Goal: Transaction & Acquisition: Purchase product/service

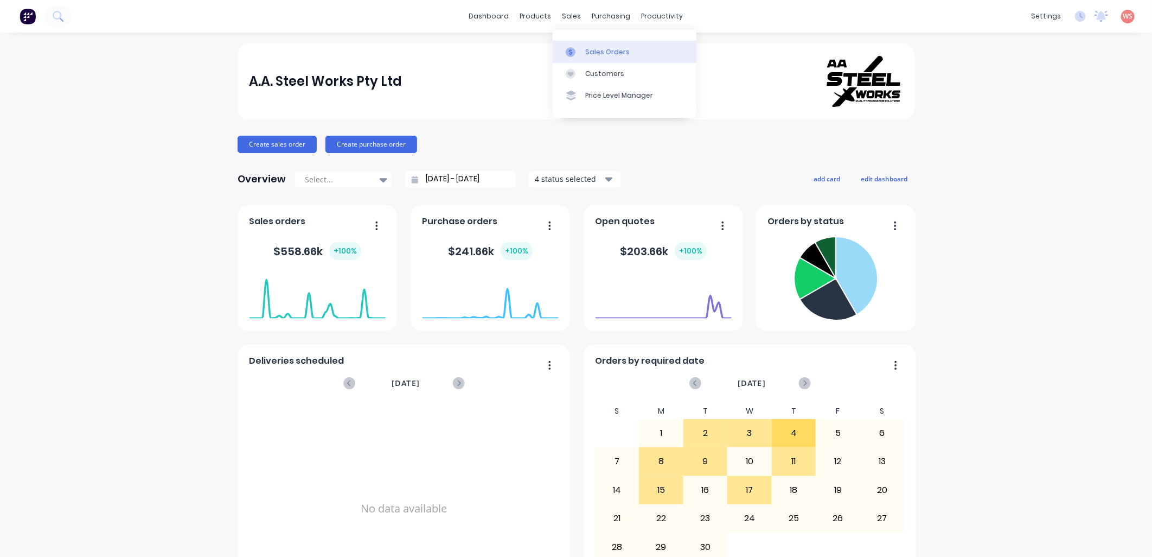
click at [589, 55] on div "Sales Orders" at bounding box center [607, 52] width 44 height 10
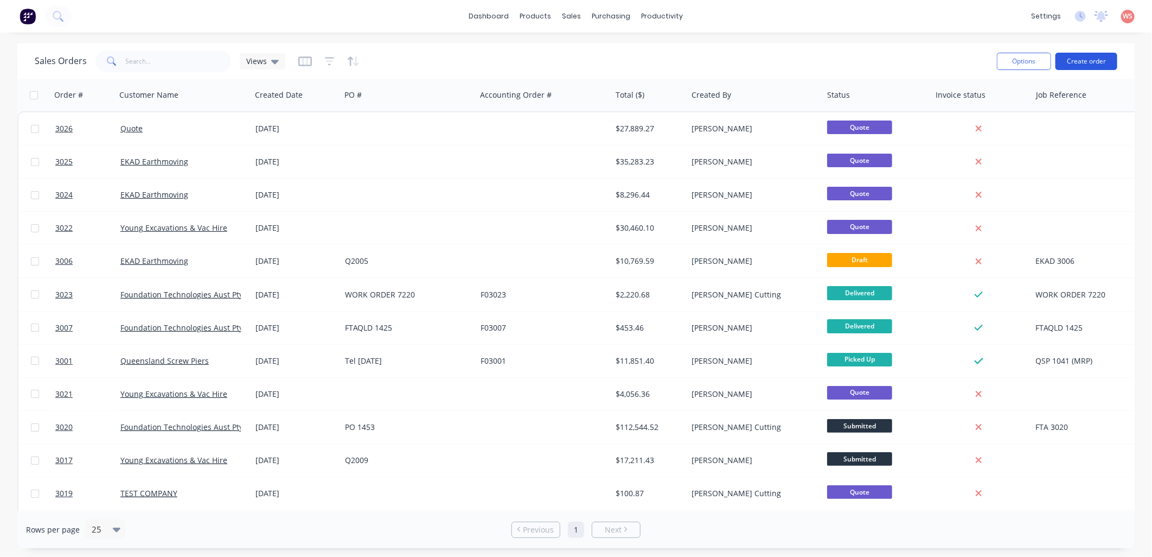
click at [1096, 62] on button "Create order" at bounding box center [1087, 61] width 62 height 17
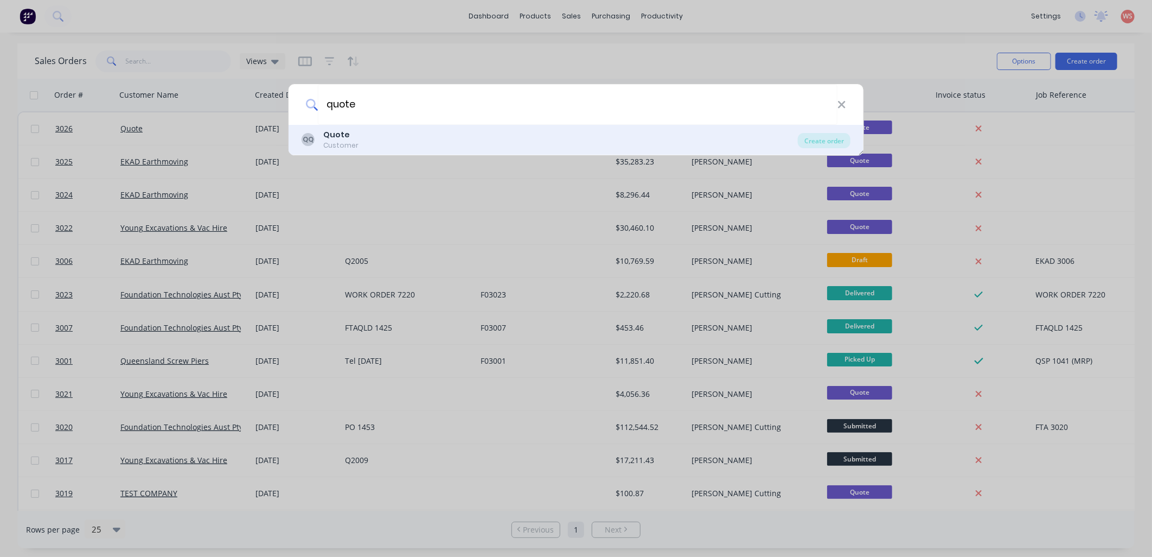
type input "quote"
click at [386, 143] on div "QQ Quote Customer" at bounding box center [550, 139] width 496 height 21
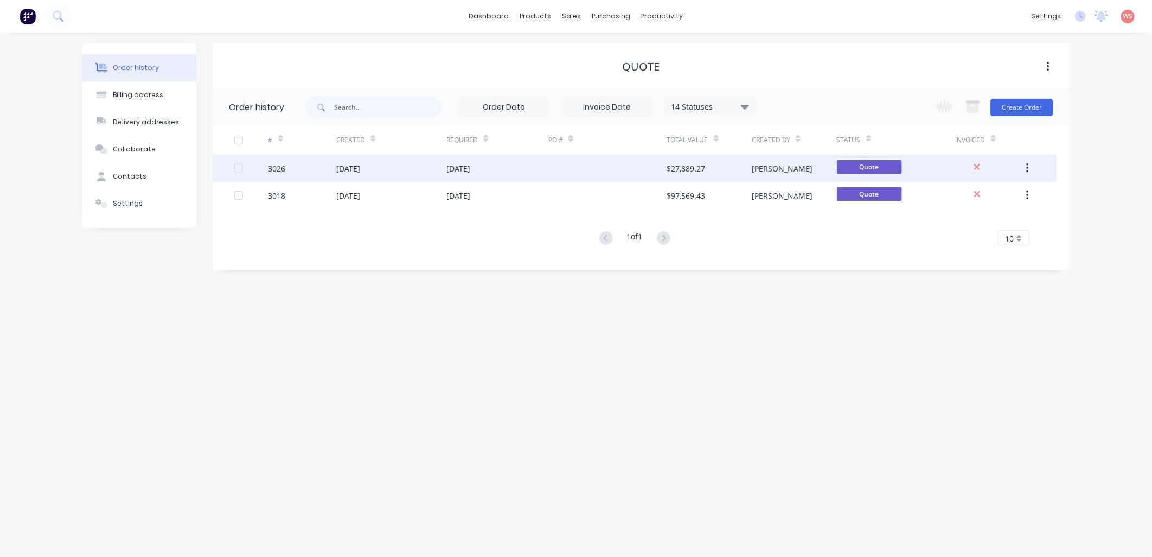
click at [348, 173] on div "[DATE]" at bounding box center [348, 168] width 24 height 11
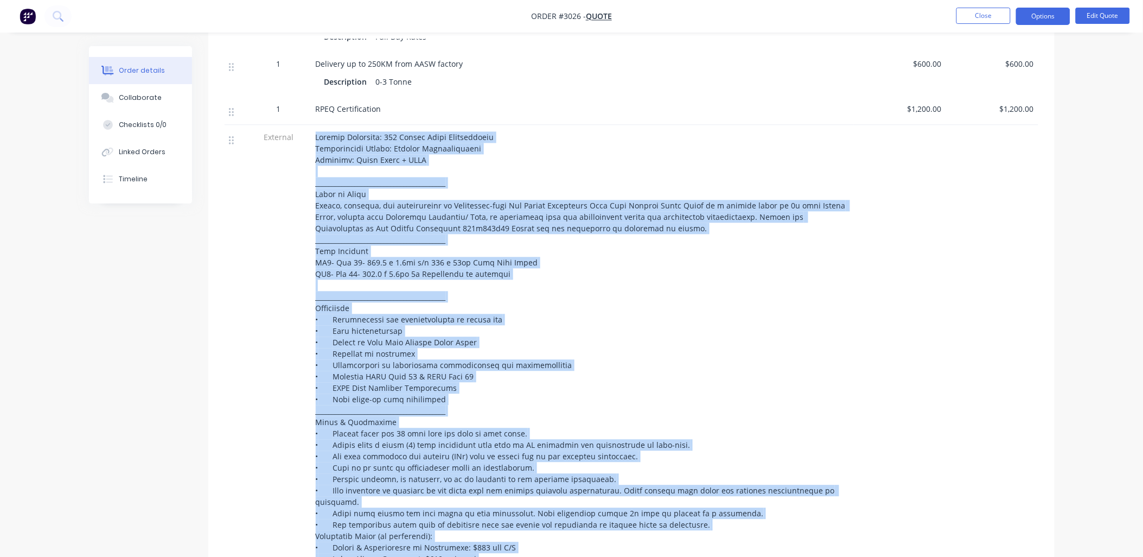
scroll to position [923, 0]
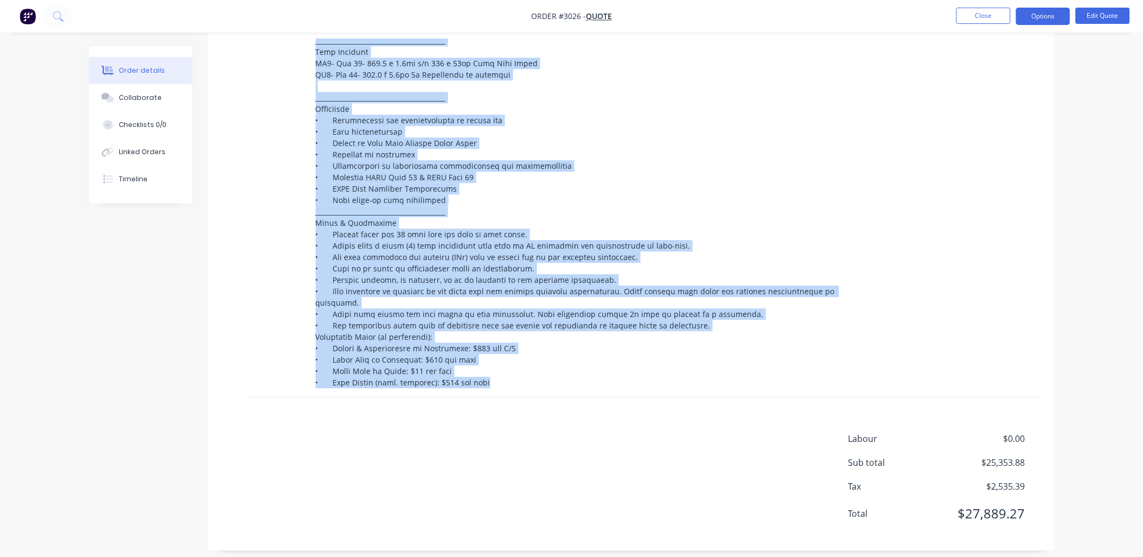
drag, startPoint x: 317, startPoint y: 138, endPoint x: 853, endPoint y: 353, distance: 577.7
click at [853, 353] on div "External" at bounding box center [632, 161] width 814 height 471
copy div "Loremip Dolorsita: 645 Consec Adipi Elitseddoeiu Temporincidi Utlabo: Etdolor M…"
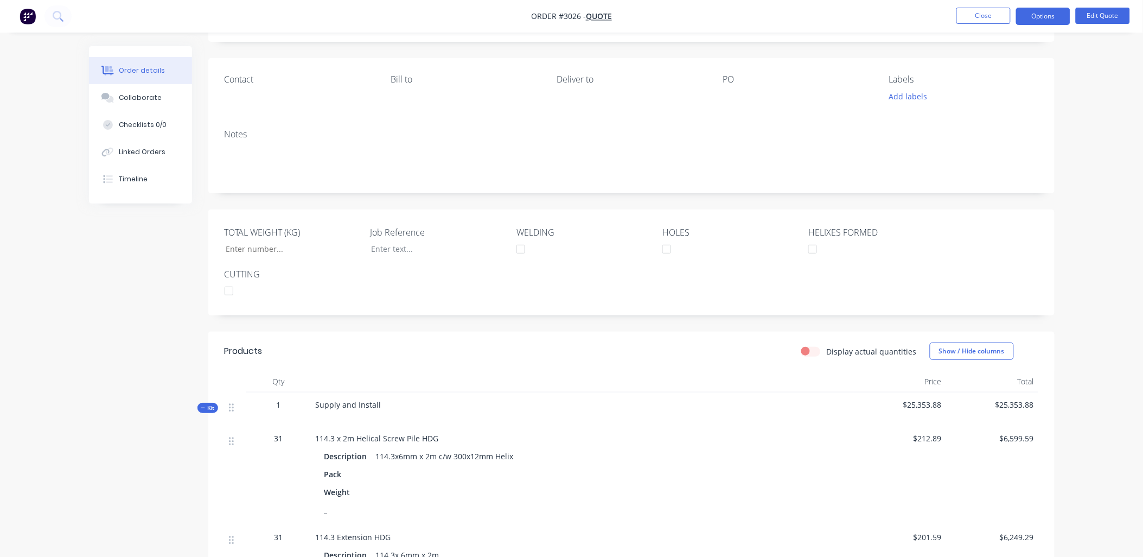
scroll to position [0, 0]
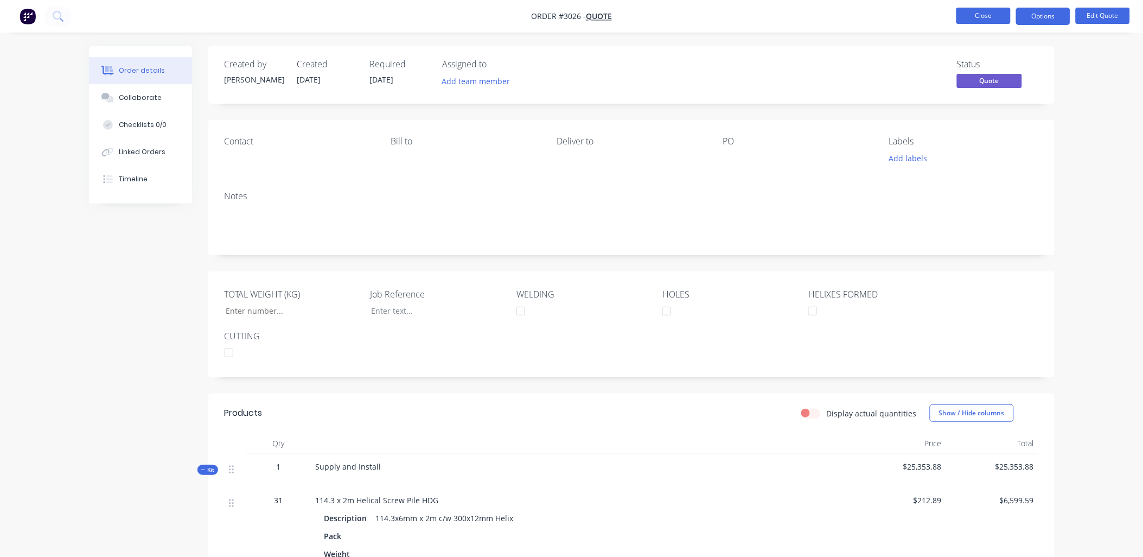
click at [980, 17] on button "Close" at bounding box center [983, 16] width 54 height 16
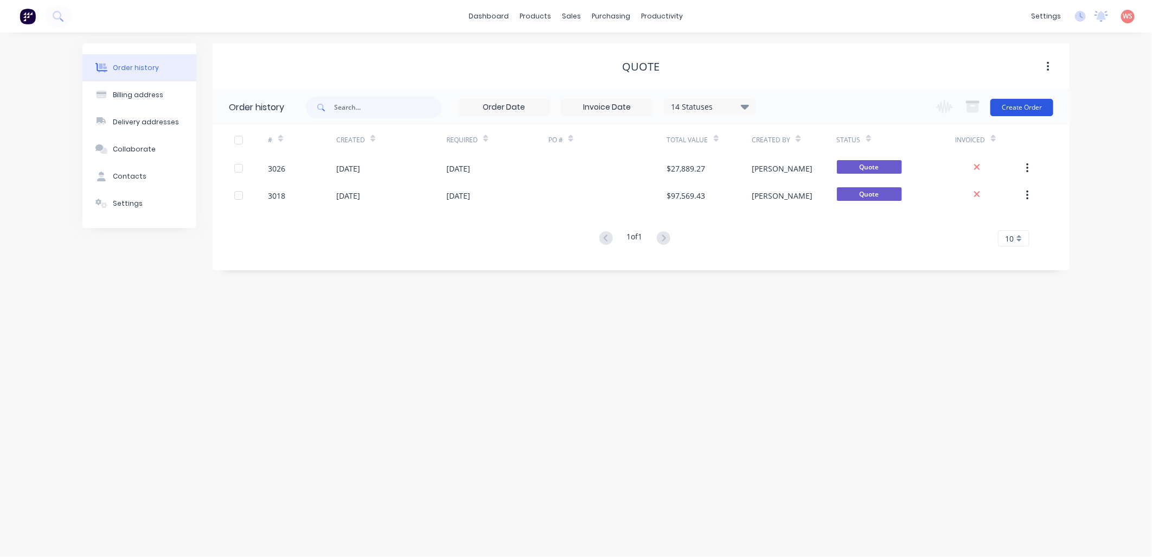
click at [1032, 105] on button "Create Order" at bounding box center [1022, 107] width 63 height 17
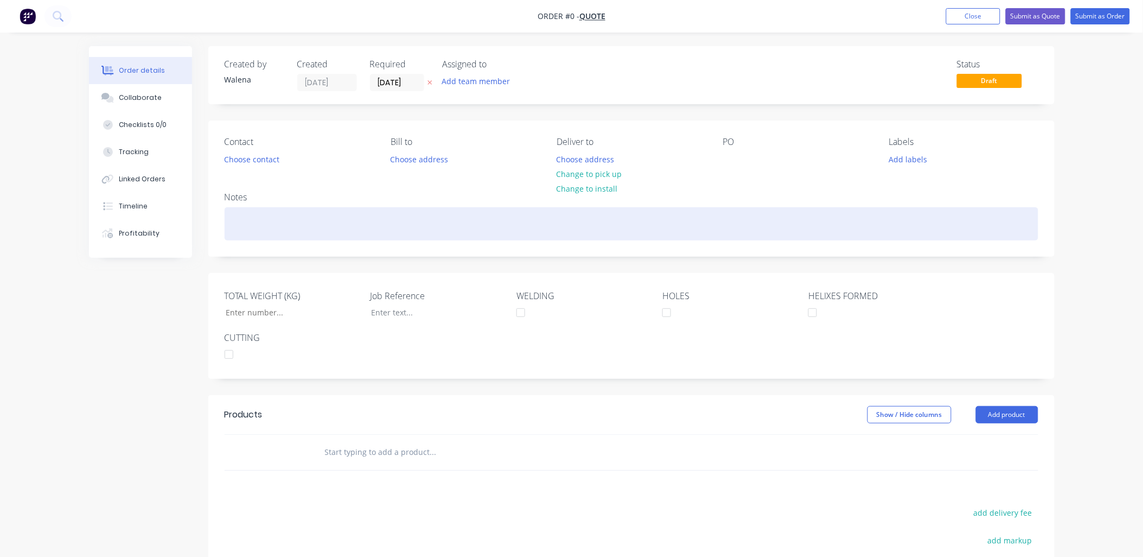
click at [231, 210] on div at bounding box center [632, 223] width 814 height 33
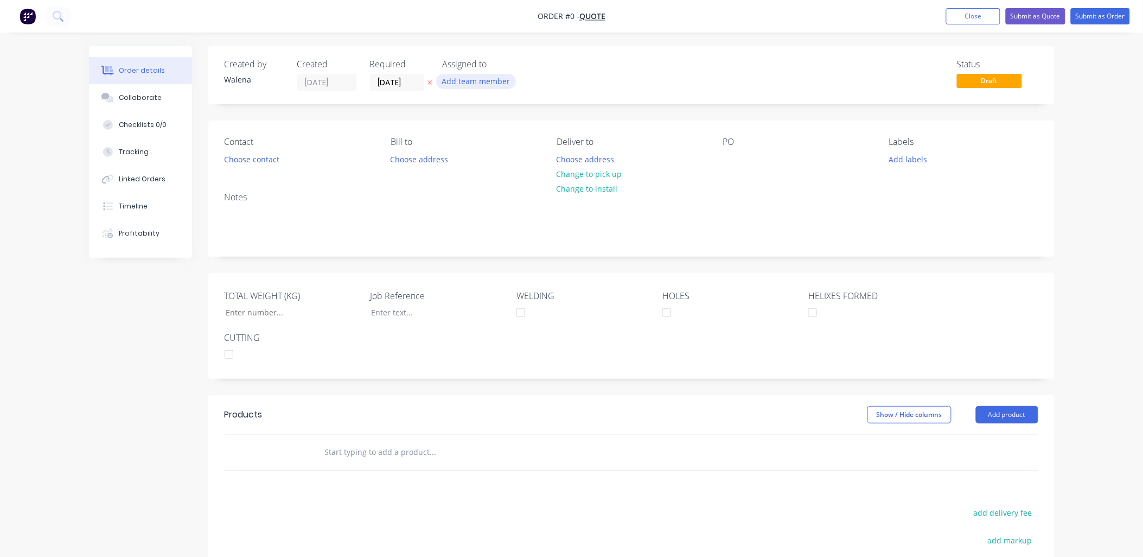
click at [452, 85] on div "Order details Collaborate Checklists 0/0 Tracking Linked Orders Timeline Profit…" at bounding box center [571, 384] width 987 height 677
click at [451, 84] on button "Add team member" at bounding box center [476, 81] width 80 height 15
click at [333, 180] on div "Contact Choose contact [PERSON_NAME] to Choose address Deliver to Choose addres…" at bounding box center [631, 151] width 846 height 63
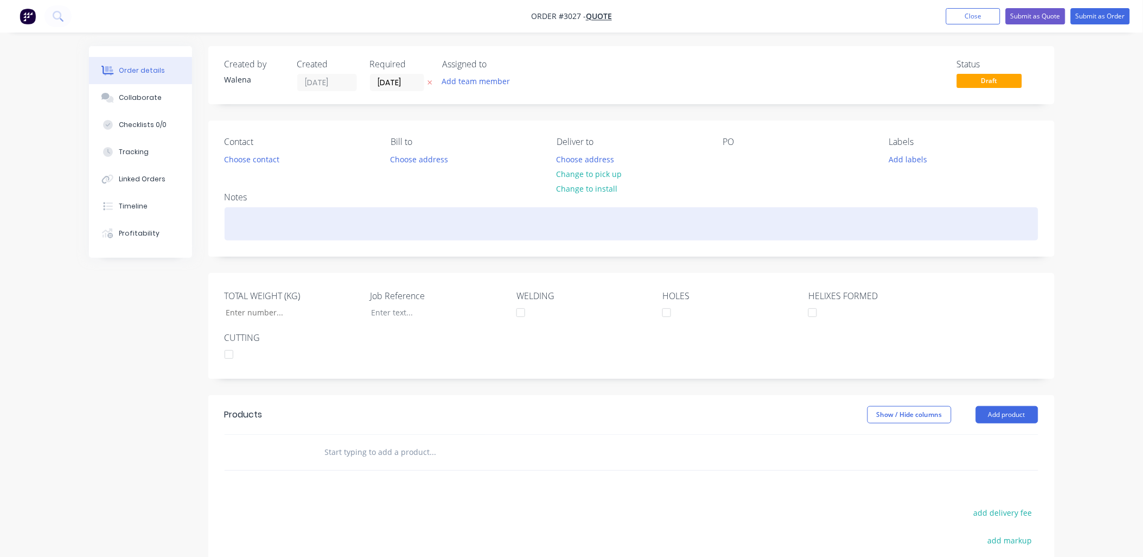
click at [250, 215] on div at bounding box center [632, 223] width 814 height 33
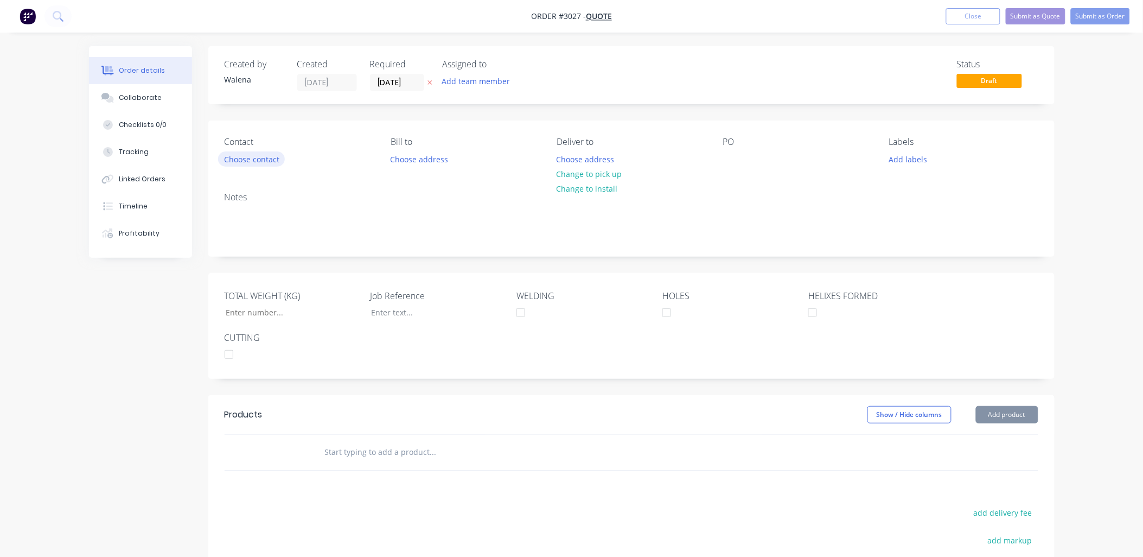
click at [269, 158] on button "Choose contact" at bounding box center [251, 158] width 67 height 15
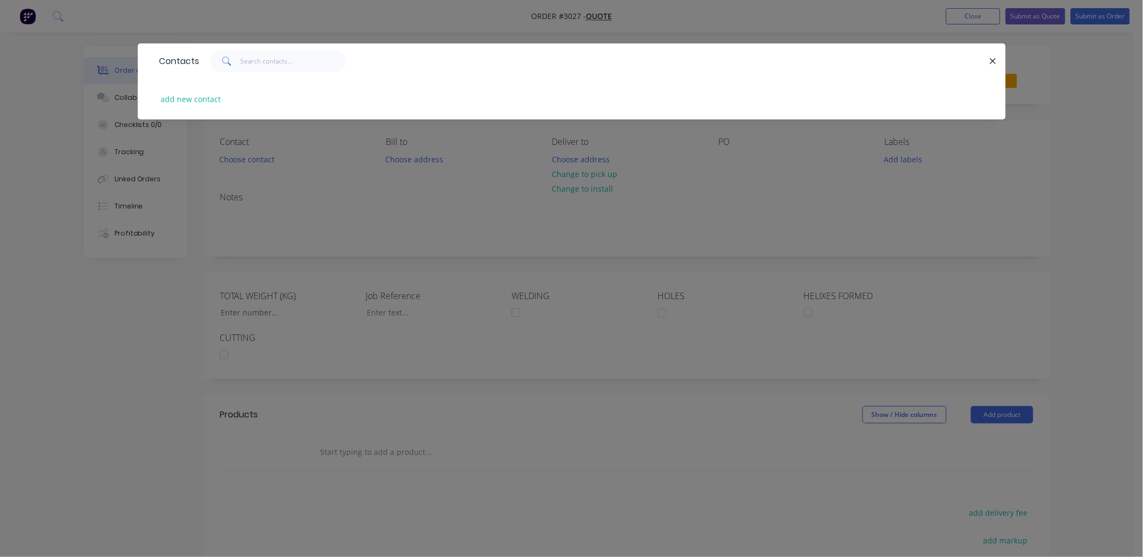
click at [994, 66] on button "button" at bounding box center [994, 61] width 14 height 14
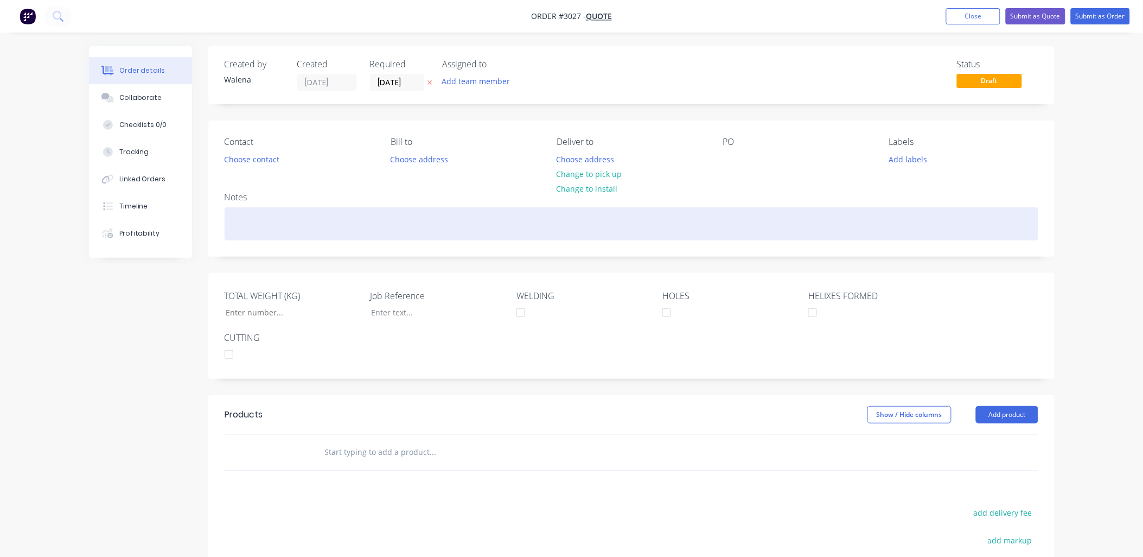
click at [253, 213] on div at bounding box center [632, 223] width 814 height 33
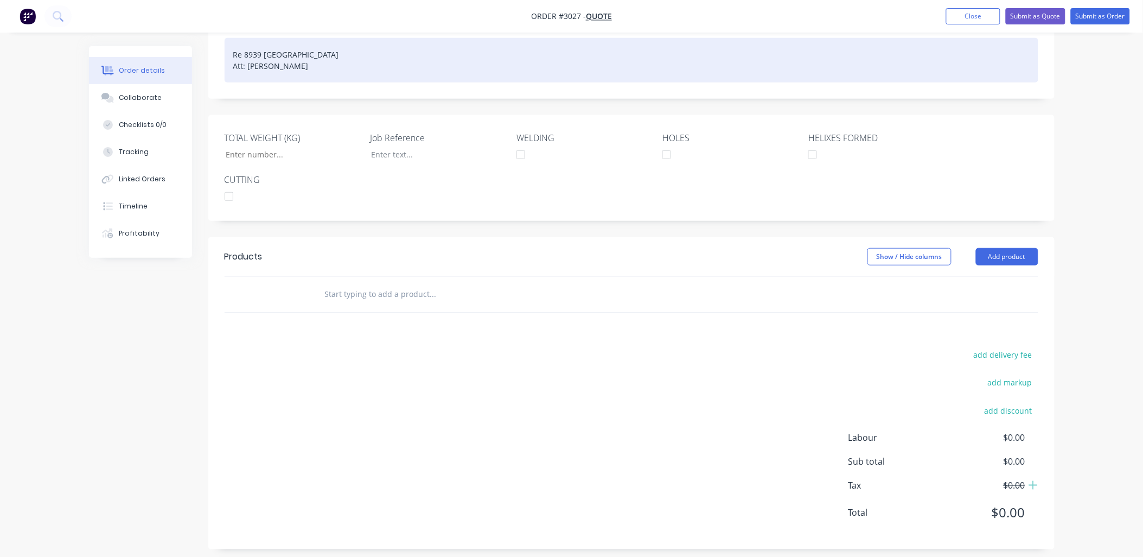
scroll to position [177, 0]
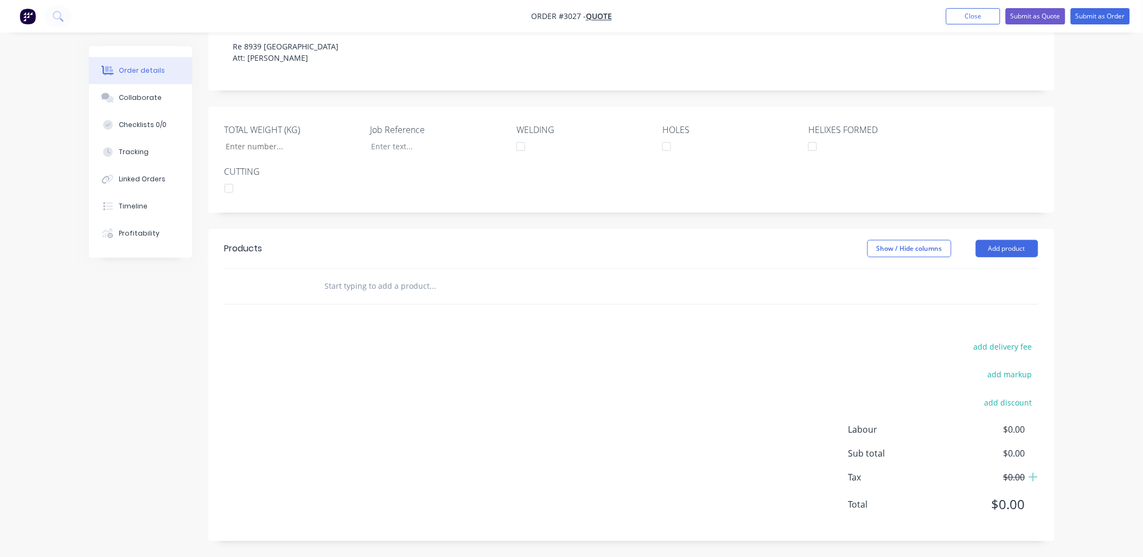
click at [383, 295] on input "text" at bounding box center [432, 286] width 217 height 22
click at [1032, 248] on button "Add product" at bounding box center [1007, 248] width 62 height 17
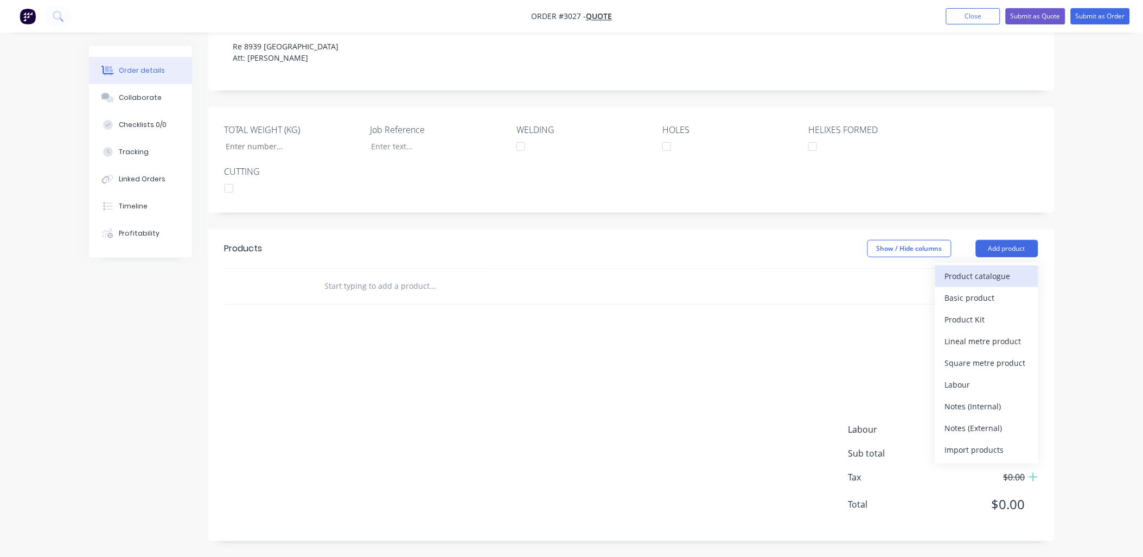
click at [999, 270] on div "Product catalogue" at bounding box center [987, 276] width 84 height 16
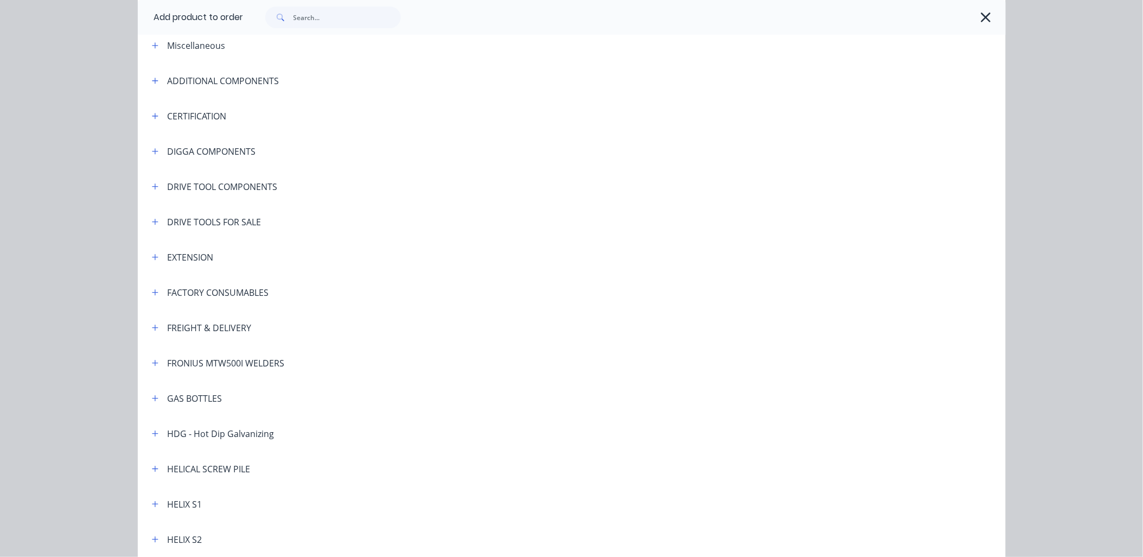
scroll to position [80, 0]
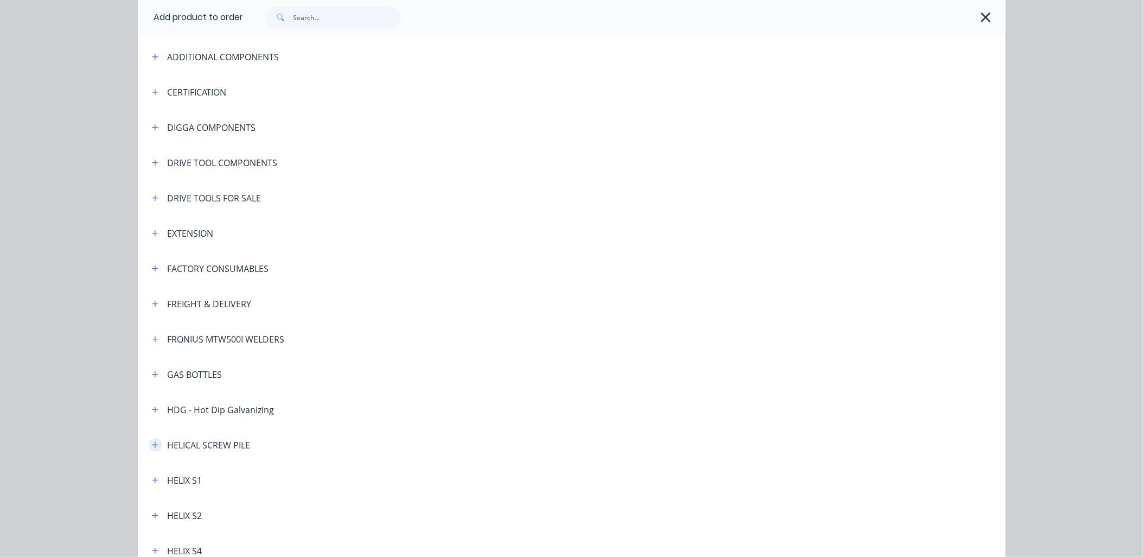
click at [152, 446] on icon "button" at bounding box center [155, 445] width 7 height 8
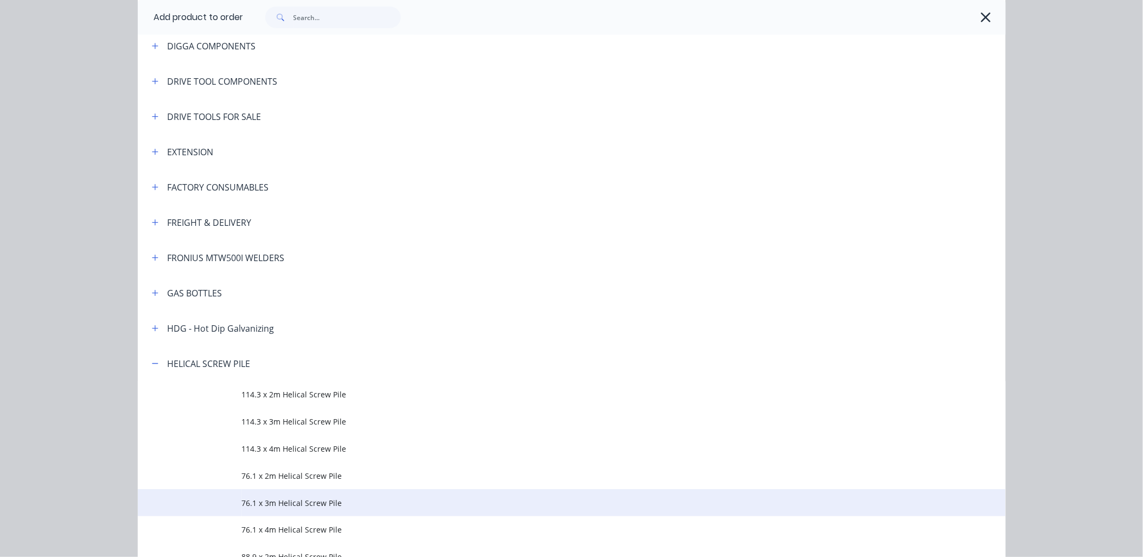
scroll to position [241, 0]
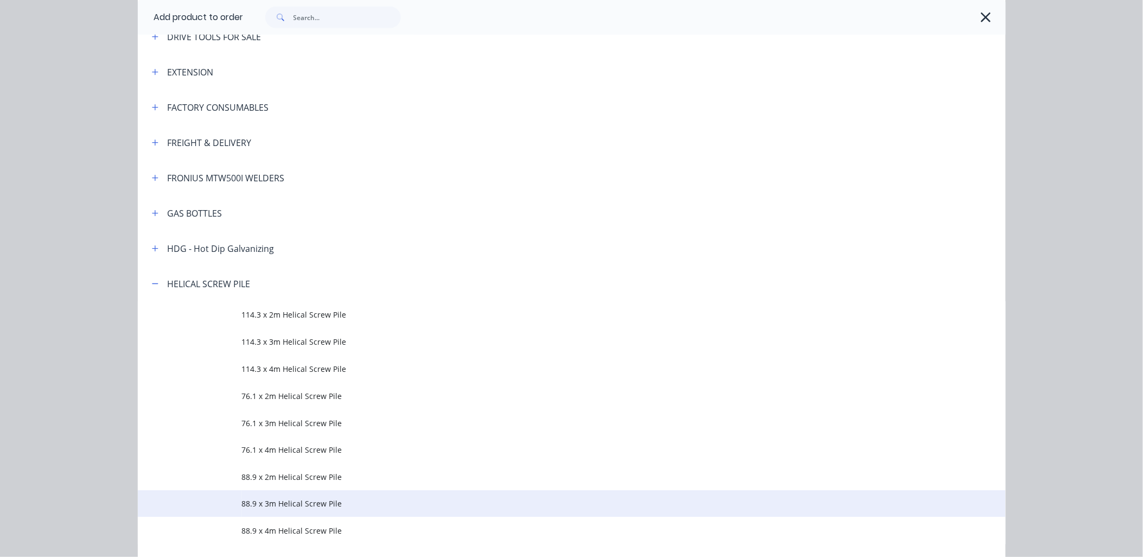
click at [307, 495] on td "88.9 x 3m Helical Screw Pile" at bounding box center [624, 503] width 764 height 27
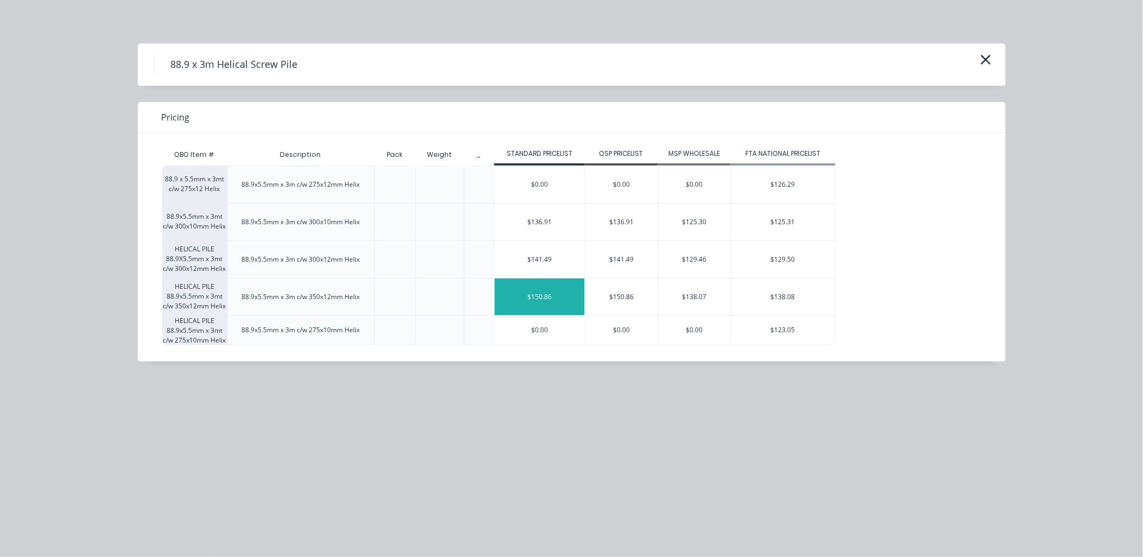
click at [527, 296] on div "$150.86" at bounding box center [540, 296] width 90 height 37
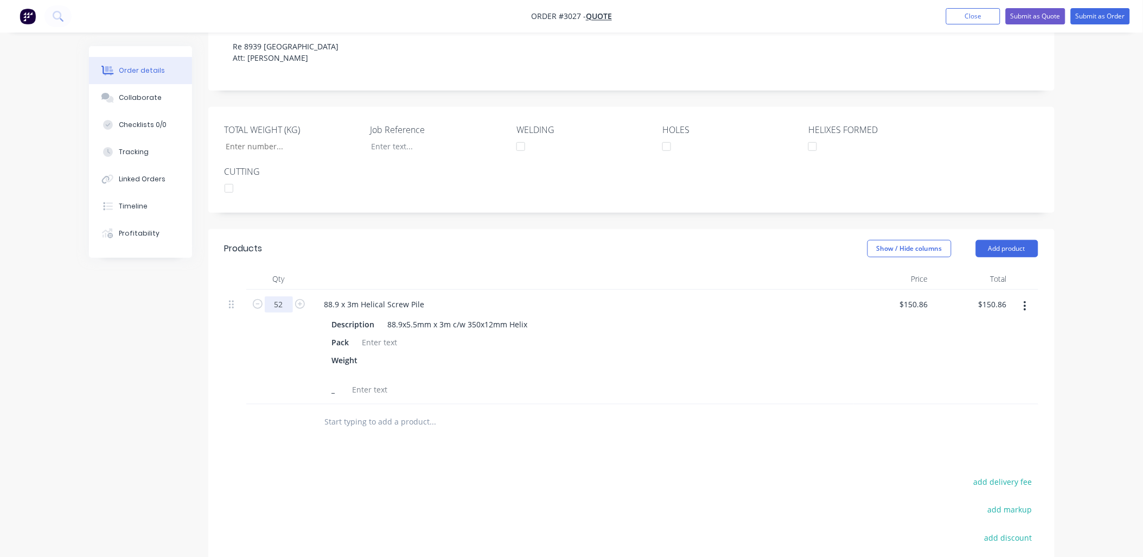
type input "52"
type input "$7,844.72"
click at [333, 458] on div "Products Show / Hide columns Add product Qty Price Total 52 88.9 x 3m Helical S…" at bounding box center [631, 452] width 846 height 447
click at [991, 247] on button "Add product" at bounding box center [1007, 248] width 62 height 17
click at [338, 423] on input "text" at bounding box center [432, 422] width 217 height 22
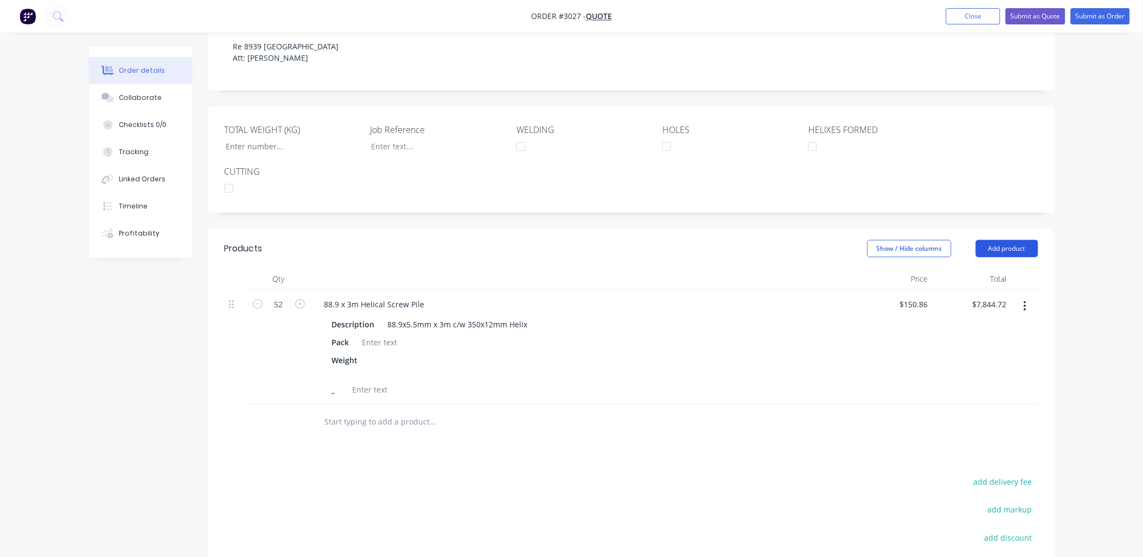
click at [1013, 242] on button "Add product" at bounding box center [1007, 248] width 62 height 17
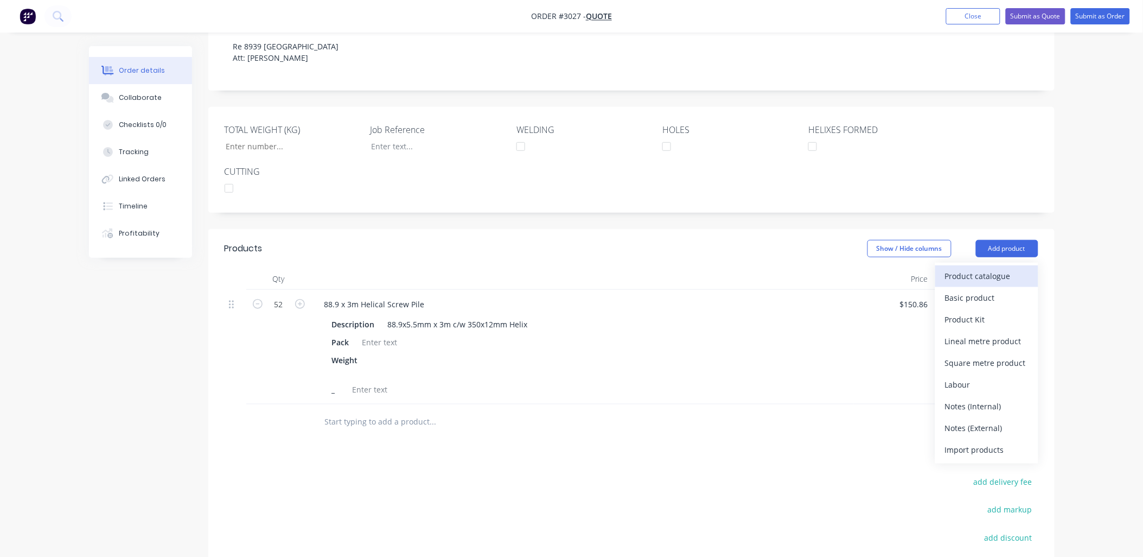
click at [1000, 272] on div "Product catalogue" at bounding box center [987, 276] width 84 height 16
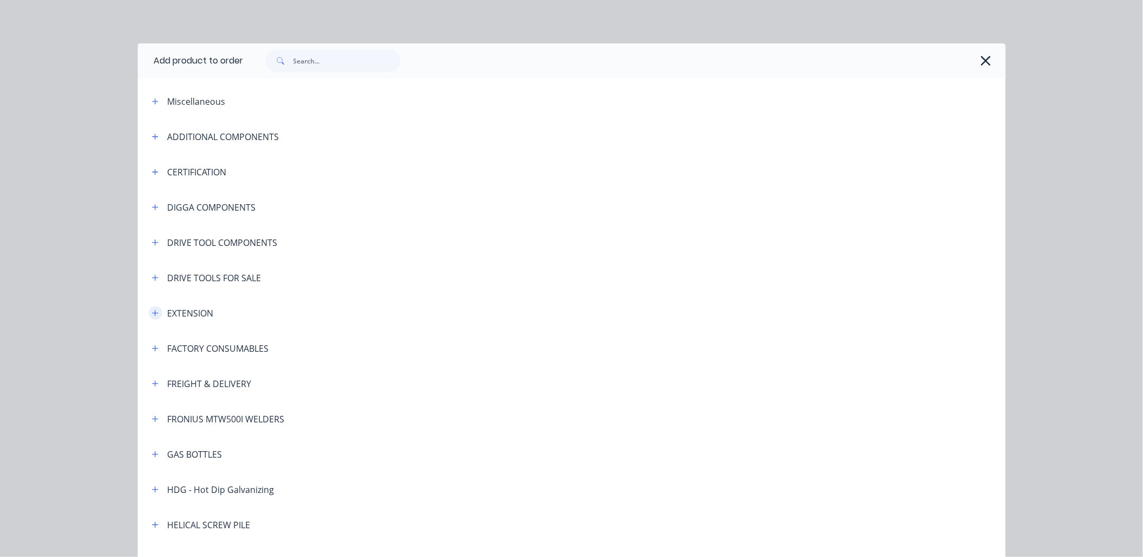
click at [152, 311] on icon "button" at bounding box center [155, 313] width 6 height 6
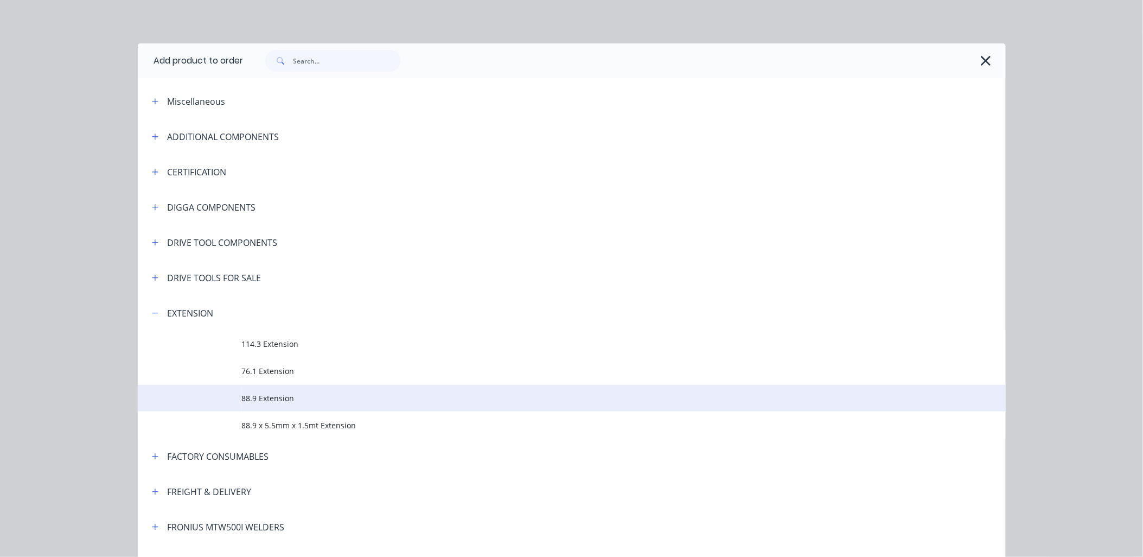
click at [252, 399] on span "88.9 Extension" at bounding box center [547, 397] width 611 height 11
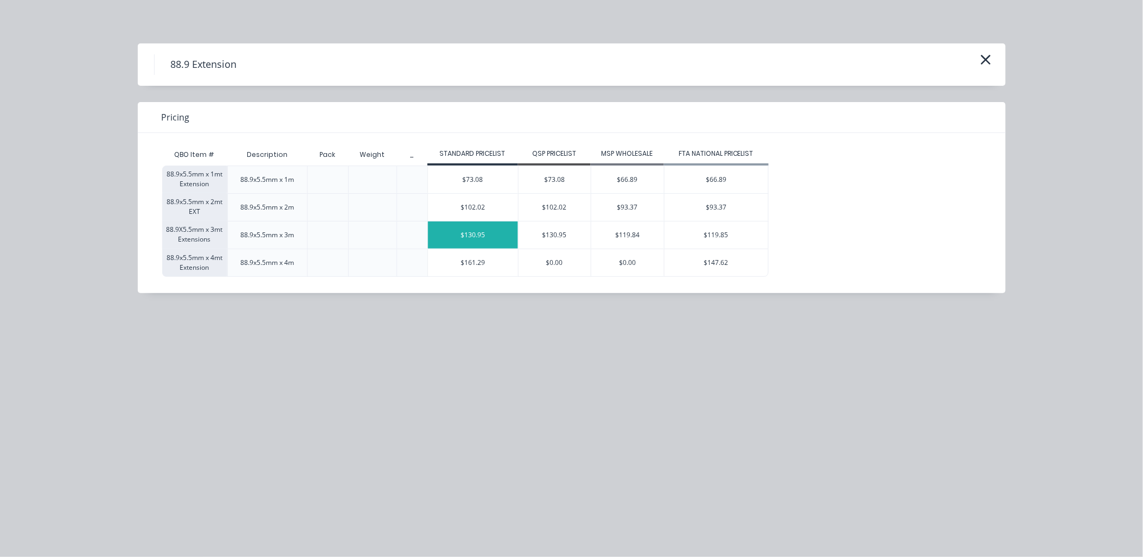
click at [480, 237] on div "$130.95" at bounding box center [473, 234] width 90 height 27
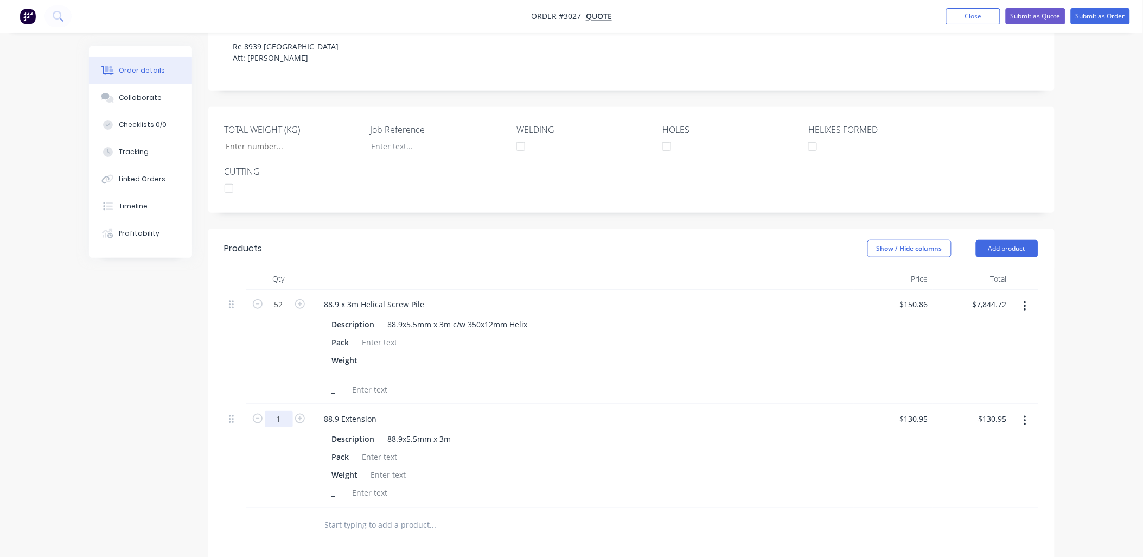
click at [282, 422] on input "1" at bounding box center [279, 419] width 28 height 16
type input "156"
type input "$20,428.20"
click at [555, 365] on div "Weight" at bounding box center [581, 365] width 506 height 27
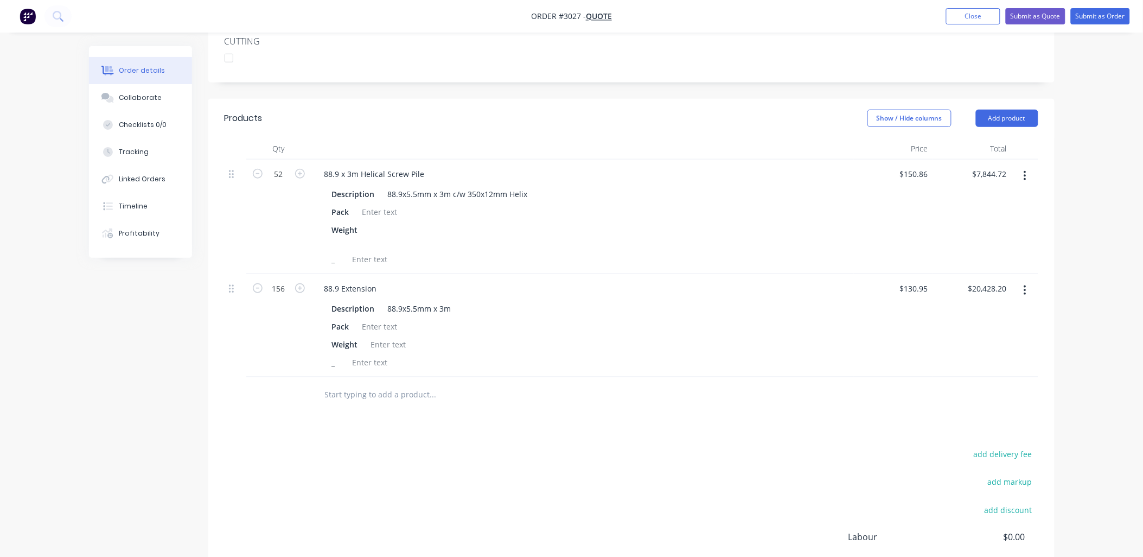
scroll to position [416, 0]
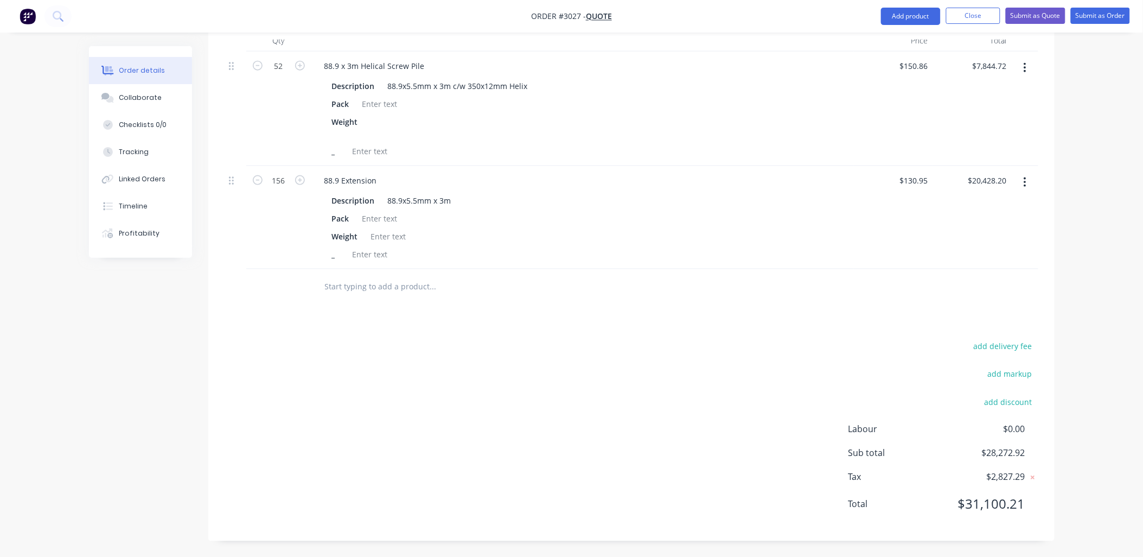
click at [332, 281] on input "text" at bounding box center [432, 287] width 217 height 22
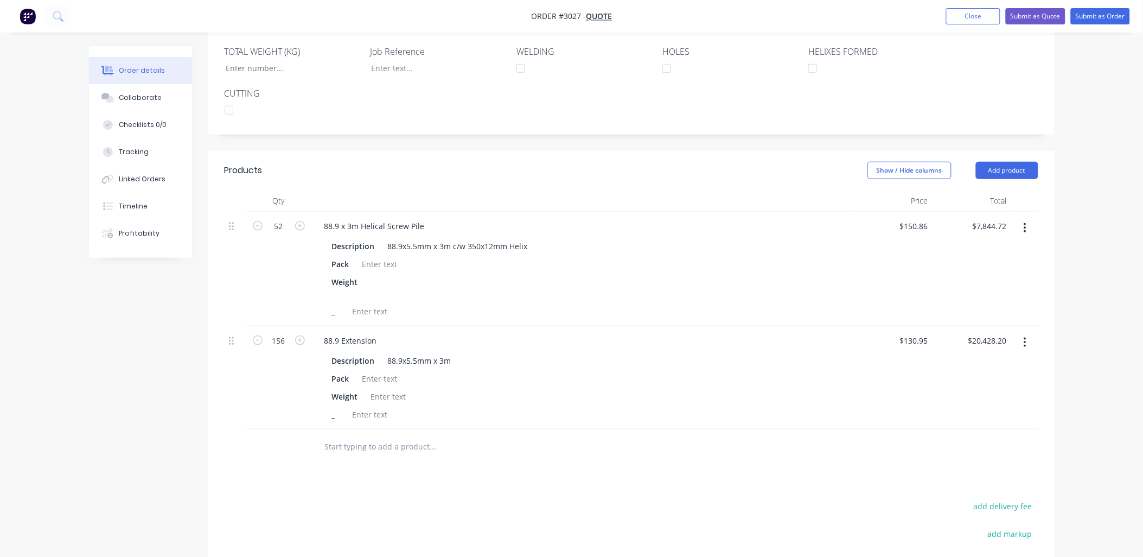
scroll to position [255, 0]
click at [1018, 173] on button "Add product" at bounding box center [1007, 170] width 62 height 17
click at [966, 351] on div "Notes (External)" at bounding box center [987, 350] width 84 height 16
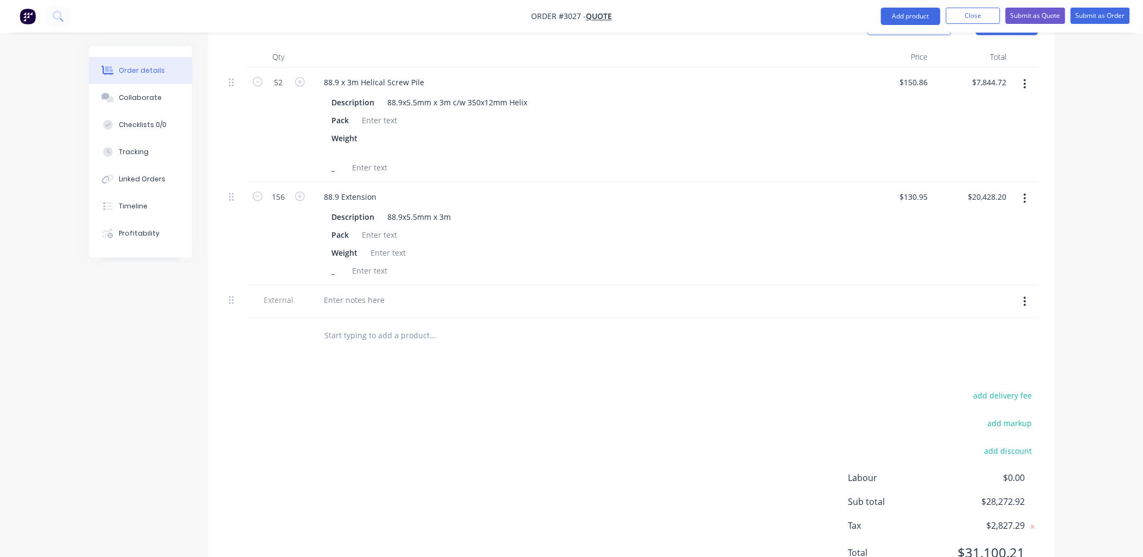
scroll to position [416, 0]
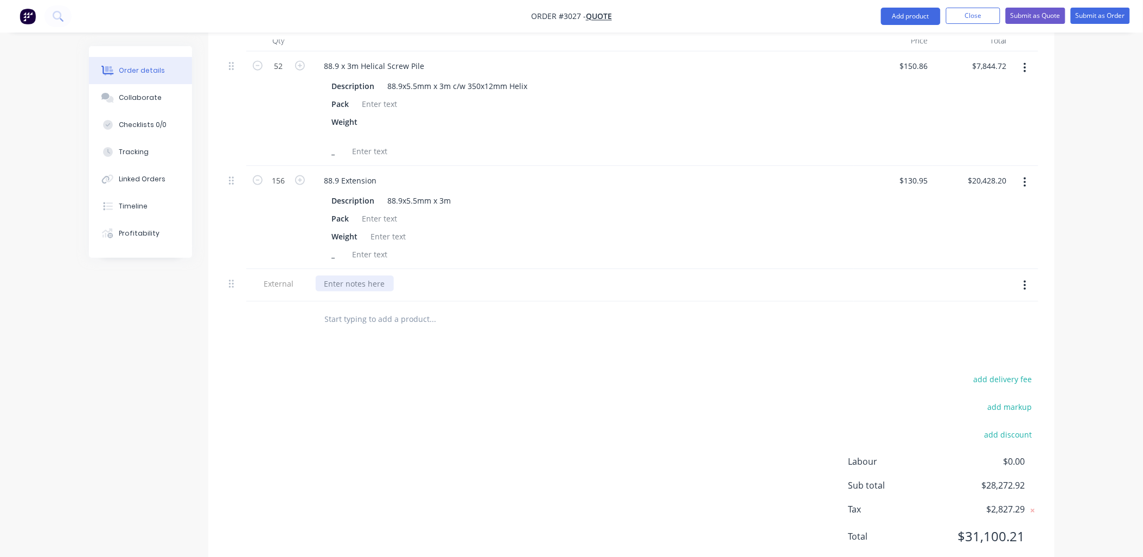
click at [340, 283] on div at bounding box center [355, 284] width 78 height 16
paste div
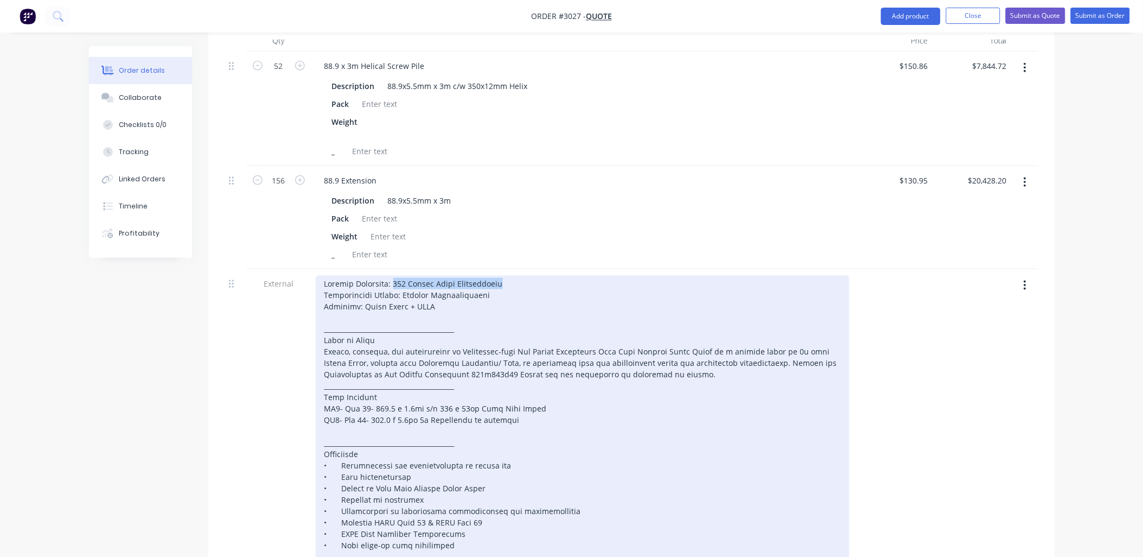
drag, startPoint x: 391, startPoint y: 283, endPoint x: 502, endPoint y: 284, distance: 110.7
click at [502, 284] on div at bounding box center [583, 506] width 534 height 460
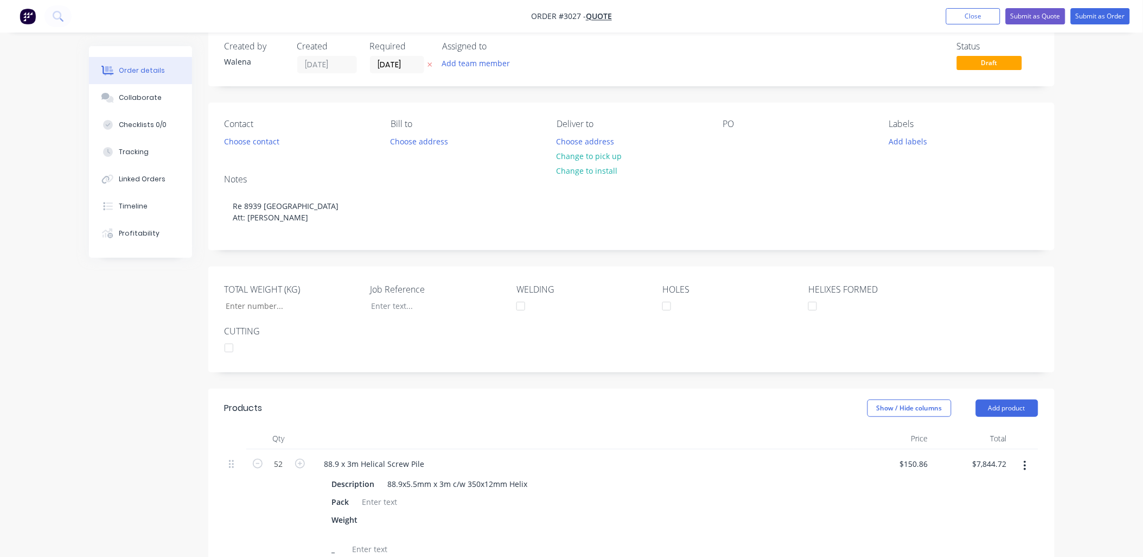
scroll to position [14, 0]
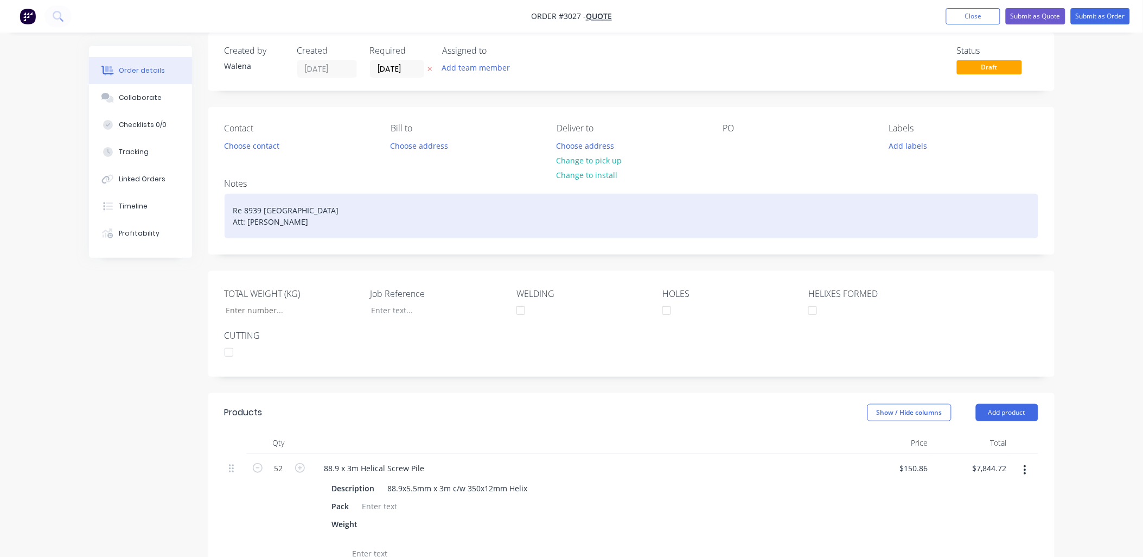
drag, startPoint x: 373, startPoint y: 209, endPoint x: 245, endPoint y: 207, distance: 127.5
click at [245, 208] on div "Re 8939 [GEOGRAPHIC_DATA] Att: [GEOGRAPHIC_DATA]" at bounding box center [632, 216] width 814 height 44
copy div "8939 [GEOGRAPHIC_DATA]"
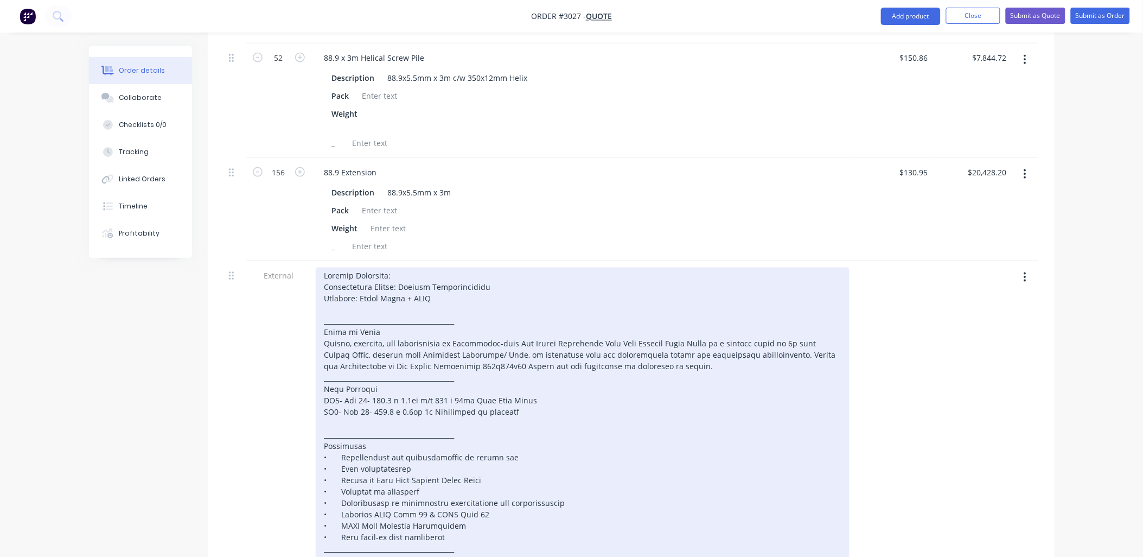
scroll to position [416, 0]
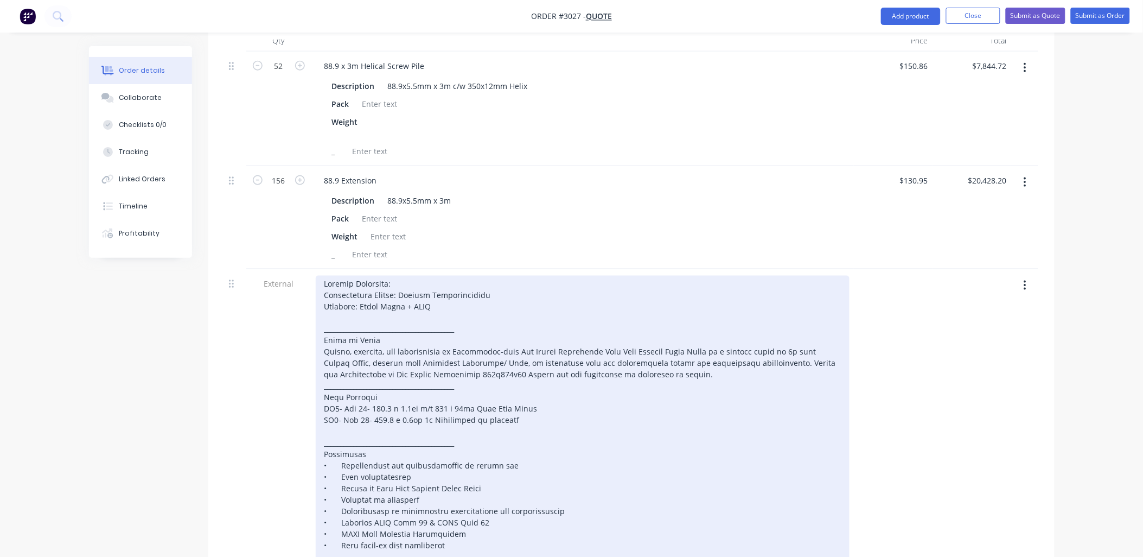
click at [421, 281] on div at bounding box center [583, 506] width 534 height 460
click at [402, 283] on div at bounding box center [583, 506] width 534 height 460
drag, startPoint x: 400, startPoint y: 295, endPoint x: 496, endPoint y: 285, distance: 95.9
click at [493, 289] on div at bounding box center [583, 506] width 534 height 460
drag, startPoint x: 360, startPoint y: 306, endPoint x: 484, endPoint y: 333, distance: 127.6
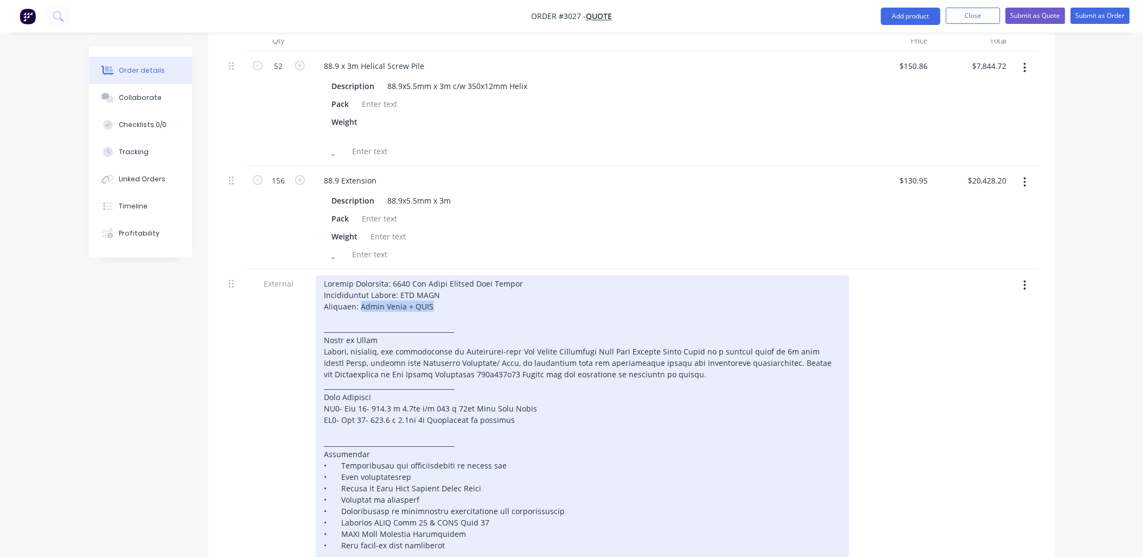
click at [452, 302] on div at bounding box center [583, 506] width 534 height 460
drag, startPoint x: 402, startPoint y: 295, endPoint x: 435, endPoint y: 290, distance: 32.9
click at [438, 289] on div at bounding box center [583, 506] width 534 height 460
click at [389, 308] on div at bounding box center [583, 506] width 534 height 460
drag, startPoint x: 590, startPoint y: 352, endPoint x: 506, endPoint y: 352, distance: 84.1
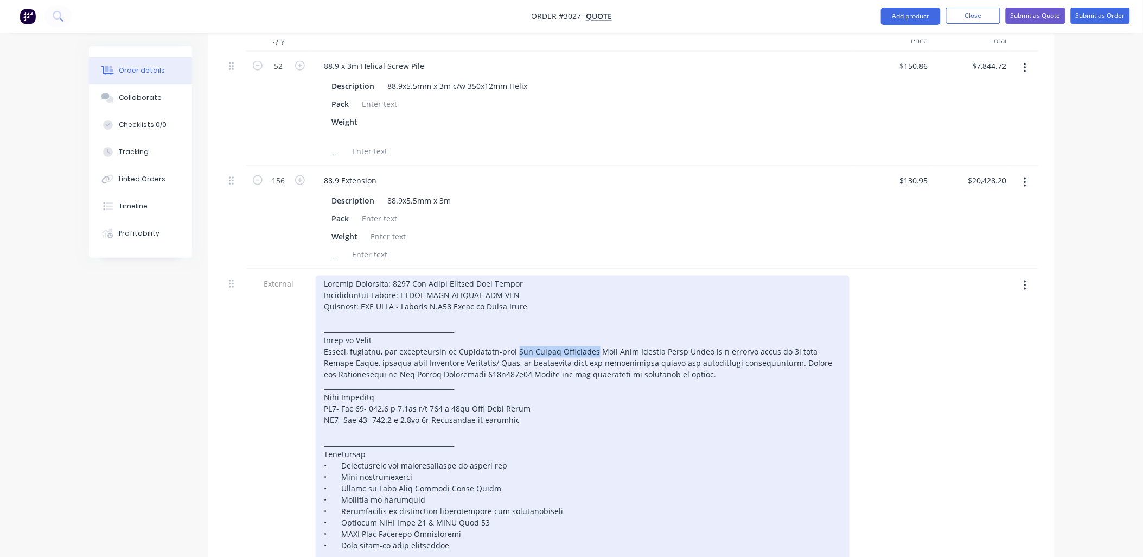
click at [511, 354] on div at bounding box center [583, 506] width 534 height 460
click at [703, 353] on div at bounding box center [583, 506] width 534 height 460
drag, startPoint x: 424, startPoint y: 364, endPoint x: 319, endPoint y: 359, distance: 104.8
click at [321, 360] on div at bounding box center [583, 506] width 534 height 460
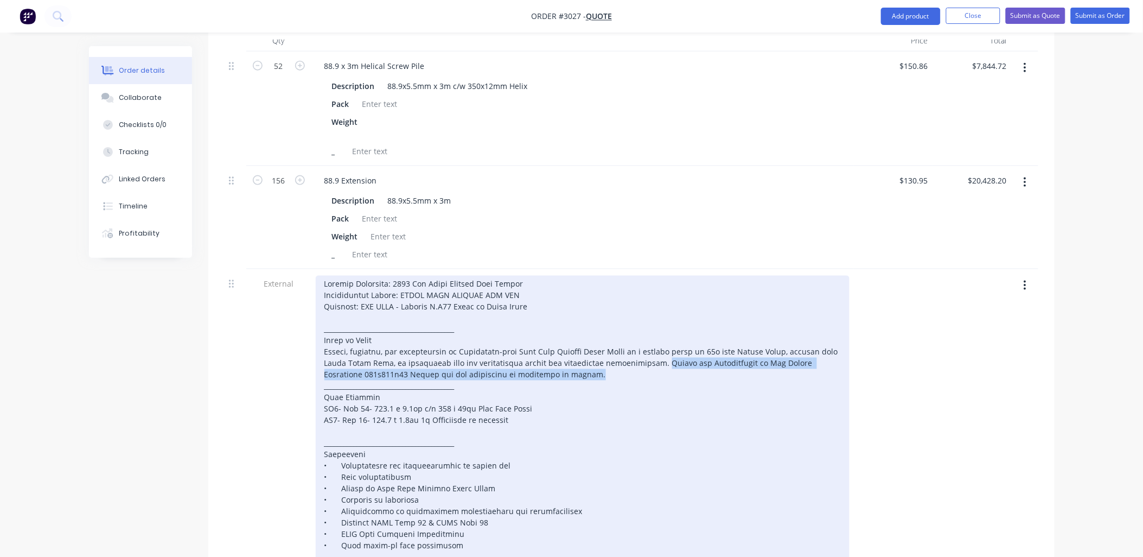
drag, startPoint x: 654, startPoint y: 363, endPoint x: 685, endPoint y: 372, distance: 32.0
click at [684, 373] on div at bounding box center [583, 506] width 534 height 460
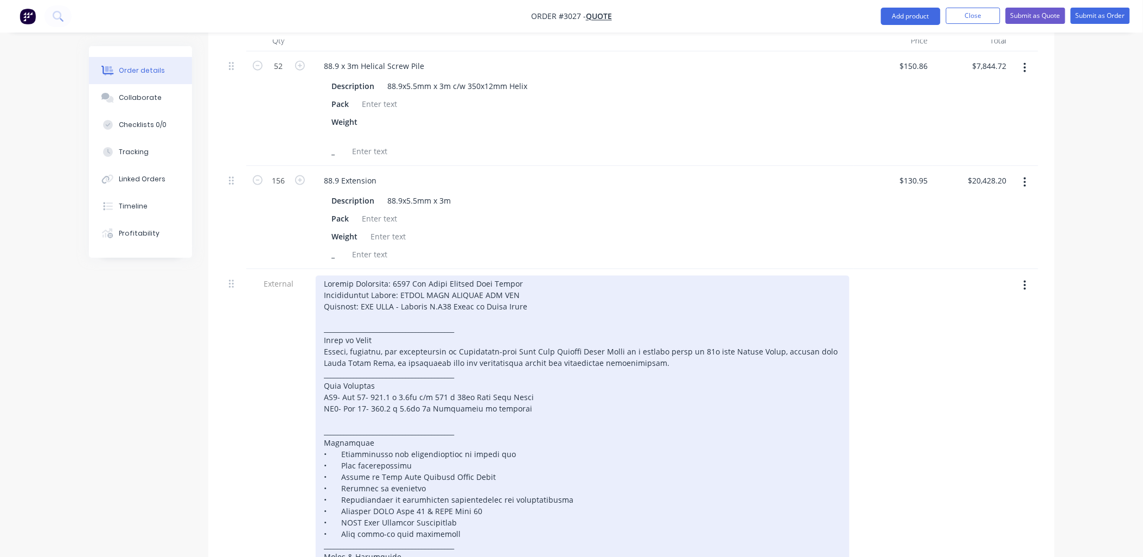
click at [337, 397] on div at bounding box center [583, 500] width 534 height 449
click at [336, 397] on div at bounding box center [583, 500] width 534 height 449
drag, startPoint x: 380, startPoint y: 381, endPoint x: 378, endPoint y: 397, distance: 15.9
click at [380, 378] on div at bounding box center [583, 500] width 534 height 449
click at [373, 385] on div at bounding box center [583, 500] width 534 height 449
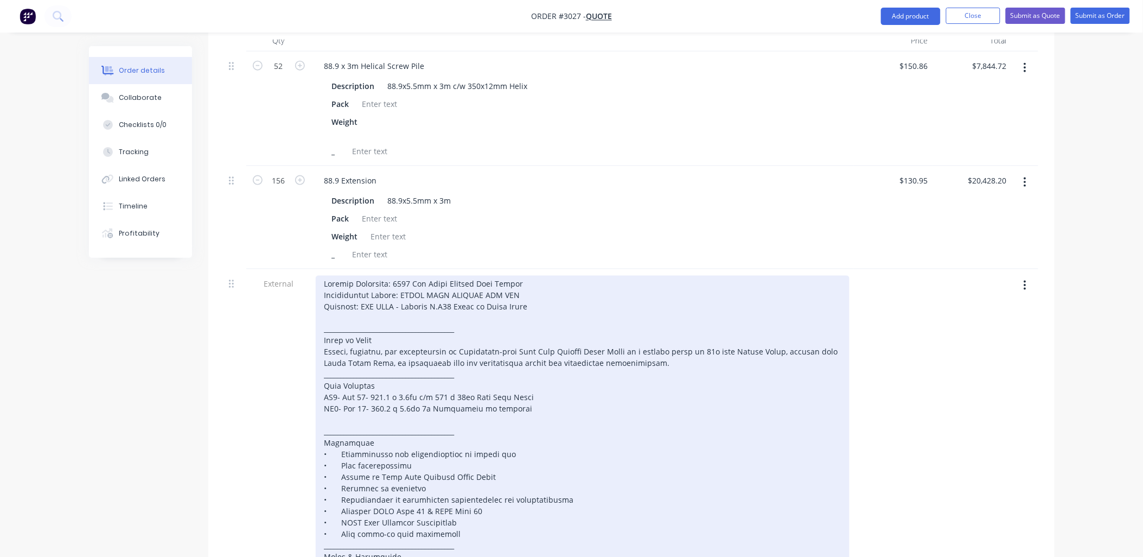
click at [335, 396] on div at bounding box center [583, 500] width 534 height 449
click at [386, 399] on div at bounding box center [583, 500] width 534 height 449
click at [436, 398] on div at bounding box center [583, 500] width 534 height 449
drag, startPoint x: 417, startPoint y: 398, endPoint x: 412, endPoint y: 418, distance: 21.1
click at [416, 398] on div at bounding box center [583, 500] width 534 height 449
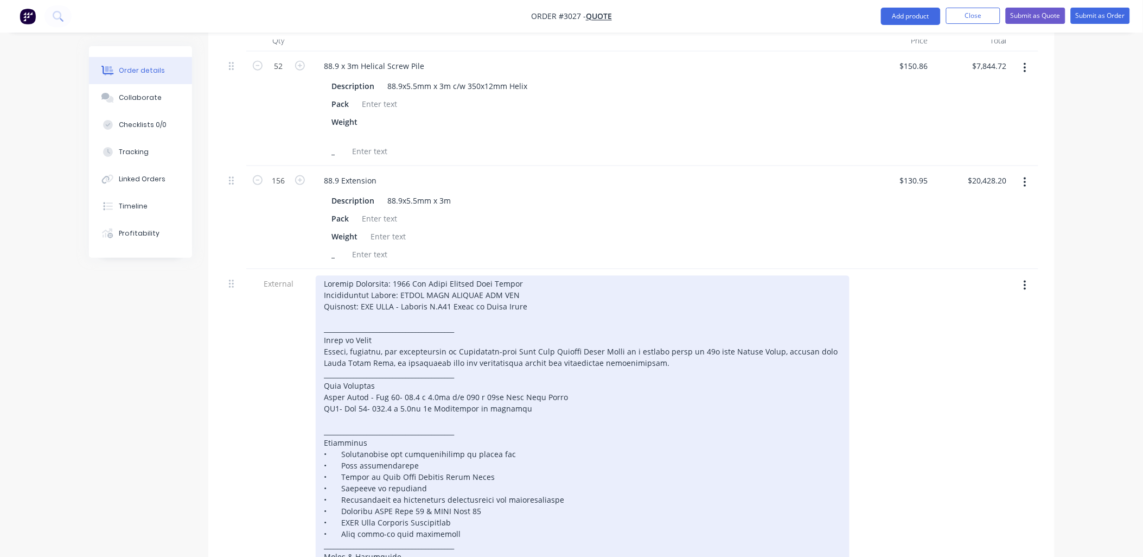
click at [337, 410] on div at bounding box center [583, 500] width 534 height 449
drag, startPoint x: 391, startPoint y: 407, endPoint x: 385, endPoint y: 404, distance: 6.6
click at [385, 406] on div at bounding box center [583, 500] width 534 height 449
drag, startPoint x: 457, startPoint y: 409, endPoint x: 392, endPoint y: 409, distance: 65.6
click at [384, 410] on div at bounding box center [583, 500] width 534 height 449
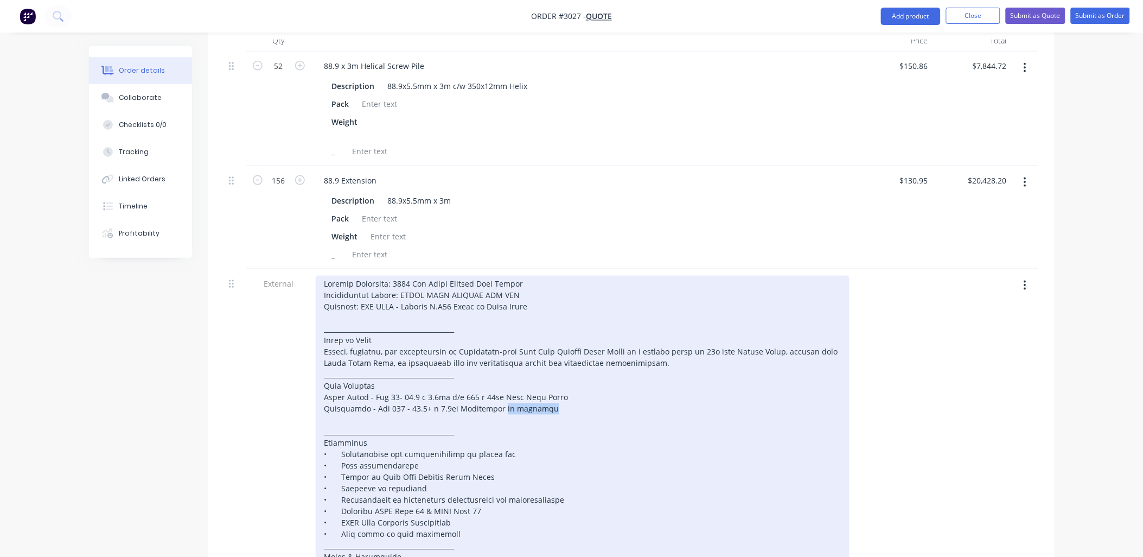
drag, startPoint x: 544, startPoint y: 410, endPoint x: 497, endPoint y: 400, distance: 47.2
click at [500, 405] on div at bounding box center [583, 500] width 534 height 449
click at [324, 385] on div at bounding box center [583, 500] width 534 height 449
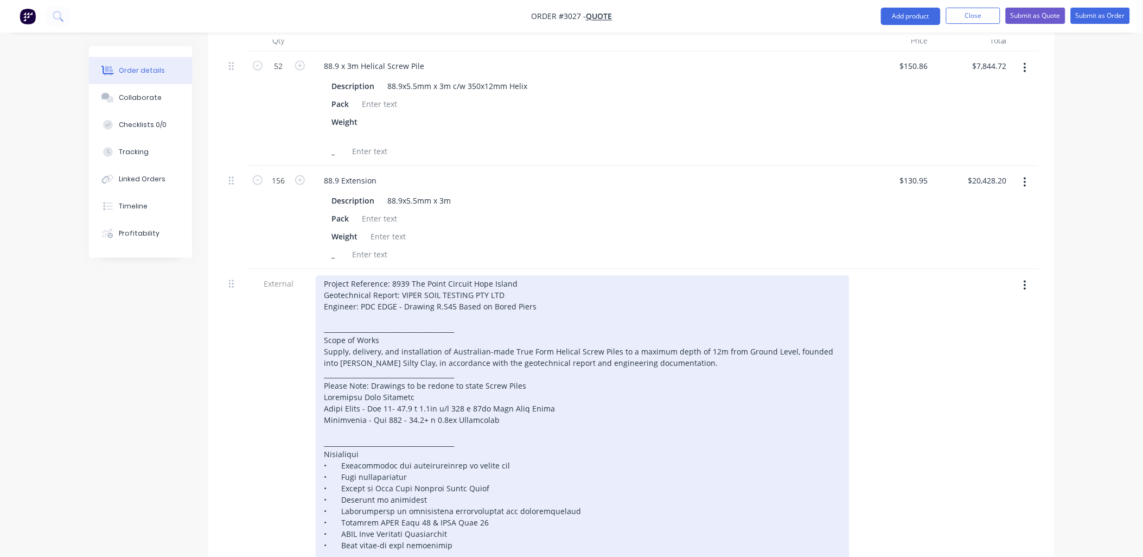
click at [436, 399] on div "Project Reference: 8939 The Point Circuit Hope Island Geotechnical Report: VIPE…" at bounding box center [583, 506] width 534 height 460
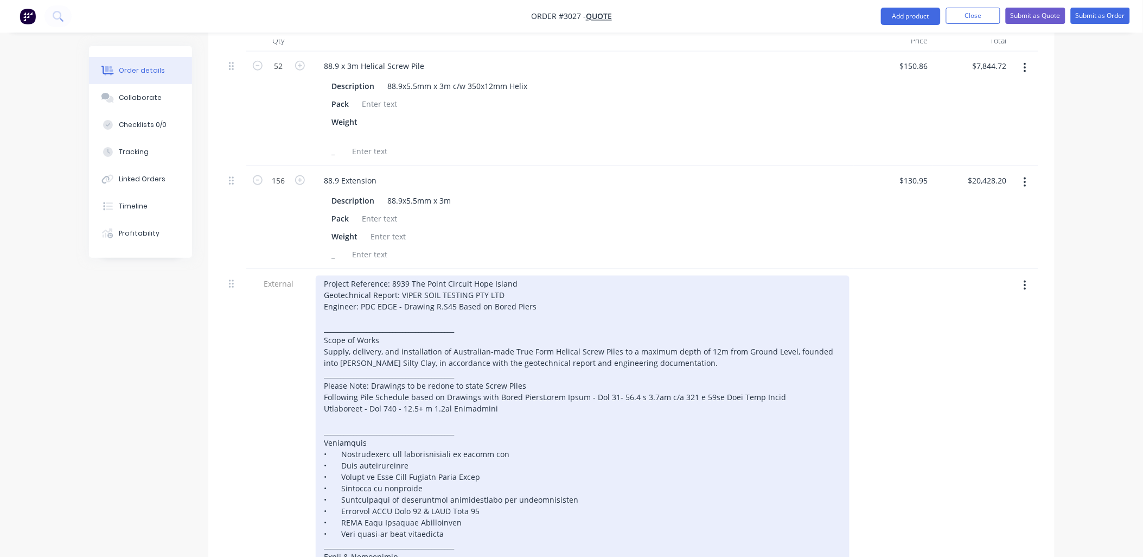
click at [538, 382] on div "Project Reference: 8939 The Point Circuit Hope Island Geotechnical Report: VIPE…" at bounding box center [583, 500] width 534 height 449
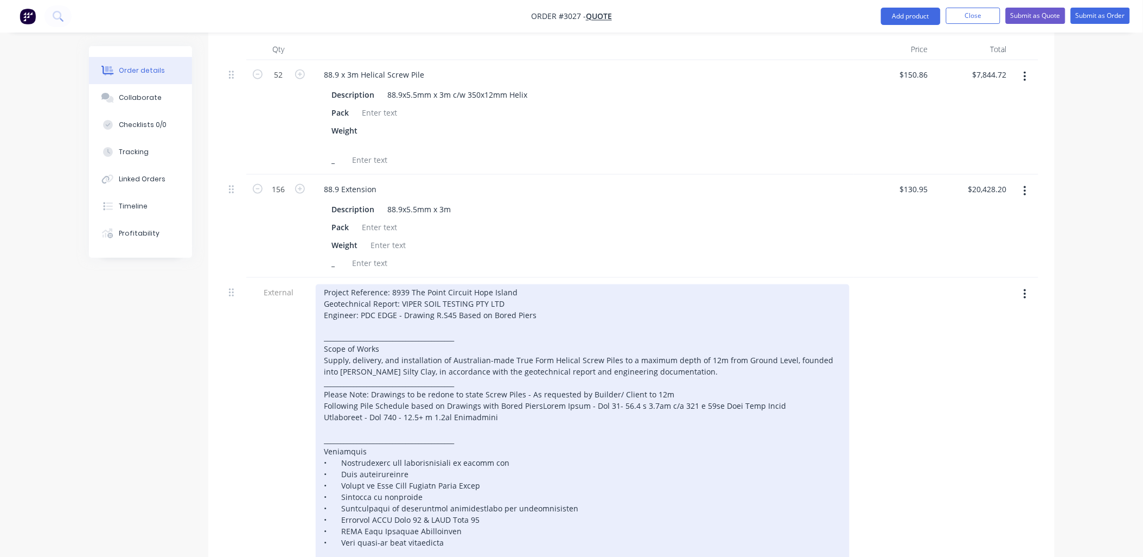
scroll to position [248, 0]
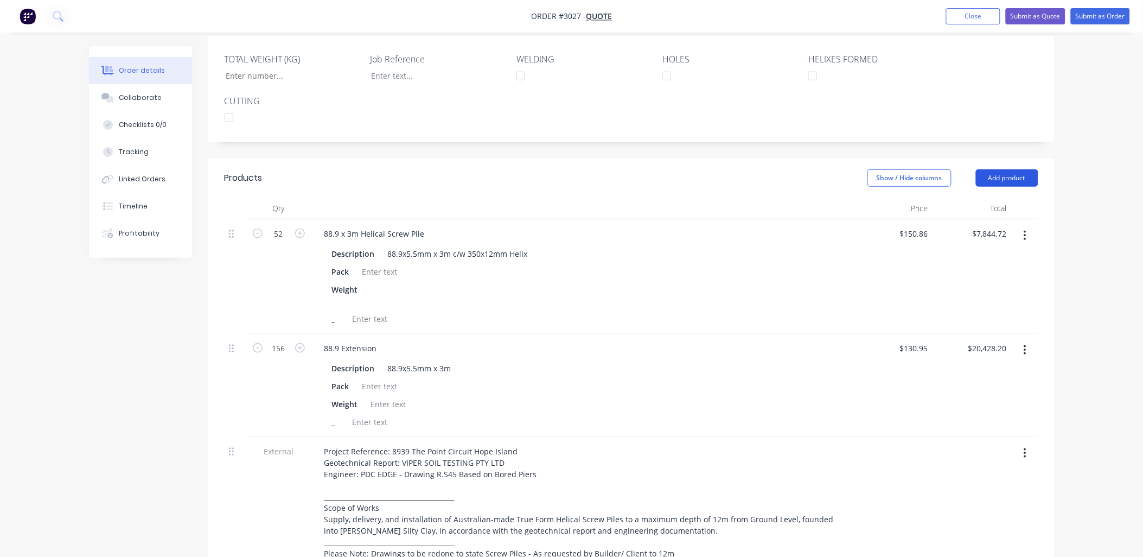
click at [1000, 181] on button "Add product" at bounding box center [1007, 177] width 62 height 17
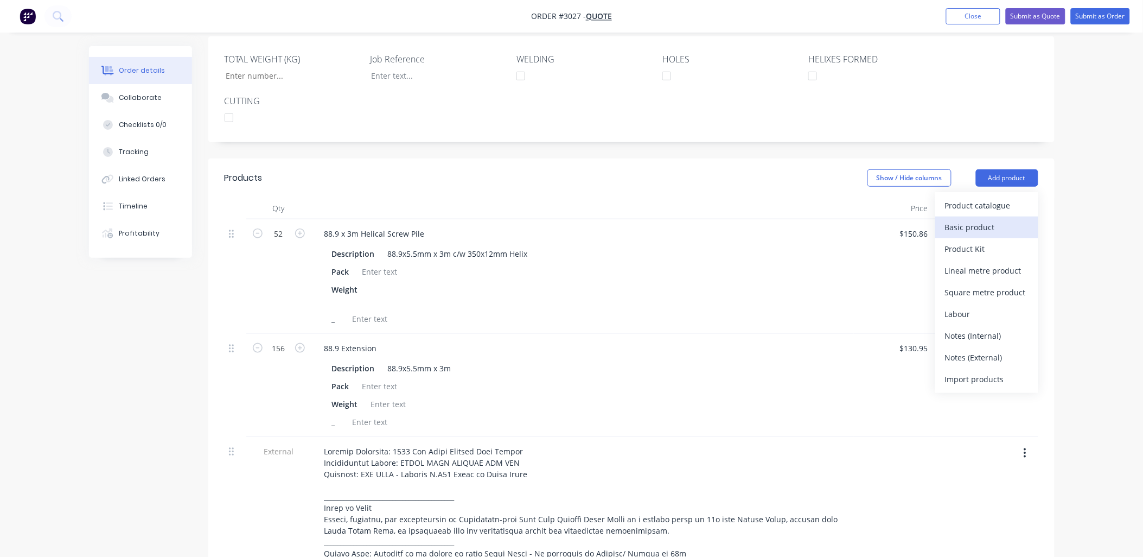
click at [981, 225] on div "Basic product" at bounding box center [987, 227] width 84 height 16
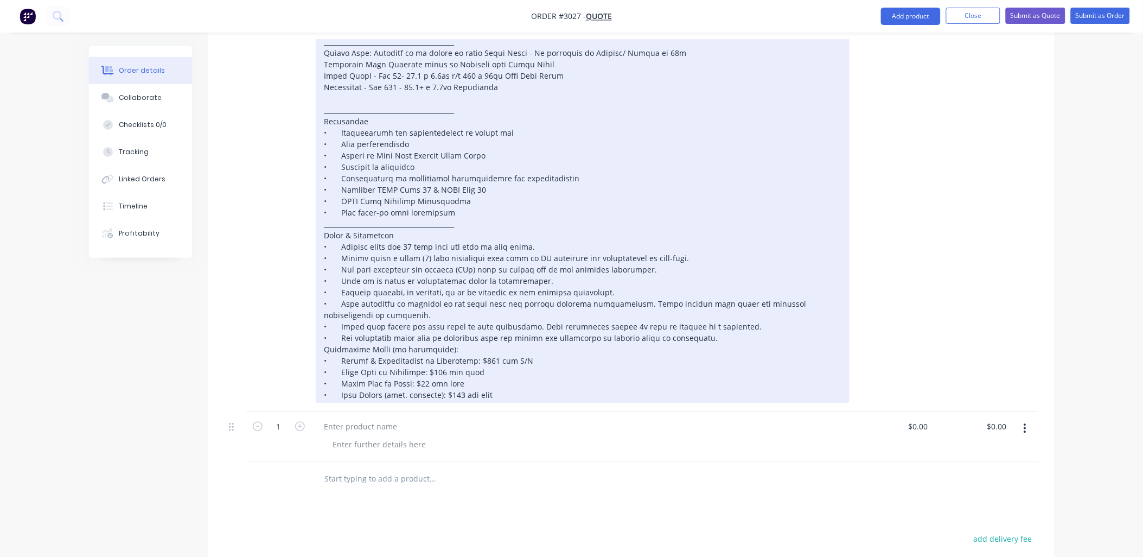
scroll to position [941, 0]
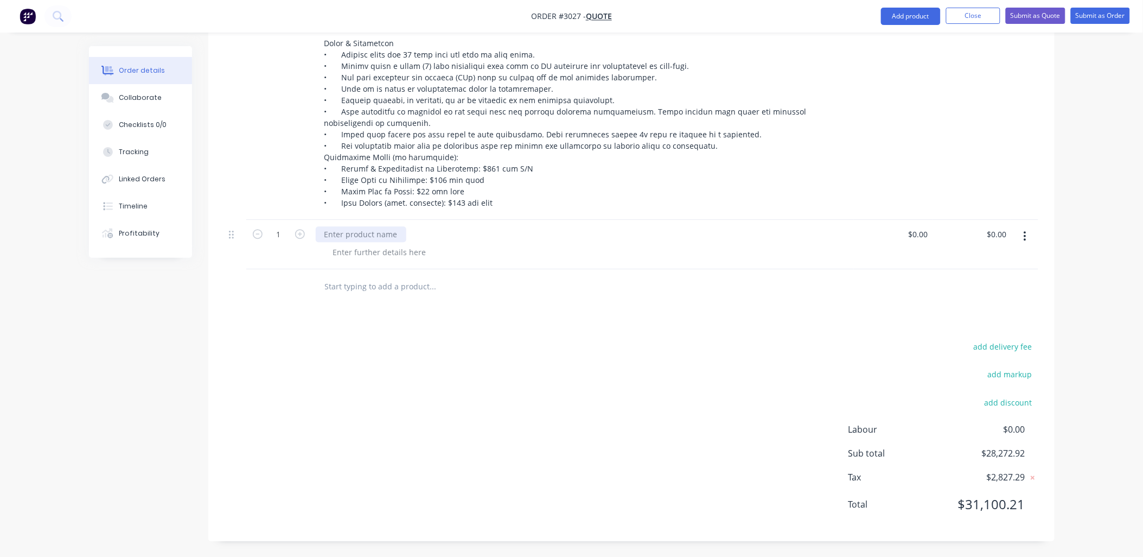
click at [335, 232] on div at bounding box center [361, 234] width 91 height 16
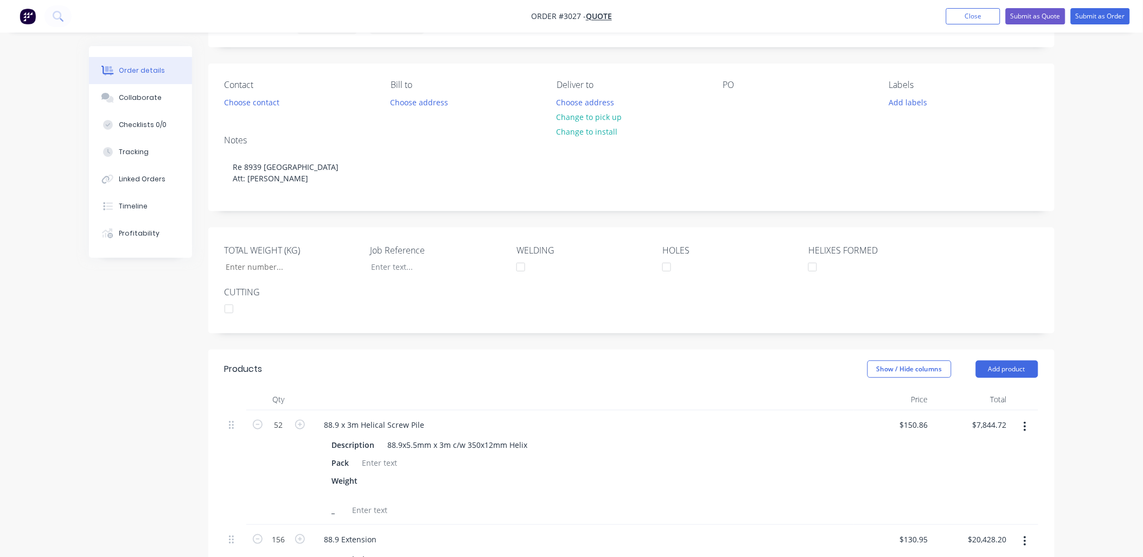
scroll to position [56, 0]
click at [1001, 367] on button "Add product" at bounding box center [1007, 369] width 62 height 17
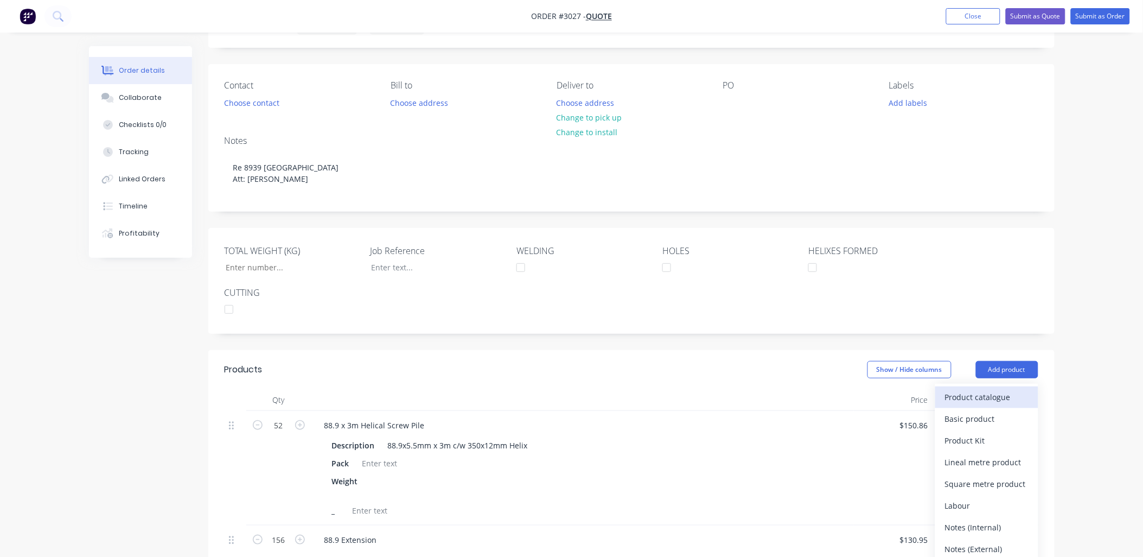
click at [970, 400] on div "Product catalogue" at bounding box center [987, 397] width 84 height 16
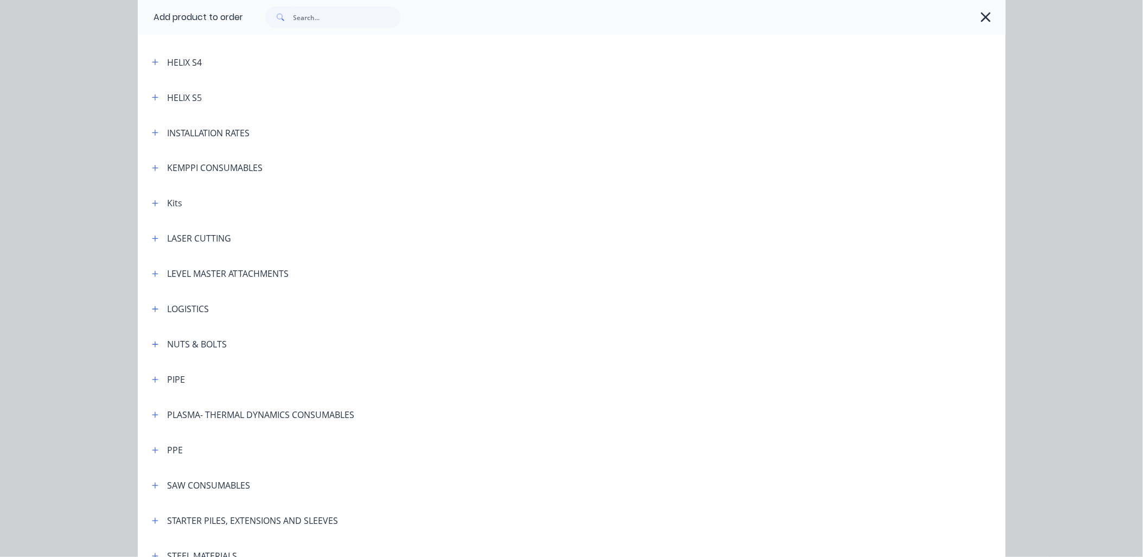
scroll to position [562, 0]
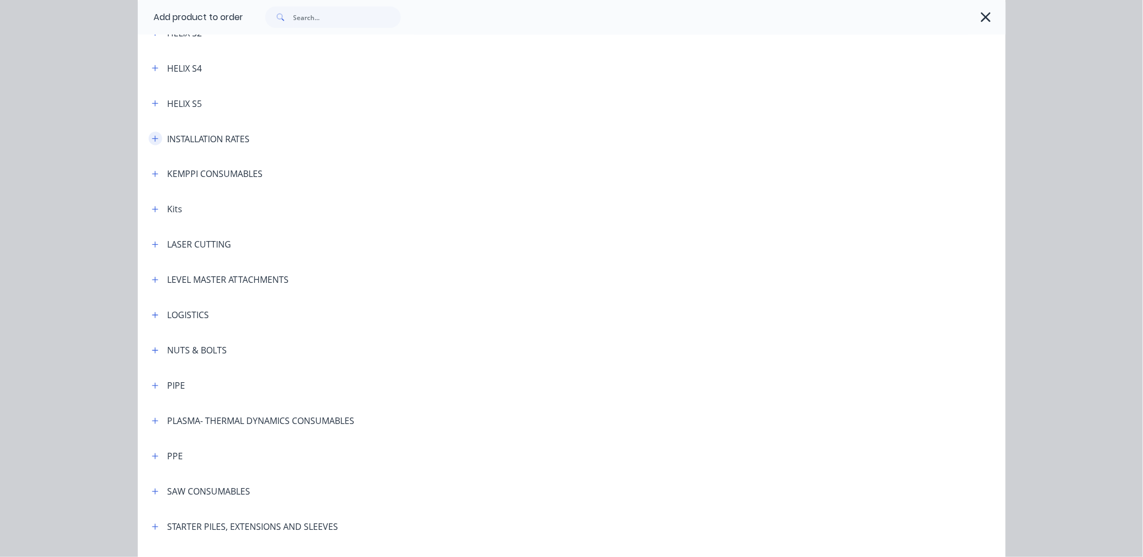
click at [152, 141] on icon "button" at bounding box center [155, 139] width 7 height 8
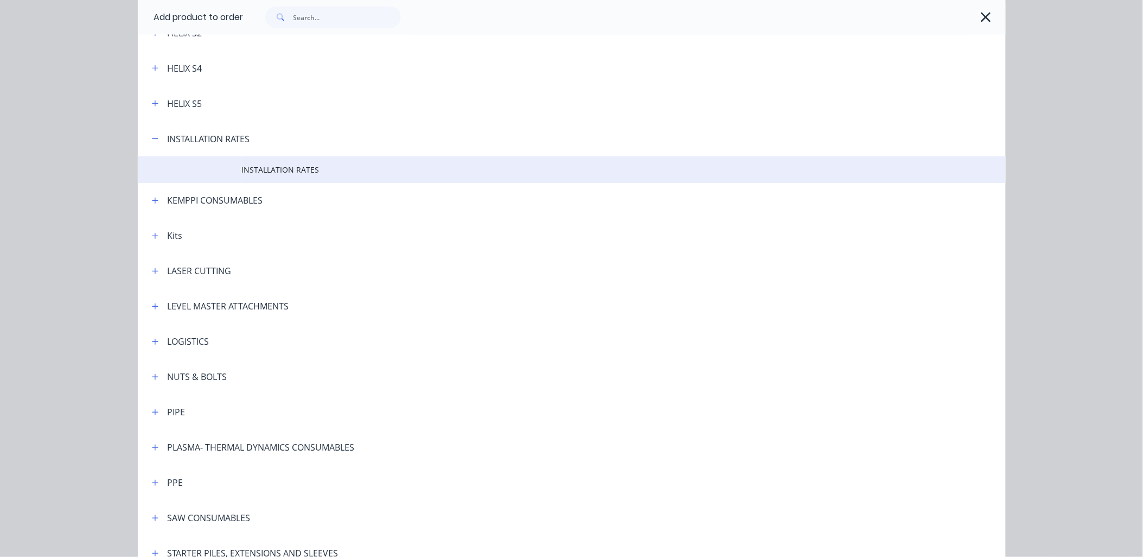
click at [308, 170] on span "INSTALLATION RATES" at bounding box center [547, 169] width 611 height 11
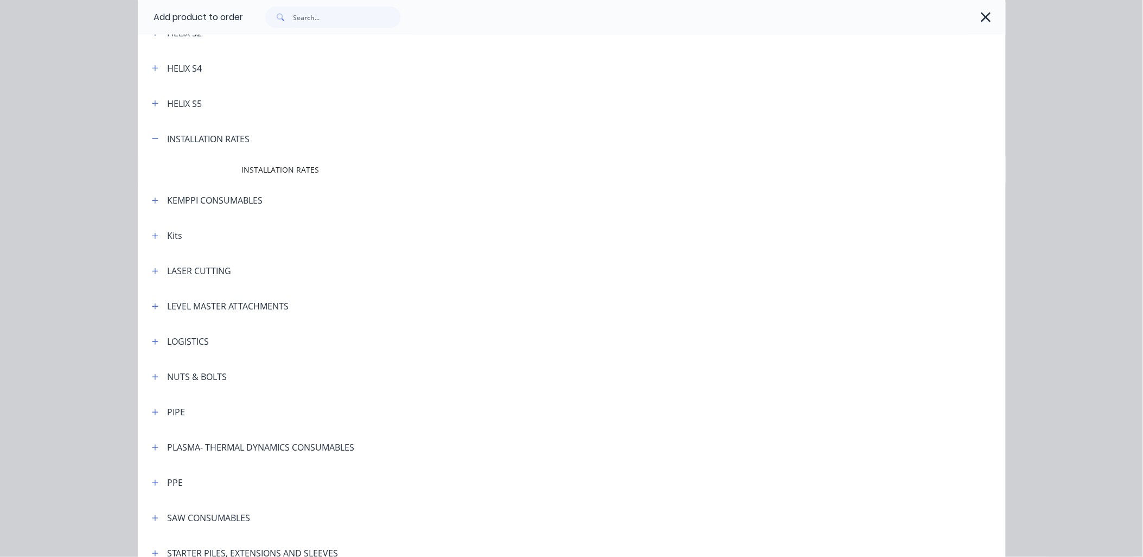
scroll to position [0, 0]
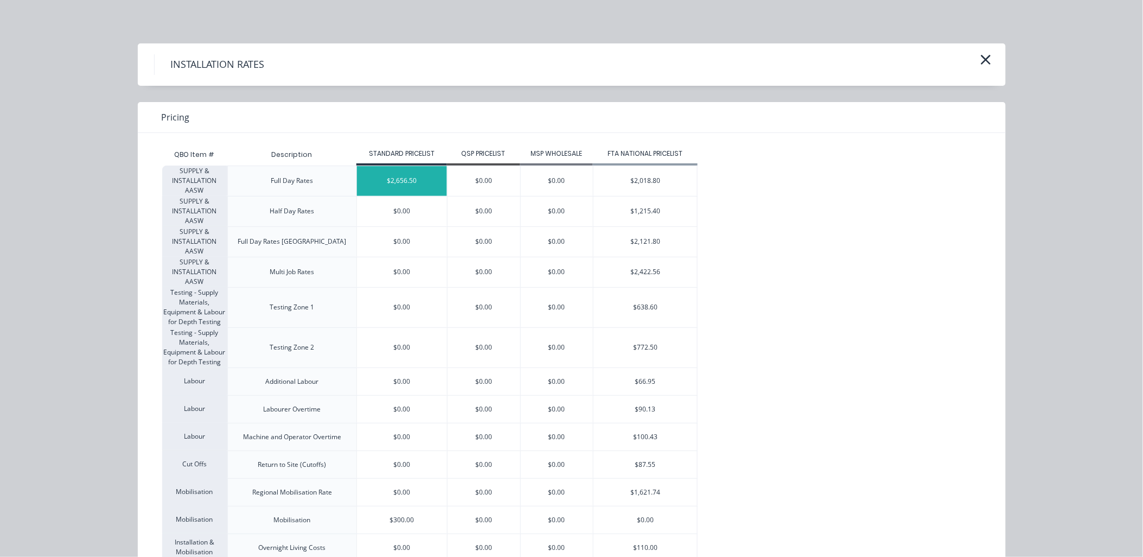
click at [382, 186] on div "$2,656.50" at bounding box center [402, 181] width 90 height 30
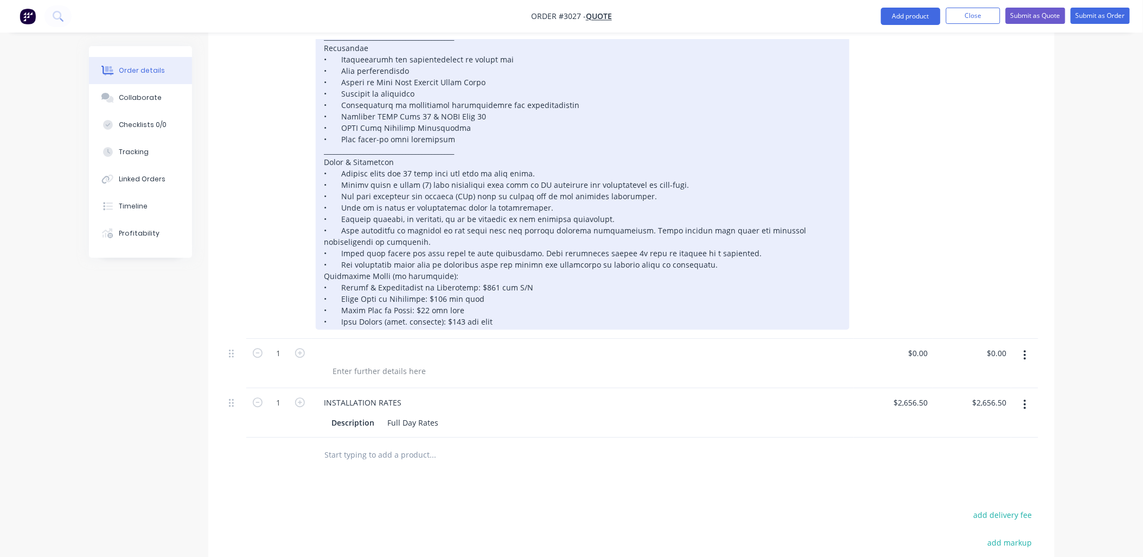
scroll to position [860, 0]
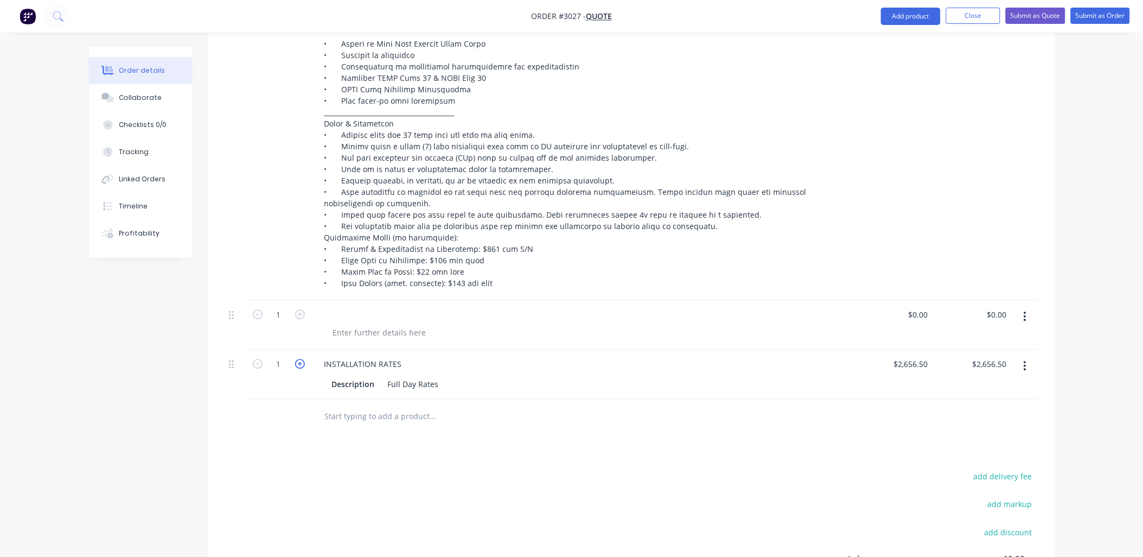
click at [299, 364] on icon "button" at bounding box center [300, 364] width 10 height 10
type input "2"
type input "$5,313.00"
type input "$2,868.48"
type input "$5,736.96"
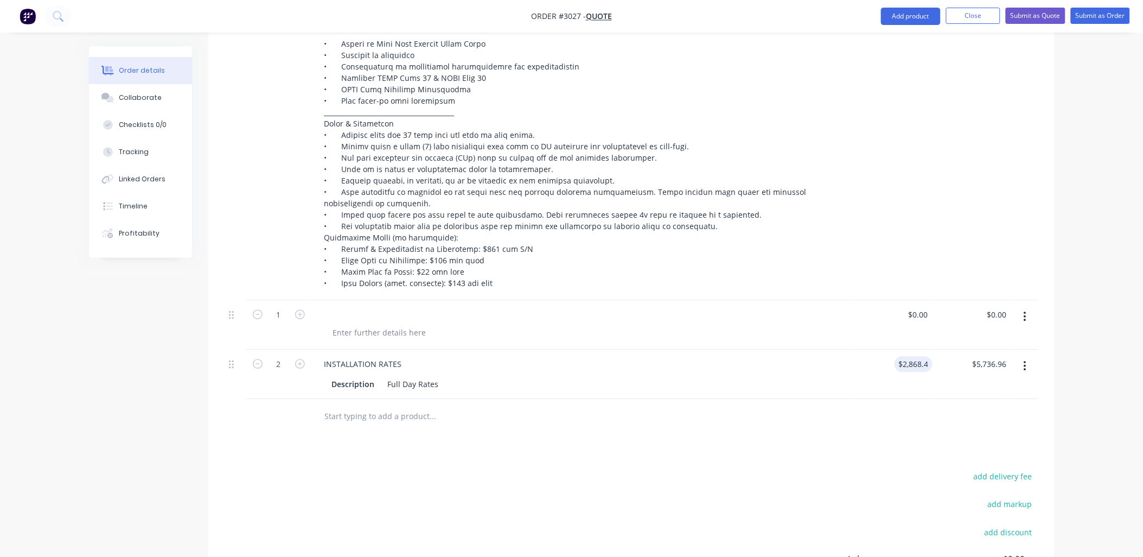
click at [544, 470] on div "add delivery fee add markup add discount Labour $0.00 Sub total $33,585.92 Tax …" at bounding box center [632, 562] width 814 height 186
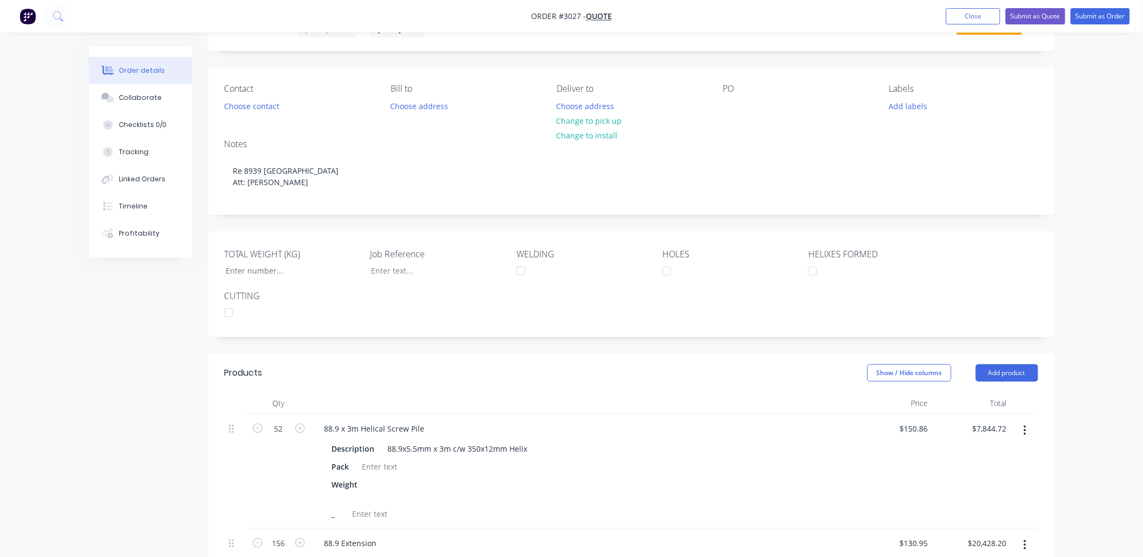
scroll to position [80, 0]
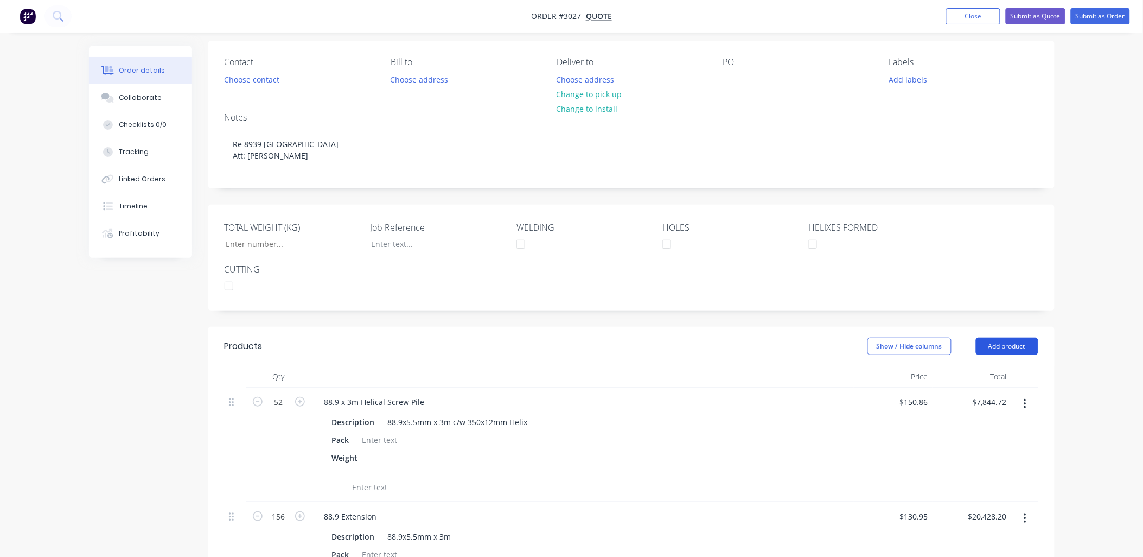
click at [1009, 346] on button "Add product" at bounding box center [1007, 345] width 62 height 17
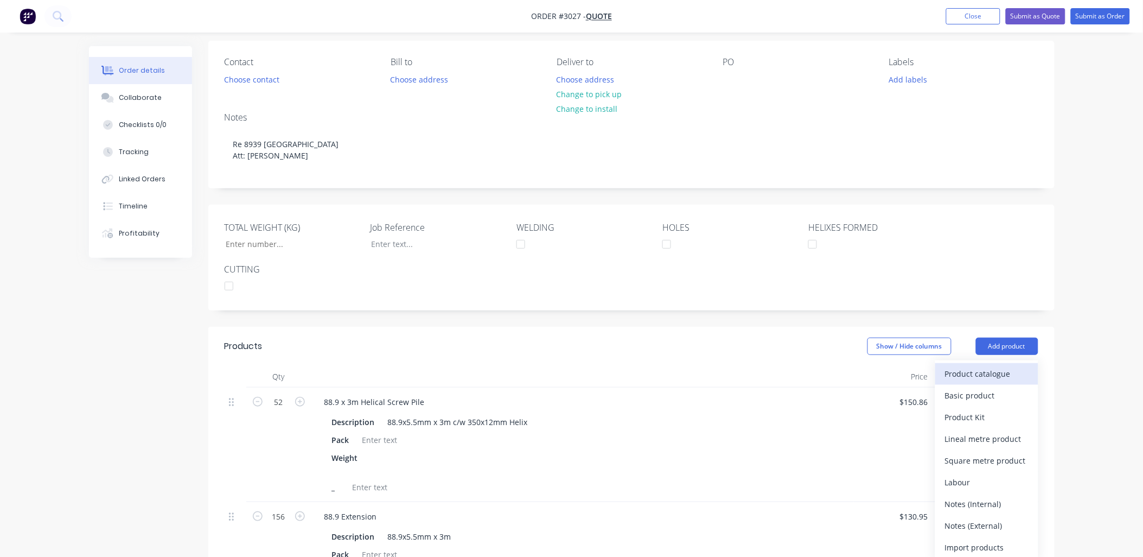
click at [970, 375] on div "Product catalogue" at bounding box center [987, 374] width 84 height 16
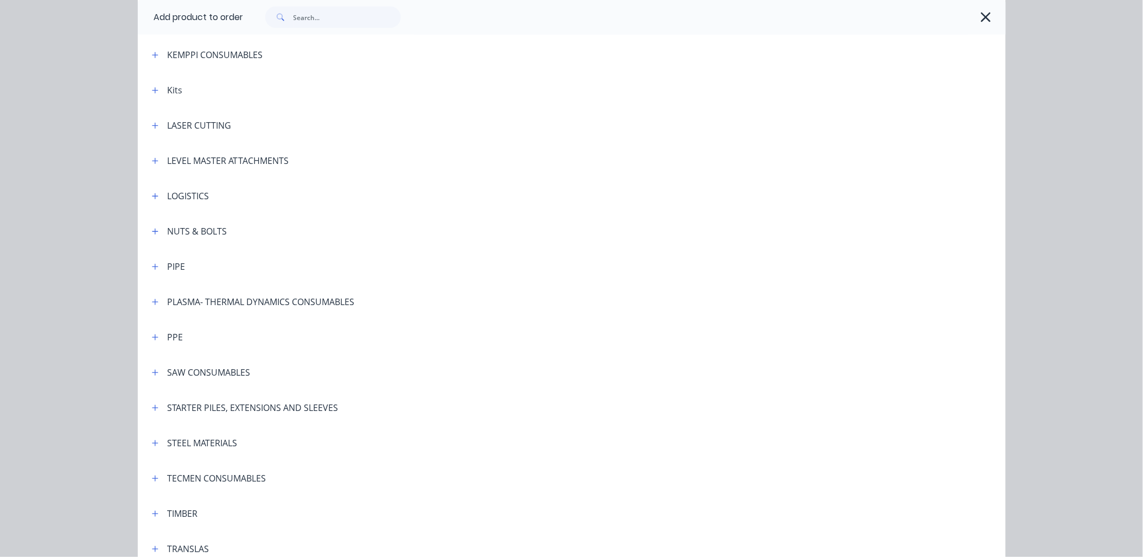
scroll to position [773, 0]
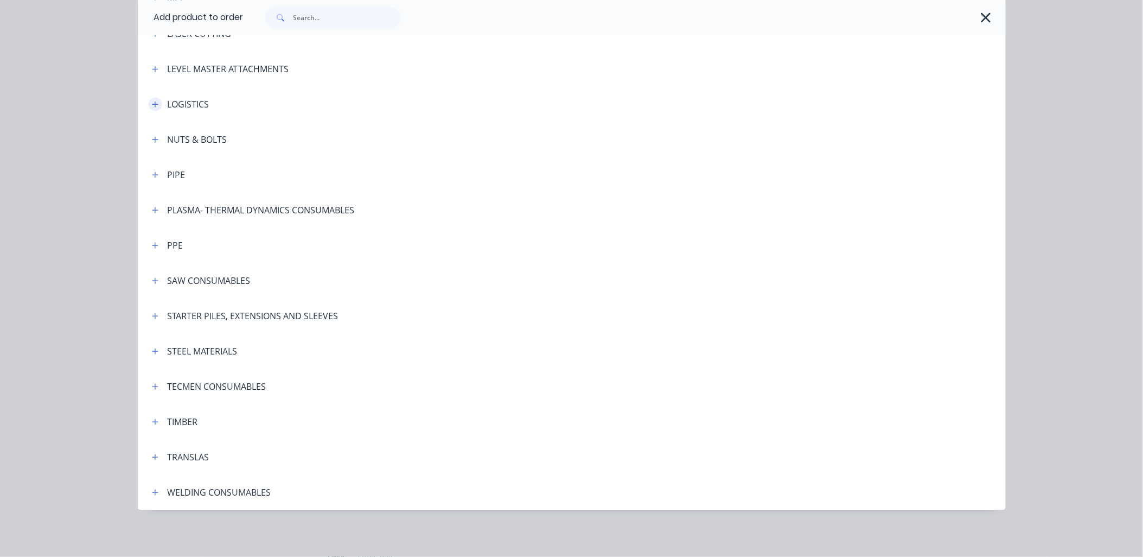
click at [149, 104] on button "button" at bounding box center [156, 104] width 14 height 14
click at [152, 104] on icon "button" at bounding box center [155, 104] width 7 height 8
click at [152, 107] on icon "button" at bounding box center [155, 104] width 7 height 8
click at [170, 101] on div "LOGISTICS" at bounding box center [189, 104] width 42 height 13
click at [153, 103] on icon "button" at bounding box center [155, 104] width 7 height 8
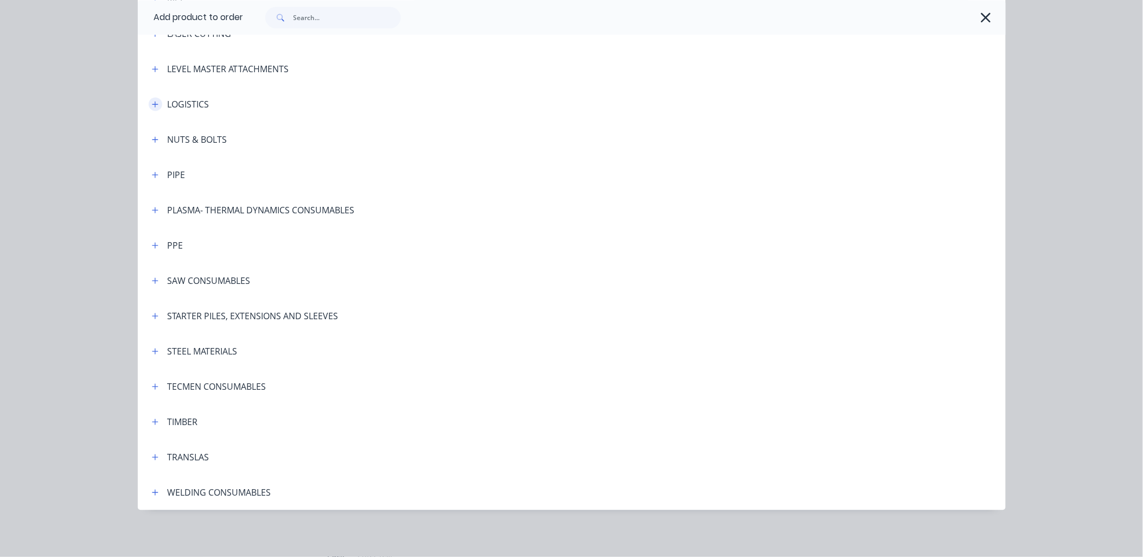
click at [152, 105] on icon "button" at bounding box center [155, 104] width 7 height 8
click at [199, 104] on div "LOGISTICS" at bounding box center [189, 104] width 42 height 13
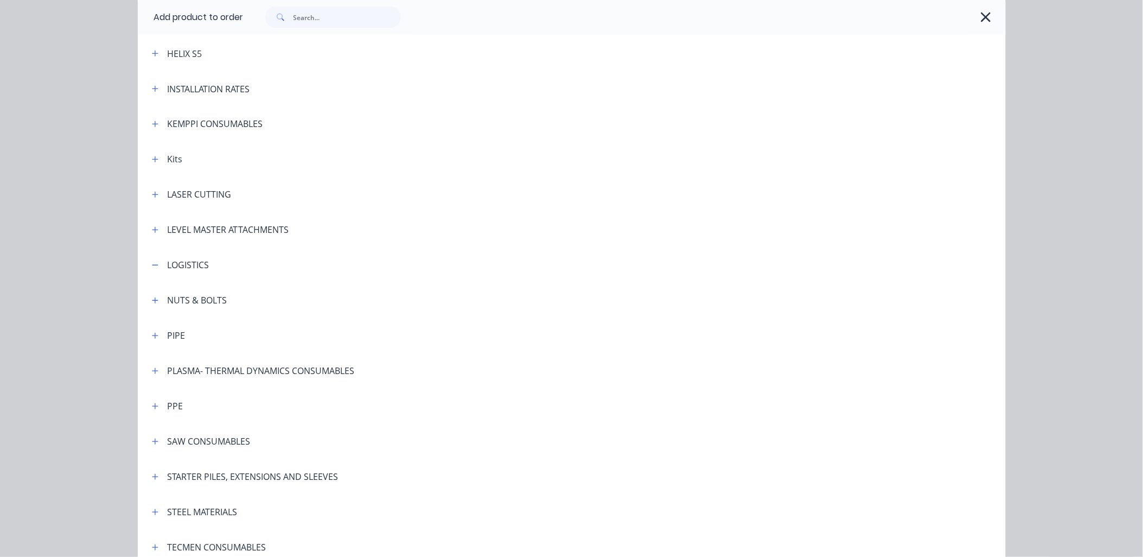
scroll to position [532, 0]
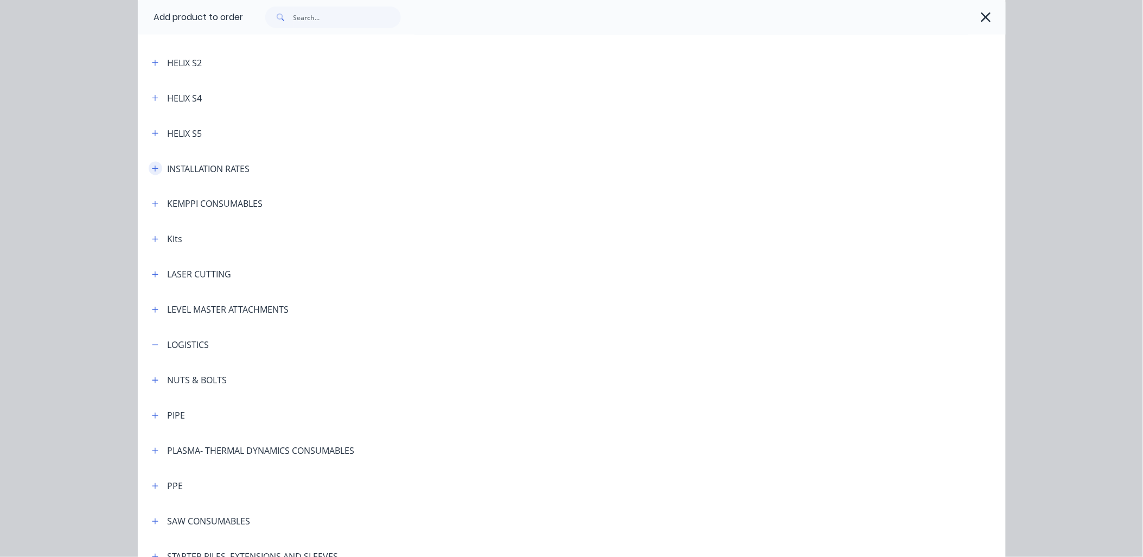
click at [149, 168] on button "button" at bounding box center [156, 169] width 14 height 14
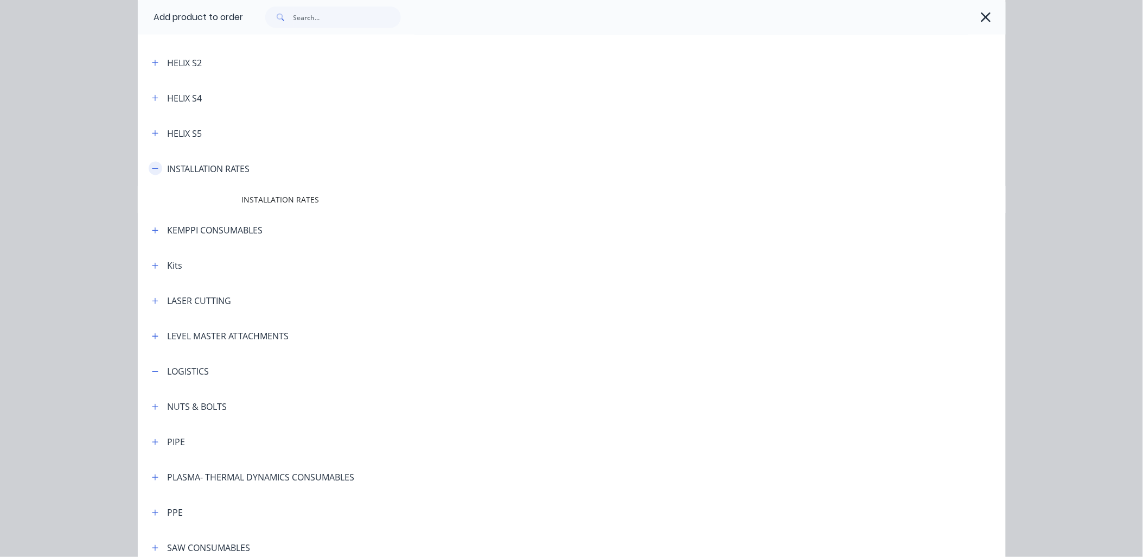
click at [149, 167] on button "button" at bounding box center [156, 169] width 14 height 14
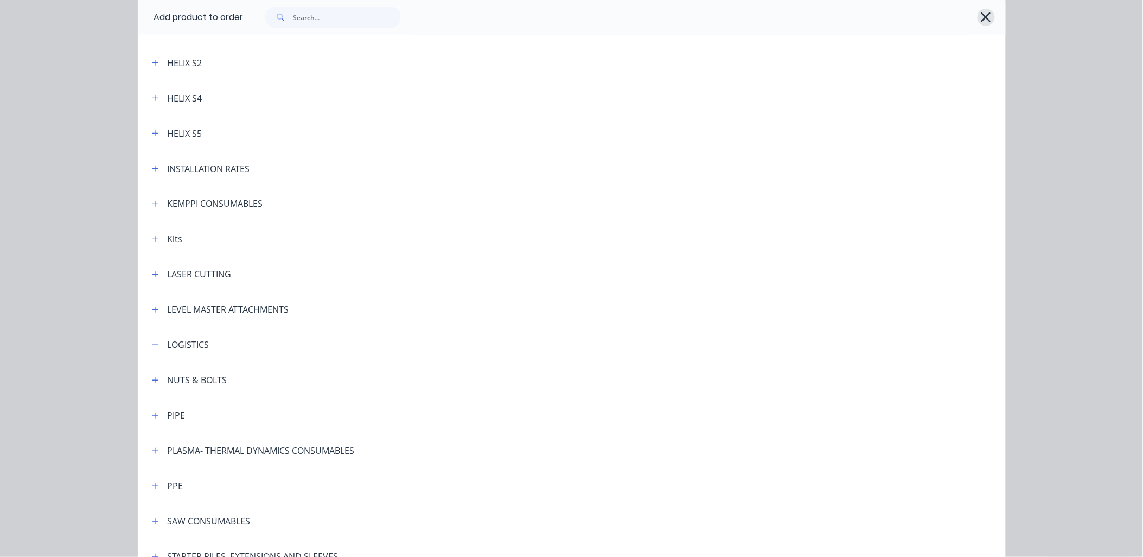
click at [980, 14] on icon "button" at bounding box center [985, 17] width 11 height 15
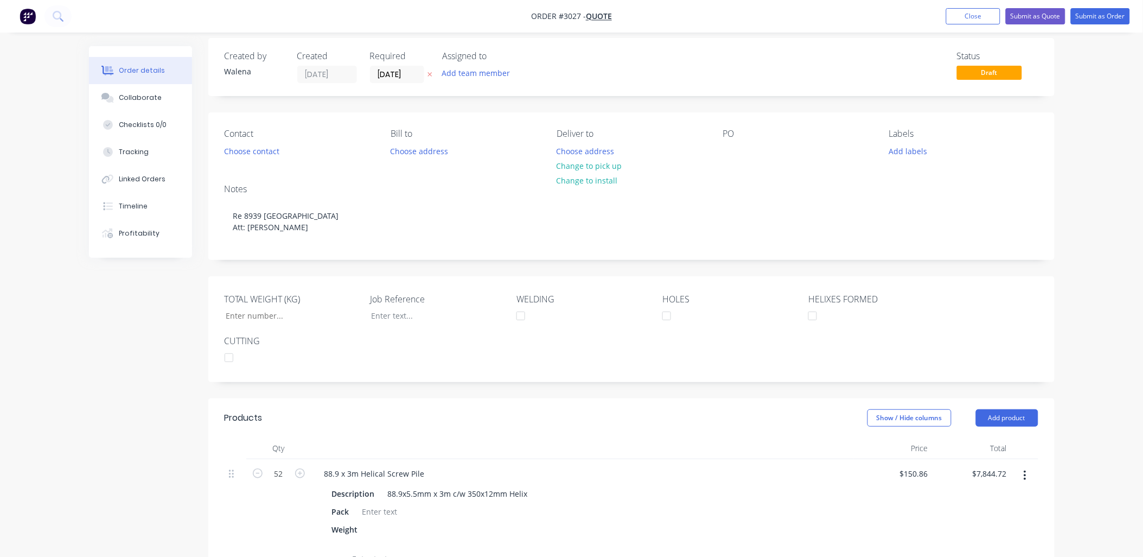
scroll to position [0, 0]
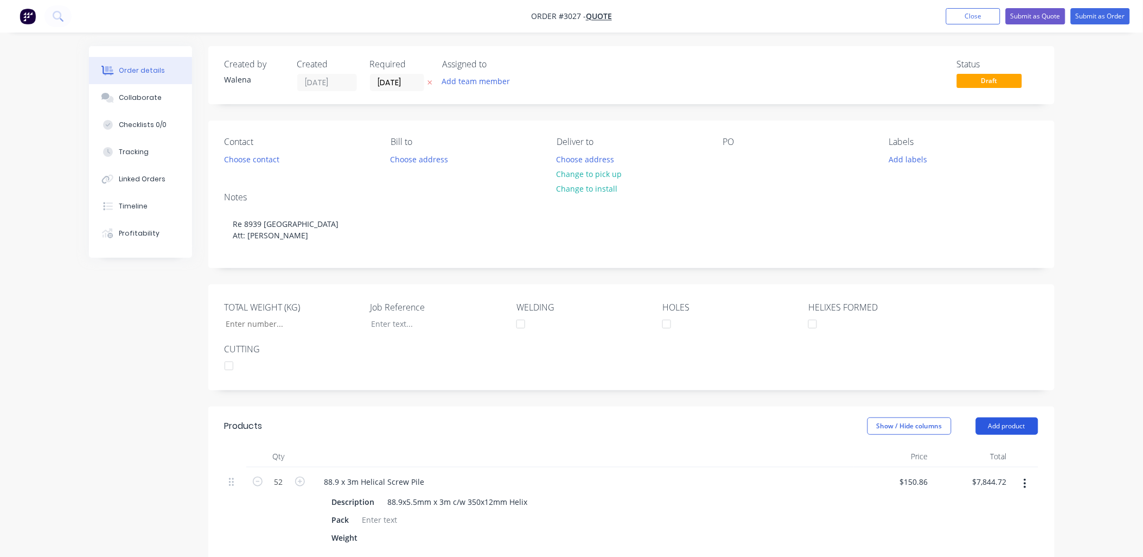
click at [1002, 422] on button "Add product" at bounding box center [1007, 425] width 62 height 17
click at [951, 450] on div "Product catalogue" at bounding box center [987, 453] width 84 height 16
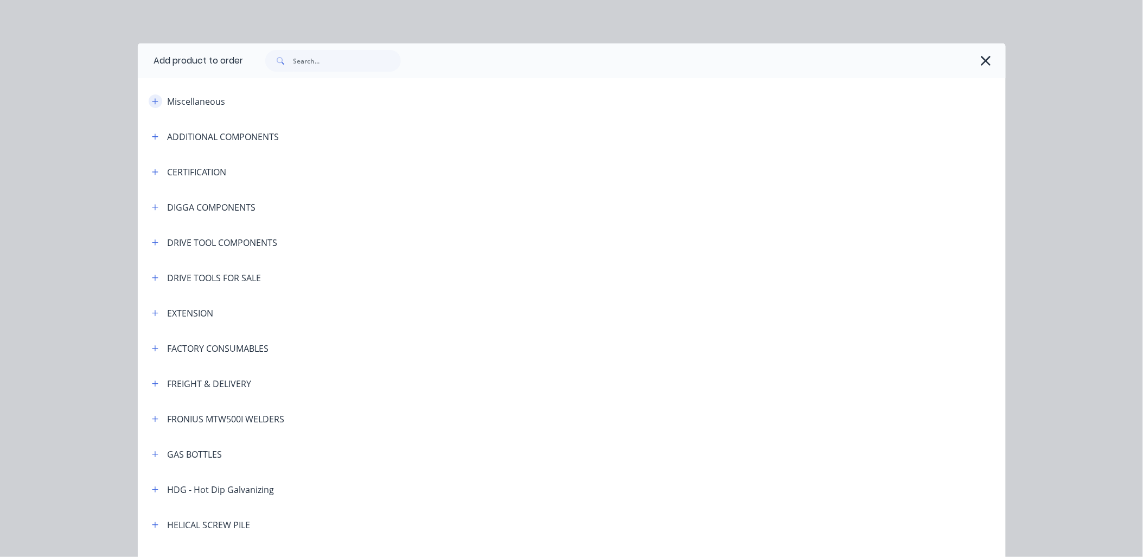
click at [152, 103] on icon "button" at bounding box center [155, 102] width 7 height 8
click at [149, 101] on button "button" at bounding box center [156, 101] width 14 height 14
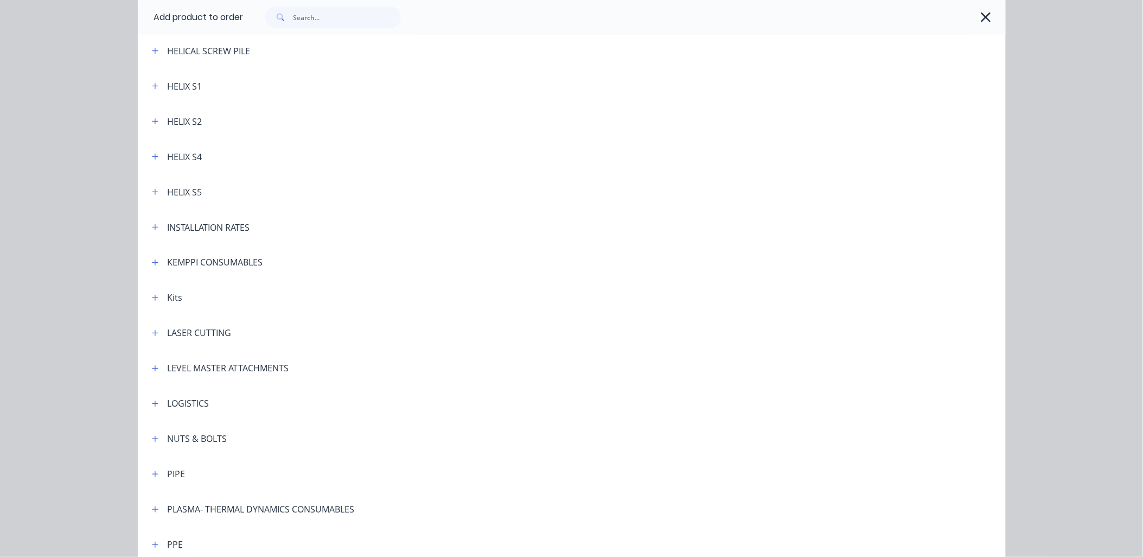
scroll to position [482, 0]
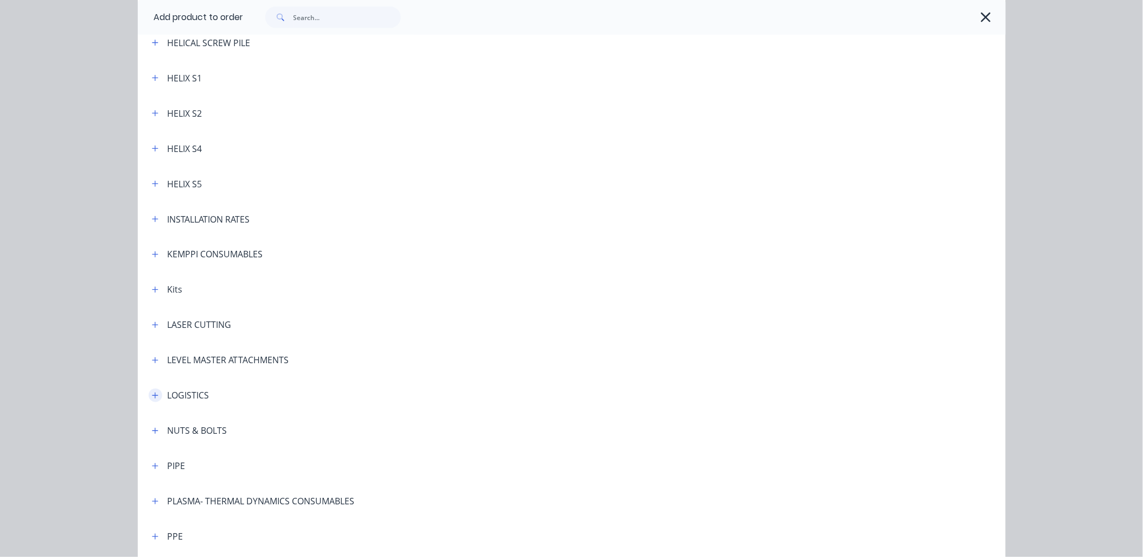
click at [152, 398] on icon "button" at bounding box center [155, 396] width 7 height 8
drag, startPoint x: 183, startPoint y: 399, endPoint x: 177, endPoint y: 396, distance: 6.6
click at [183, 398] on div "LOGISTICS" at bounding box center [189, 395] width 42 height 13
click at [152, 393] on icon "button" at bounding box center [155, 396] width 7 height 8
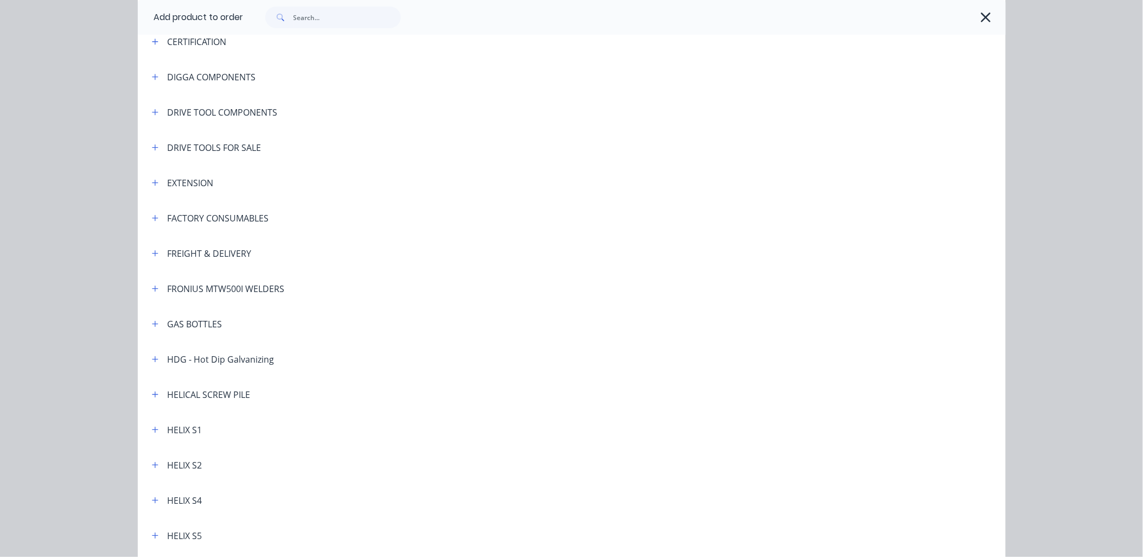
scroll to position [0, 0]
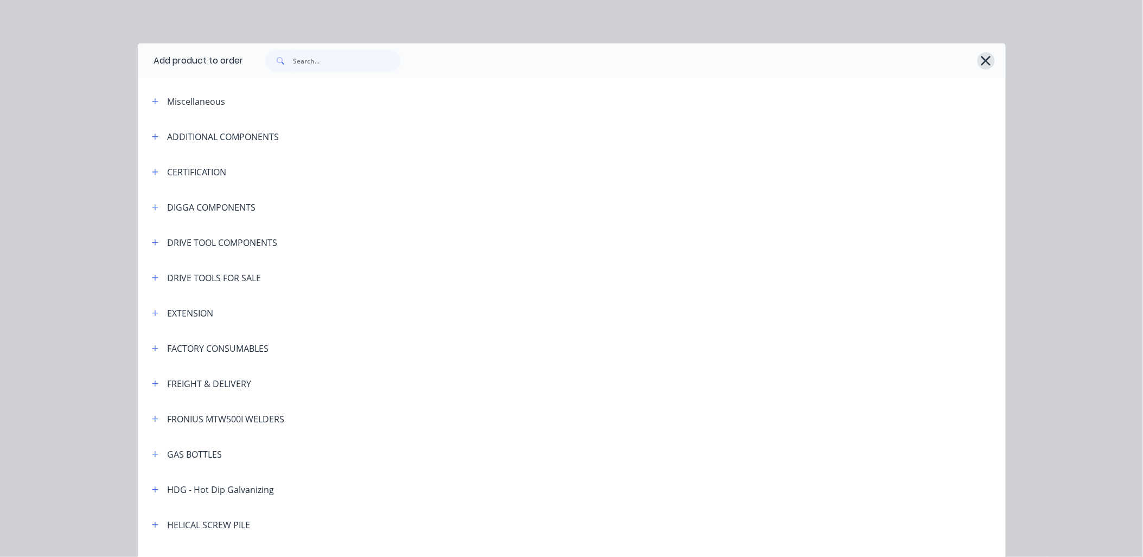
click at [980, 67] on icon "button" at bounding box center [985, 60] width 11 height 15
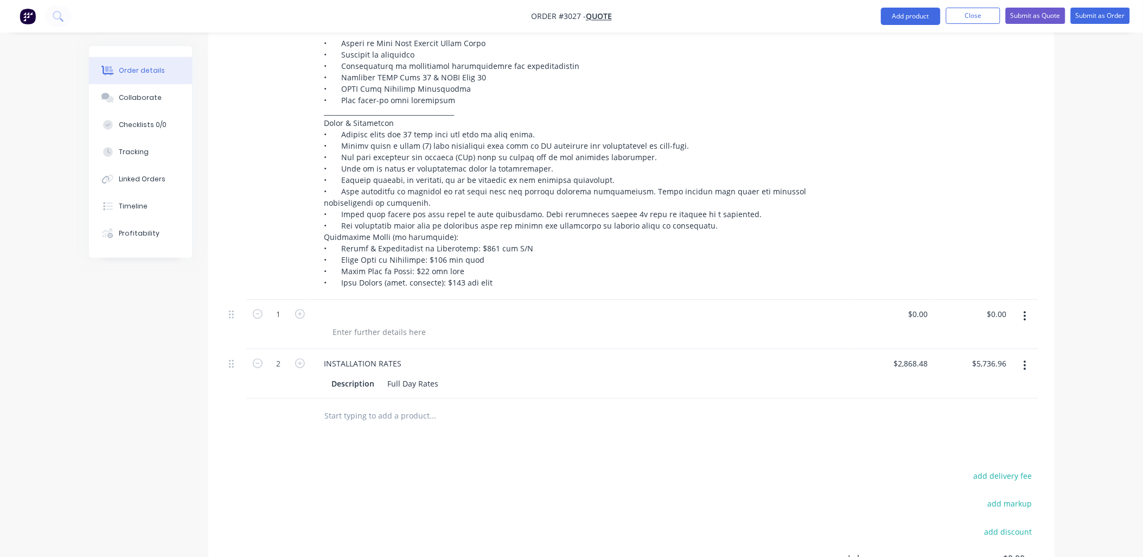
scroll to position [884, 0]
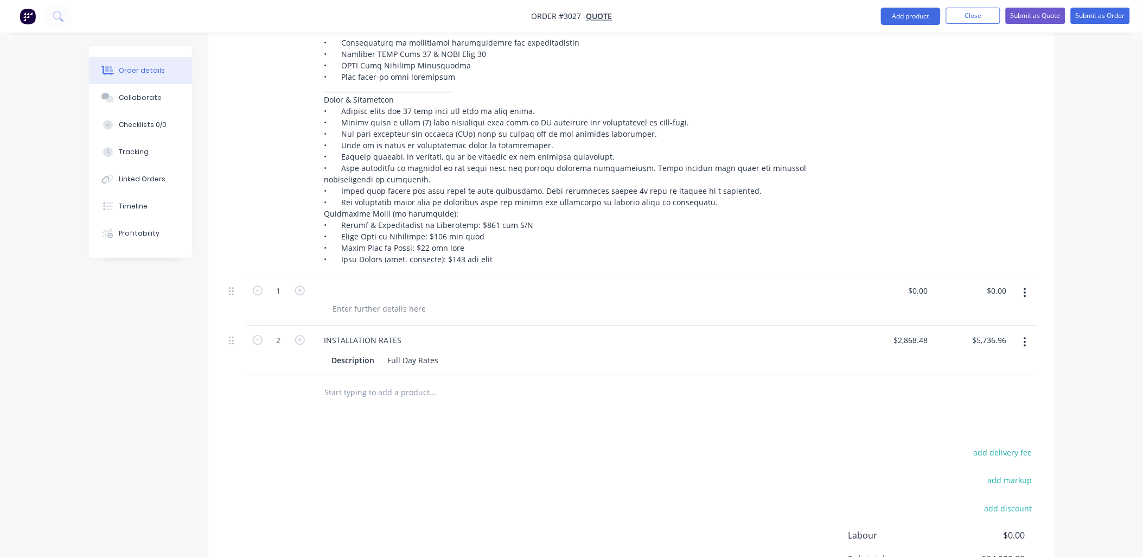
click at [431, 393] on input "text" at bounding box center [432, 392] width 217 height 22
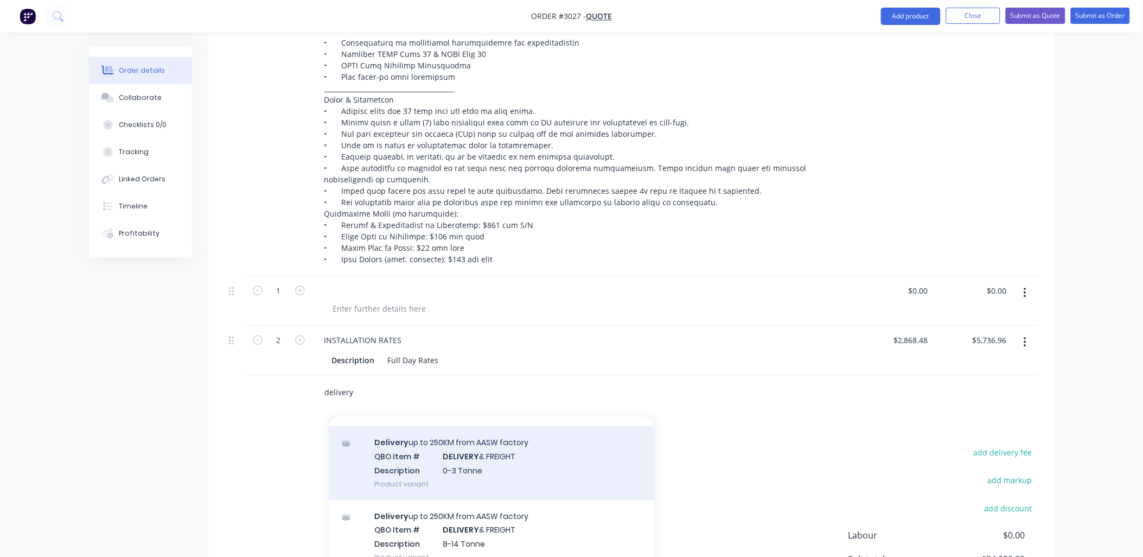
scroll to position [99, 0]
type input "delivery"
click at [497, 456] on div "Delivery up to 250KM from AASW factory QBO Item # DELIVERY & FREIGHT Descriptio…" at bounding box center [491, 461] width 325 height 73
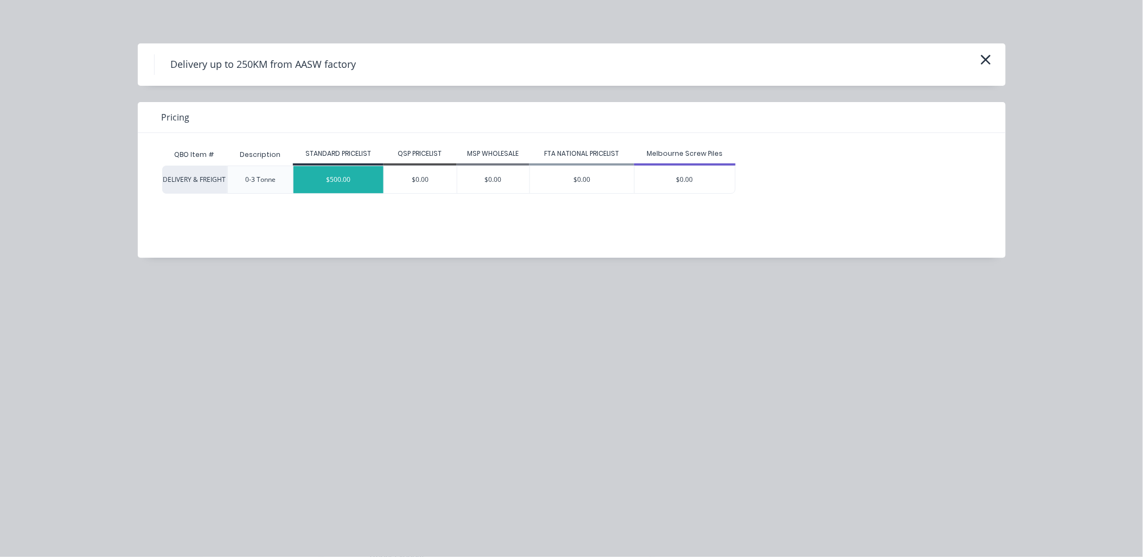
click at [334, 185] on div "$500.00" at bounding box center [338, 179] width 90 height 27
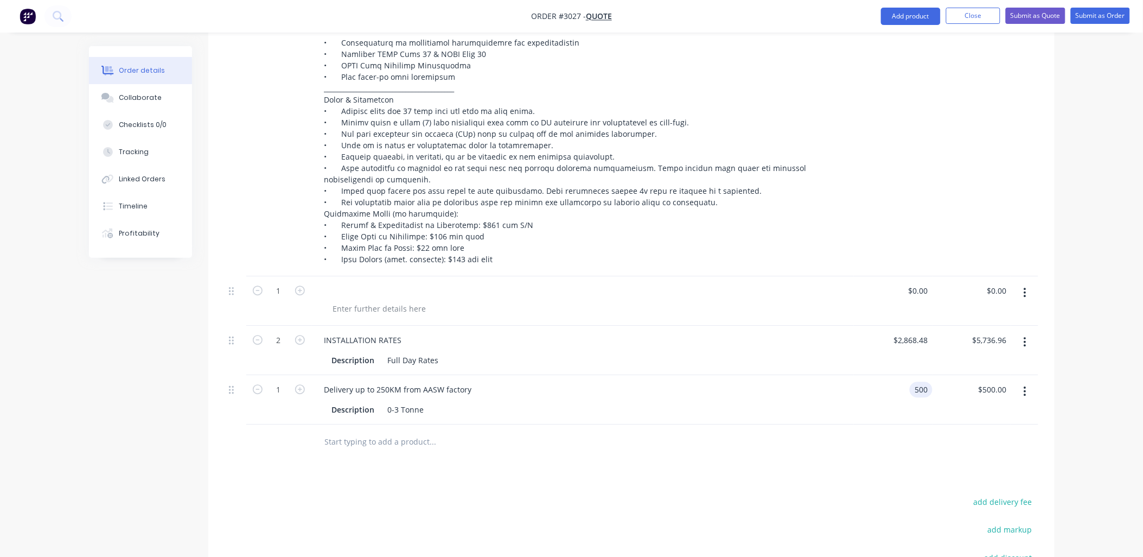
click at [905, 391] on div "500 500" at bounding box center [893, 399] width 79 height 49
type input "$650.00"
click at [988, 386] on input "650.00" at bounding box center [995, 389] width 34 height 16
click at [988, 386] on input "650.00" at bounding box center [996, 389] width 29 height 16
click at [925, 440] on div at bounding box center [632, 441] width 814 height 35
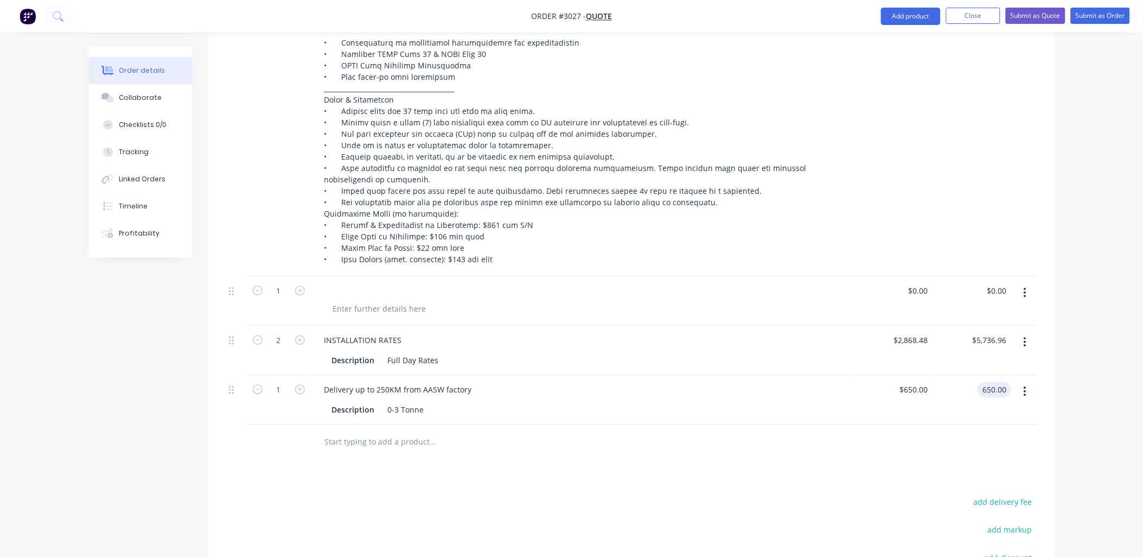
type input "$650.00"
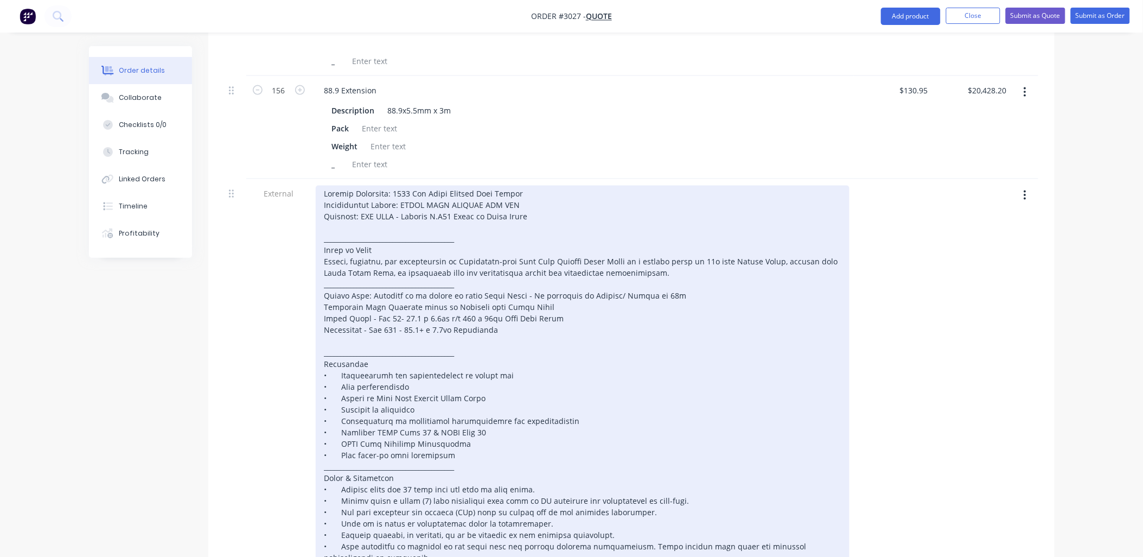
scroll to position [562, 0]
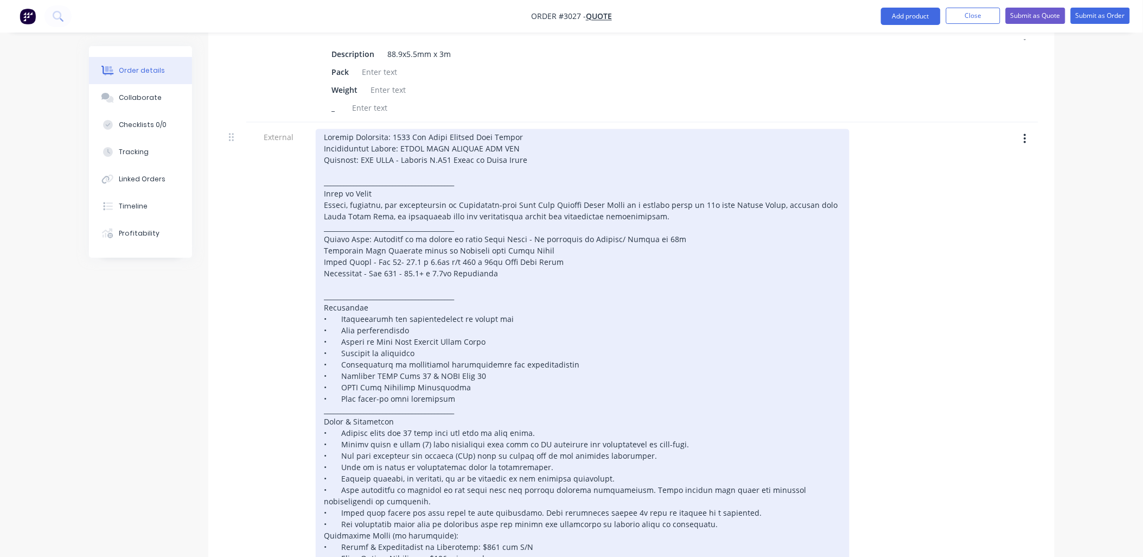
click at [624, 317] on div at bounding box center [583, 359] width 534 height 460
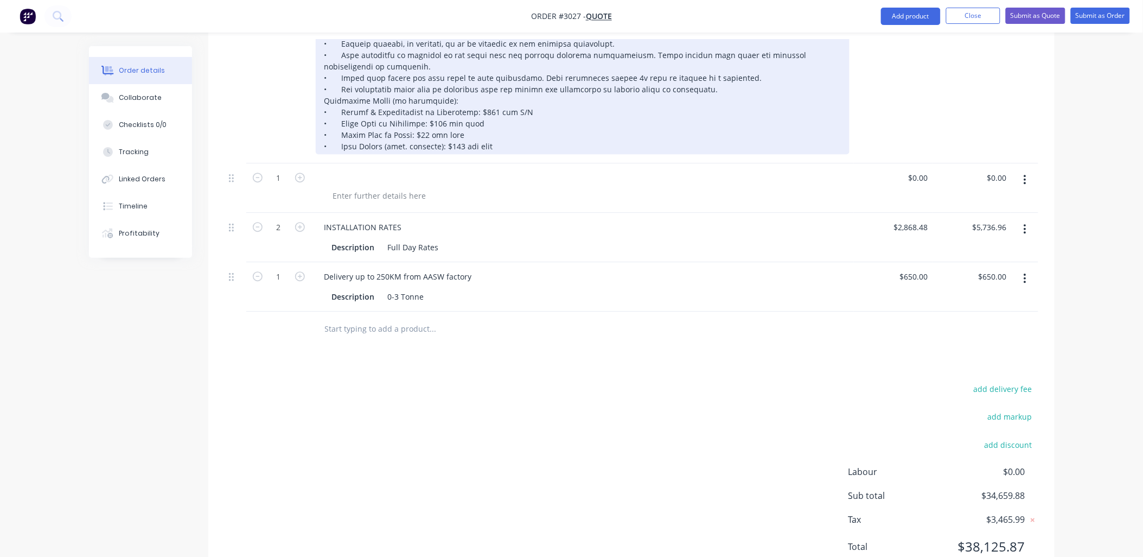
scroll to position [959, 0]
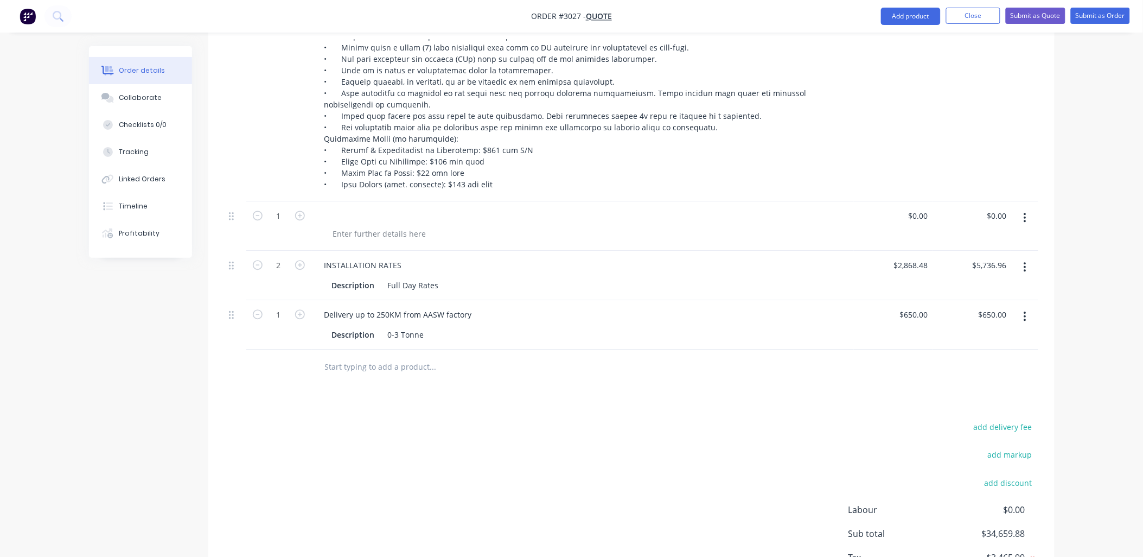
click at [1024, 217] on icon "button" at bounding box center [1025, 218] width 2 height 10
click at [982, 306] on div "Delete" at bounding box center [987, 311] width 84 height 16
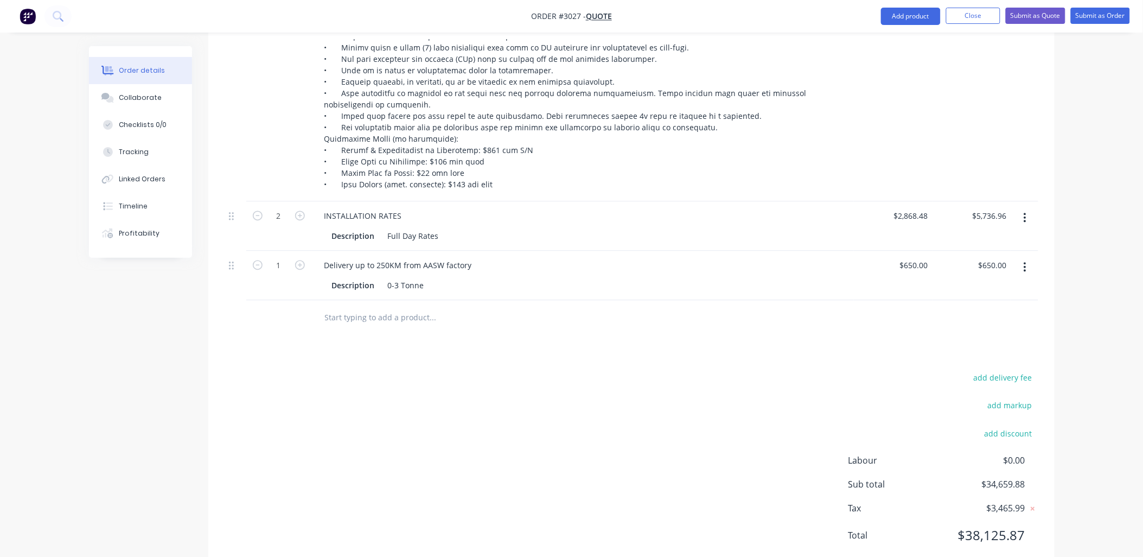
click at [467, 500] on div "add delivery fee add markup add discount Labour $0.00 Sub total $34,659.88 Tax …" at bounding box center [632, 463] width 814 height 186
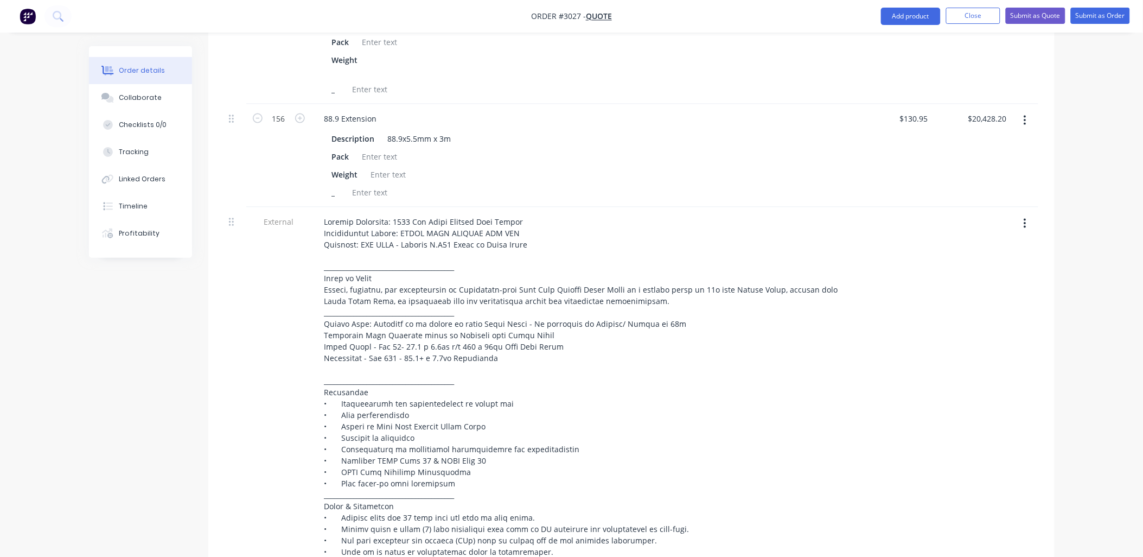
scroll to position [316, 0]
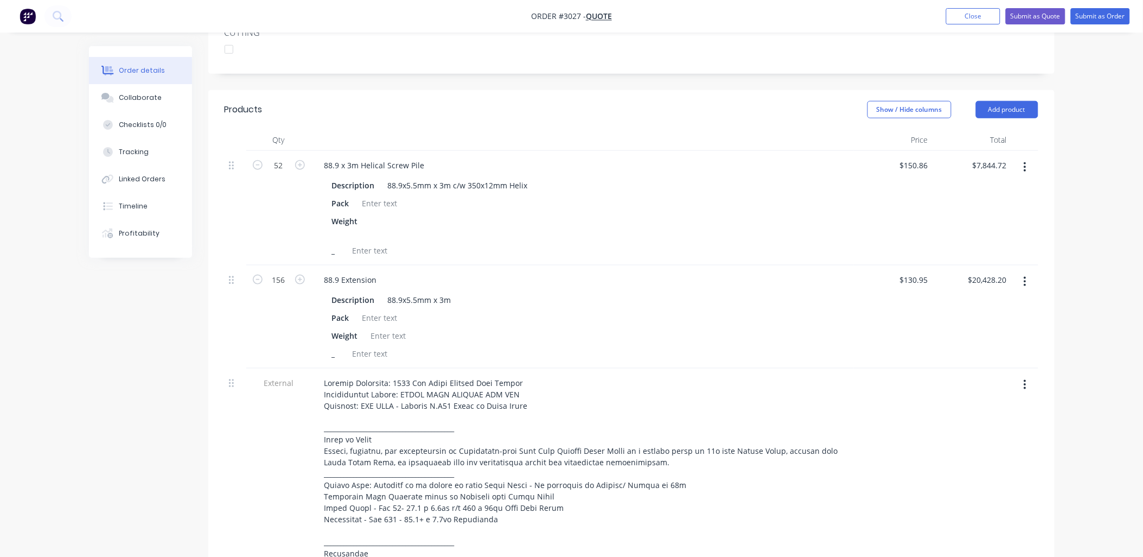
click at [4, 418] on div "Order details Collaborate Checklists 0/0 Tracking Linked Orders Timeline Profit…" at bounding box center [571, 457] width 1143 height 1547
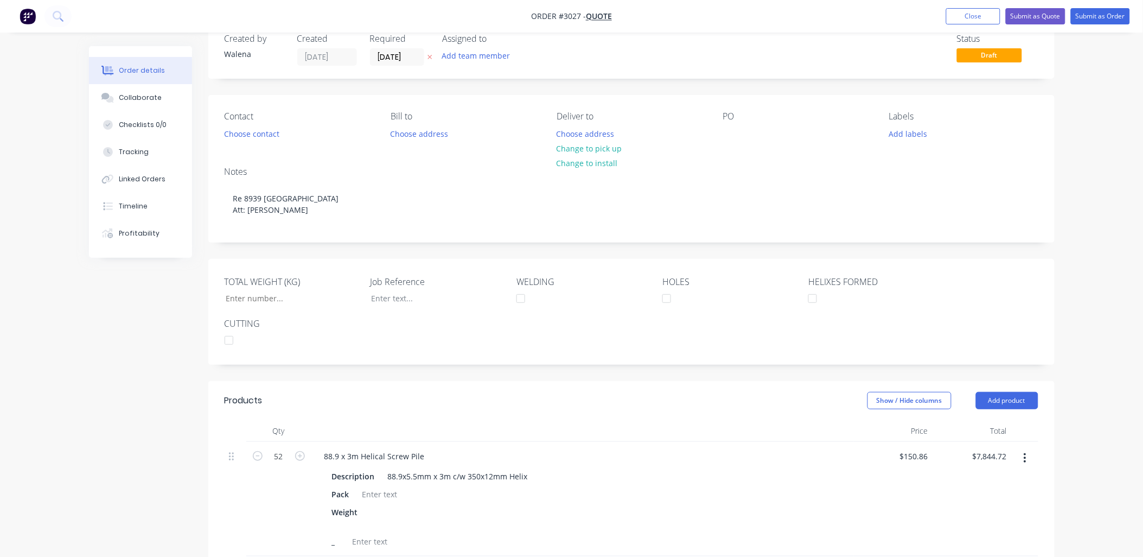
scroll to position [0, 0]
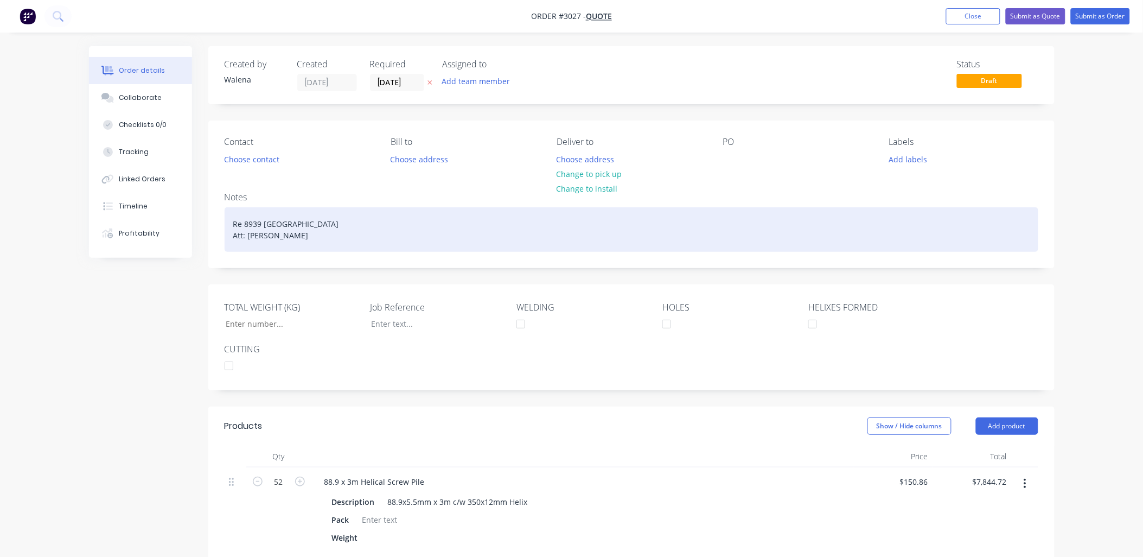
click at [282, 237] on div "Re 8939 [GEOGRAPHIC_DATA] Att: [GEOGRAPHIC_DATA]" at bounding box center [632, 229] width 814 height 44
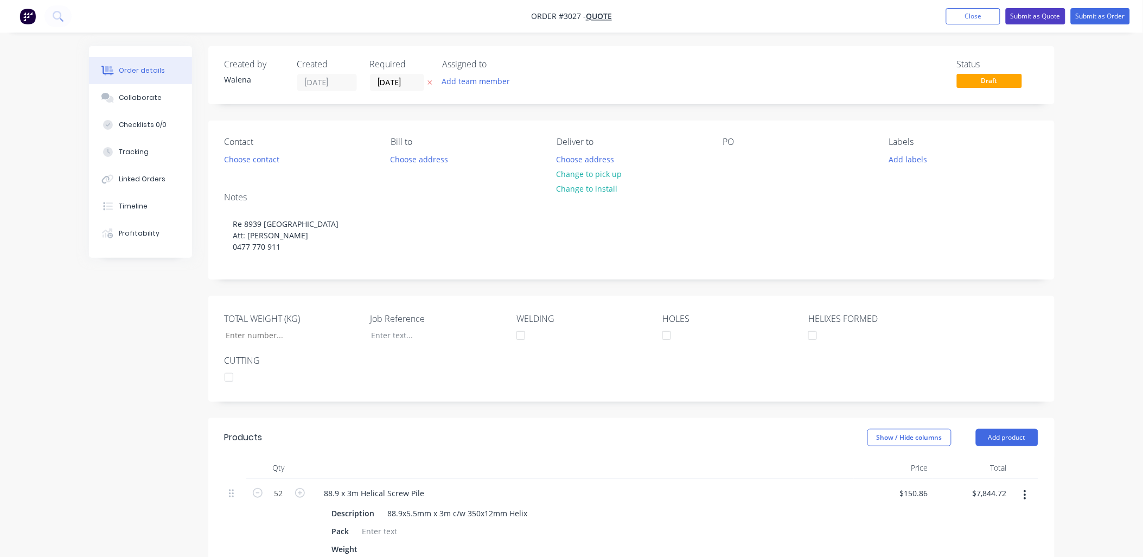
click at [1020, 18] on button "Submit as Quote" at bounding box center [1036, 16] width 60 height 16
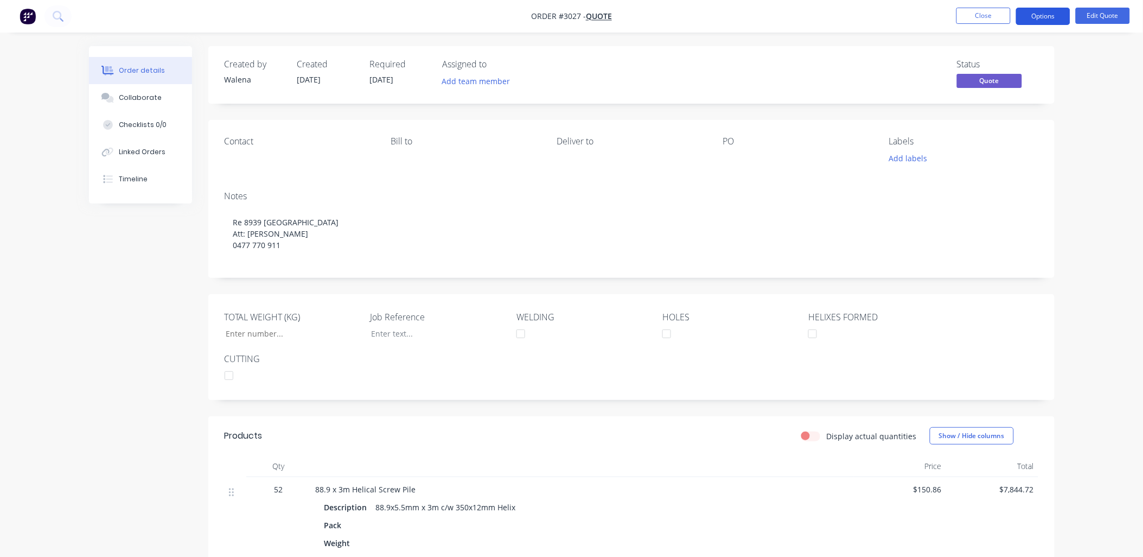
click at [1047, 13] on button "Options" at bounding box center [1043, 16] width 54 height 17
click at [1039, 16] on button "Options" at bounding box center [1043, 16] width 54 height 17
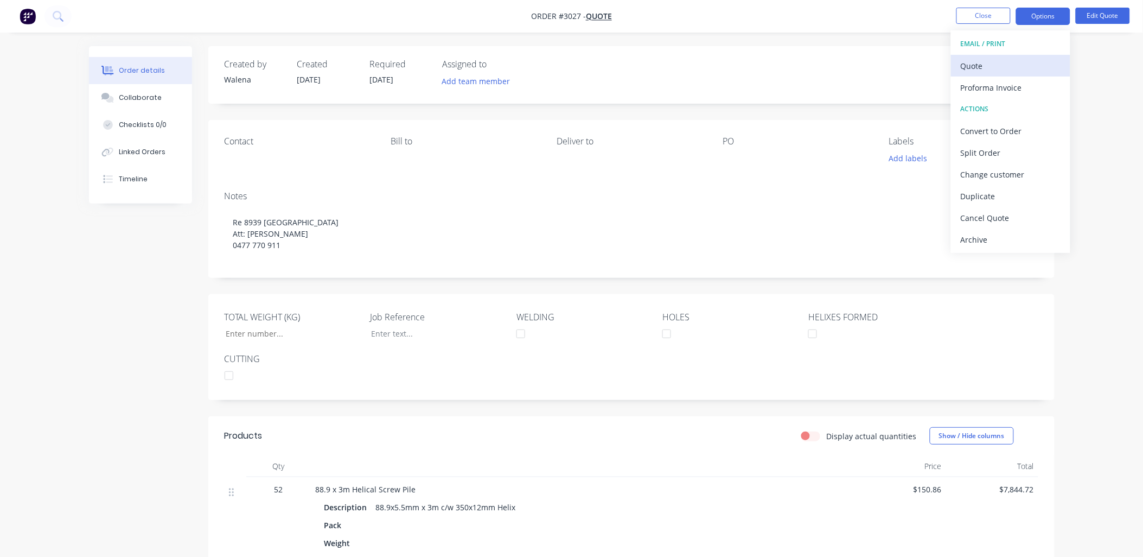
click at [980, 64] on div "Quote" at bounding box center [1011, 66] width 100 height 16
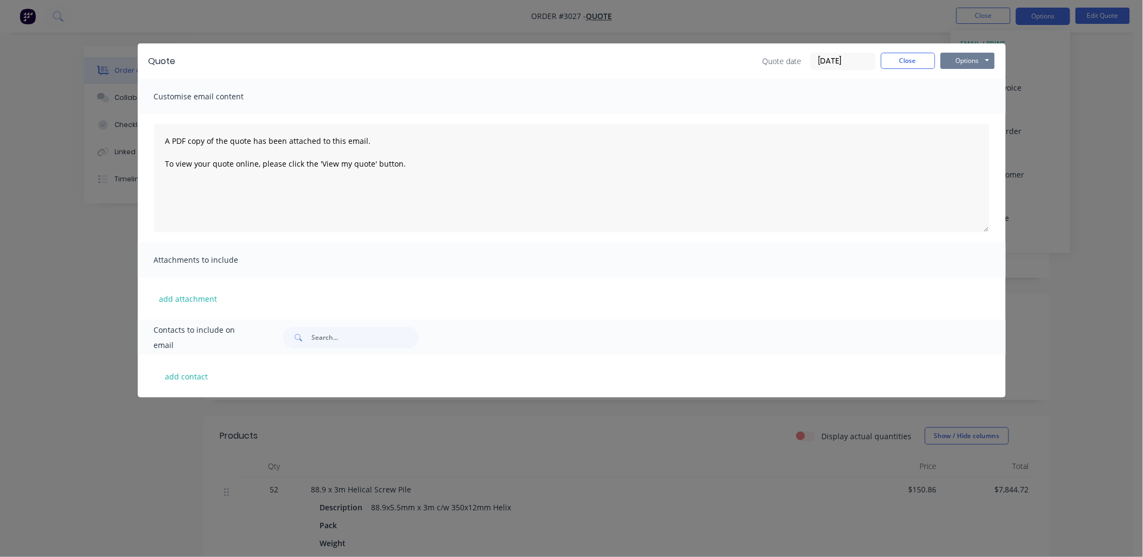
click at [956, 64] on button "Options" at bounding box center [968, 61] width 54 height 16
click at [964, 79] on button "Preview" at bounding box center [975, 80] width 69 height 18
click at [1102, 100] on div "Quote Quote date [DATE] Close Options Preview Print Email Customise email conte…" at bounding box center [571, 278] width 1143 height 557
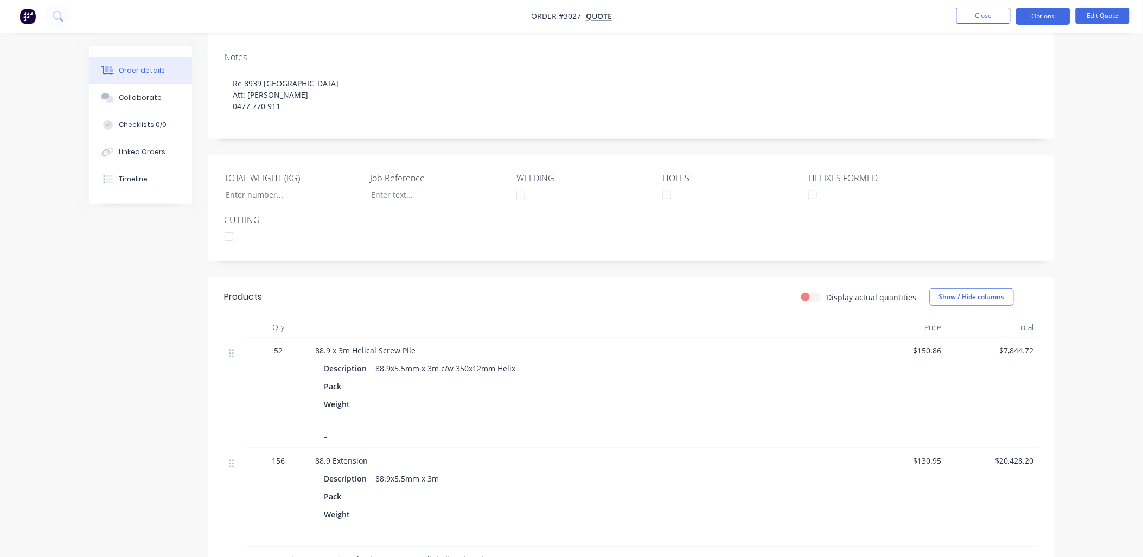
scroll to position [241, 0]
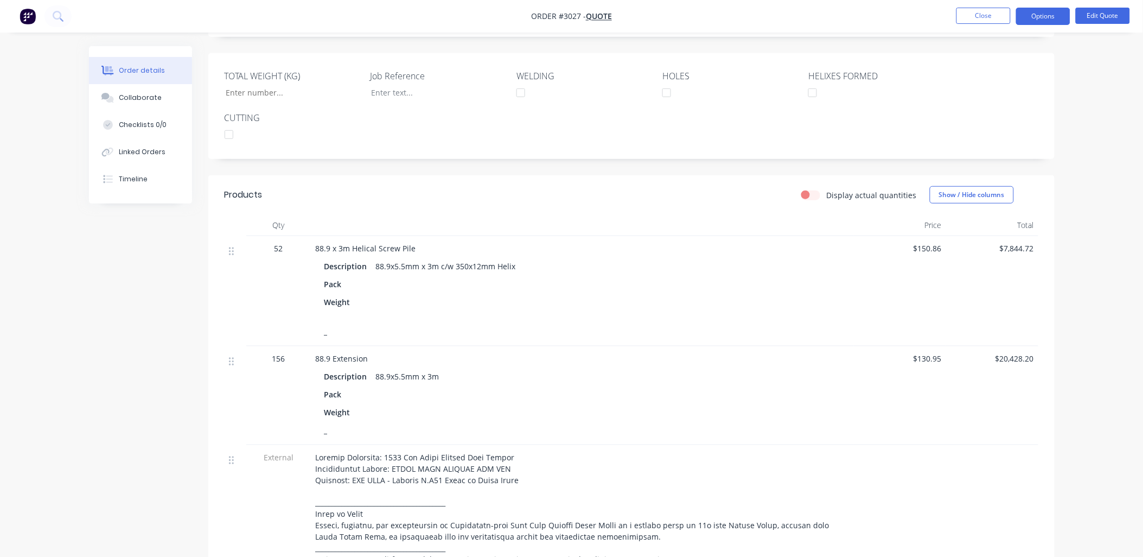
click at [827, 195] on label "Display actual quantities" at bounding box center [872, 194] width 90 height 11
click at [810, 195] on input "Display actual quantities" at bounding box center [805, 194] width 9 height 10
checkbox input "true"
click at [990, 199] on button "Show / Hide columns" at bounding box center [972, 194] width 84 height 17
click at [1004, 152] on div "TOTAL WEIGHT (KG) Job Reference WELDING HOLES HELIXES FORMED CUTTING" at bounding box center [631, 106] width 846 height 106
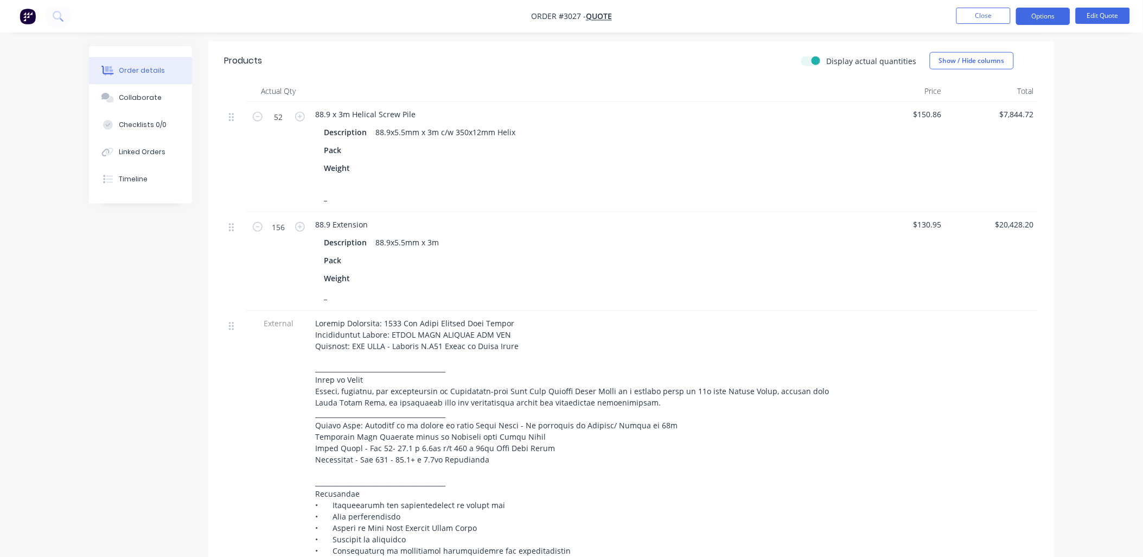
scroll to position [402, 0]
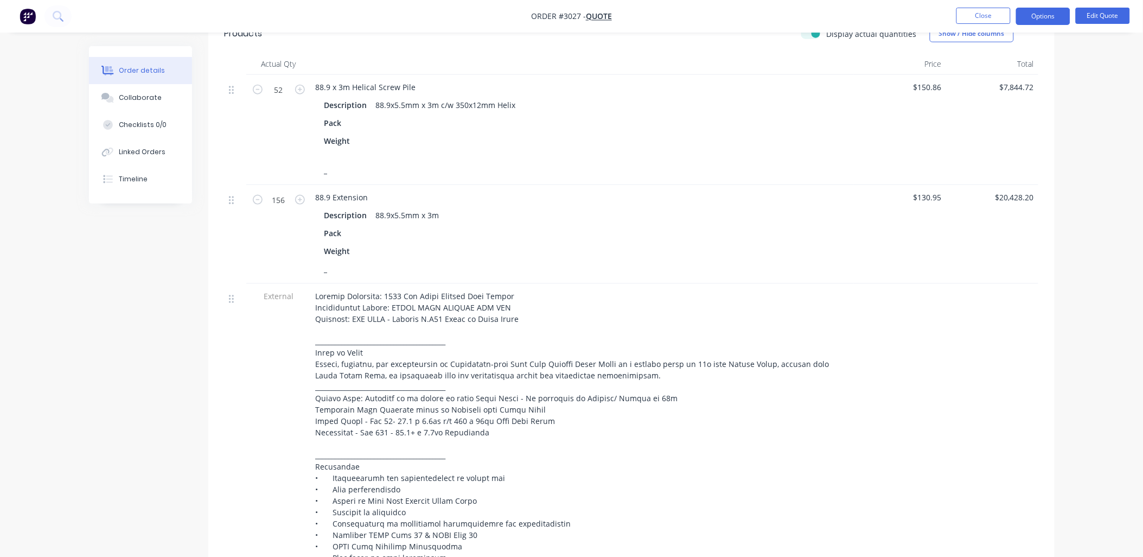
click at [234, 206] on div at bounding box center [235, 198] width 13 height 15
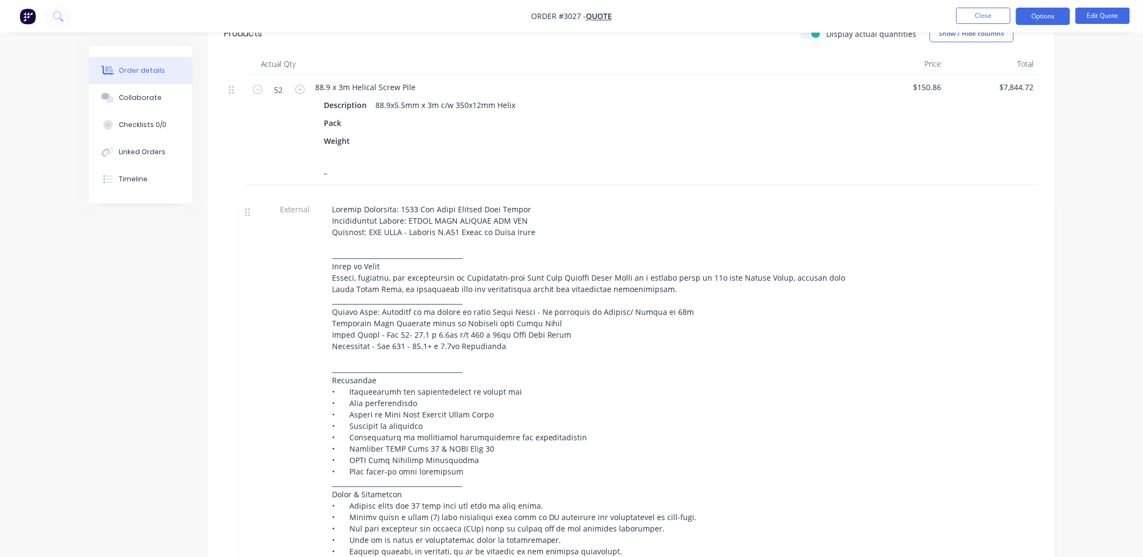
scroll to position [411, 0]
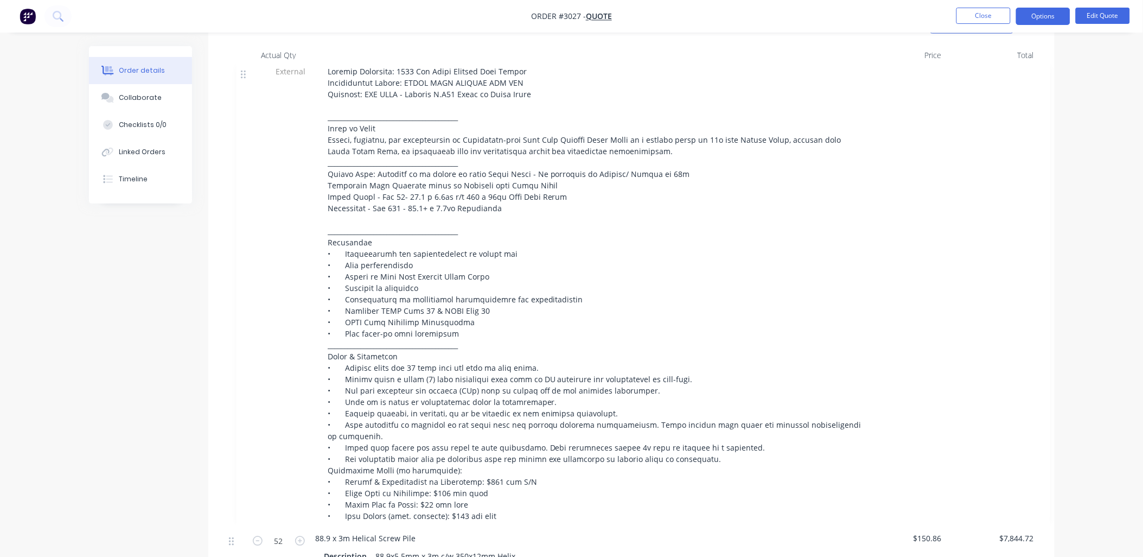
drag, startPoint x: 230, startPoint y: 300, endPoint x: 243, endPoint y: 71, distance: 229.3
click at [243, 71] on div "52 88.9 x 3m Helical Screw Pile Description 88.9x5.5mm x 3m c/w 350x12mm Helix …" at bounding box center [632, 445] width 814 height 759
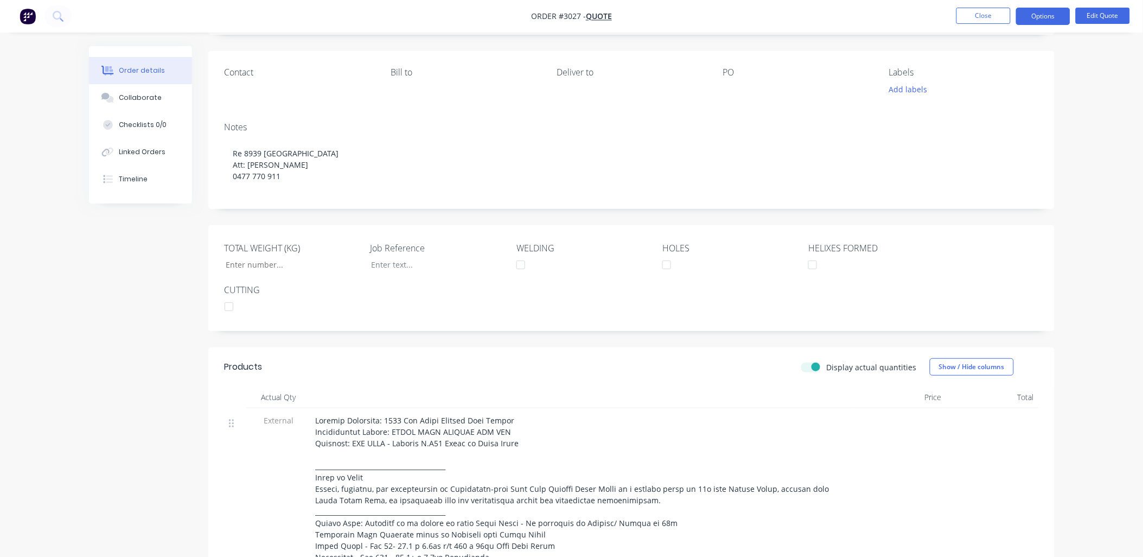
scroll to position [0, 0]
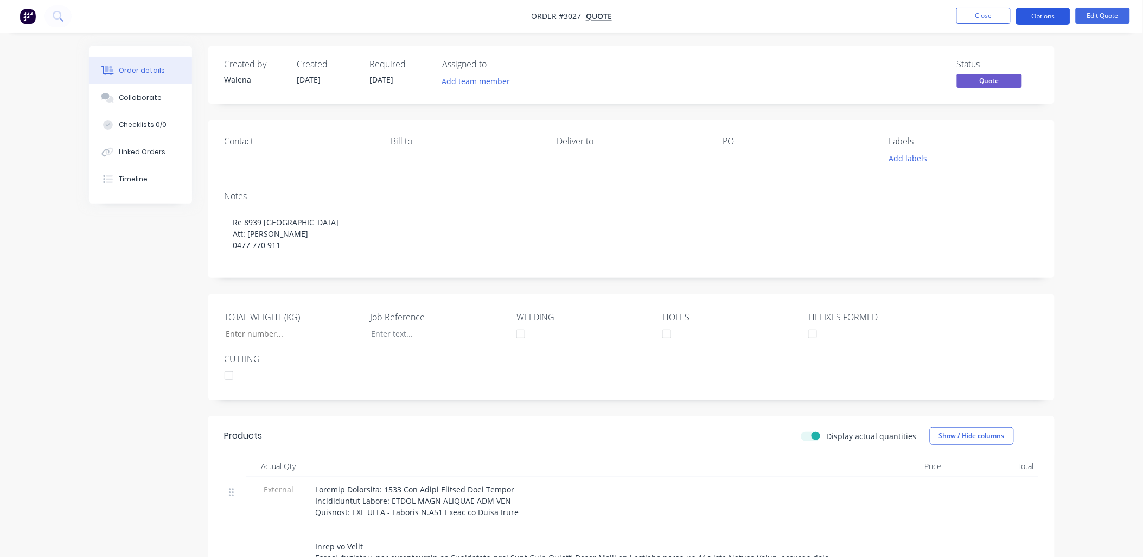
click at [1042, 17] on button "Options" at bounding box center [1043, 16] width 54 height 17
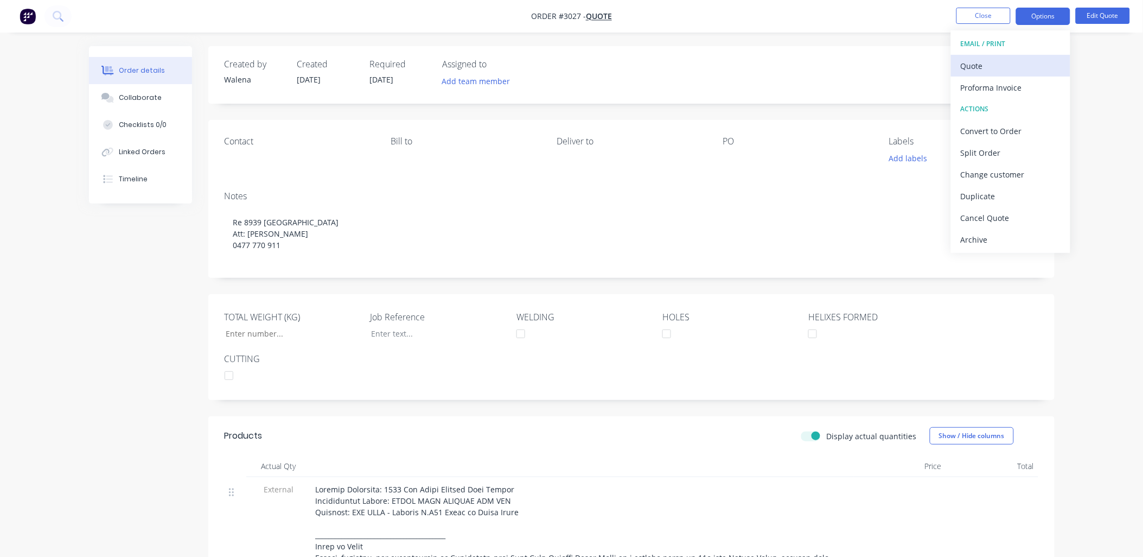
click at [991, 69] on div "Quote" at bounding box center [1011, 66] width 100 height 16
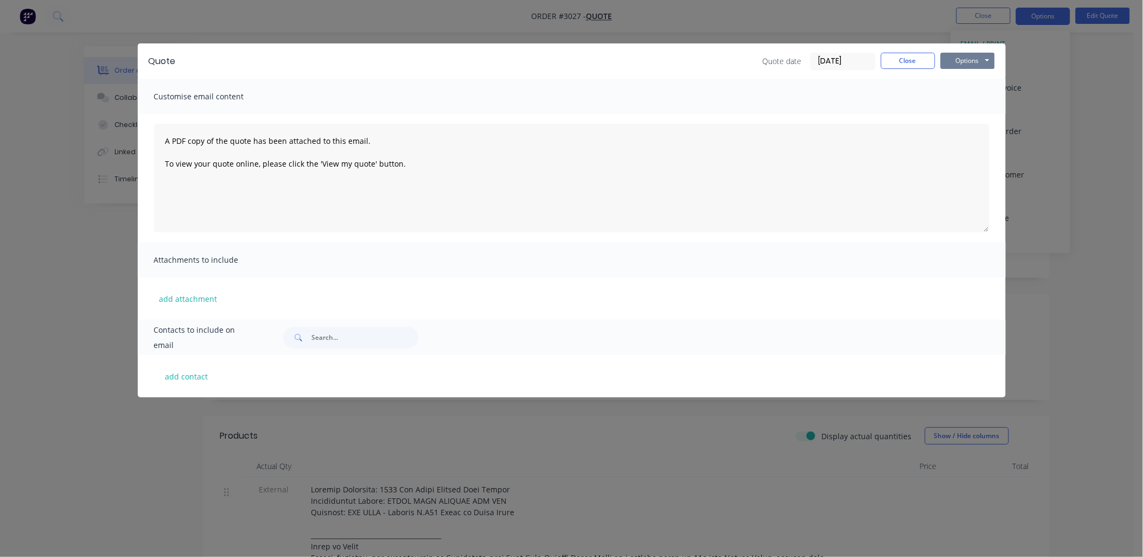
click at [960, 62] on button "Options" at bounding box center [968, 61] width 54 height 16
click at [980, 82] on button "Preview" at bounding box center [975, 80] width 69 height 18
click at [897, 62] on button "Close" at bounding box center [908, 61] width 54 height 16
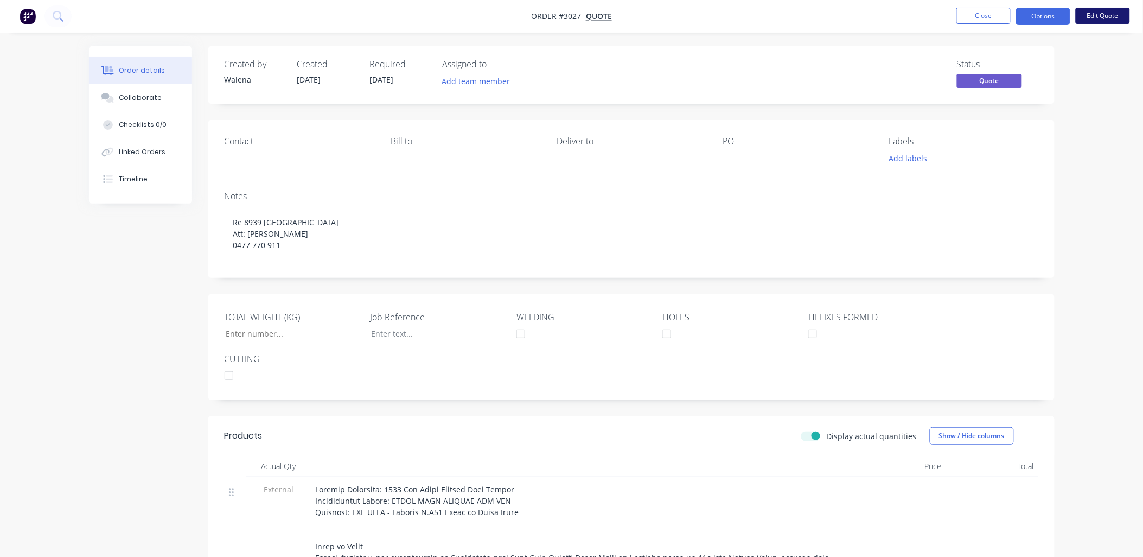
click at [1093, 23] on button "Edit Quote" at bounding box center [1103, 16] width 54 height 16
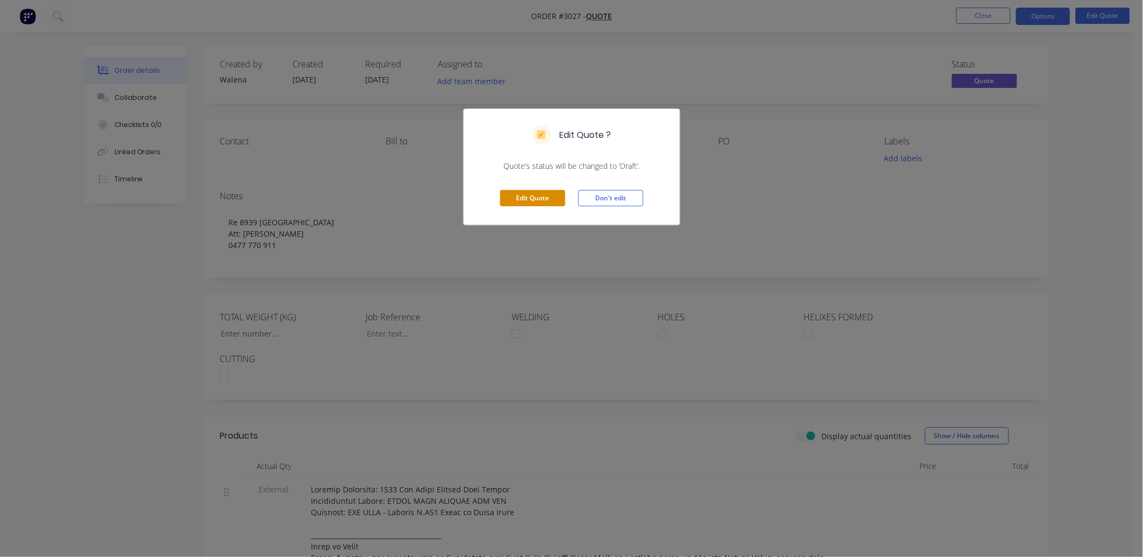
click at [539, 199] on button "Edit Quote" at bounding box center [532, 198] width 65 height 16
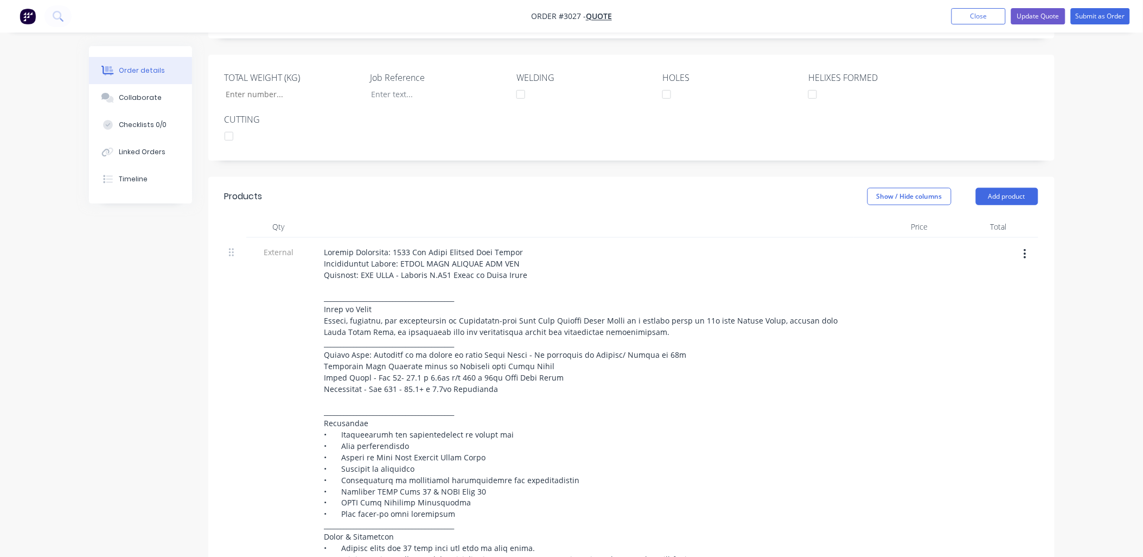
scroll to position [278, 0]
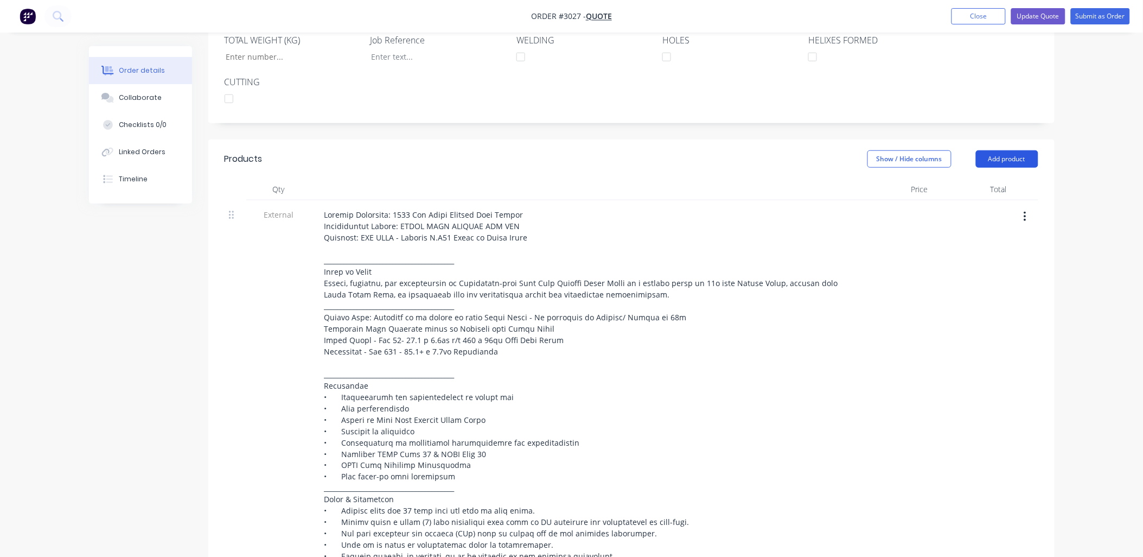
click at [994, 159] on button "Add product" at bounding box center [1007, 158] width 62 height 17
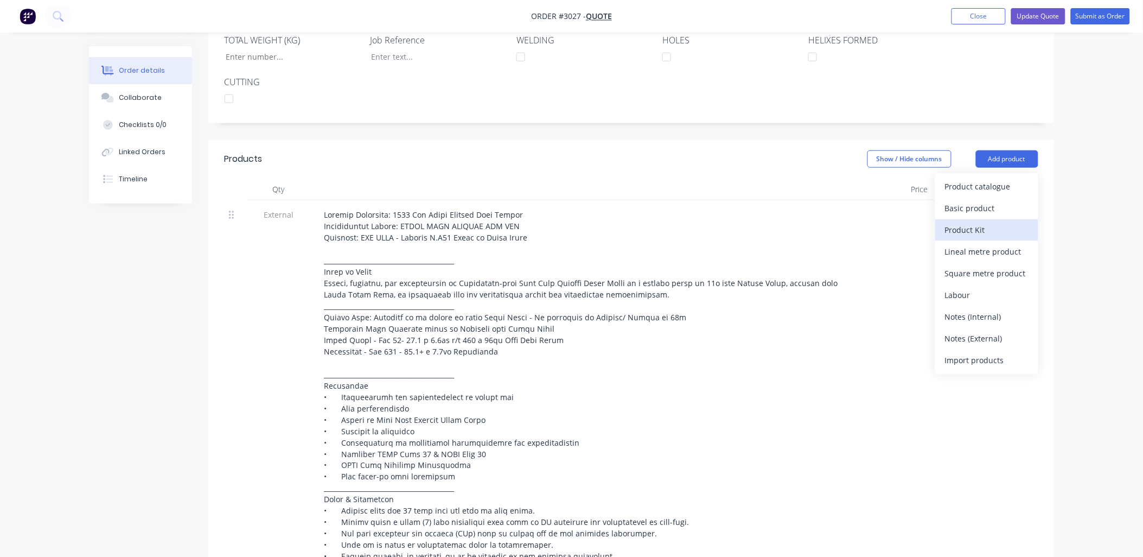
click at [964, 228] on div "Product Kit" at bounding box center [987, 230] width 84 height 16
click at [963, 206] on div "Standard pricing" at bounding box center [987, 208] width 84 height 16
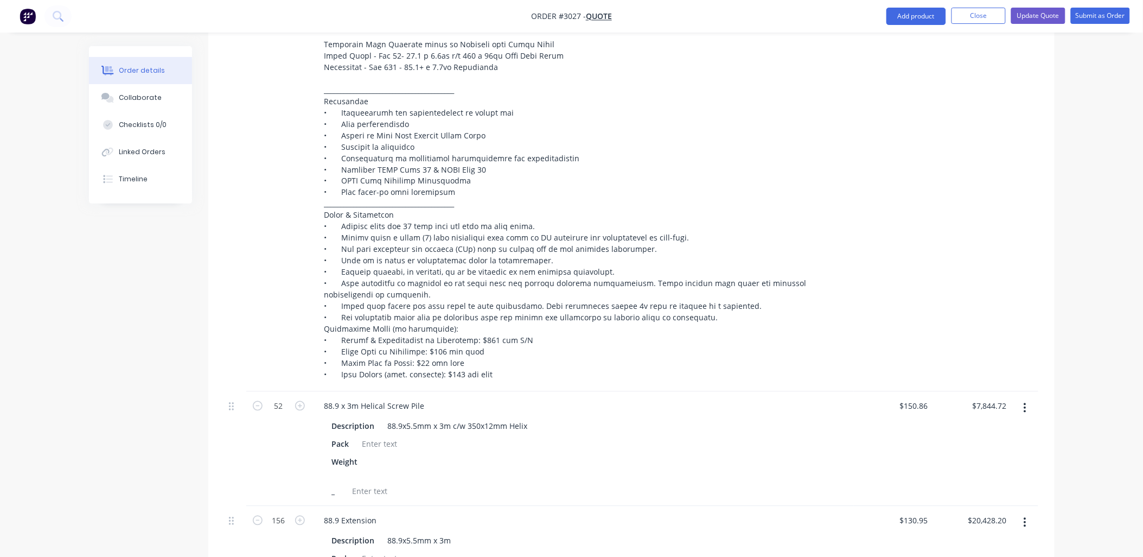
scroll to position [841, 0]
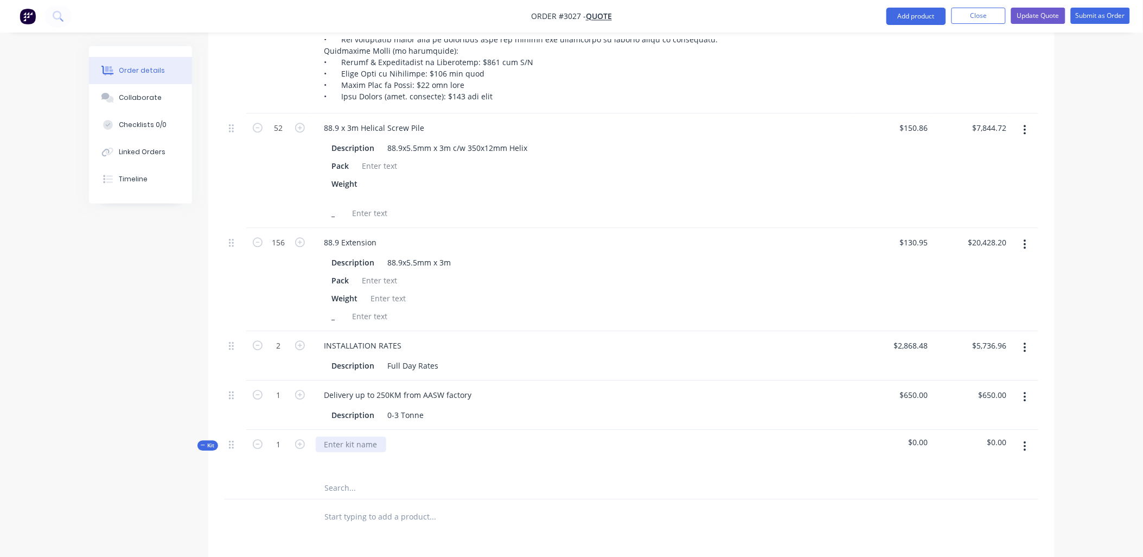
click at [365, 438] on div at bounding box center [351, 444] width 71 height 16
click at [461, 465] on div at bounding box center [583, 460] width 534 height 16
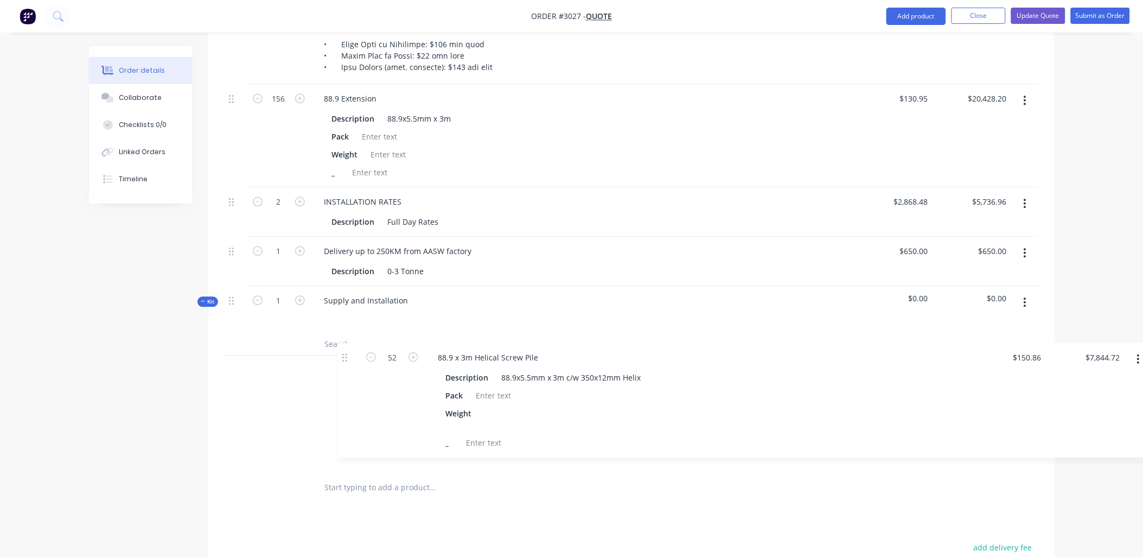
scroll to position [872, 0]
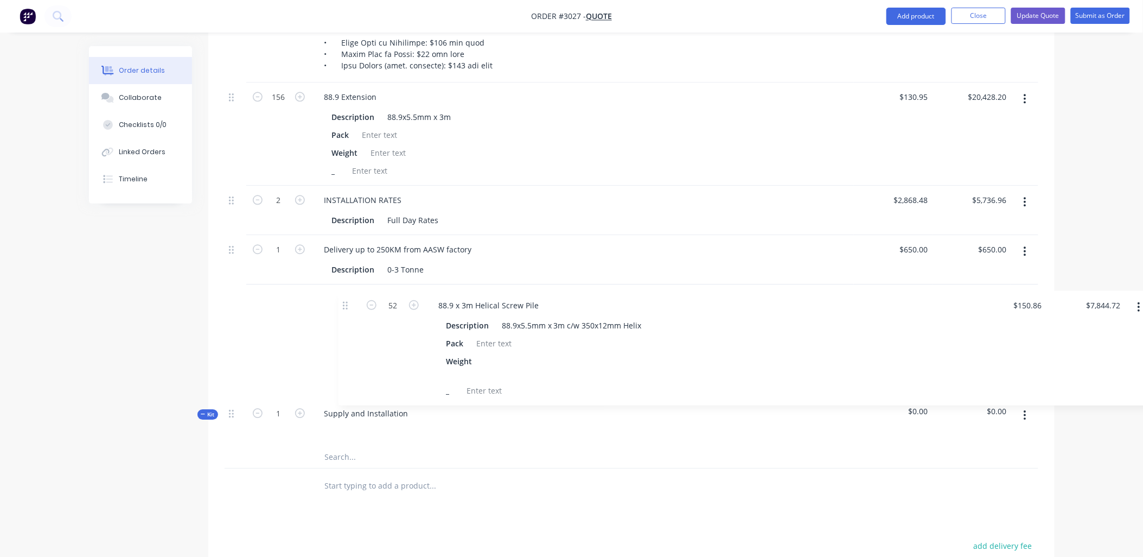
drag, startPoint x: 232, startPoint y: 129, endPoint x: 348, endPoint y: 310, distance: 215.3
click at [348, 310] on div "External 52 88.9 x 3m Helical Screw Pile Description 88.9x5.5mm x 3m c/w 350x12…" at bounding box center [632, 37] width 814 height 861
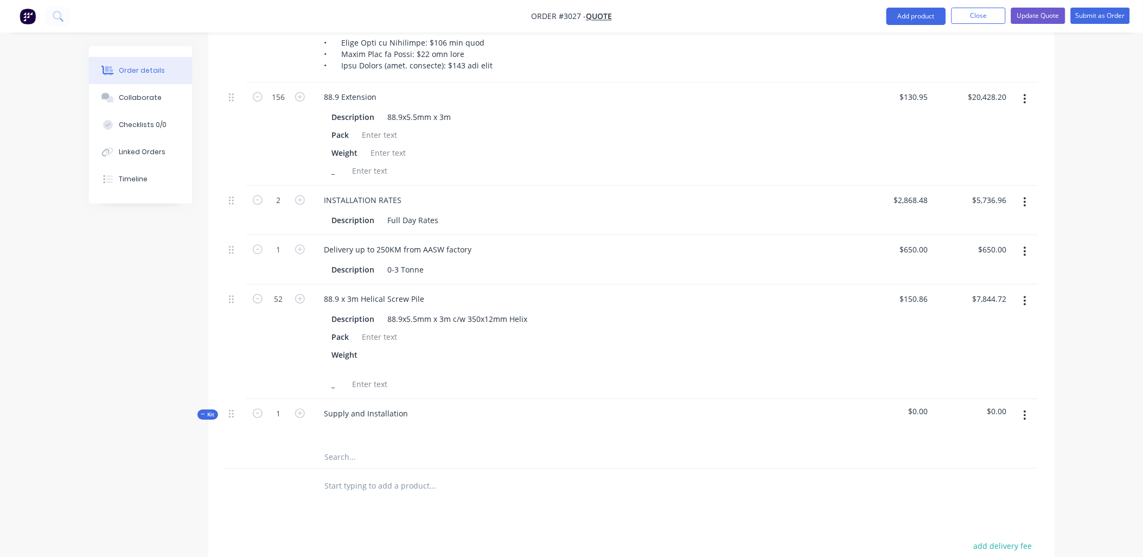
click at [346, 453] on input "text" at bounding box center [432, 457] width 217 height 22
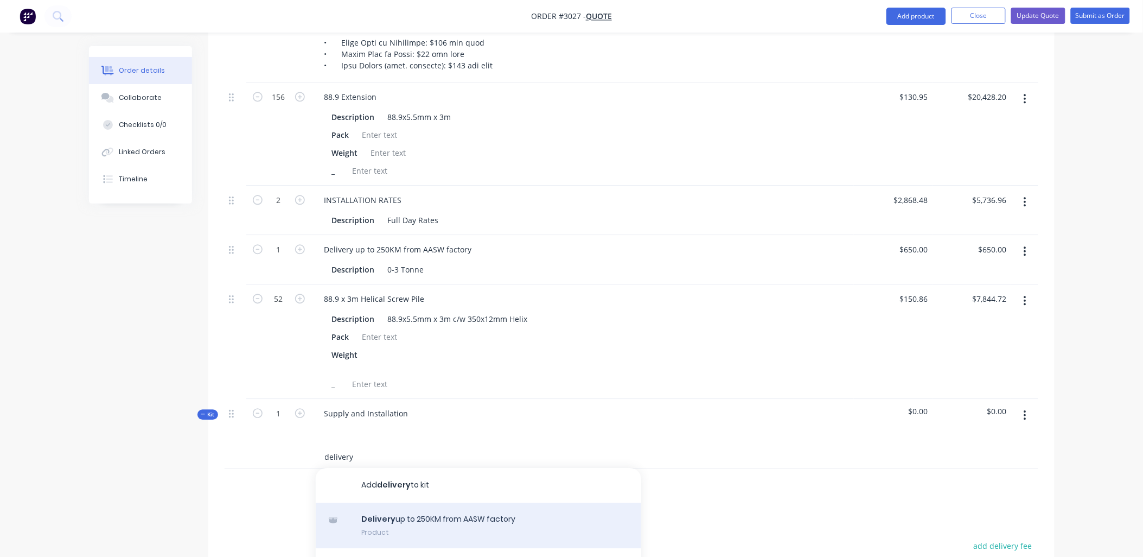
type input "delivery"
click at [403, 516] on div "Delivery up to 250KM from AASW factory Product" at bounding box center [478, 525] width 325 height 46
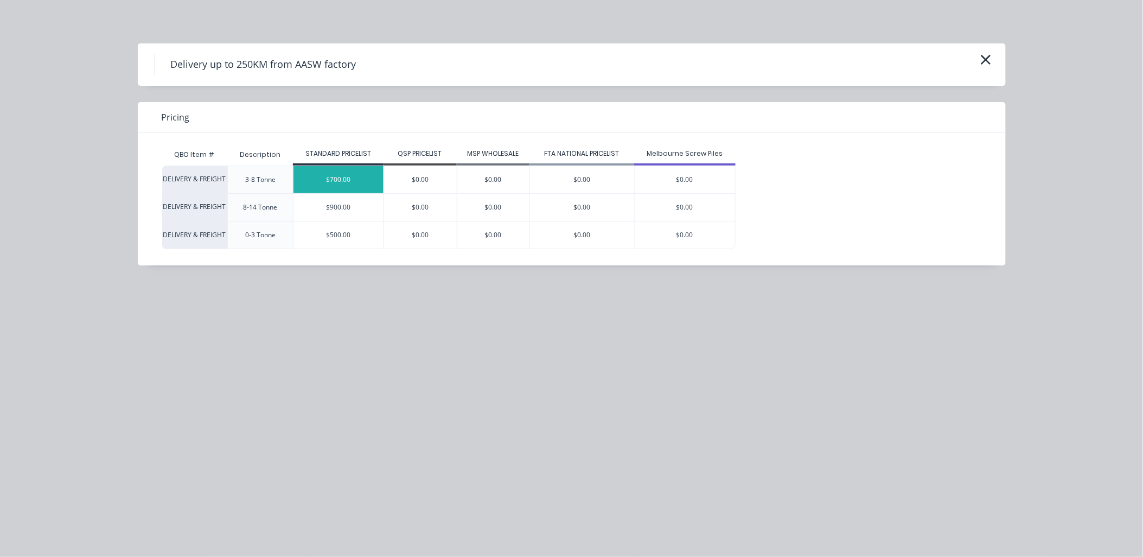
click at [353, 177] on div "$700.00" at bounding box center [338, 179] width 90 height 27
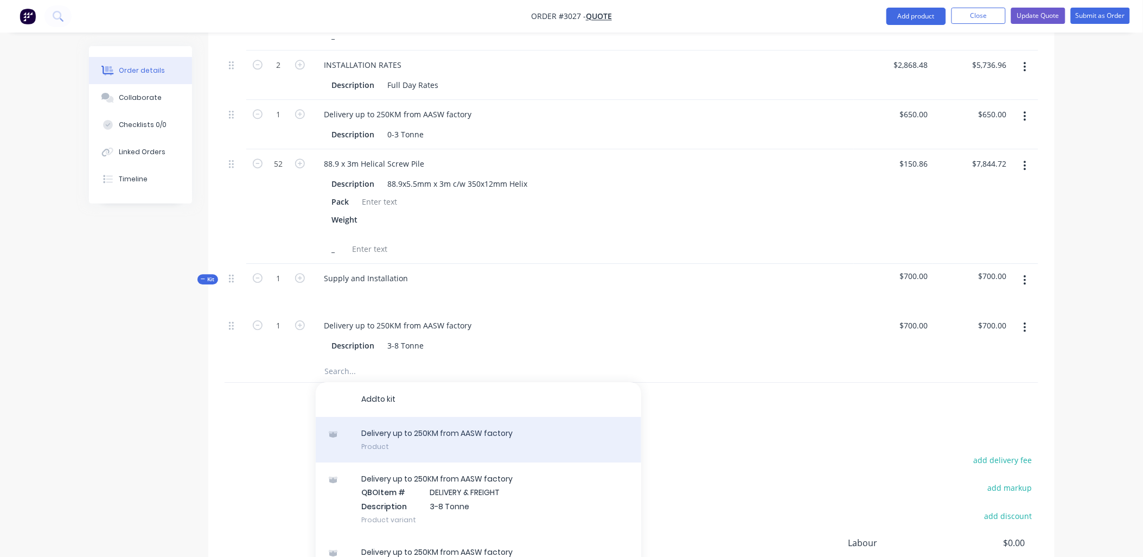
scroll to position [1033, 0]
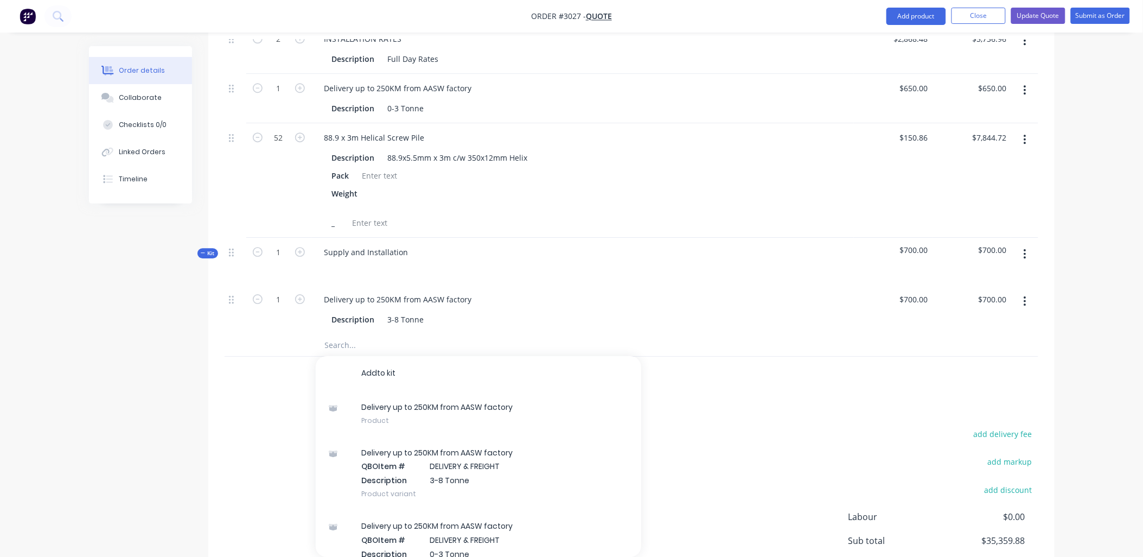
click at [593, 305] on div "Delivery up to 250KM from AASW factory" at bounding box center [583, 299] width 534 height 16
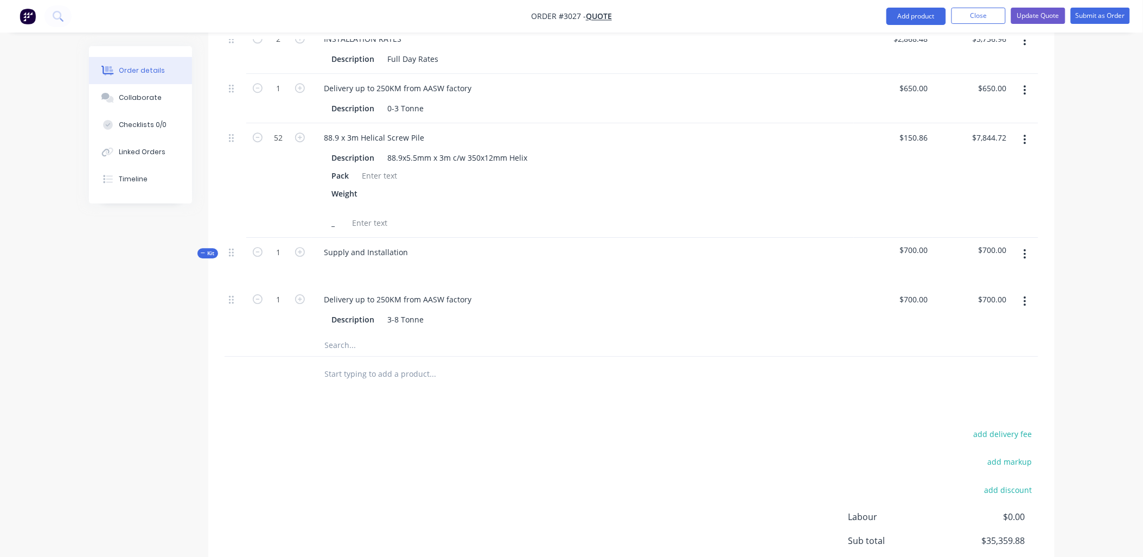
click at [1024, 89] on icon "button" at bounding box center [1025, 90] width 3 height 12
click at [974, 177] on div "Delete" at bounding box center [987, 184] width 84 height 16
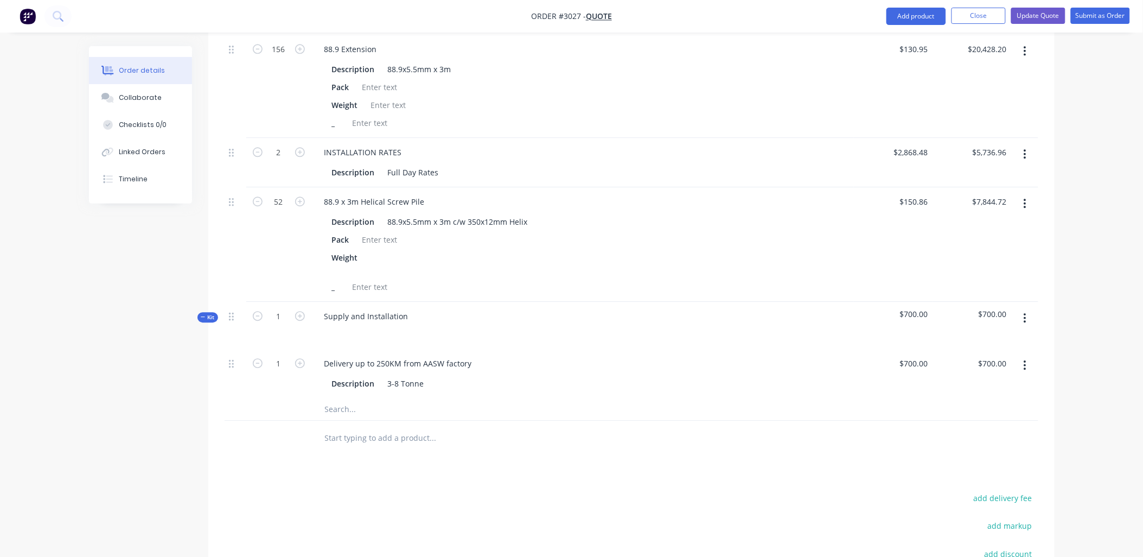
scroll to position [872, 0]
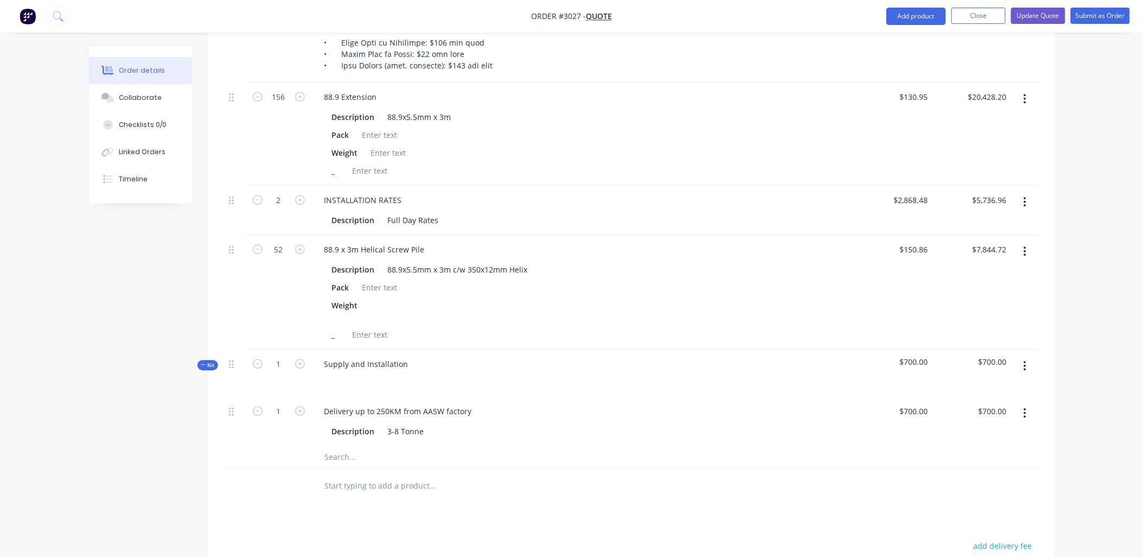
click at [343, 452] on input "text" at bounding box center [432, 457] width 217 height 22
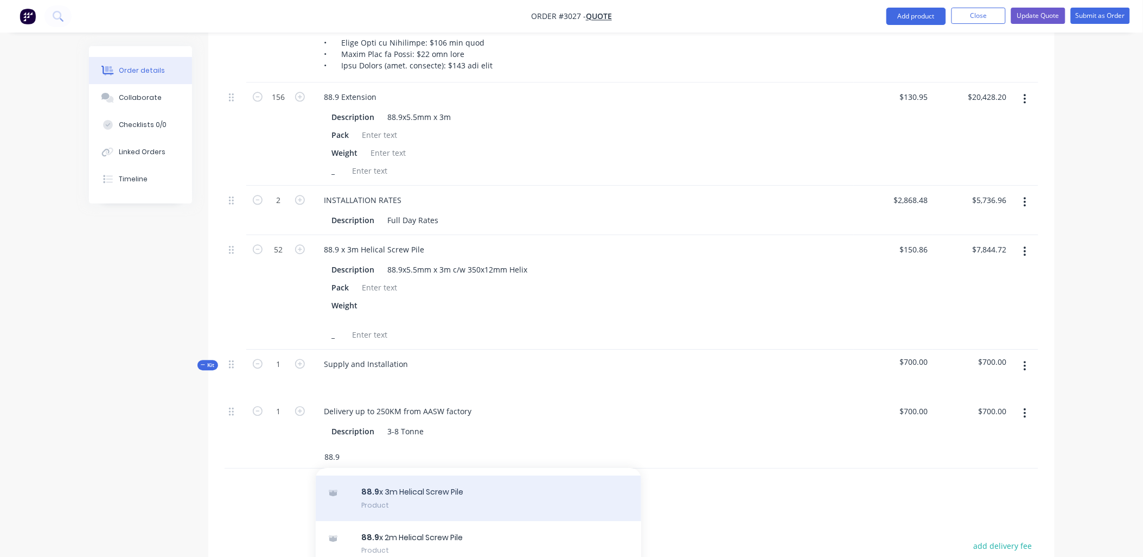
scroll to position [0, 0]
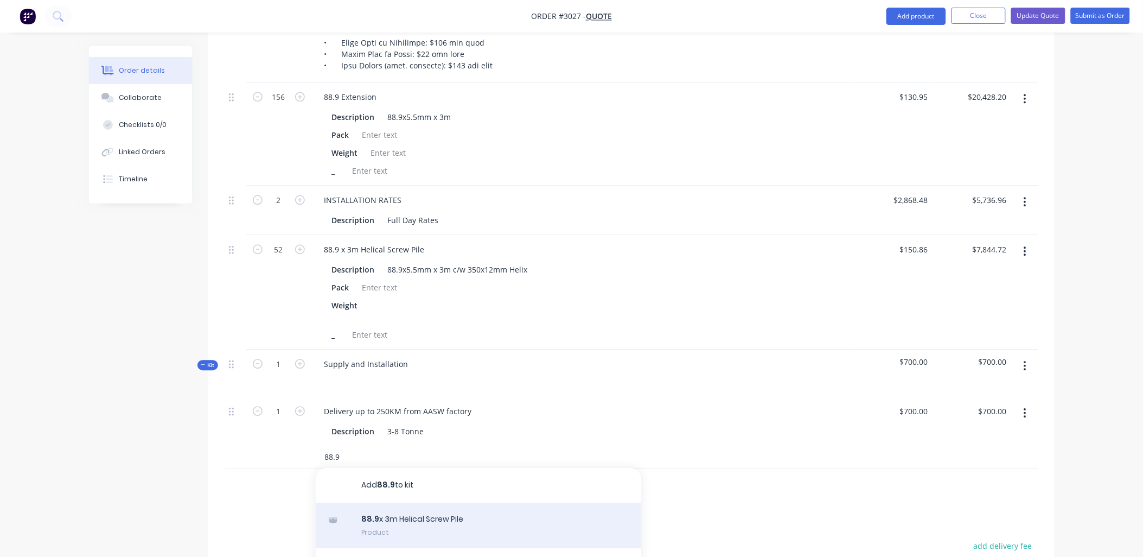
type input "88.9"
click at [442, 516] on div "88.9 x 3m Helical Screw Pile Product" at bounding box center [478, 525] width 325 height 46
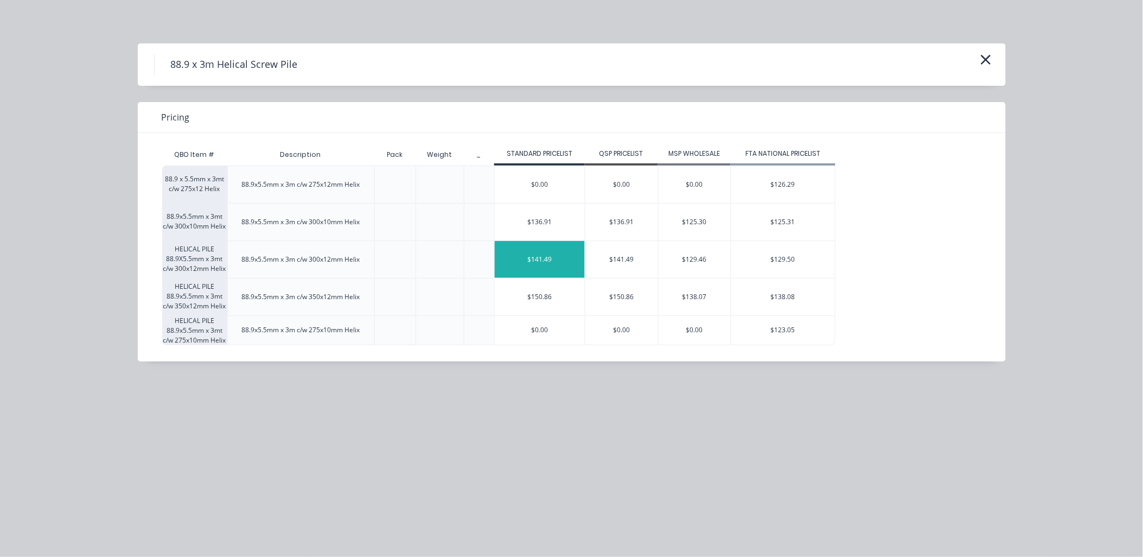
click at [550, 261] on div "$141.49" at bounding box center [540, 259] width 90 height 37
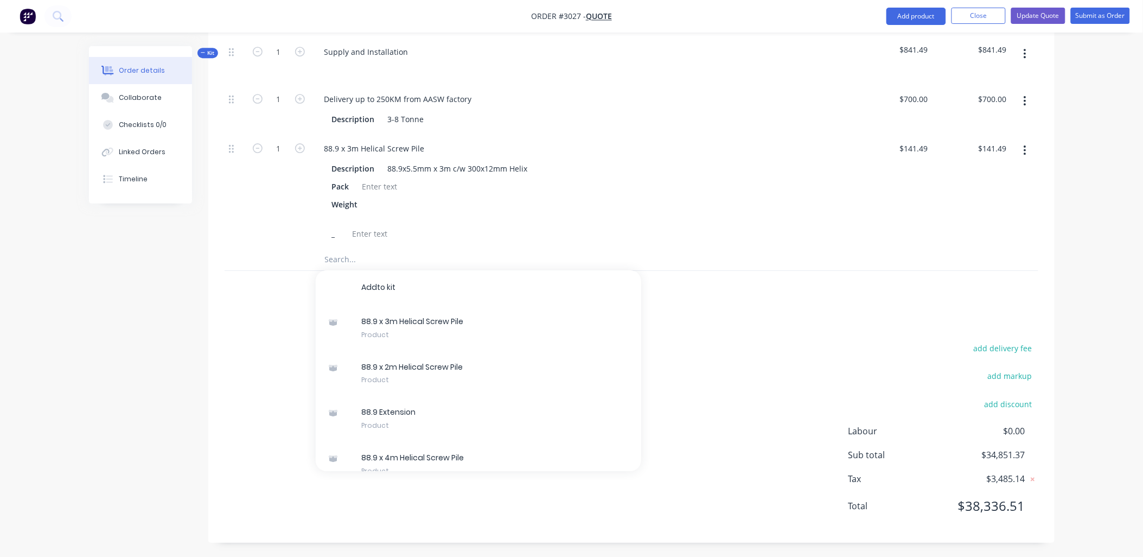
scroll to position [1185, 0]
click at [283, 142] on input "1" at bounding box center [279, 147] width 28 height 16
type input "52"
type input "$7,357.48"
click at [355, 261] on input "text" at bounding box center [432, 258] width 217 height 22
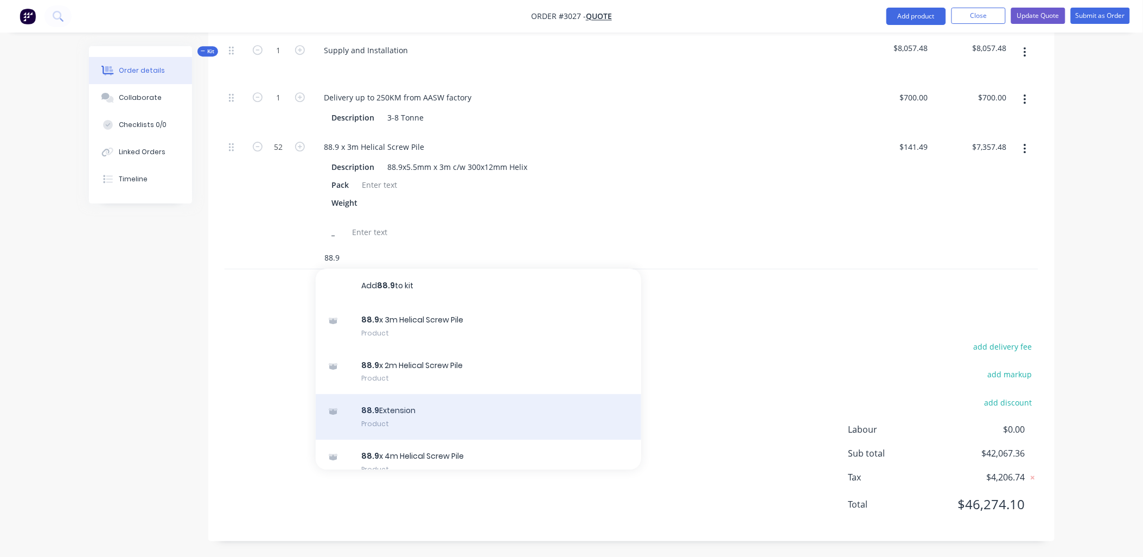
type input "88.9"
click at [529, 409] on div "88.9 Extension Product" at bounding box center [478, 417] width 325 height 46
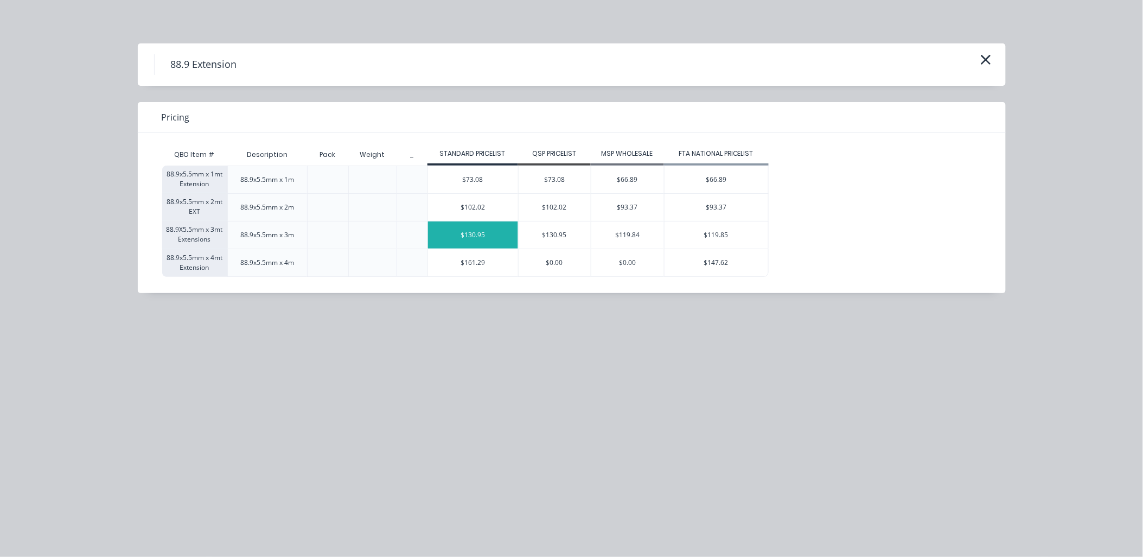
click at [459, 241] on div "$130.95" at bounding box center [473, 234] width 90 height 27
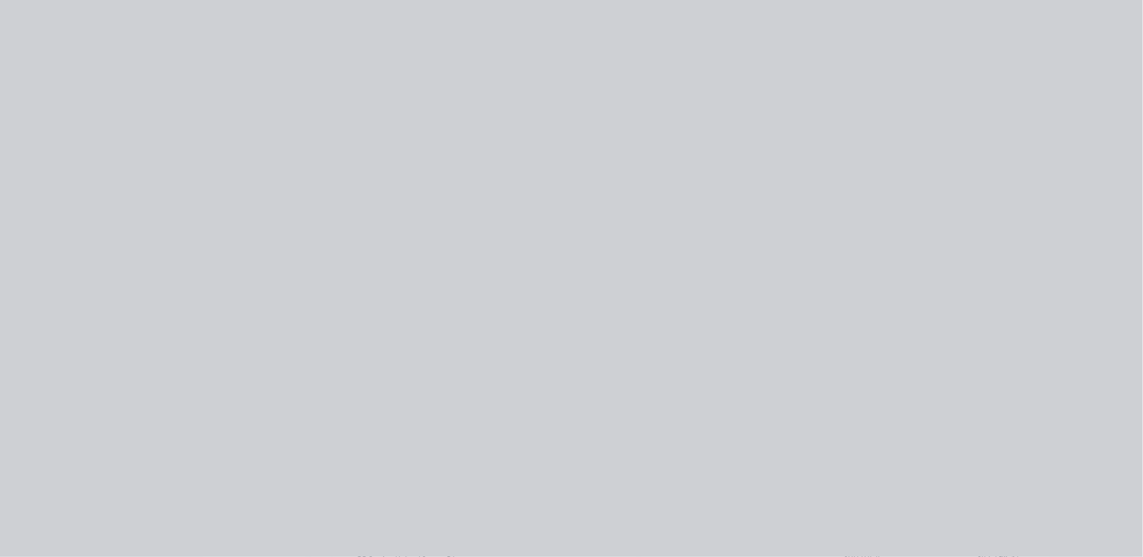
type input "$130.95"
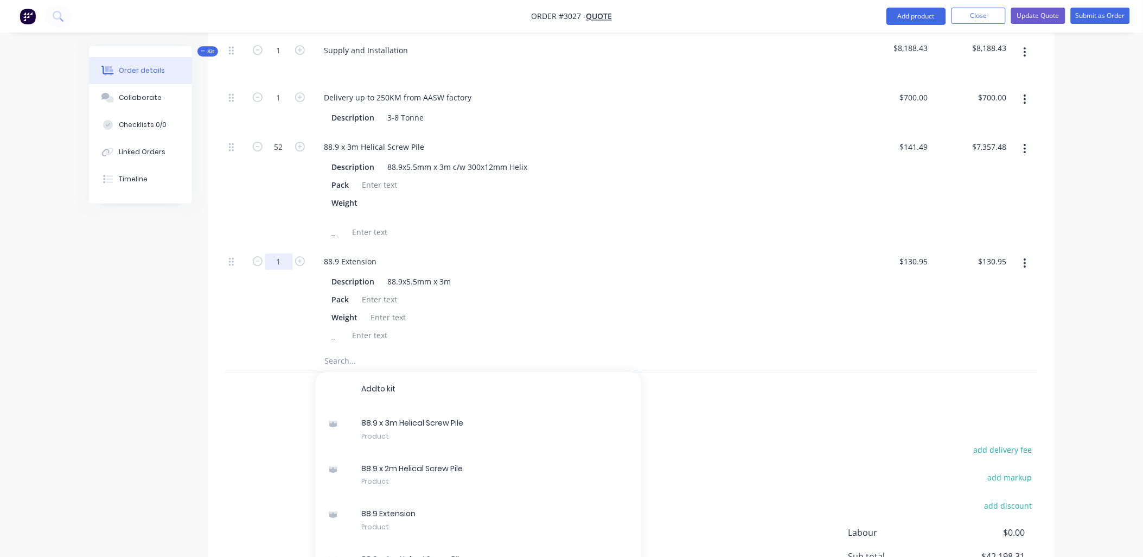
click at [283, 262] on input "1" at bounding box center [279, 261] width 28 height 16
type input "156"
click at [630, 306] on div "Pack" at bounding box center [581, 299] width 506 height 16
type input "$20,428.20"
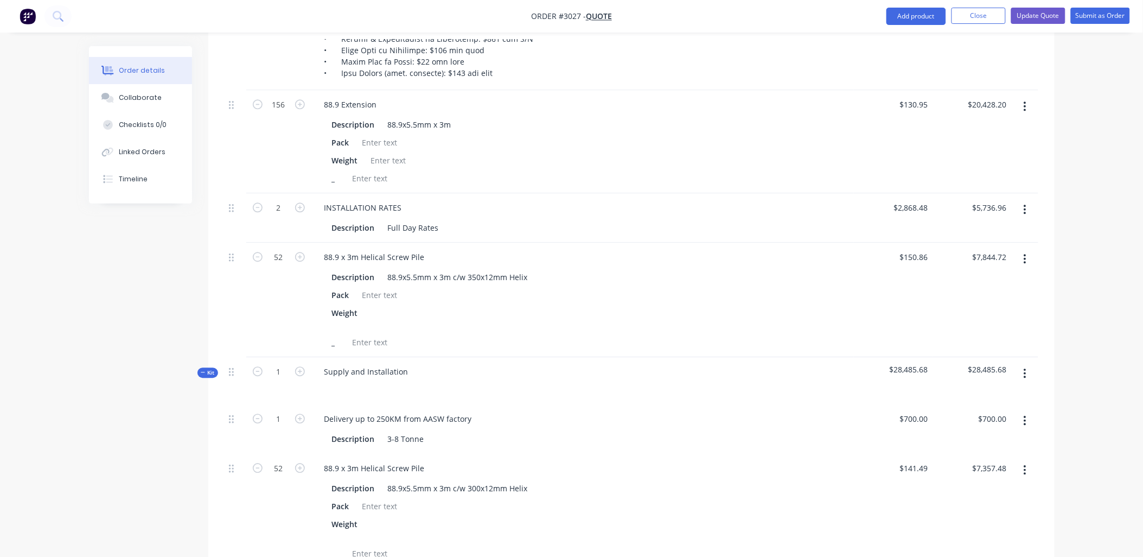
scroll to position [783, 0]
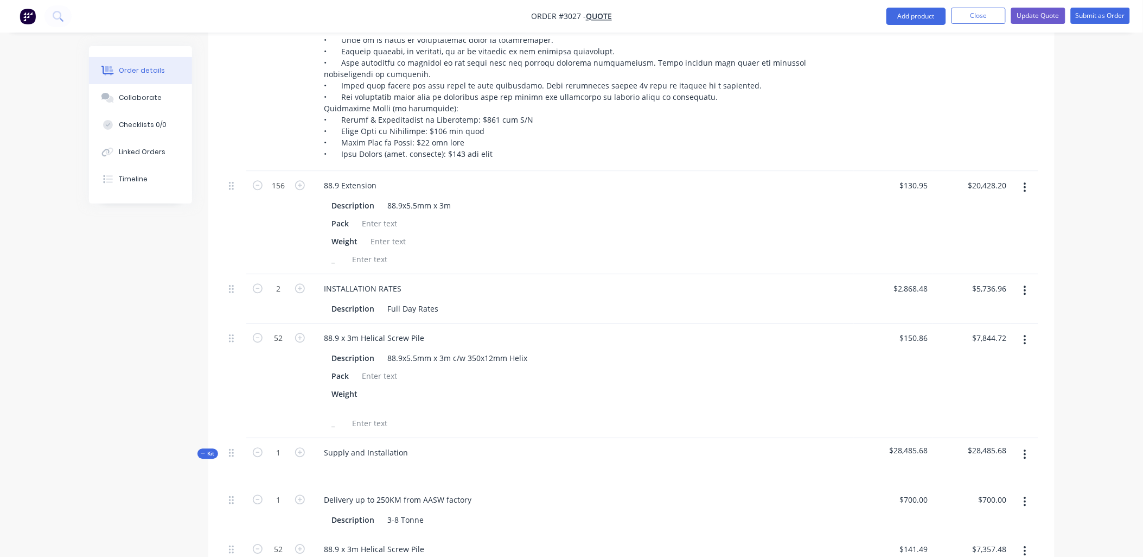
click at [1024, 187] on icon "button" at bounding box center [1025, 187] width 2 height 10
click at [989, 279] on div "Delete" at bounding box center [987, 281] width 84 height 16
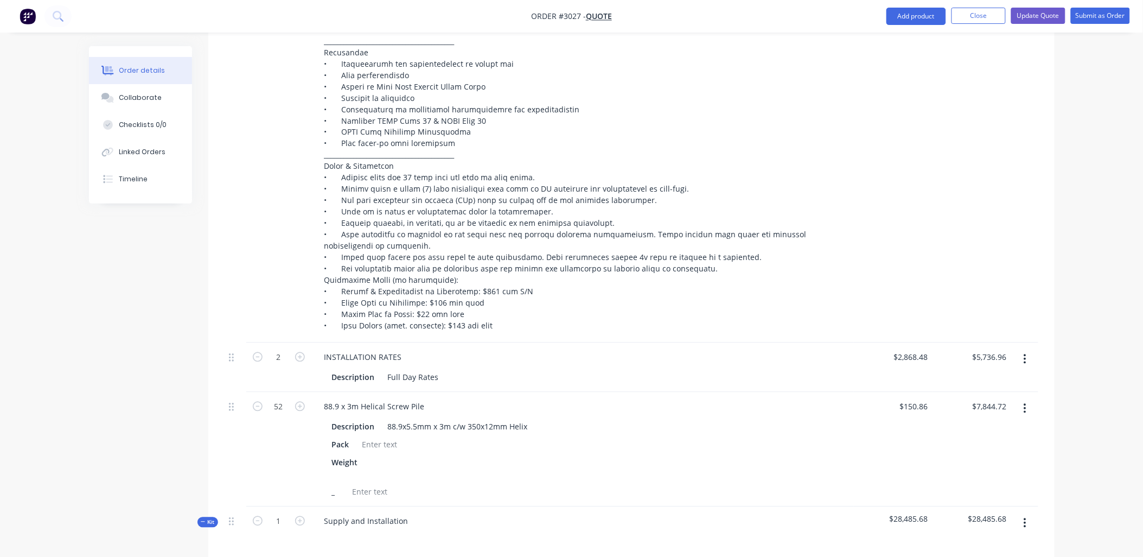
scroll to position [703, 0]
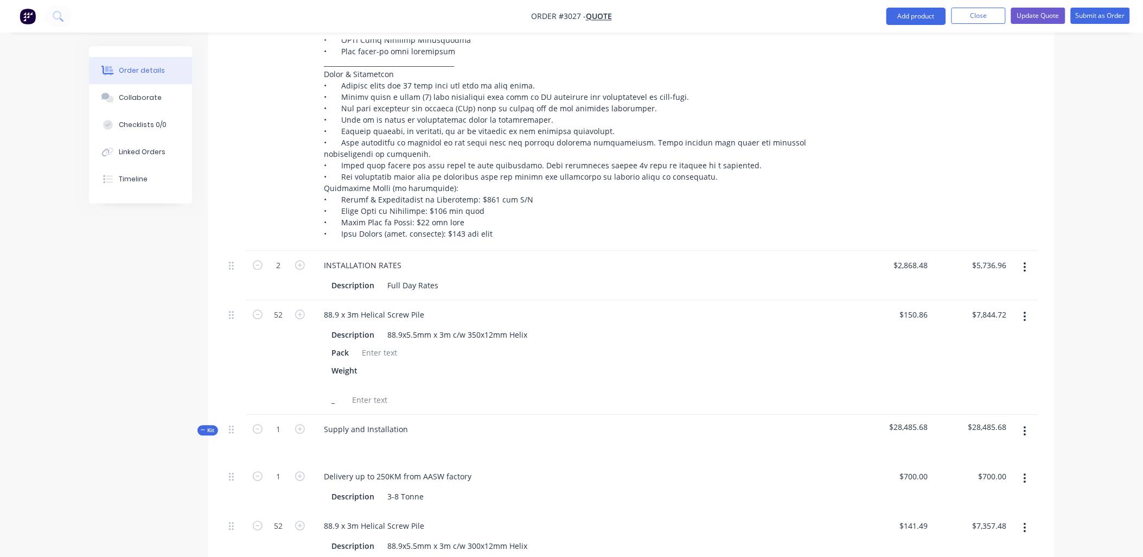
click at [1025, 317] on icon "button" at bounding box center [1025, 317] width 2 height 10
click at [996, 406] on div "Delete" at bounding box center [987, 411] width 84 height 16
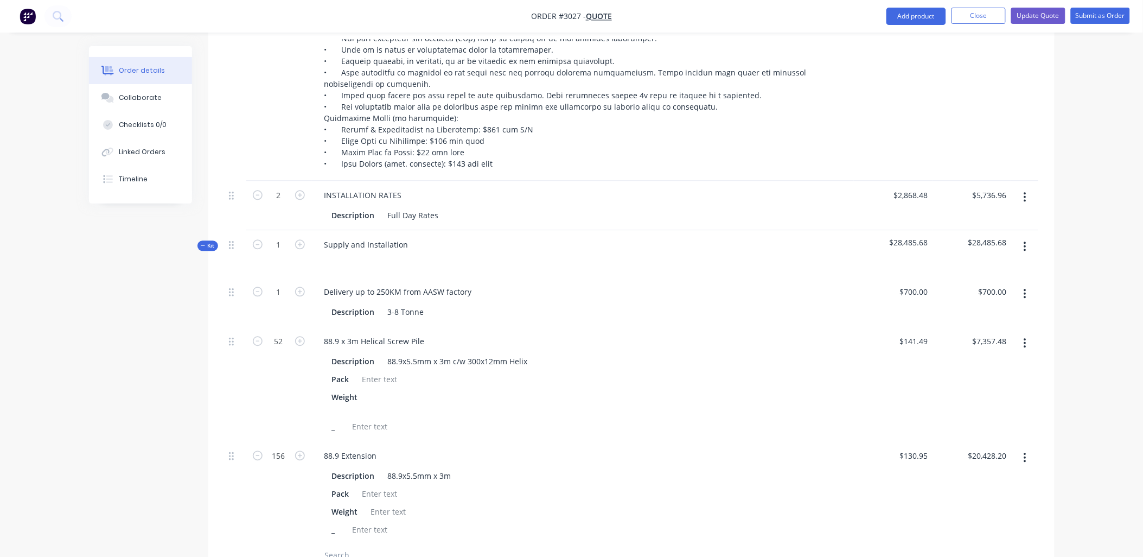
scroll to position [864, 0]
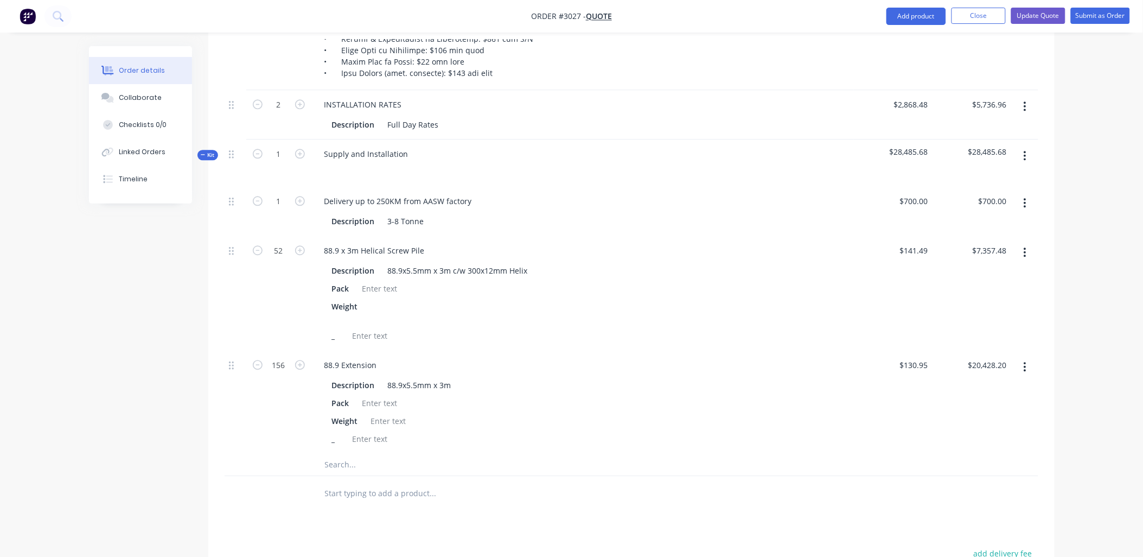
click at [350, 464] on input "text" at bounding box center [432, 464] width 217 height 22
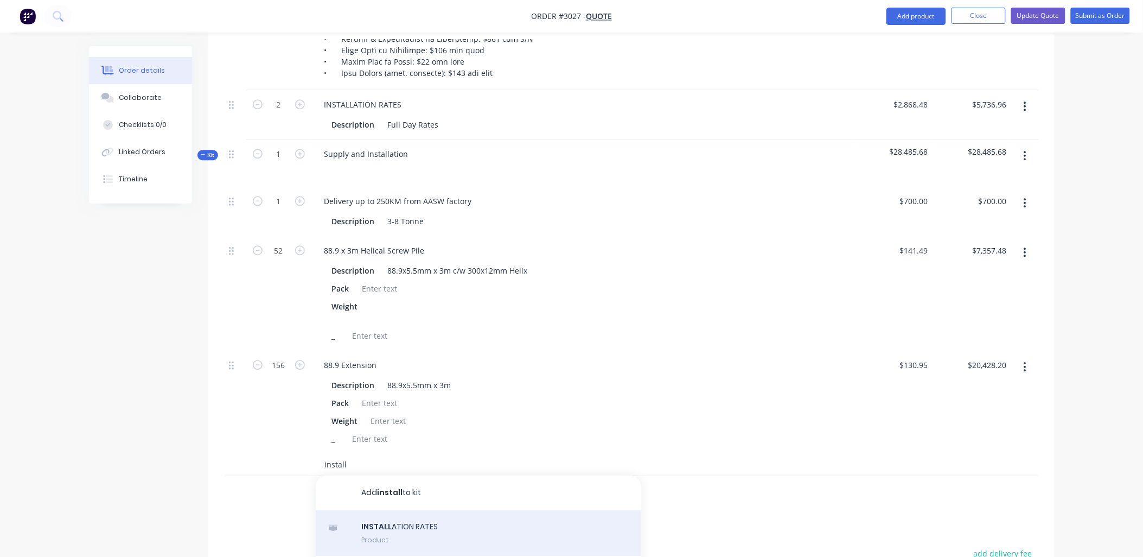
type input "install"
click at [419, 534] on div "INSTALL ATION RATES Product" at bounding box center [478, 533] width 325 height 46
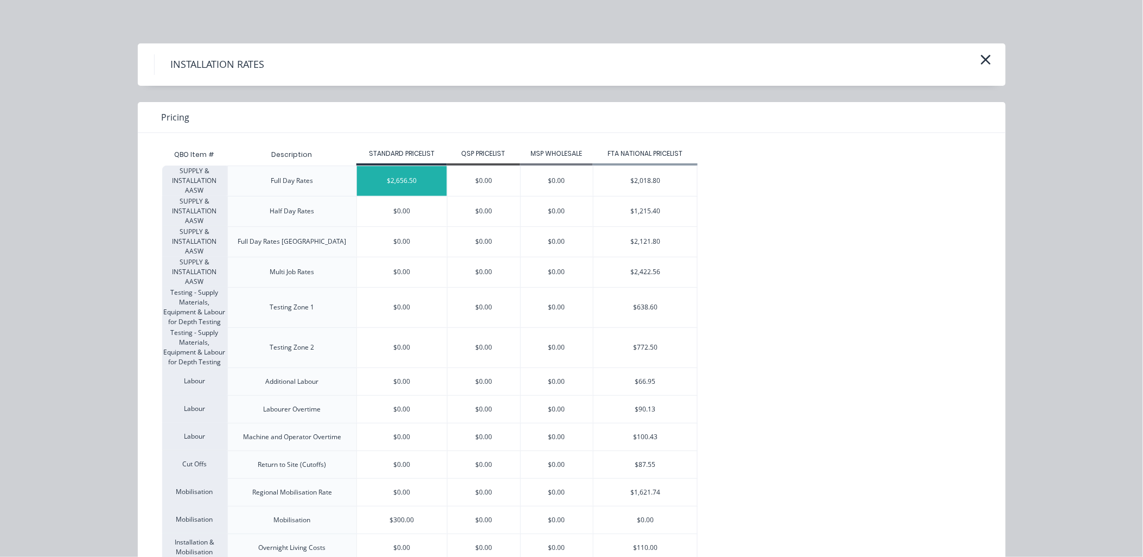
click at [410, 179] on div "$2,656.50" at bounding box center [402, 181] width 90 height 30
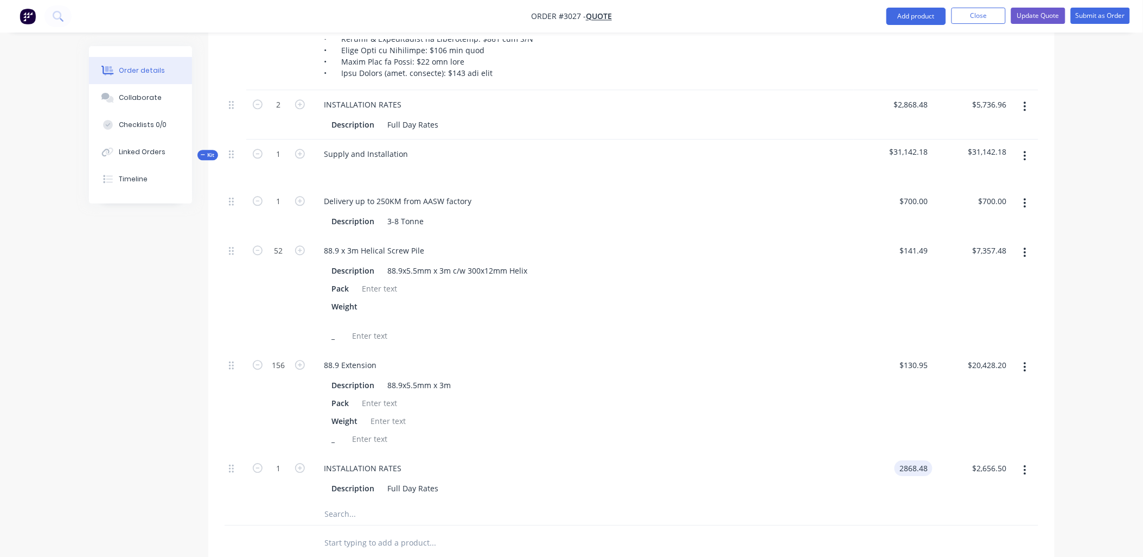
type input "$2,868.48"
click at [647, 467] on div "INSTALLATION RATES" at bounding box center [583, 468] width 534 height 16
click at [301, 465] on icon "button" at bounding box center [300, 468] width 10 height 10
type input "2"
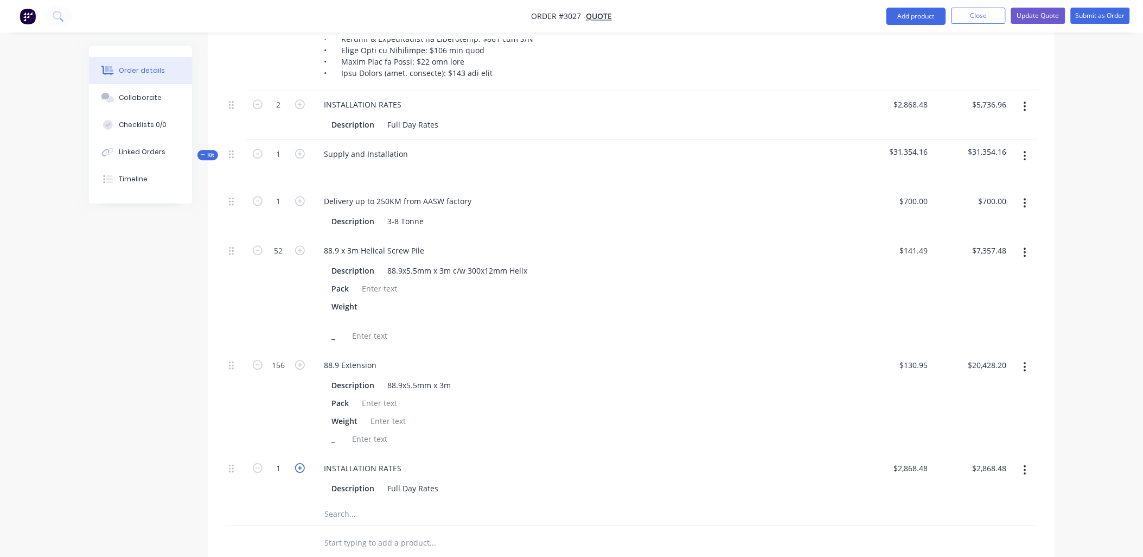
type input "$5,736.96"
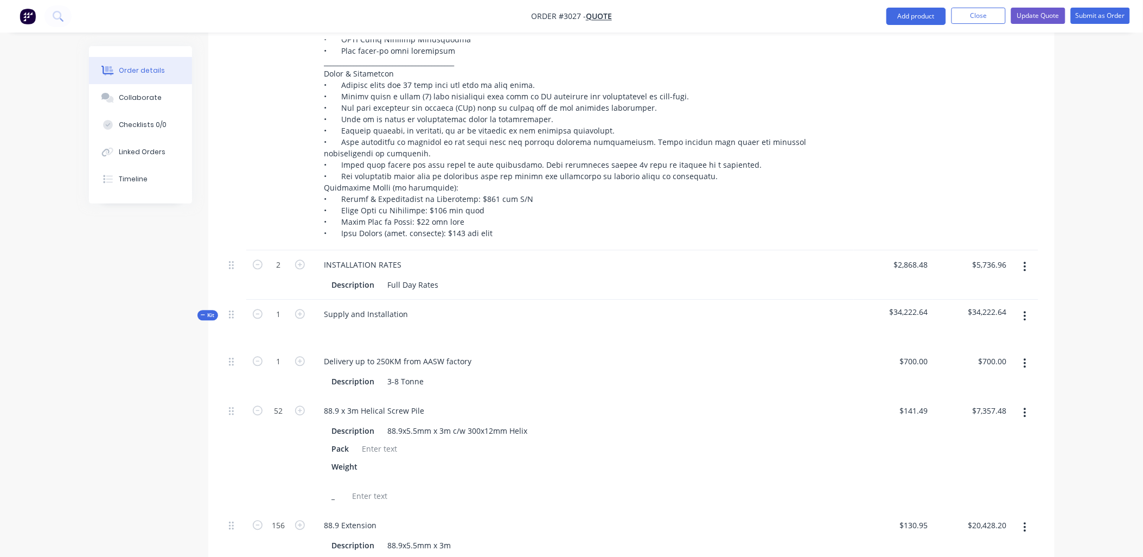
scroll to position [623, 0]
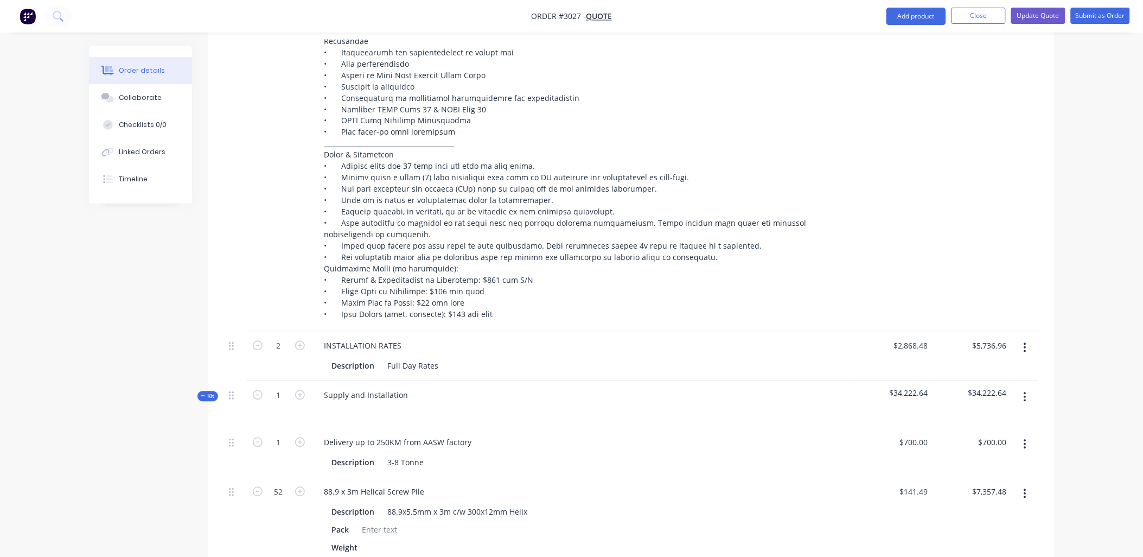
click at [1025, 347] on icon "button" at bounding box center [1025, 348] width 2 height 10
click at [980, 443] on div "Delete" at bounding box center [987, 441] width 84 height 16
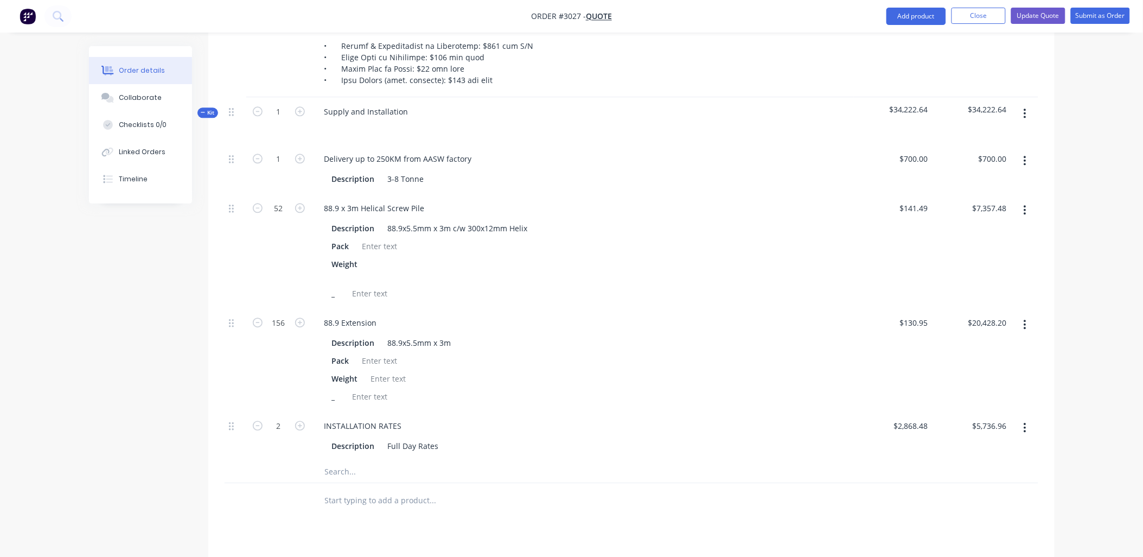
scroll to position [864, 0]
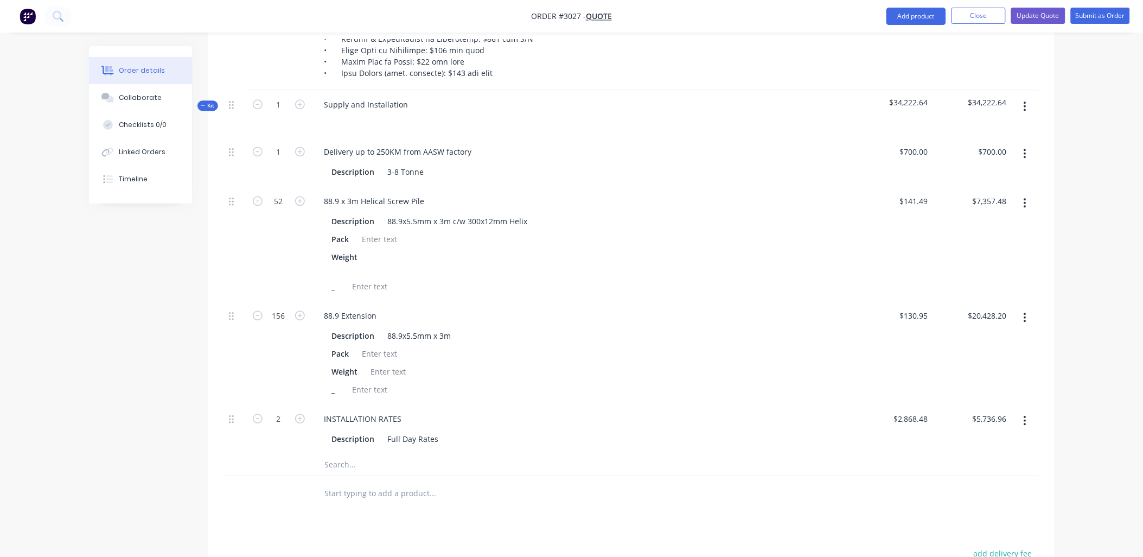
click at [234, 155] on div at bounding box center [236, 161] width 22 height 49
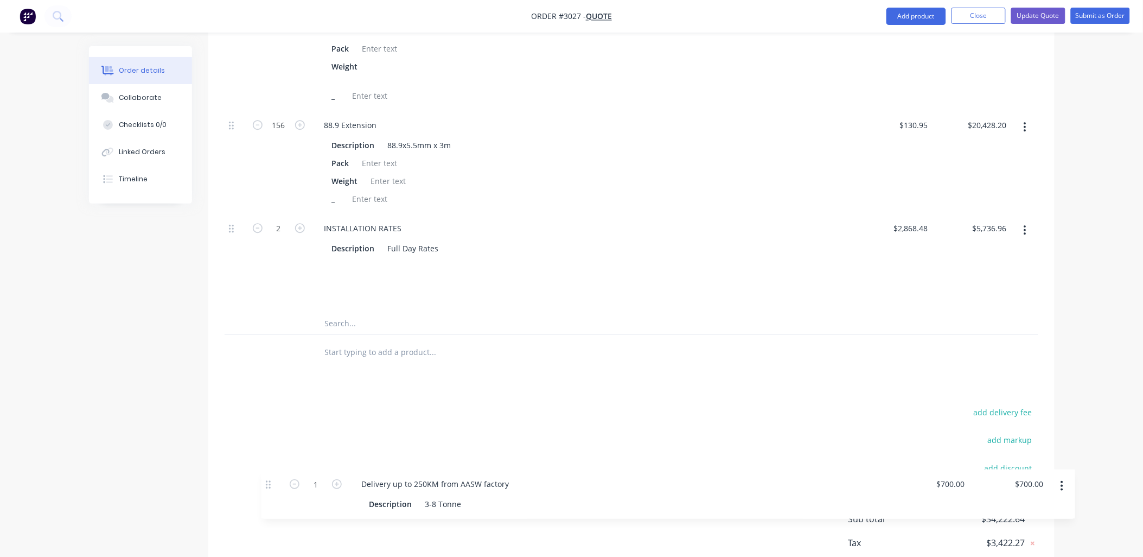
scroll to position [1006, 0]
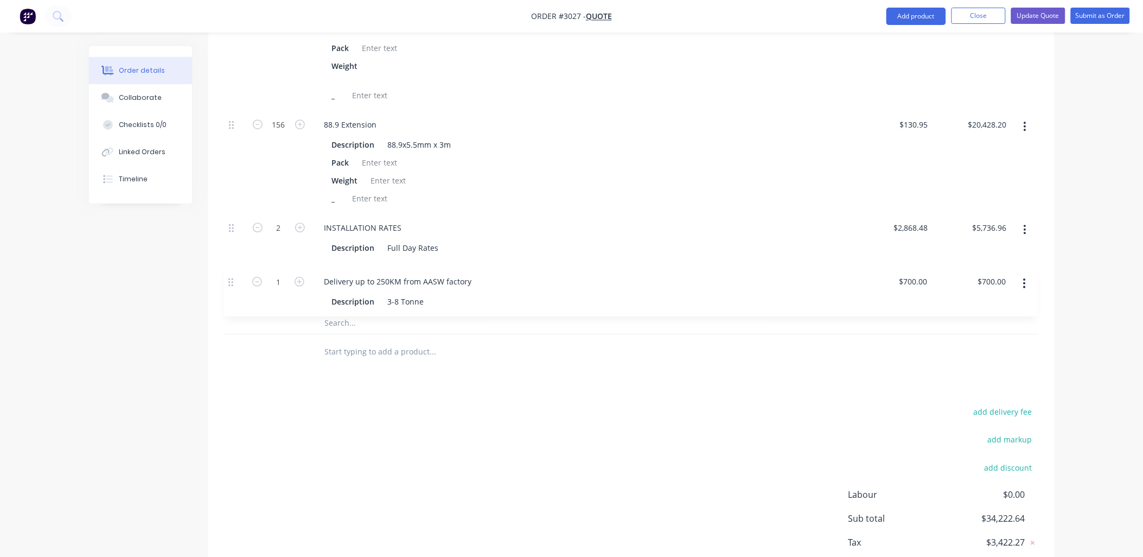
drag, startPoint x: 231, startPoint y: 149, endPoint x: 229, endPoint y: 283, distance: 133.5
click at [229, 283] on div "1 Delivery up to 250KM from AASW factory Description 3-8 Tonne $700.00 $700.00 …" at bounding box center [632, 154] width 814 height 316
click at [342, 467] on div "add delivery fee add markup add discount Labour $0.00 Sub total $34,222.64 Tax …" at bounding box center [632, 497] width 814 height 186
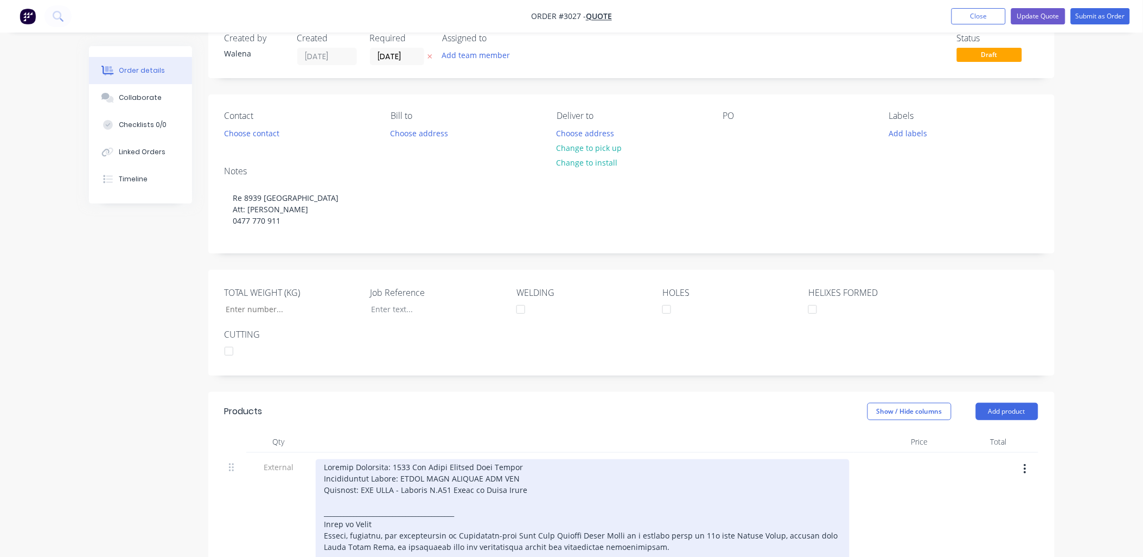
scroll to position [0, 0]
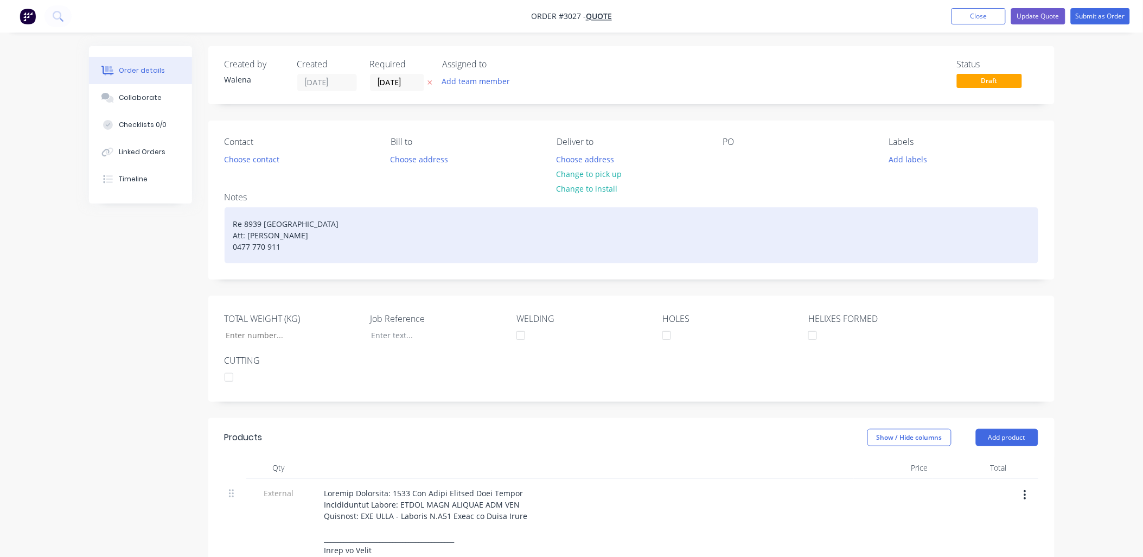
drag, startPoint x: 286, startPoint y: 250, endPoint x: 221, endPoint y: 225, distance: 69.5
click at [221, 225] on div "Notes Re 8939 The [GEOGRAPHIC_DATA] Att: [PERSON_NAME] 0477 770 911" at bounding box center [631, 230] width 846 height 95
copy div "Re 8939 [GEOGRAPHIC_DATA] Att: [PERSON_NAME] 0477 770 911"
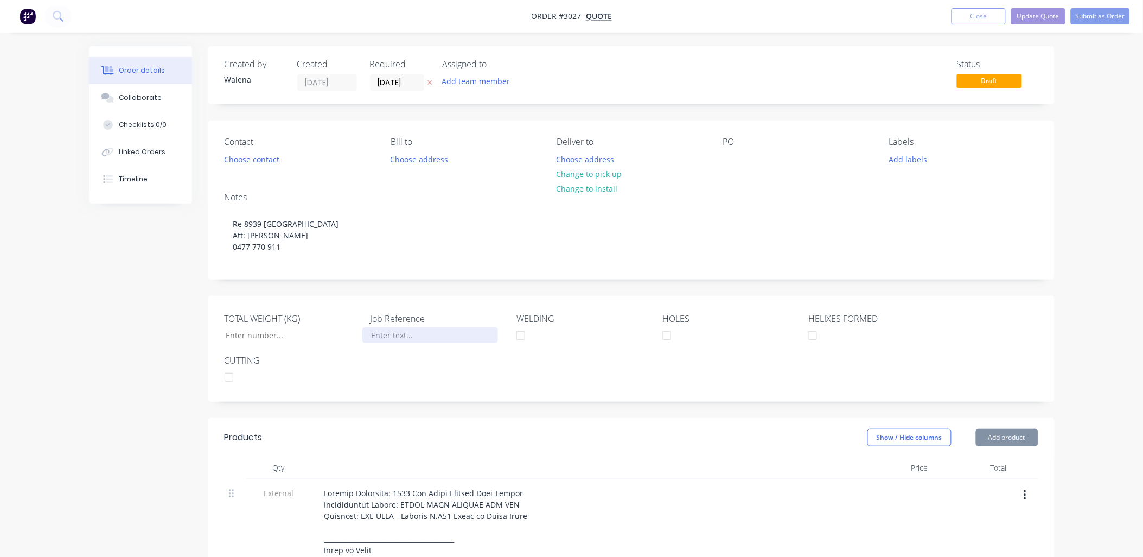
click at [398, 338] on div at bounding box center [430, 335] width 136 height 16
paste div
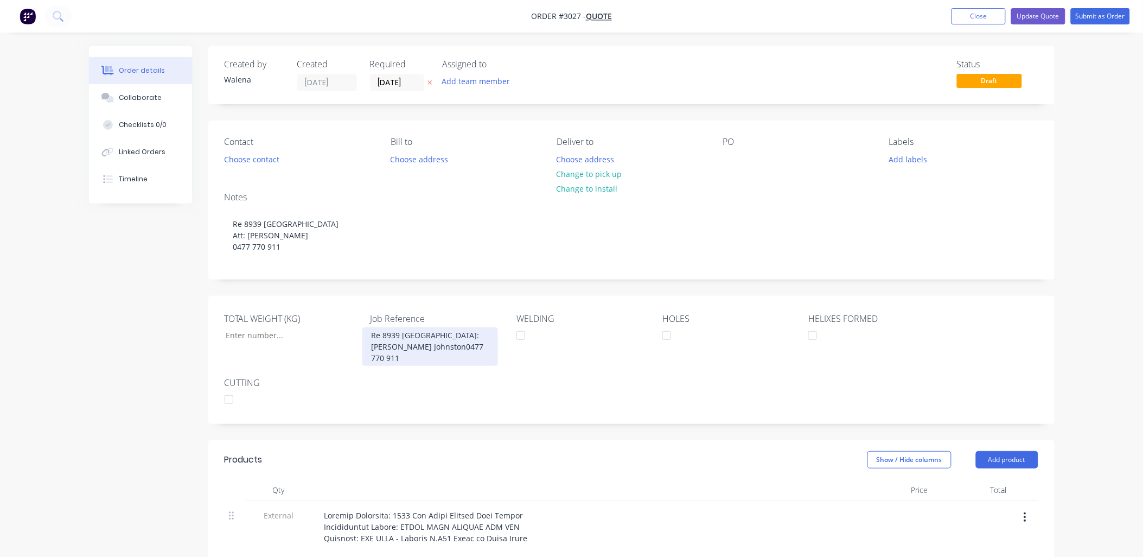
drag, startPoint x: 464, startPoint y: 348, endPoint x: 465, endPoint y: 361, distance: 13.6
click at [464, 346] on div "Re 8939 [GEOGRAPHIC_DATA]: [PERSON_NAME] Johnston0477 770 911" at bounding box center [430, 346] width 136 height 39
click at [462, 332] on div "Re 8939 [GEOGRAPHIC_DATA] Att: [PERSON_NAME] 0477 770 911" at bounding box center [430, 346] width 136 height 39
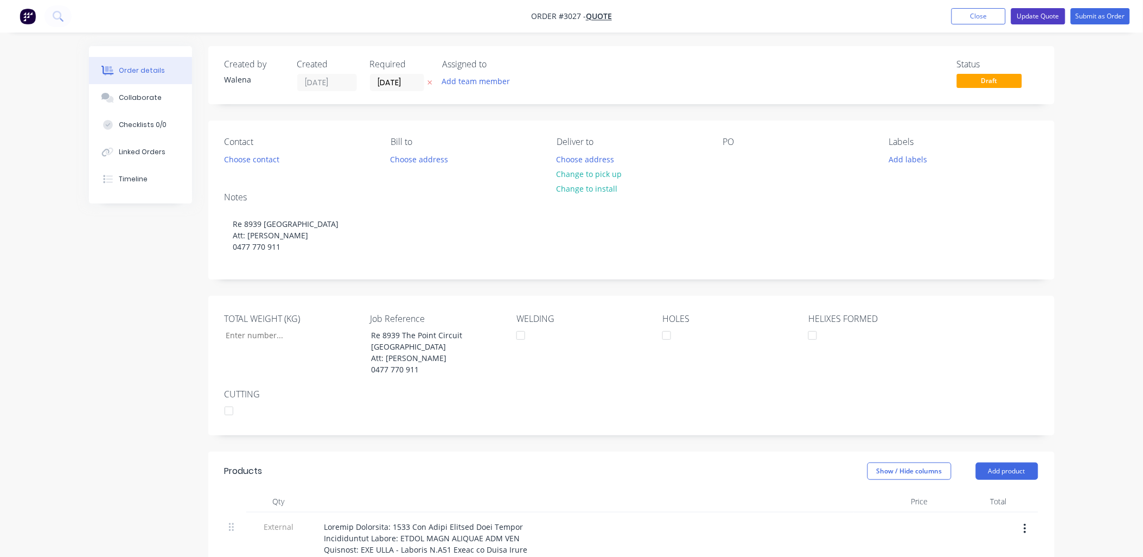
click at [1049, 17] on button "Update Quote" at bounding box center [1038, 16] width 54 height 16
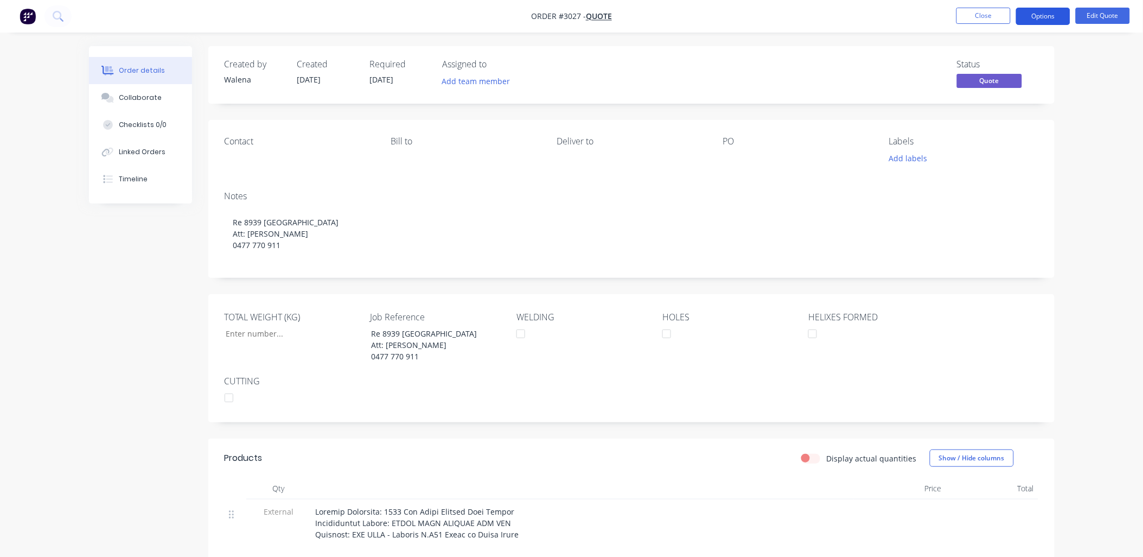
click at [1048, 17] on button "Options" at bounding box center [1043, 16] width 54 height 17
click at [1042, 17] on button "Options" at bounding box center [1043, 16] width 54 height 17
click at [1002, 46] on div "EMAIL / PRINT" at bounding box center [1011, 44] width 100 height 14
click at [1000, 43] on div "EMAIL / PRINT" at bounding box center [1011, 44] width 100 height 14
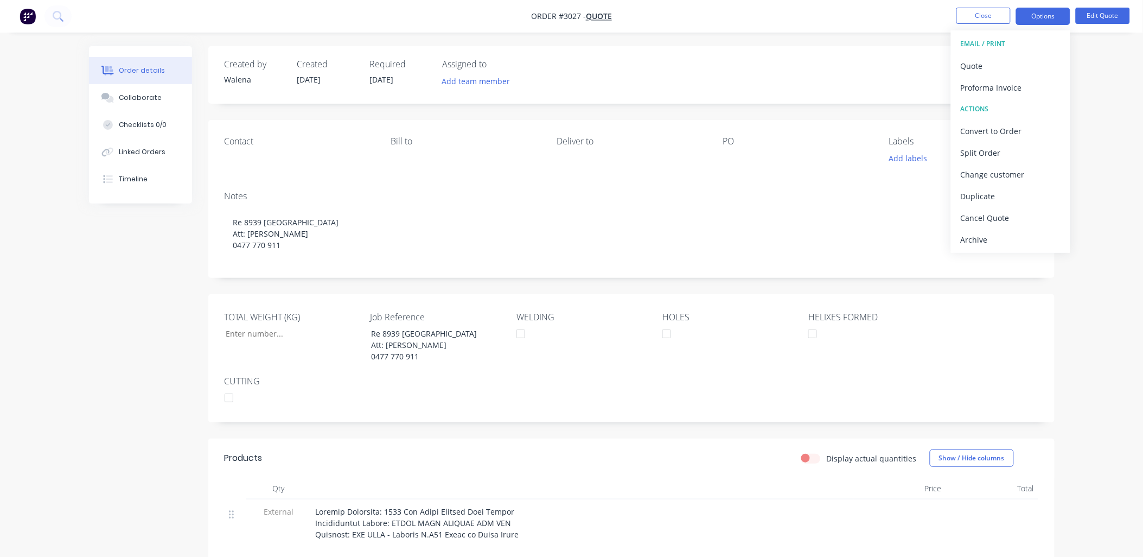
click at [995, 41] on div "EMAIL / PRINT" at bounding box center [1011, 44] width 100 height 14
click at [597, 81] on div "Status Quote" at bounding box center [794, 74] width 487 height 31
click at [1033, 17] on button "Options" at bounding box center [1043, 16] width 54 height 17
click at [988, 43] on div "EMAIL / PRINT" at bounding box center [1011, 44] width 100 height 14
click at [988, 42] on div "EMAIL / PRINT" at bounding box center [1011, 44] width 100 height 14
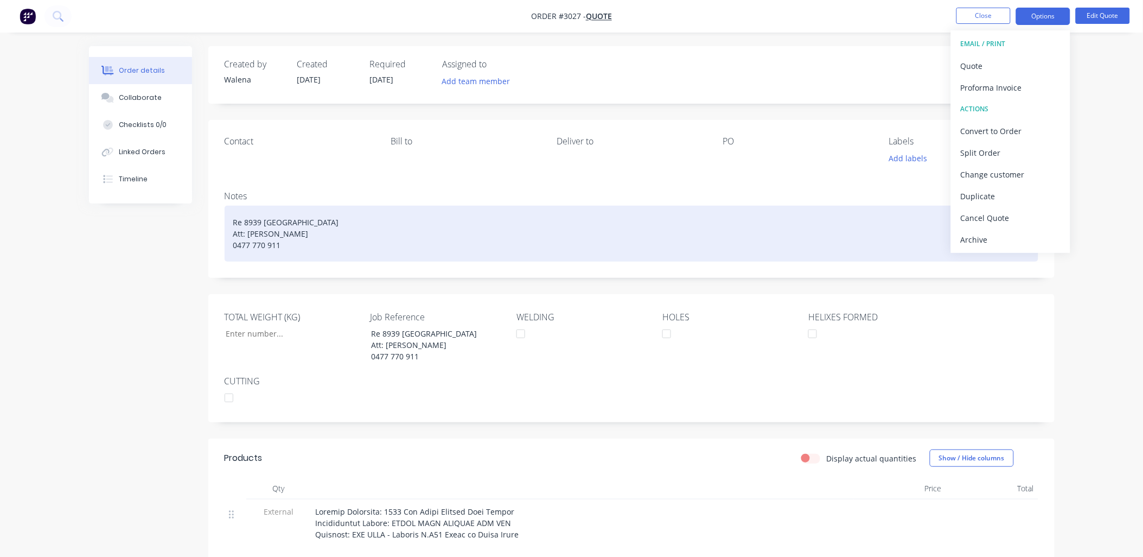
click at [724, 215] on div "Re 8939 [GEOGRAPHIC_DATA] Att: [PERSON_NAME] 0477 770 911" at bounding box center [632, 234] width 814 height 56
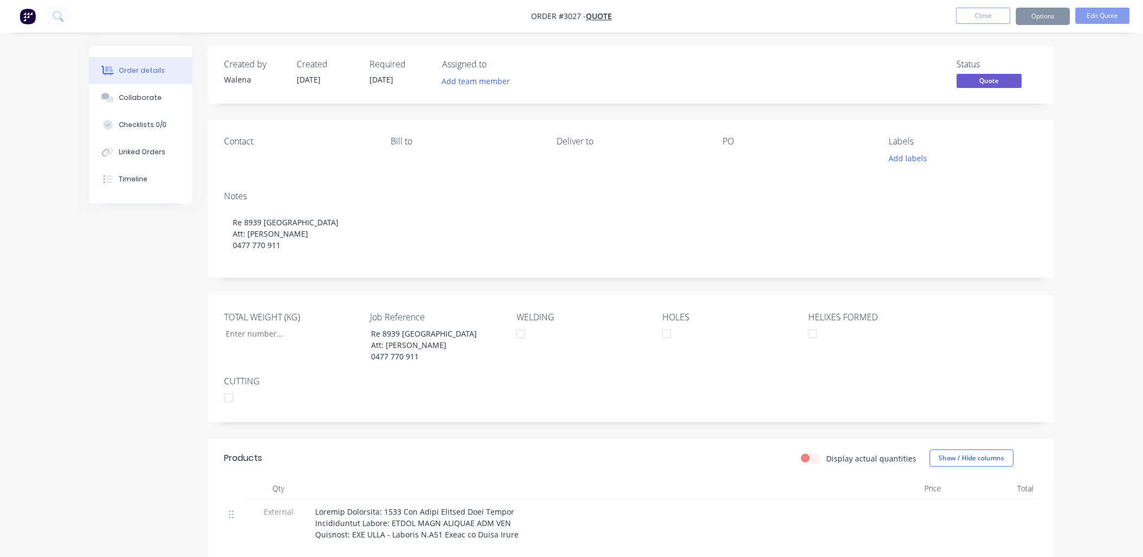
click at [389, 76] on span "[DATE]" at bounding box center [382, 79] width 24 height 10
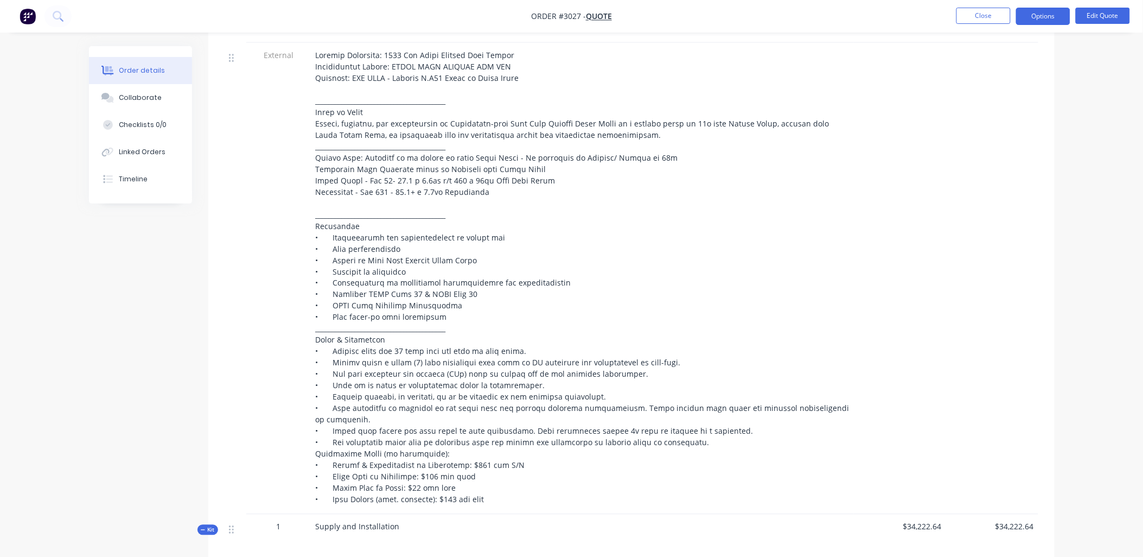
scroll to position [482, 0]
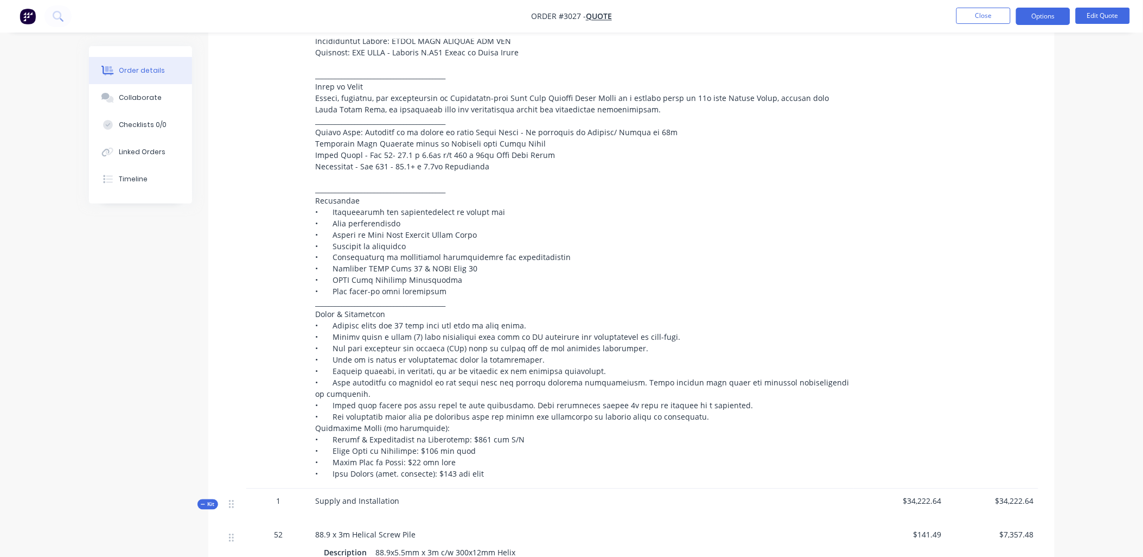
click at [413, 178] on span at bounding box center [584, 251] width 536 height 455
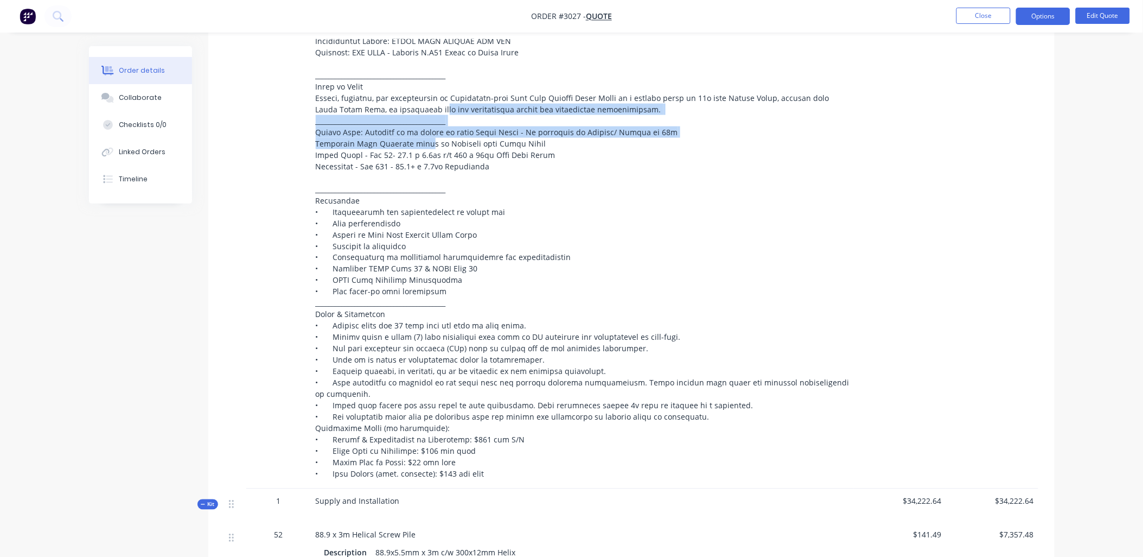
click at [416, 153] on div at bounding box center [583, 252] width 534 height 456
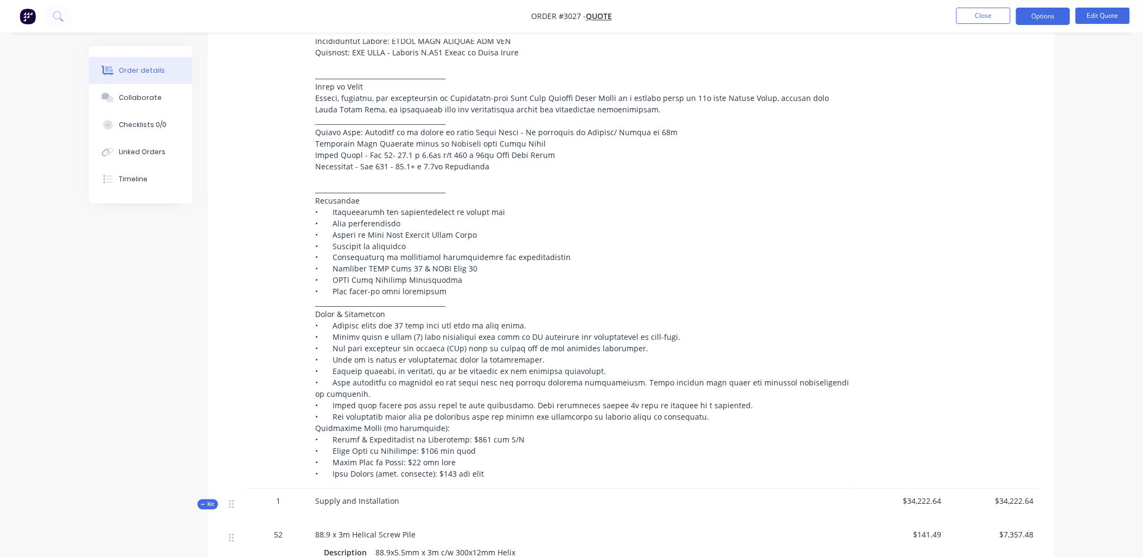
drag, startPoint x: 416, startPoint y: 153, endPoint x: 418, endPoint y: 177, distance: 24.0
click at [418, 177] on span at bounding box center [584, 251] width 536 height 455
click at [411, 178] on span at bounding box center [584, 251] width 536 height 455
click at [1099, 17] on button "Edit Quote" at bounding box center [1103, 16] width 54 height 16
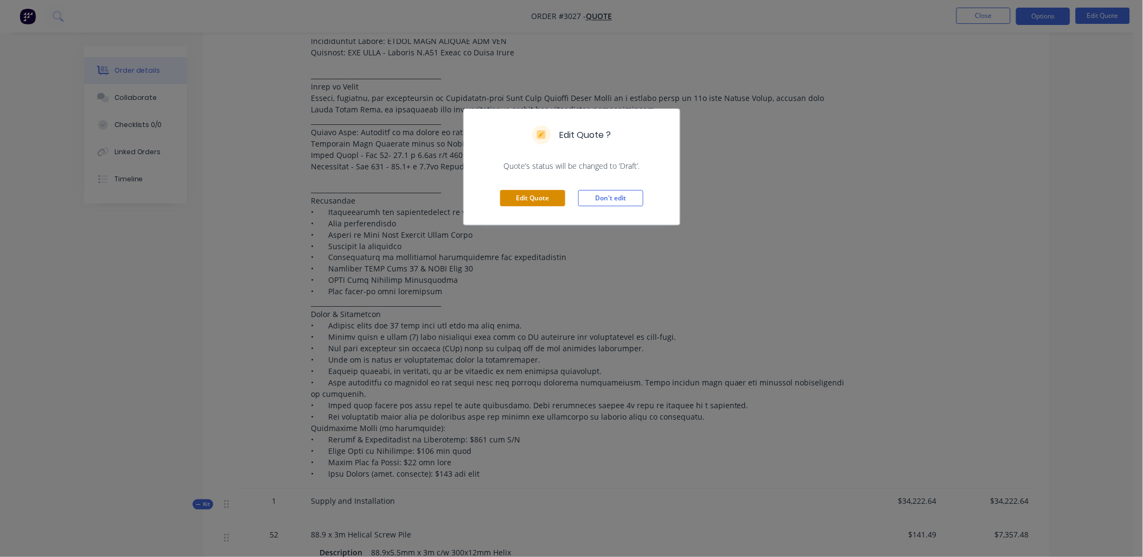
click at [557, 203] on button "Edit Quote" at bounding box center [532, 198] width 65 height 16
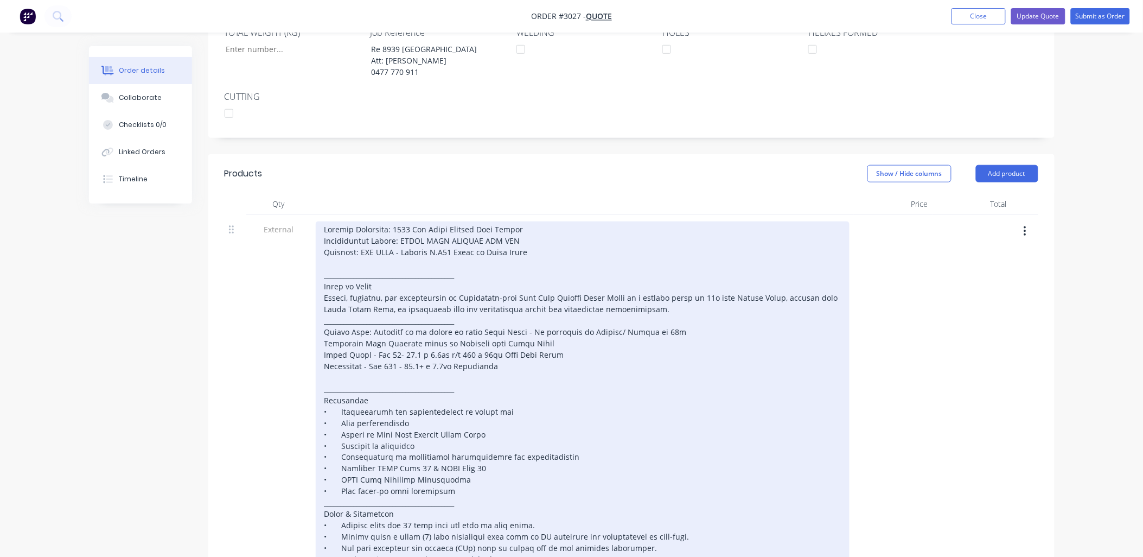
scroll to position [321, 0]
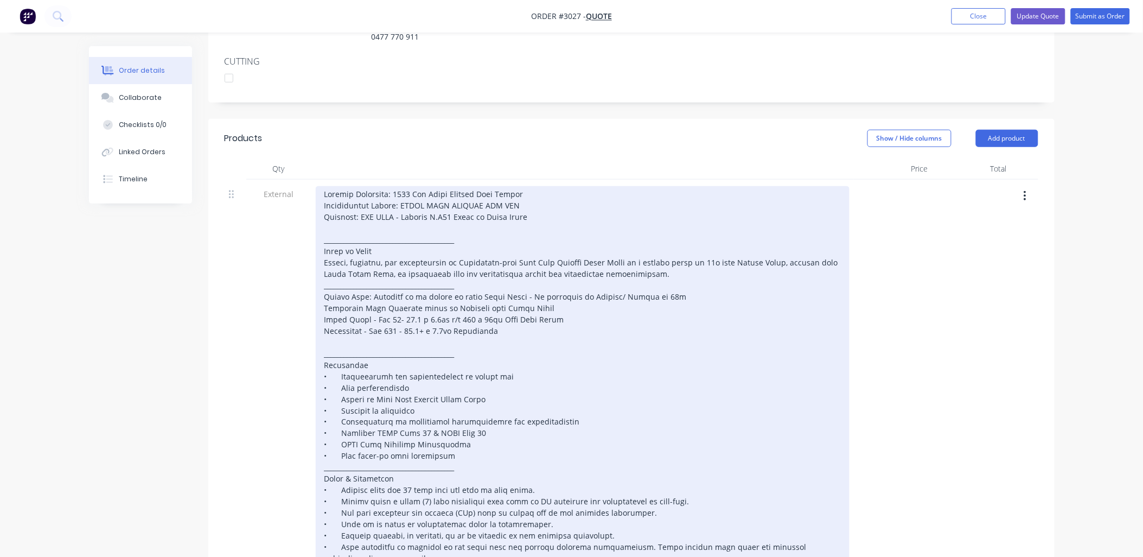
click at [420, 342] on div at bounding box center [583, 416] width 534 height 460
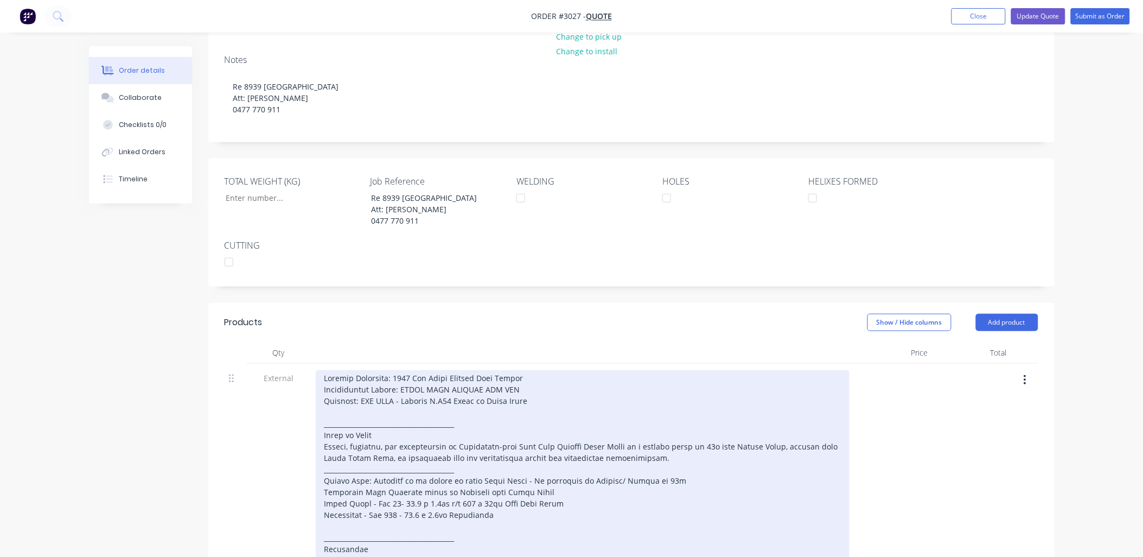
scroll to position [0, 0]
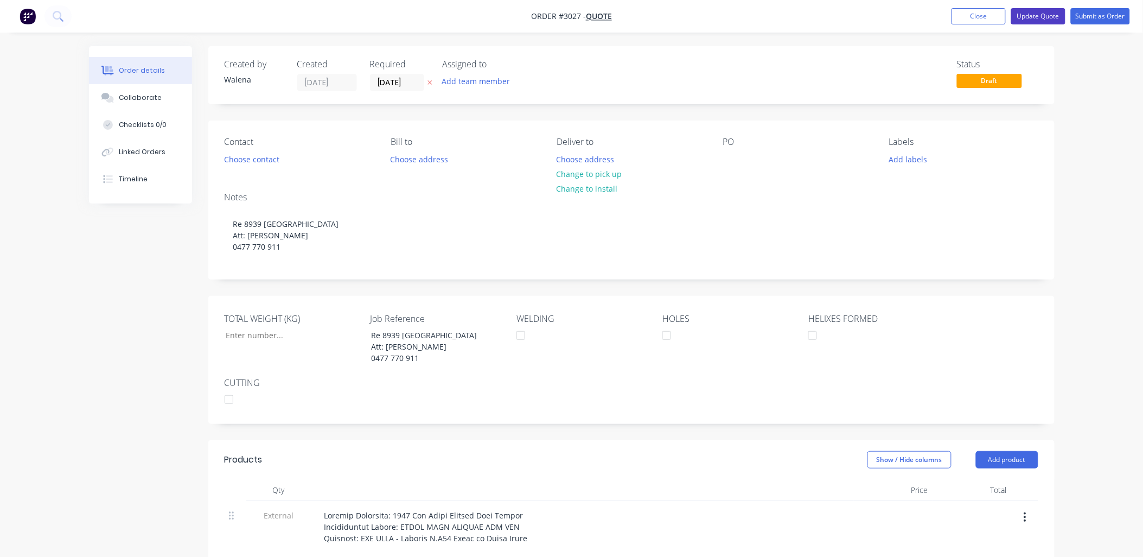
click at [1047, 14] on button "Update Quote" at bounding box center [1038, 16] width 54 height 16
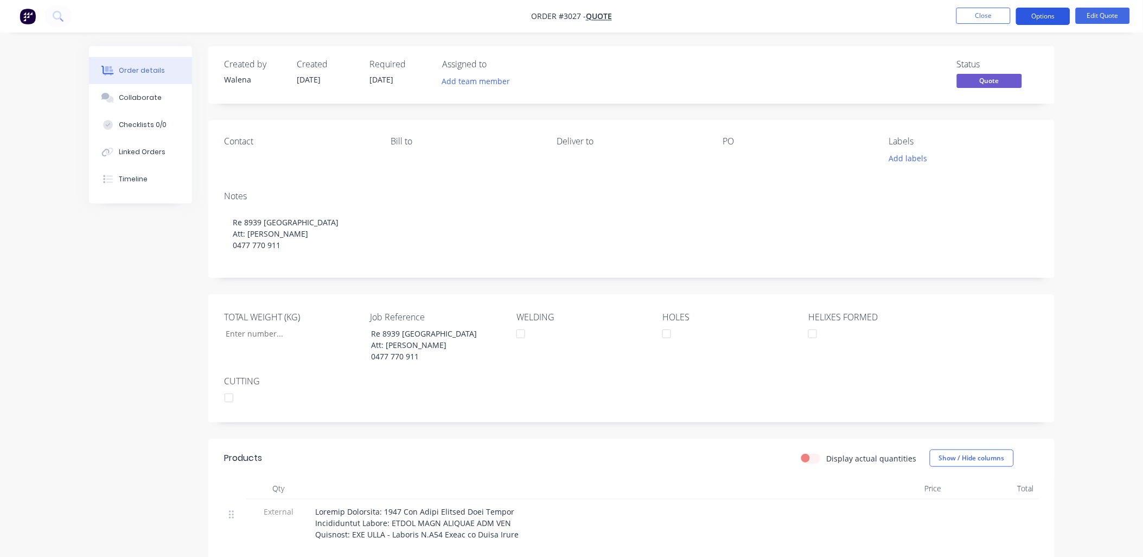
click at [1049, 12] on button "Options" at bounding box center [1043, 16] width 54 height 17
click at [974, 42] on div "EMAIL / PRINT" at bounding box center [1011, 44] width 100 height 14
click at [999, 41] on div "EMAIL / PRINT" at bounding box center [1011, 44] width 100 height 14
click at [1024, 20] on button "Options" at bounding box center [1043, 16] width 54 height 17
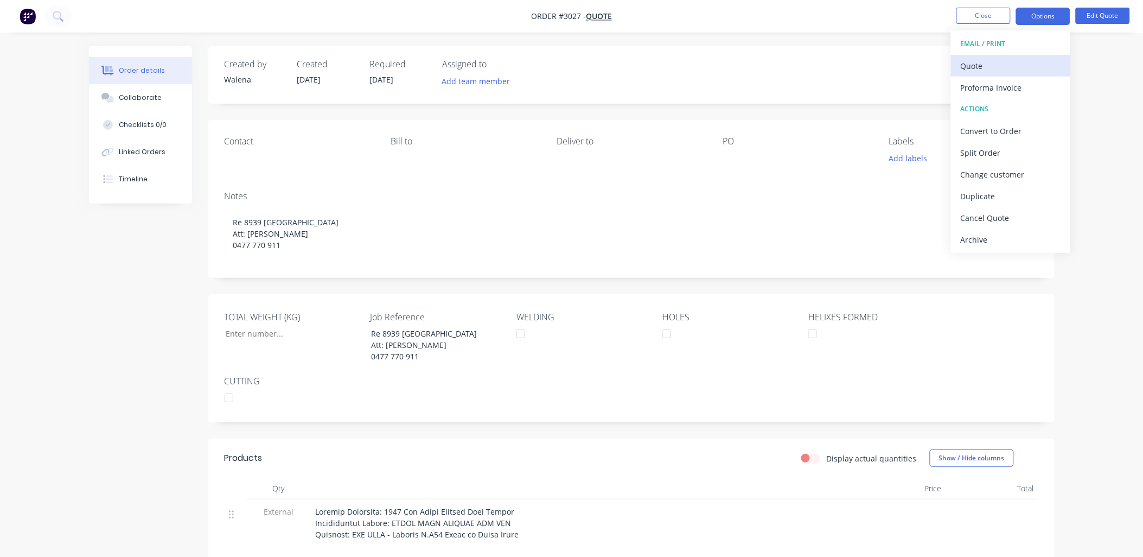
click at [969, 65] on div "Quote" at bounding box center [1011, 66] width 100 height 16
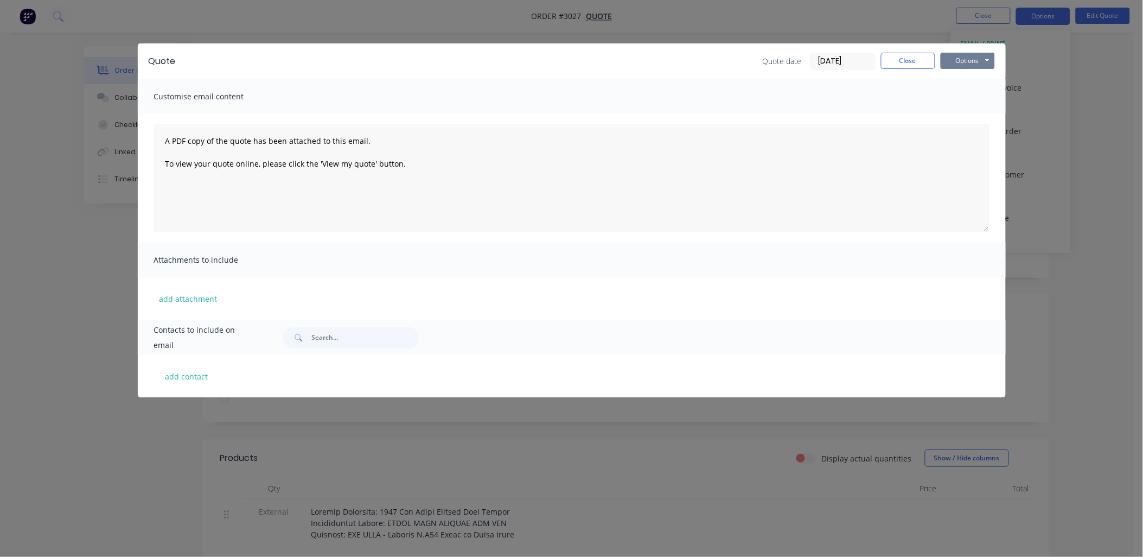
click at [975, 63] on button "Options" at bounding box center [968, 61] width 54 height 16
click at [980, 80] on button "Preview" at bounding box center [975, 80] width 69 height 18
click at [1098, 201] on div "Quote Quote date [DATE] Close Options Preview Print Email Customise email conte…" at bounding box center [571, 278] width 1143 height 557
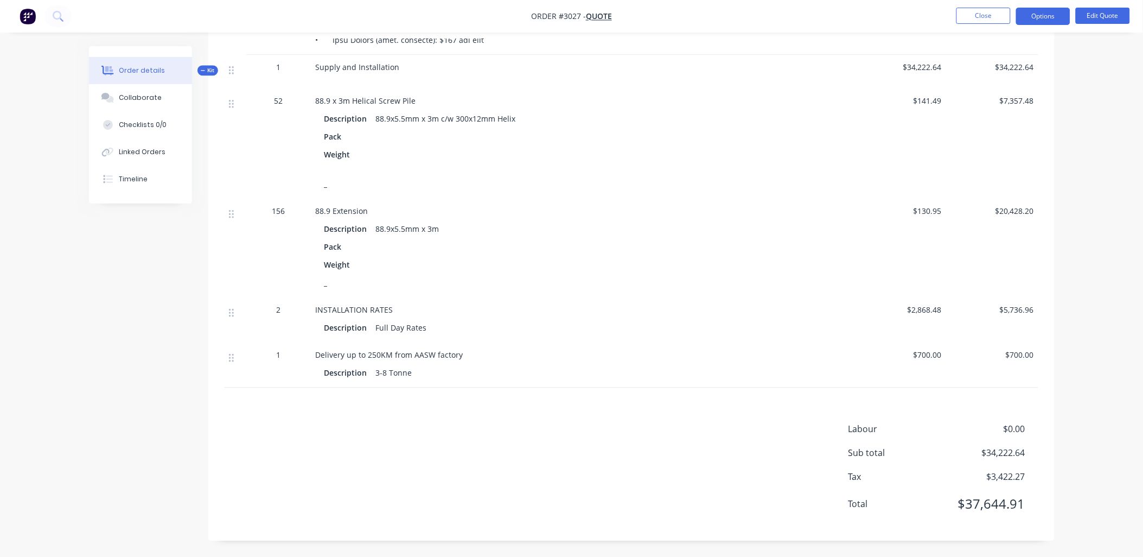
scroll to position [836, 0]
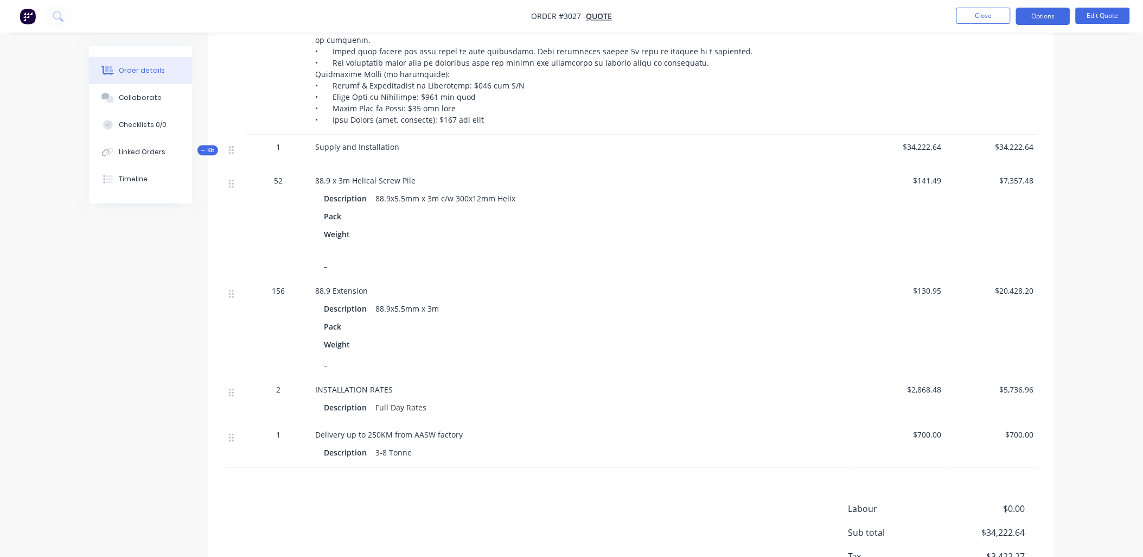
click at [204, 148] on icon at bounding box center [203, 150] width 5 height 5
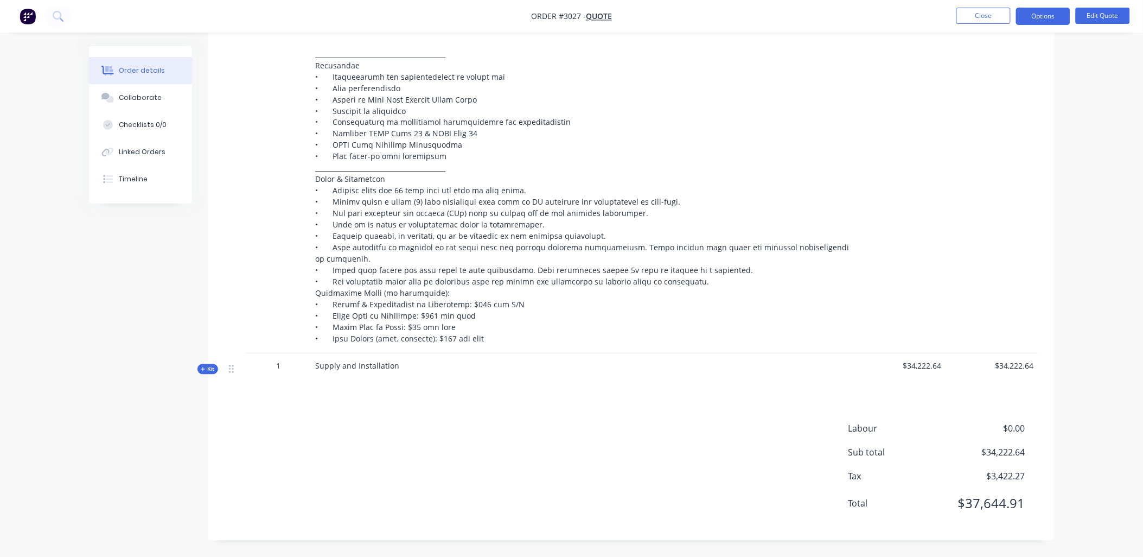
click at [204, 371] on icon at bounding box center [203, 369] width 5 height 5
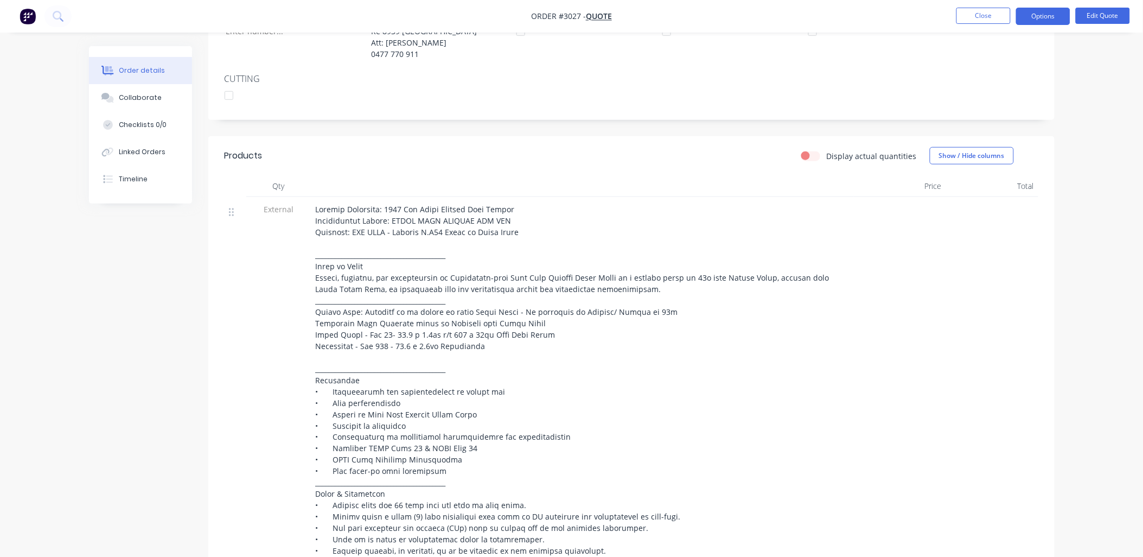
scroll to position [112, 0]
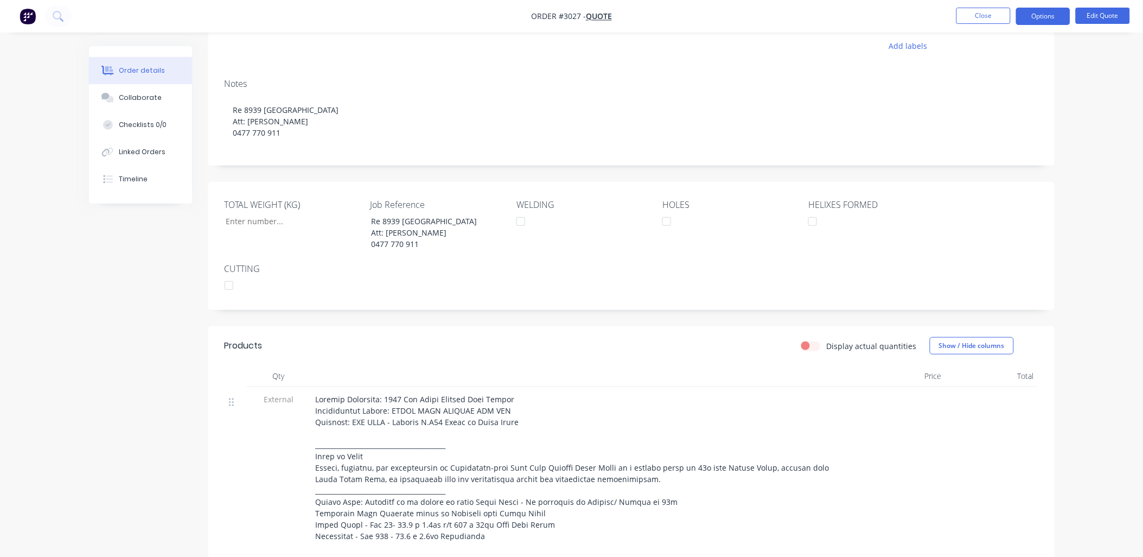
click at [827, 352] on label "Display actual quantities" at bounding box center [872, 345] width 90 height 11
click at [810, 350] on input "Display actual quantities" at bounding box center [805, 345] width 9 height 10
checkbox input "true"
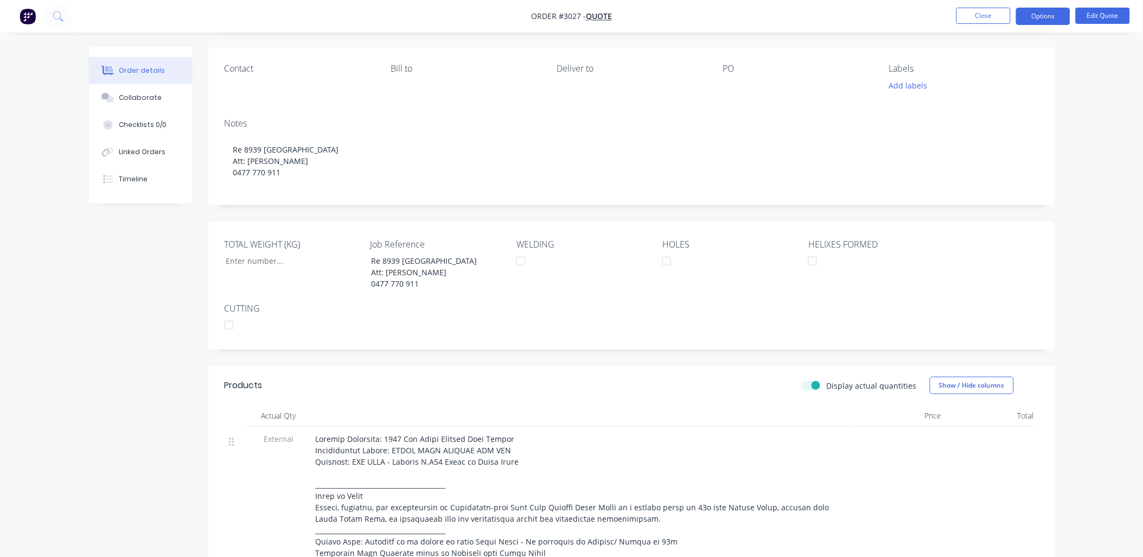
scroll to position [0, 0]
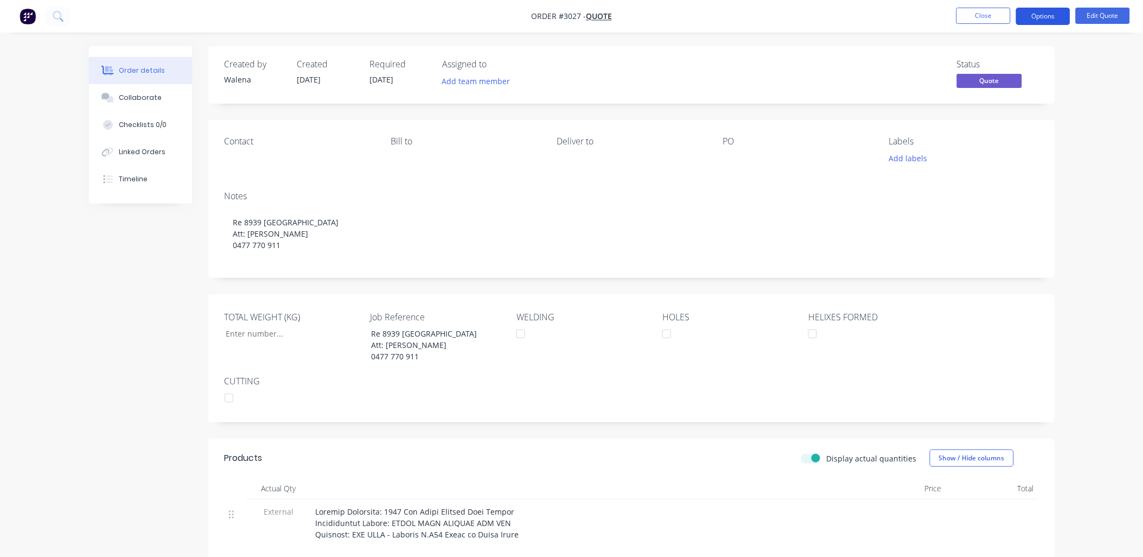
click at [1042, 15] on button "Options" at bounding box center [1043, 16] width 54 height 17
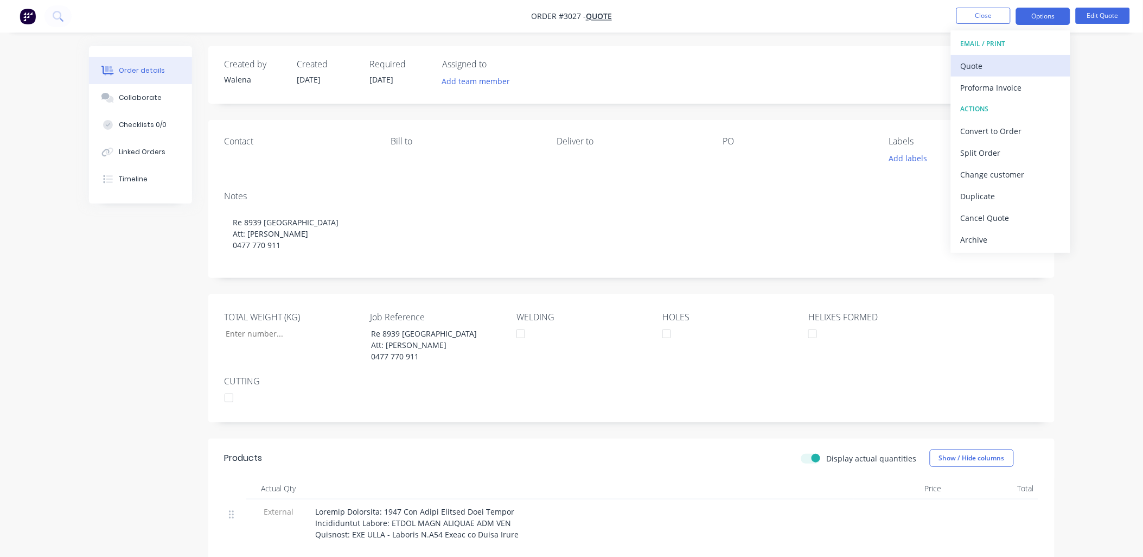
click at [995, 69] on div "Quote" at bounding box center [1011, 66] width 100 height 16
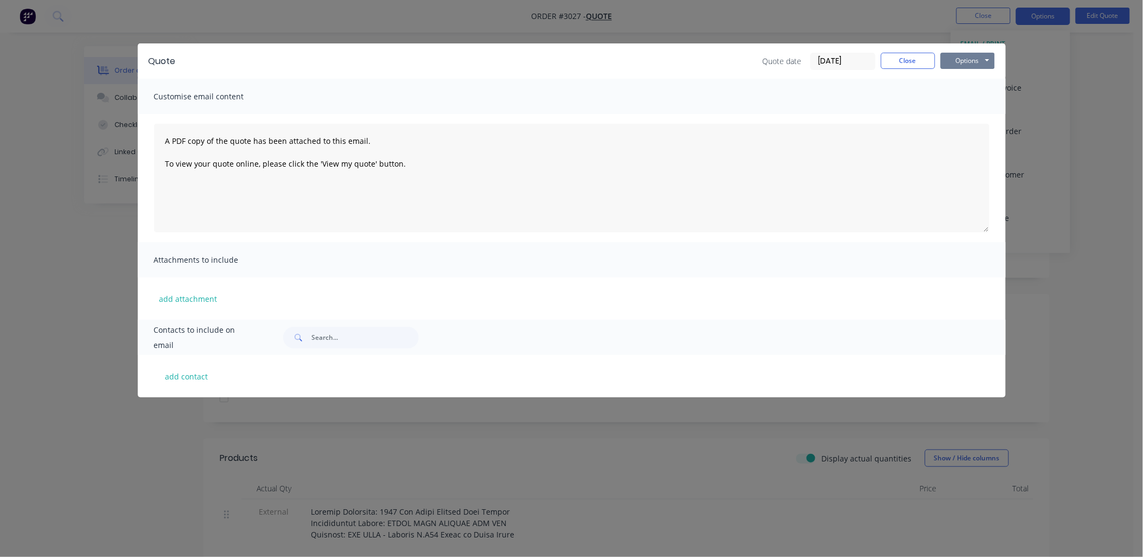
click at [975, 58] on button "Options" at bounding box center [968, 61] width 54 height 16
click at [980, 80] on button "Preview" at bounding box center [975, 80] width 69 height 18
click at [1102, 232] on div "Quote Quote date [DATE] Close Options Preview Print Email Customise email conte…" at bounding box center [571, 278] width 1143 height 557
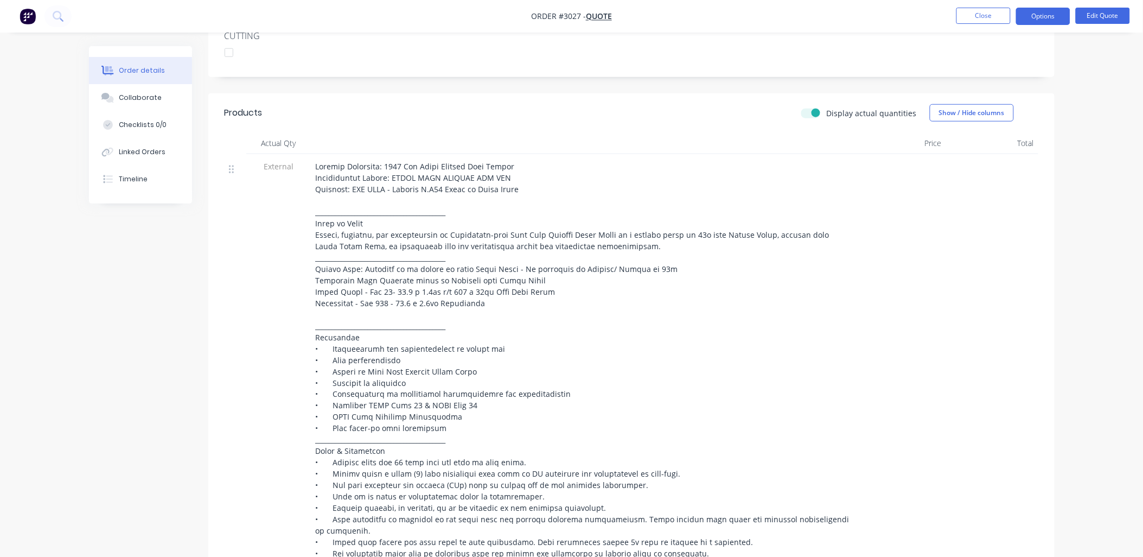
scroll to position [402, 0]
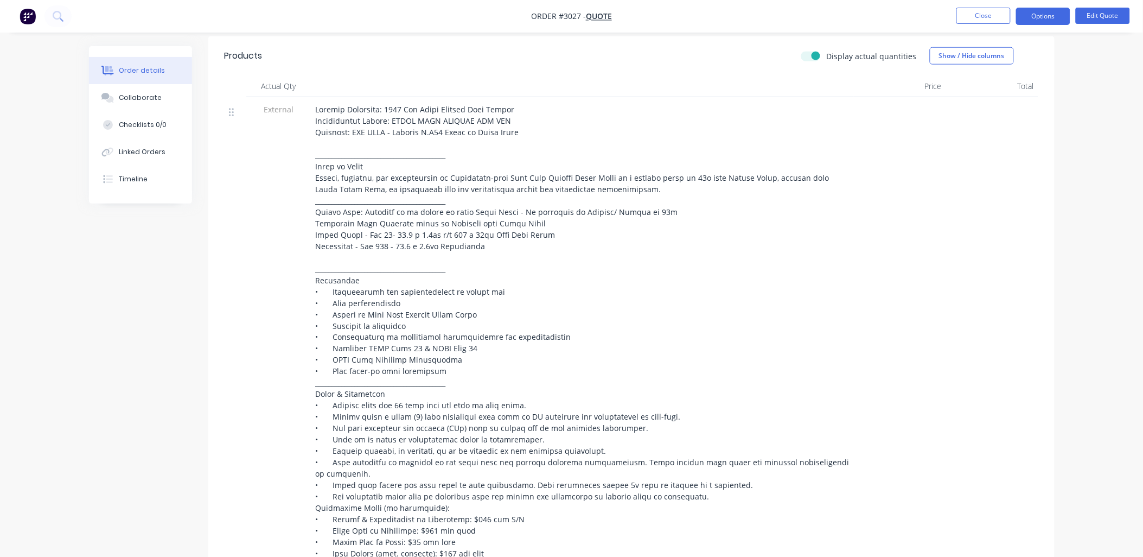
click at [624, 291] on div at bounding box center [583, 332] width 534 height 456
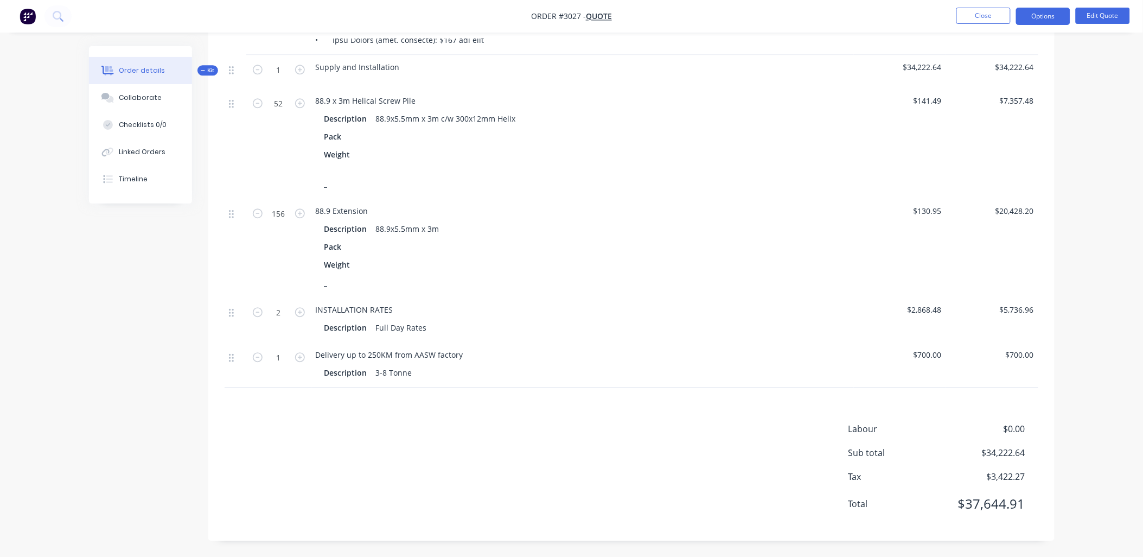
scroll to position [675, 0]
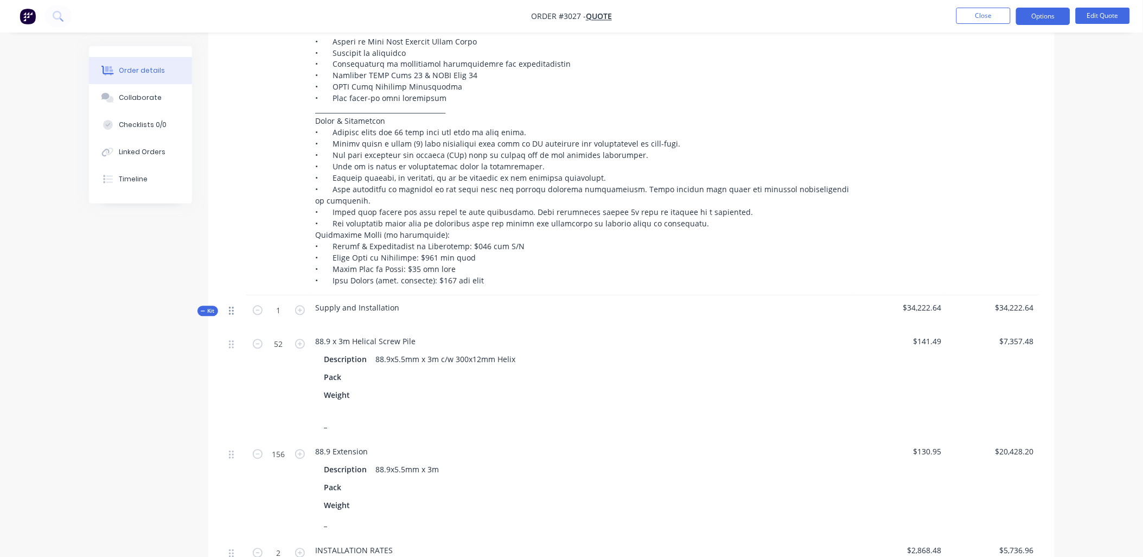
click at [232, 311] on icon at bounding box center [231, 310] width 5 height 8
drag, startPoint x: 233, startPoint y: 312, endPoint x: 605, endPoint y: 321, distance: 371.7
click at [605, 321] on div at bounding box center [583, 318] width 534 height 9
drag, startPoint x: 228, startPoint y: 378, endPoint x: 257, endPoint y: 376, distance: 28.8
click at [231, 377] on div at bounding box center [236, 384] width 22 height 110
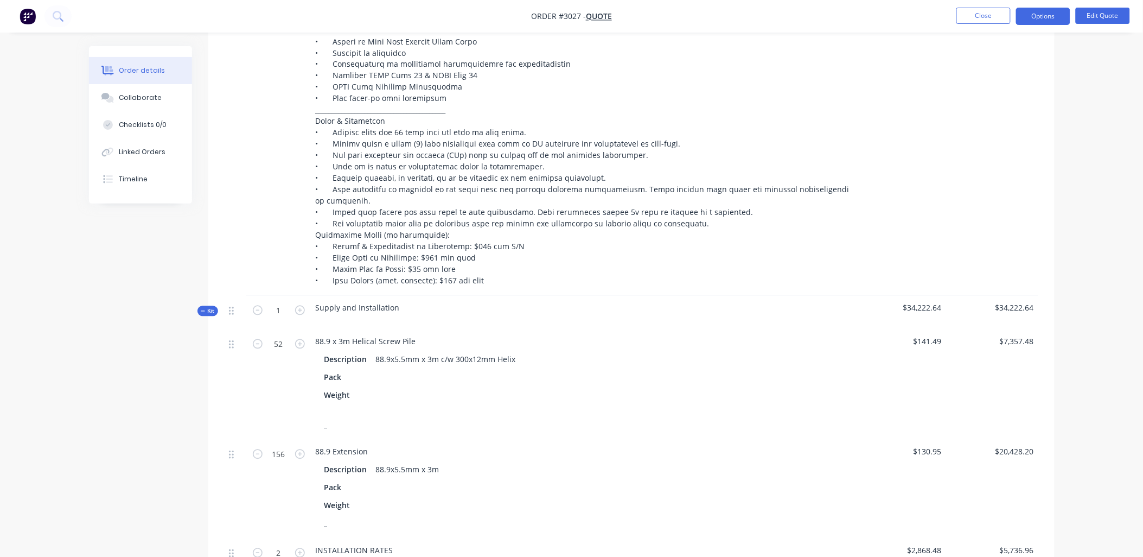
click at [359, 360] on div "Description" at bounding box center [347, 360] width 47 height 16
click at [362, 344] on span "88.9 x 3m Helical Screw Pile" at bounding box center [366, 341] width 100 height 10
click at [352, 385] on div "Pack" at bounding box center [582, 377] width 516 height 16
click at [334, 432] on div "_" at bounding box center [332, 425] width 16 height 16
click at [212, 310] on span "Kit" at bounding box center [208, 311] width 14 height 8
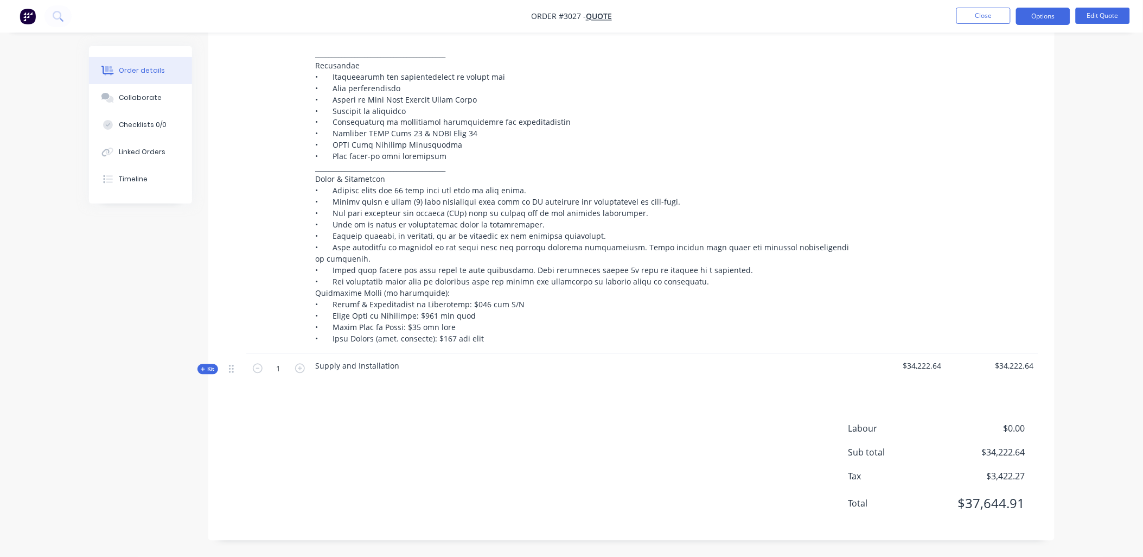
scroll to position [617, 0]
click at [1114, 17] on button "Edit Quote" at bounding box center [1103, 16] width 54 height 16
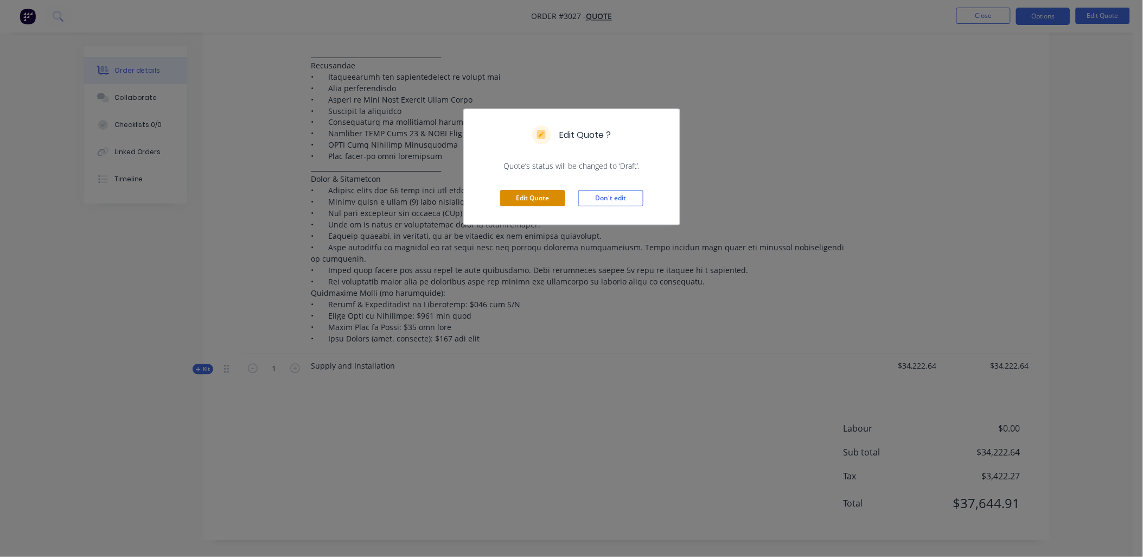
click at [534, 201] on button "Edit Quote" at bounding box center [532, 198] width 65 height 16
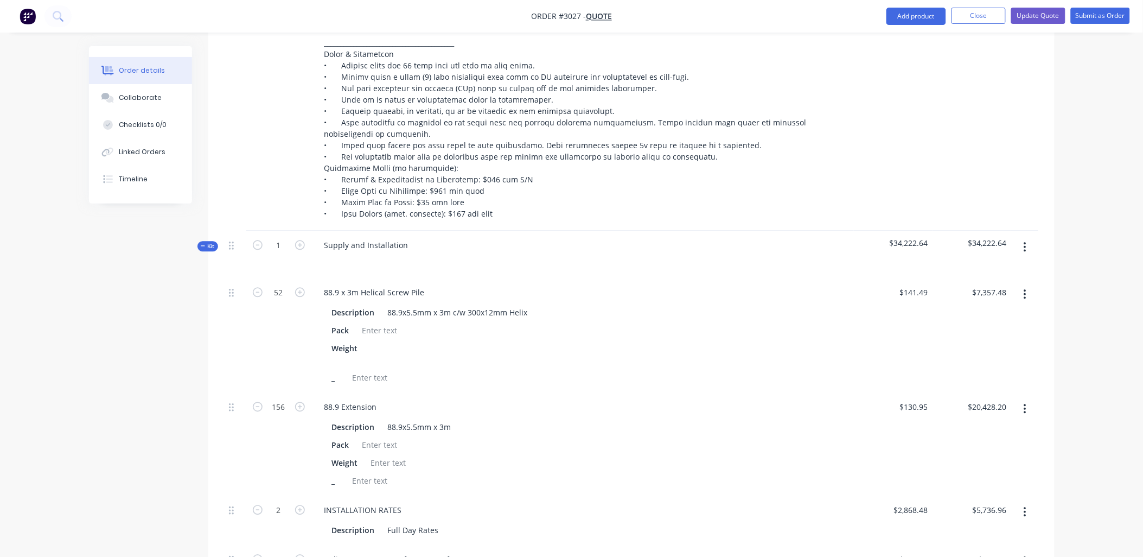
scroll to position [723, 0]
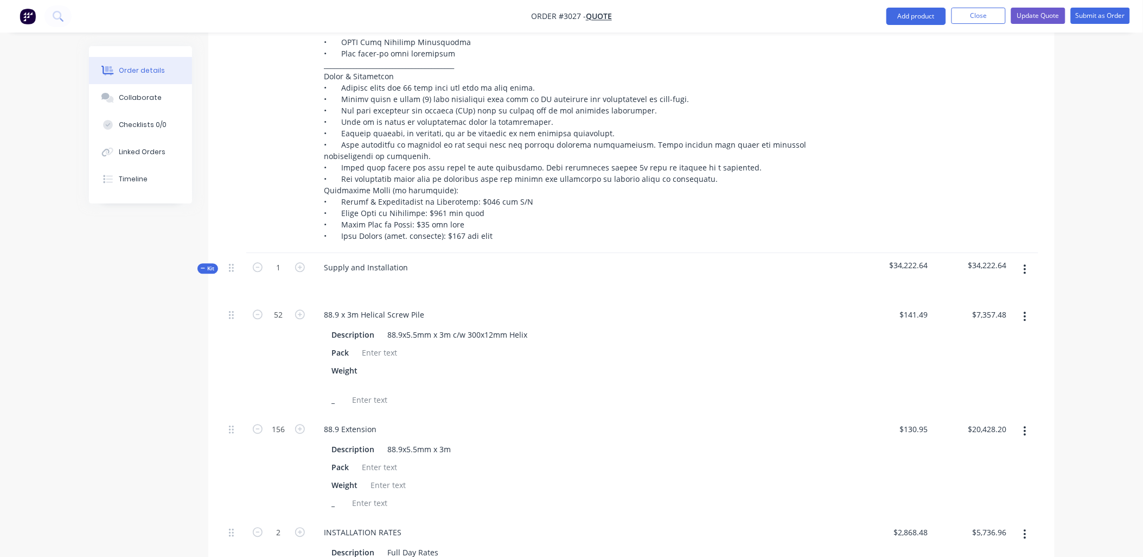
click at [1026, 276] on icon "button" at bounding box center [1025, 270] width 3 height 12
click at [694, 427] on div "88.9 Extension Description 88.9x5.5mm x 3m Pack Weight _" at bounding box center [582, 466] width 542 height 103
click at [233, 273] on icon at bounding box center [231, 268] width 5 height 10
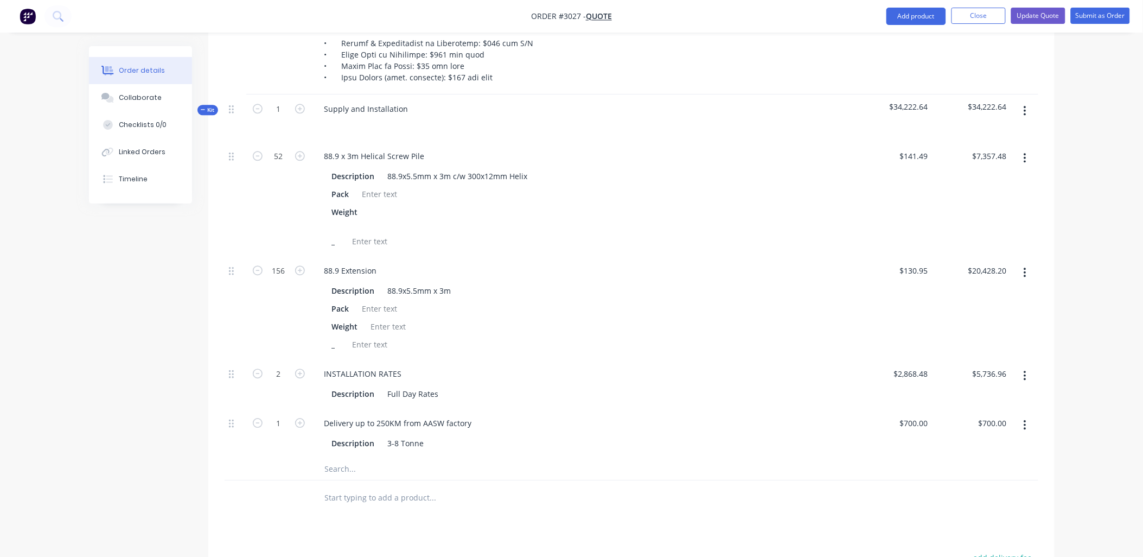
scroll to position [884, 0]
click at [1029, 165] on button "button" at bounding box center [1024, 156] width 25 height 20
click at [718, 290] on div "Description 88.9x5.5mm x 3m Pack Weight _" at bounding box center [583, 314] width 534 height 72
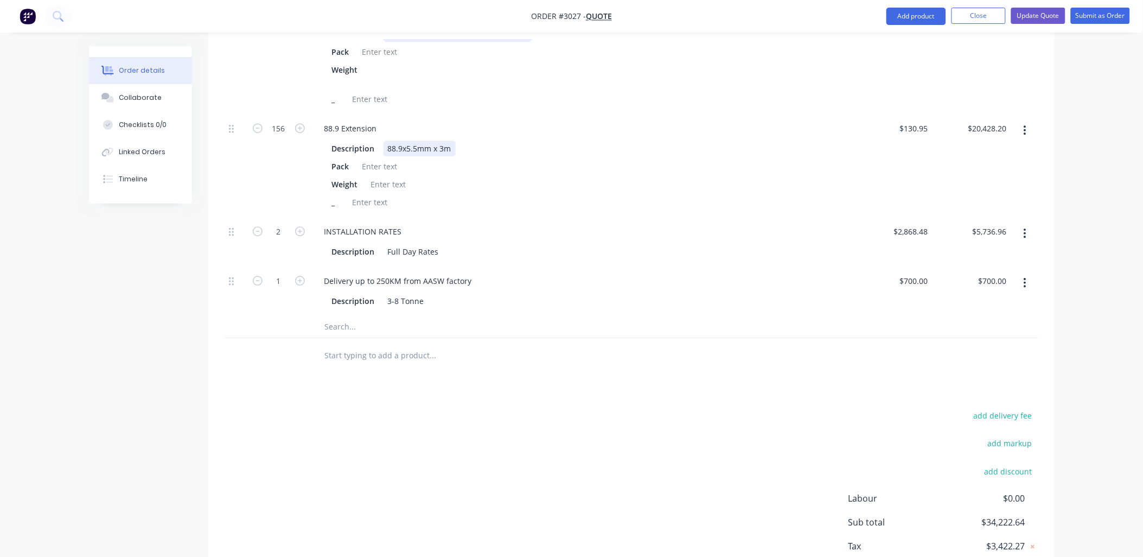
scroll to position [864, 0]
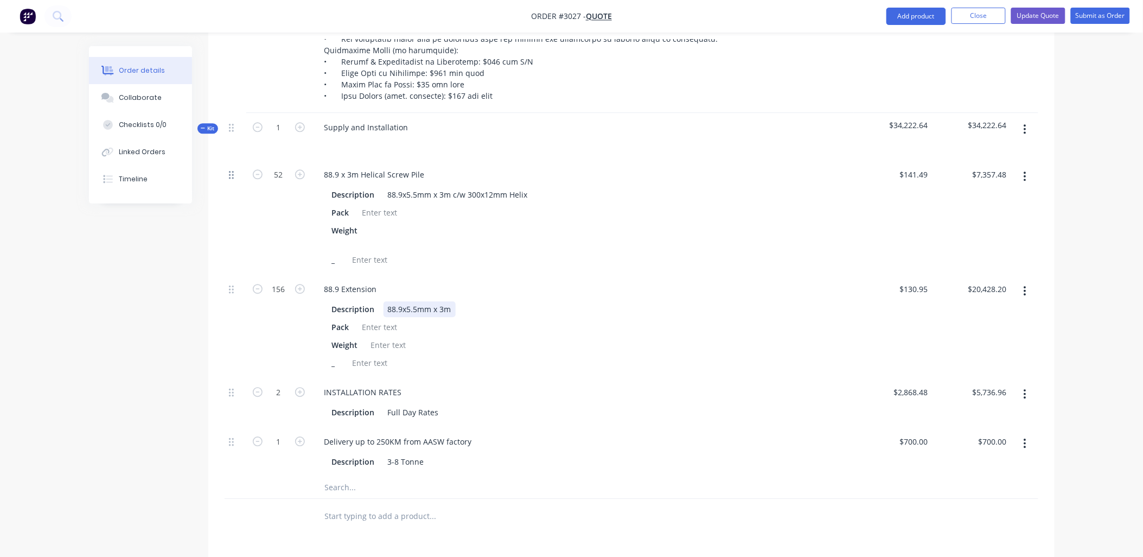
click at [232, 179] on icon at bounding box center [231, 175] width 5 height 8
drag, startPoint x: 232, startPoint y: 188, endPoint x: 615, endPoint y: 201, distance: 383.7
click at [615, 201] on div "Description 88.9x5.5mm x 3m c/w 300x12mm Helix" at bounding box center [581, 195] width 506 height 16
click at [203, 131] on icon at bounding box center [203, 127] width 5 height 5
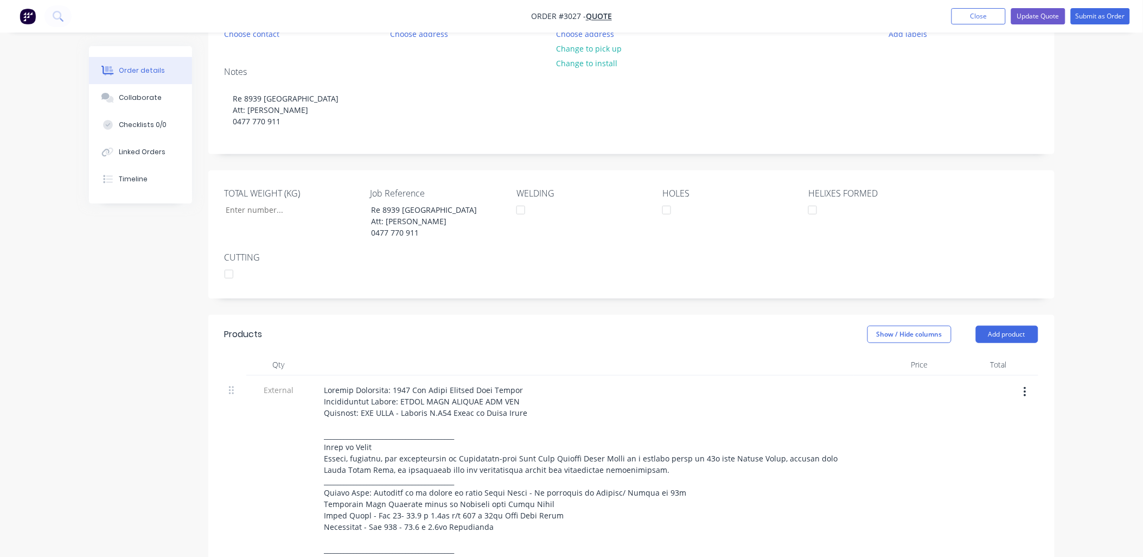
scroll to position [123, 0]
click at [1040, 18] on button "Update Quote" at bounding box center [1038, 16] width 54 height 16
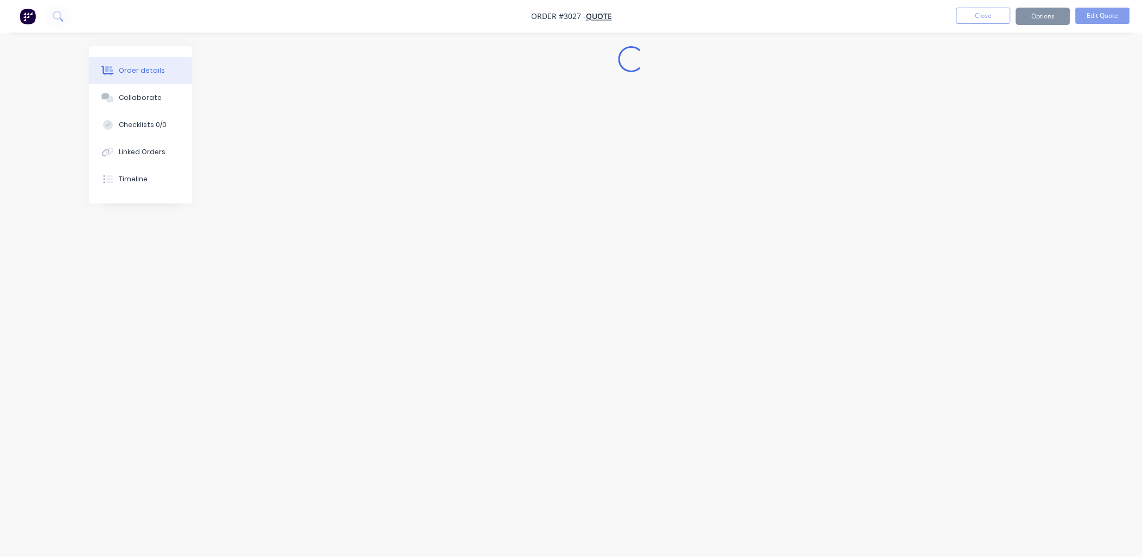
scroll to position [0, 0]
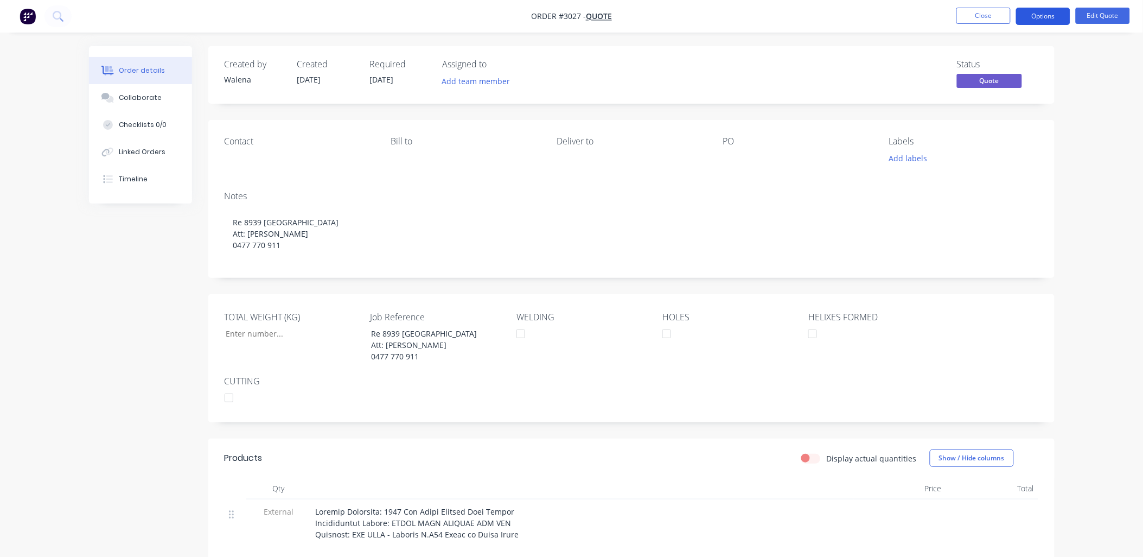
click at [1031, 15] on button "Options" at bounding box center [1043, 16] width 54 height 17
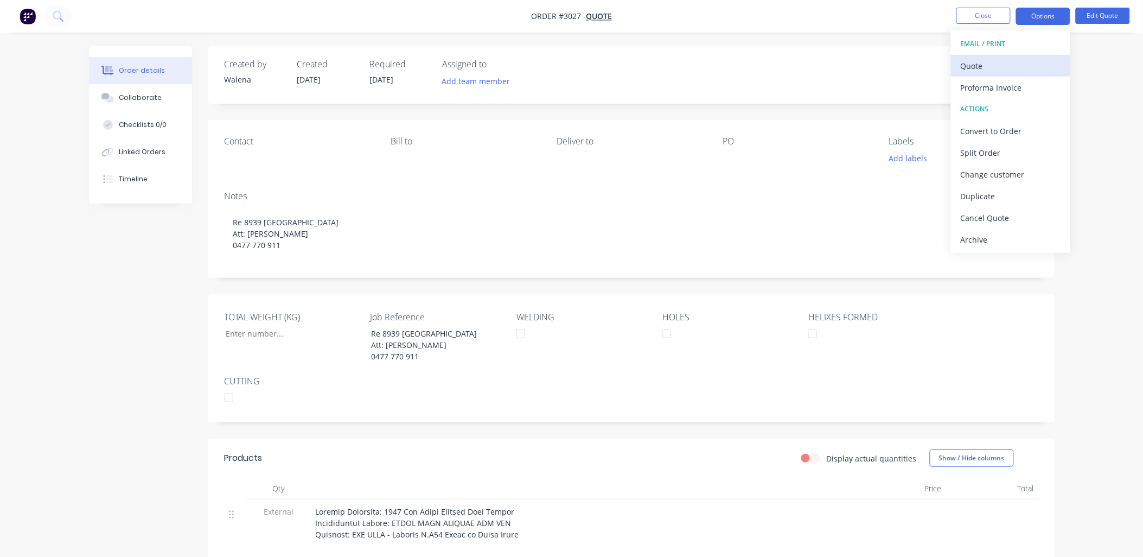
click at [991, 60] on div "Quote" at bounding box center [1011, 66] width 100 height 16
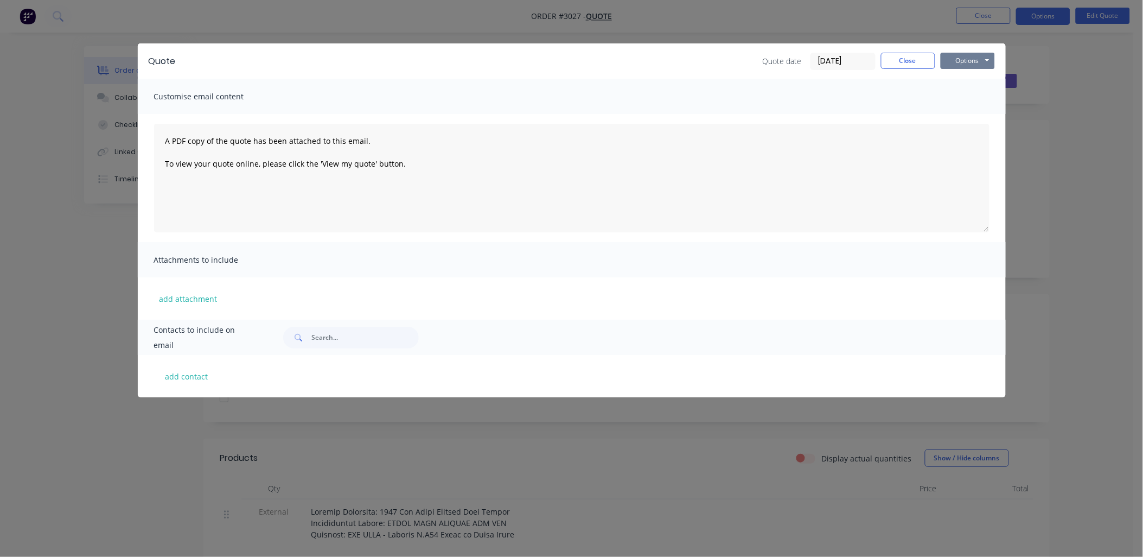
click at [962, 65] on button "Options" at bounding box center [968, 61] width 54 height 16
click at [961, 87] on button "Preview" at bounding box center [975, 80] width 69 height 18
click at [1085, 354] on div "Quote Quote date [DATE] Close Options Preview Print Email Customise email conte…" at bounding box center [571, 278] width 1143 height 557
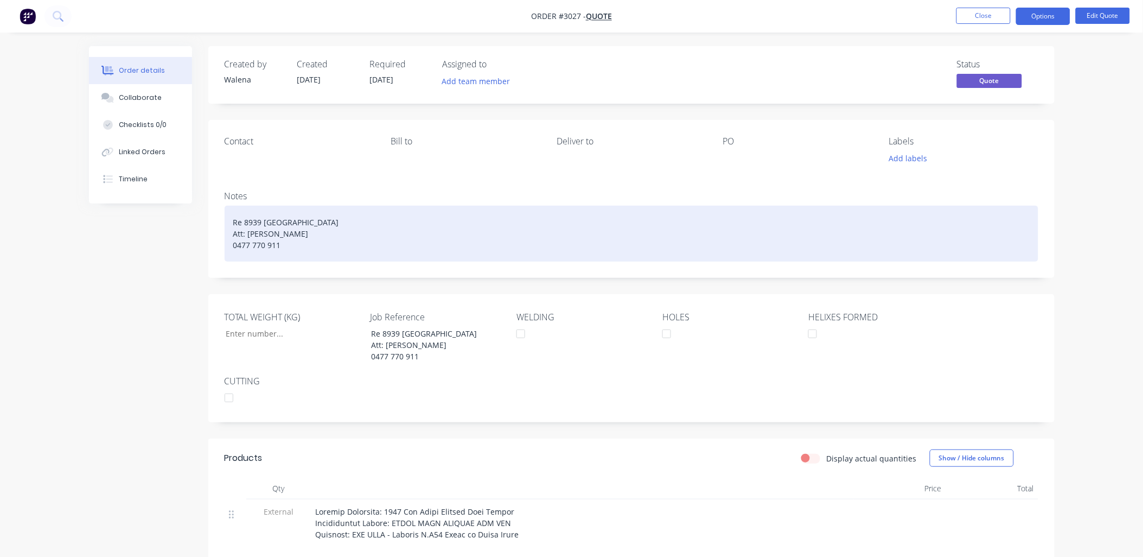
drag, startPoint x: 278, startPoint y: 250, endPoint x: 240, endPoint y: 226, distance: 45.0
click at [229, 223] on div "Re 8939 [GEOGRAPHIC_DATA] Att: [PERSON_NAME] 0477 770 911" at bounding box center [632, 234] width 814 height 56
copy div "Re 8939 [GEOGRAPHIC_DATA] Att: [PERSON_NAME] 0477 770 911"
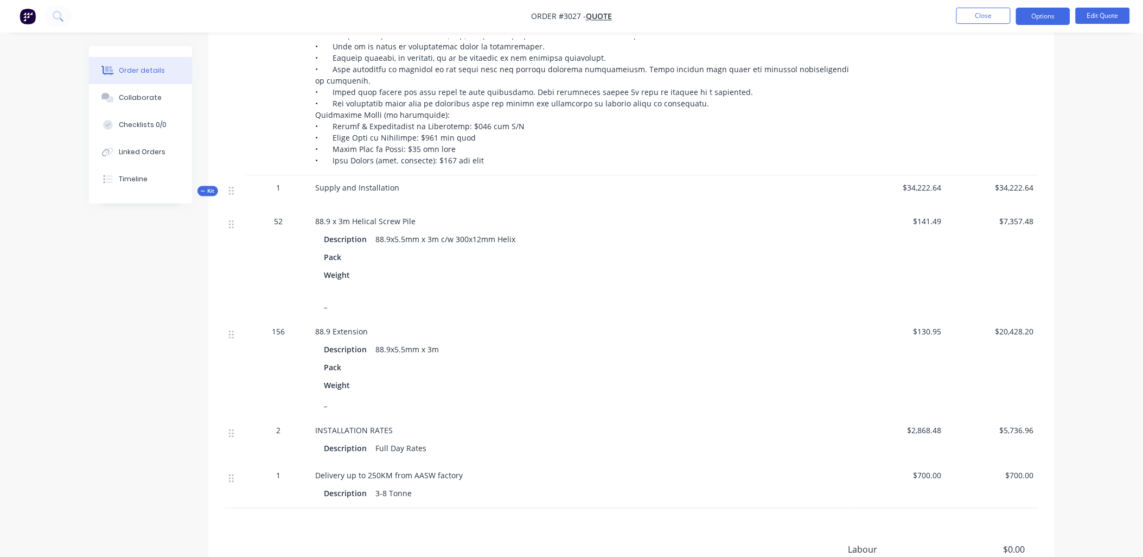
scroll to position [803, 0]
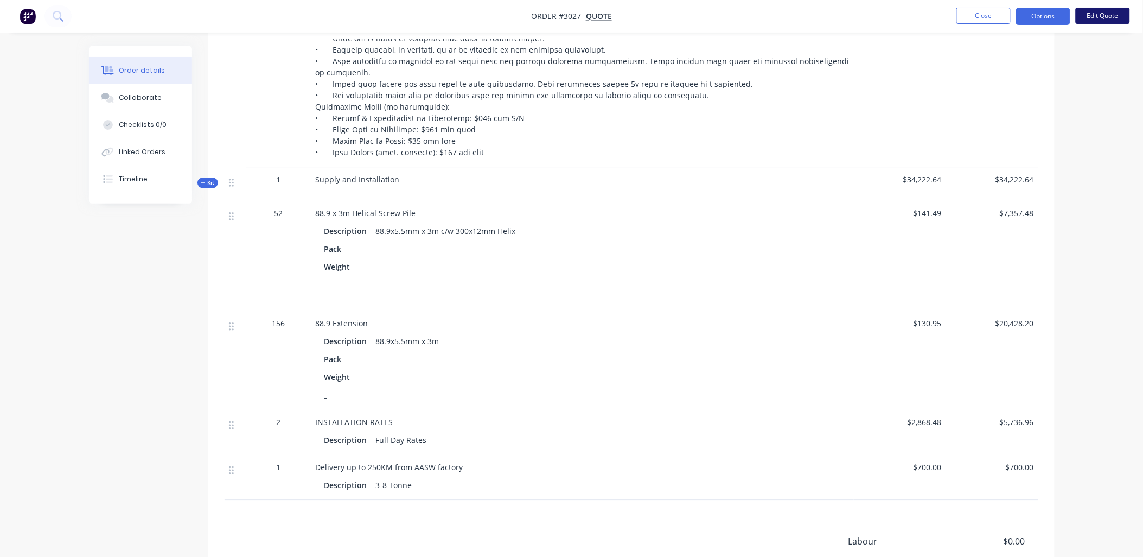
click at [1104, 21] on button "Edit Quote" at bounding box center [1103, 16] width 54 height 16
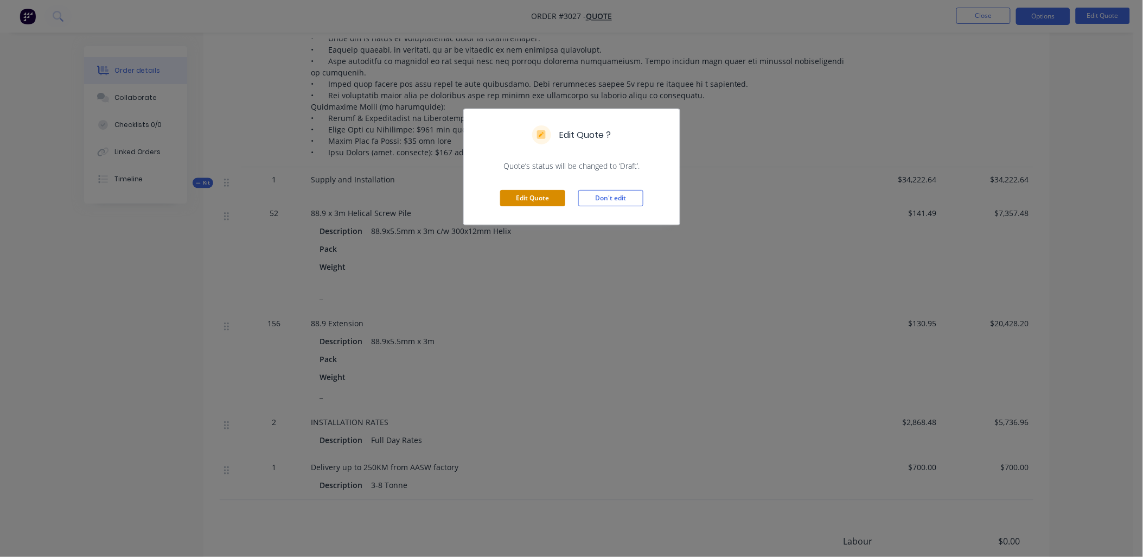
click at [535, 201] on button "Edit Quote" at bounding box center [532, 198] width 65 height 16
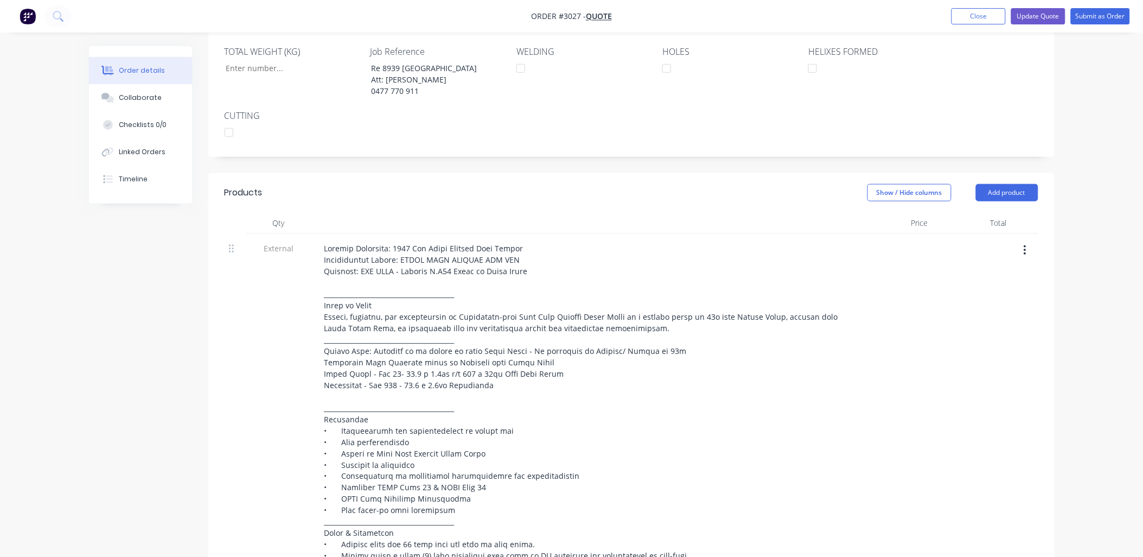
scroll to position [80, 0]
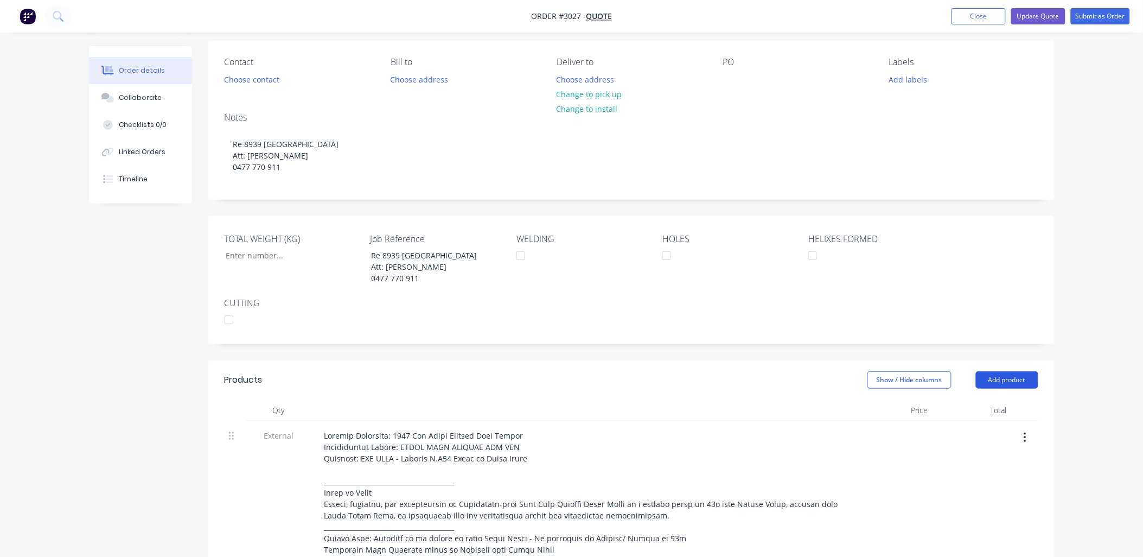
click at [1021, 388] on button "Add product" at bounding box center [1007, 379] width 62 height 17
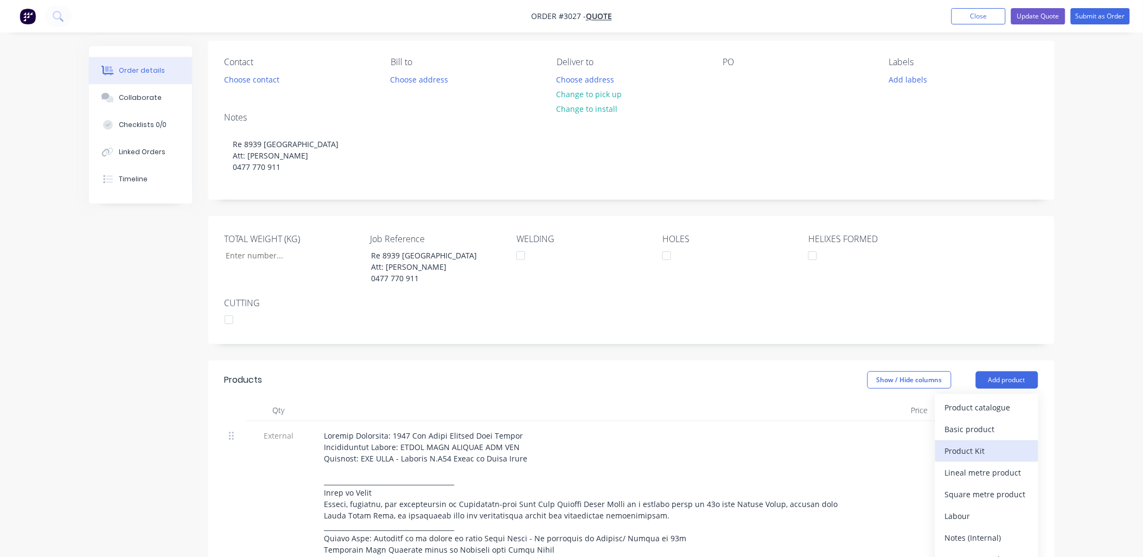
click at [975, 458] on div "Product Kit" at bounding box center [987, 451] width 84 height 16
click at [989, 437] on div "Standard pricing" at bounding box center [987, 429] width 84 height 16
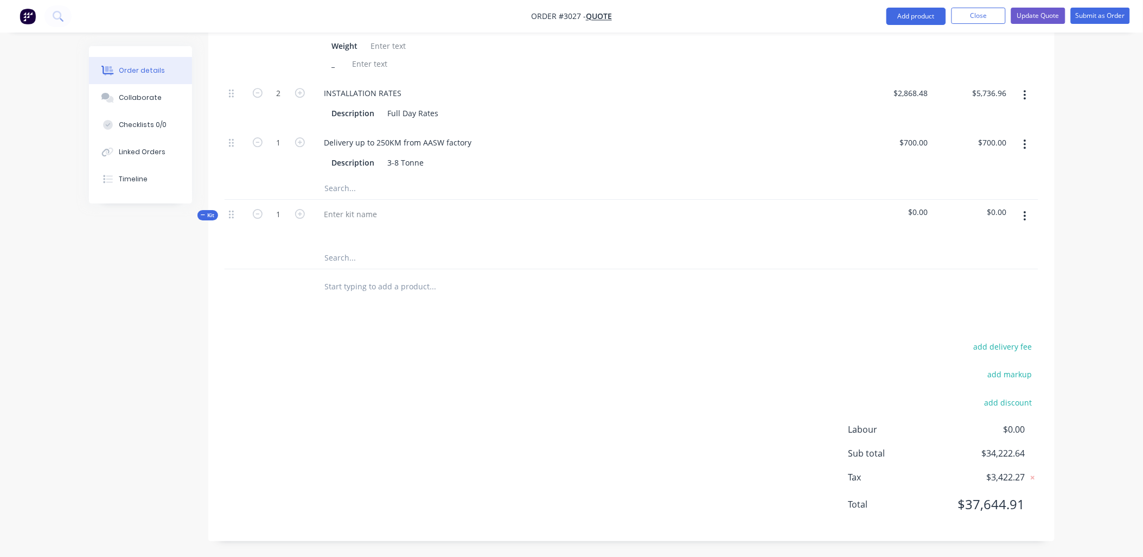
scroll to position [1174, 0]
click at [333, 213] on div at bounding box center [351, 214] width 71 height 16
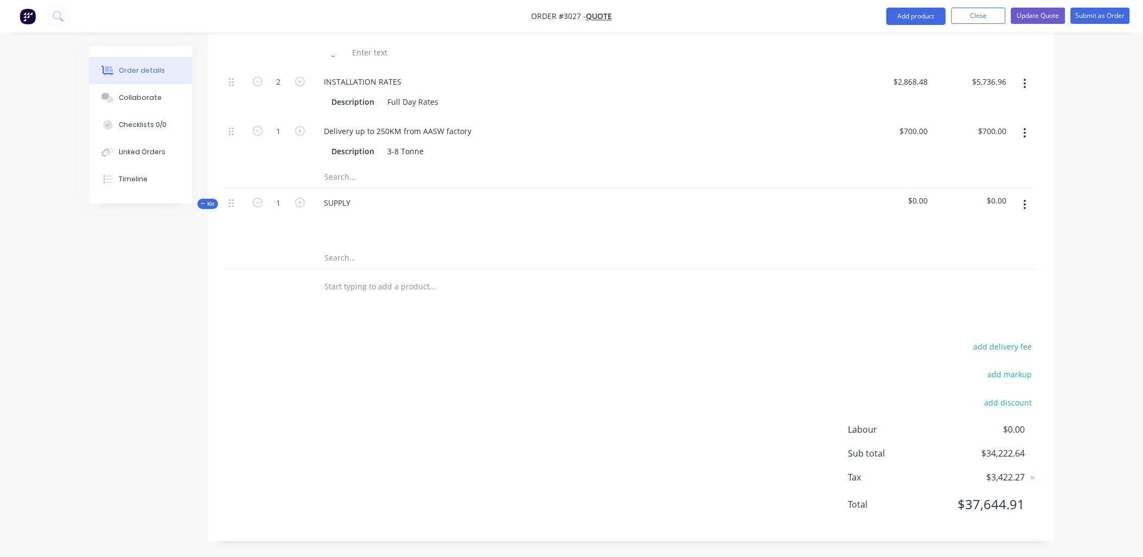
drag, startPoint x: 375, startPoint y: 269, endPoint x: 371, endPoint y: 260, distance: 9.0
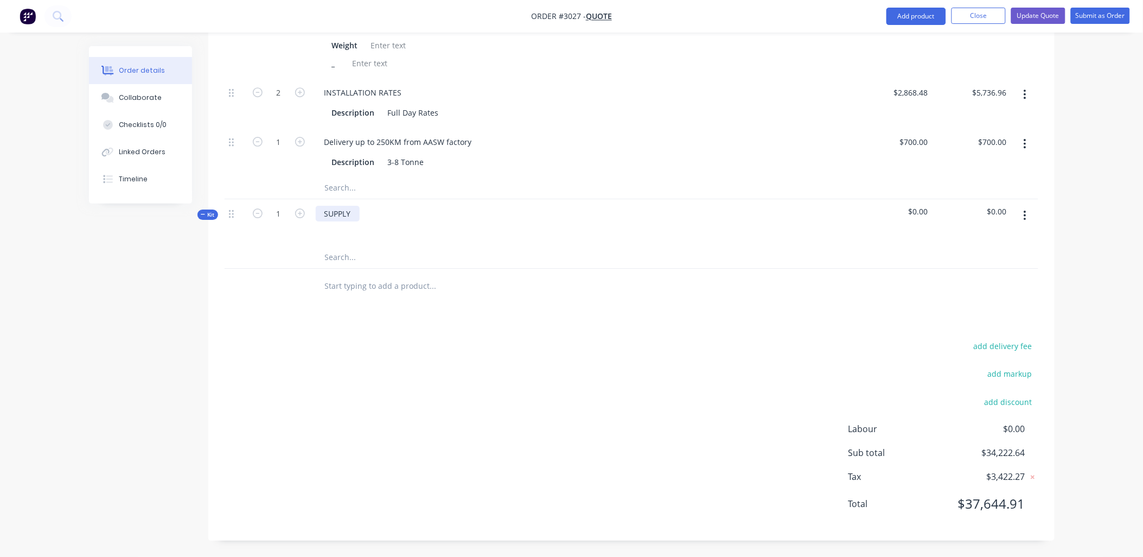
click at [356, 214] on div "SUPPLY" at bounding box center [338, 214] width 44 height 16
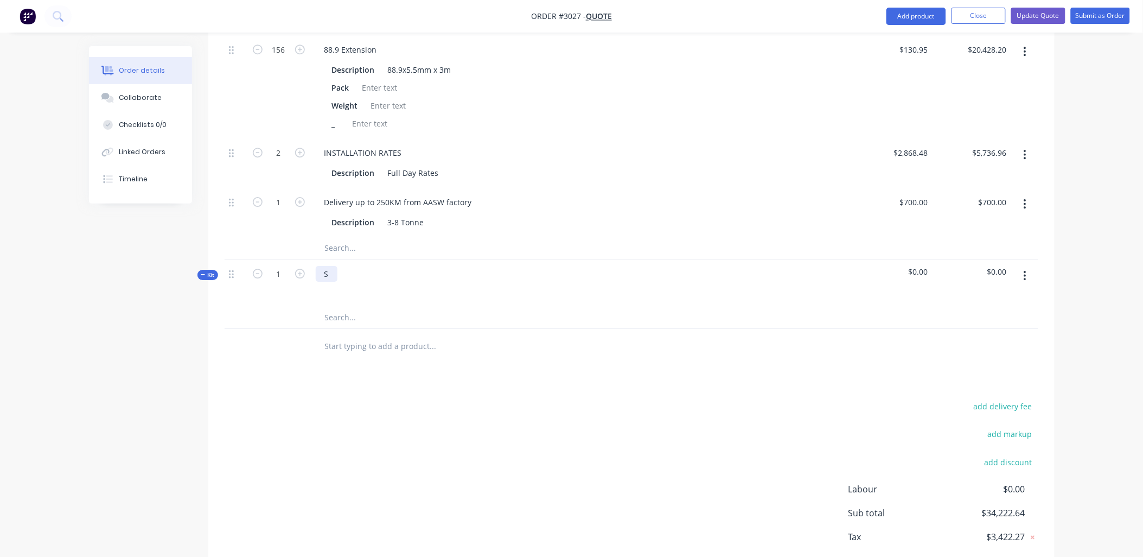
scroll to position [1013, 0]
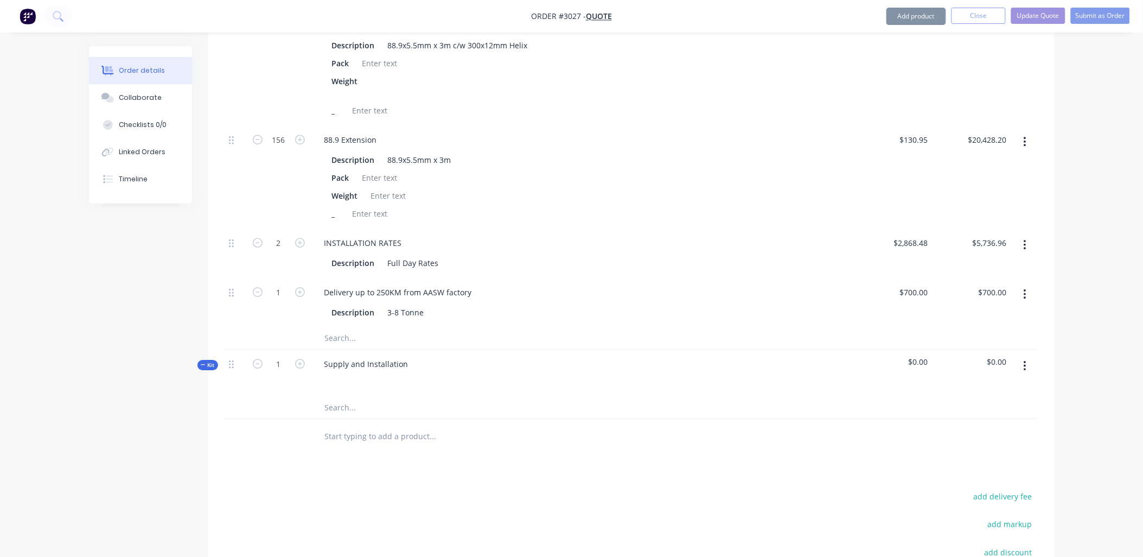
drag, startPoint x: 686, startPoint y: 384, endPoint x: 686, endPoint y: 394, distance: 10.3
click at [686, 387] on div at bounding box center [583, 380] width 534 height 16
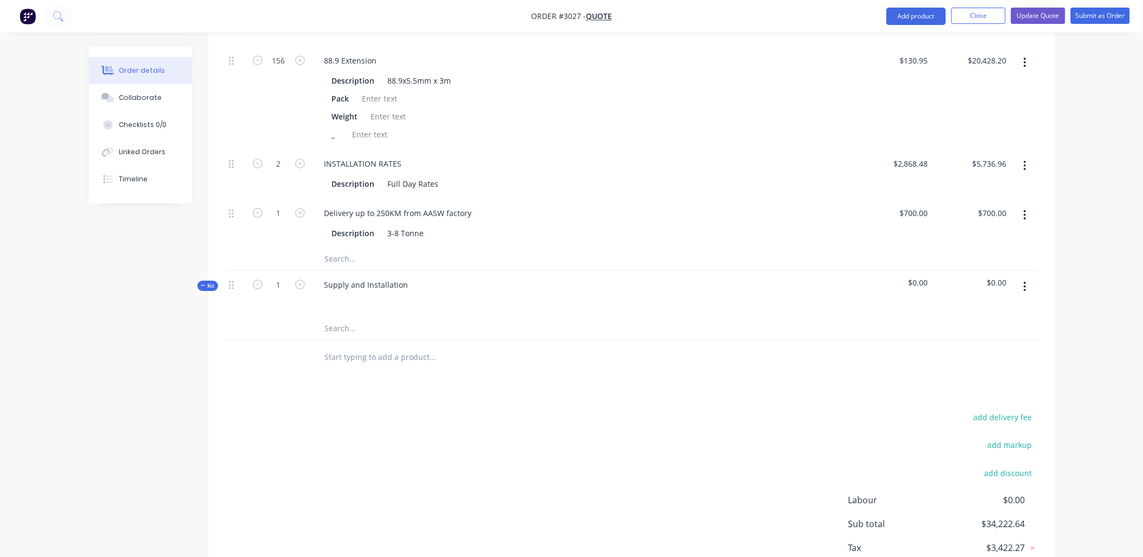
scroll to position [1094, 0]
click at [343, 336] on input "text" at bounding box center [432, 327] width 217 height 22
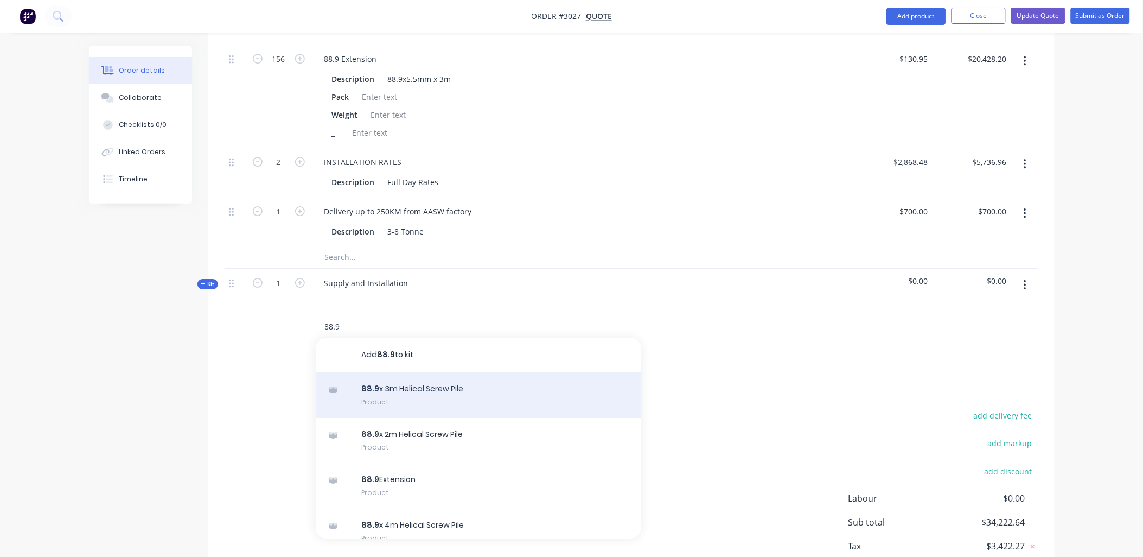
type input "88.9"
click at [442, 403] on div "88.9 x 3m Helical Screw Pile Product" at bounding box center [478, 395] width 325 height 46
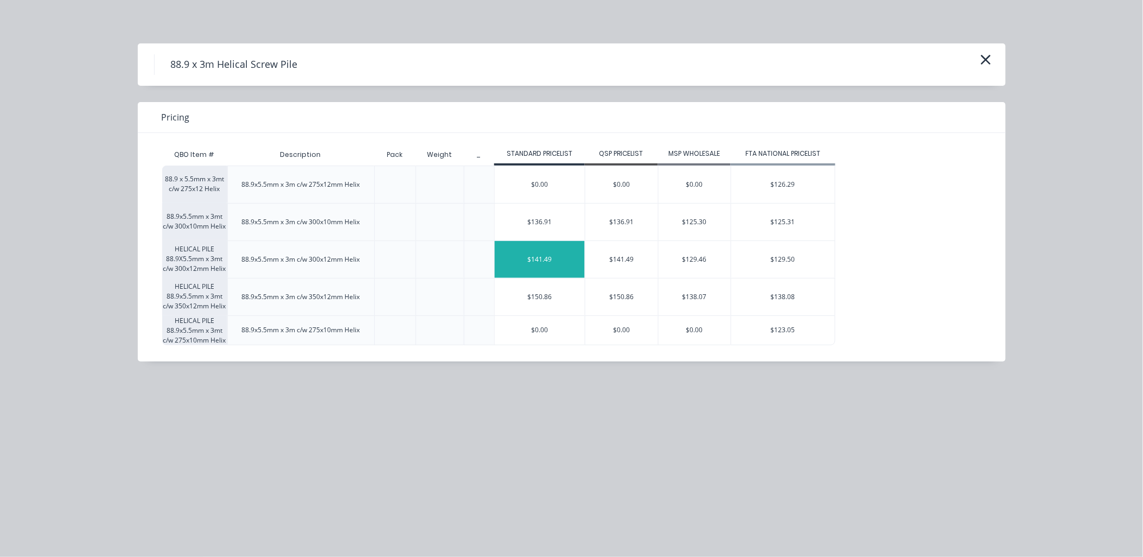
click at [557, 262] on div "$141.49" at bounding box center [540, 259] width 90 height 37
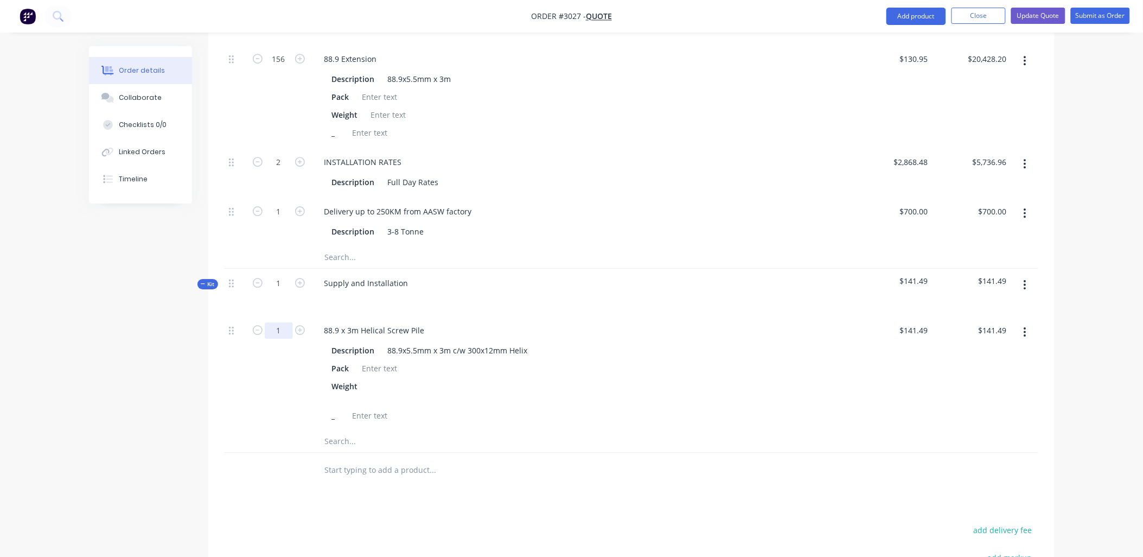
click at [283, 338] on input "1" at bounding box center [279, 330] width 28 height 16
type input "52"
type input "$7,357.48"
click at [469, 405] on div "Weight" at bounding box center [581, 391] width 506 height 27
click at [354, 452] on input "text" at bounding box center [432, 441] width 217 height 22
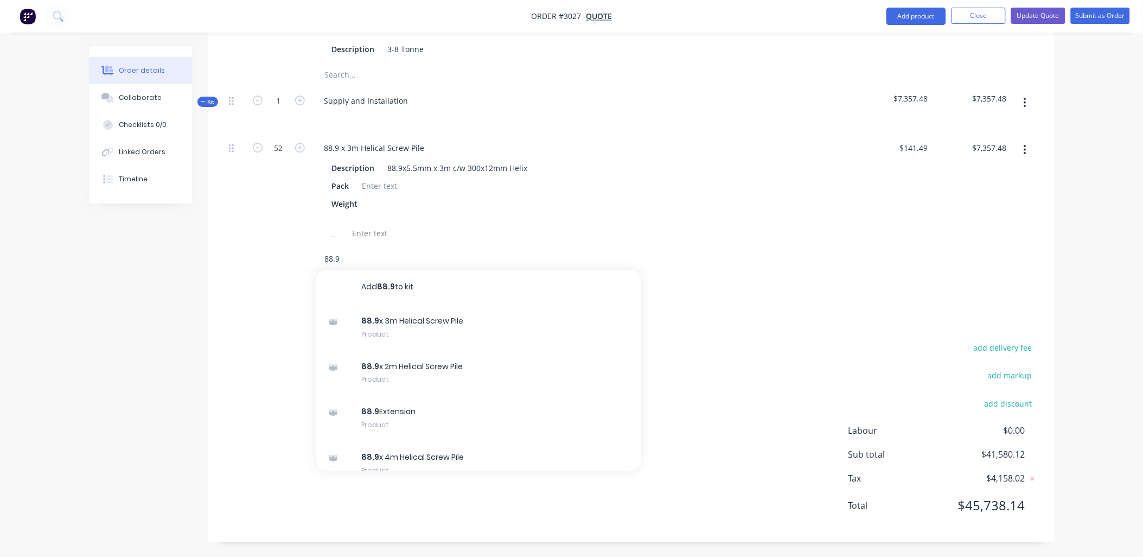
scroll to position [1288, 0]
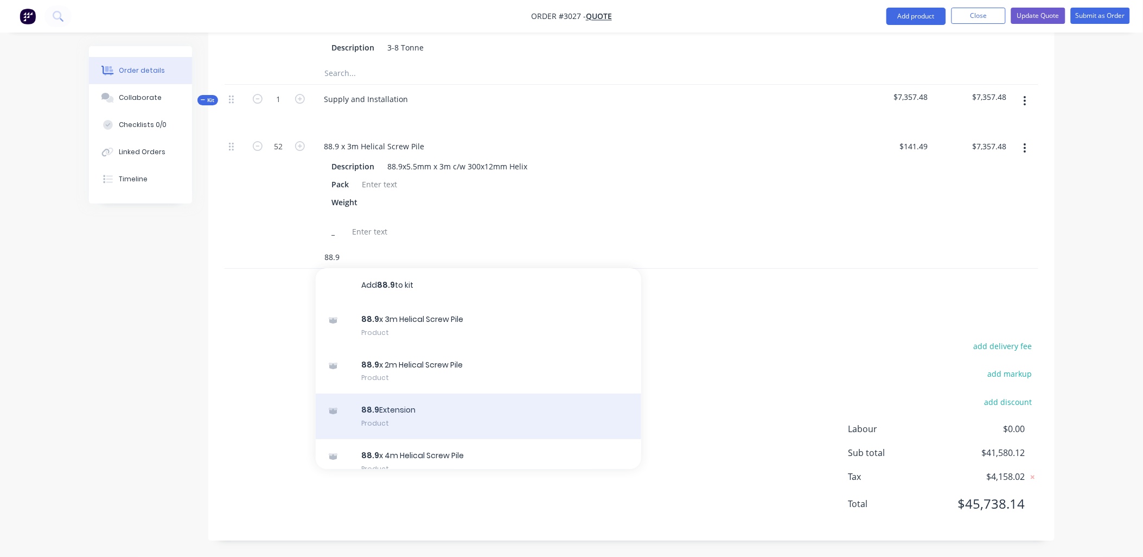
type input "88.9"
click at [424, 411] on div "88.9 Extension Product" at bounding box center [478, 416] width 325 height 46
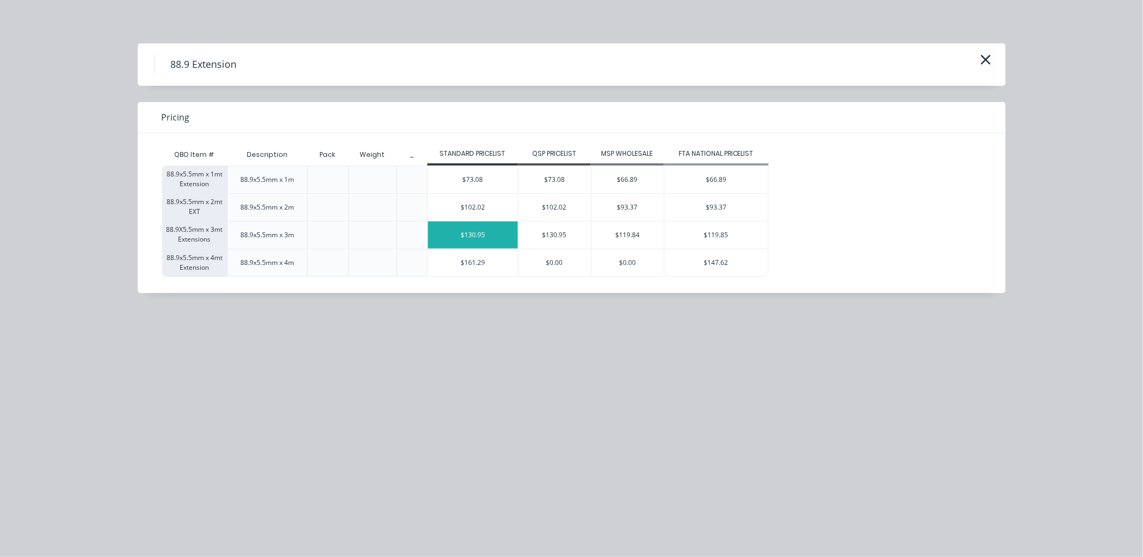
click at [471, 234] on div "$130.95" at bounding box center [473, 234] width 90 height 27
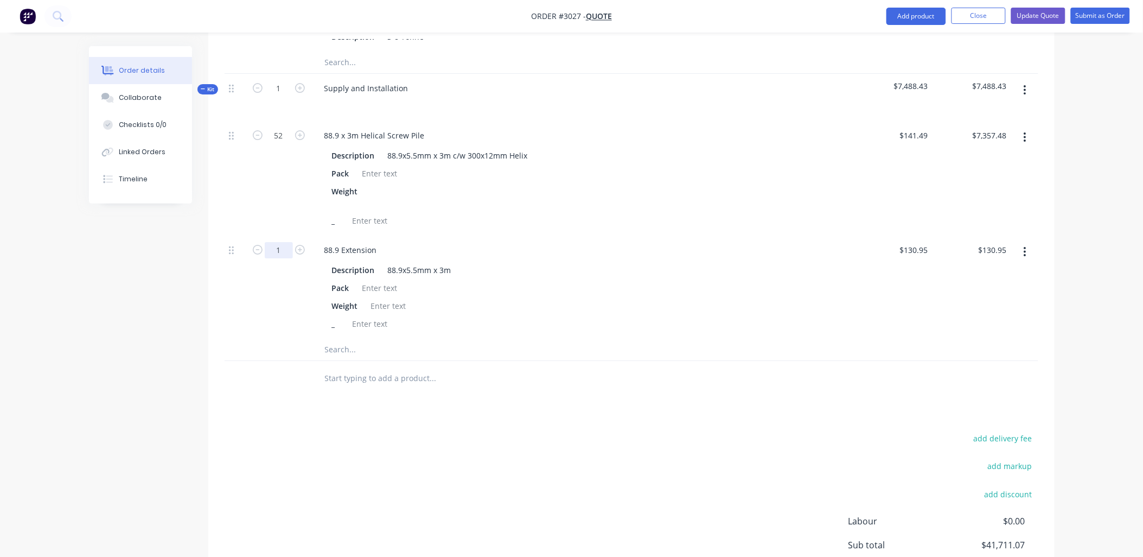
click at [284, 258] on input "1" at bounding box center [279, 250] width 28 height 16
type input "156"
type input "$20,428.20"
click at [361, 360] on input "text" at bounding box center [432, 349] width 217 height 22
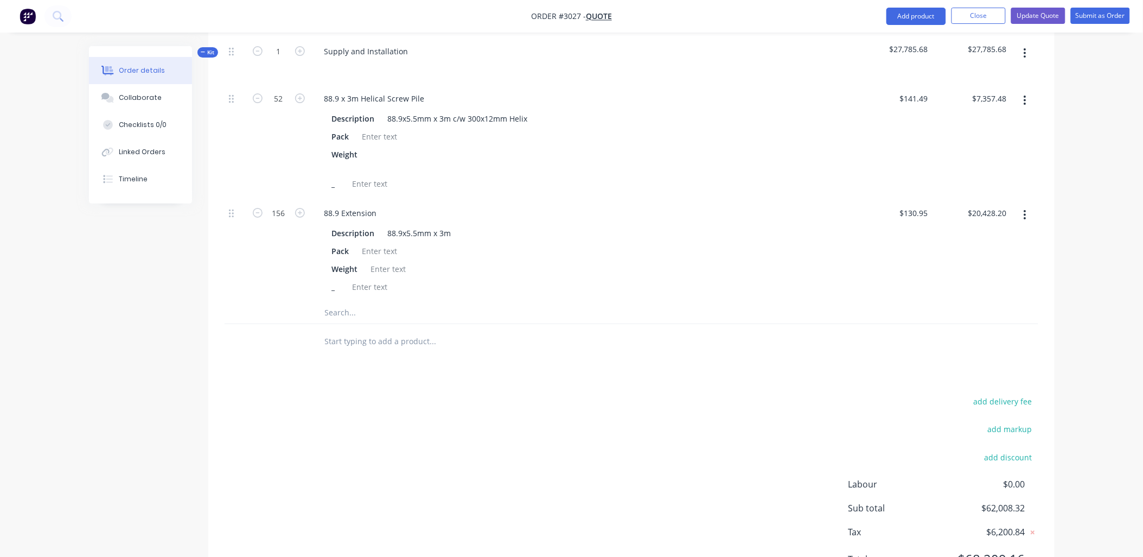
scroll to position [1369, 0]
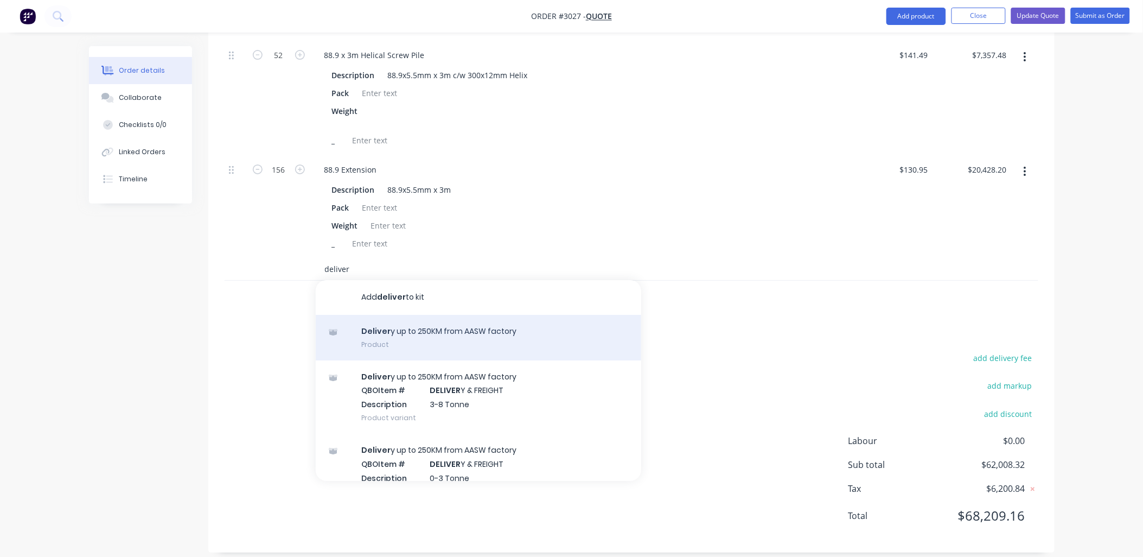
type input "deliver"
click at [522, 354] on div "Deliver y up to 250KM from AASW factory Product" at bounding box center [478, 338] width 325 height 46
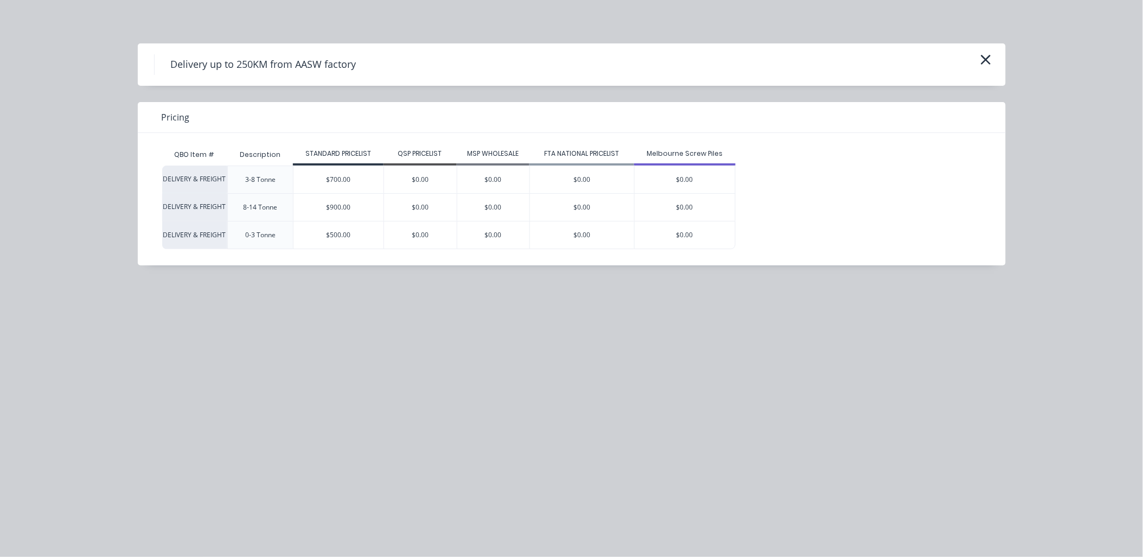
click at [360, 181] on div "$700.00" at bounding box center [338, 179] width 90 height 27
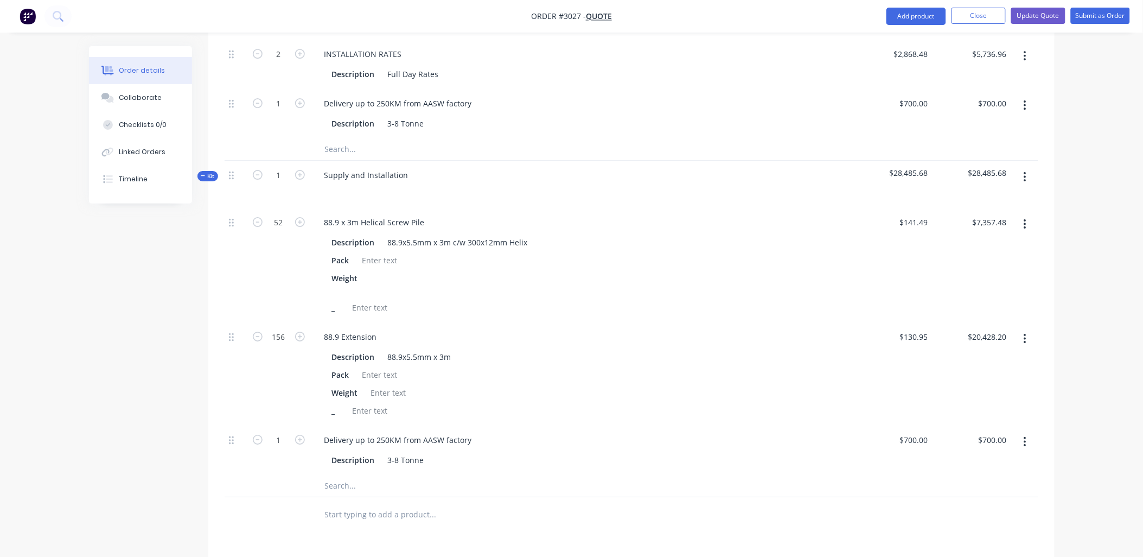
scroll to position [1120, 0]
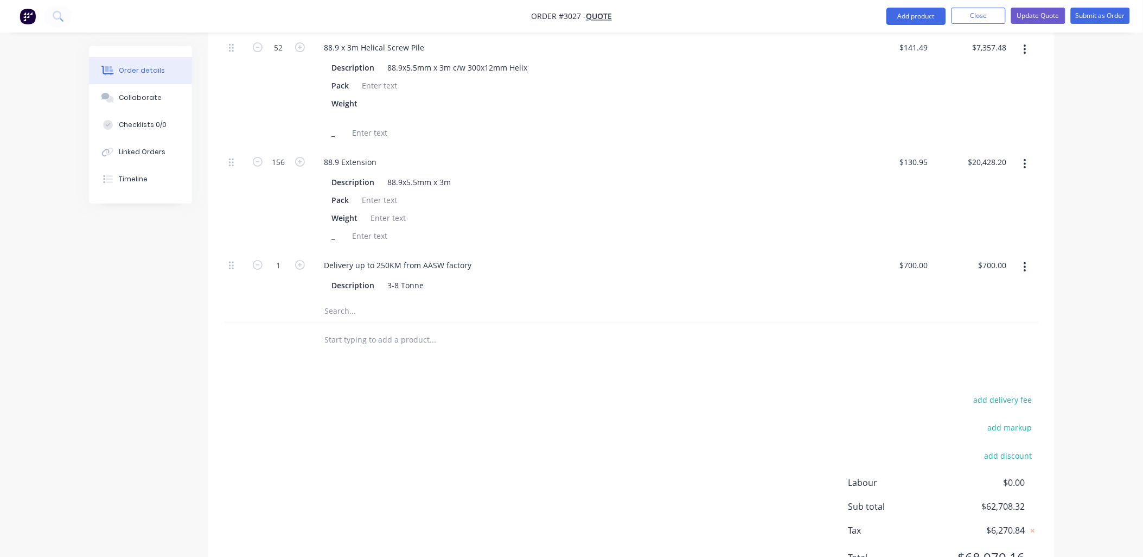
scroll to position [1441, 0]
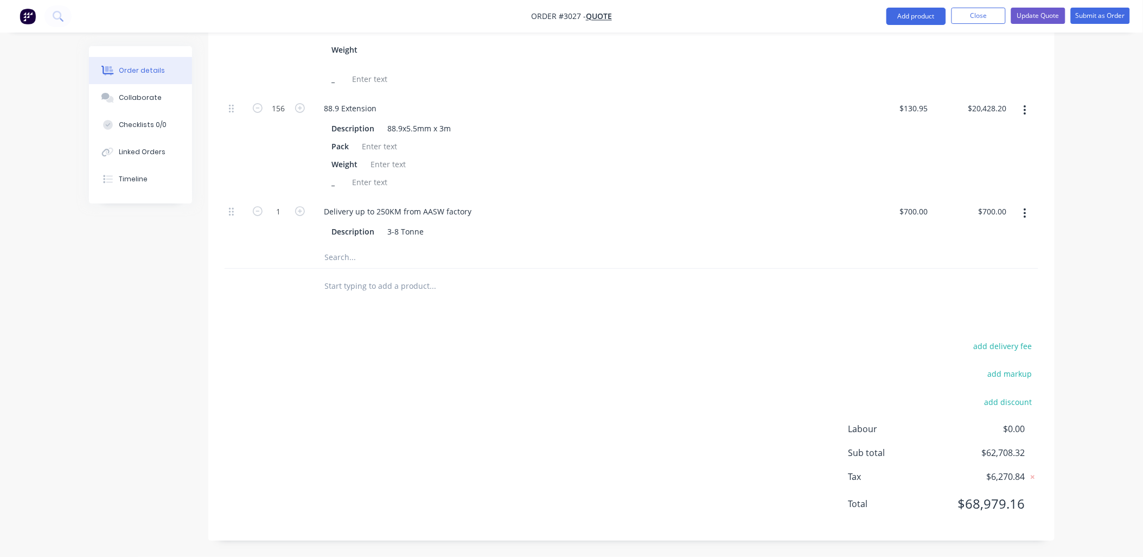
click at [340, 263] on input "text" at bounding box center [432, 257] width 217 height 22
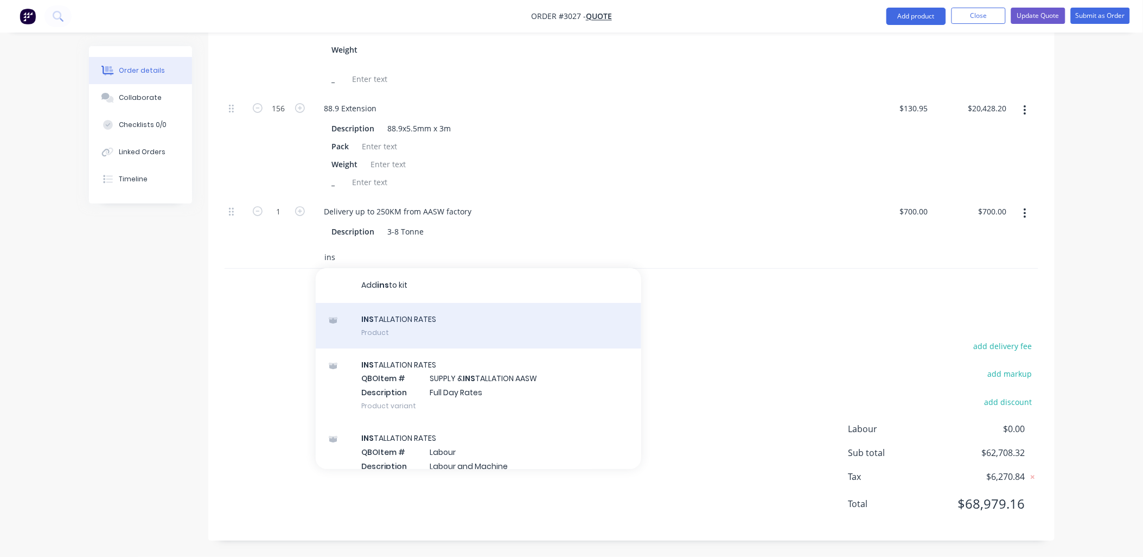
type input "ins"
click at [410, 334] on div "INS TALLATION RATES Product" at bounding box center [478, 326] width 325 height 46
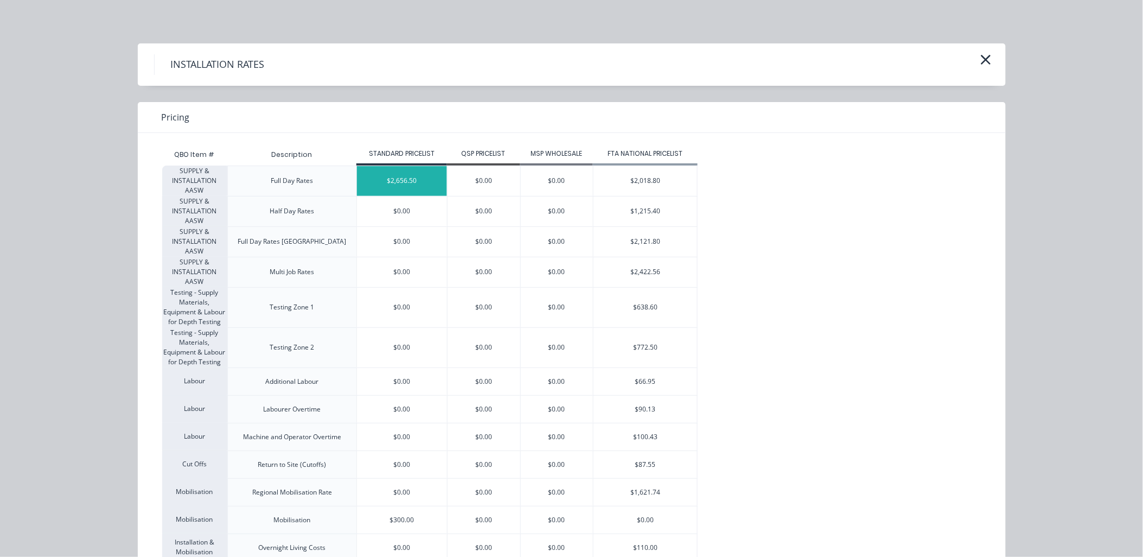
click at [413, 188] on div "$2,656.50" at bounding box center [402, 181] width 90 height 30
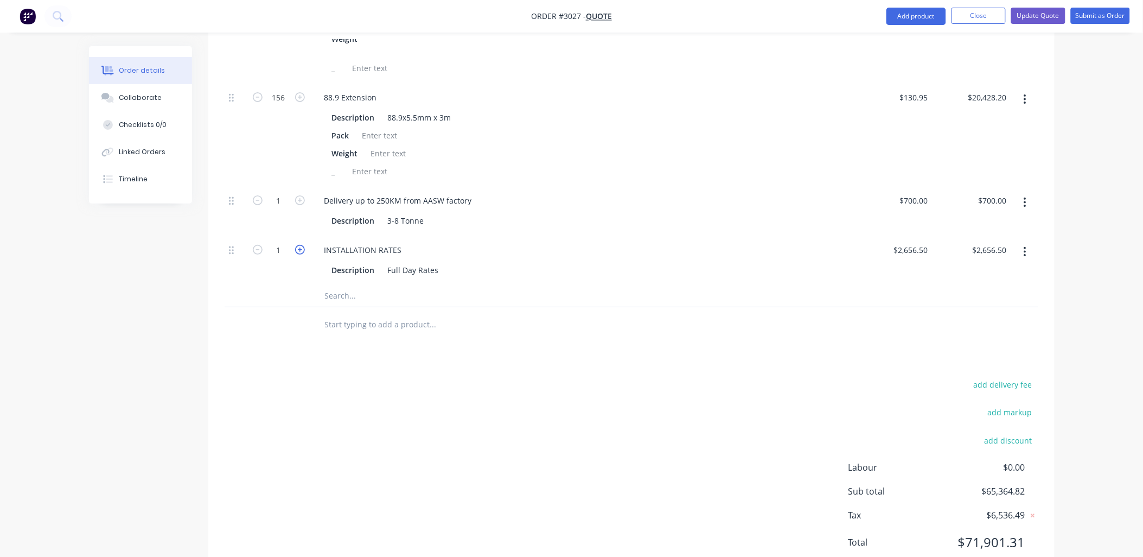
click at [299, 254] on icon "button" at bounding box center [300, 250] width 10 height 10
type input "2"
type input "$5,313.00"
click at [924, 258] on input "2656.5" at bounding box center [917, 250] width 29 height 16
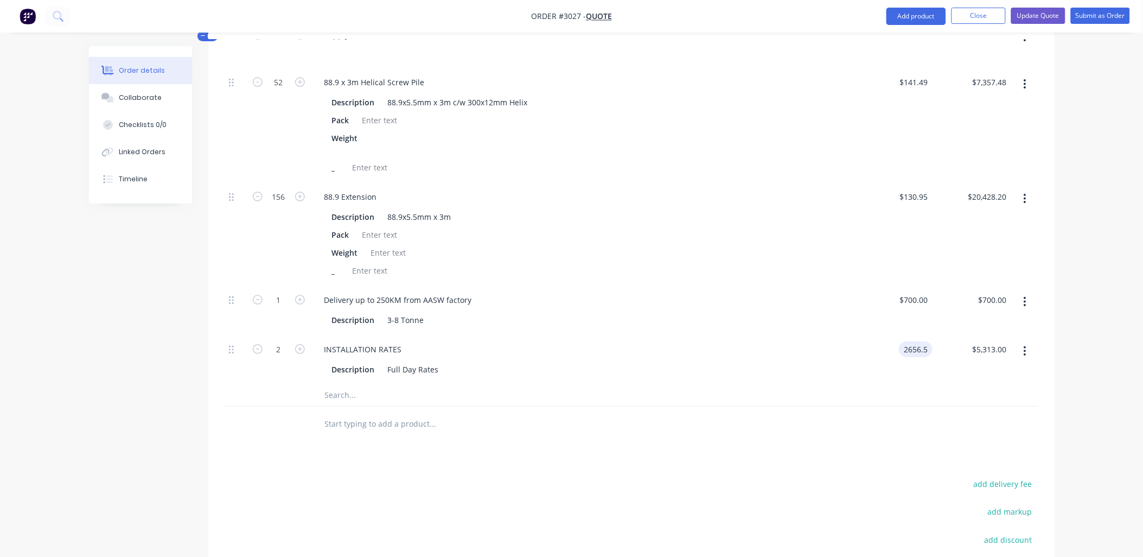
scroll to position [1200, 0]
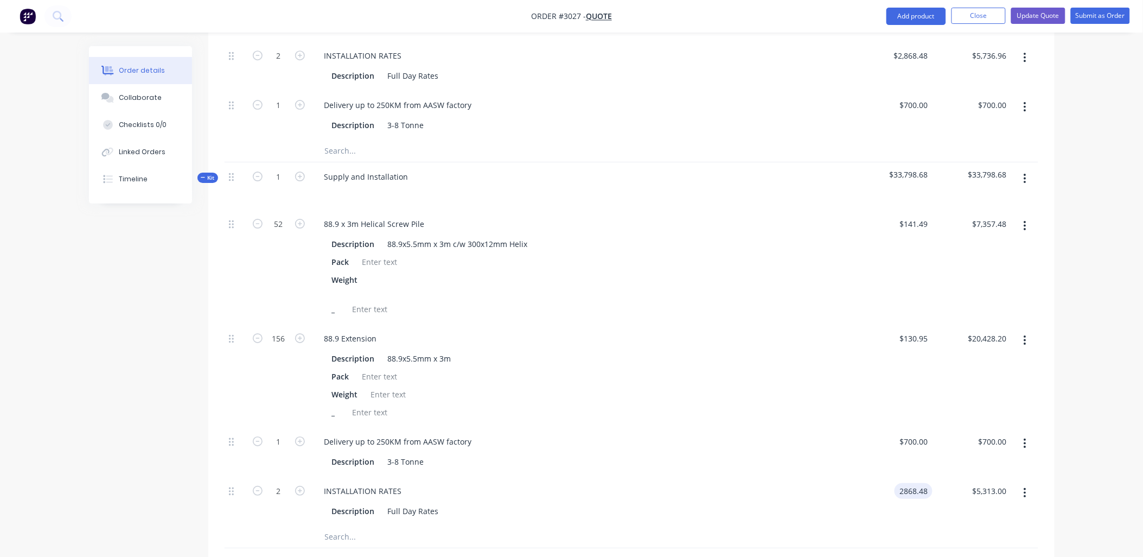
type input "$2,868.48"
type input "$5,736.96"
click at [738, 232] on div "88.9 x 3m Helical Screw Pile" at bounding box center [583, 224] width 534 height 16
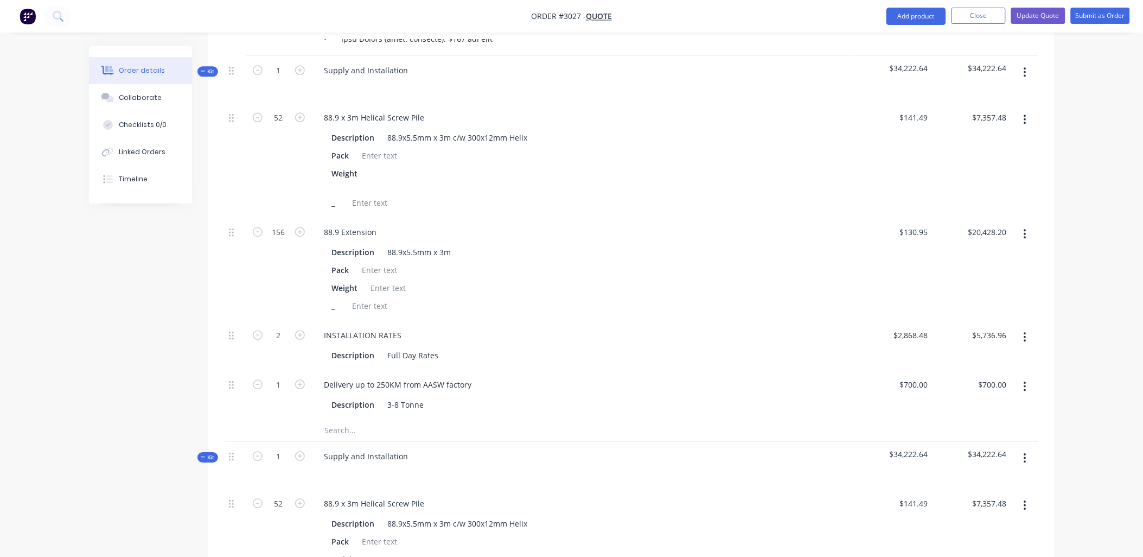
scroll to position [847, 0]
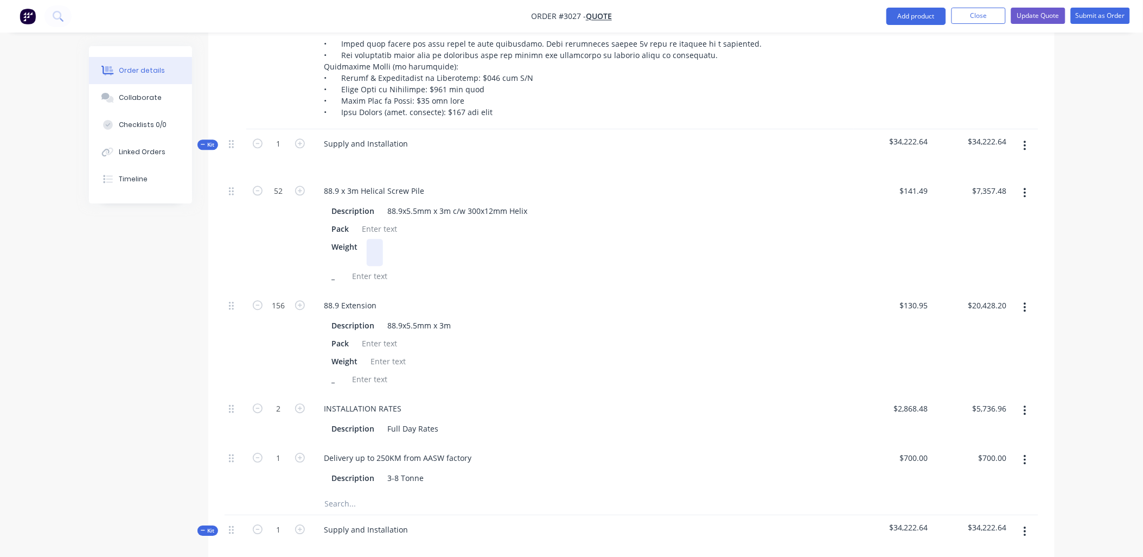
drag, startPoint x: 213, startPoint y: 158, endPoint x: 741, endPoint y: 266, distance: 538.6
click at [742, 266] on div "Weight" at bounding box center [581, 252] width 506 height 27
click at [1026, 151] on icon "button" at bounding box center [1025, 145] width 3 height 12
click at [961, 269] on div "Delete" at bounding box center [987, 261] width 84 height 16
click at [1027, 155] on button "button" at bounding box center [1024, 146] width 25 height 20
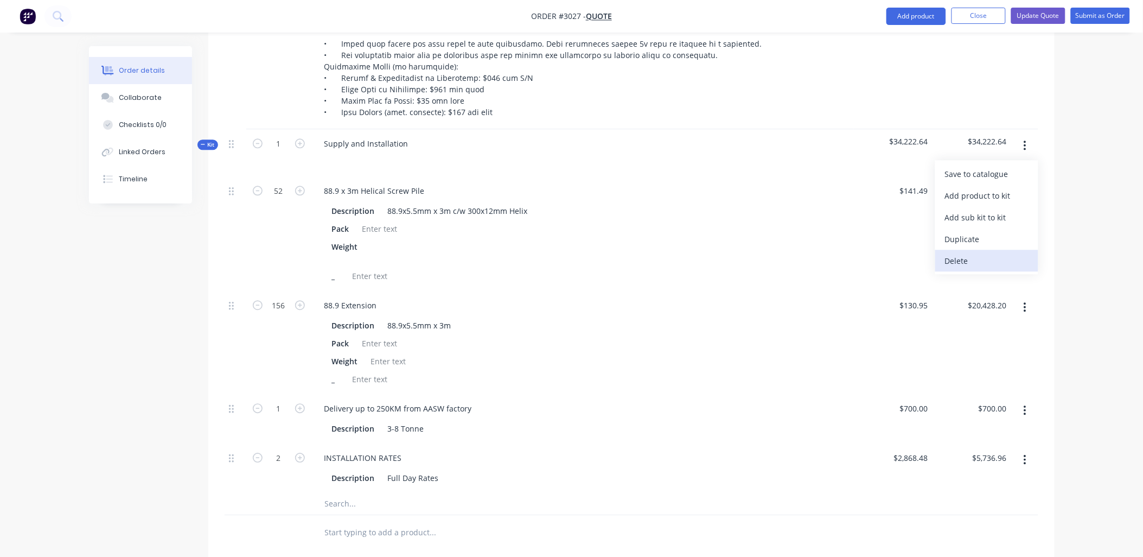
click at [963, 269] on div "Delete" at bounding box center [987, 261] width 84 height 16
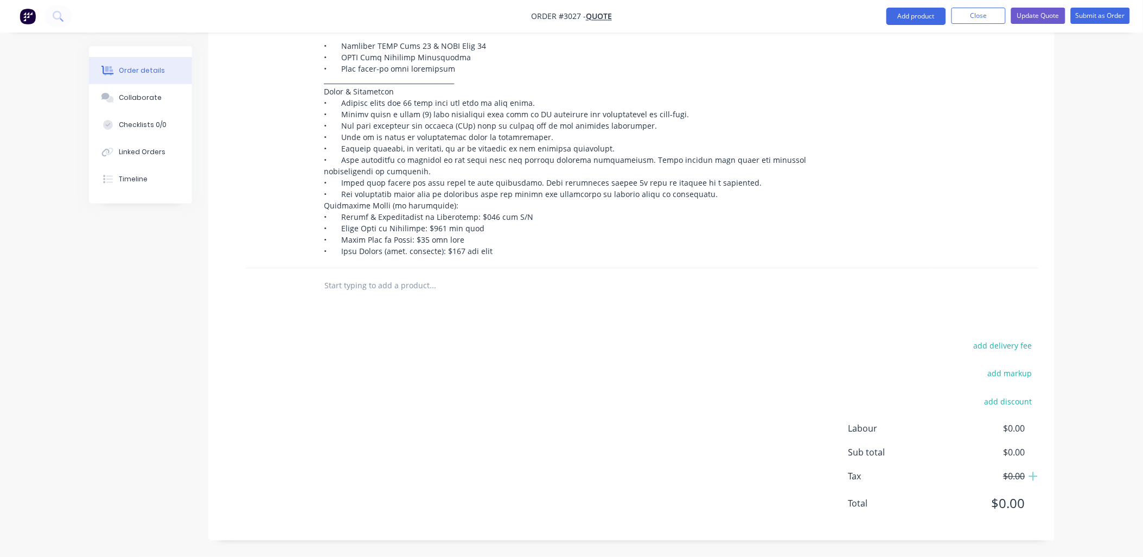
scroll to position [719, 0]
click at [347, 289] on input "text" at bounding box center [432, 286] width 217 height 22
click at [906, 15] on button "Add product" at bounding box center [916, 16] width 60 height 17
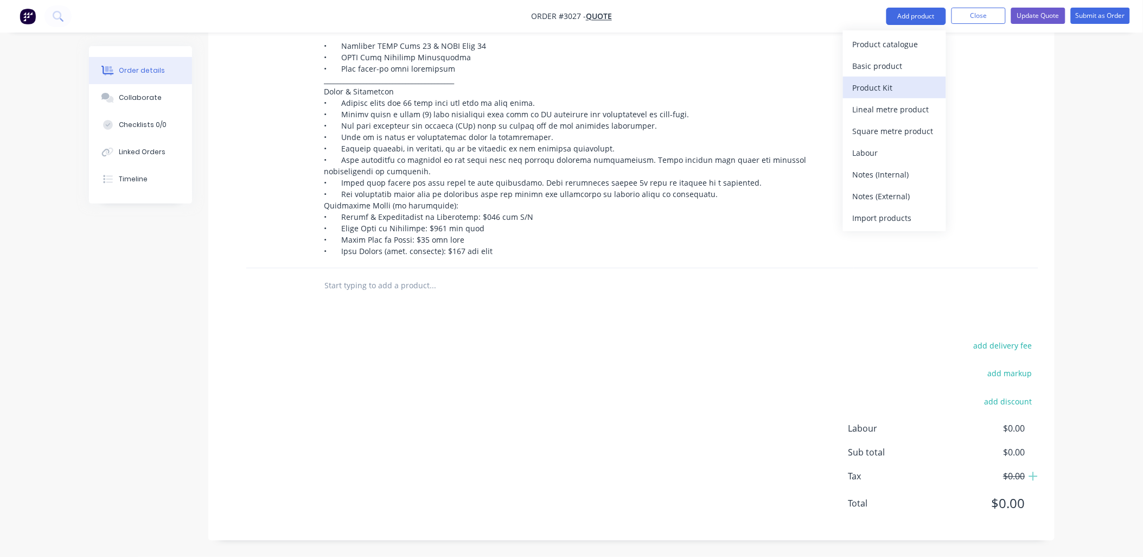
click at [894, 82] on div "Product Kit" at bounding box center [895, 88] width 84 height 16
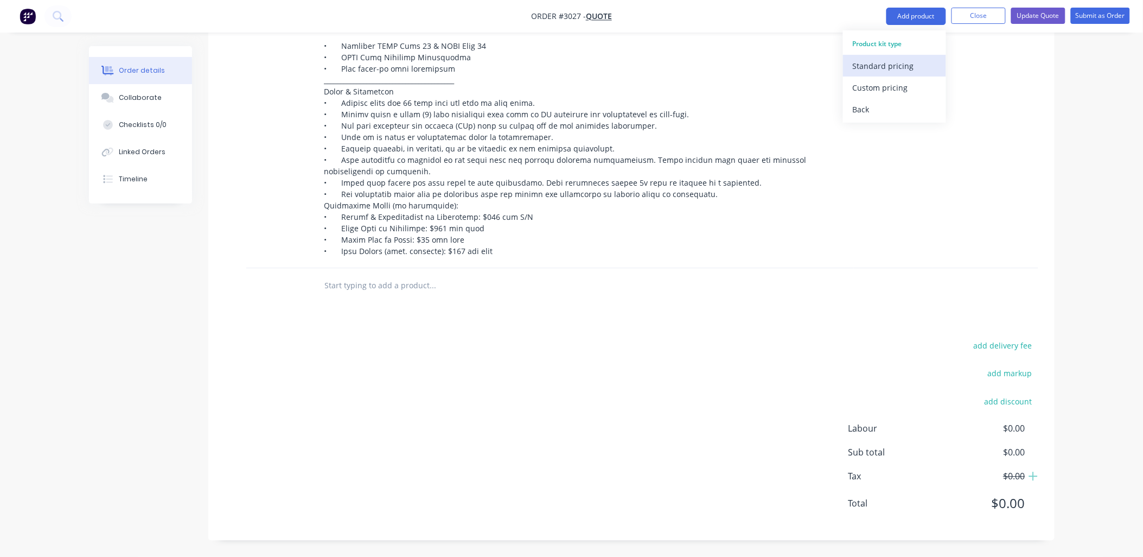
click at [900, 60] on div "Standard pricing" at bounding box center [895, 66] width 84 height 16
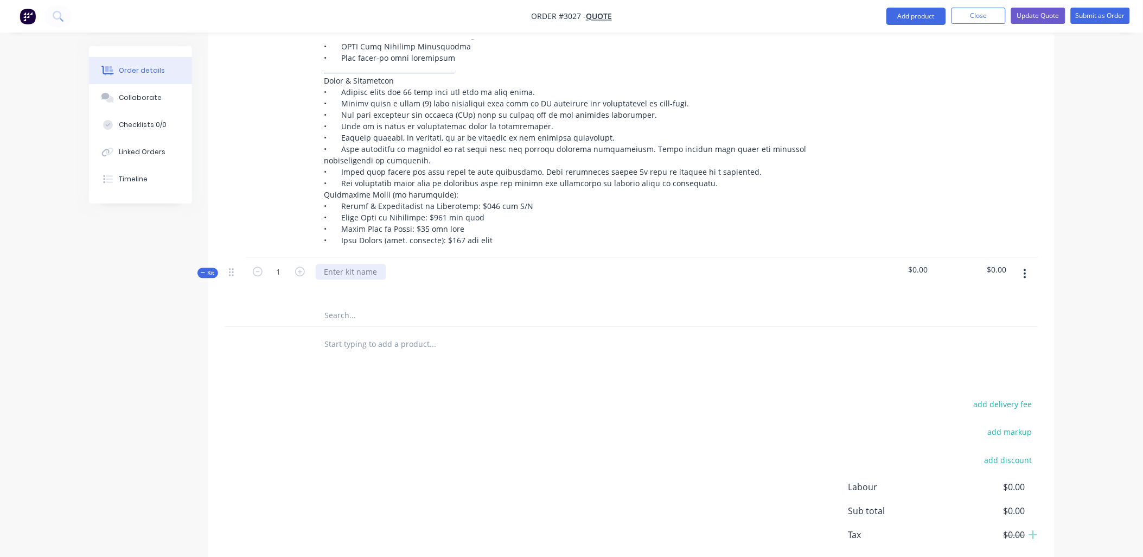
click at [348, 280] on div at bounding box center [351, 272] width 71 height 16
click at [353, 289] on div "supply" at bounding box center [337, 277] width 42 height 27
drag, startPoint x: 359, startPoint y: 313, endPoint x: 357, endPoint y: 322, distance: 8.8
click at [359, 305] on div "Supply and Installation" at bounding box center [582, 281] width 542 height 47
click at [342, 324] on input "text" at bounding box center [432, 316] width 217 height 22
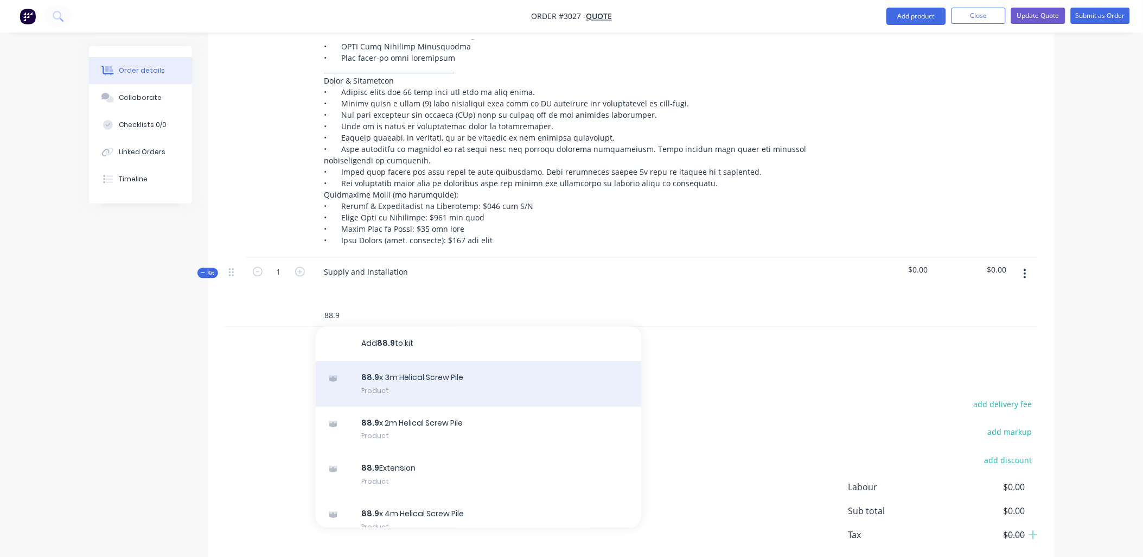
type input "88.9"
click at [471, 388] on div "88.9 x 3m Helical Screw Pile Product" at bounding box center [478, 384] width 325 height 46
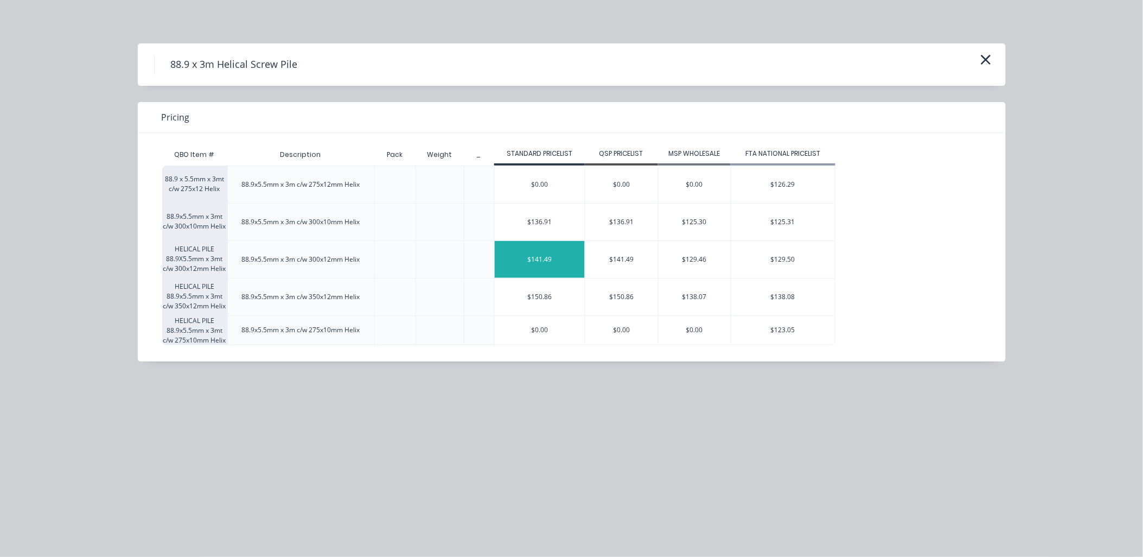
click at [552, 256] on div "$141.49" at bounding box center [540, 259] width 90 height 37
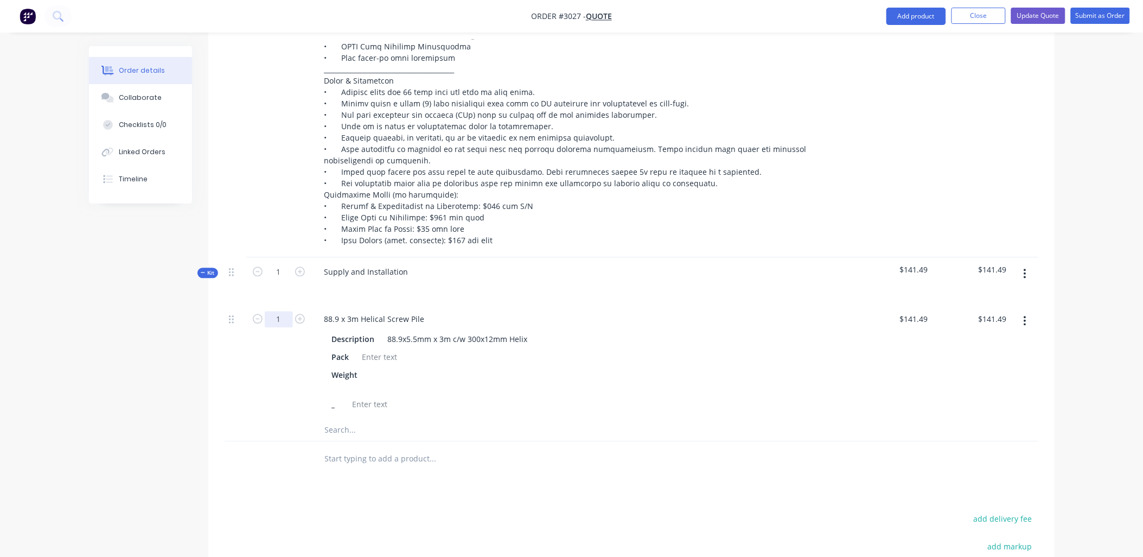
click at [286, 328] on input "1" at bounding box center [279, 319] width 28 height 16
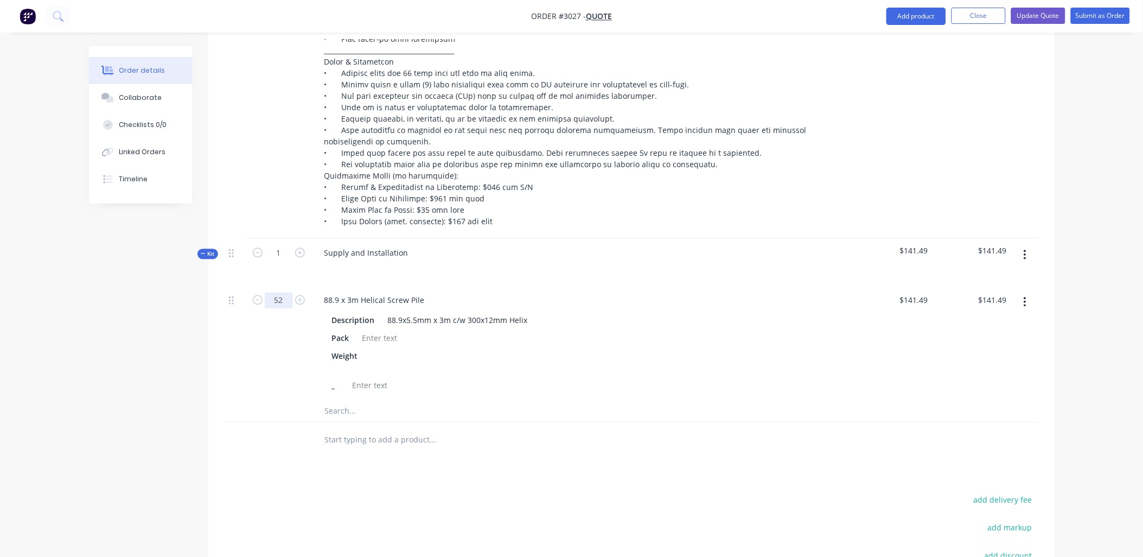
scroll to position [799, 0]
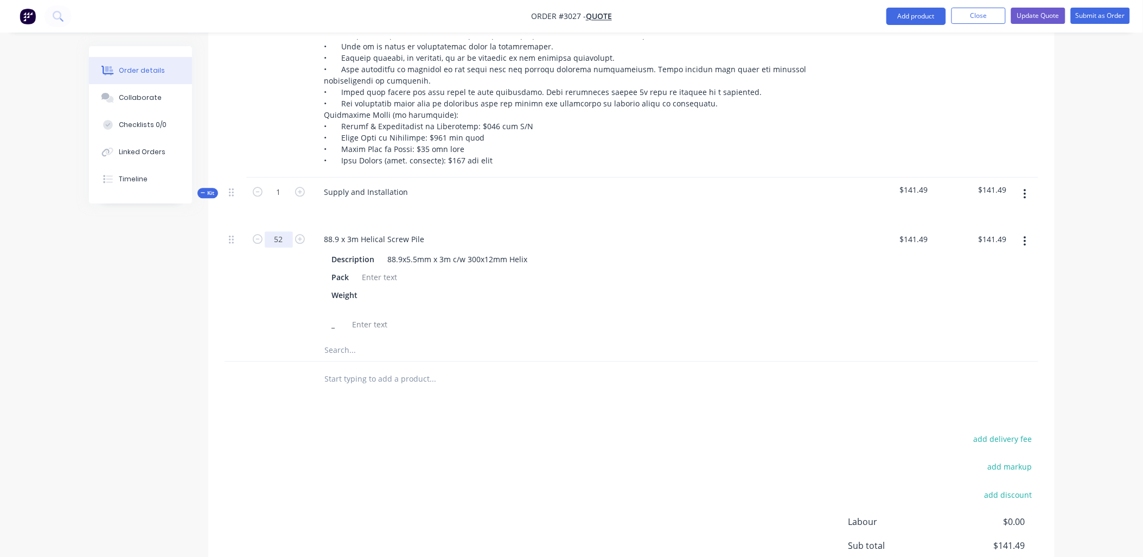
type input "52"
type input "$7,357.48"
click at [349, 361] on input "text" at bounding box center [432, 350] width 217 height 22
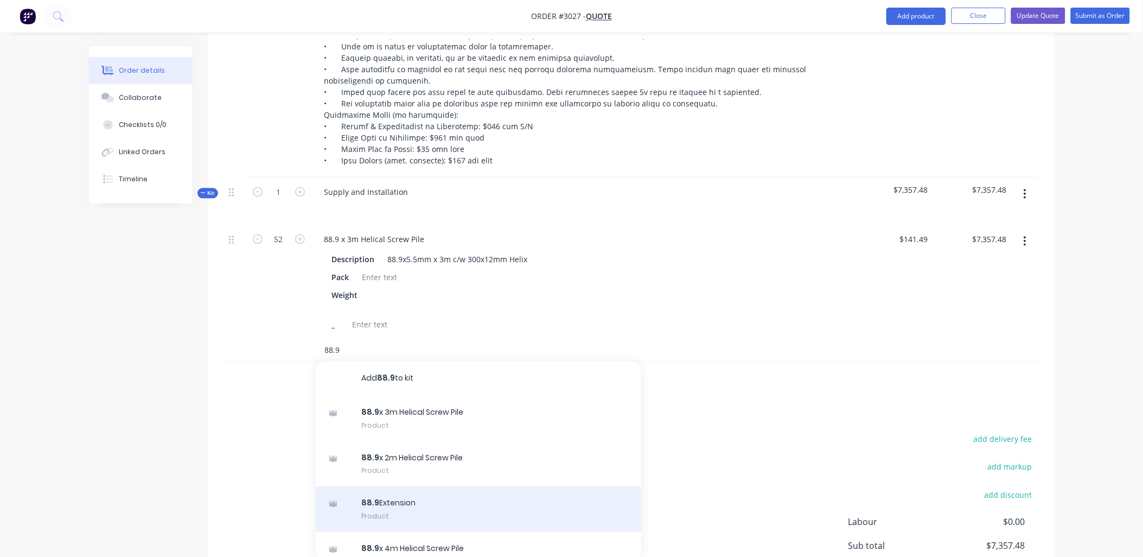
type input "88.9"
click at [377, 513] on div "88.9 Extension Product" at bounding box center [478, 509] width 325 height 46
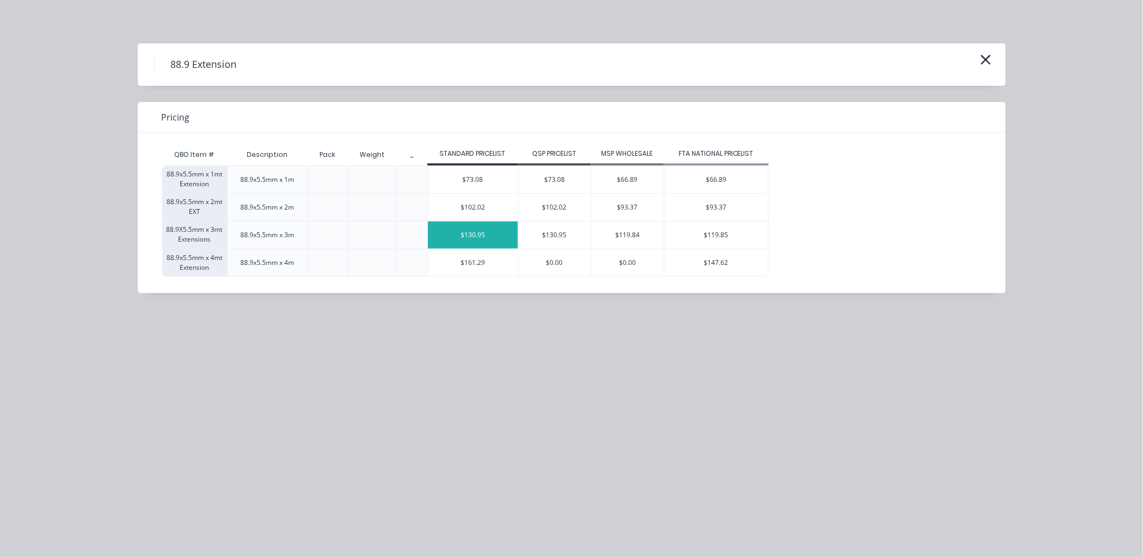
click at [501, 237] on div "$130.95" at bounding box center [473, 234] width 90 height 27
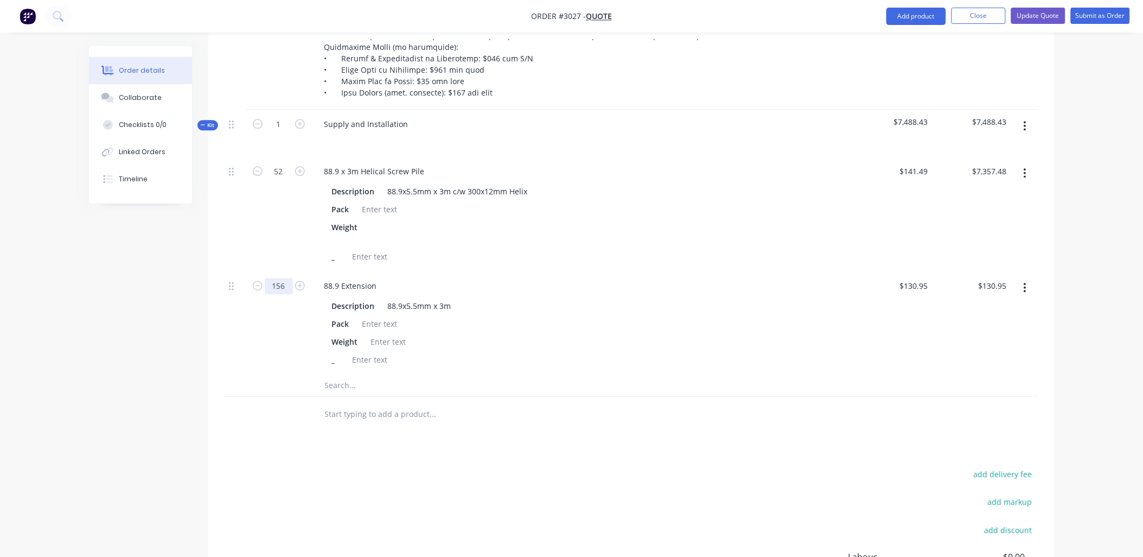
scroll to position [1006, 0]
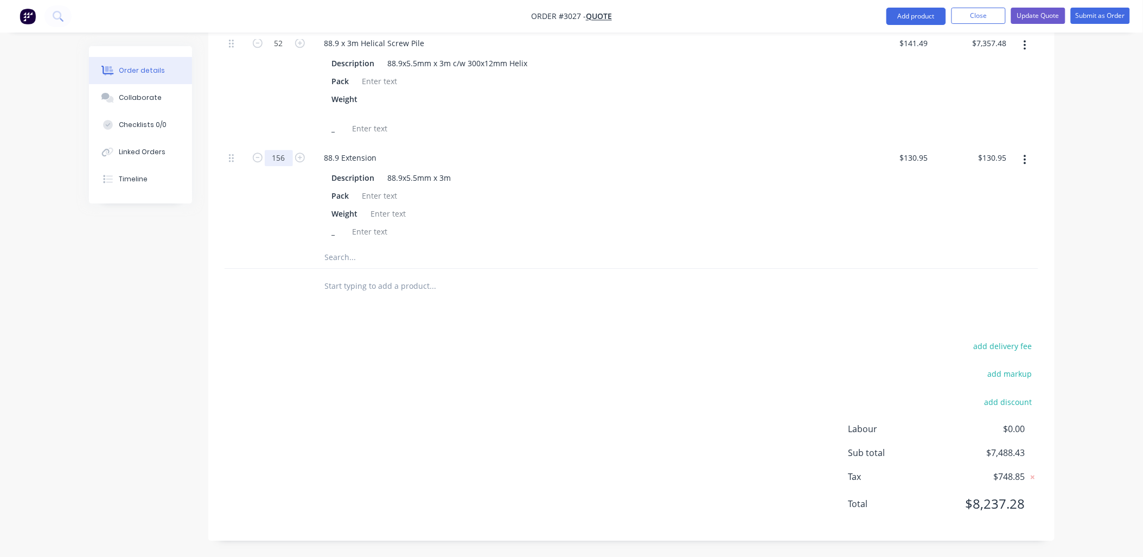
type input "156"
type input "$20,428.20"
click at [333, 257] on input "text" at bounding box center [432, 257] width 217 height 22
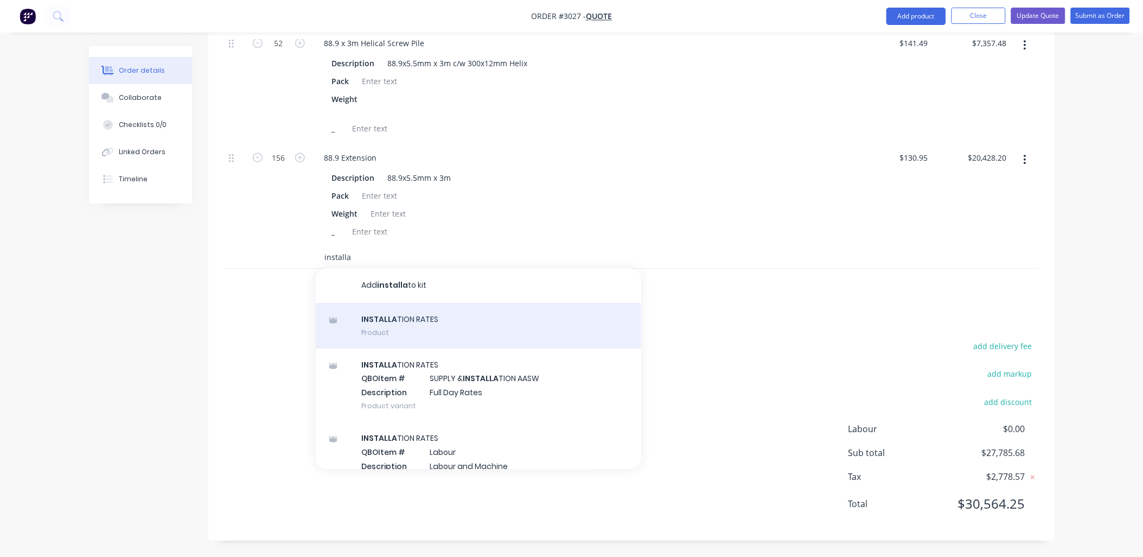
type input "installa"
click at [401, 331] on div "INSTALLA TION RATES Product" at bounding box center [478, 326] width 325 height 46
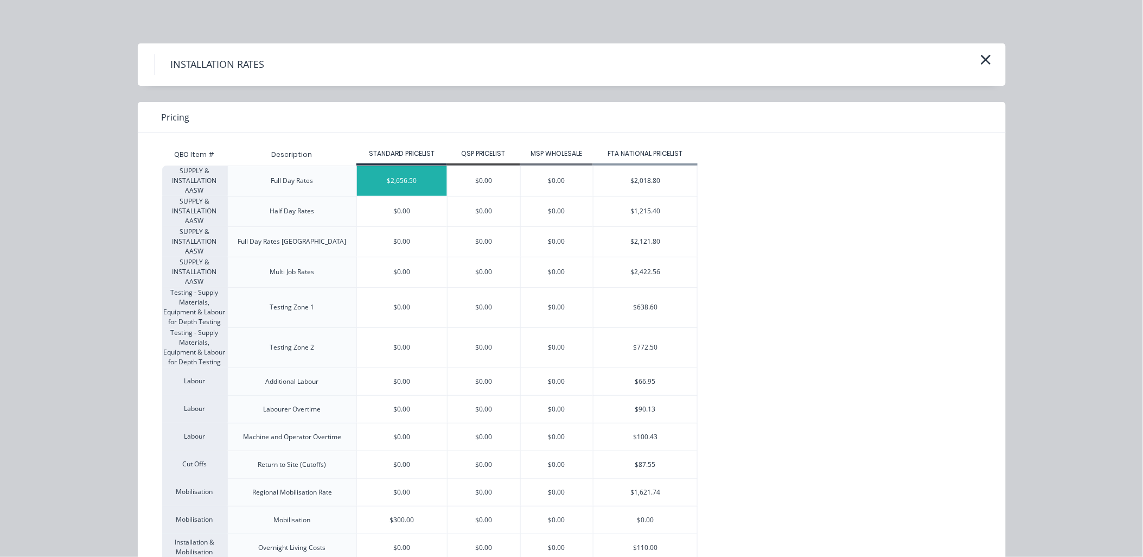
click at [398, 181] on div "$2,656.50" at bounding box center [402, 181] width 90 height 30
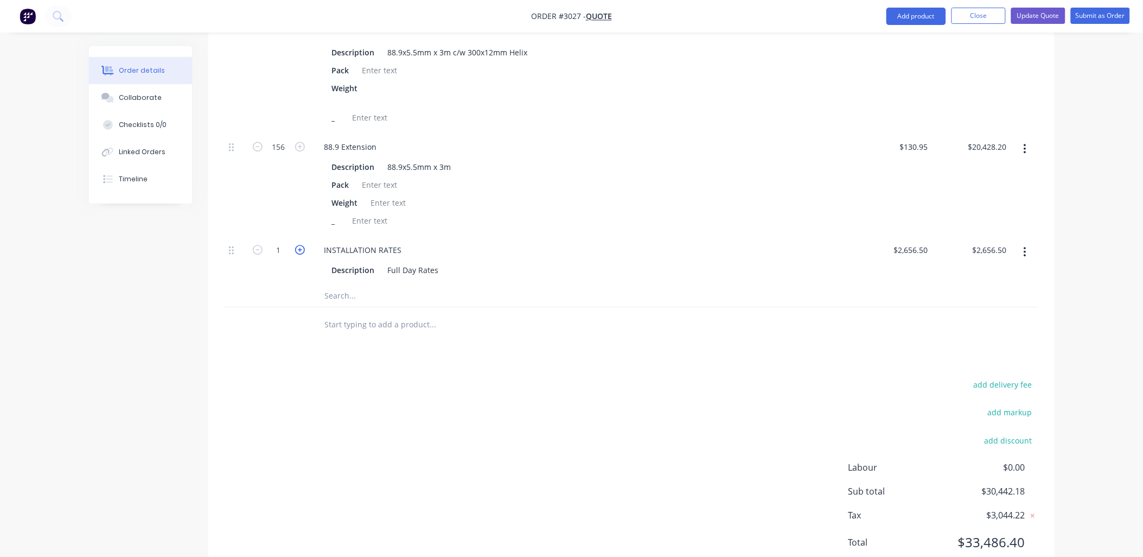
click at [302, 254] on icon "button" at bounding box center [300, 250] width 10 height 10
type input "2"
type input "$5,313.00"
click at [921, 258] on input "2656.5" at bounding box center [917, 250] width 29 height 16
type input "$2,869.02"
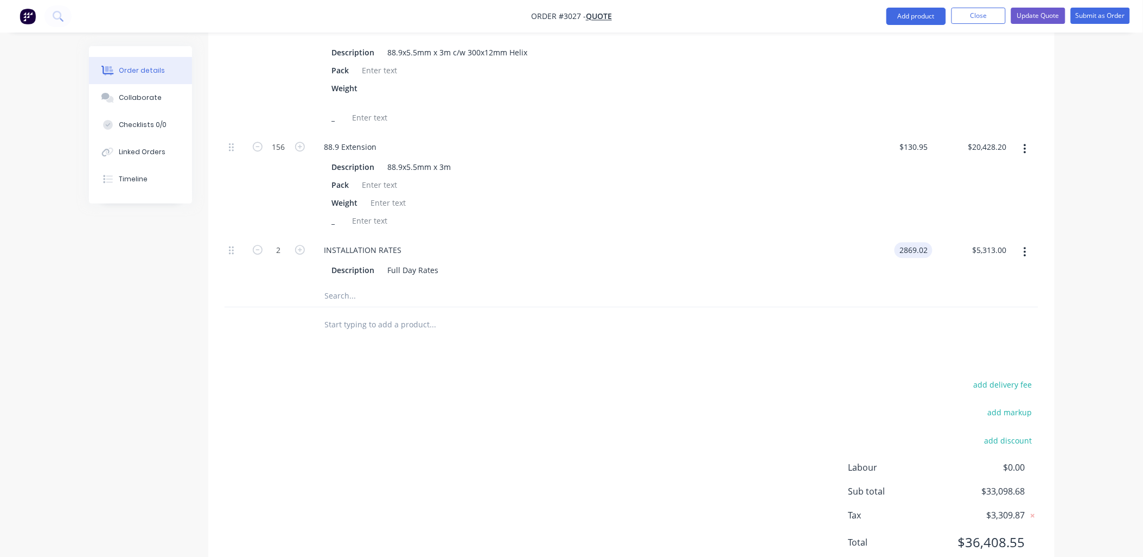
type input "$5,738.04"
click at [749, 394] on div "add delivery fee add markup add discount Labour $0.00 Sub total $33,523.72 Tax …" at bounding box center [632, 470] width 814 height 186
click at [346, 306] on input "text" at bounding box center [432, 296] width 217 height 22
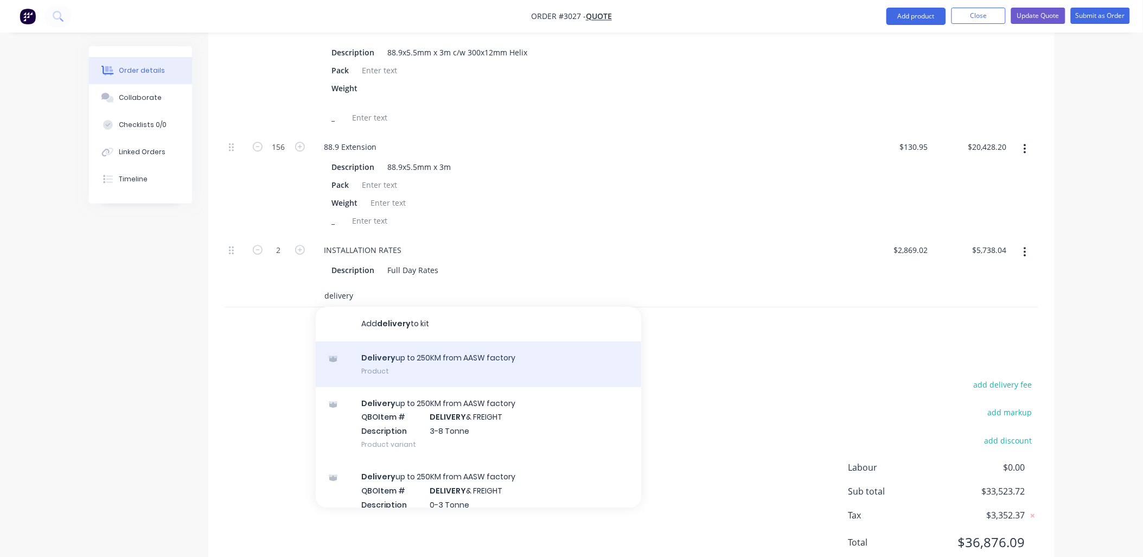
type input "delivery"
click at [434, 374] on div "Delivery up to 250KM from AASW factory Product" at bounding box center [478, 364] width 325 height 46
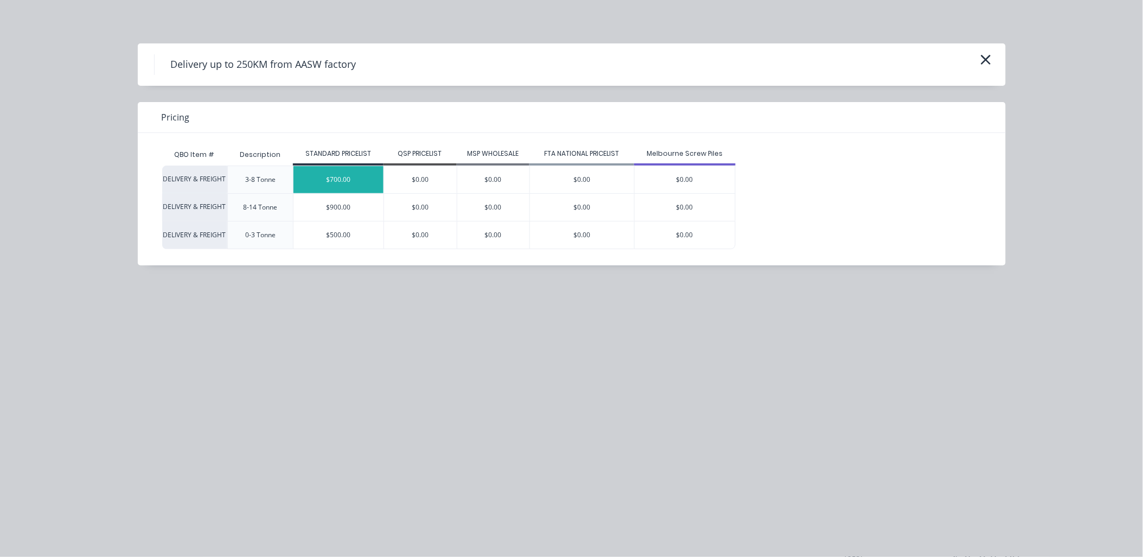
click at [343, 177] on div "$700.00" at bounding box center [338, 179] width 90 height 27
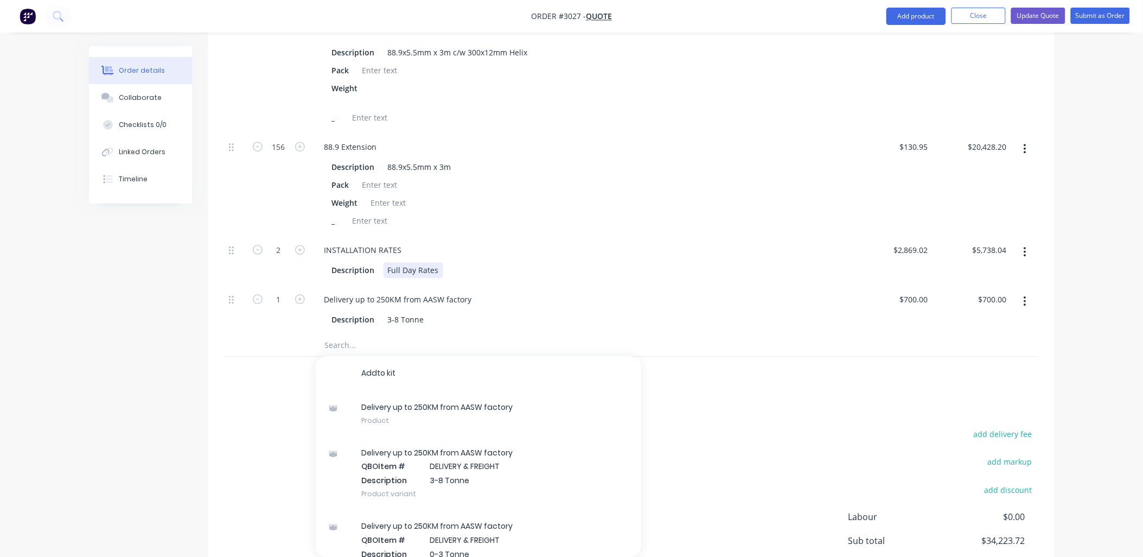
click at [611, 278] on div "Description Full Day Rates" at bounding box center [581, 270] width 506 height 16
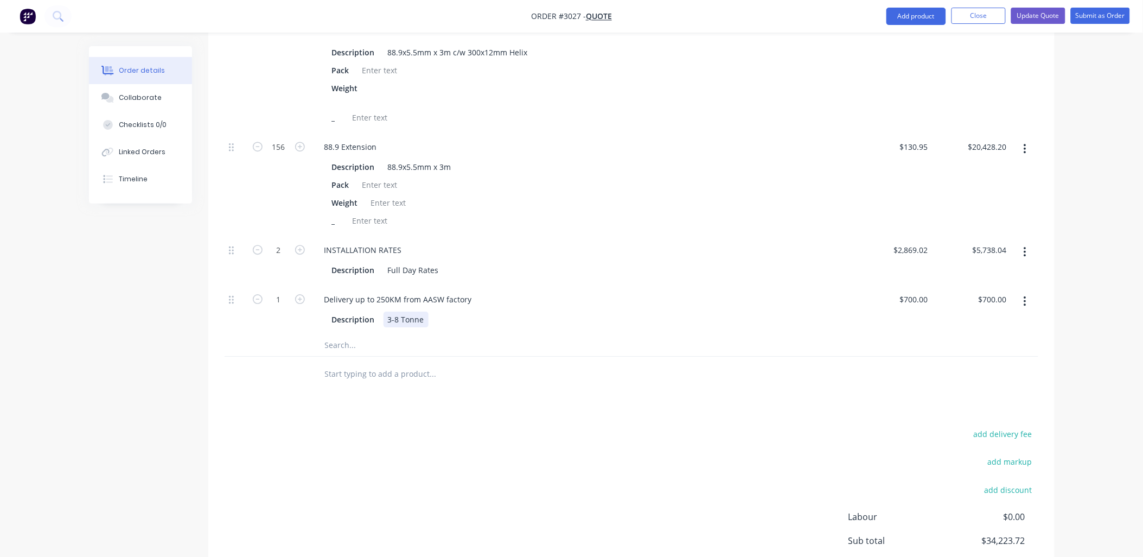
click at [425, 327] on div "3-8 Tonne" at bounding box center [406, 319] width 45 height 16
click at [581, 346] on div at bounding box center [478, 345] width 325 height 22
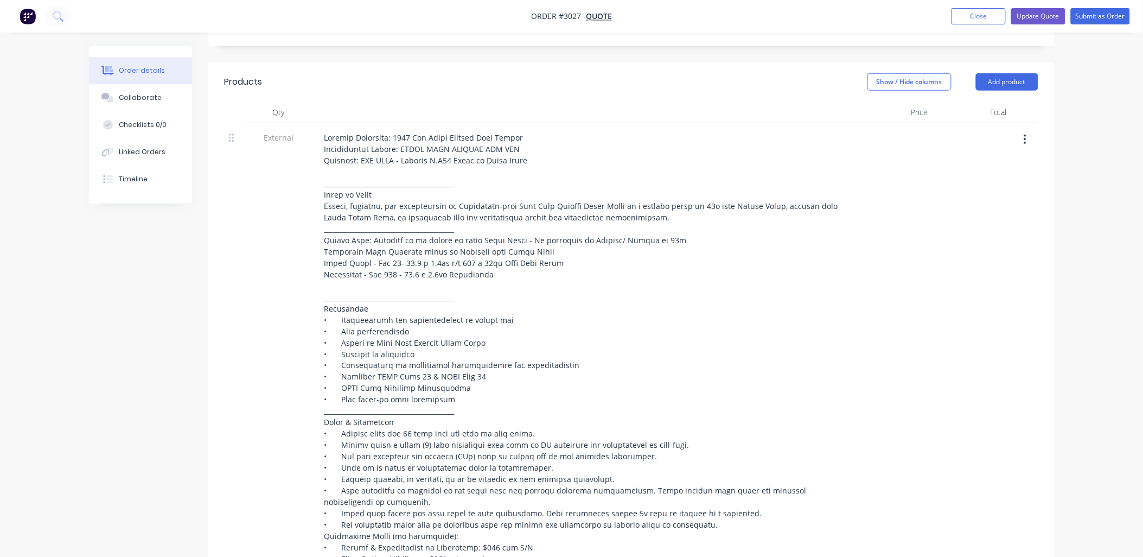
scroll to position [381, 0]
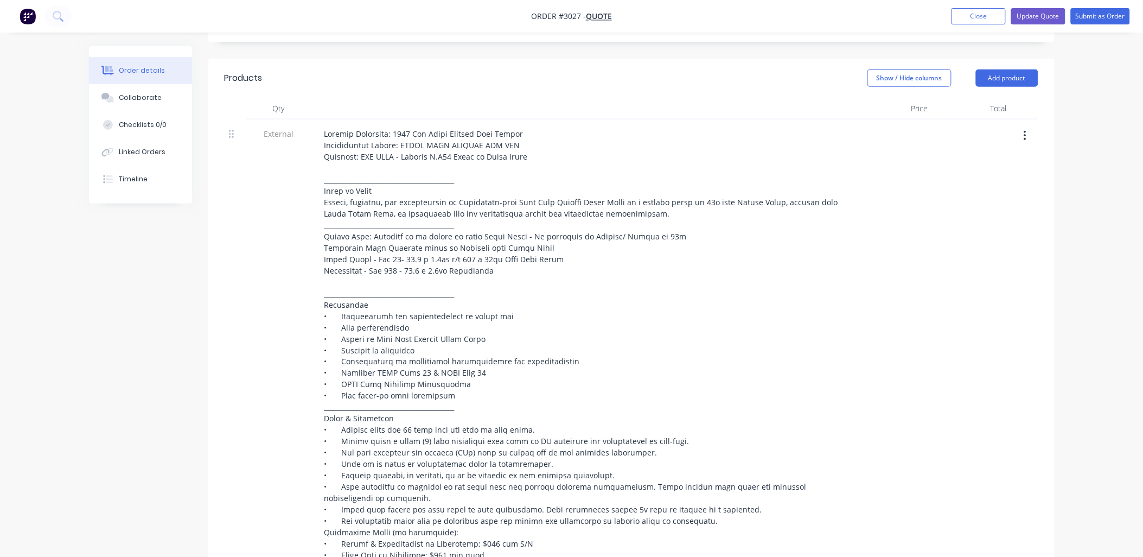
click at [944, 403] on div at bounding box center [971, 357] width 79 height 476
click at [1036, 15] on button "Update Quote" at bounding box center [1038, 16] width 54 height 16
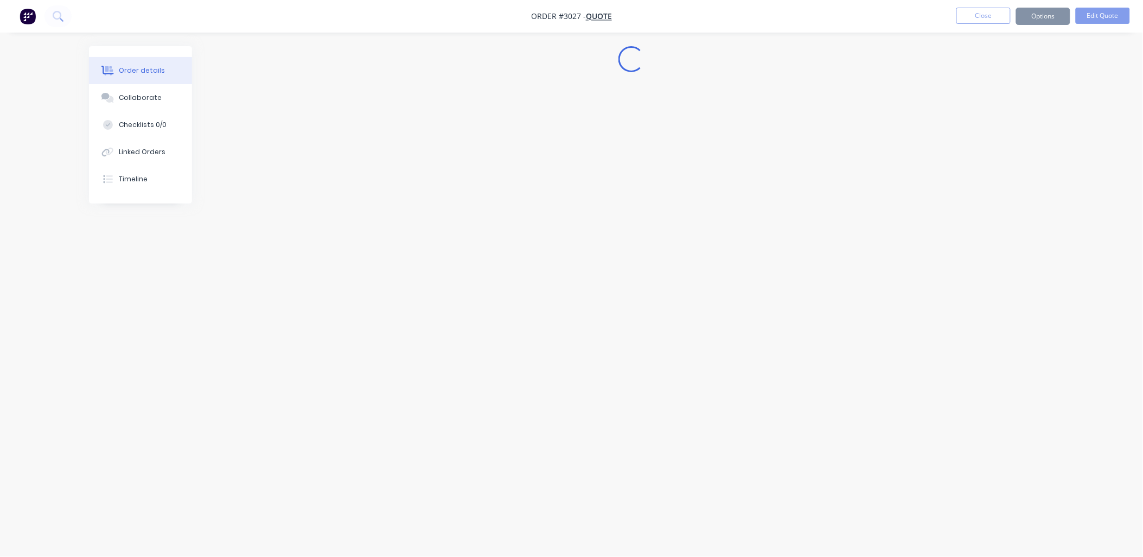
scroll to position [0, 0]
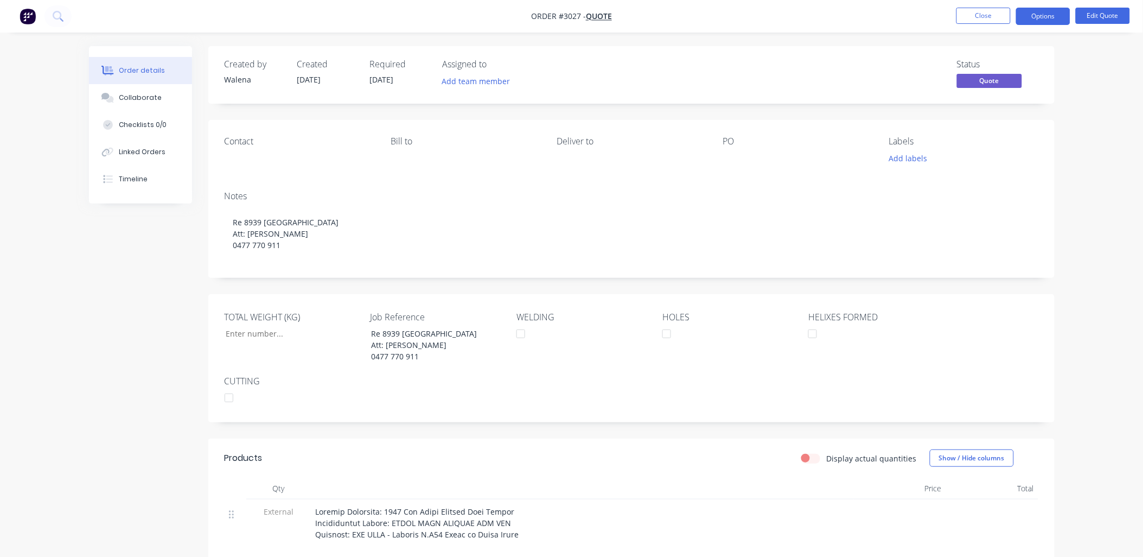
click at [1036, 15] on button "Options" at bounding box center [1043, 16] width 54 height 17
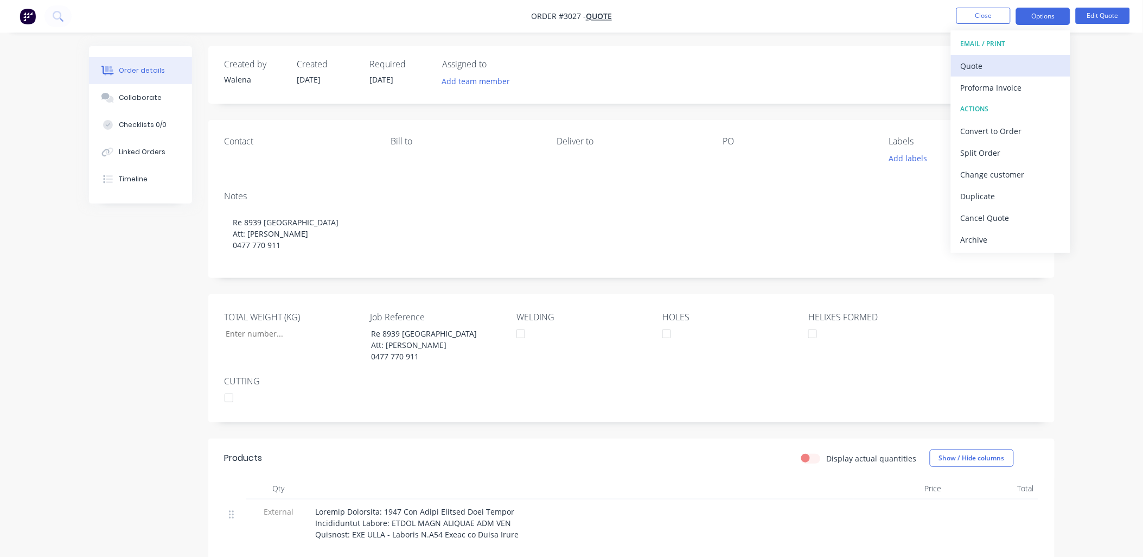
click at [979, 67] on div "Quote" at bounding box center [1011, 66] width 100 height 16
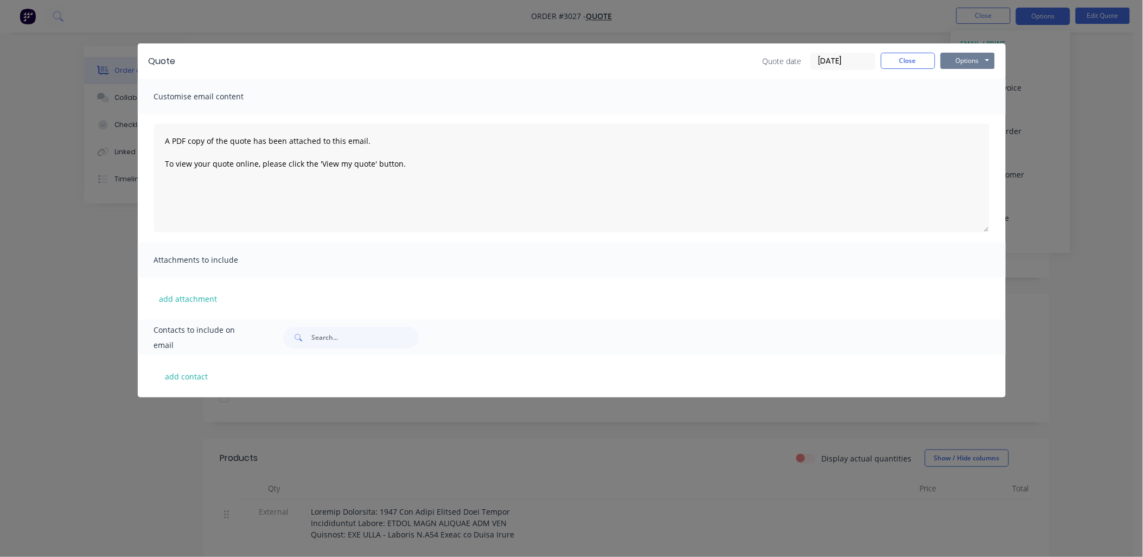
click at [985, 62] on button "Options" at bounding box center [968, 61] width 54 height 16
click at [988, 79] on button "Preview" at bounding box center [975, 80] width 69 height 18
click at [1088, 294] on div "Quote Quote date [DATE] Close Options Preview Print Email Customise email conte…" at bounding box center [571, 278] width 1143 height 557
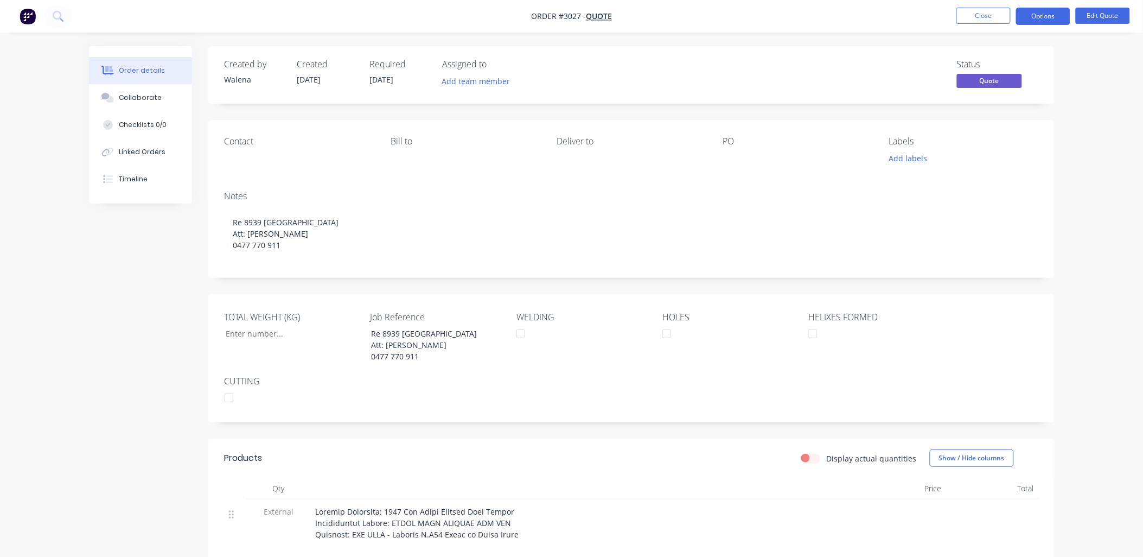
click at [991, 17] on button "Close" at bounding box center [983, 16] width 54 height 16
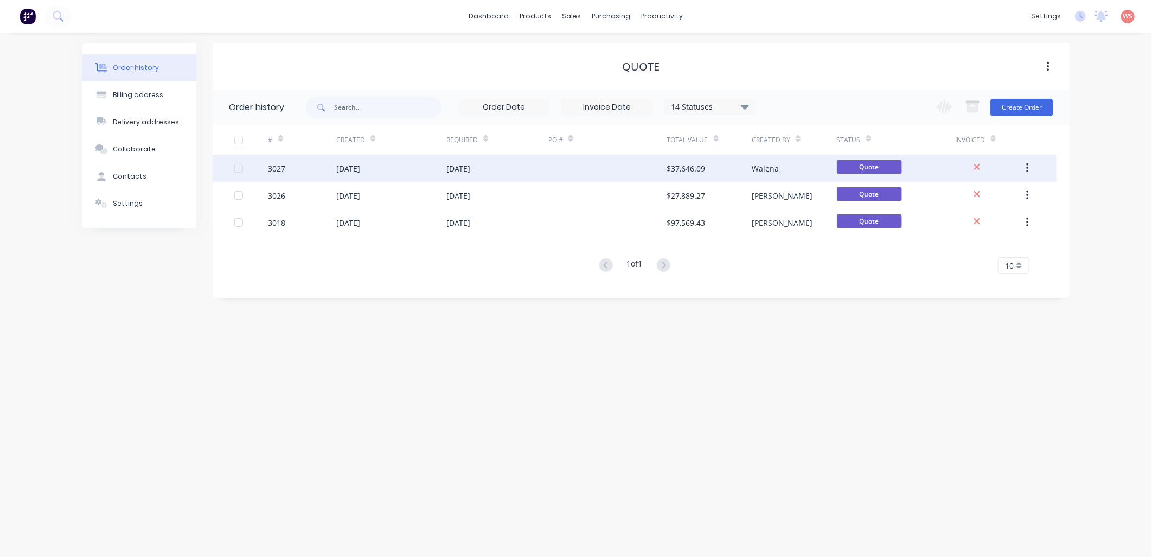
click at [457, 165] on div "[DATE]" at bounding box center [458, 168] width 24 height 11
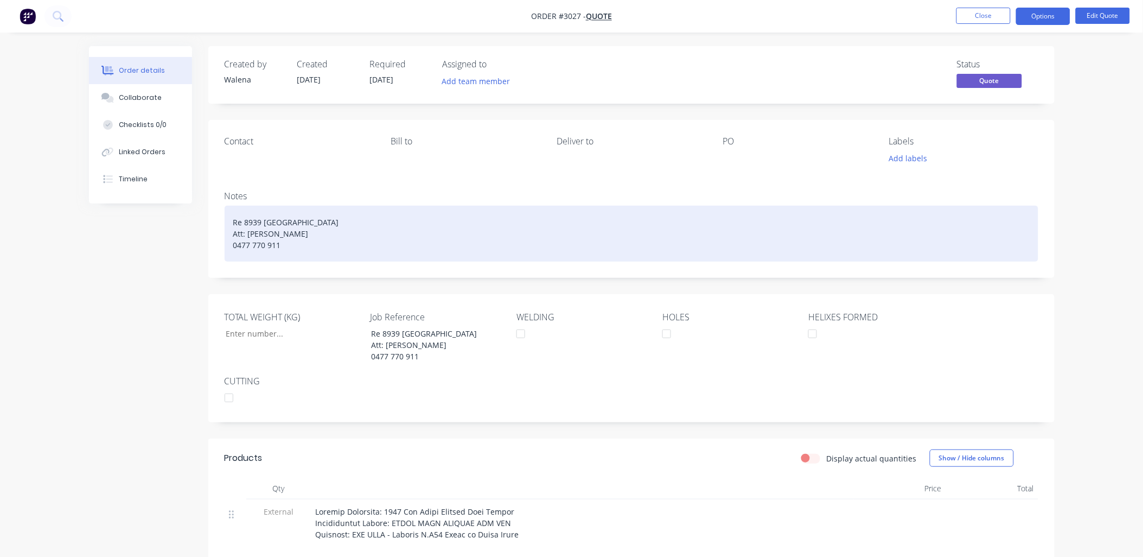
drag, startPoint x: 278, startPoint y: 245, endPoint x: 228, endPoint y: 224, distance: 54.2
click at [228, 224] on div "Re 8939 [GEOGRAPHIC_DATA] Att: [PERSON_NAME] 0477 770 911" at bounding box center [632, 234] width 814 height 56
click at [402, 246] on div "Re 8939 [GEOGRAPHIC_DATA] Att: [PERSON_NAME] 0477 770 911" at bounding box center [632, 234] width 814 height 56
drag, startPoint x: 374, startPoint y: 221, endPoint x: 256, endPoint y: 228, distance: 119.0
click at [228, 223] on div "Re 8939 [GEOGRAPHIC_DATA] Att: [PERSON_NAME] 0477 770 911" at bounding box center [632, 234] width 814 height 56
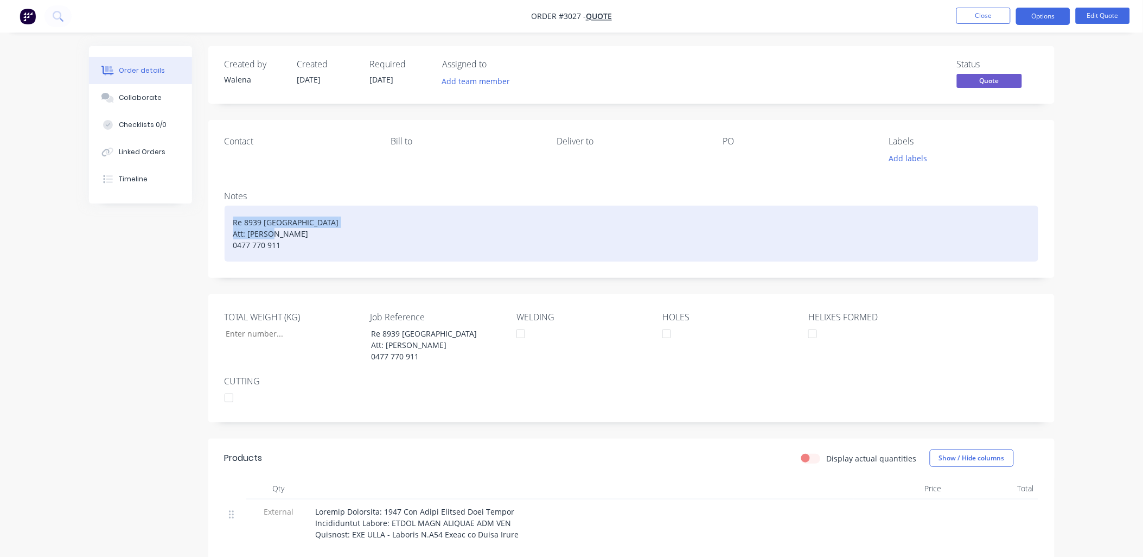
copy div "Re 8939 [GEOGRAPHIC_DATA]"
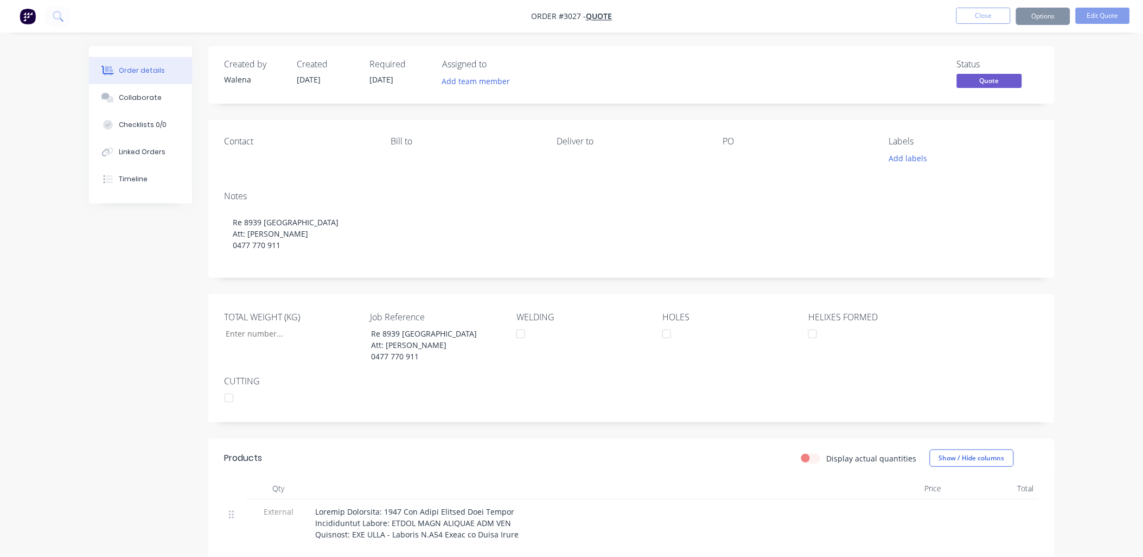
click at [734, 152] on div at bounding box center [791, 158] width 136 height 15
click at [729, 148] on div "PO" at bounding box center [797, 151] width 149 height 30
click at [731, 143] on div "PO" at bounding box center [797, 141] width 149 height 10
click at [725, 180] on div "Contact [PERSON_NAME] to Deliver to PO Labels Add labels" at bounding box center [631, 151] width 846 height 62
click at [1100, 13] on button "Edit Quote" at bounding box center [1103, 16] width 54 height 16
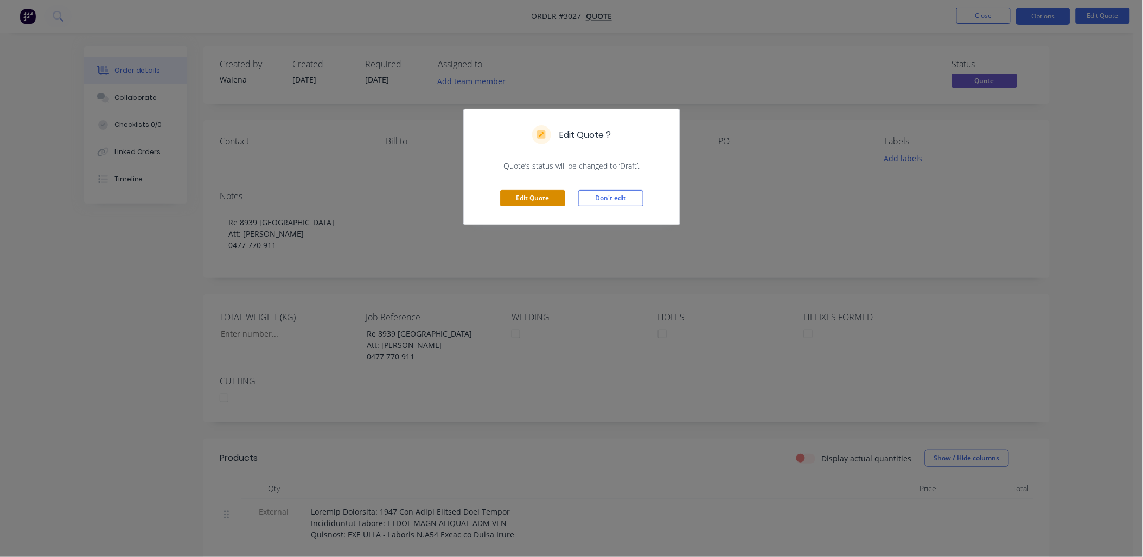
click at [514, 203] on button "Edit Quote" at bounding box center [532, 198] width 65 height 16
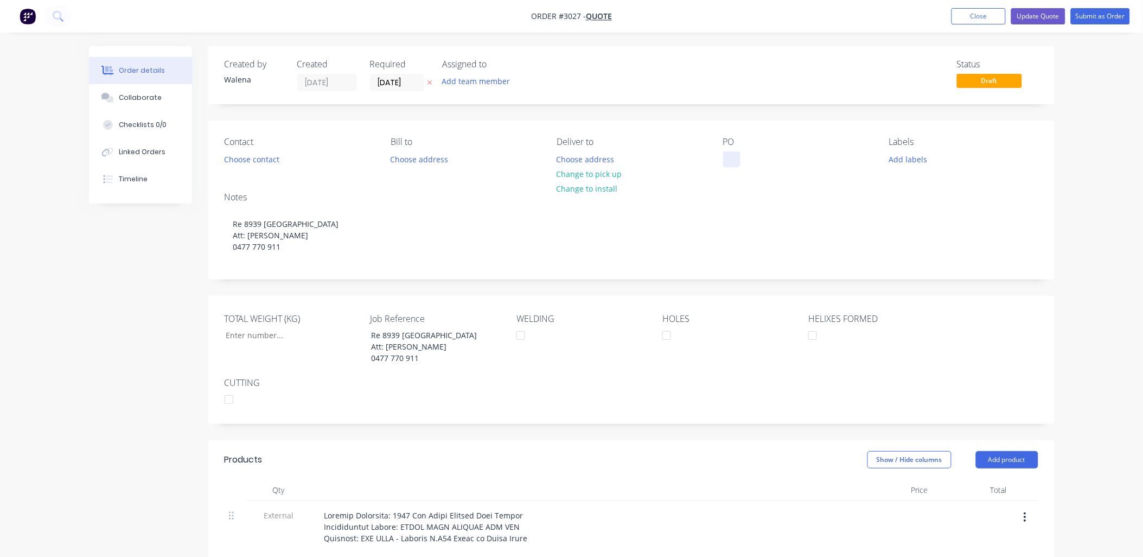
click at [739, 150] on div "PO" at bounding box center [797, 152] width 149 height 30
click at [733, 165] on div at bounding box center [731, 159] width 17 height 16
click at [733, 157] on div at bounding box center [731, 159] width 17 height 16
paste div
click at [1000, 15] on button "Close" at bounding box center [978, 16] width 54 height 16
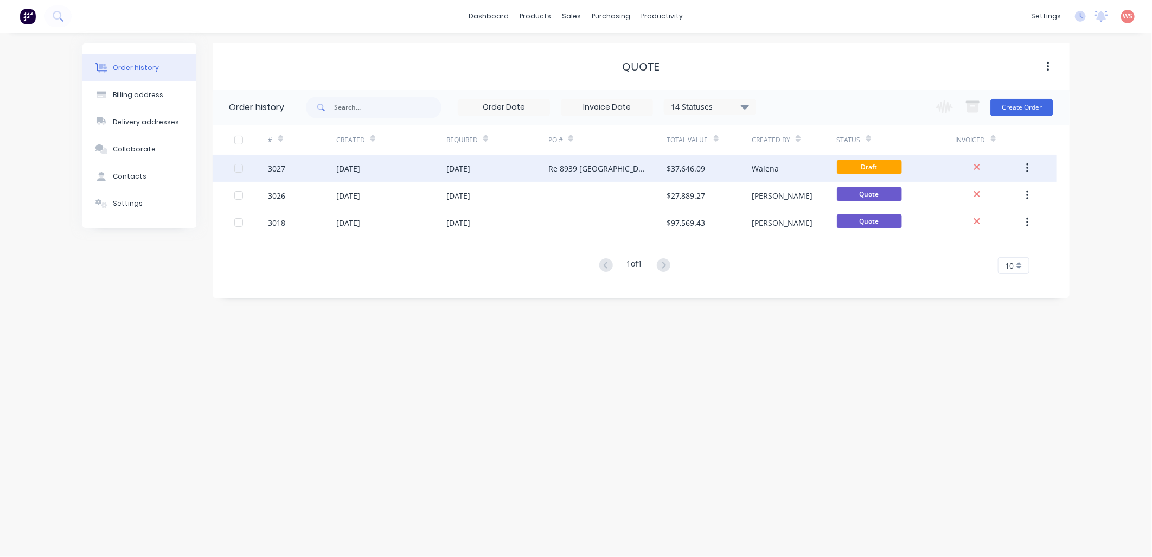
click at [470, 172] on div "[DATE]" at bounding box center [458, 168] width 24 height 11
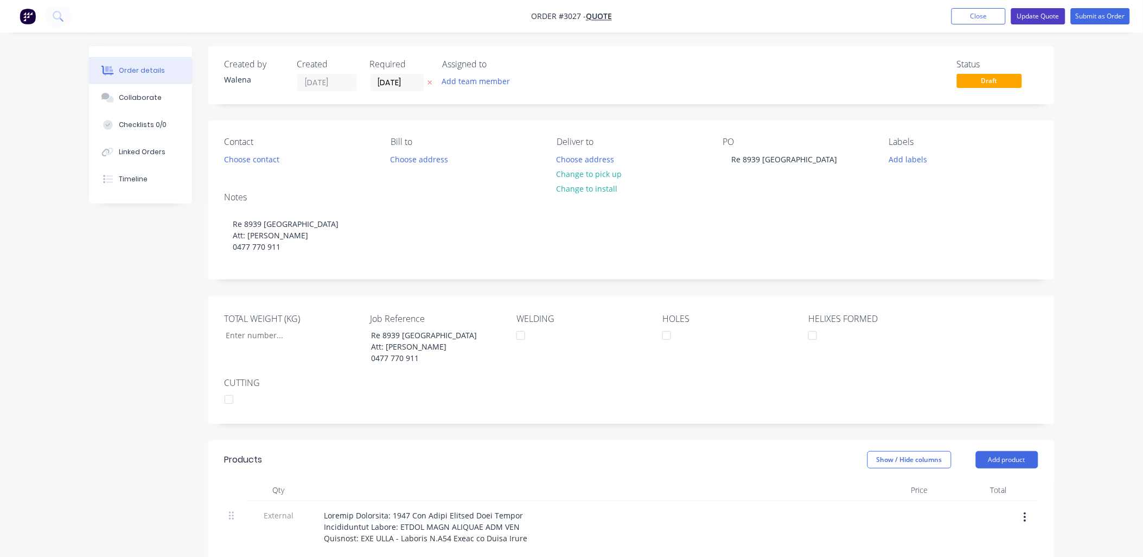
click at [1021, 19] on button "Update Quote" at bounding box center [1038, 16] width 54 height 16
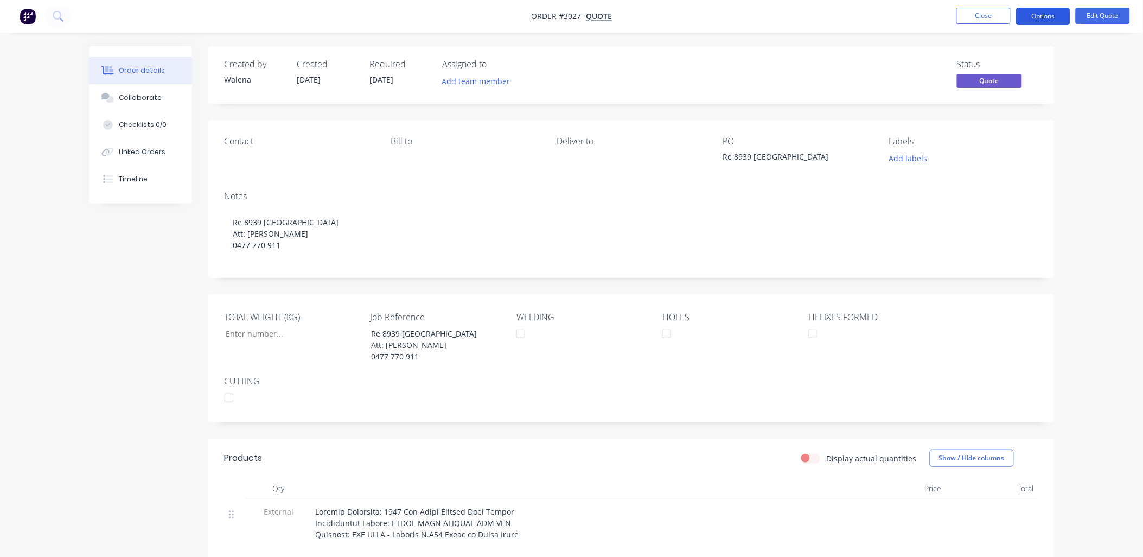
click at [1053, 15] on button "Options" at bounding box center [1043, 16] width 54 height 17
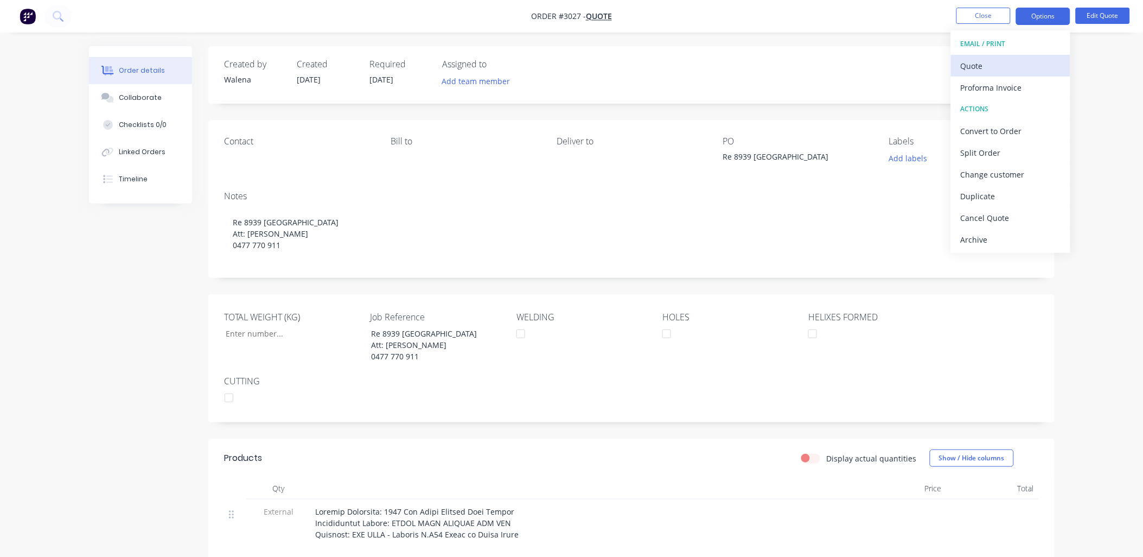
click at [1001, 63] on div "Quote" at bounding box center [1011, 66] width 100 height 16
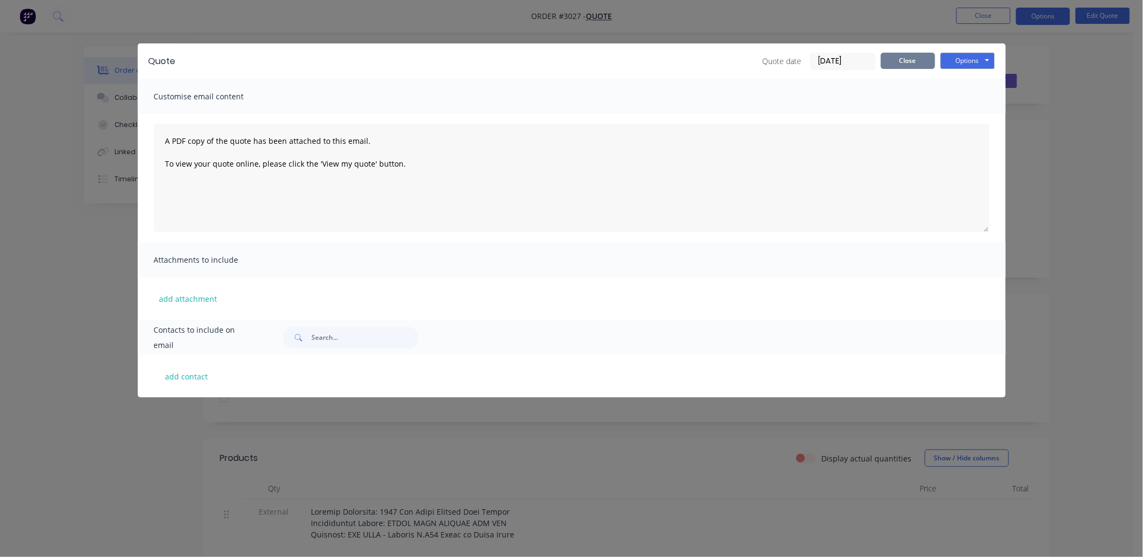
click at [906, 62] on button "Close" at bounding box center [908, 61] width 54 height 16
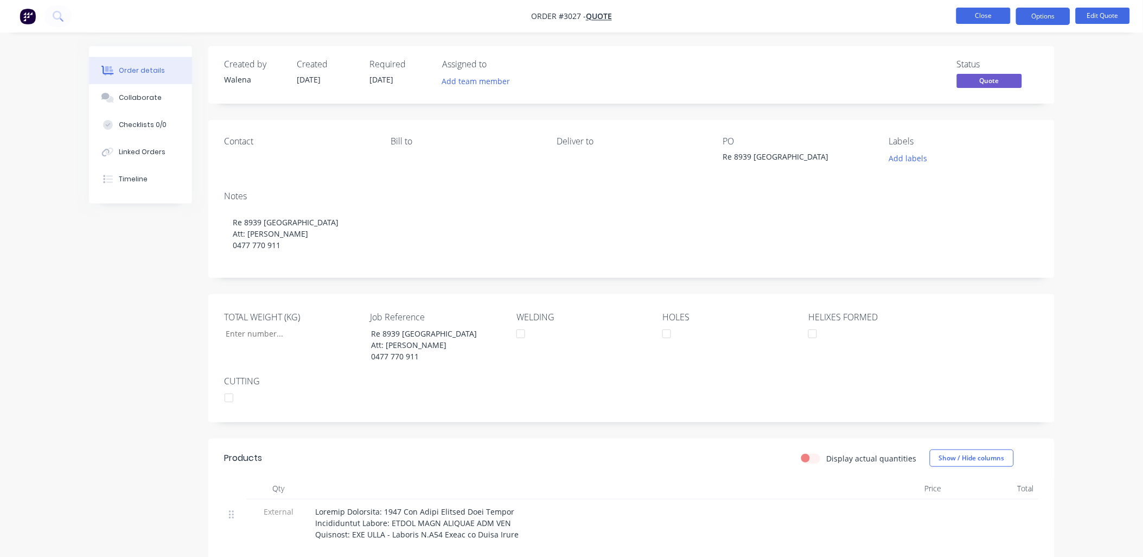
click at [982, 10] on button "Close" at bounding box center [983, 16] width 54 height 16
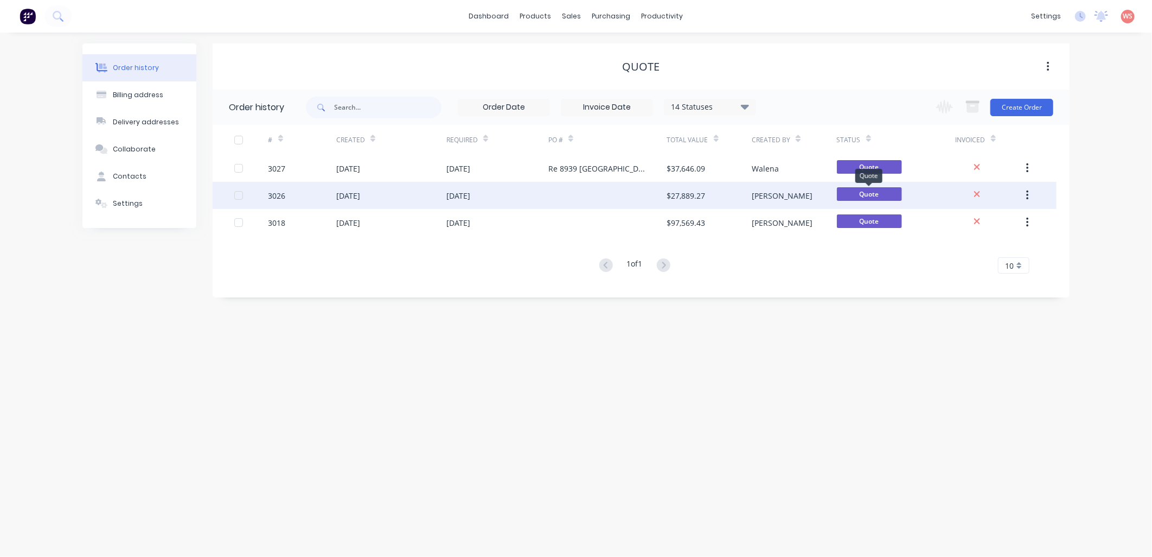
click at [872, 192] on span "Quote" at bounding box center [869, 194] width 65 height 14
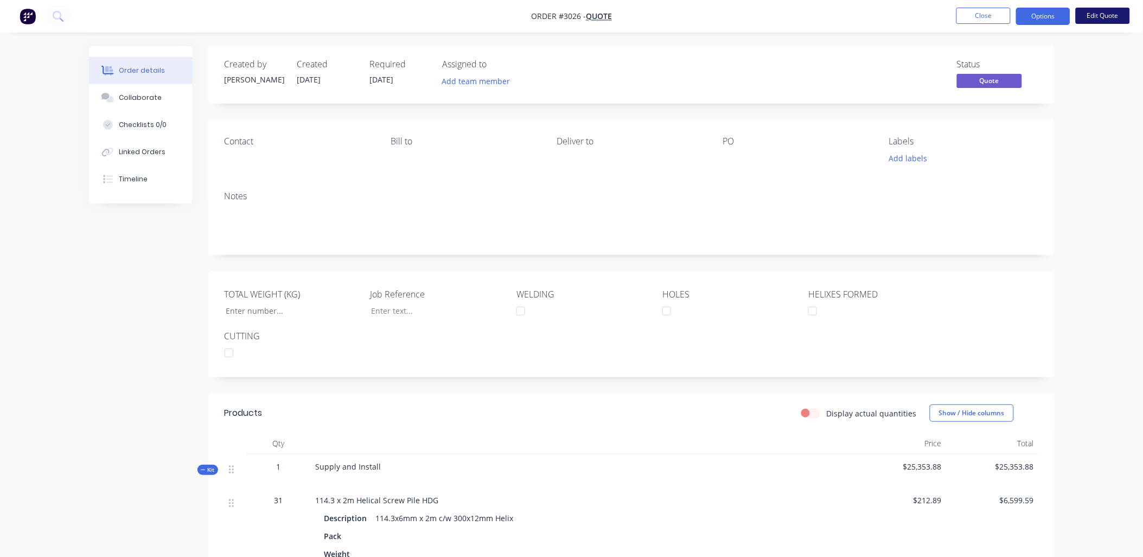
click at [1105, 15] on button "Edit Quote" at bounding box center [1103, 16] width 54 height 16
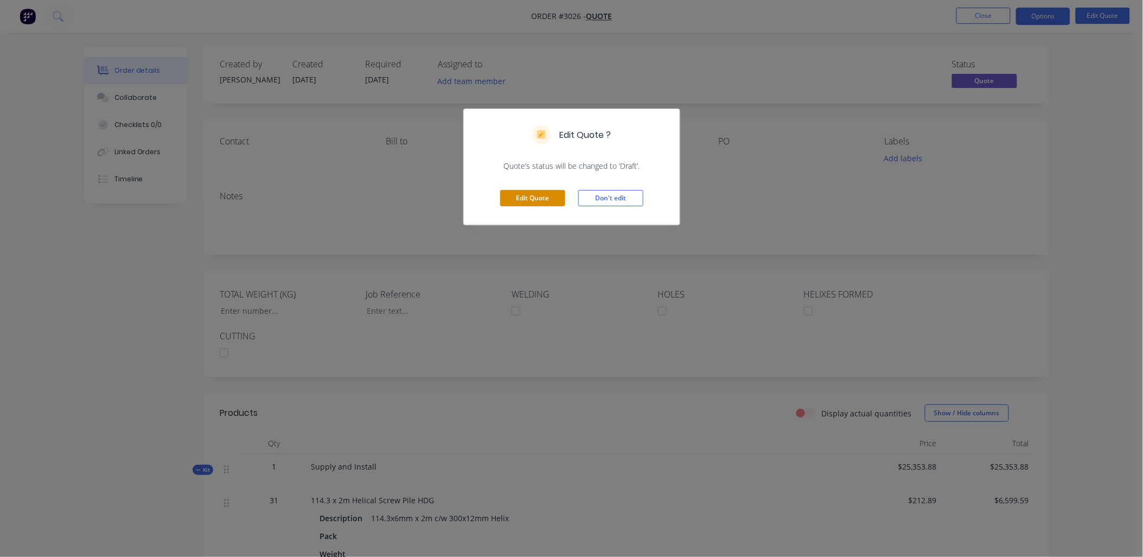
click at [535, 195] on button "Edit Quote" at bounding box center [532, 198] width 65 height 16
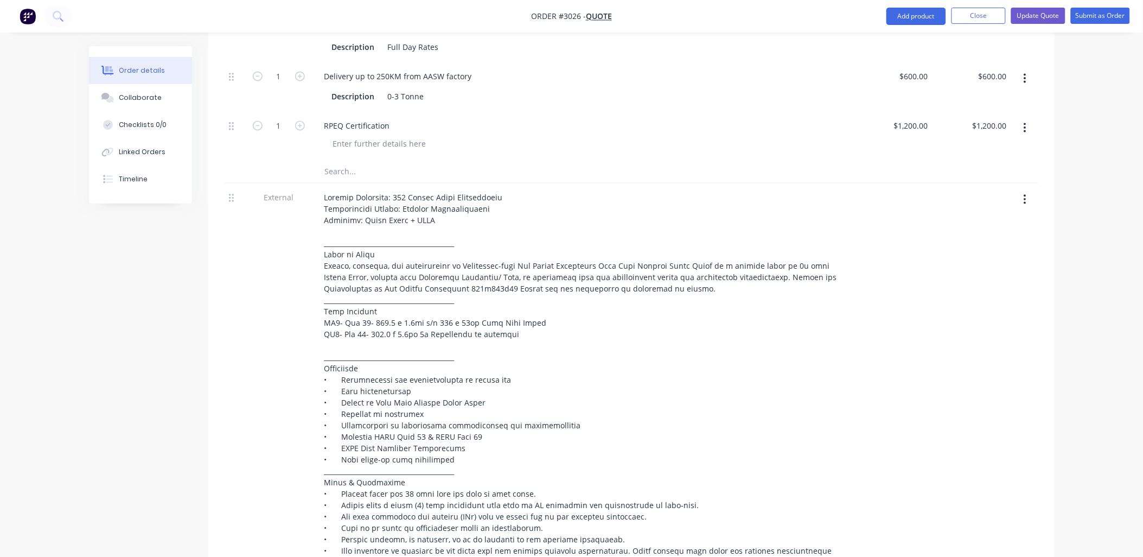
scroll to position [723, 0]
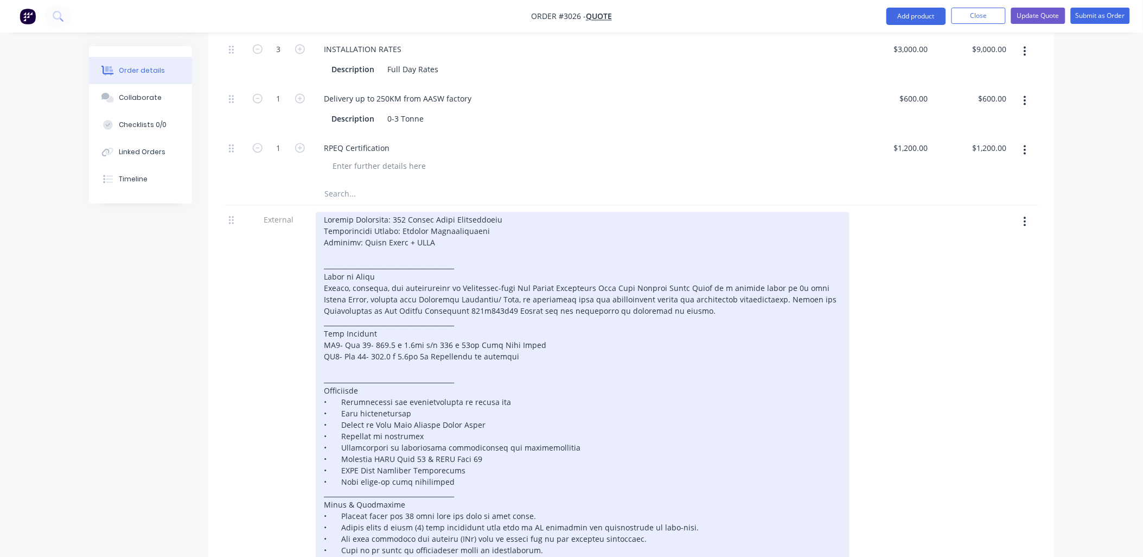
click at [536, 254] on div at bounding box center [583, 442] width 534 height 460
drag, startPoint x: 507, startPoint y: 217, endPoint x: 397, endPoint y: 214, distance: 110.2
click at [392, 216] on div at bounding box center [583, 442] width 534 height 460
copy div "[STREET_ADDRESS]"
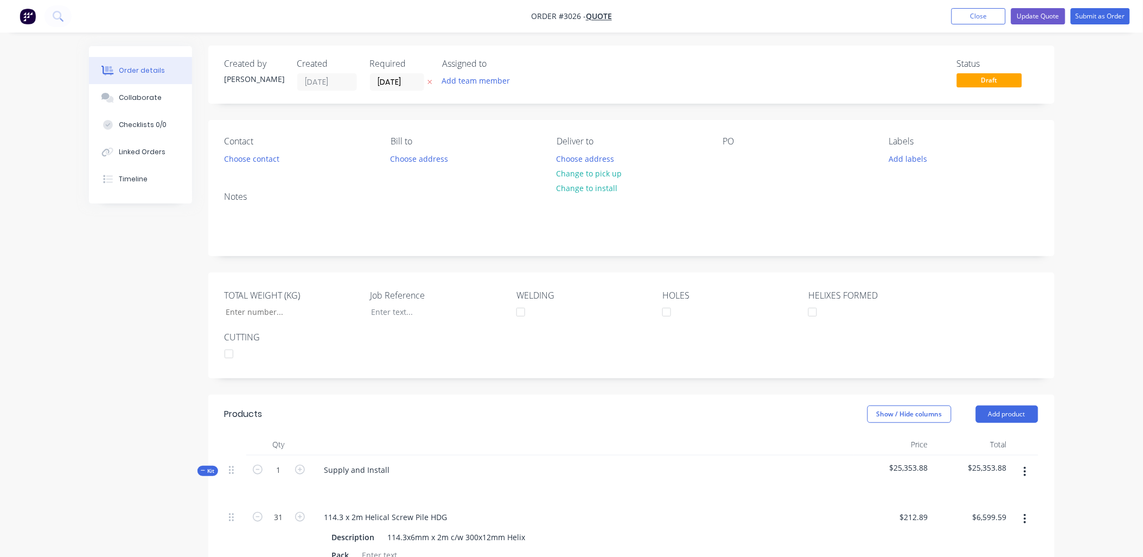
scroll to position [0, 0]
click at [723, 154] on div "PO" at bounding box center [797, 152] width 149 height 30
click at [732, 158] on div at bounding box center [731, 159] width 17 height 16
paste div
click at [989, 9] on button "Close" at bounding box center [978, 16] width 54 height 16
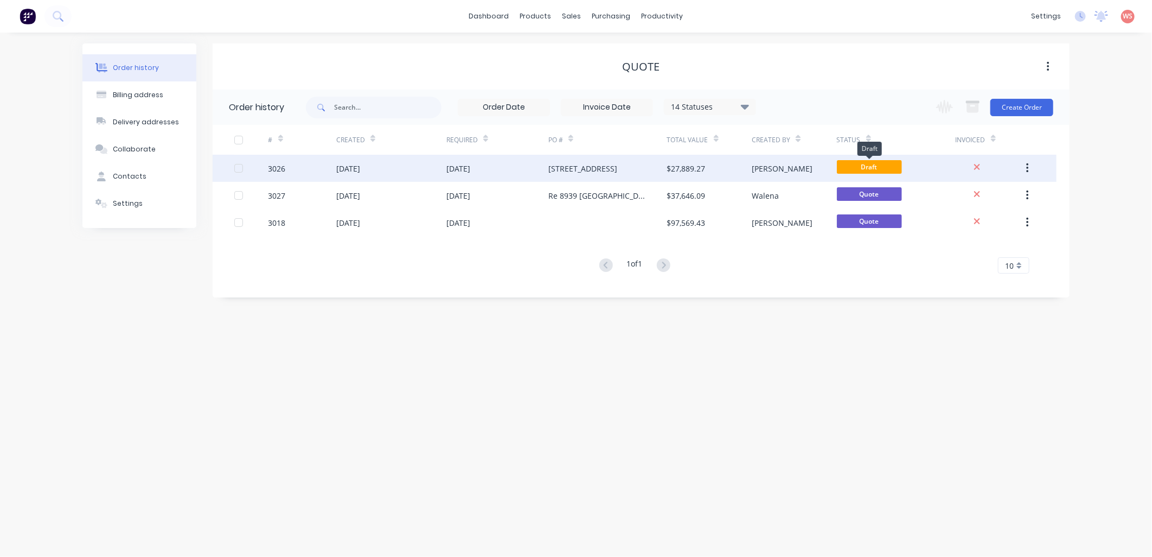
click at [866, 164] on span "Draft" at bounding box center [869, 167] width 65 height 14
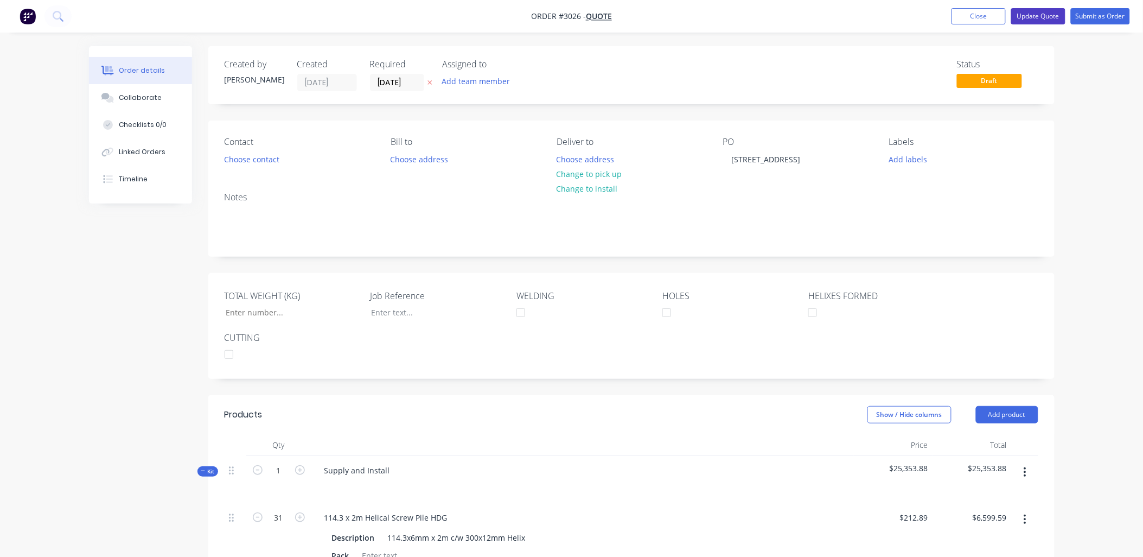
click at [1040, 19] on button "Update Quote" at bounding box center [1038, 16] width 54 height 16
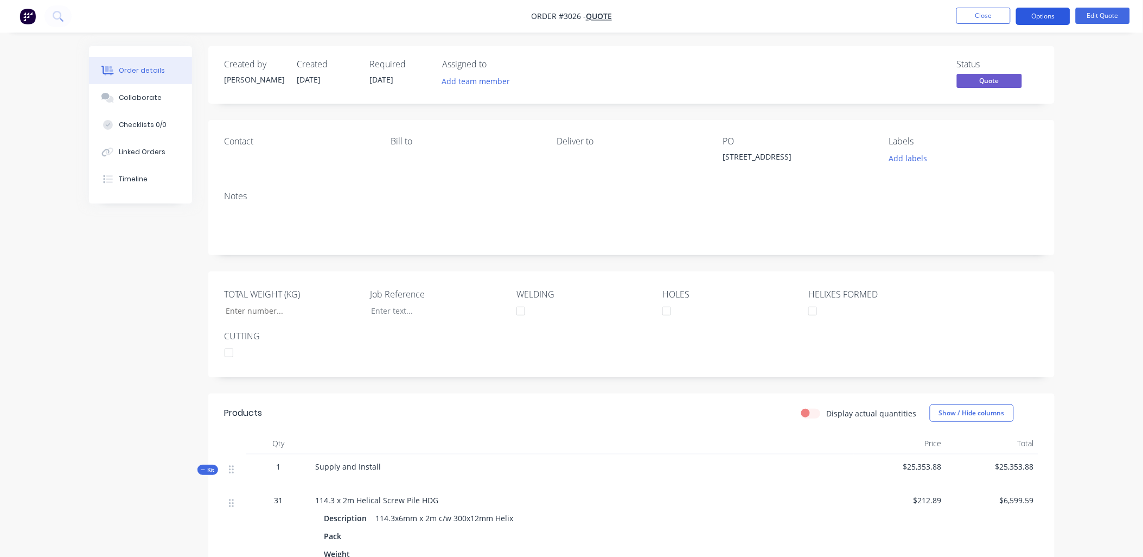
click at [1053, 17] on button "Options" at bounding box center [1043, 16] width 54 height 17
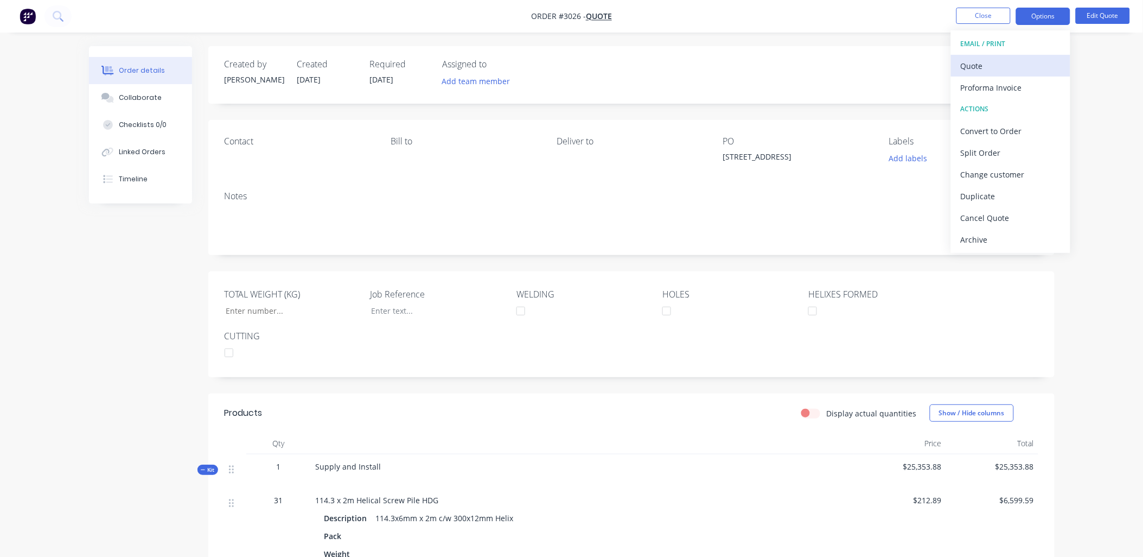
click at [994, 69] on div "Quote" at bounding box center [1011, 66] width 100 height 16
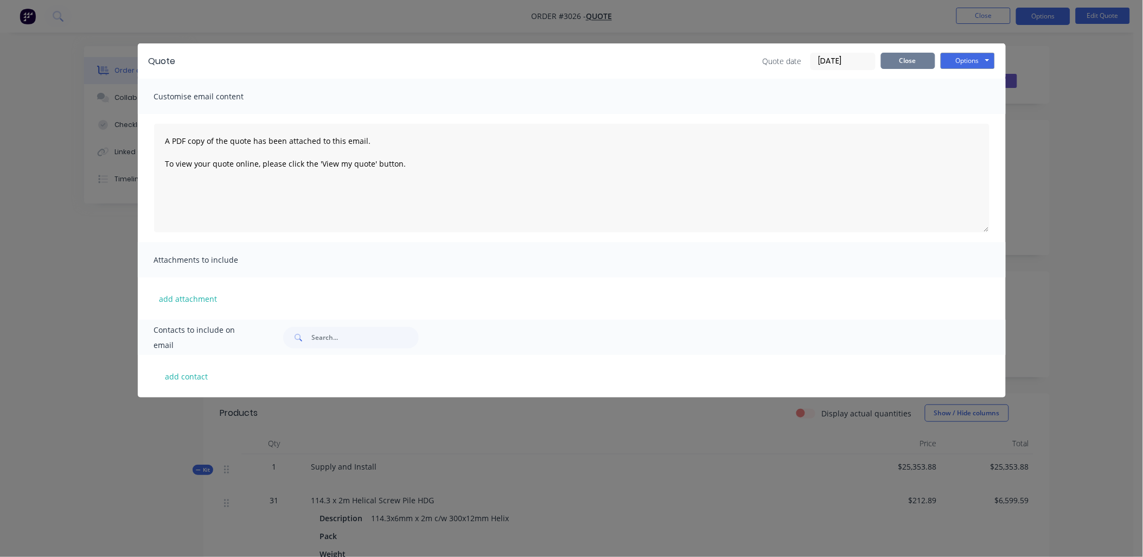
click at [916, 58] on button "Close" at bounding box center [908, 61] width 54 height 16
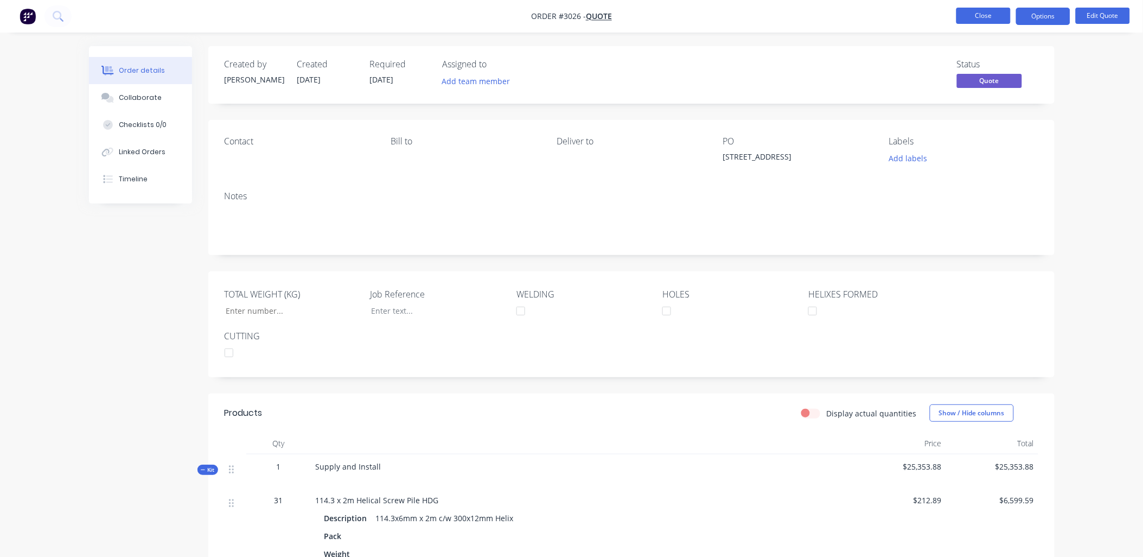
click at [991, 17] on button "Close" at bounding box center [983, 16] width 54 height 16
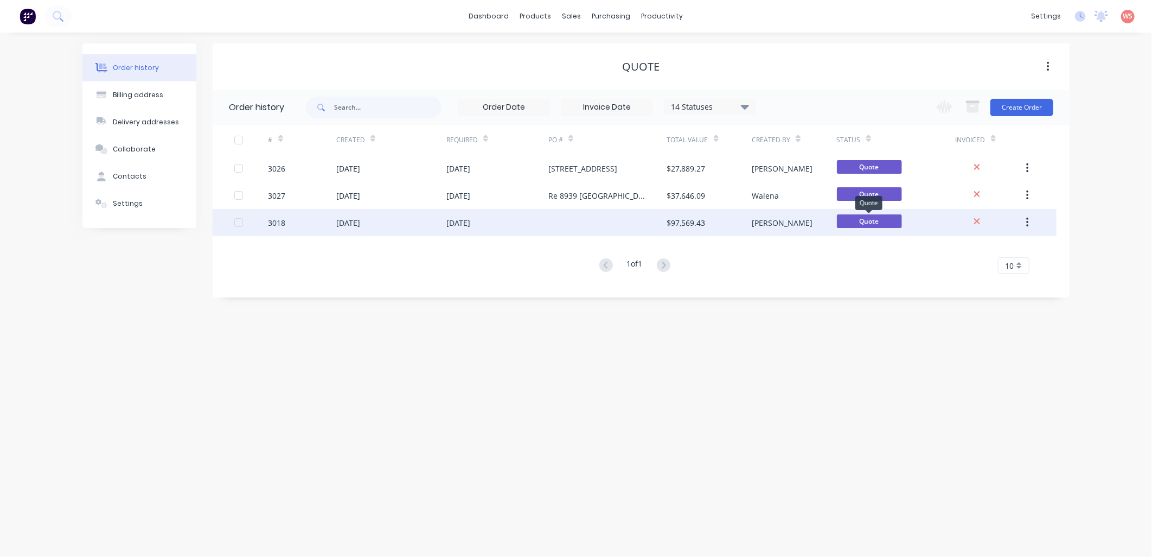
click at [871, 225] on span "Quote" at bounding box center [869, 221] width 65 height 14
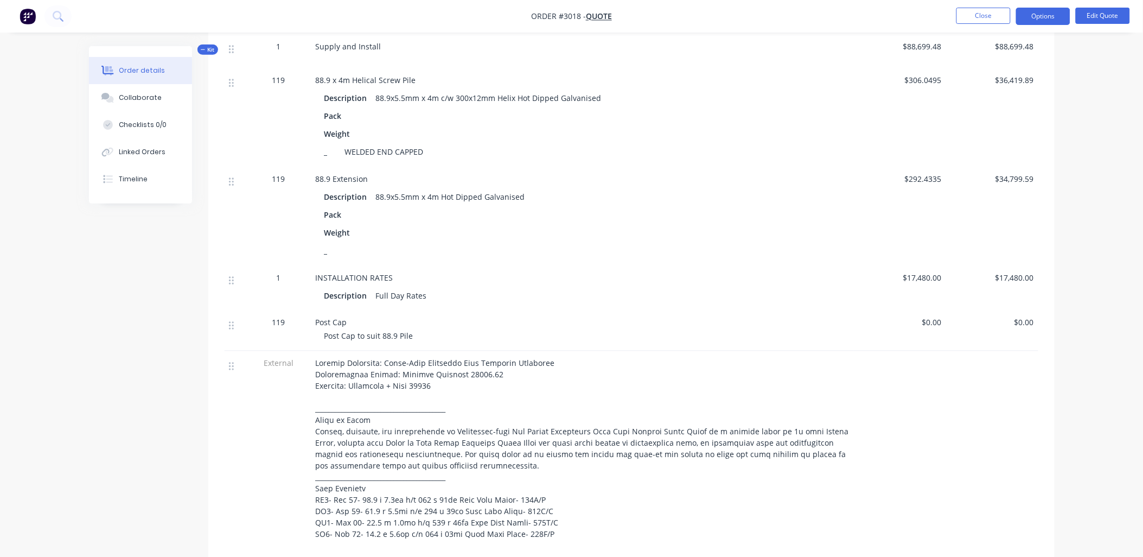
scroll to position [482, 0]
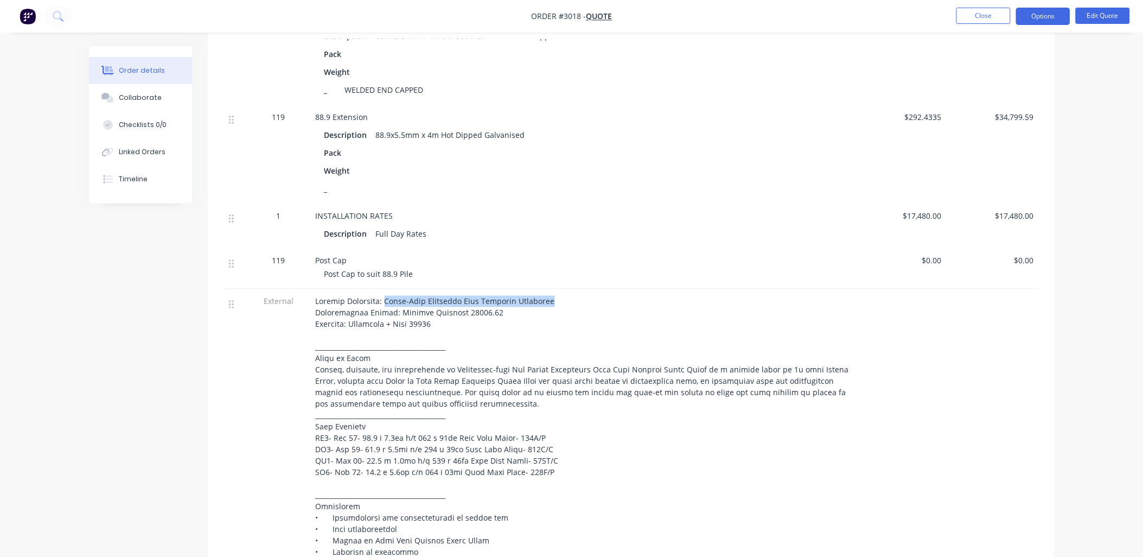
drag, startPoint x: 540, startPoint y: 302, endPoint x: 381, endPoint y: 302, distance: 159.5
click at [381, 302] on div at bounding box center [583, 541] width 534 height 490
drag, startPoint x: 382, startPoint y: 303, endPoint x: 392, endPoint y: 302, distance: 9.3
copy span "Kippa-Ring Talobilla Park Softball Clubhouse"
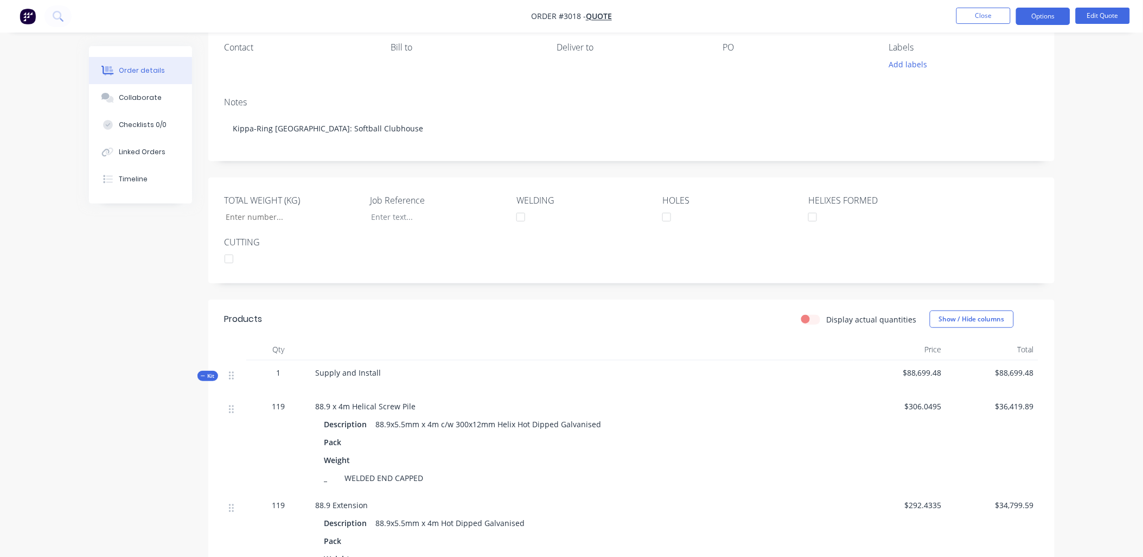
scroll to position [0, 0]
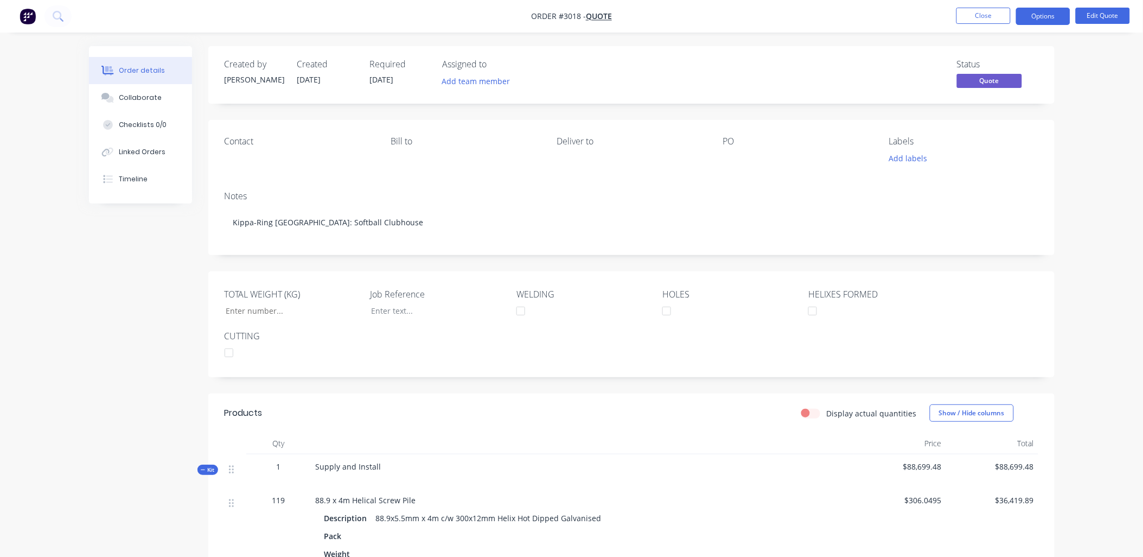
click at [737, 166] on div at bounding box center [791, 158] width 136 height 15
click at [1115, 18] on button "Edit Quote" at bounding box center [1103, 16] width 54 height 16
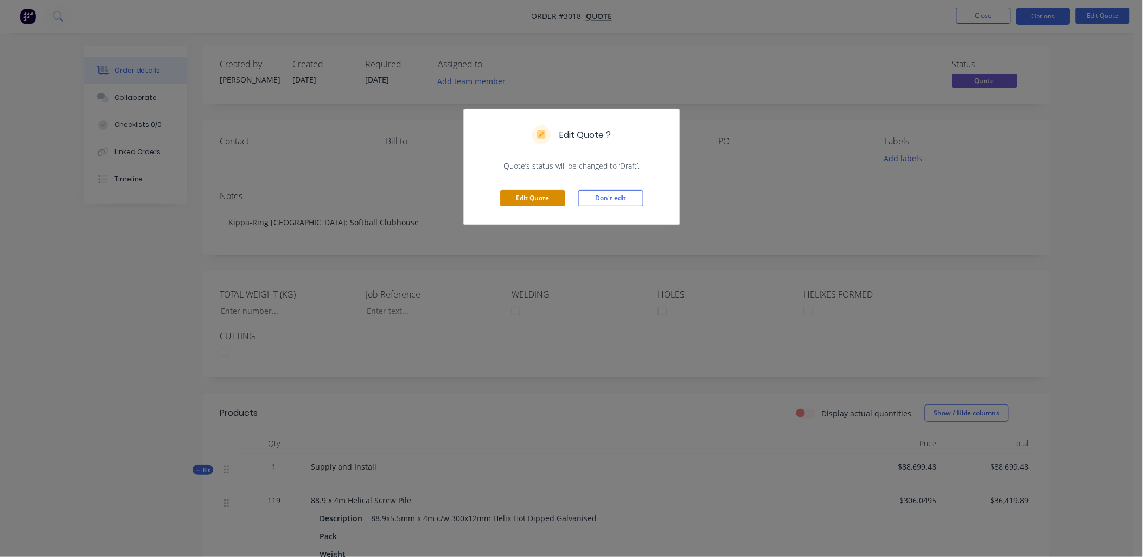
click at [522, 201] on button "Edit Quote" at bounding box center [532, 198] width 65 height 16
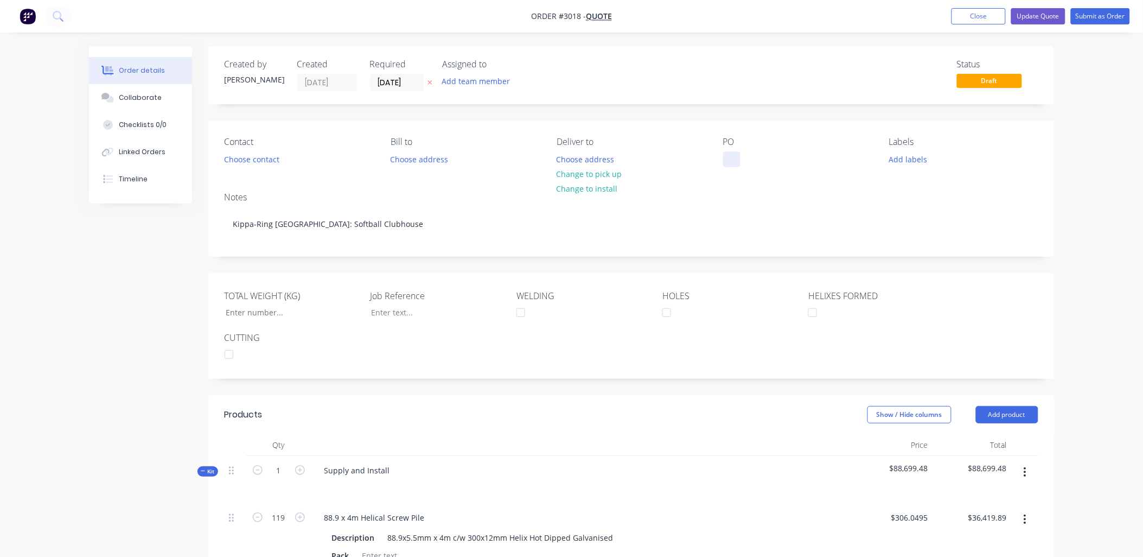
drag, startPoint x: 730, startPoint y: 174, endPoint x: 730, endPoint y: 166, distance: 7.6
click at [730, 169] on div "Contact Choose contact [PERSON_NAME] to Choose address Deliver to Choose addres…" at bounding box center [631, 151] width 846 height 63
paste div
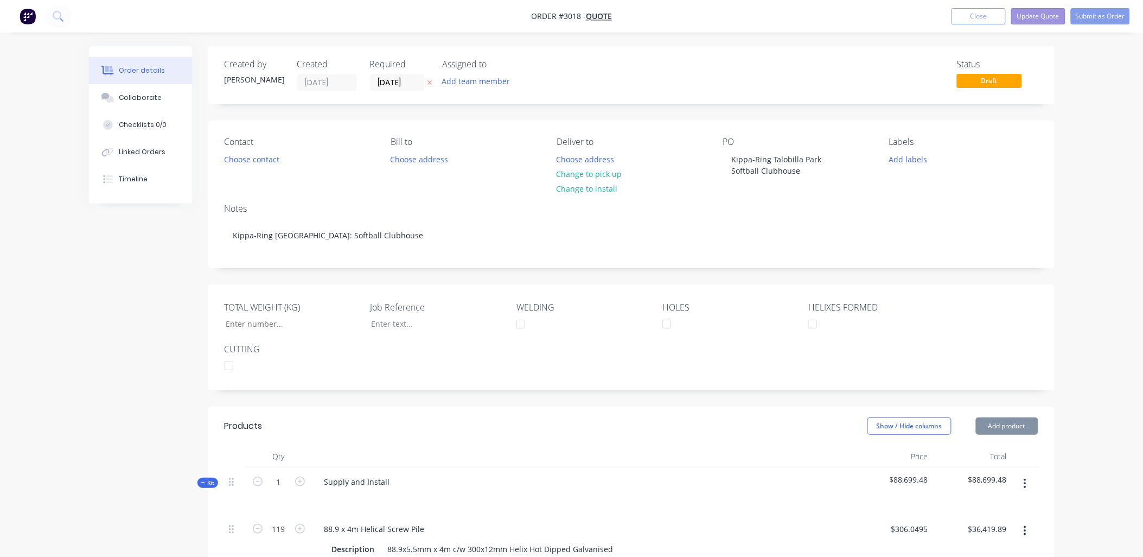
click at [1033, 15] on button "Update Quote" at bounding box center [1038, 16] width 54 height 16
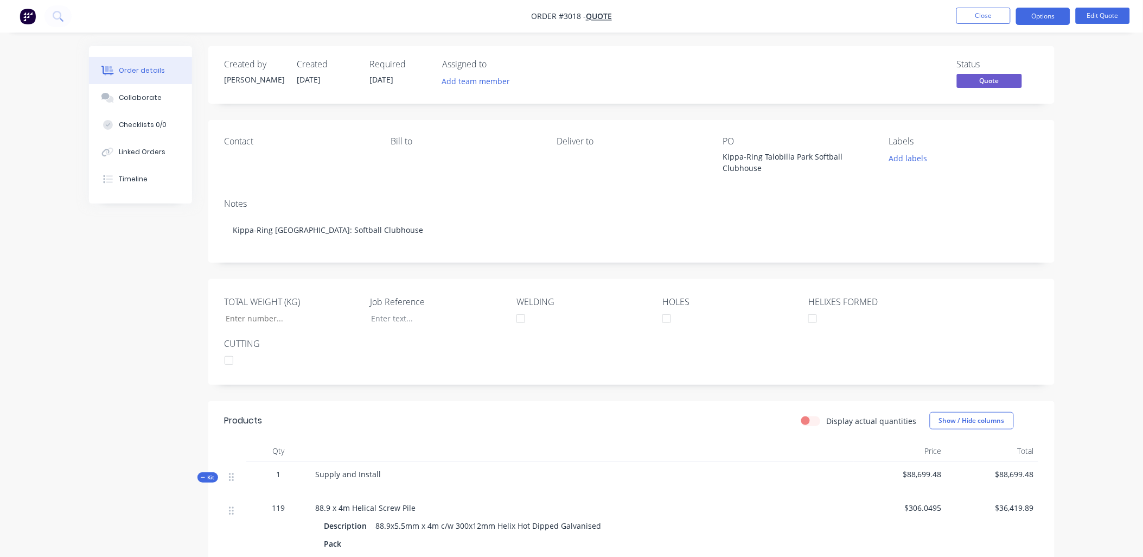
click at [1033, 15] on button "Options" at bounding box center [1043, 16] width 54 height 17
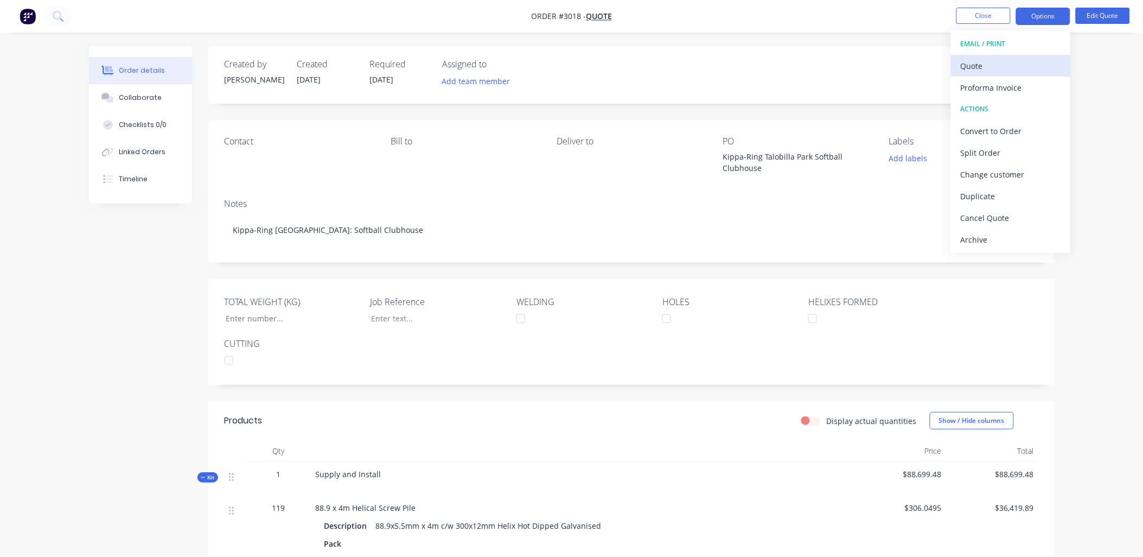
click at [982, 66] on div "Quote" at bounding box center [1011, 66] width 100 height 16
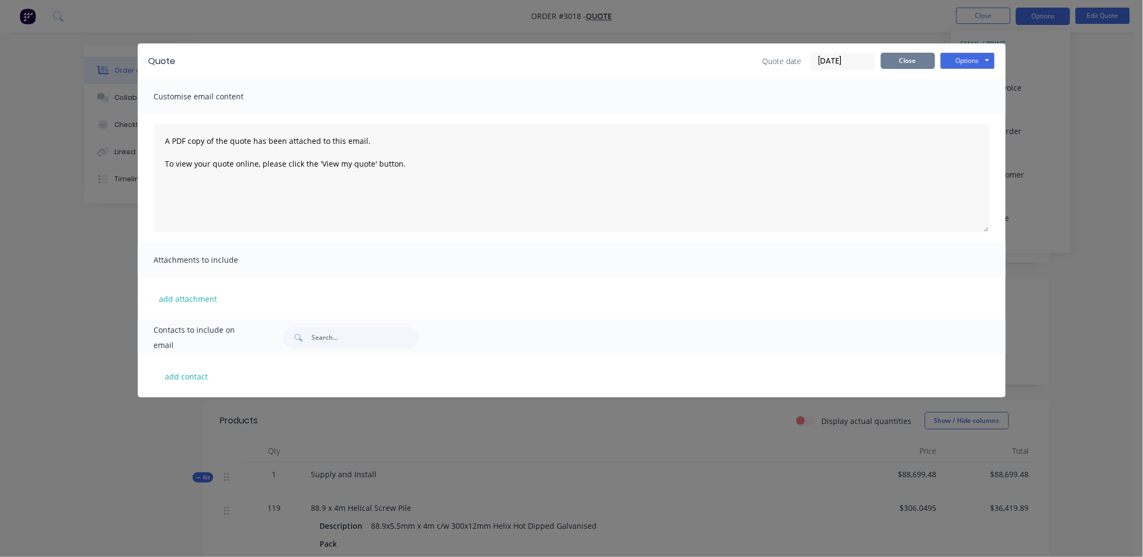
click at [909, 59] on button "Close" at bounding box center [908, 61] width 54 height 16
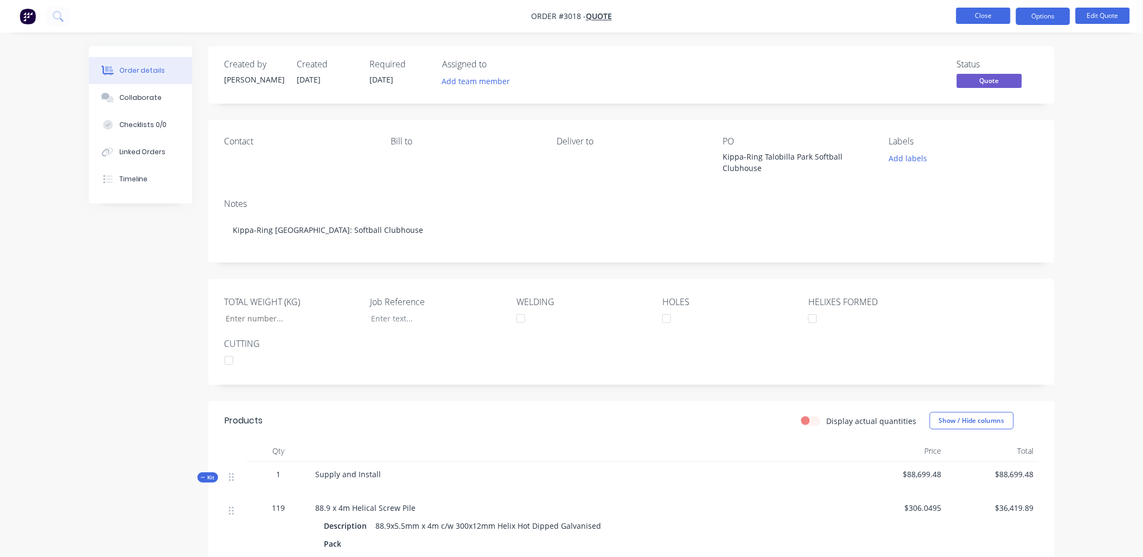
click at [975, 17] on button "Close" at bounding box center [983, 16] width 54 height 16
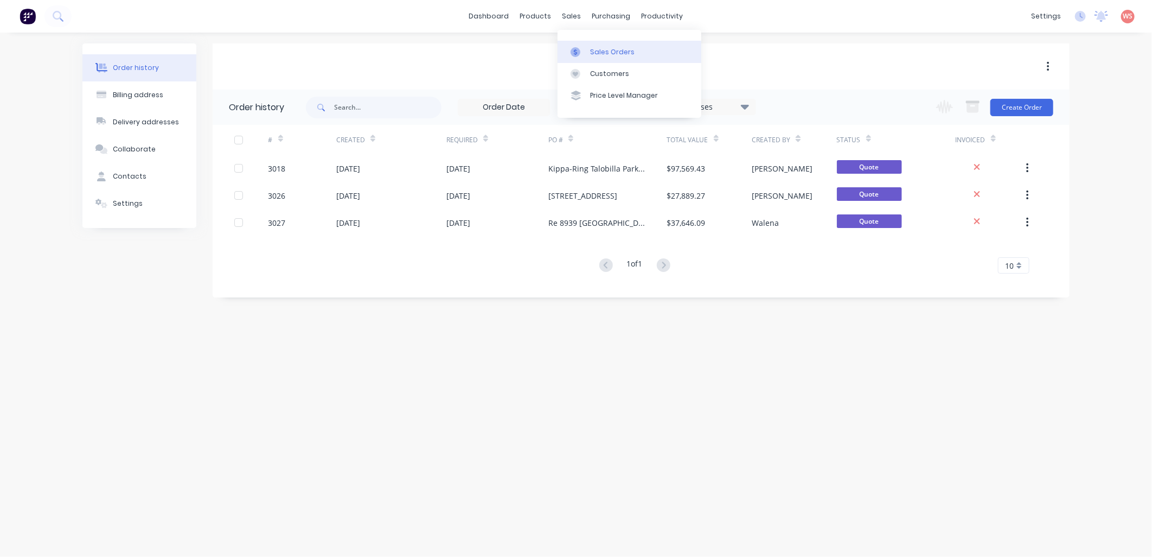
click at [617, 52] on div "Sales Orders" at bounding box center [612, 52] width 44 height 10
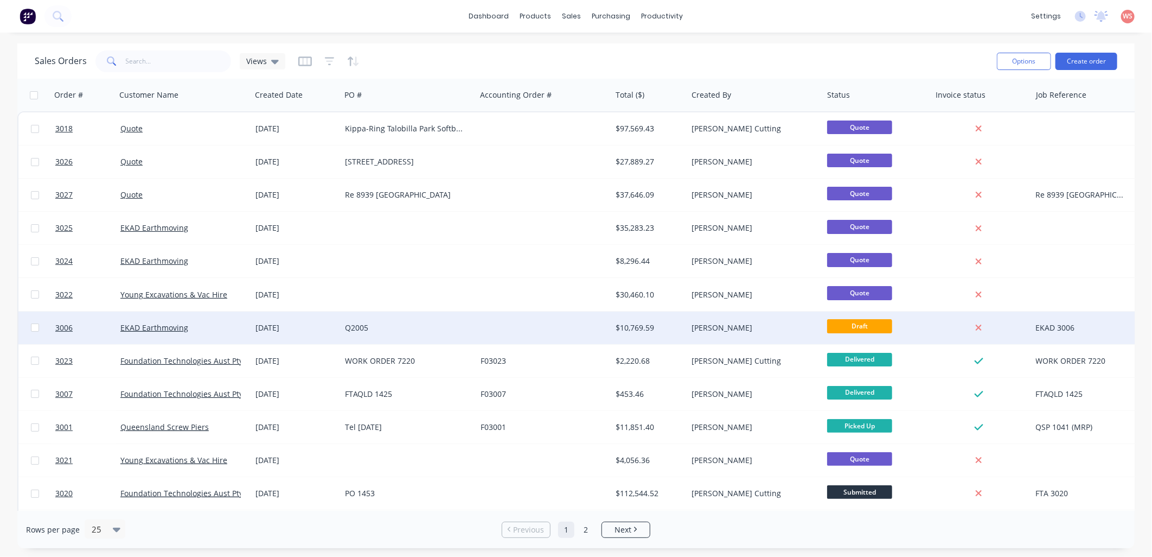
click at [178, 321] on div "EKAD Earthmoving" at bounding box center [184, 327] width 136 height 33
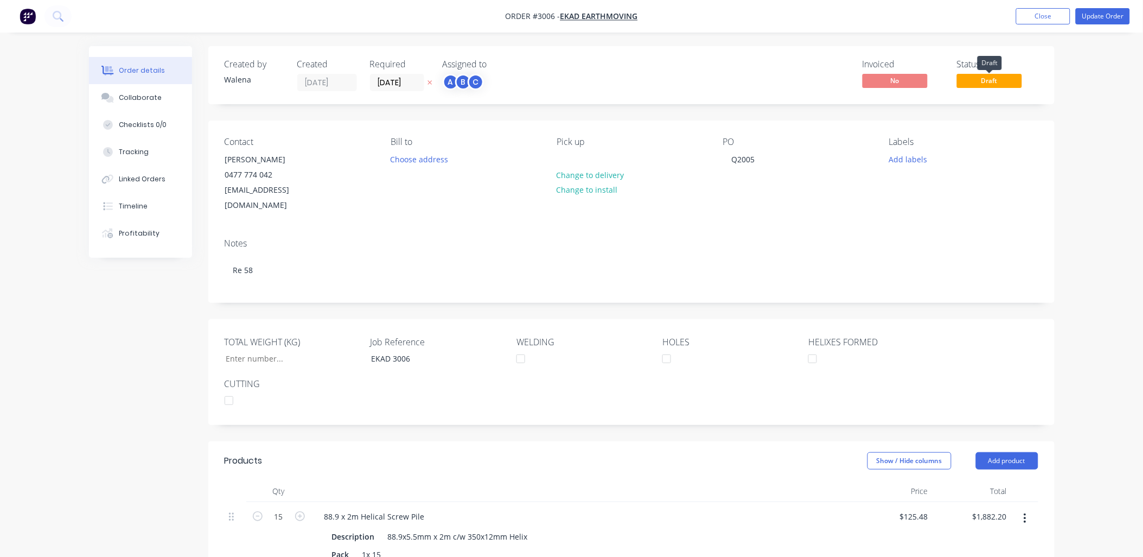
click at [997, 81] on span "Draft" at bounding box center [989, 81] width 65 height 14
click at [1114, 17] on button "Update Order" at bounding box center [1103, 16] width 54 height 16
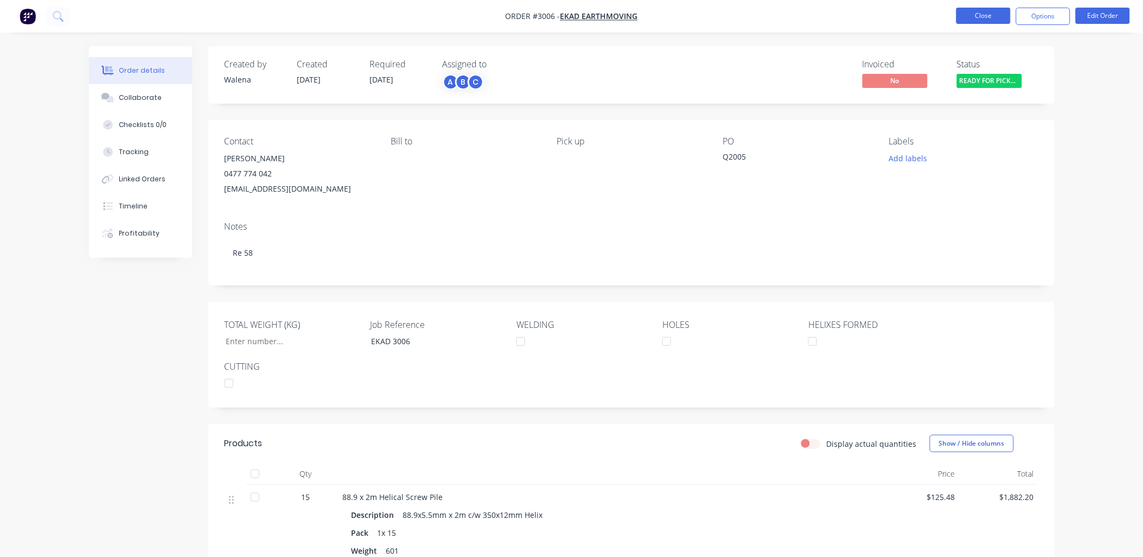
click at [969, 17] on button "Close" at bounding box center [983, 16] width 54 height 16
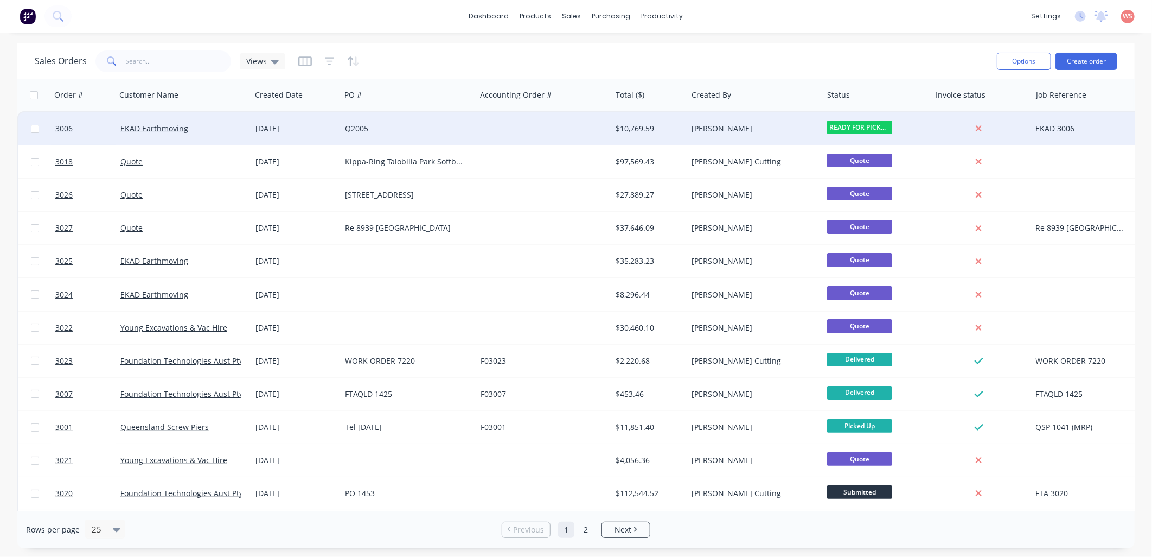
click at [627, 123] on div "$10,769.59" at bounding box center [648, 128] width 64 height 11
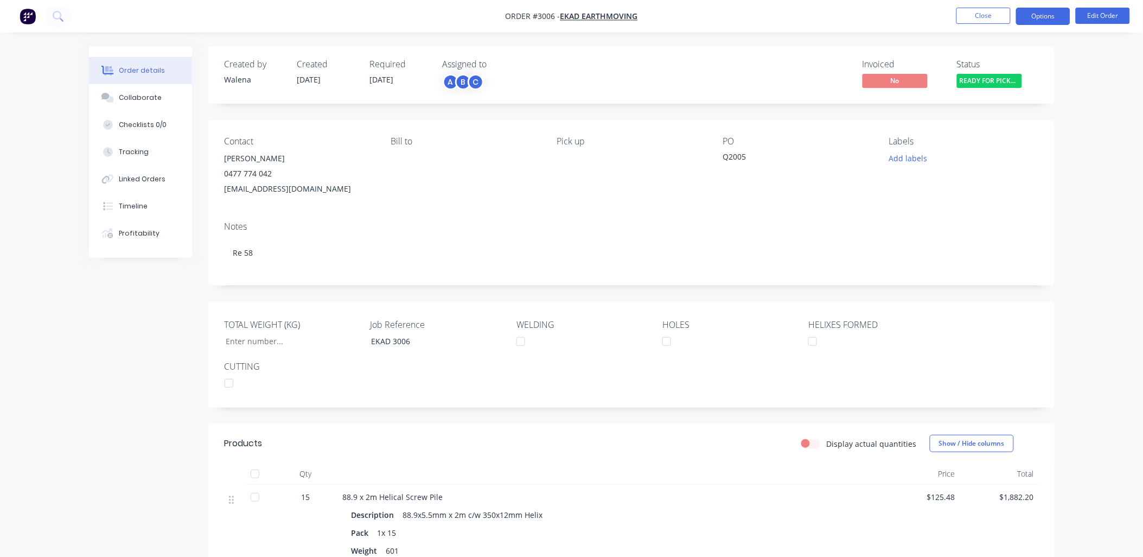
click at [1047, 18] on button "Options" at bounding box center [1043, 16] width 54 height 17
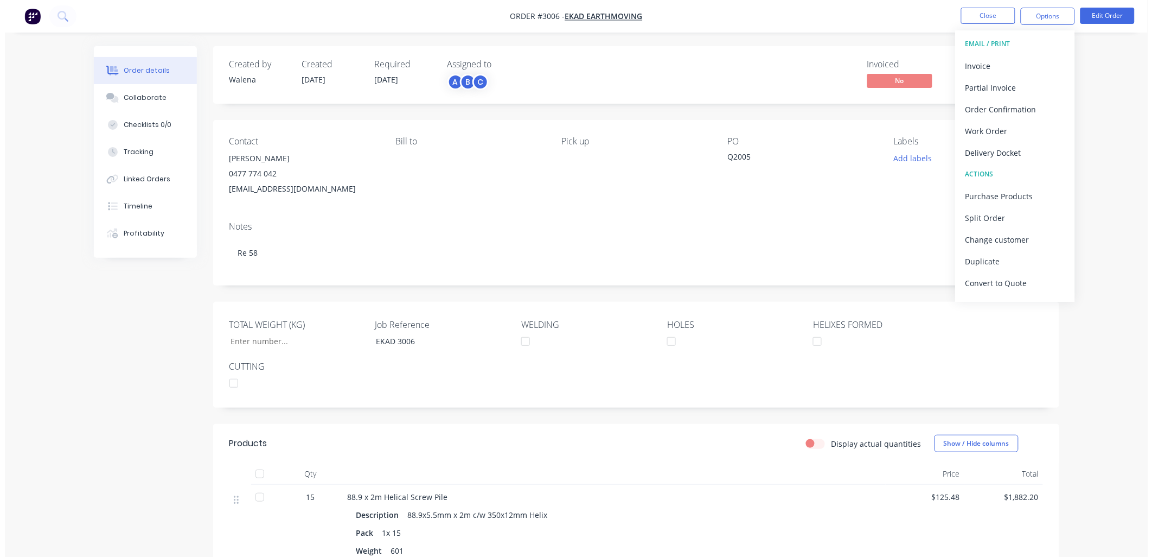
scroll to position [16, 0]
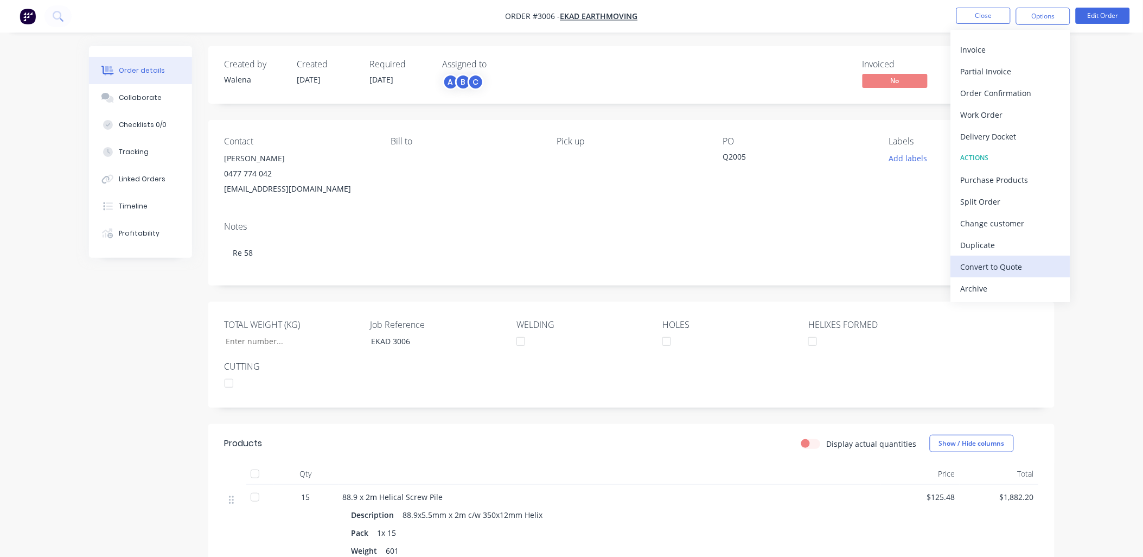
click at [1013, 263] on div "Convert to Quote" at bounding box center [1011, 267] width 100 height 16
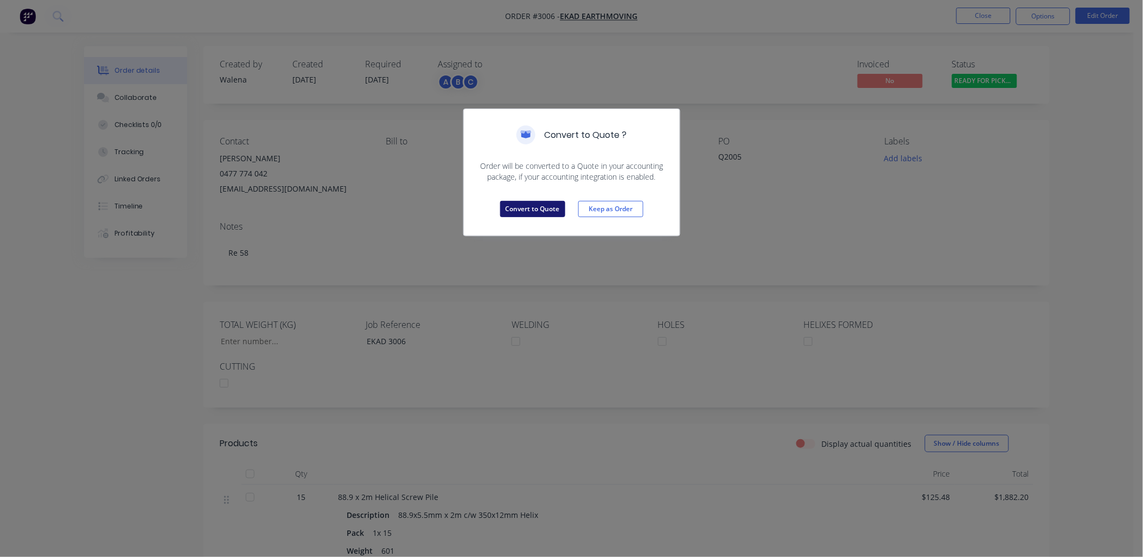
click at [530, 214] on button "Convert to Quote" at bounding box center [532, 209] width 65 height 16
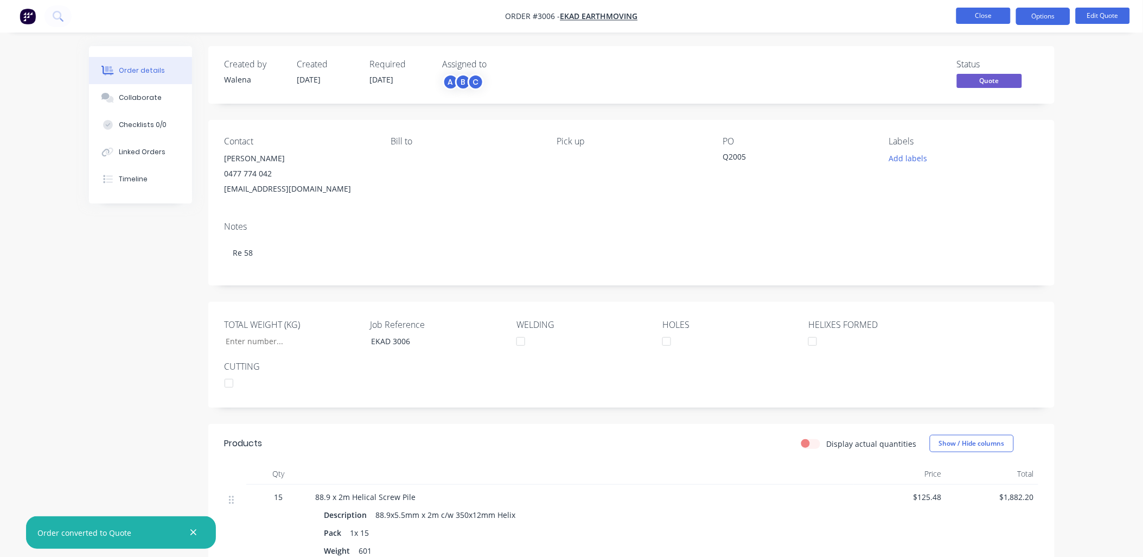
click at [990, 15] on button "Close" at bounding box center [983, 16] width 54 height 16
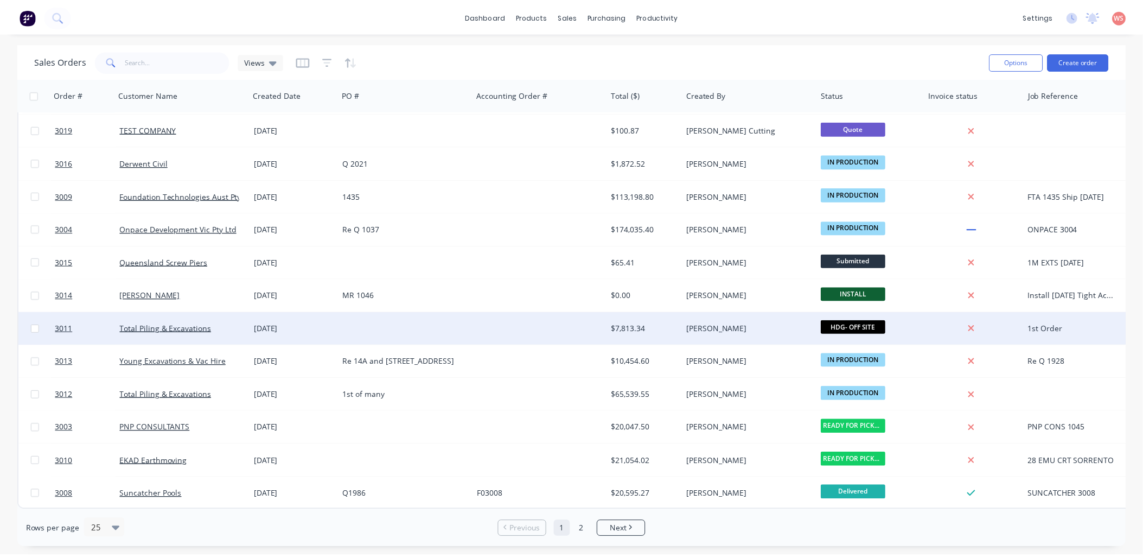
scroll to position [33, 0]
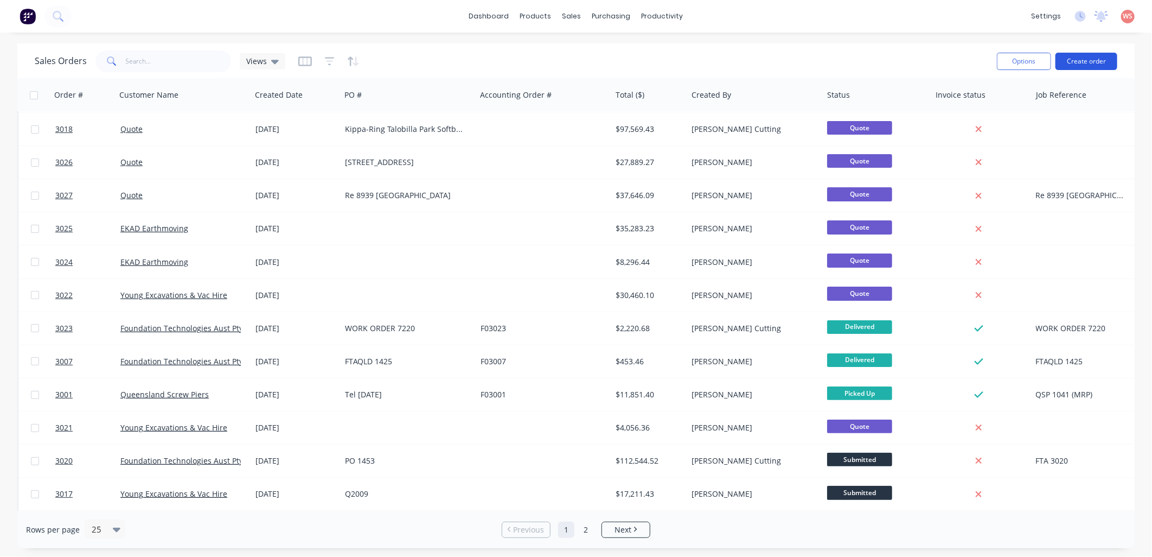
click at [1085, 61] on button "Create order" at bounding box center [1087, 61] width 62 height 17
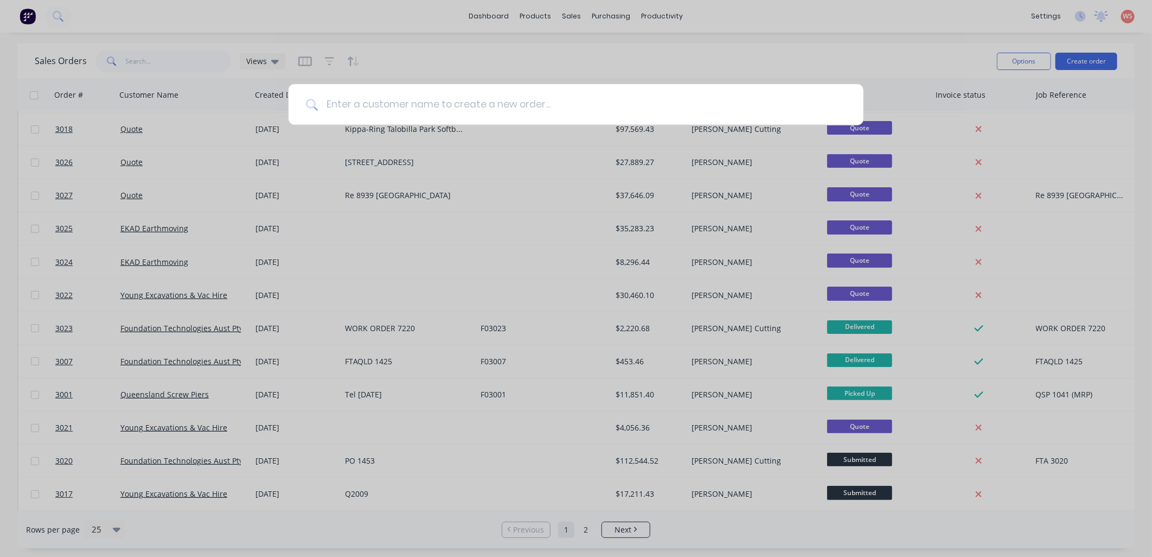
click at [438, 100] on input at bounding box center [582, 104] width 528 height 41
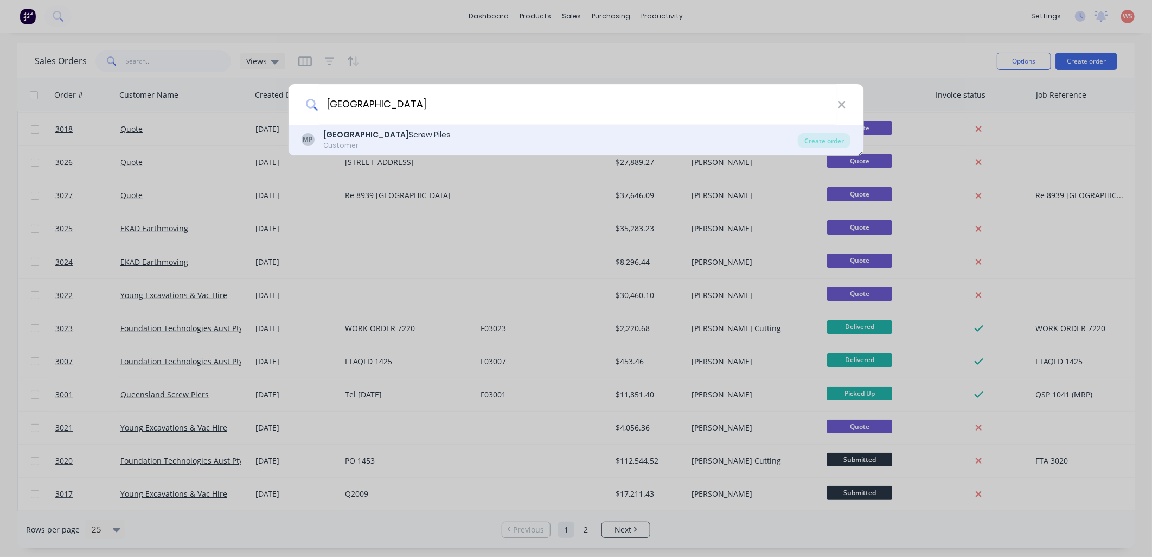
type input "[GEOGRAPHIC_DATA]"
click at [371, 140] on div "Melbourne Screw Piles" at bounding box center [386, 134] width 127 height 11
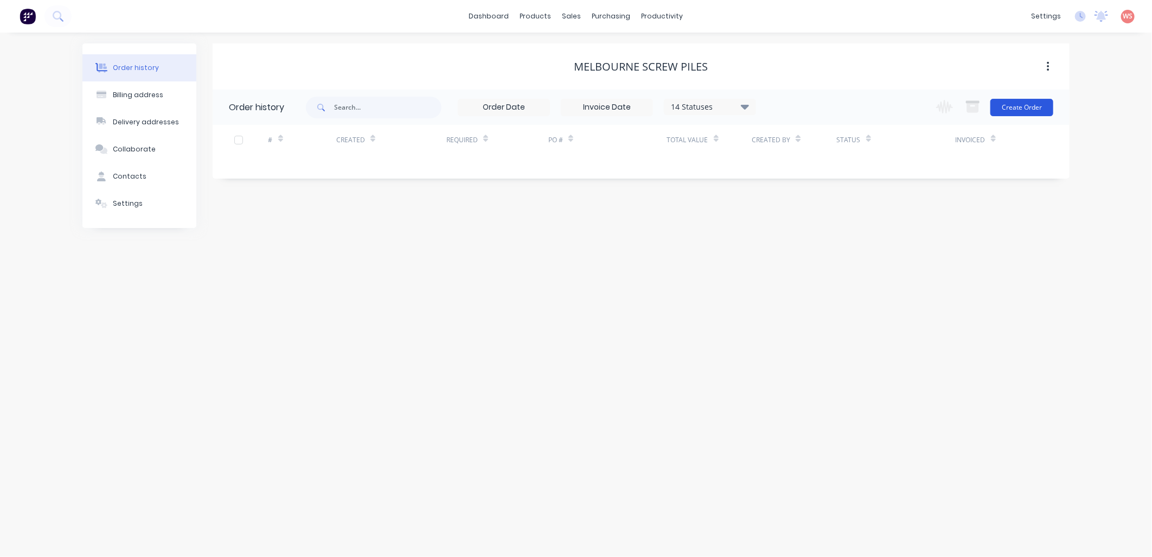
click at [1017, 112] on button "Create Order" at bounding box center [1022, 107] width 63 height 17
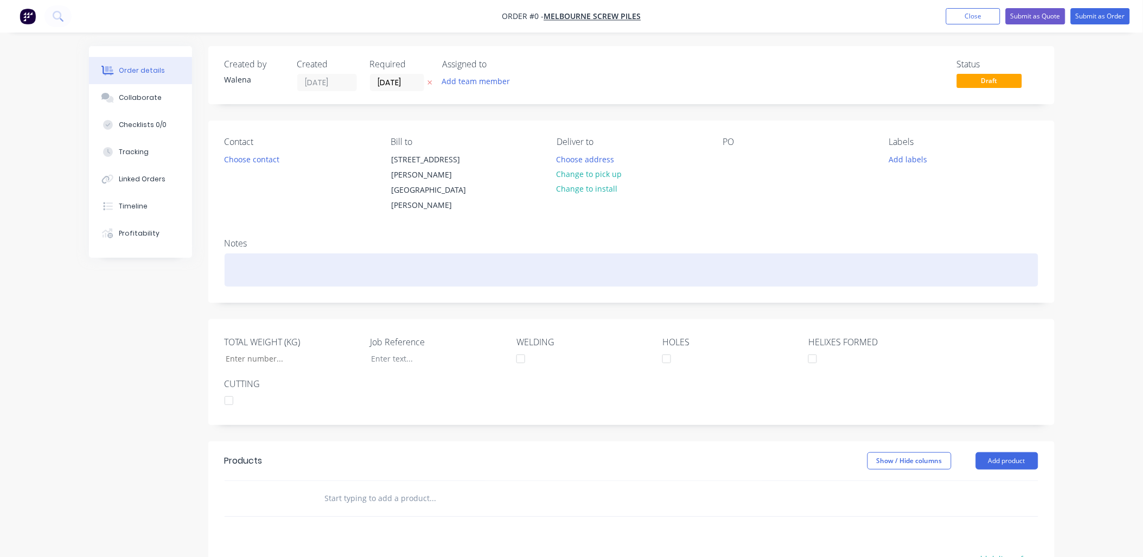
click at [277, 274] on div at bounding box center [632, 269] width 814 height 33
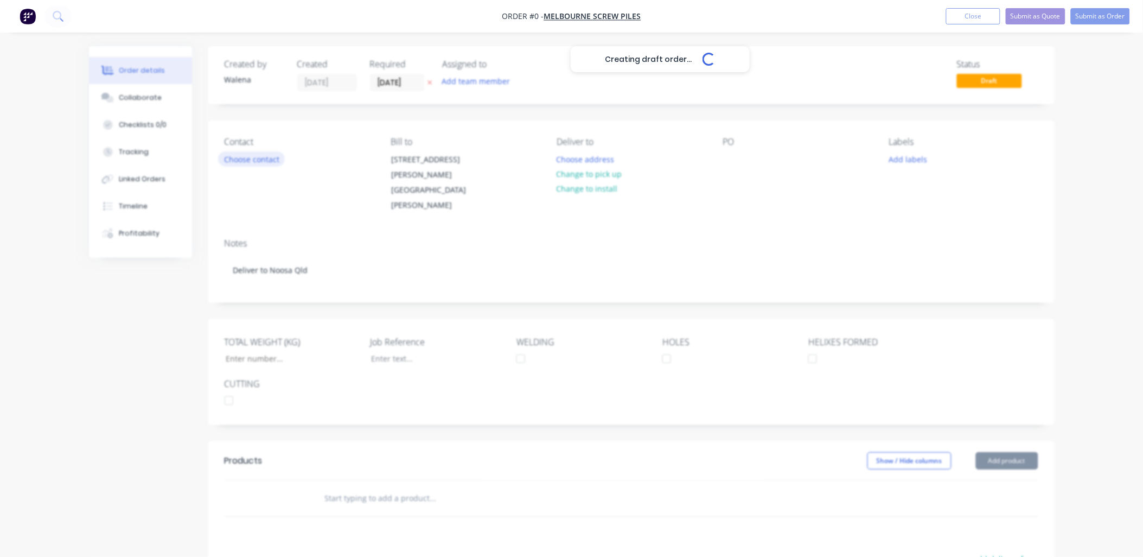
click at [274, 156] on div "Creating draft order... Loading... Order details Collaborate Checklists 0/0 Tra…" at bounding box center [571, 407] width 987 height 723
click at [266, 158] on button "Choose contact" at bounding box center [251, 158] width 67 height 15
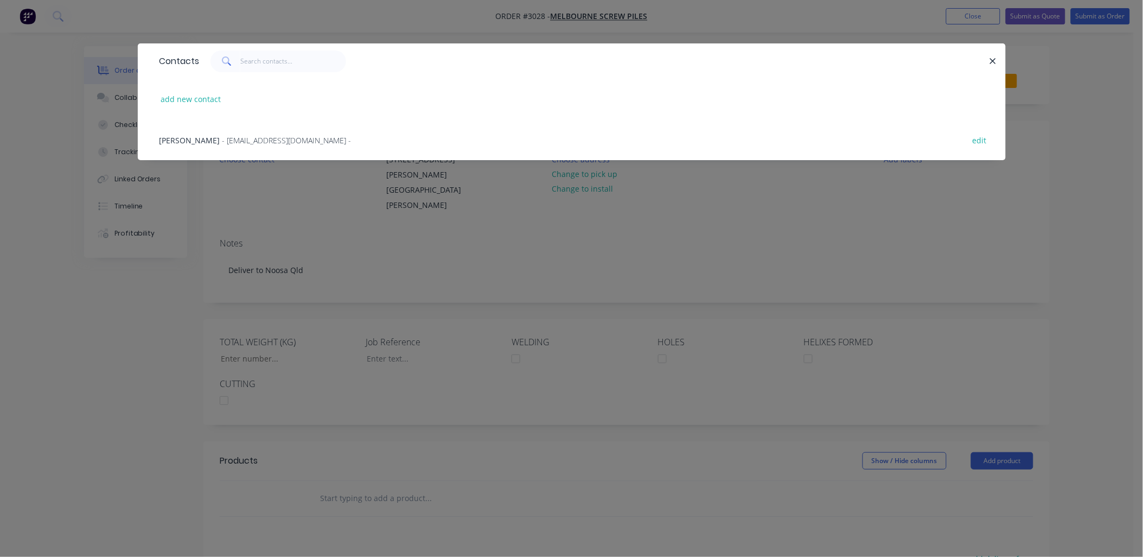
click at [257, 142] on span "- [EMAIL_ADDRESS][DOMAIN_NAME] -" at bounding box center [286, 140] width 129 height 10
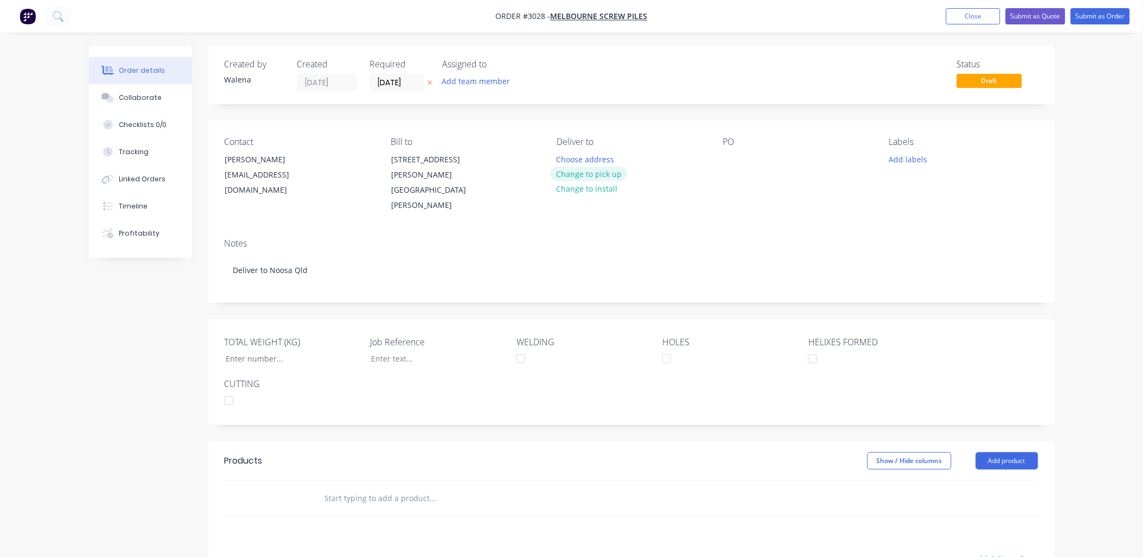
click at [605, 169] on button "Change to pick up" at bounding box center [589, 174] width 77 height 15
click at [730, 164] on div at bounding box center [731, 159] width 17 height 16
click at [752, 251] on div "Notes Deliver to Noosa Qld" at bounding box center [631, 265] width 846 height 73
click at [922, 161] on button "Add labels" at bounding box center [908, 158] width 50 height 15
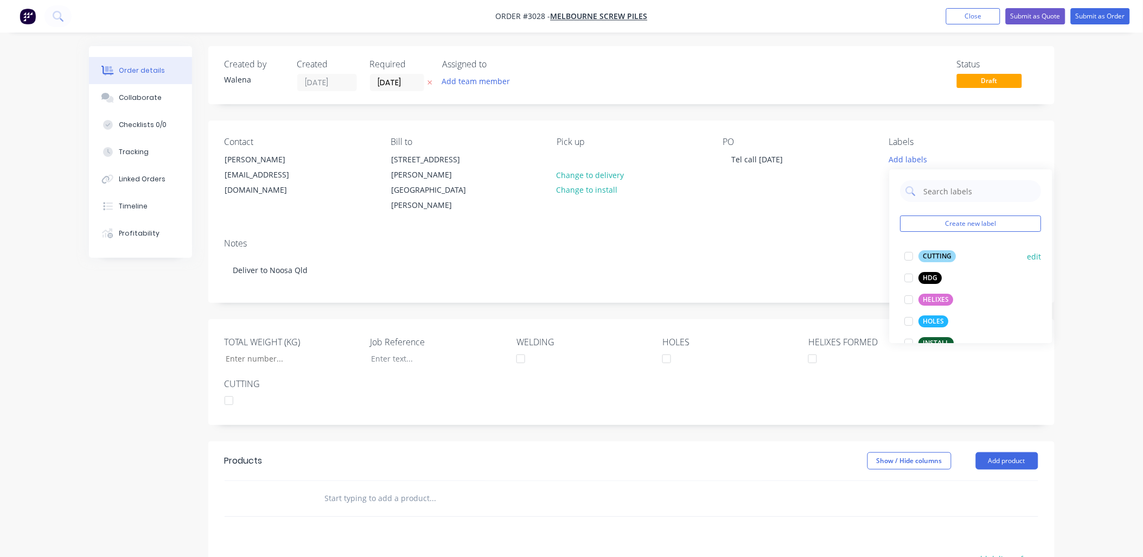
click at [906, 257] on div at bounding box center [909, 256] width 22 height 22
click at [909, 301] on div at bounding box center [909, 294] width 22 height 22
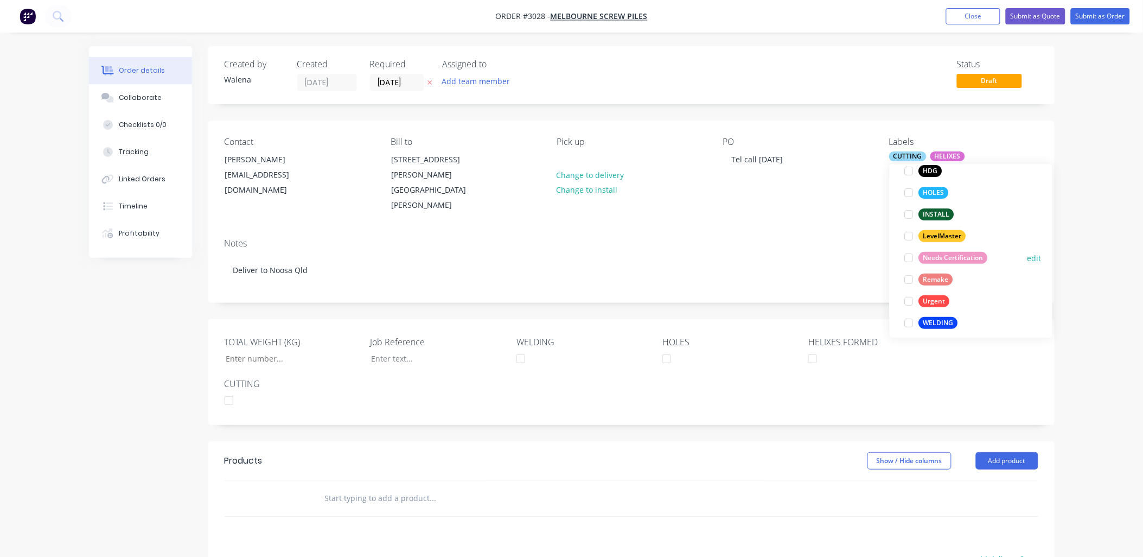
scroll to position [130, 0]
click at [908, 187] on div at bounding box center [909, 186] width 22 height 22
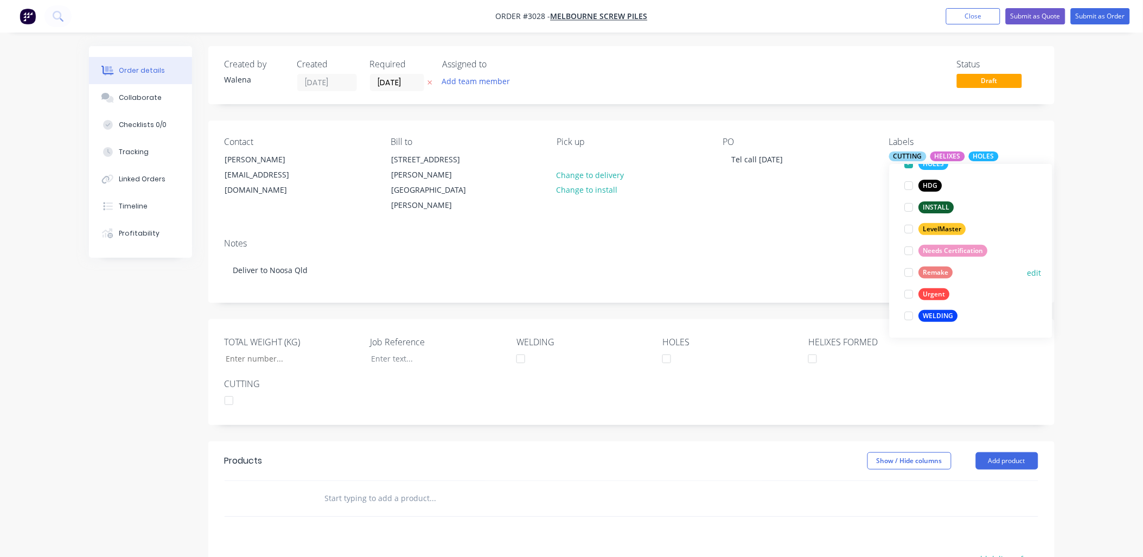
click at [908, 315] on div at bounding box center [909, 316] width 22 height 22
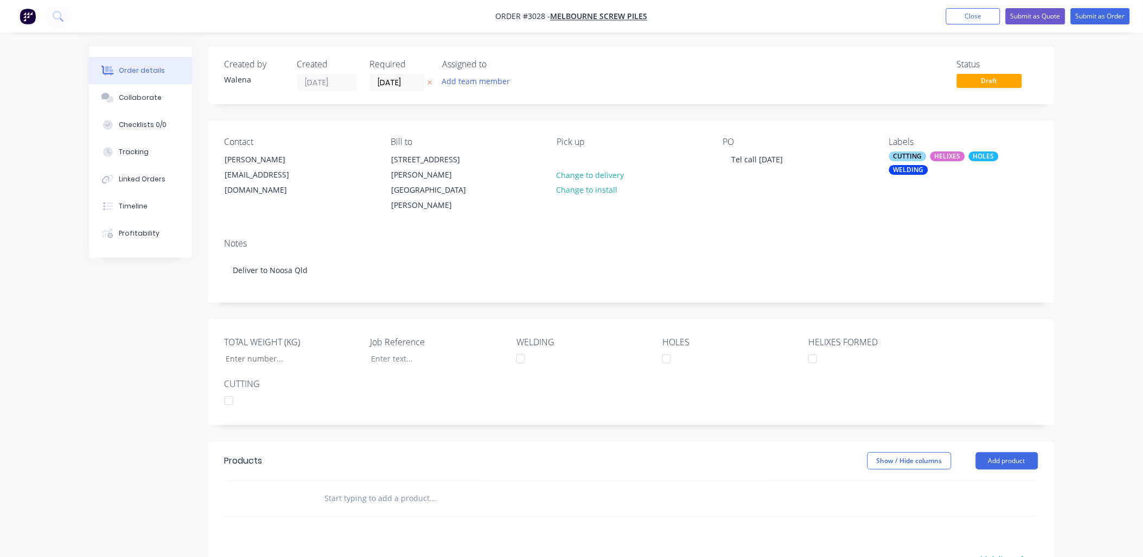
click at [724, 245] on div "Notes Deliver to Noosa Qld" at bounding box center [631, 265] width 846 height 73
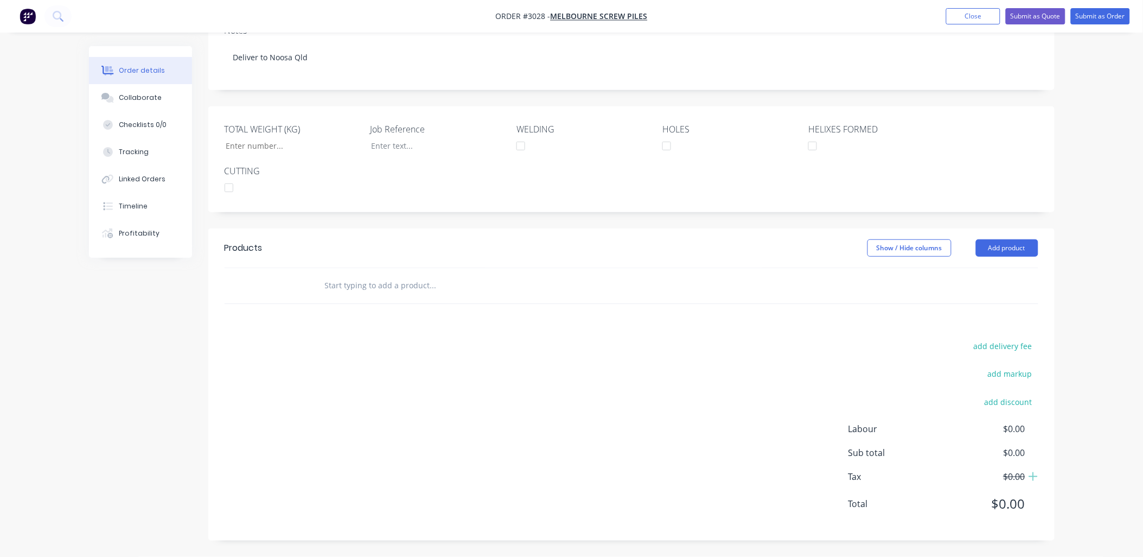
scroll to position [228, 0]
click at [1031, 250] on button "Add product" at bounding box center [1007, 247] width 62 height 17
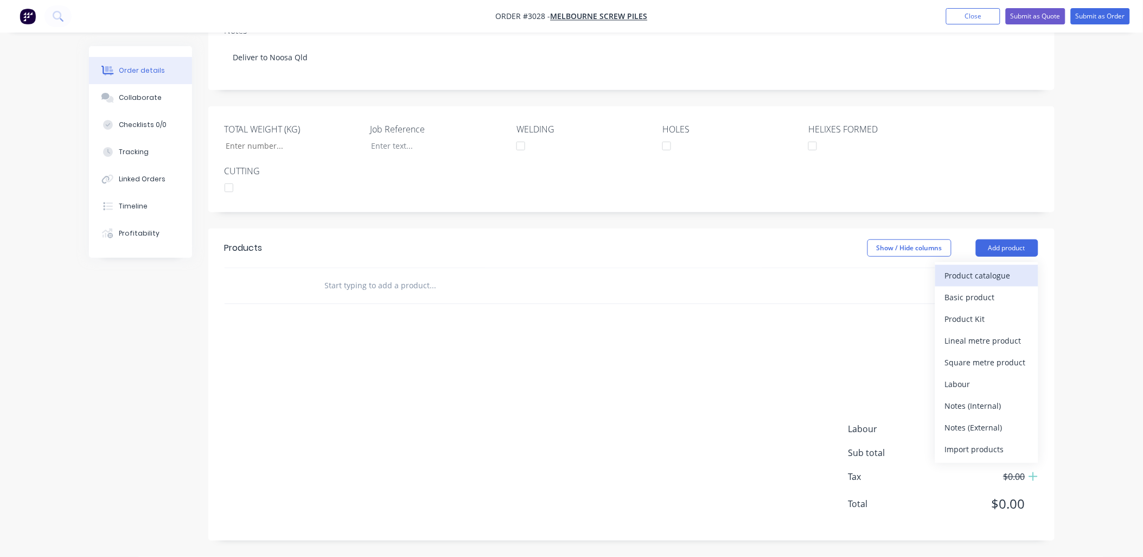
click at [964, 277] on div "Product catalogue" at bounding box center [987, 275] width 84 height 16
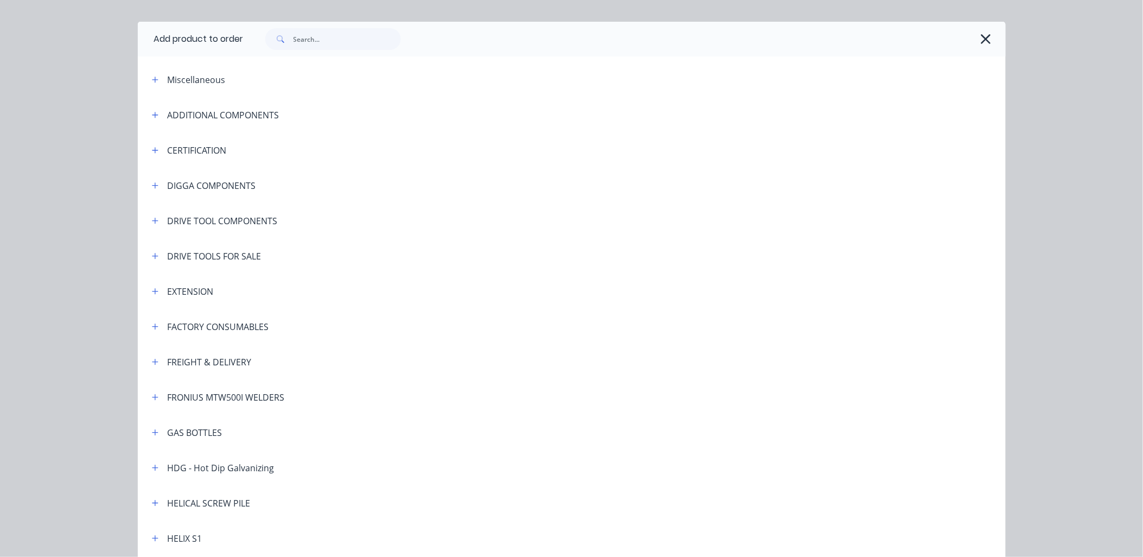
scroll to position [80, 0]
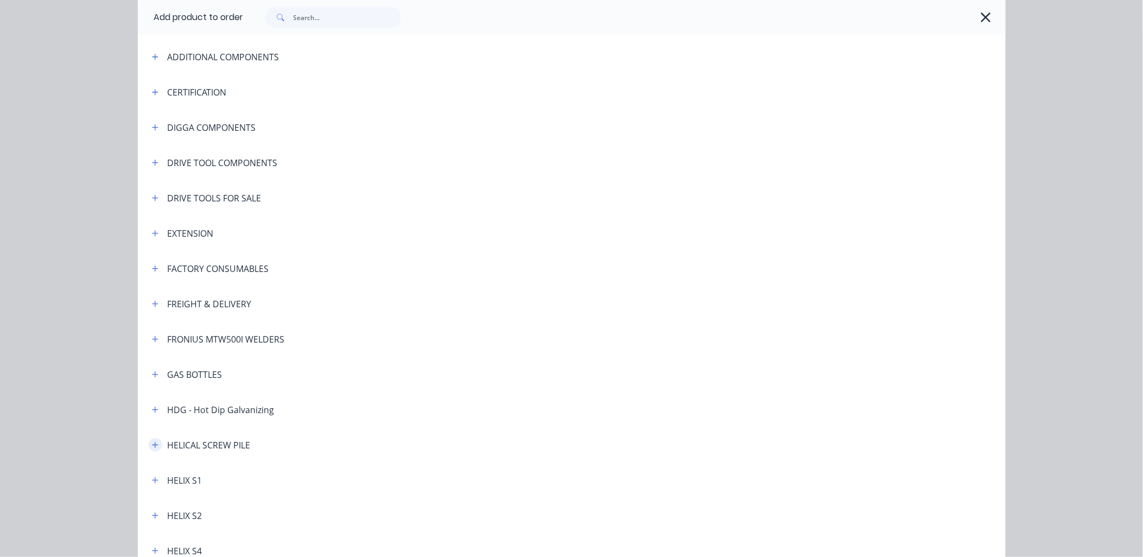
click at [150, 448] on button "button" at bounding box center [156, 445] width 14 height 14
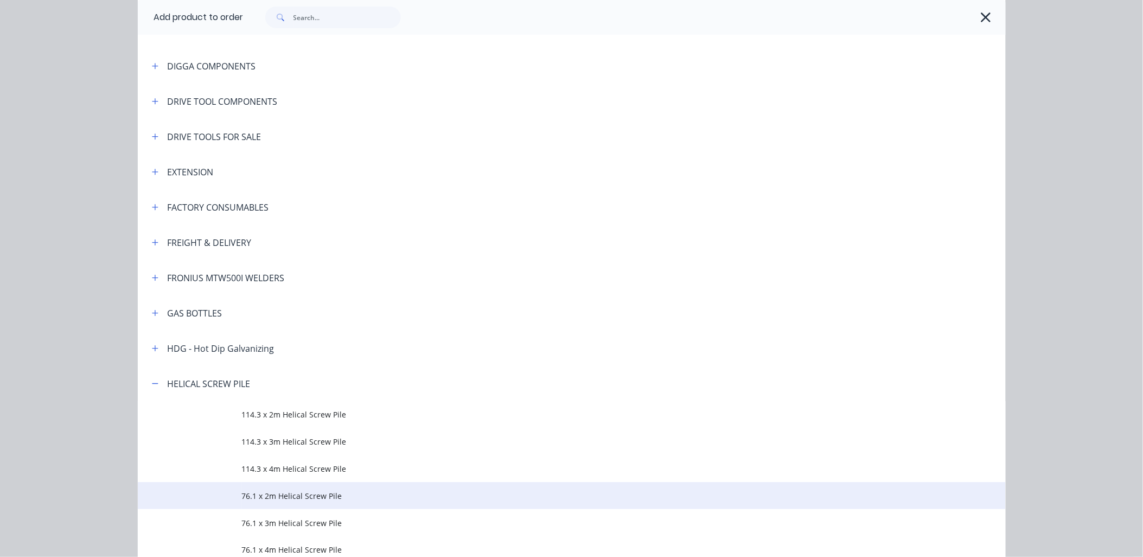
scroll to position [241, 0]
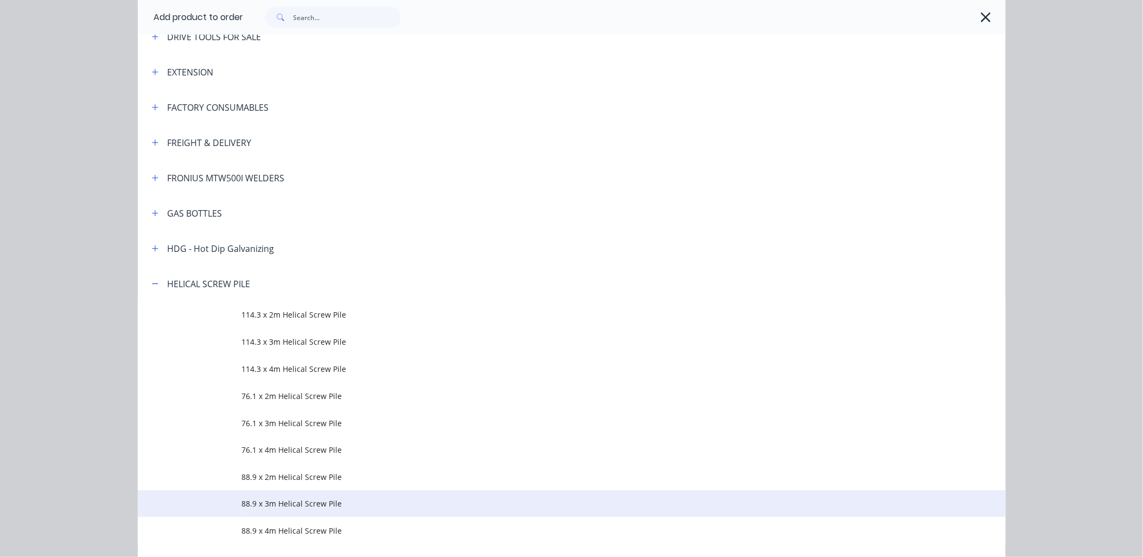
click at [316, 500] on span "88.9 x 3m Helical Screw Pile" at bounding box center [547, 503] width 611 height 11
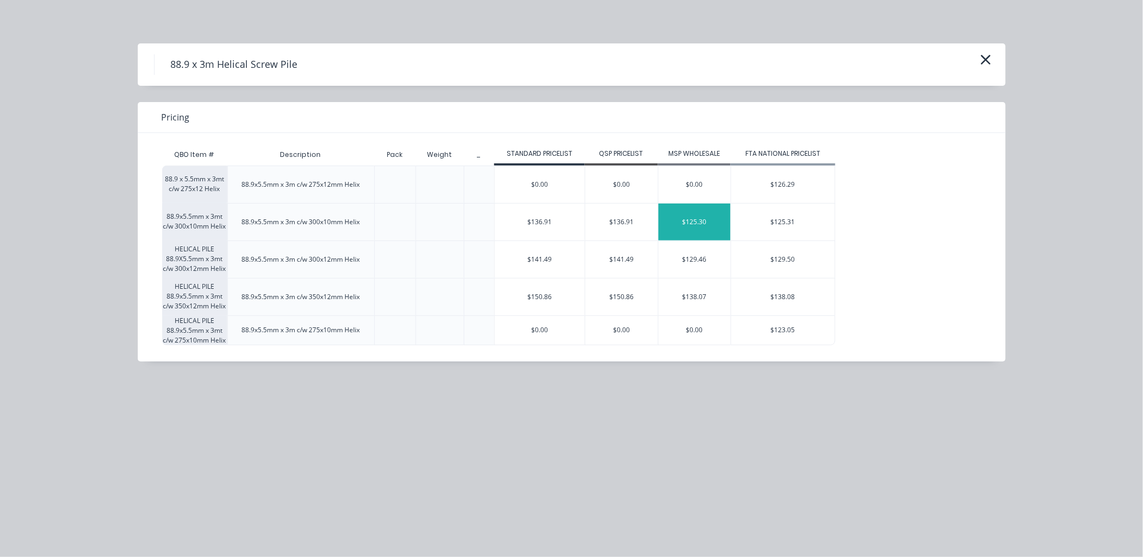
click at [712, 226] on div "$125.30" at bounding box center [695, 221] width 73 height 37
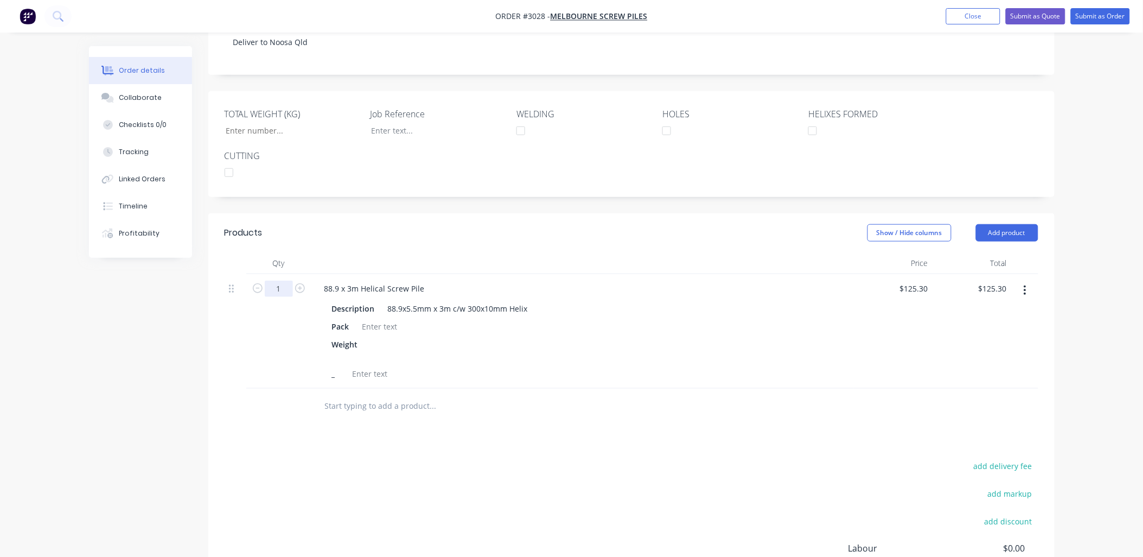
click at [283, 297] on input "1" at bounding box center [279, 288] width 28 height 16
type input "91"
type input "$11,402.30"
click at [382, 495] on div "add delivery fee add markup add discount Labour $0.00 Sub total $11,402.30 Tax …" at bounding box center [632, 551] width 814 height 186
click at [375, 334] on div at bounding box center [380, 326] width 44 height 16
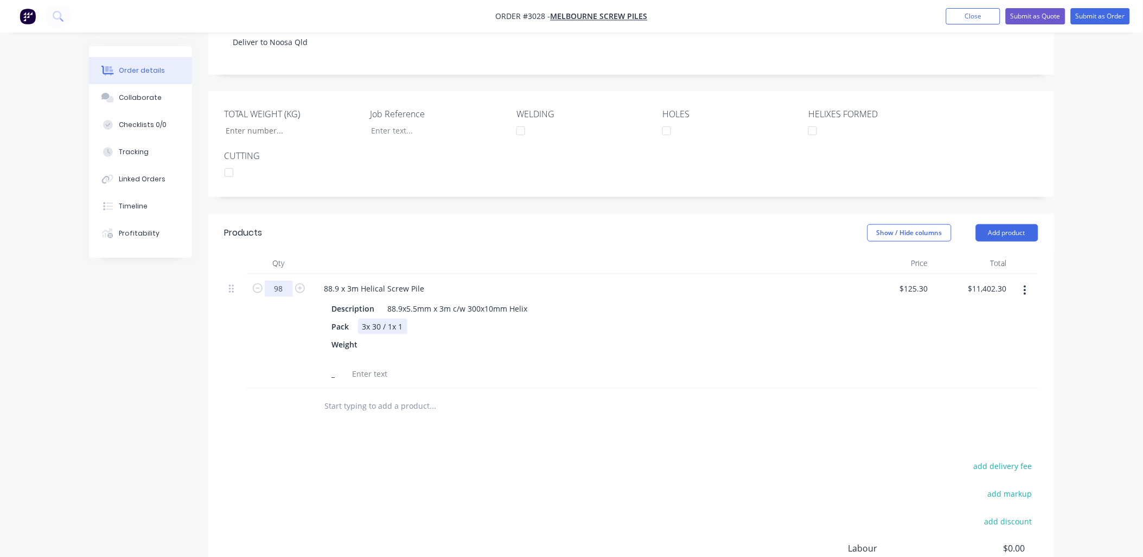
type input "98"
type input "$12,279.40"
click at [401, 334] on div "3x 30 / 1x 1" at bounding box center [382, 326] width 49 height 16
click at [395, 350] on div "Description 88.9x5.5mm x 3m c/w 300x10mm Helix Pack 3x 30 / 1x 1 Weight _" at bounding box center [583, 339] width 534 height 83
click at [397, 334] on div "3x 30 / 1x 1" at bounding box center [382, 326] width 49 height 16
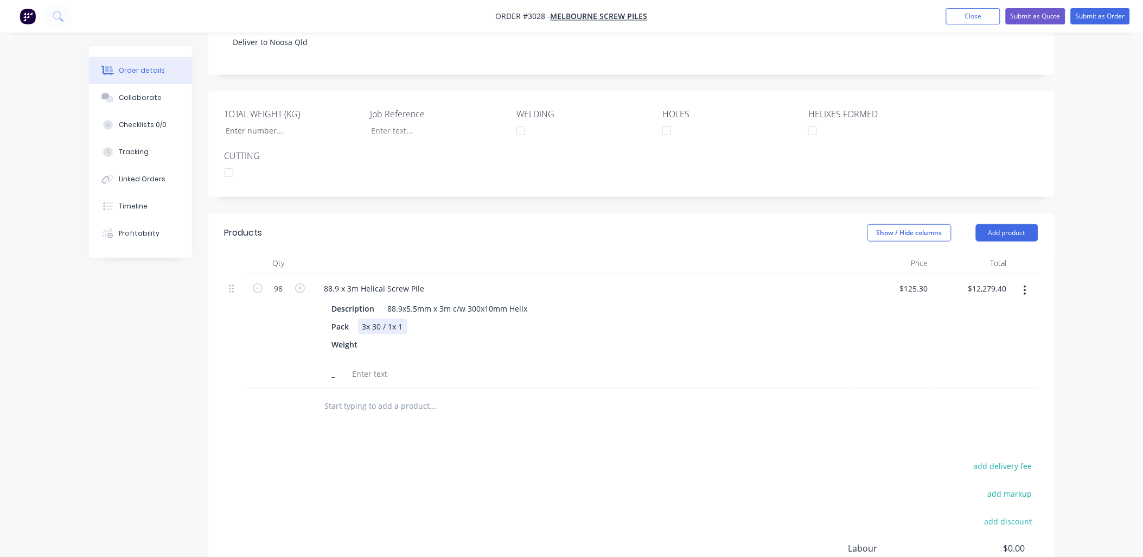
click at [401, 334] on div "3x 30 / 1x 1" at bounding box center [382, 326] width 49 height 16
click at [364, 381] on div at bounding box center [370, 374] width 44 height 16
click at [371, 360] on div at bounding box center [375, 349] width 16 height 27
click at [526, 352] on div "Weight 1202 / 321" at bounding box center [581, 344] width 506 height 16
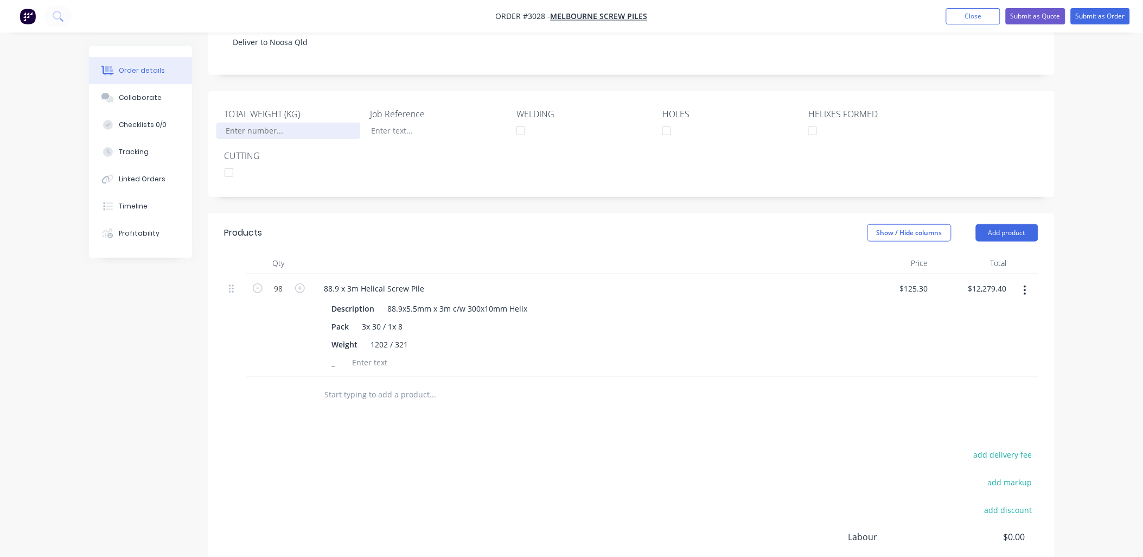
click at [248, 139] on input "TOTAL WEIGHT (KG)" at bounding box center [287, 131] width 143 height 16
type input "3,927"
click at [543, 488] on div "add delivery fee add markup add discount Labour $0.00 Sub total $12,279.40 Tax …" at bounding box center [632, 540] width 814 height 186
click at [378, 405] on input "text" at bounding box center [432, 395] width 217 height 22
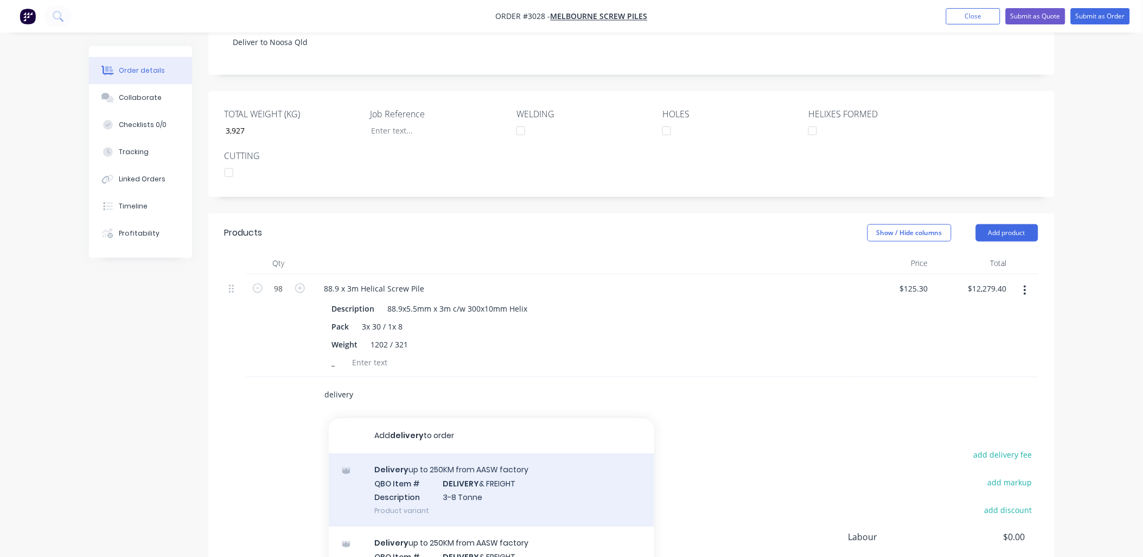
type input "delivery"
click at [475, 500] on div "Delivery up to 250KM from AASW factory QBO Item # DELIVERY & FREIGHT Descriptio…" at bounding box center [491, 489] width 325 height 73
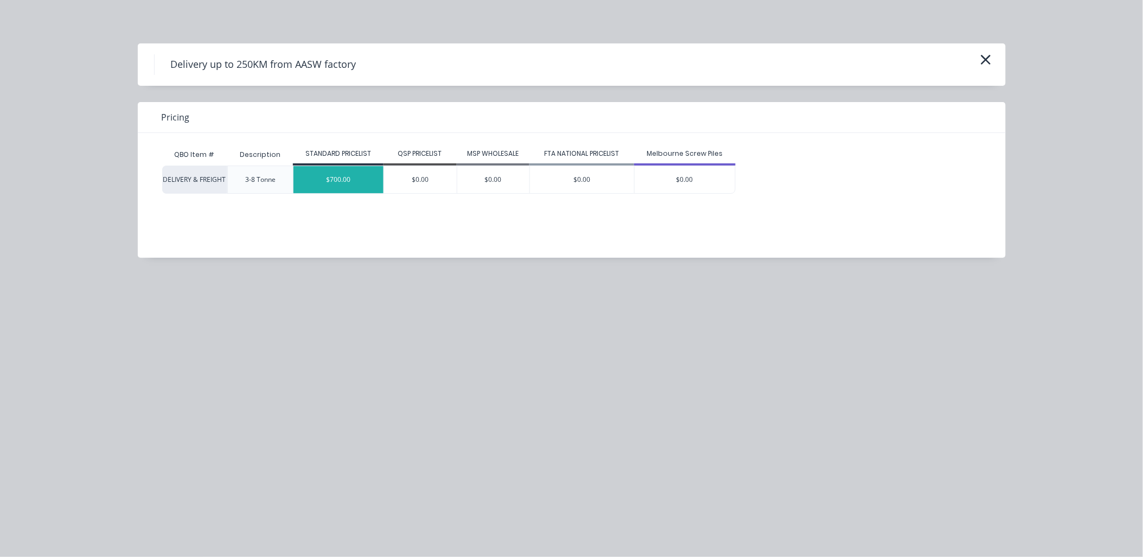
click at [344, 173] on div "$700.00" at bounding box center [338, 179] width 90 height 27
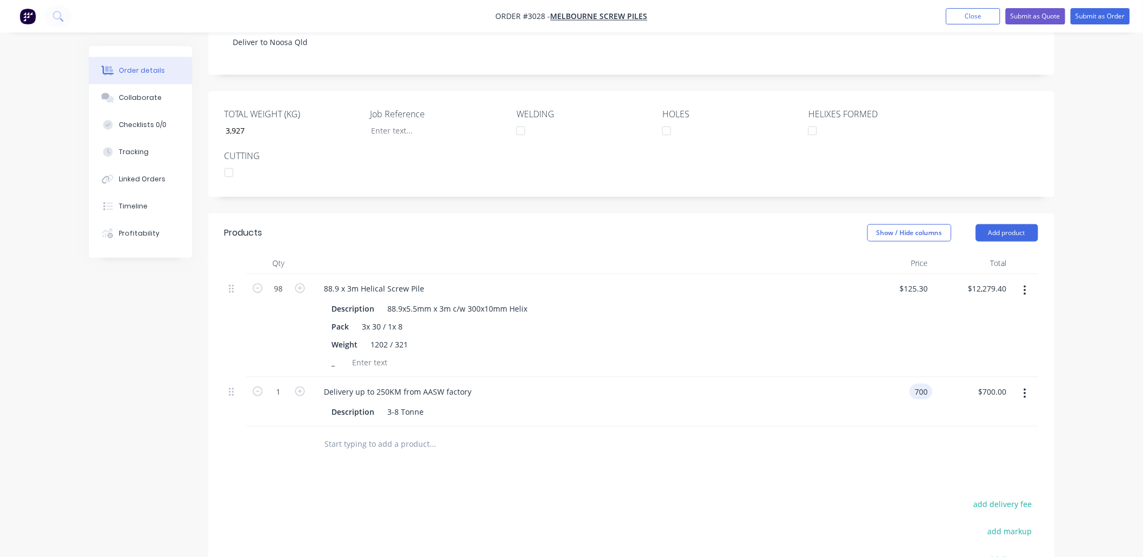
click at [908, 417] on div "700 700" at bounding box center [893, 401] width 79 height 49
type input "$1,000.00"
click at [664, 507] on div "Products Show / Hide columns Add product Qty Price Total 98 88.9 x 3m Helical S…" at bounding box center [631, 455] width 846 height 485
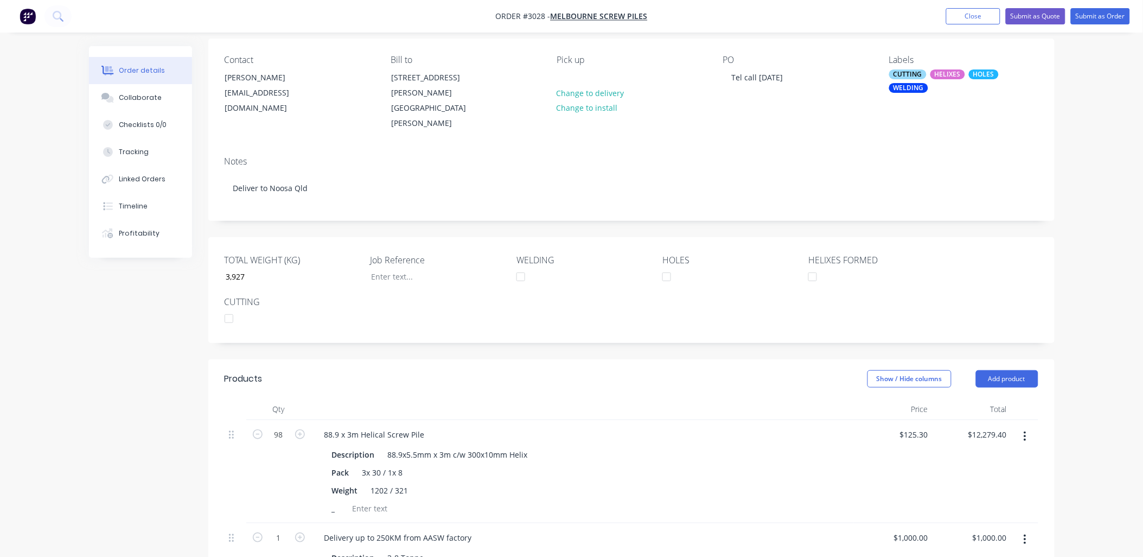
scroll to position [67, 0]
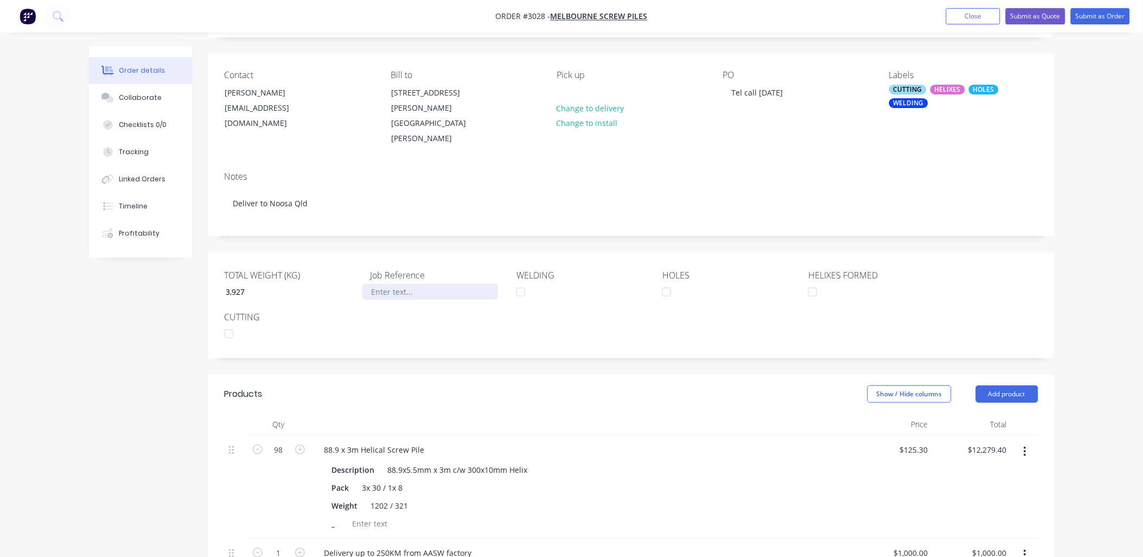
click at [391, 299] on div at bounding box center [430, 292] width 136 height 16
click at [409, 358] on div "TOTAL WEIGHT (KG) 3,927 Job Reference Warehouse - Noosa WELDING HOLES HELIXES F…" at bounding box center [631, 305] width 846 height 106
click at [617, 105] on button "Change to delivery" at bounding box center [590, 107] width 79 height 15
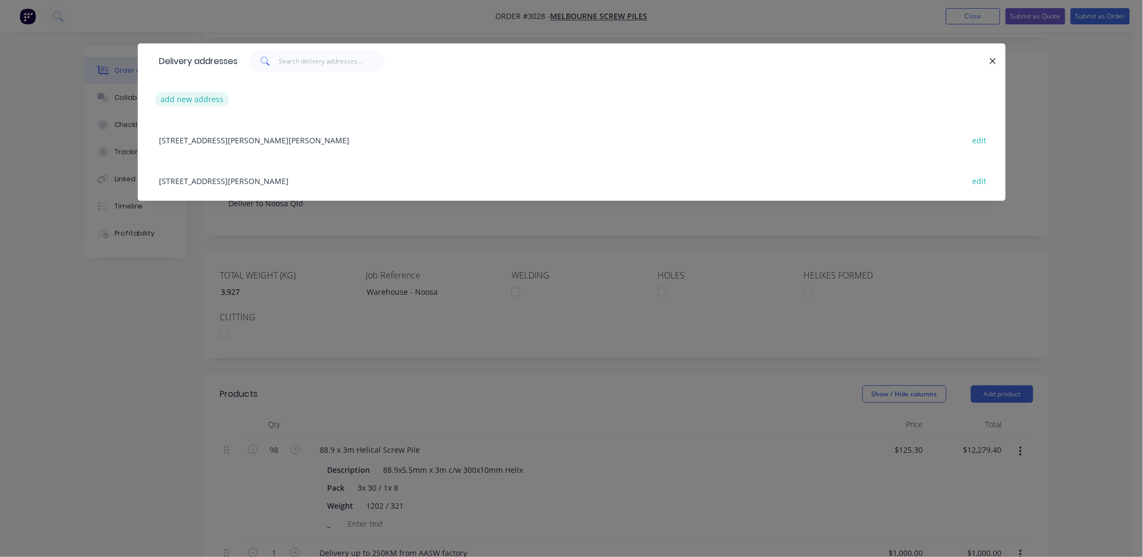
click at [215, 98] on button "add new address" at bounding box center [192, 99] width 74 height 15
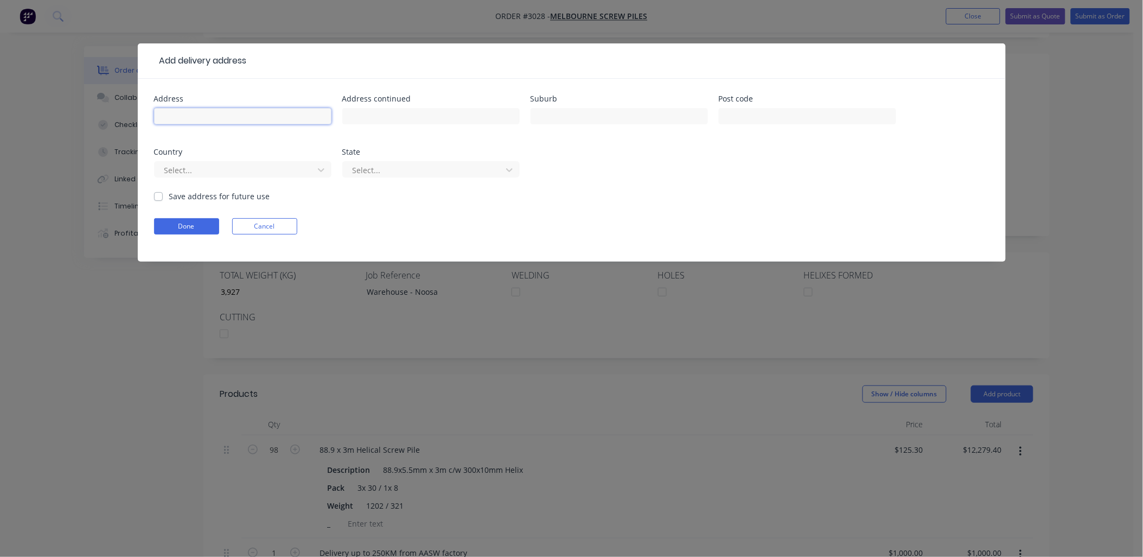
click at [221, 115] on input "text" at bounding box center [242, 116] width 177 height 16
type input "Noosa"
click at [169, 199] on label "Save address for future use" at bounding box center [219, 195] width 101 height 11
click at [155, 199] on input "Save address for future use" at bounding box center [158, 195] width 9 height 10
checkbox input "true"
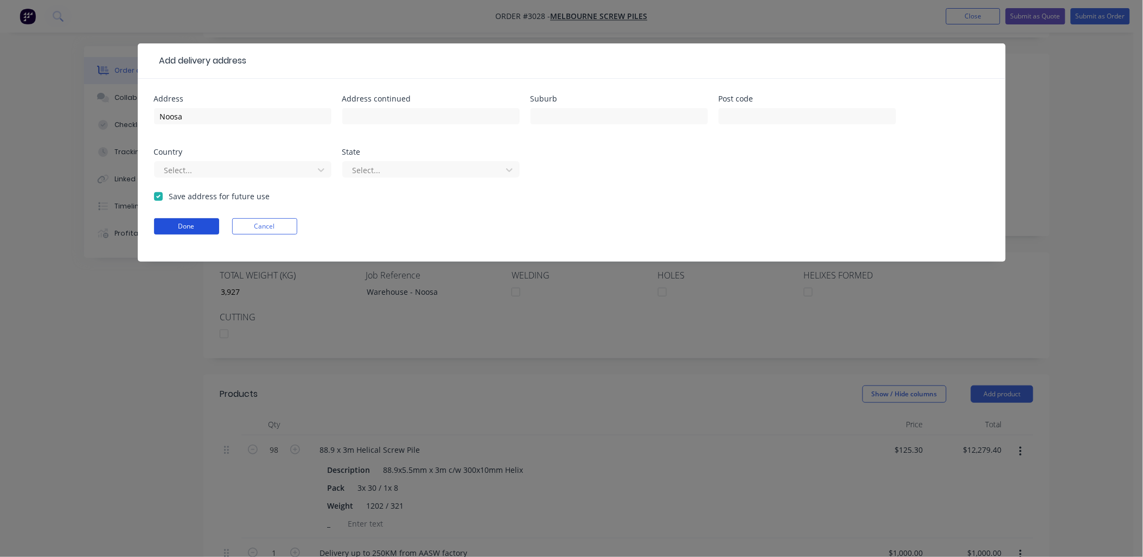
click at [179, 222] on button "Done" at bounding box center [186, 226] width 65 height 16
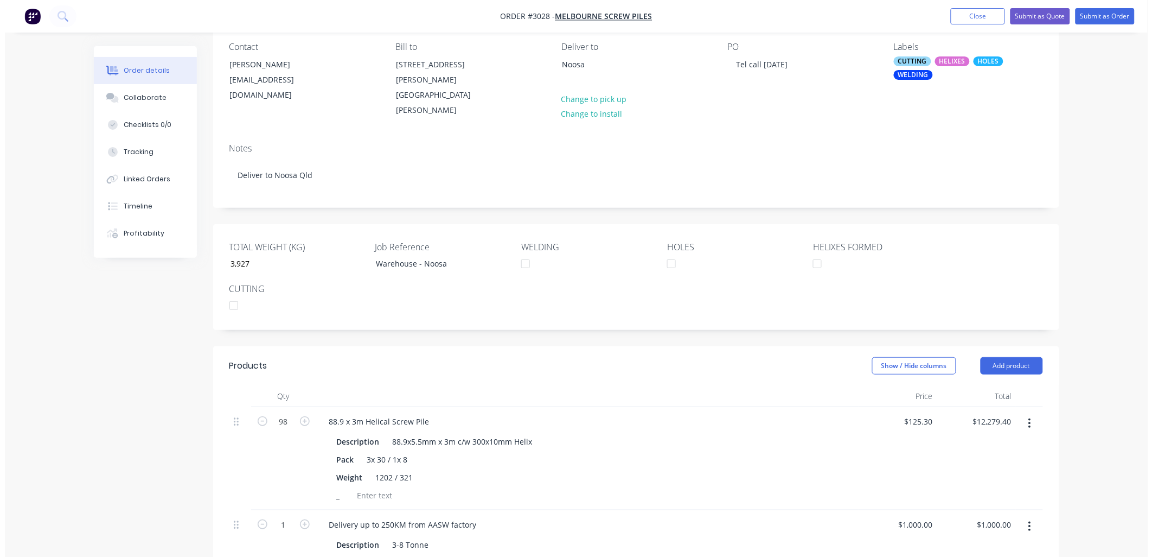
scroll to position [0, 0]
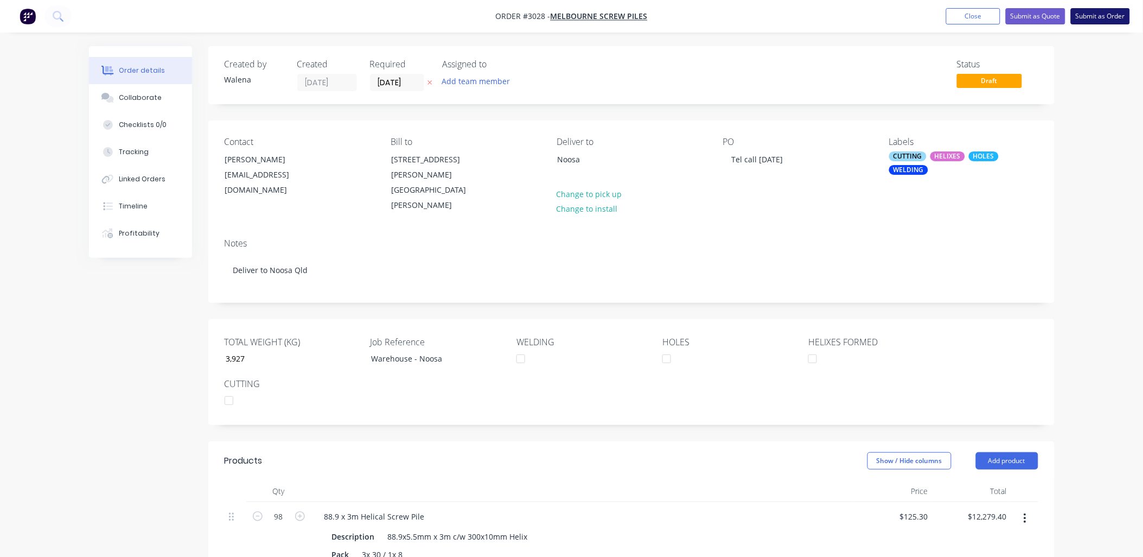
click at [1107, 17] on button "Submit as Order" at bounding box center [1100, 16] width 59 height 16
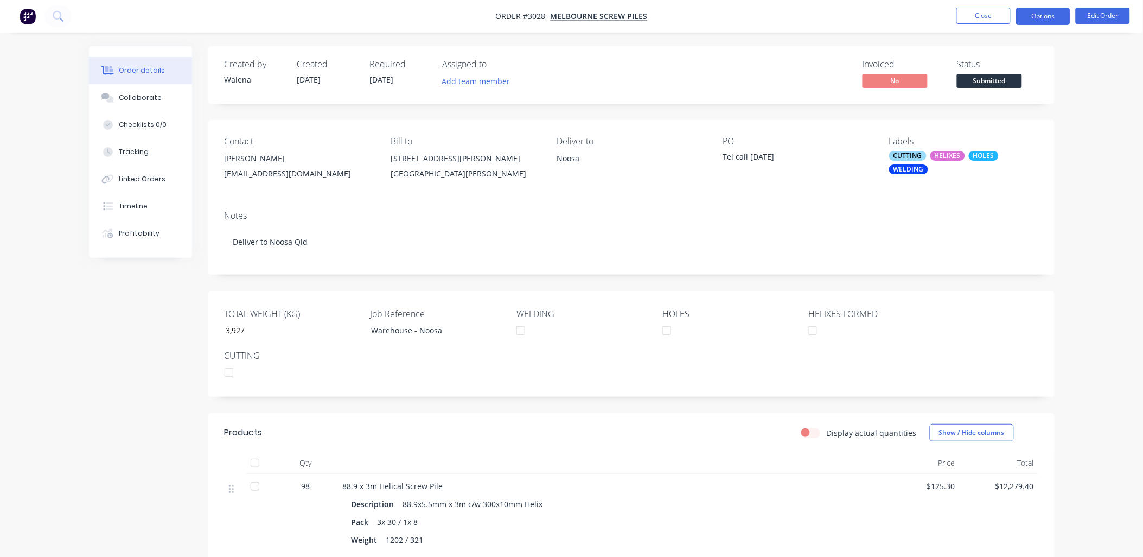
click at [1049, 16] on button "Options" at bounding box center [1043, 16] width 54 height 17
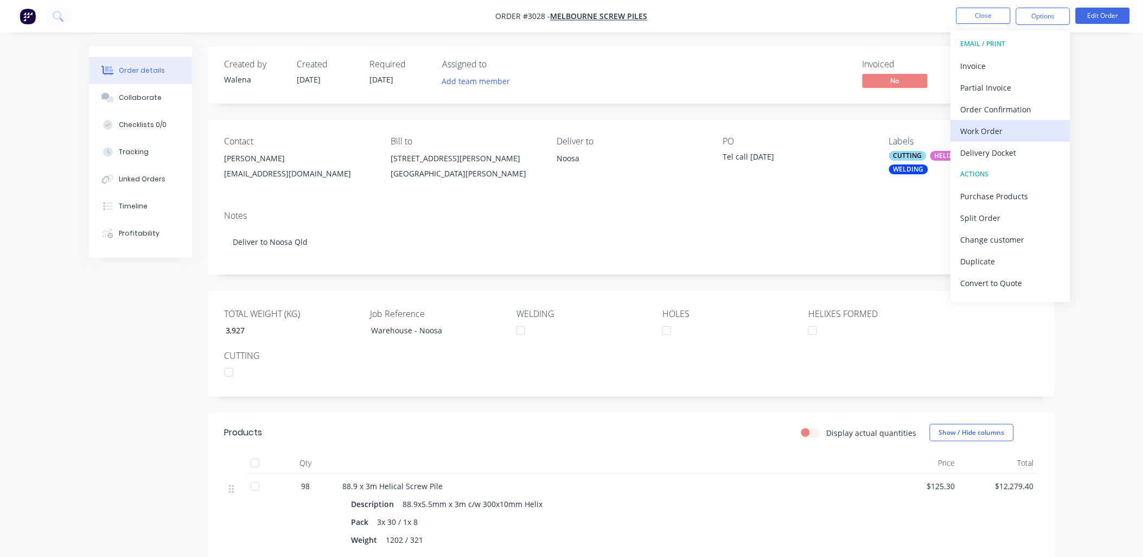
click at [993, 127] on div "Work Order" at bounding box center [1011, 131] width 100 height 16
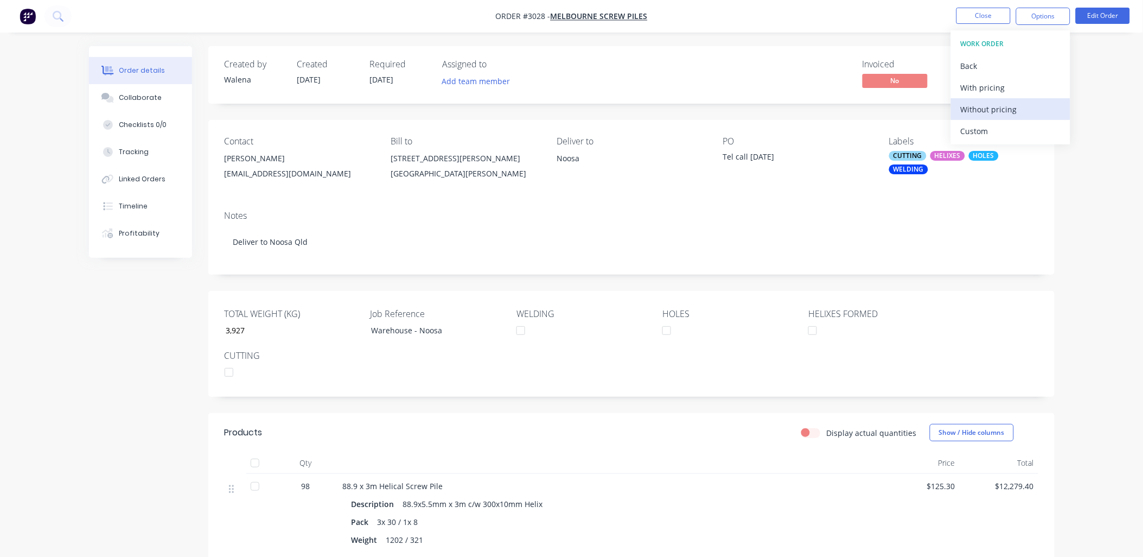
click at [1004, 106] on div "Without pricing" at bounding box center [1011, 109] width 100 height 16
click at [993, 16] on button "Close" at bounding box center [983, 16] width 54 height 16
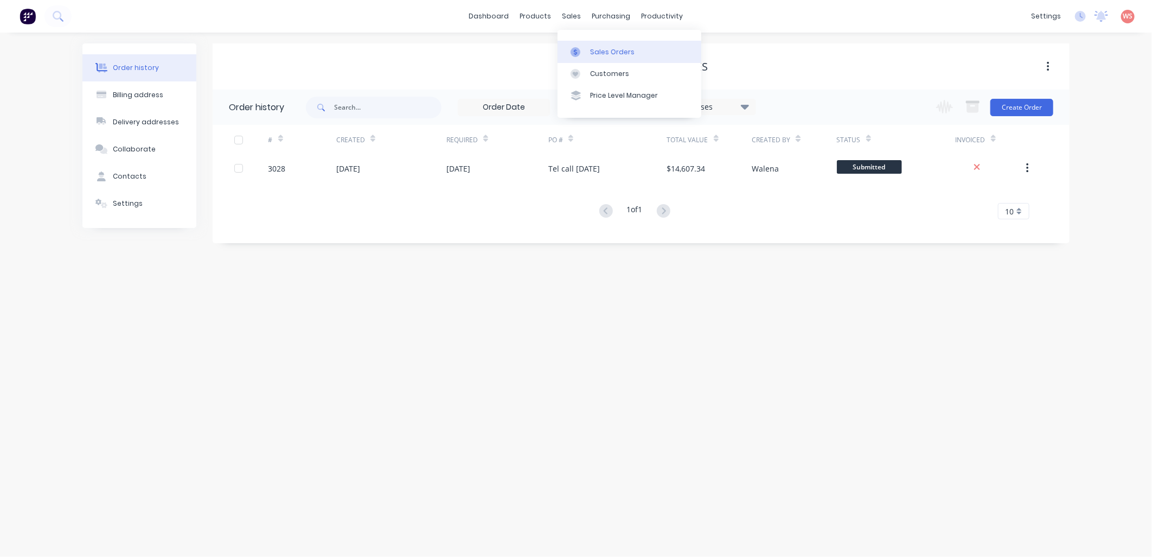
click at [611, 56] on div "Sales Orders" at bounding box center [612, 52] width 44 height 10
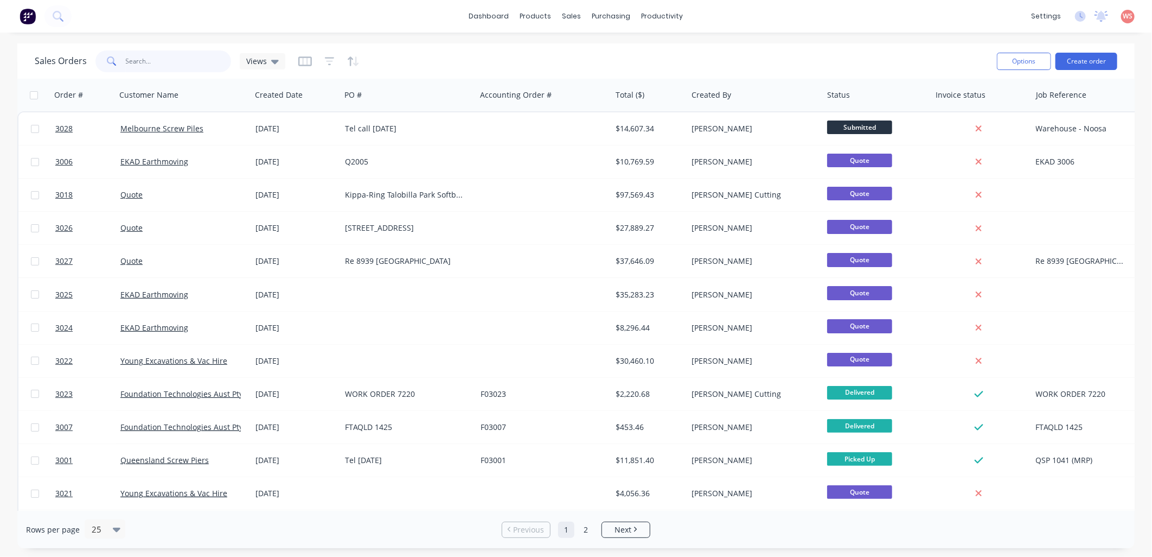
click at [186, 60] on input "text" at bounding box center [179, 61] width 106 height 22
type input "young"
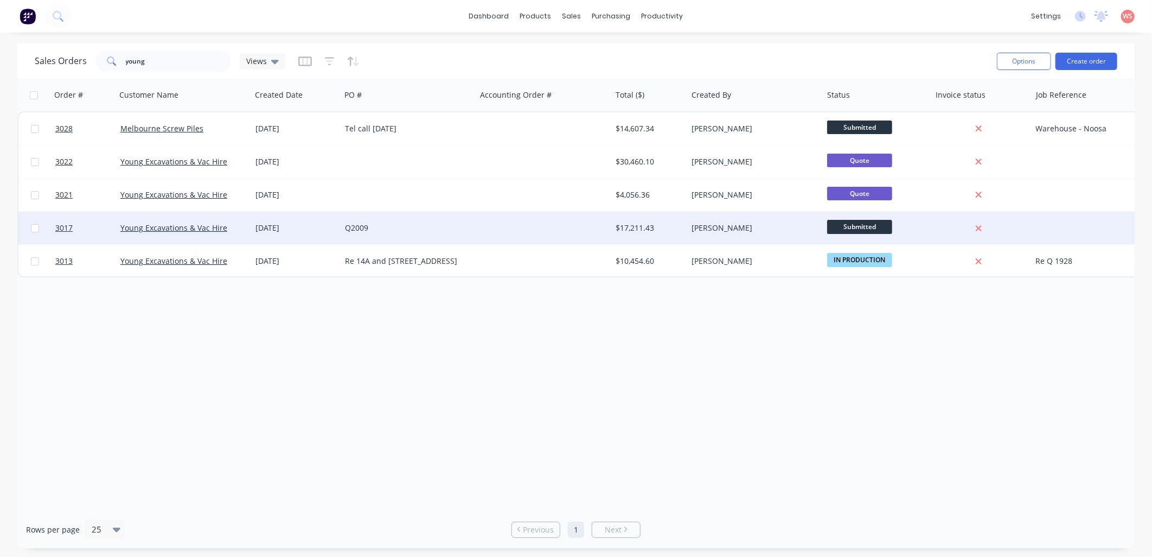
click at [201, 234] on div "Young Excavations & Vac Hire" at bounding box center [184, 228] width 136 height 33
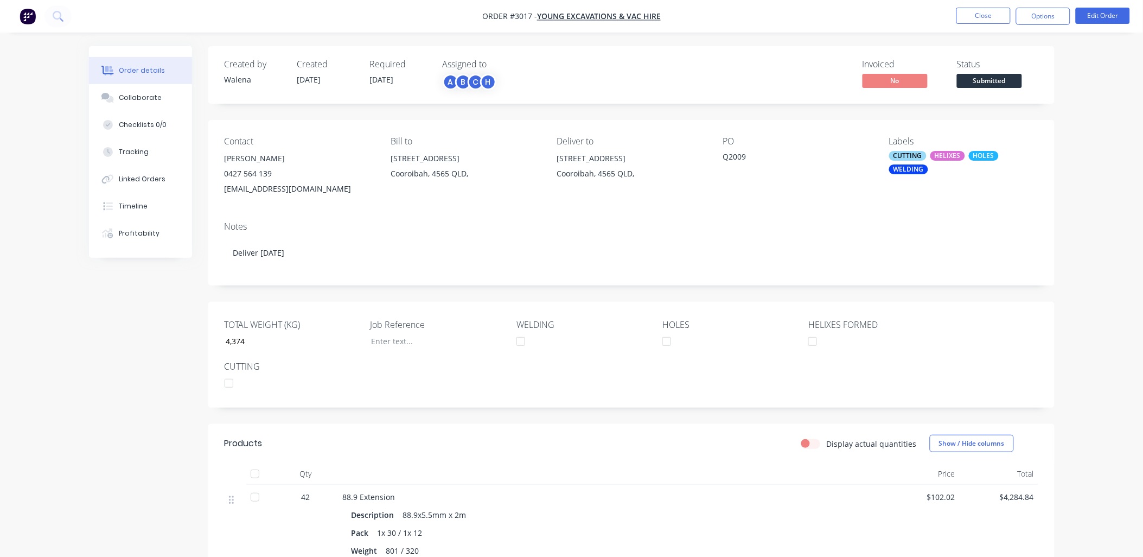
drag, startPoint x: 991, startPoint y: 11, endPoint x: 1122, endPoint y: 267, distance: 287.0
click at [1139, 291] on div "Order #3017 - Young Excavations & Vac Hire Close Options Edit Order Order detai…" at bounding box center [571, 487] width 1143 height 974
click at [978, 16] on button "Close" at bounding box center [983, 16] width 54 height 16
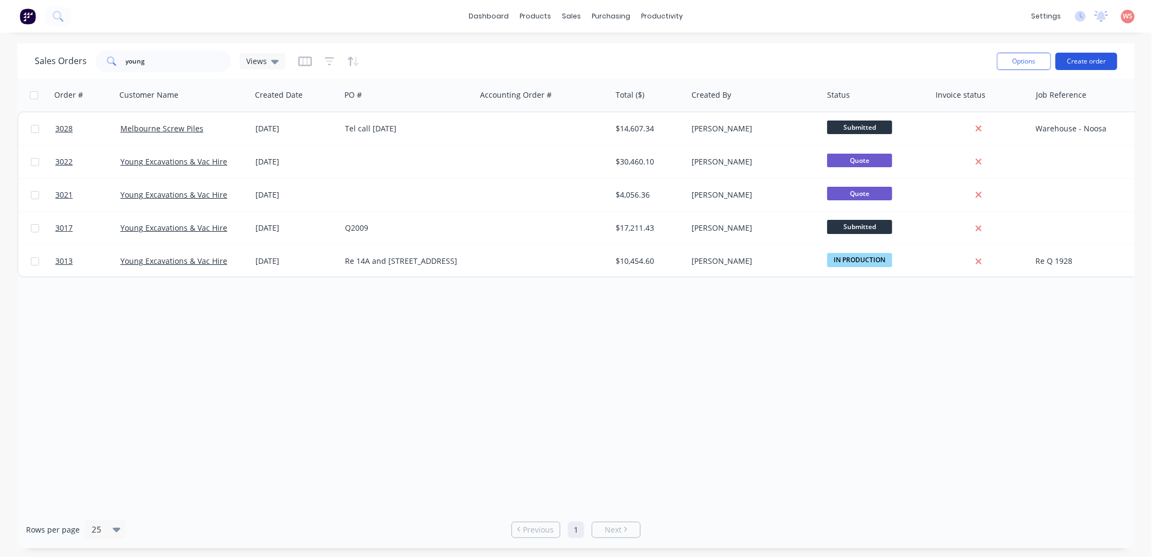
click at [1090, 58] on button "Create order" at bounding box center [1087, 61] width 62 height 17
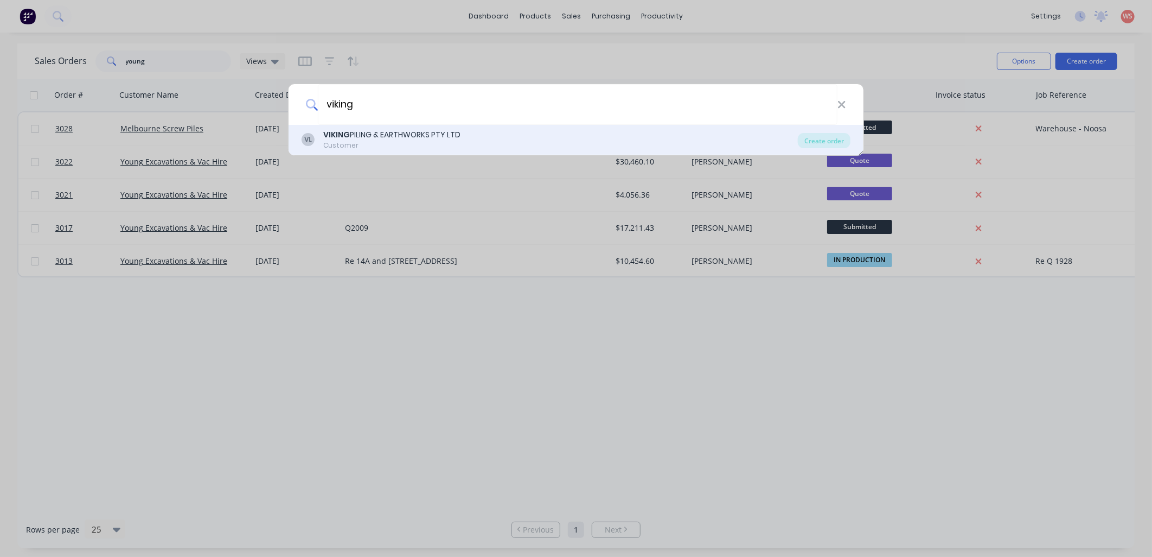
type input "viking"
click at [386, 144] on div "Customer" at bounding box center [391, 145] width 137 height 10
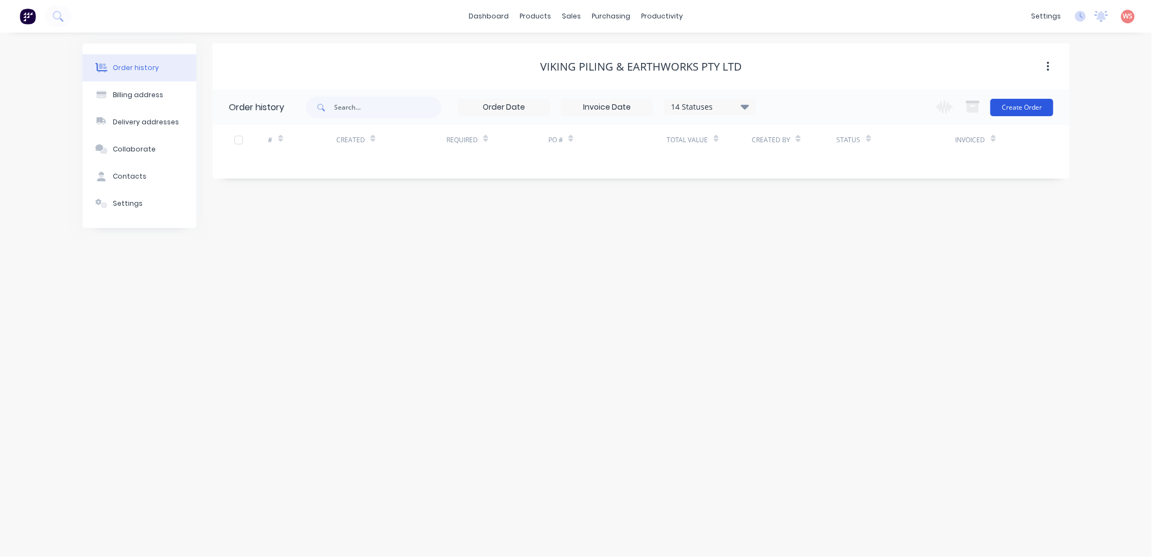
click at [1030, 110] on button "Create Order" at bounding box center [1022, 107] width 63 height 17
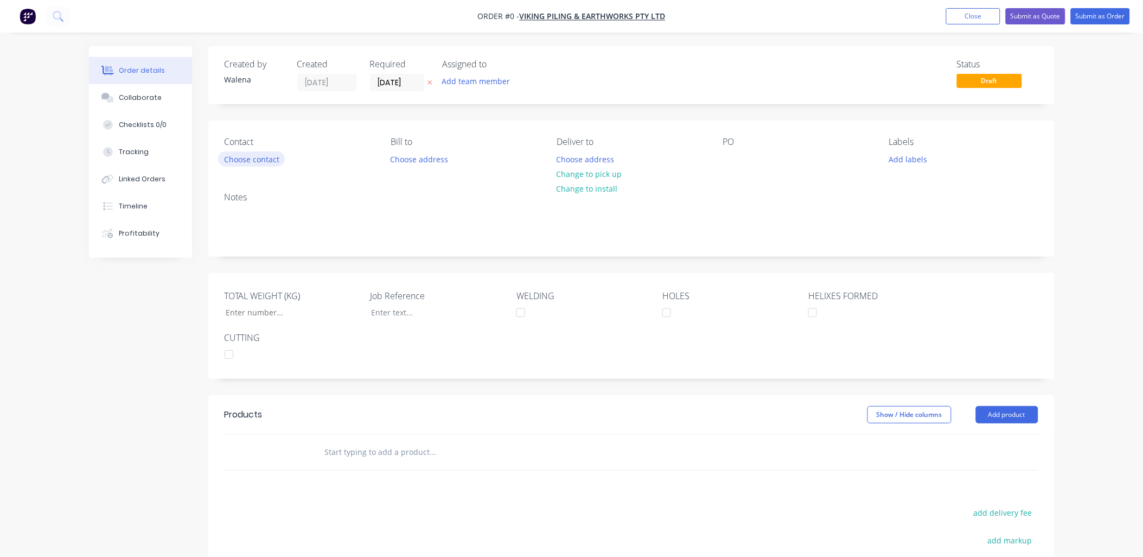
click at [264, 158] on button "Choose contact" at bounding box center [251, 158] width 67 height 15
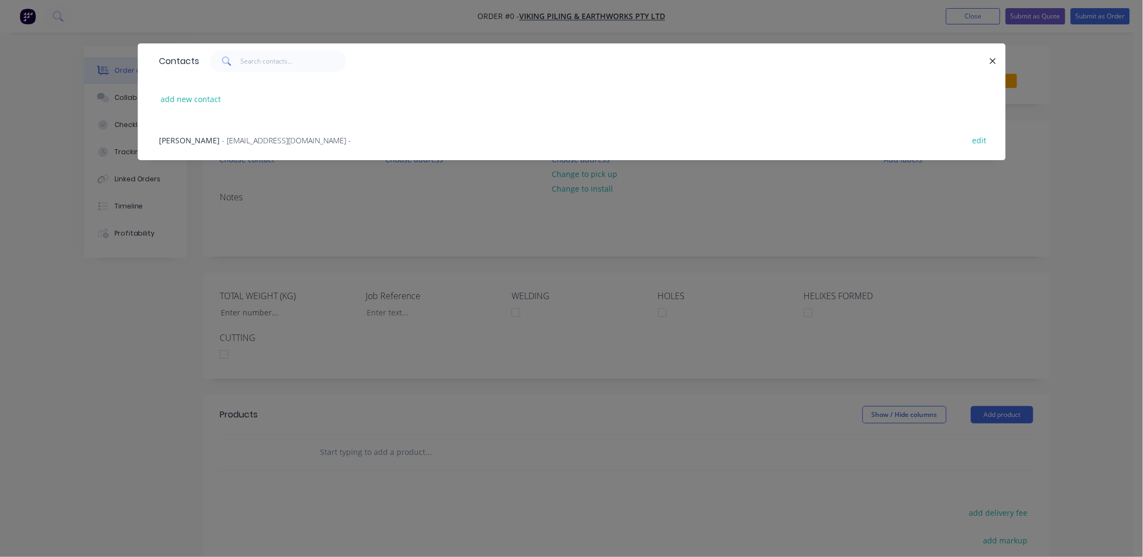
click at [270, 139] on span "- [EMAIL_ADDRESS][DOMAIN_NAME] -" at bounding box center [286, 140] width 129 height 10
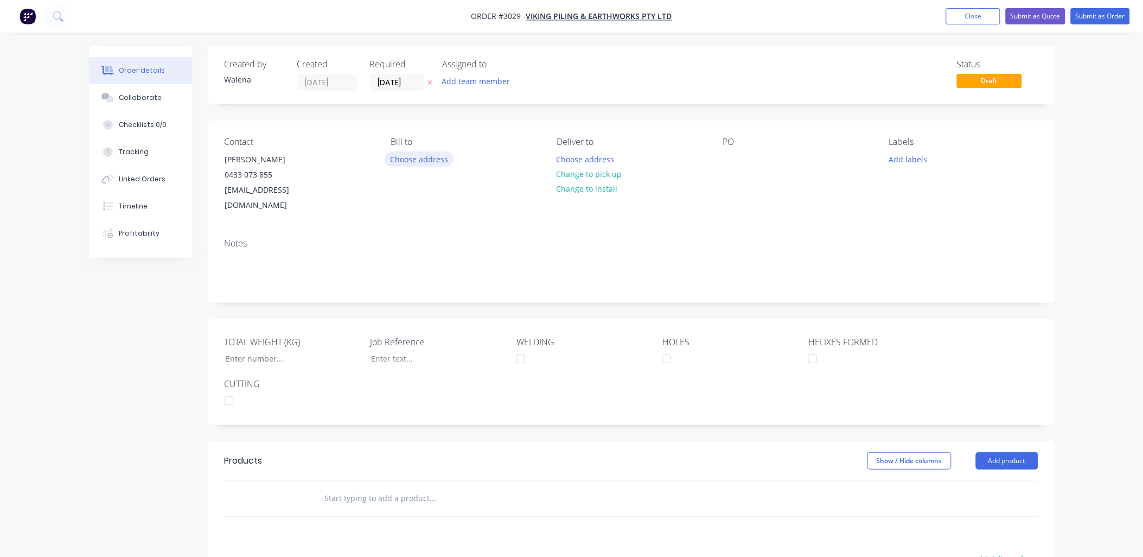
click at [442, 161] on button "Choose address" at bounding box center [419, 158] width 69 height 15
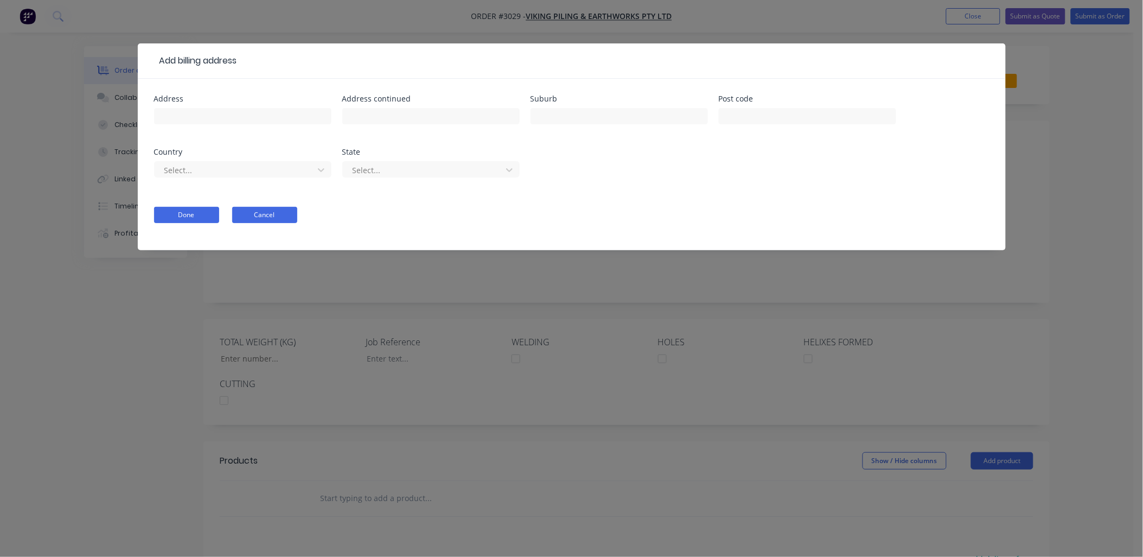
click at [257, 220] on button "Cancel" at bounding box center [264, 215] width 65 height 16
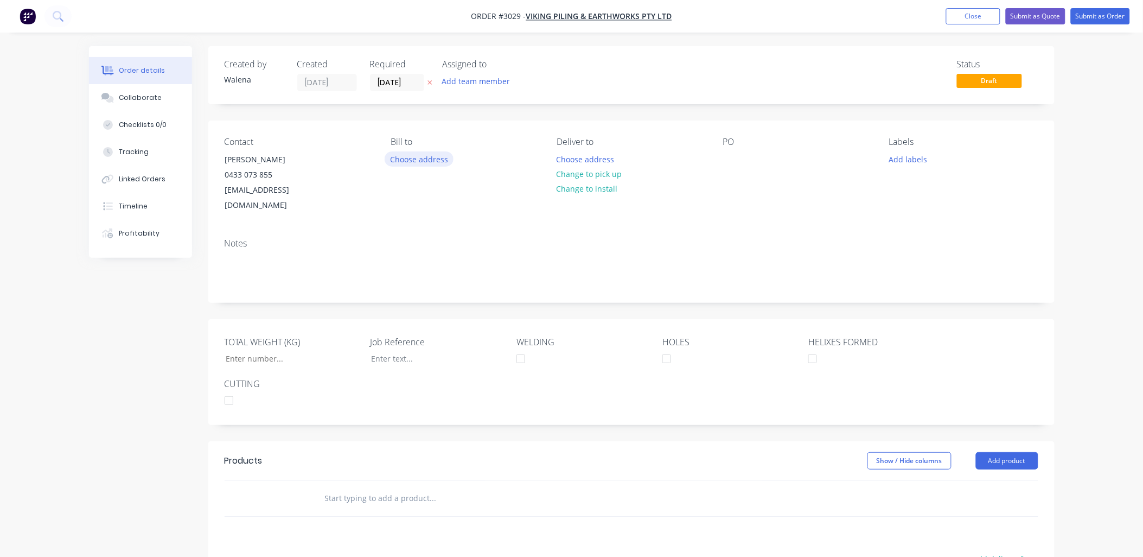
click at [438, 160] on button "Choose address" at bounding box center [419, 158] width 69 height 15
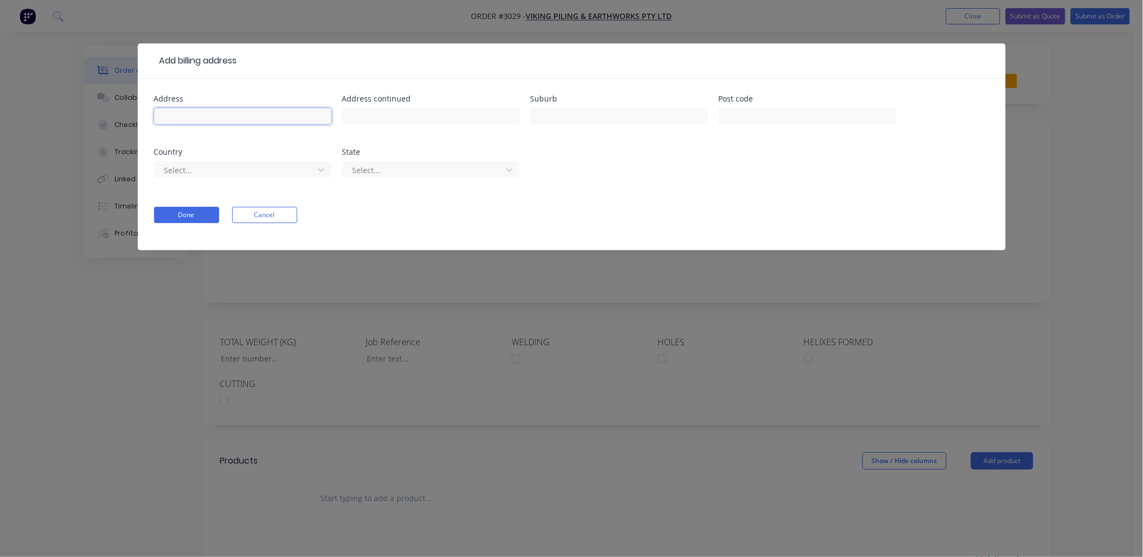
click at [281, 116] on input "text" at bounding box center [242, 116] width 177 height 16
type input "PO BOX 875"
click at [572, 112] on input "text" at bounding box center [619, 116] width 177 height 16
type input "UPPER COOMERA"
type input "4209"
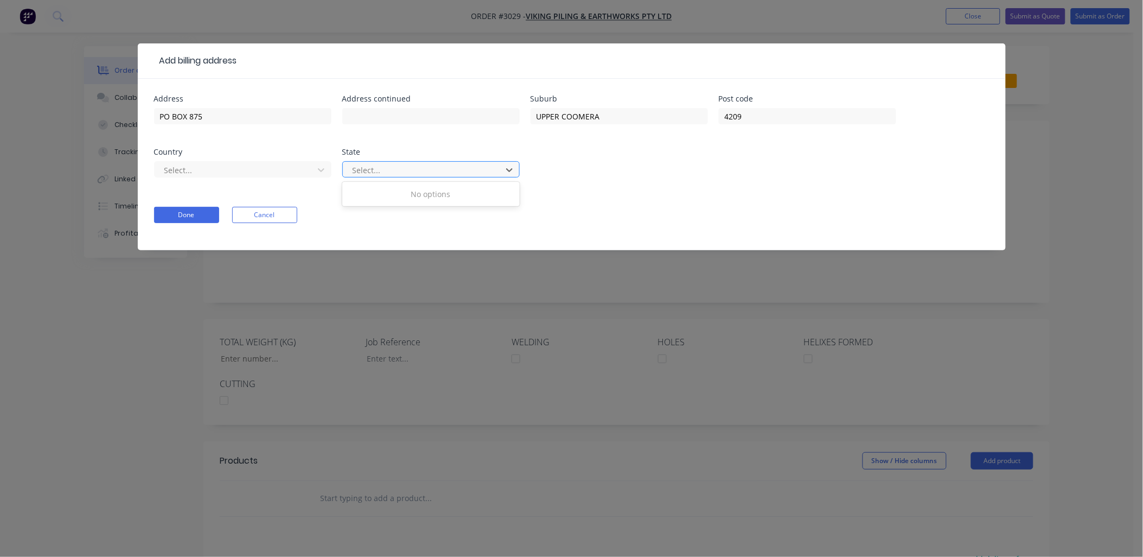
click at [389, 171] on div at bounding box center [424, 170] width 145 height 14
type input "QLD"
click at [586, 189] on div "Address PO BOX 875 Address continued Suburb [GEOGRAPHIC_DATA] Post code 4209 Co…" at bounding box center [571, 142] width 835 height 95
click at [425, 168] on div at bounding box center [424, 170] width 145 height 14
click at [259, 172] on div at bounding box center [235, 170] width 145 height 14
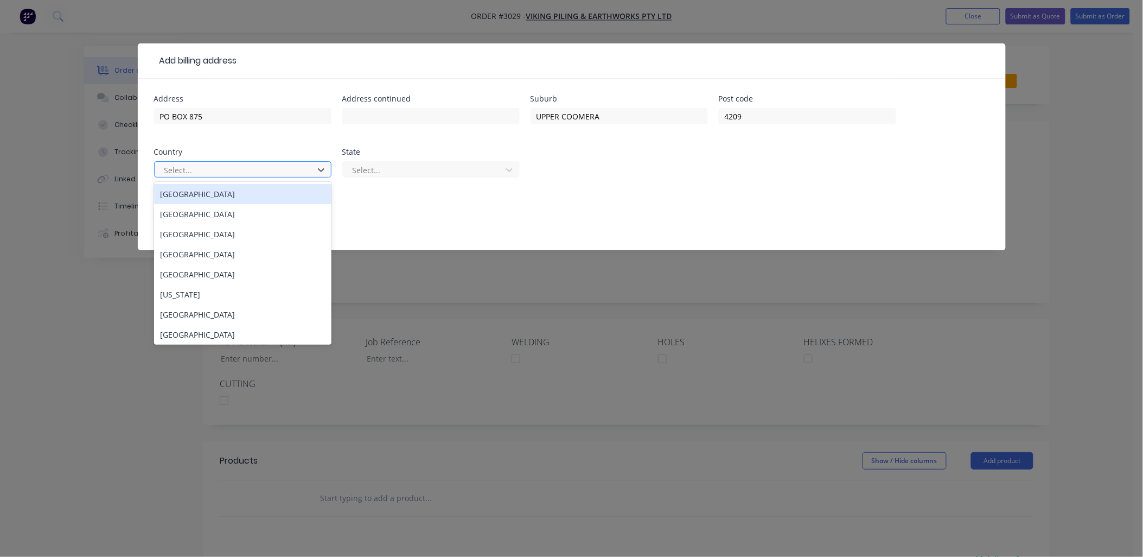
click at [267, 167] on div at bounding box center [235, 170] width 145 height 14
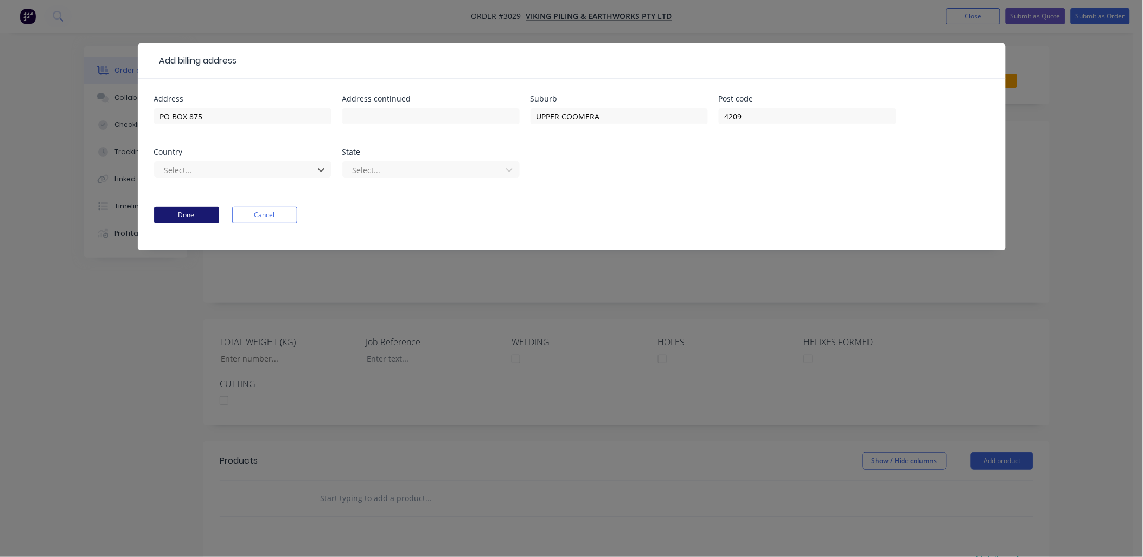
click at [202, 212] on button "Done" at bounding box center [186, 215] width 65 height 16
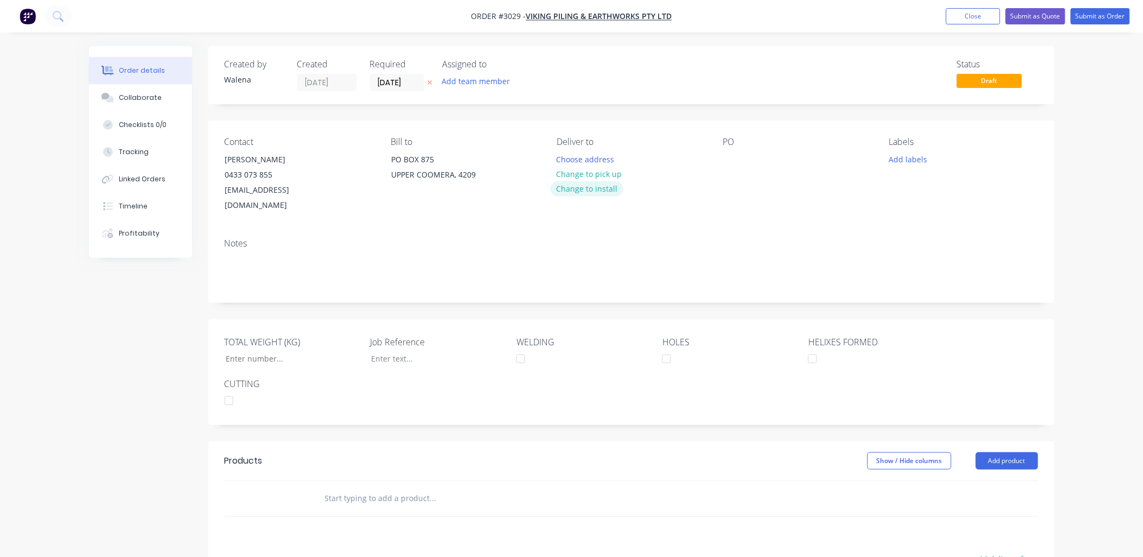
click at [600, 185] on button "Change to install" at bounding box center [587, 188] width 73 height 15
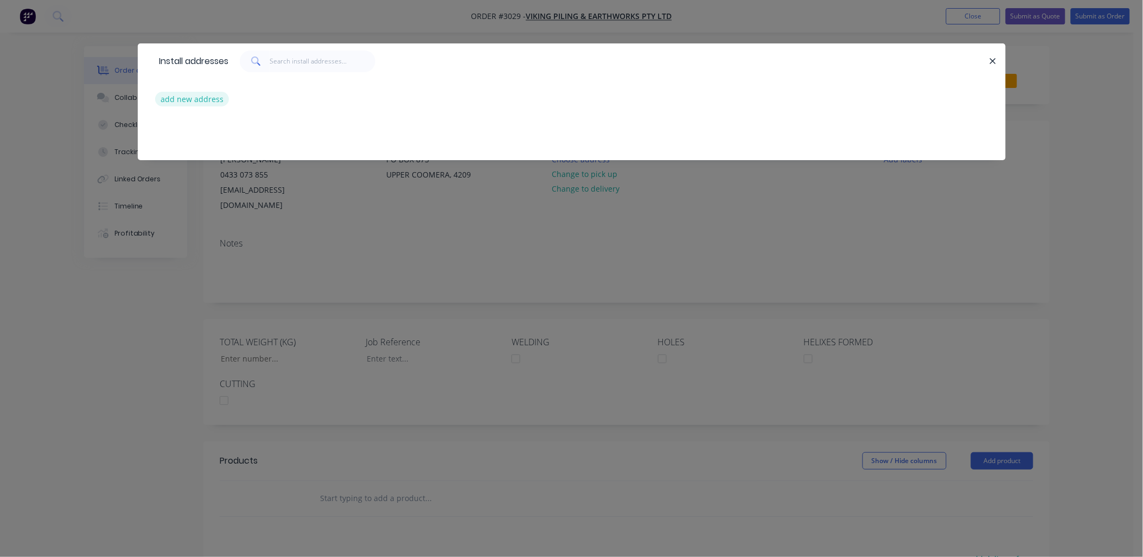
click at [218, 95] on button "add new address" at bounding box center [192, 99] width 74 height 15
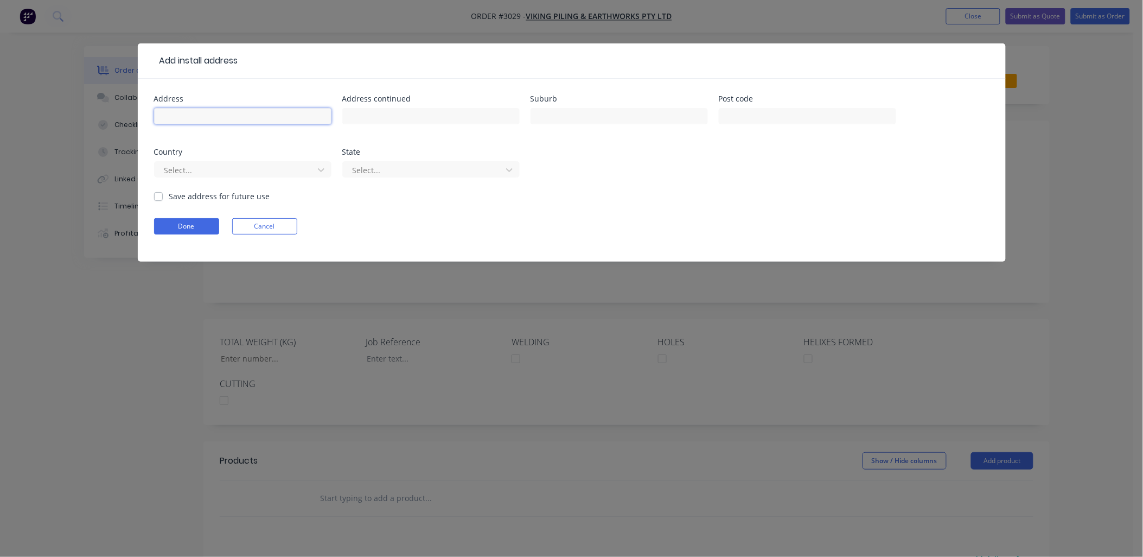
click at [223, 117] on input "text" at bounding box center [242, 116] width 177 height 16
click at [286, 226] on button "Cancel" at bounding box center [264, 226] width 65 height 16
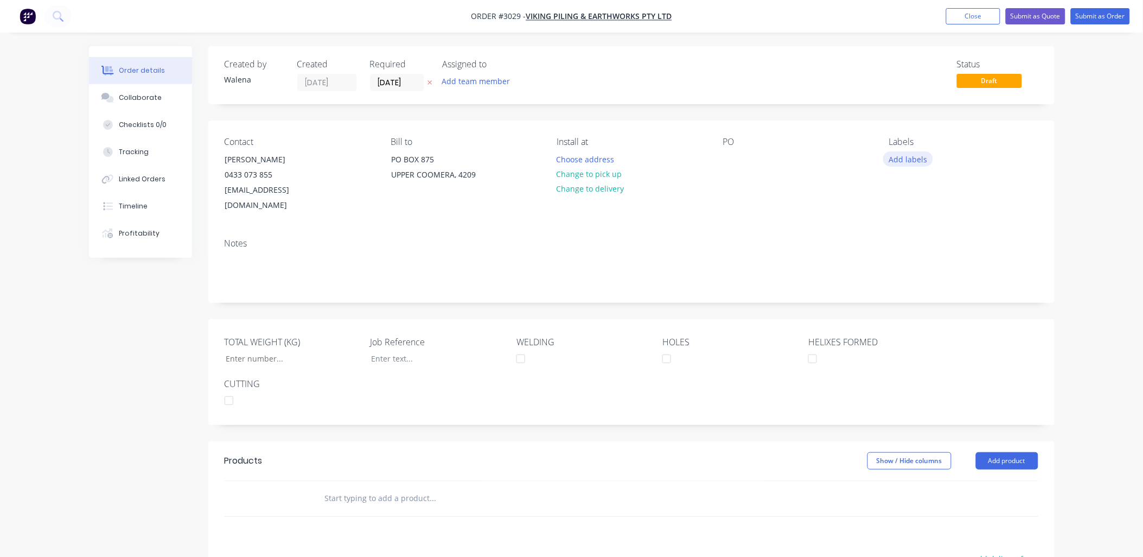
click at [913, 155] on button "Add labels" at bounding box center [908, 158] width 50 height 15
click at [907, 257] on div at bounding box center [909, 256] width 22 height 22
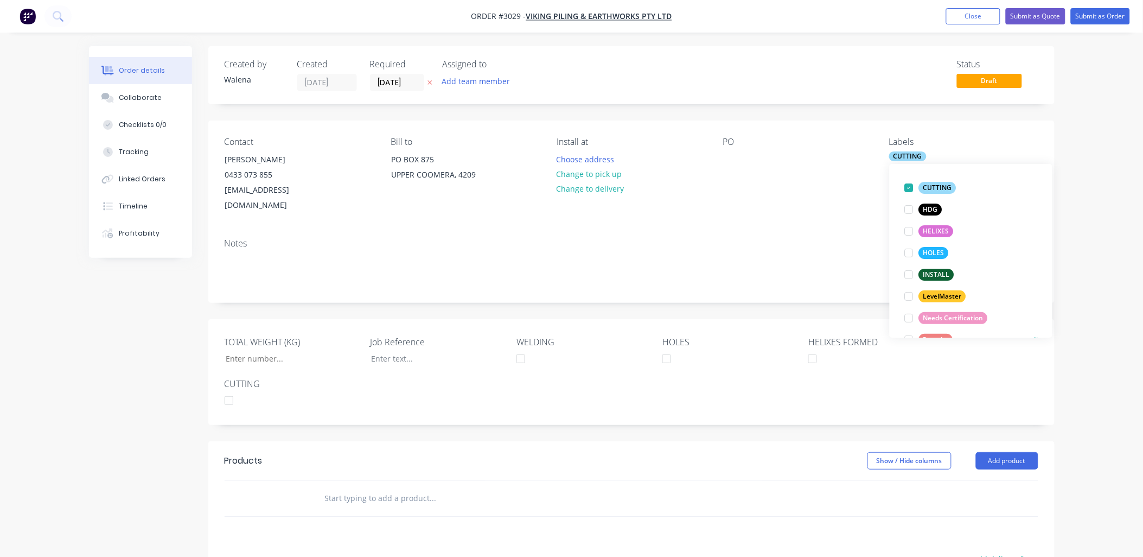
scroll to position [130, 0]
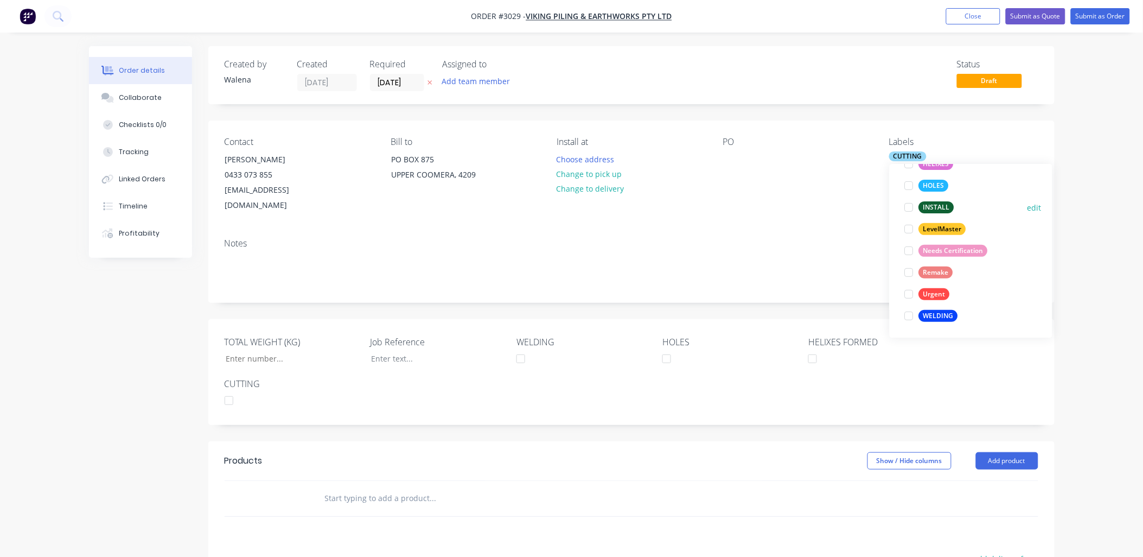
click at [909, 206] on div at bounding box center [909, 207] width 22 height 22
click at [908, 208] on div at bounding box center [909, 207] width 22 height 22
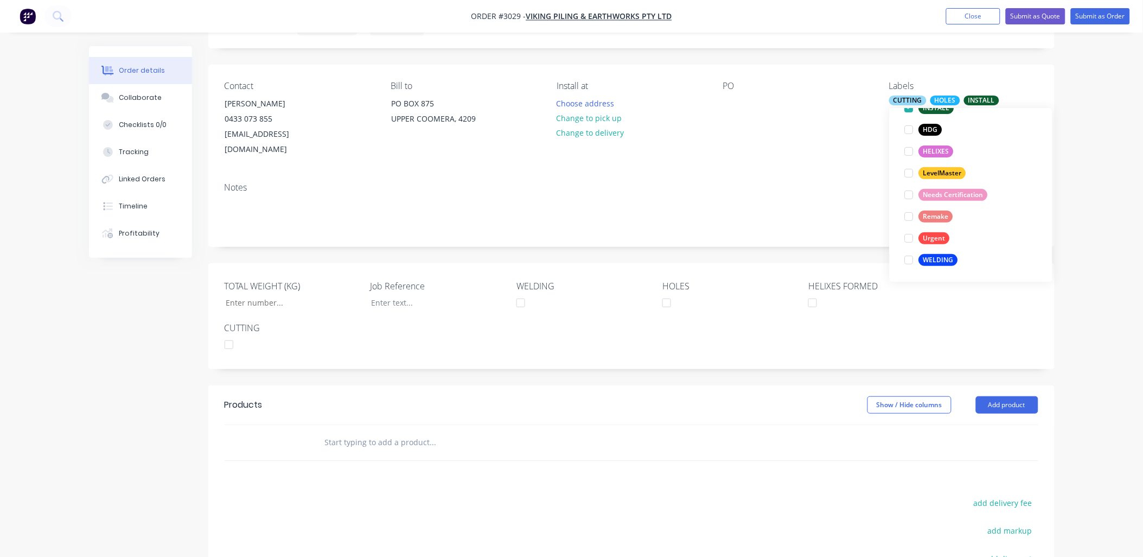
scroll to position [80, 0]
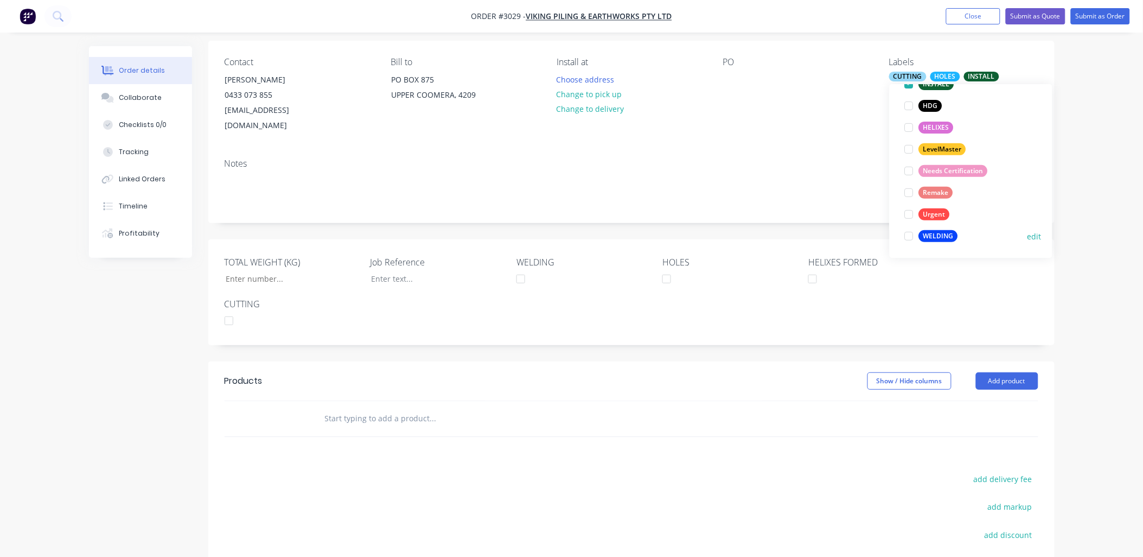
click at [909, 236] on div at bounding box center [909, 236] width 22 height 22
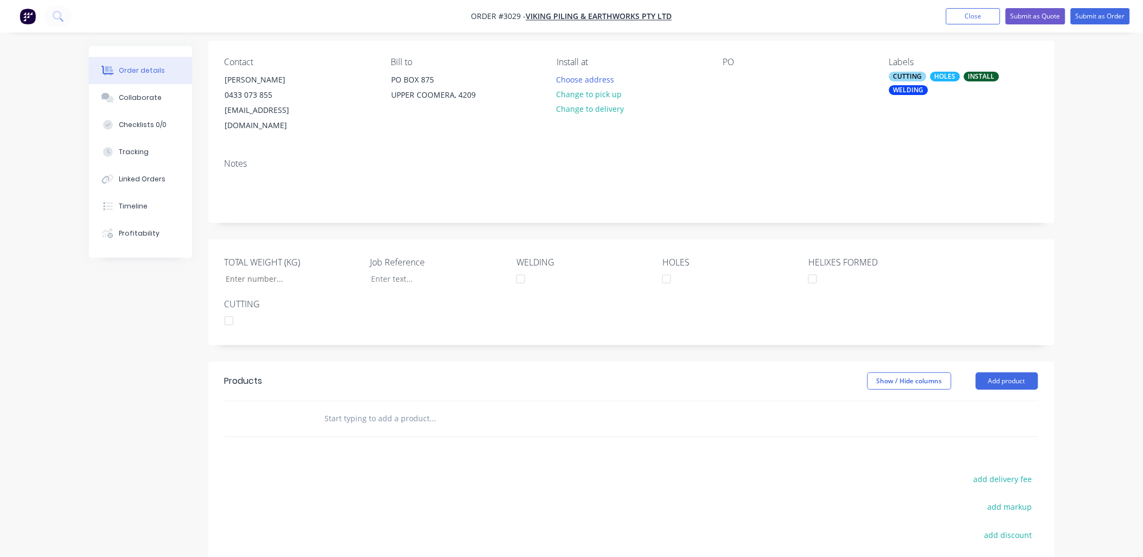
click at [795, 123] on div "Contact [PERSON_NAME] [PHONE_NUMBER] [EMAIL_ADDRESS][DOMAIN_NAME] Bill to [STRE…" at bounding box center [631, 95] width 846 height 109
click at [616, 112] on button "Change to delivery" at bounding box center [590, 108] width 79 height 15
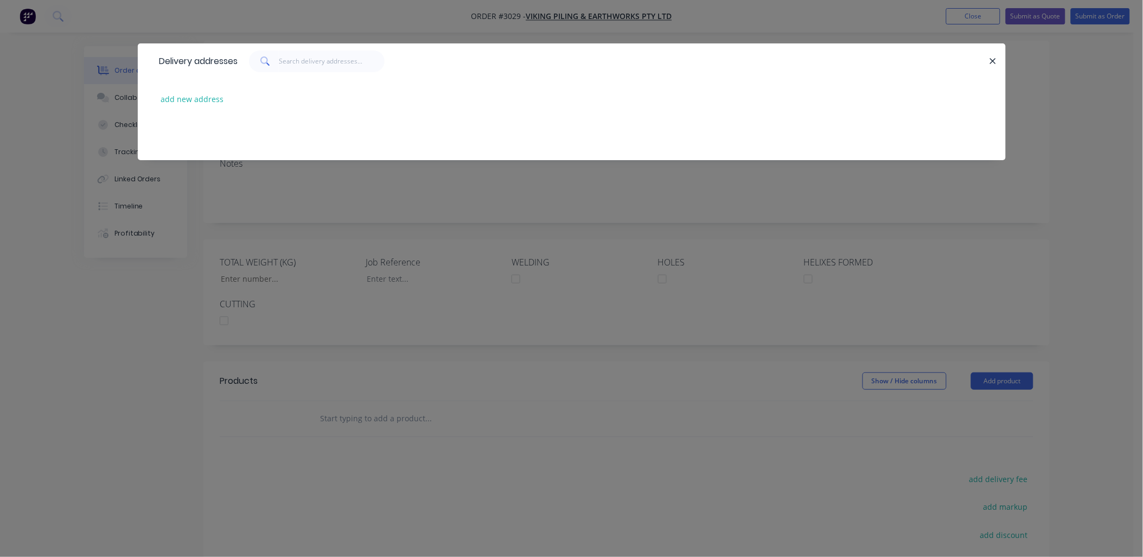
click at [994, 53] on div "Delivery addresses" at bounding box center [572, 60] width 868 height 35
click at [994, 61] on icon "button" at bounding box center [994, 61] width 6 height 6
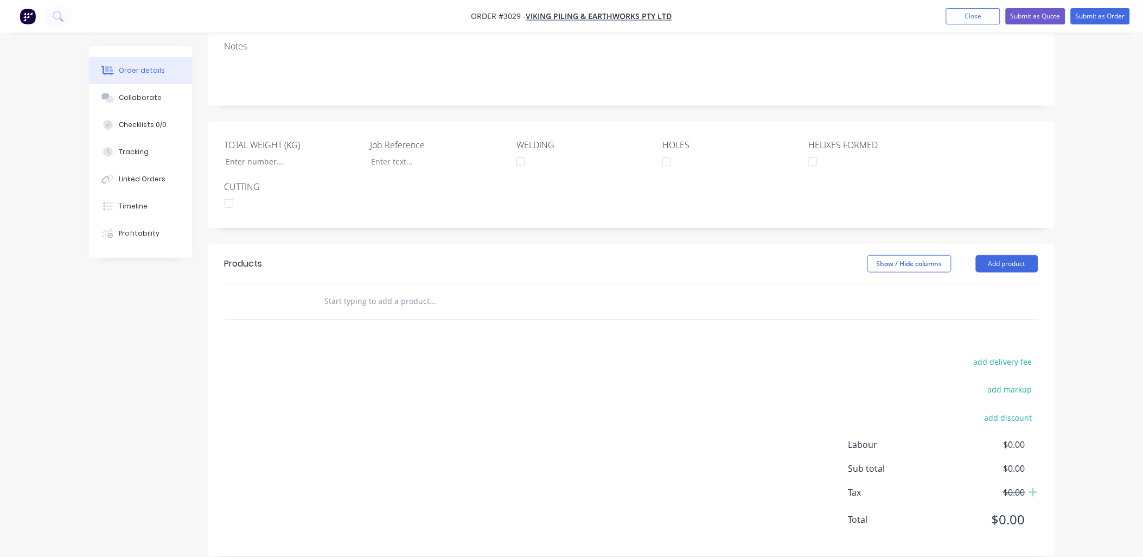
scroll to position [197, 0]
click at [1022, 254] on button "Add product" at bounding box center [1007, 262] width 62 height 17
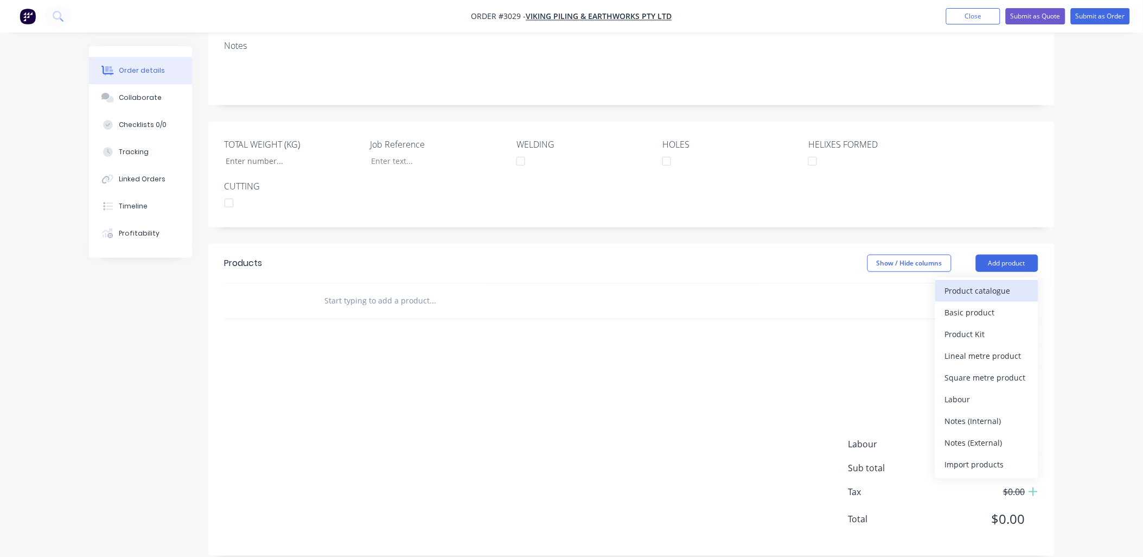
click at [997, 283] on div "Product catalogue" at bounding box center [987, 291] width 84 height 16
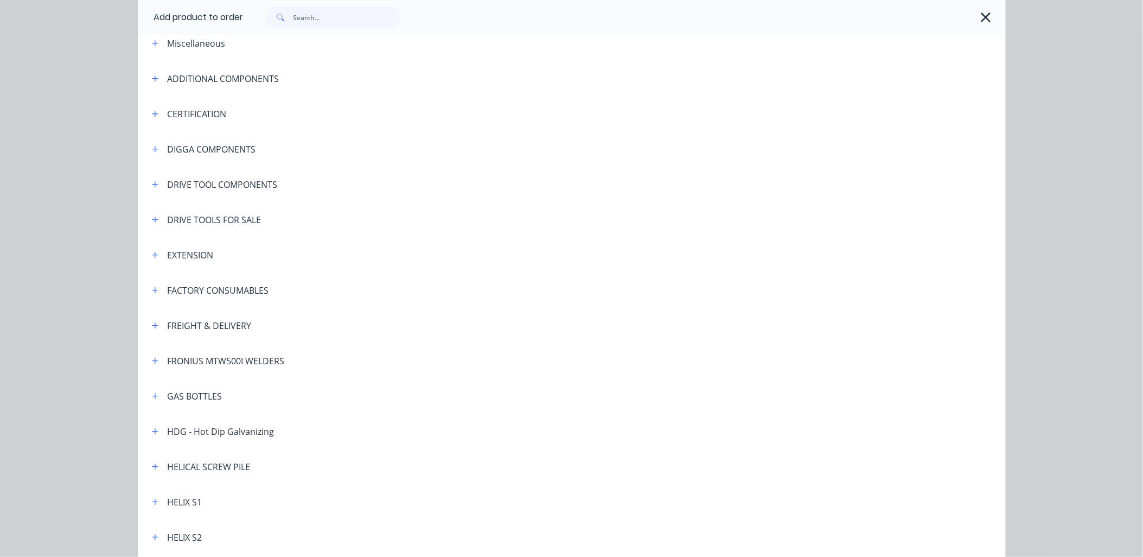
scroll to position [80, 0]
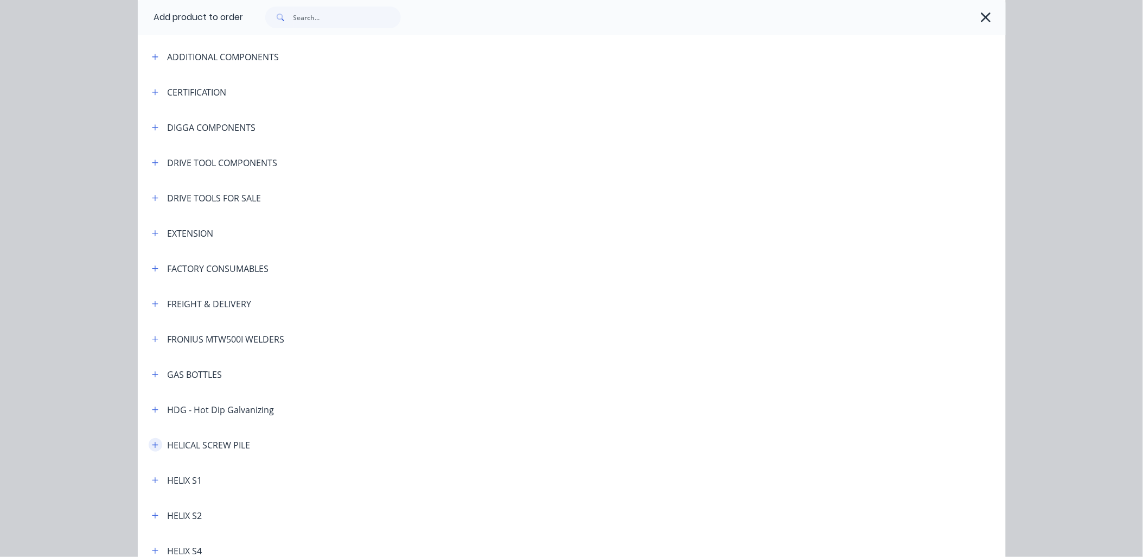
click at [152, 446] on icon "button" at bounding box center [155, 445] width 7 height 8
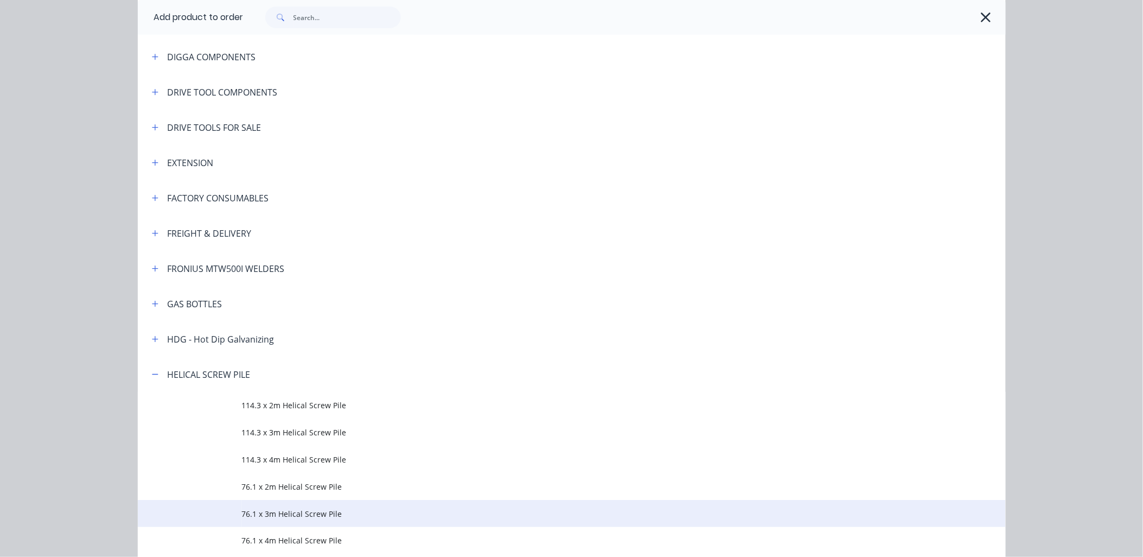
scroll to position [402, 0]
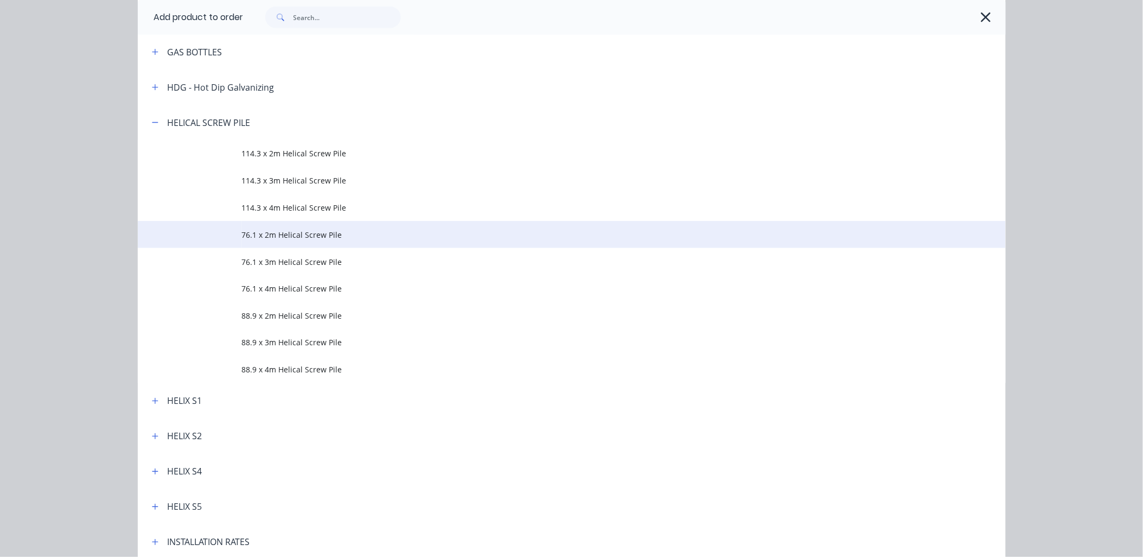
click at [322, 234] on span "76.1 x 2m Helical Screw Pile" at bounding box center [547, 234] width 611 height 11
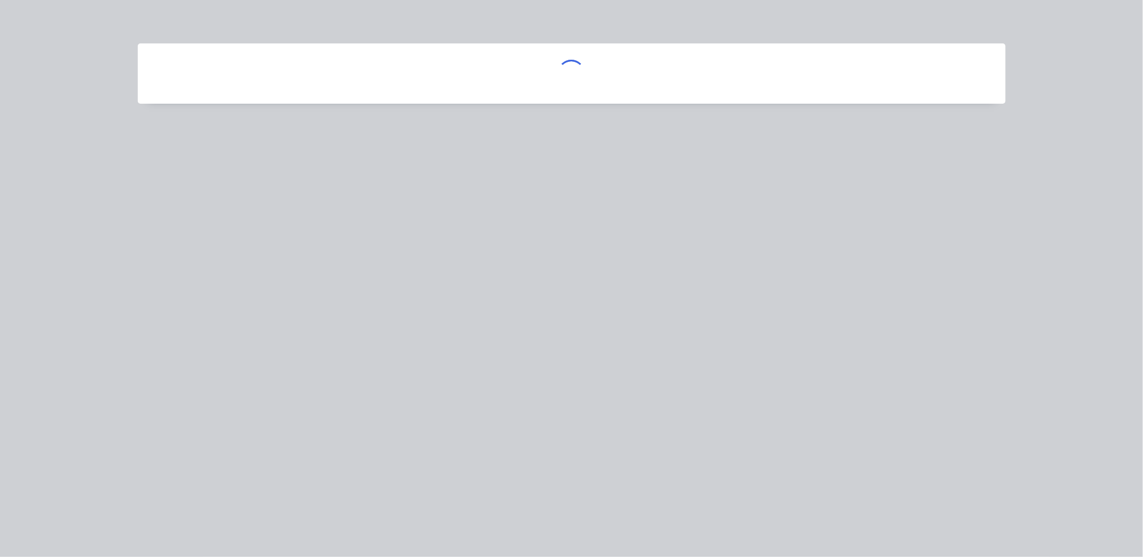
scroll to position [0, 0]
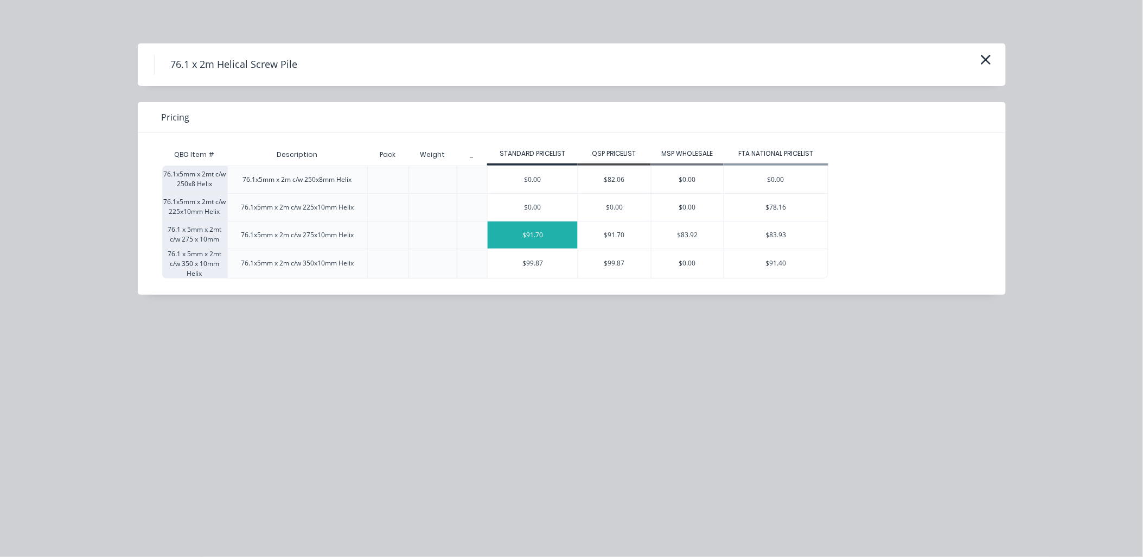
click at [521, 231] on div "$91.70" at bounding box center [533, 234] width 90 height 27
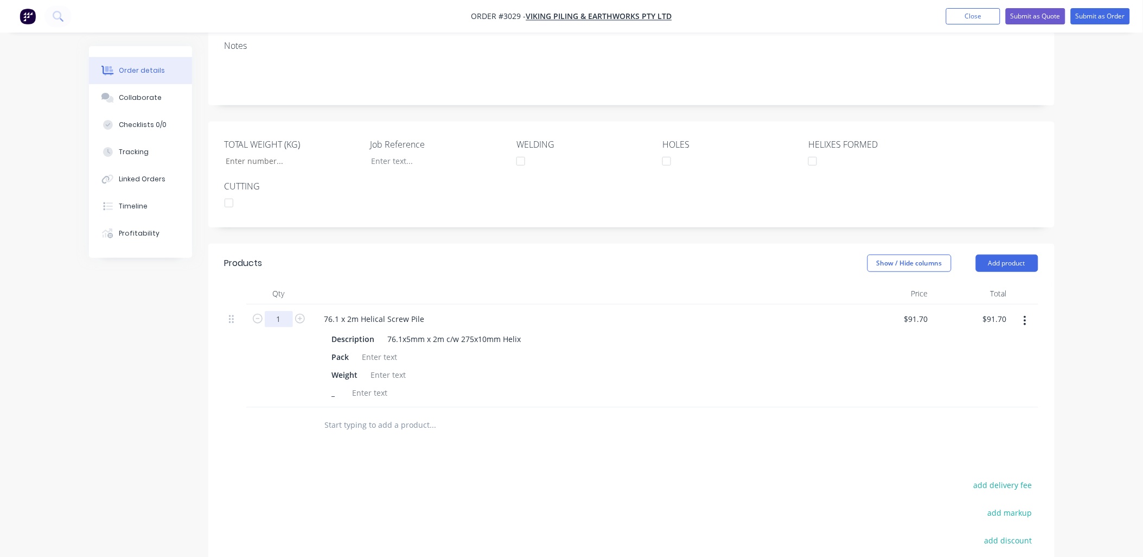
click at [276, 311] on input "1" at bounding box center [279, 319] width 28 height 16
type input "7"
type input "$641.90"
click at [297, 419] on div at bounding box center [278, 424] width 65 height 35
click at [335, 414] on input "text" at bounding box center [432, 425] width 217 height 22
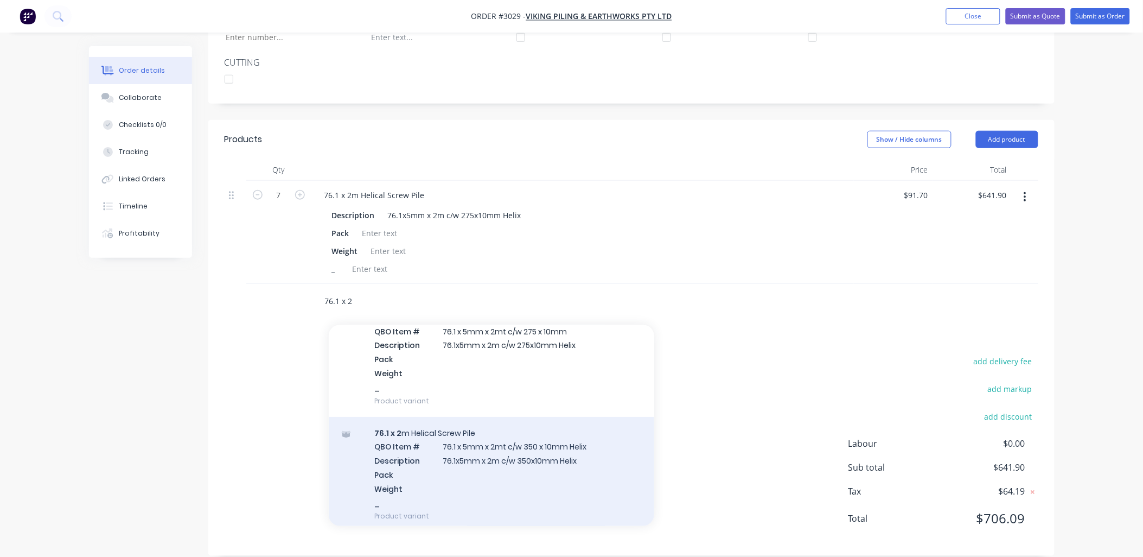
scroll to position [80, 0]
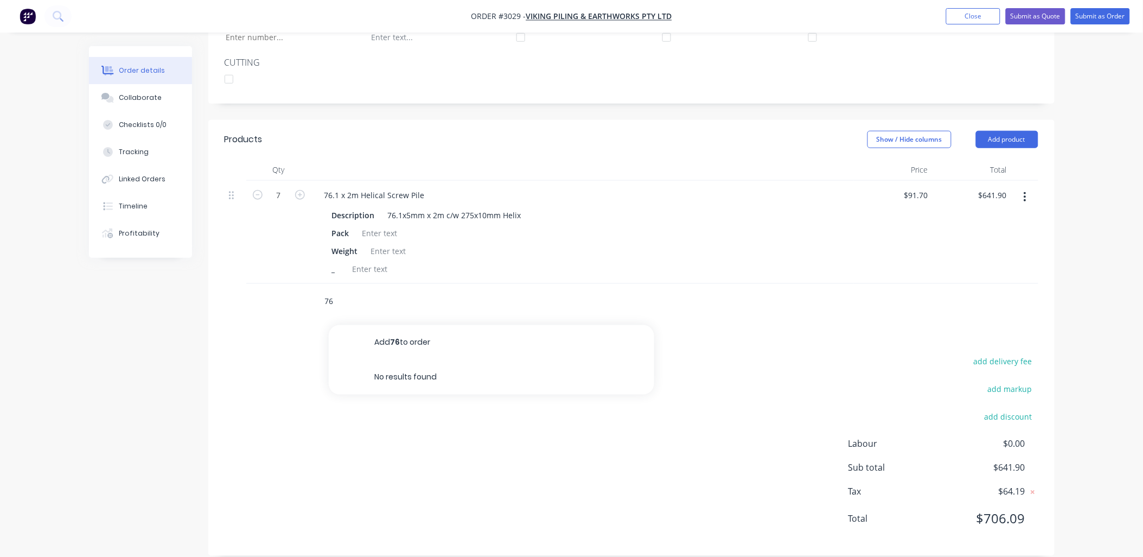
type input "7"
click at [1020, 131] on button "Add product" at bounding box center [1007, 139] width 62 height 17
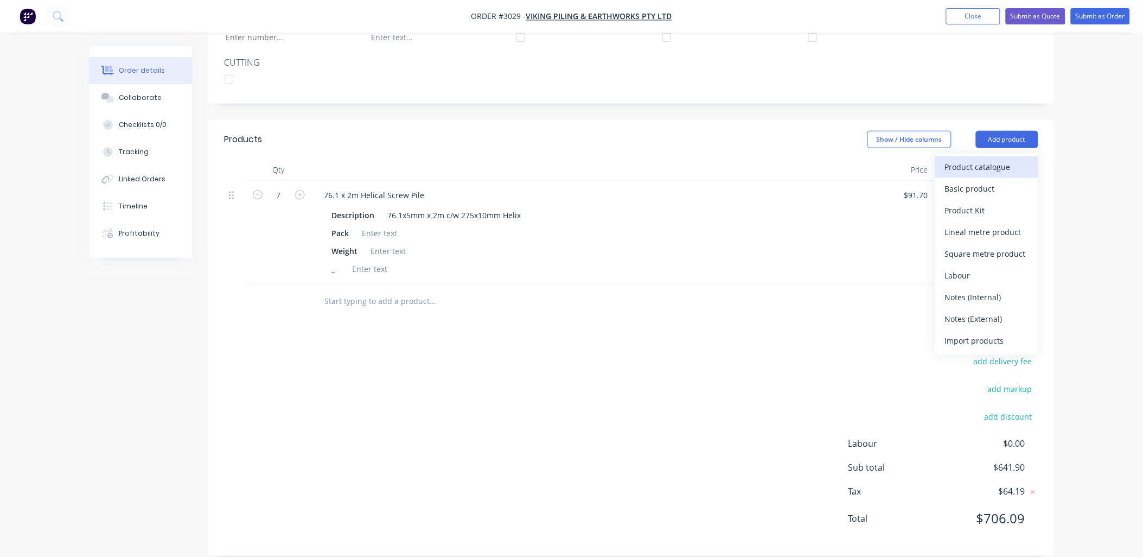
click at [991, 159] on div "Product catalogue" at bounding box center [987, 167] width 84 height 16
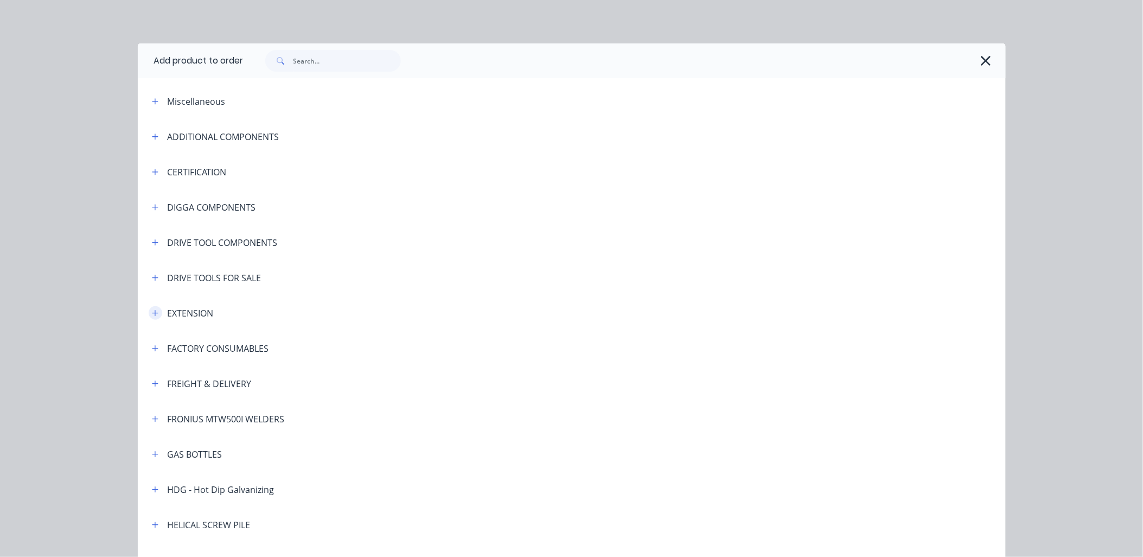
click at [152, 311] on icon "button" at bounding box center [155, 313] width 7 height 8
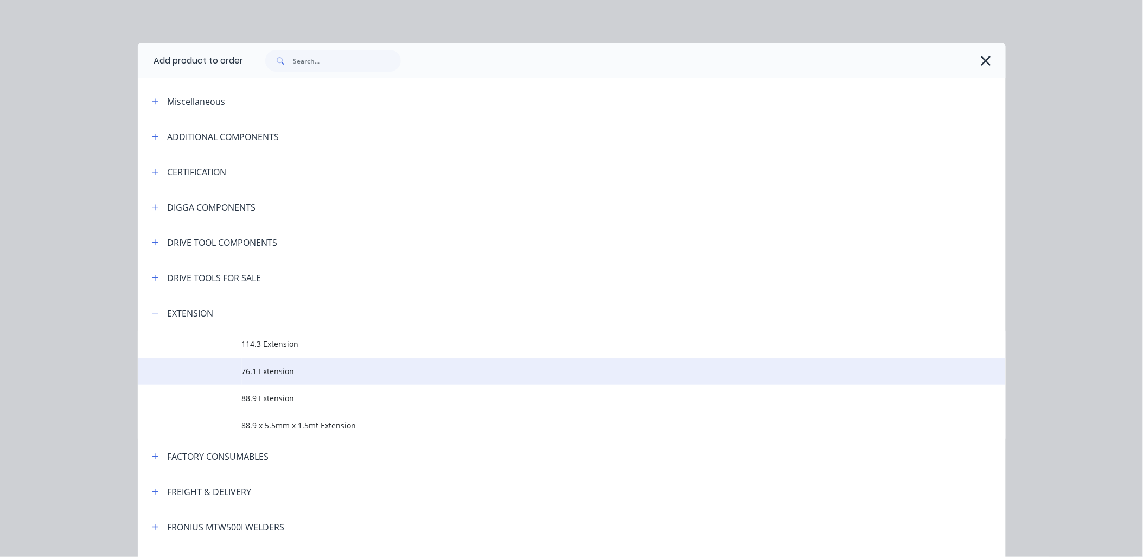
click at [272, 375] on span "76.1 Extension" at bounding box center [547, 370] width 611 height 11
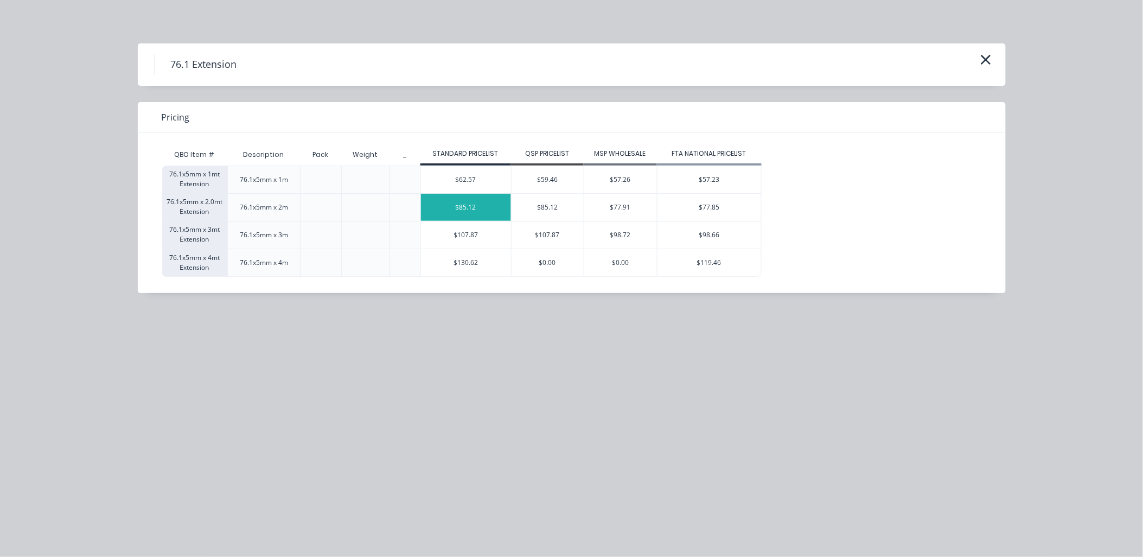
click at [464, 212] on div "$85.12" at bounding box center [466, 207] width 90 height 27
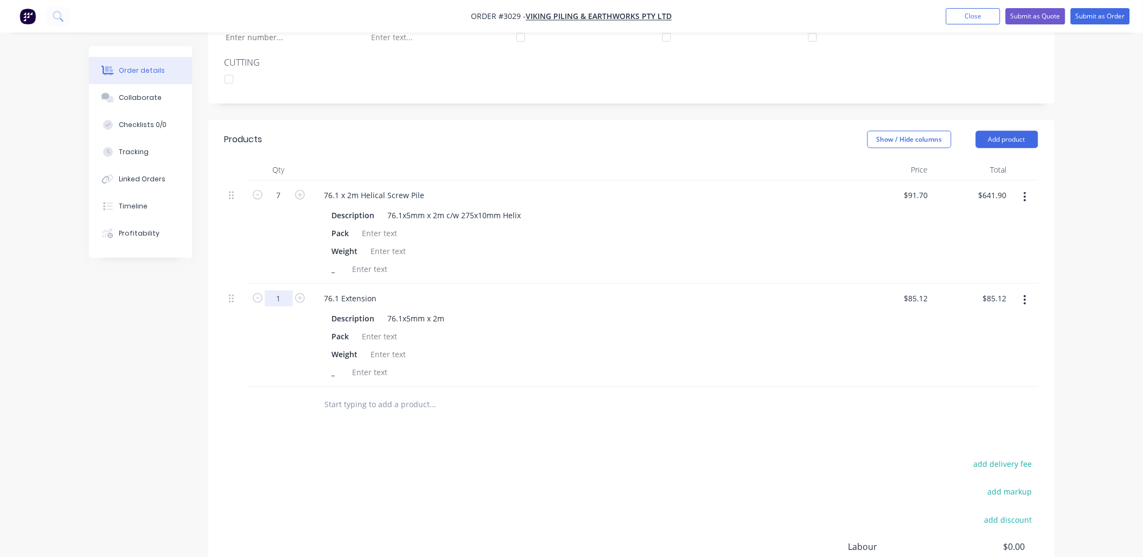
click at [278, 290] on input "1" at bounding box center [279, 298] width 28 height 16
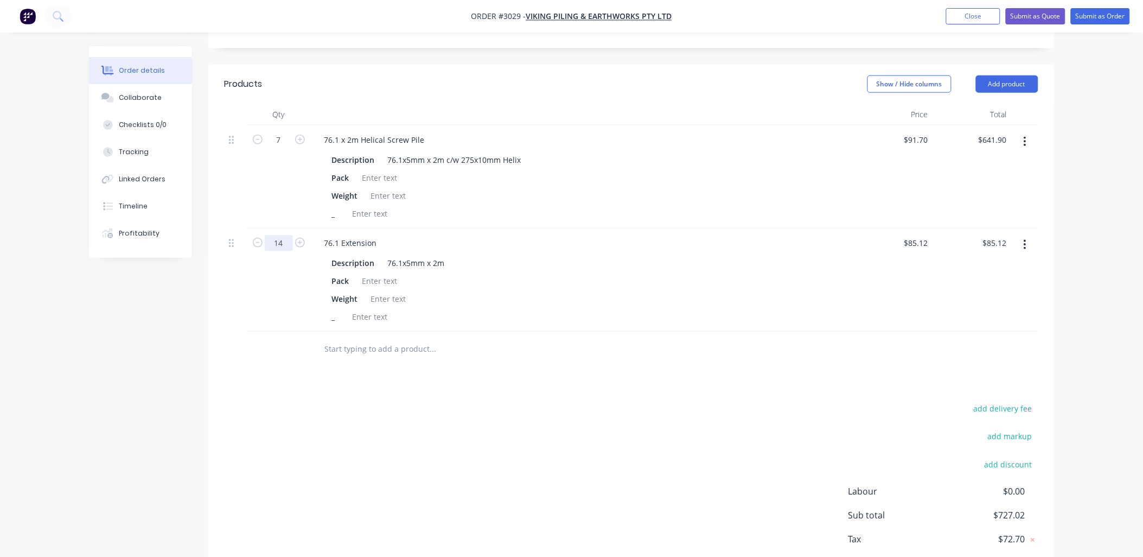
scroll to position [401, 0]
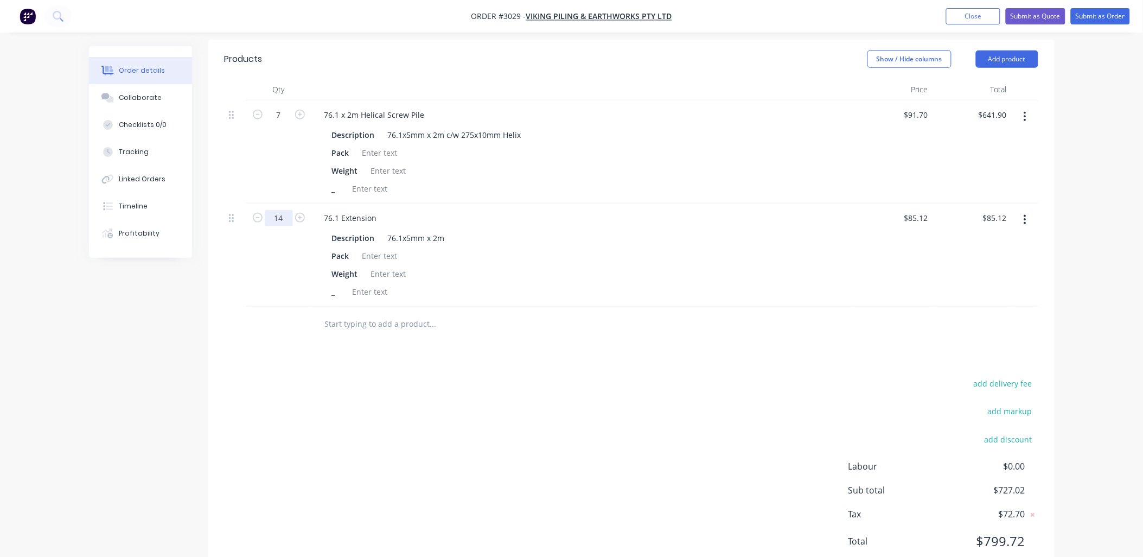
type input "14"
type input "$1,191.68"
click at [320, 426] on div "add delivery fee add markup add discount Labour $0.00 Sub total $727.02 Tax $72…" at bounding box center [632, 469] width 814 height 186
click at [997, 50] on button "Add product" at bounding box center [1007, 58] width 62 height 17
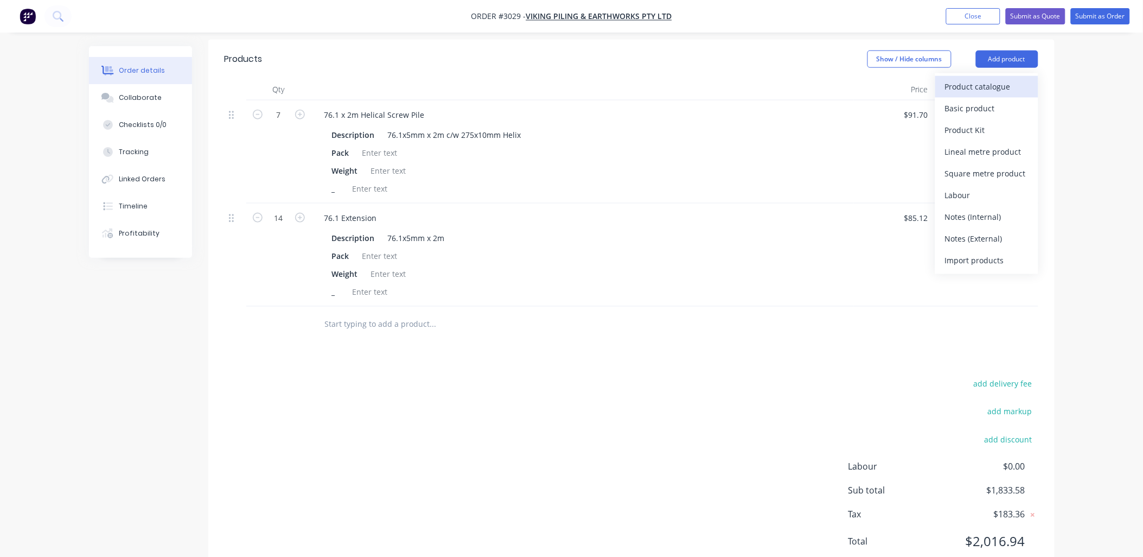
click at [993, 79] on div "Product catalogue" at bounding box center [987, 87] width 84 height 16
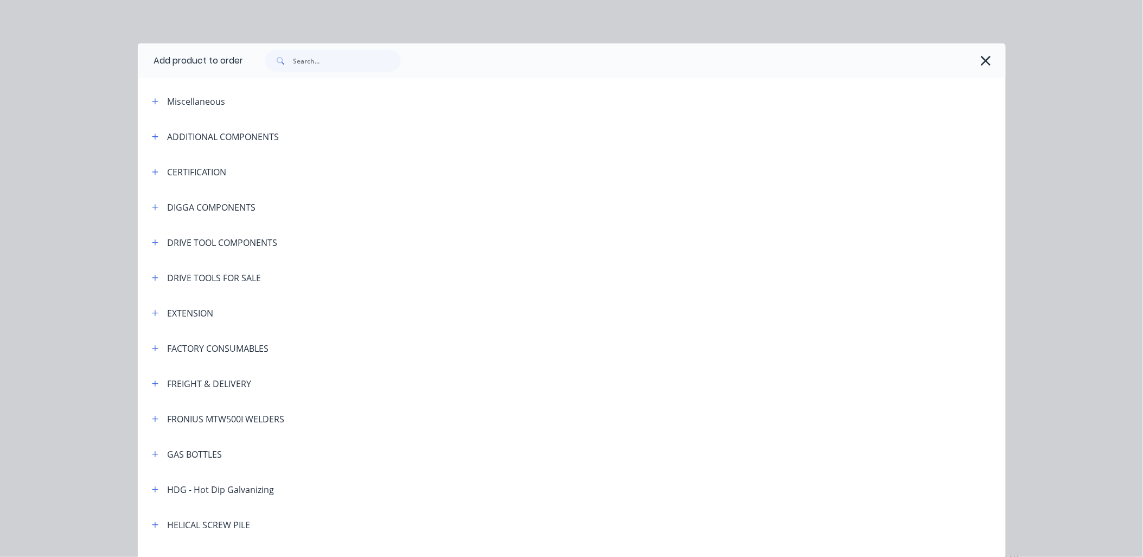
scroll to position [80, 0]
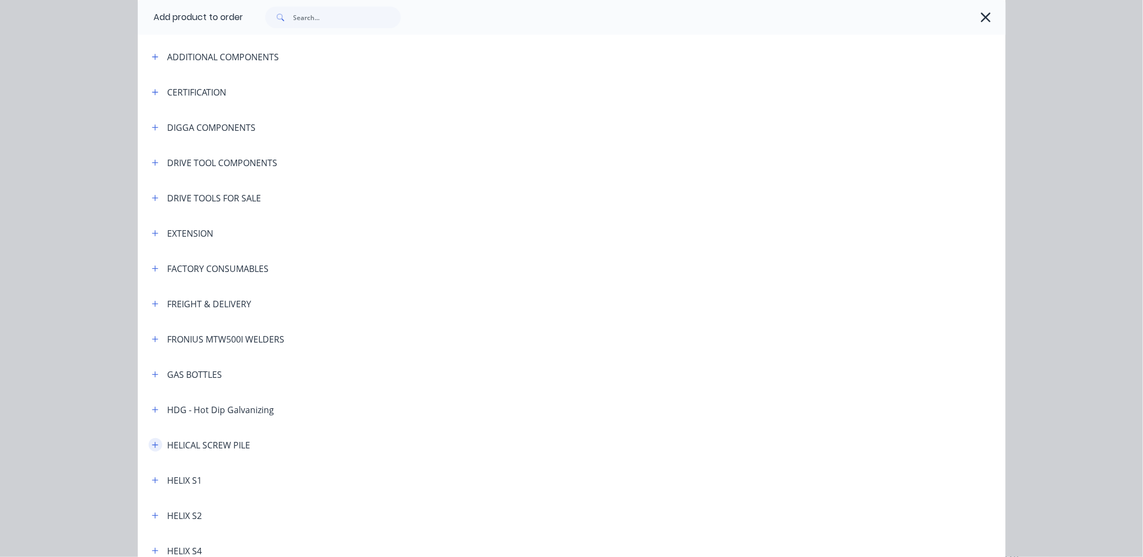
click at [152, 442] on icon "button" at bounding box center [155, 445] width 7 height 8
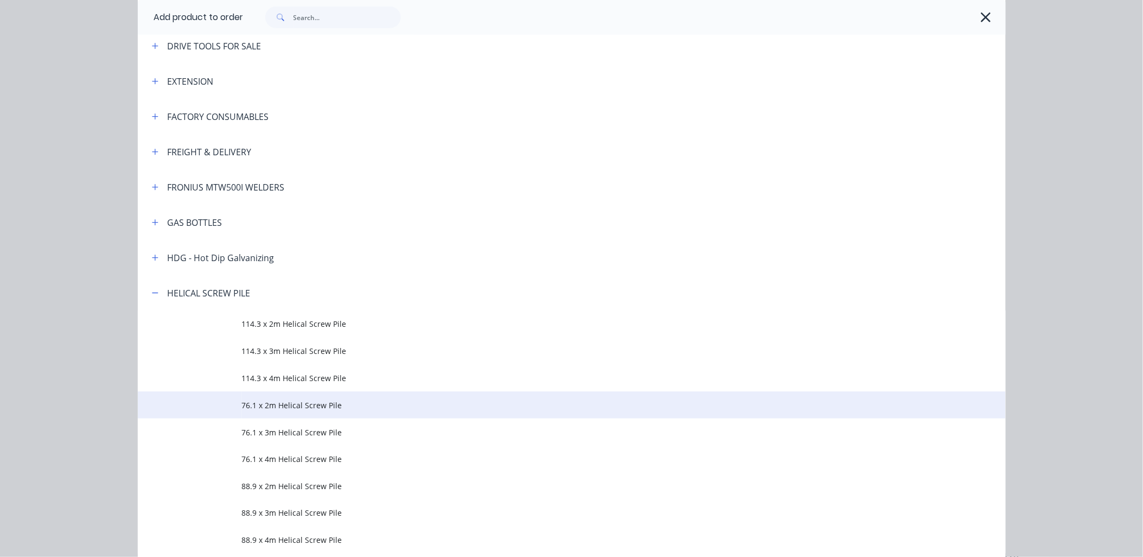
scroll to position [241, 0]
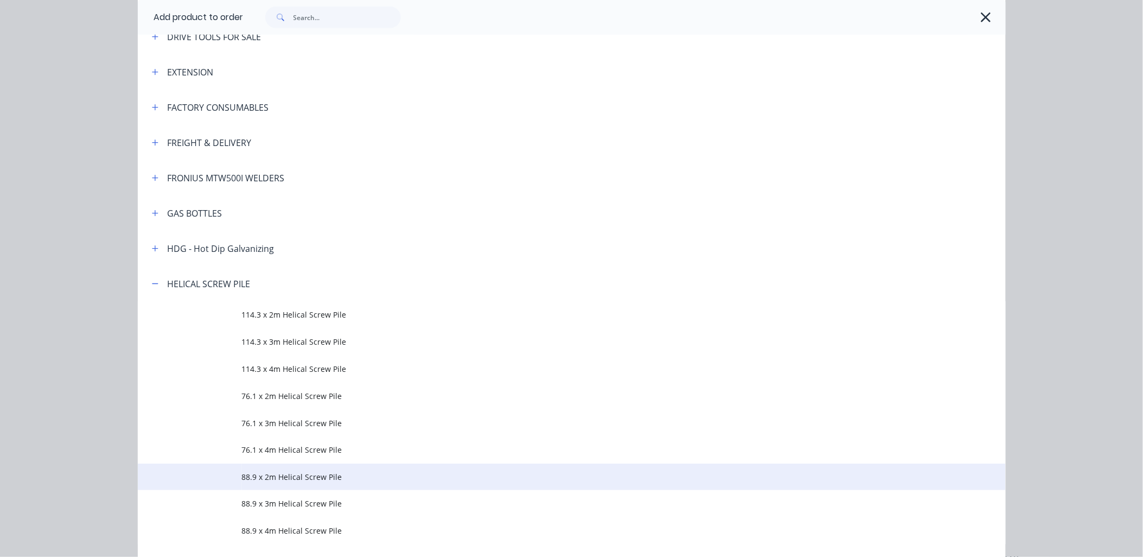
click at [338, 480] on span "88.9 x 2m Helical Screw Pile" at bounding box center [547, 476] width 611 height 11
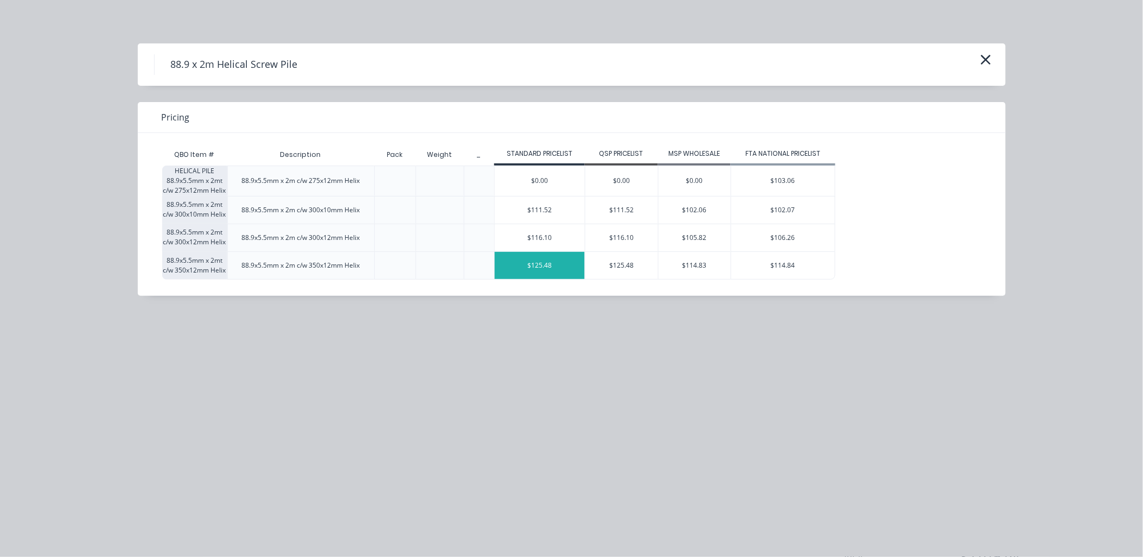
click at [527, 264] on div "$125.48" at bounding box center [540, 265] width 90 height 27
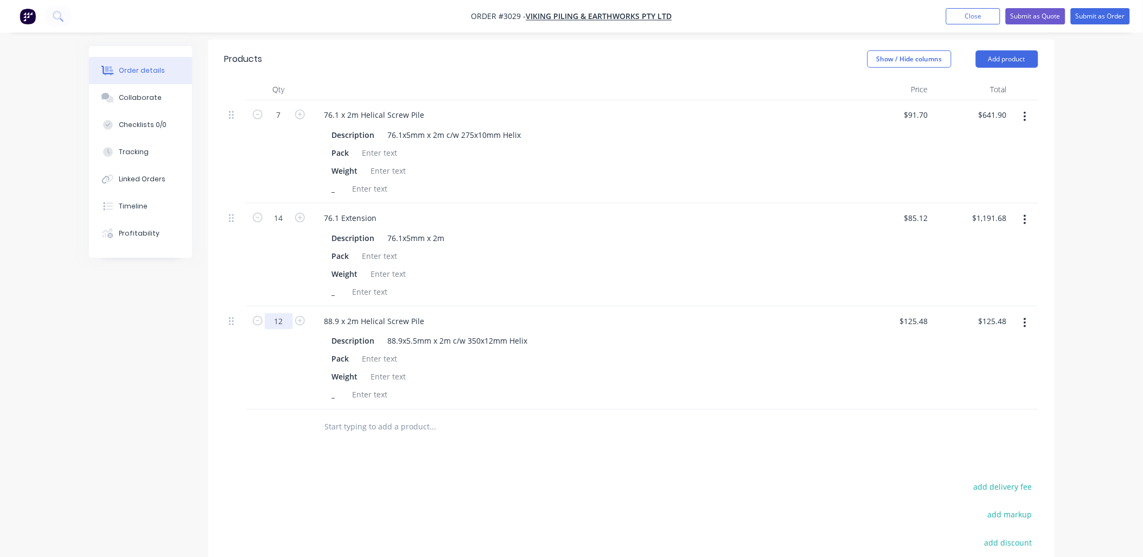
type input "12"
type input "$1,505.76"
click at [474, 453] on div "Products Show / Hide columns Add product Qty Price Total 7 76.1 x 2m Helical Sc…" at bounding box center [631, 361] width 846 height 642
click at [1020, 50] on button "Add product" at bounding box center [1007, 58] width 62 height 17
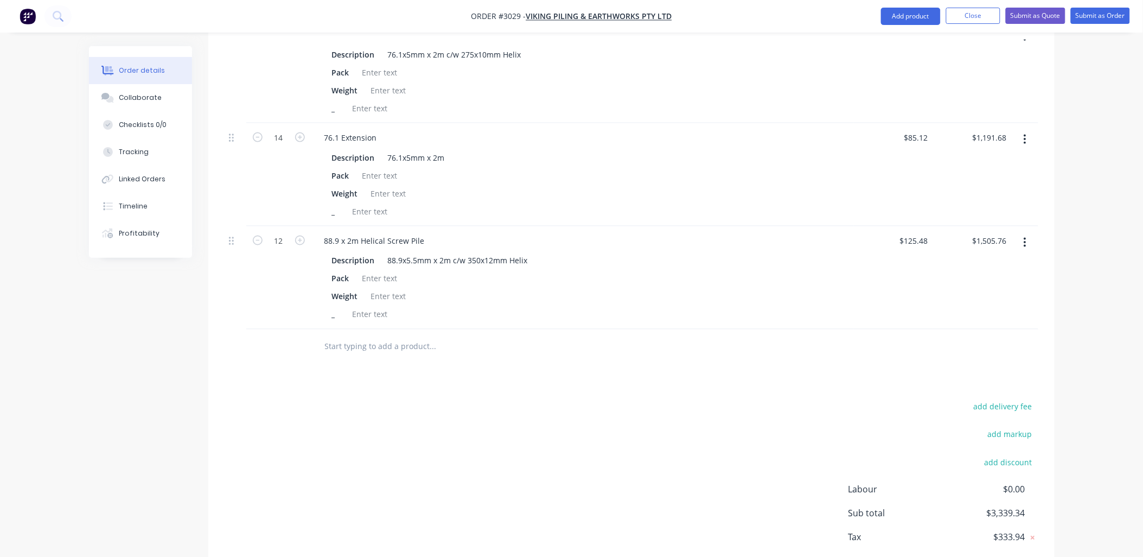
click at [349, 336] on input "text" at bounding box center [432, 347] width 217 height 22
type input "8"
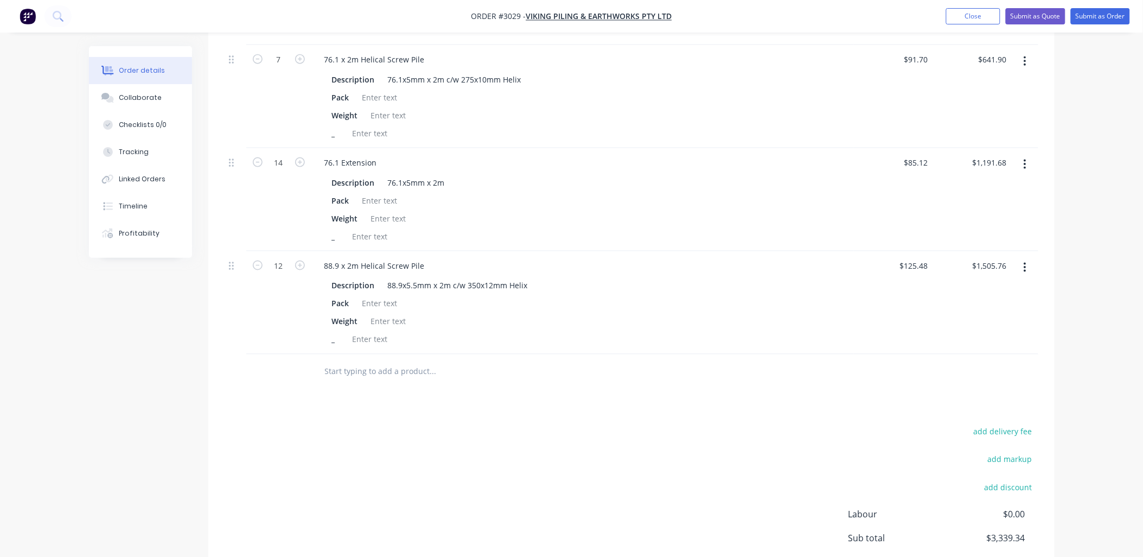
scroll to position [366, 0]
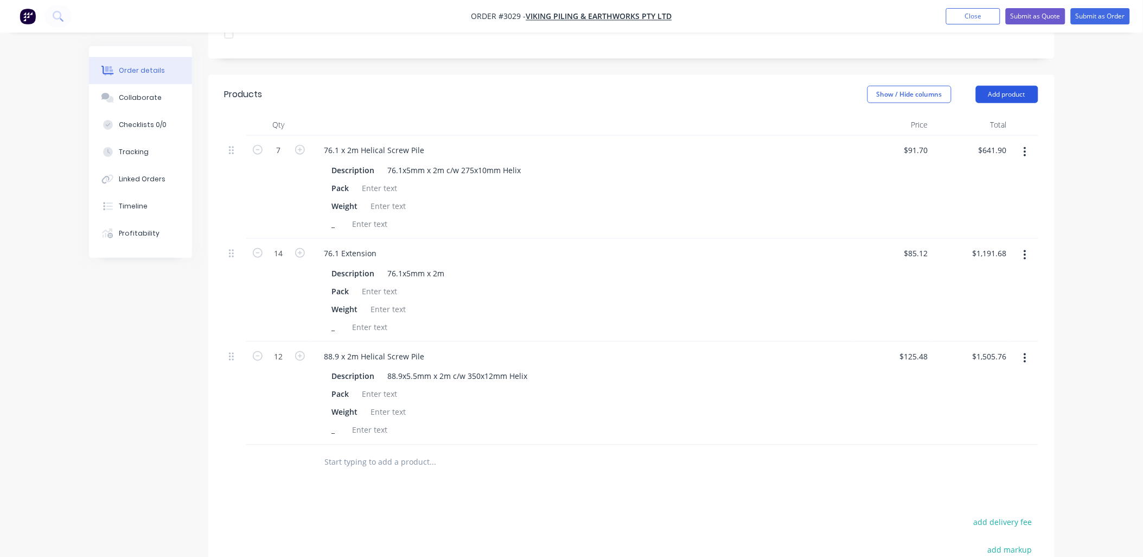
click at [1023, 86] on button "Add product" at bounding box center [1007, 94] width 62 height 17
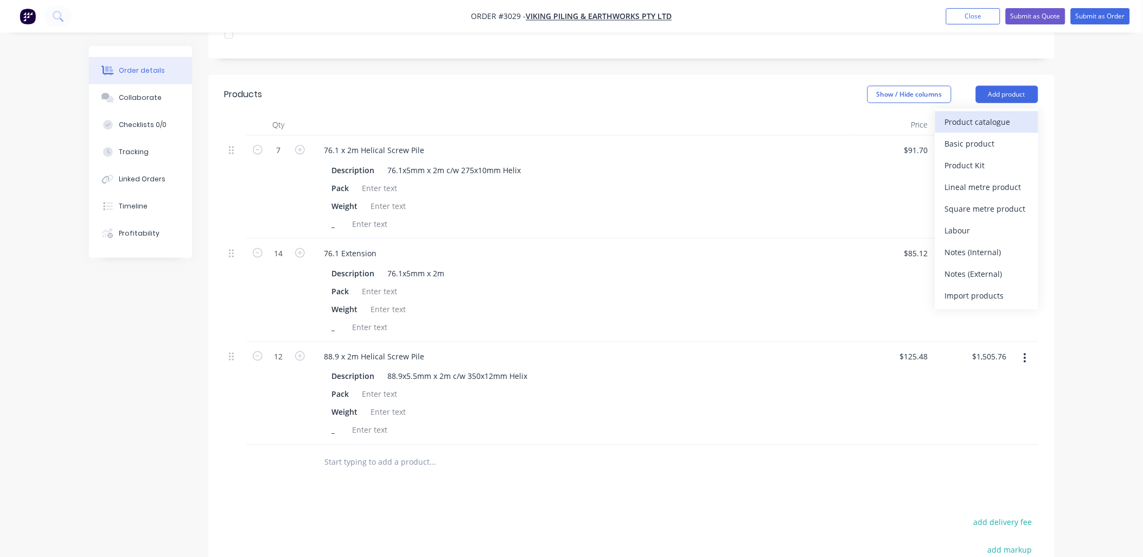
click at [980, 114] on div "Product catalogue" at bounding box center [987, 122] width 84 height 16
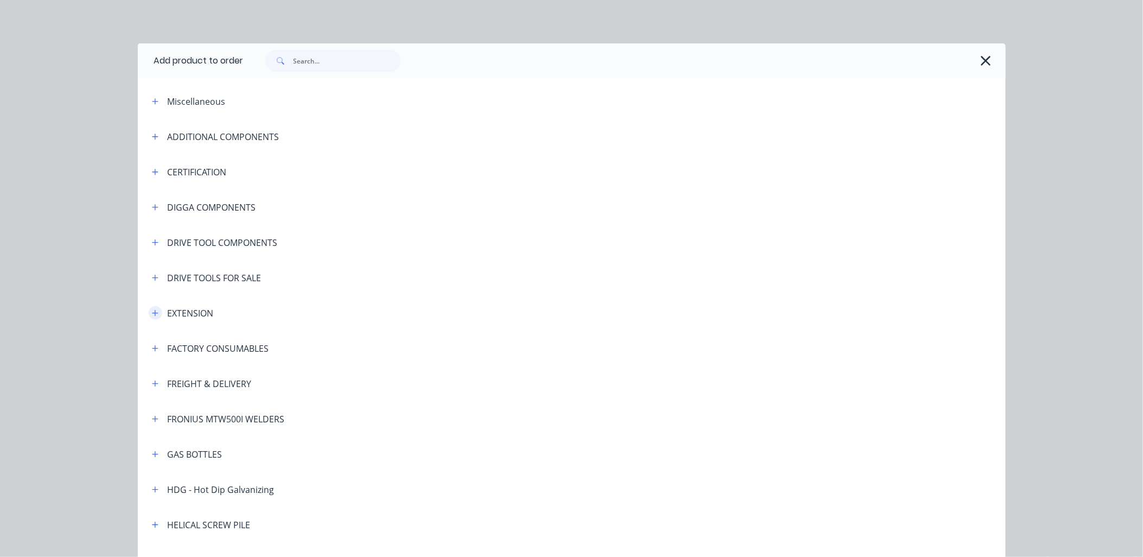
click at [152, 311] on icon "button" at bounding box center [155, 313] width 7 height 8
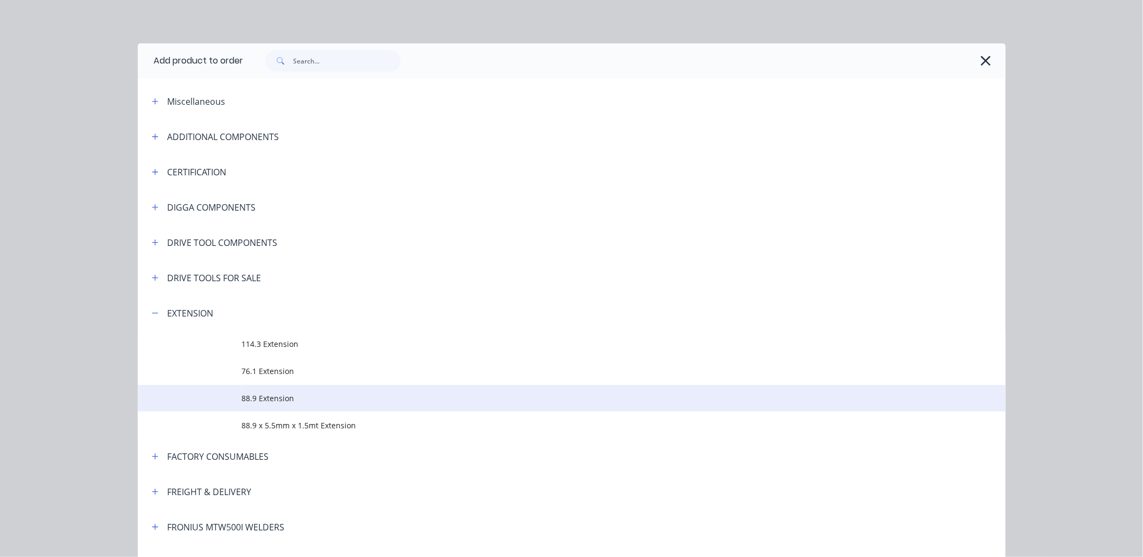
click at [268, 397] on span "88.9 Extension" at bounding box center [547, 397] width 611 height 11
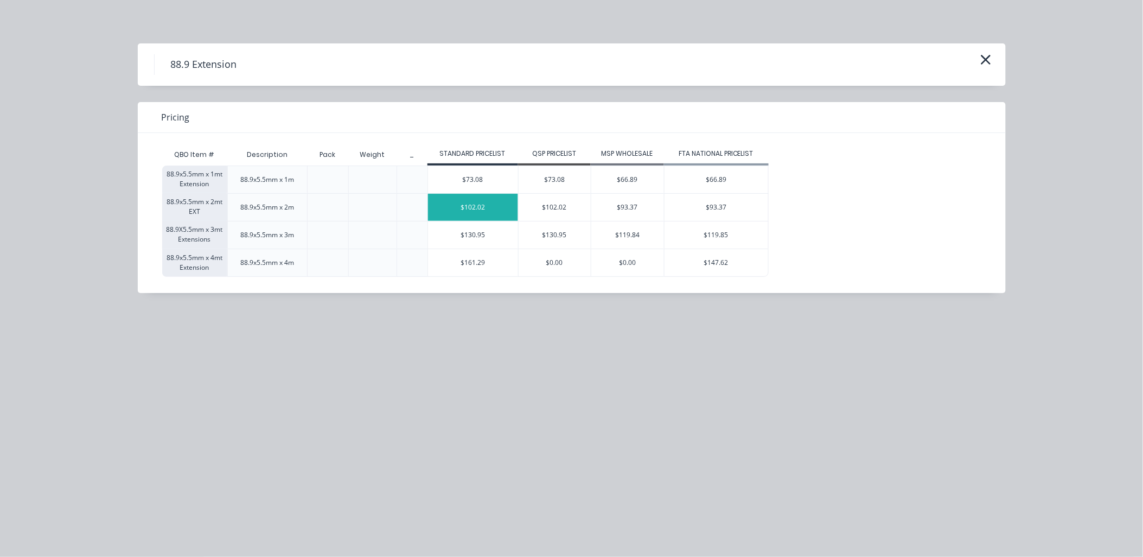
click at [470, 206] on div "$102.02" at bounding box center [473, 207] width 90 height 27
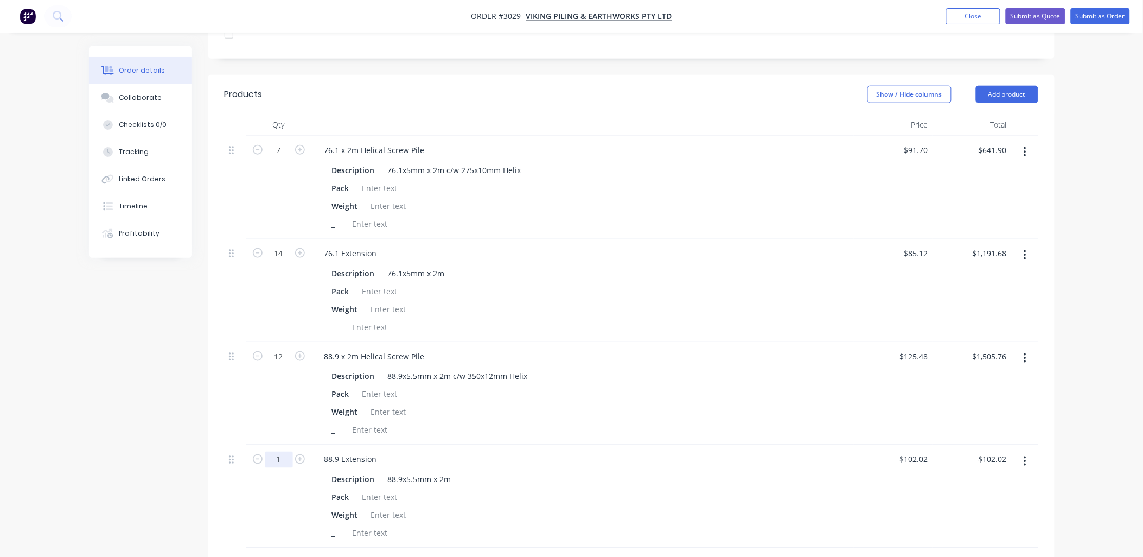
click at [288, 451] on input "1" at bounding box center [279, 459] width 28 height 16
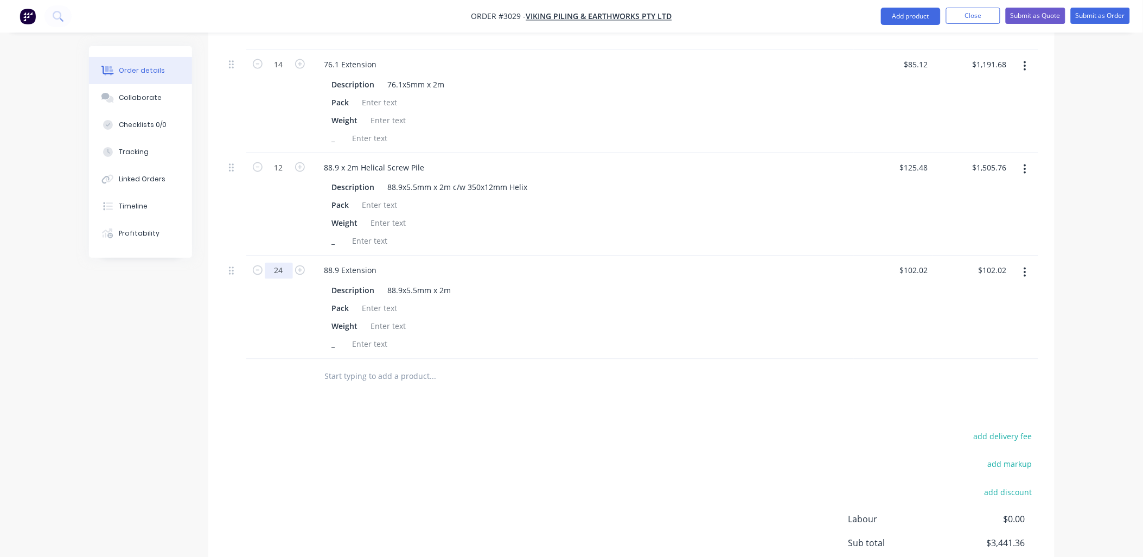
scroll to position [608, 0]
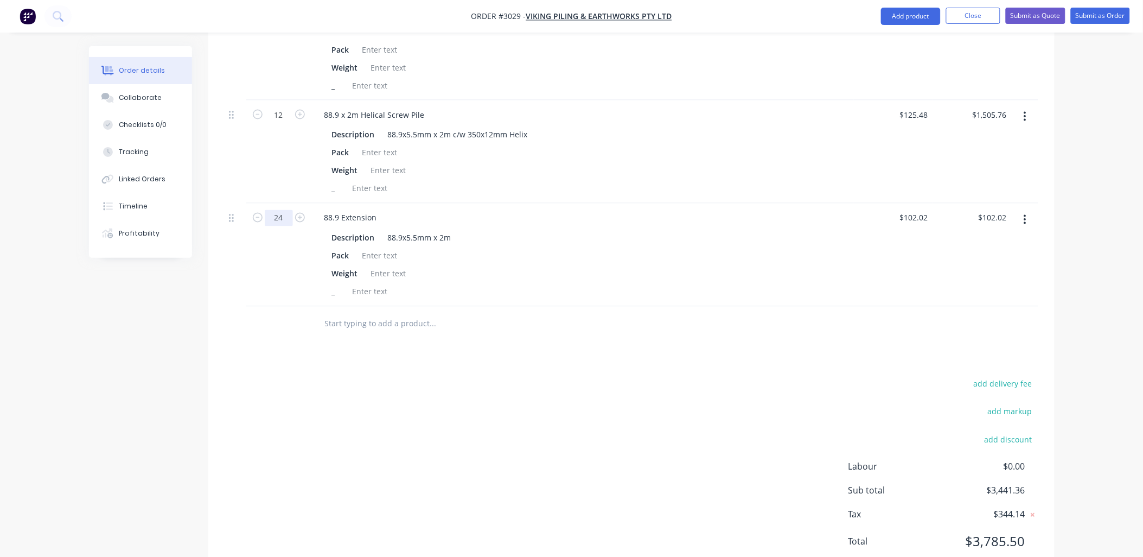
type input "24"
type input "$2,448.48"
click at [418, 313] on input "text" at bounding box center [432, 324] width 217 height 22
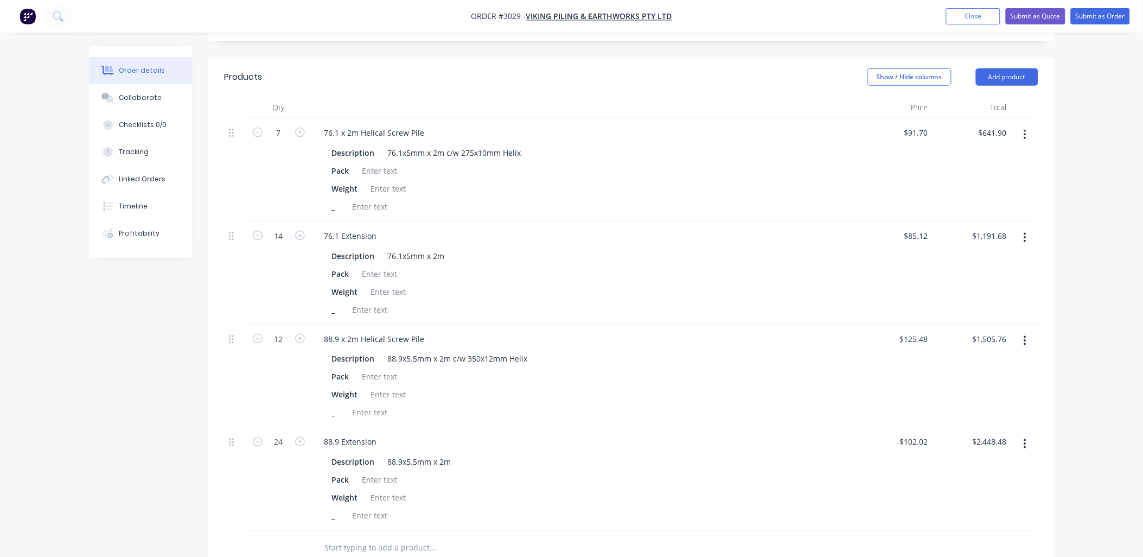
scroll to position [366, 0]
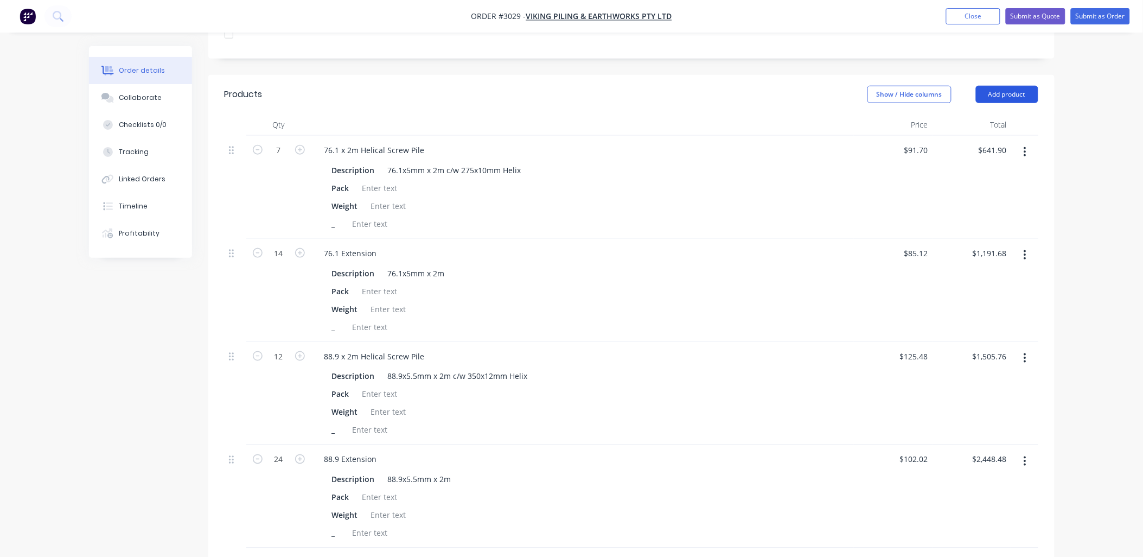
click at [1012, 86] on button "Add product" at bounding box center [1007, 94] width 62 height 17
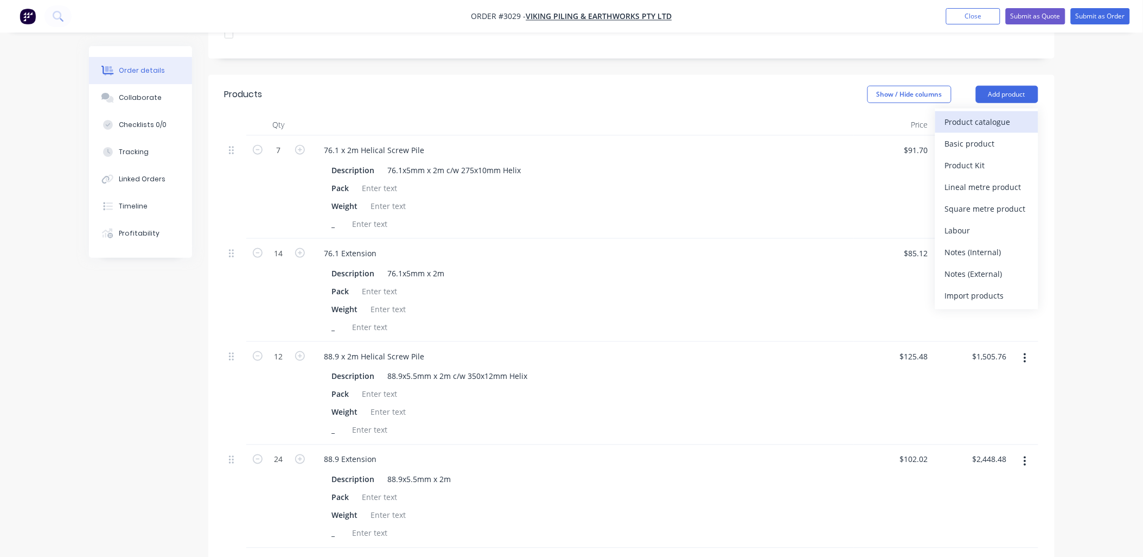
click at [989, 114] on div "Product catalogue" at bounding box center [987, 122] width 84 height 16
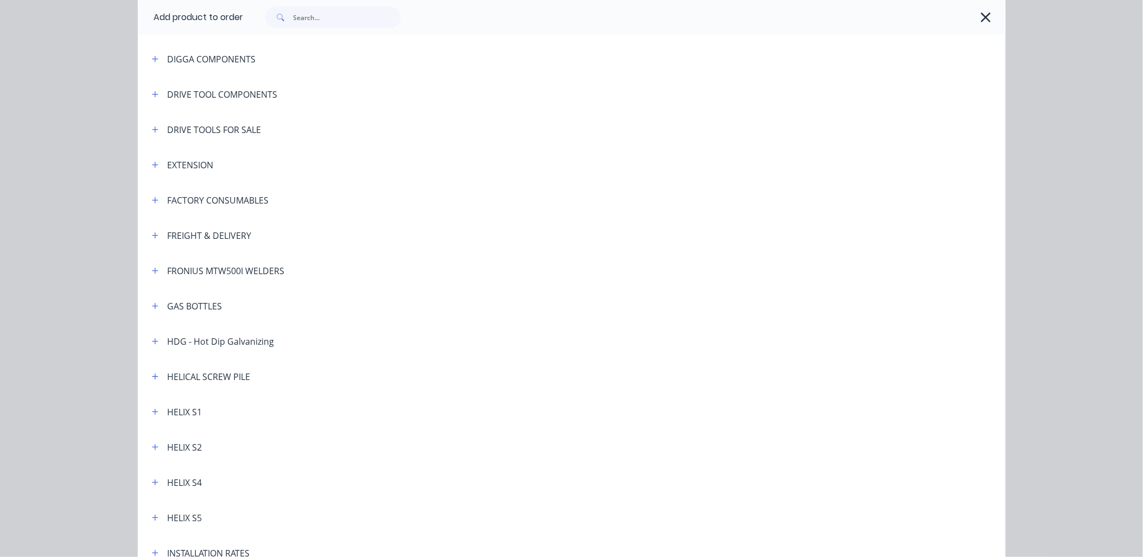
scroll to position [241, 0]
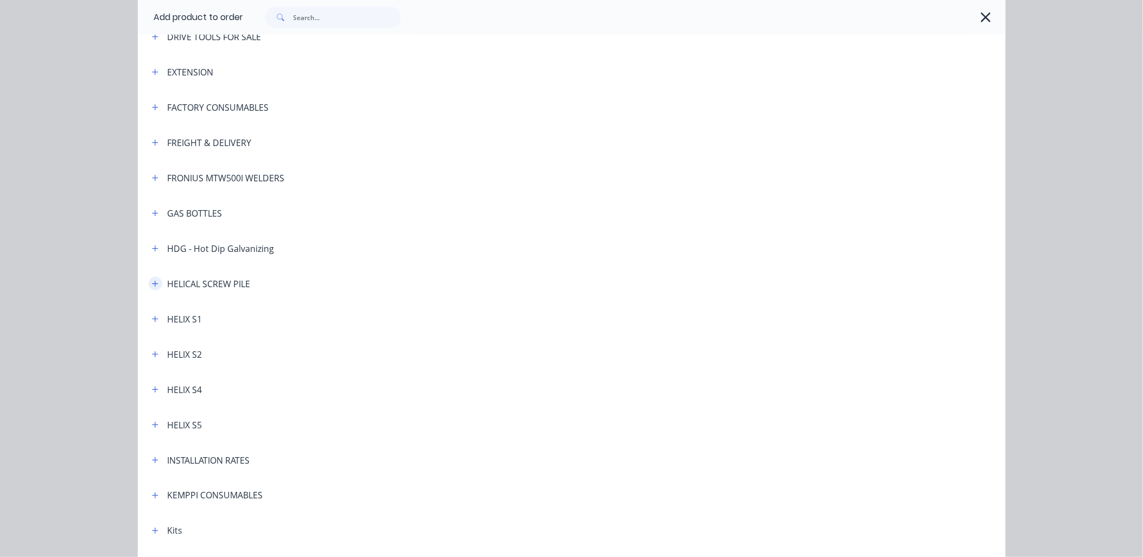
click at [149, 288] on button "button" at bounding box center [156, 284] width 14 height 14
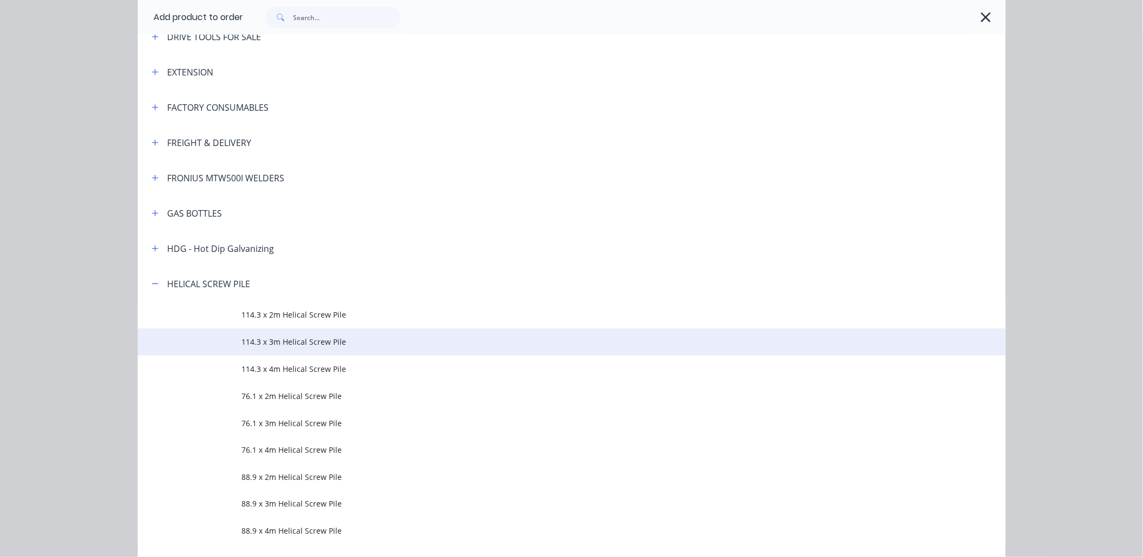
click at [279, 345] on span "114.3 x 3m Helical Screw Pile" at bounding box center [547, 341] width 611 height 11
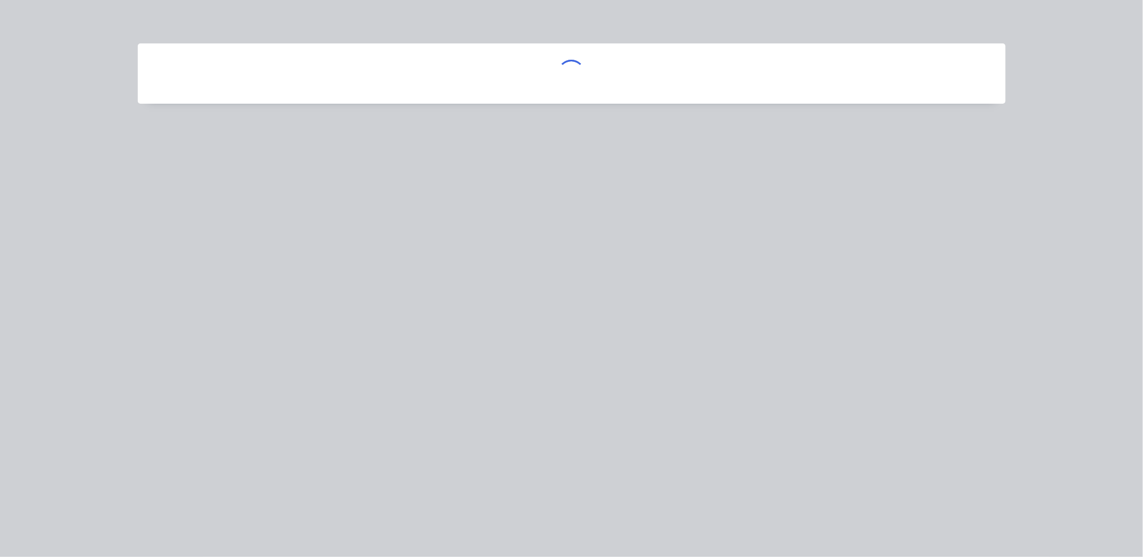
scroll to position [0, 0]
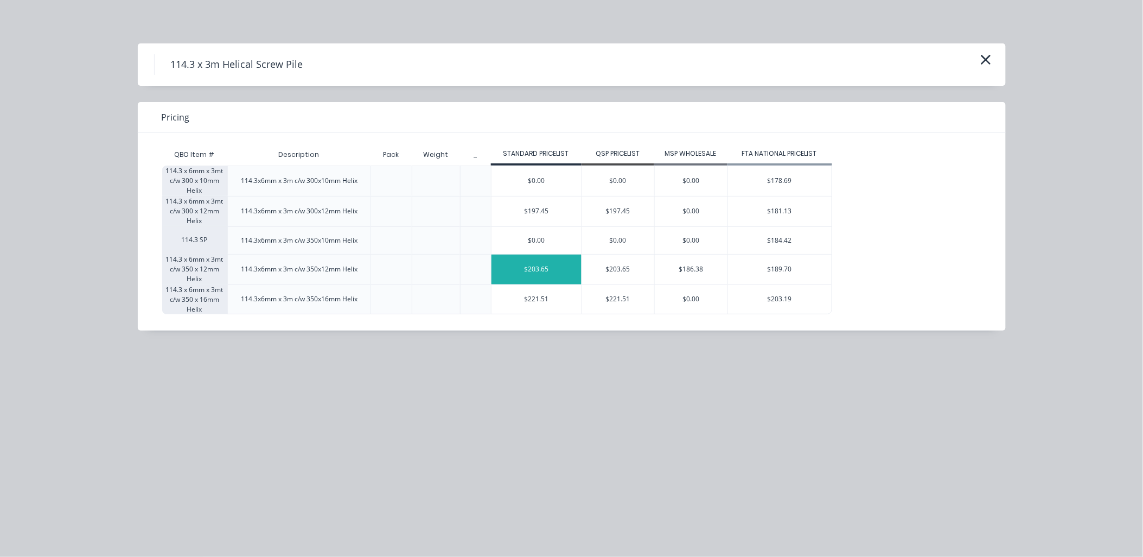
click at [525, 272] on div "$203.65" at bounding box center [536, 269] width 90 height 30
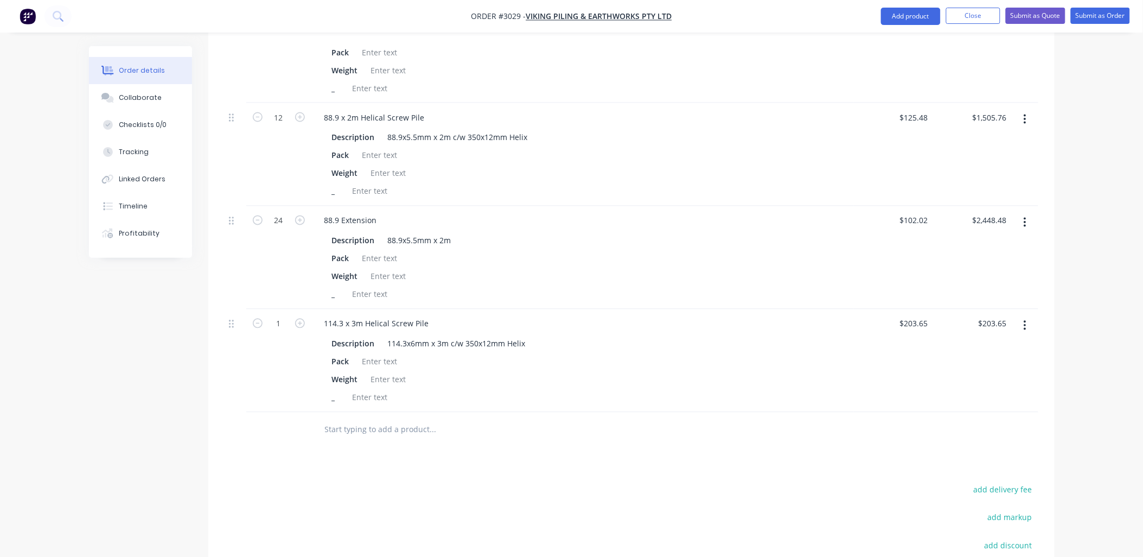
scroll to position [608, 0]
click at [279, 313] on input "1" at bounding box center [279, 321] width 28 height 16
type input "7"
type input "$1,425.55"
click at [823, 441] on div "Products Show / Hide columns Add product Qty Price Total 7 76.1 x 2m Helical Sc…" at bounding box center [631, 257] width 846 height 848
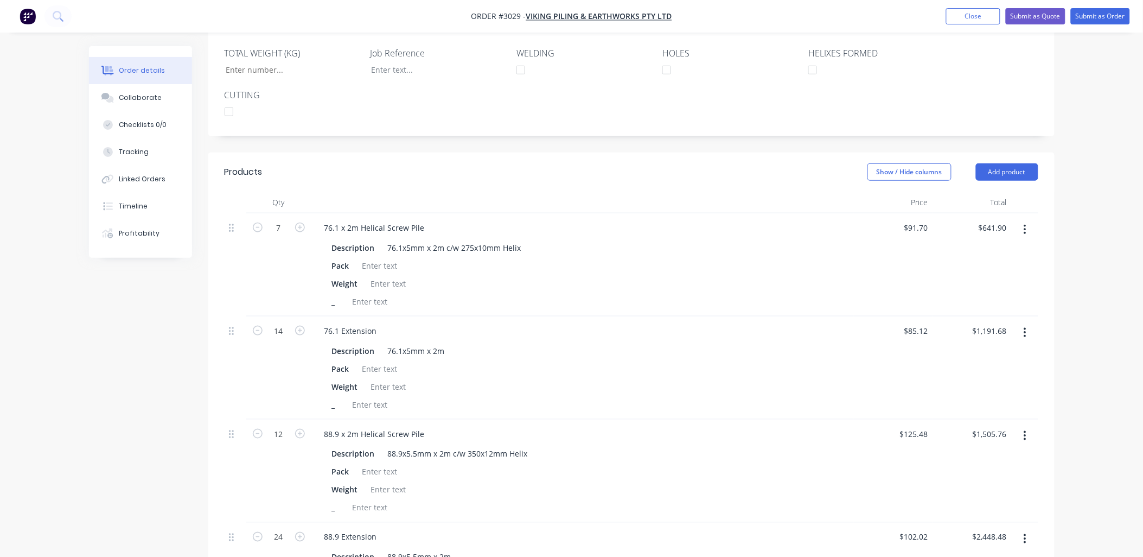
scroll to position [286, 0]
click at [1023, 166] on button "Add product" at bounding box center [1007, 174] width 62 height 17
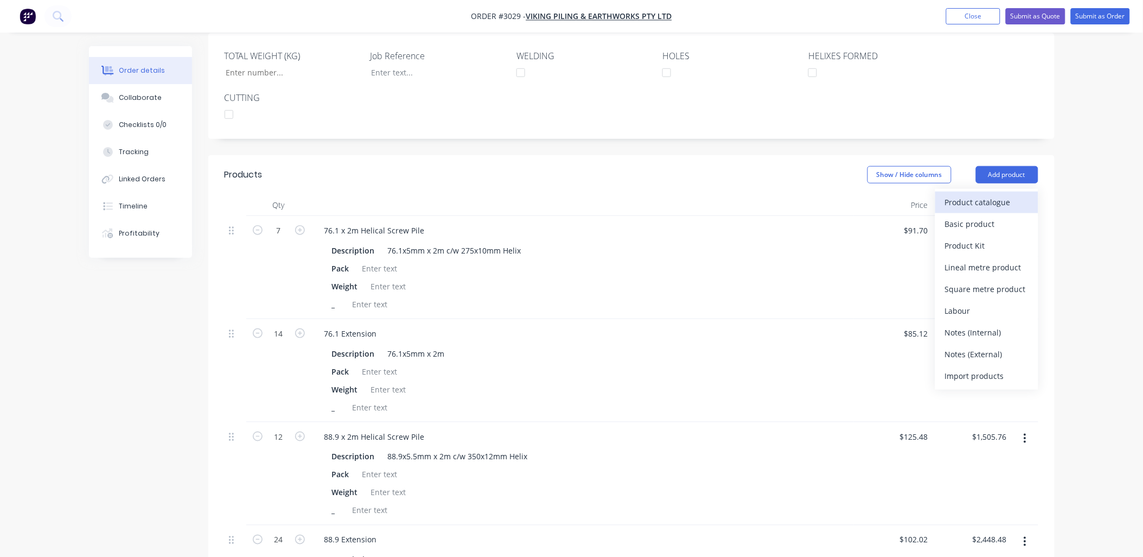
click at [973, 194] on div "Product catalogue" at bounding box center [987, 202] width 84 height 16
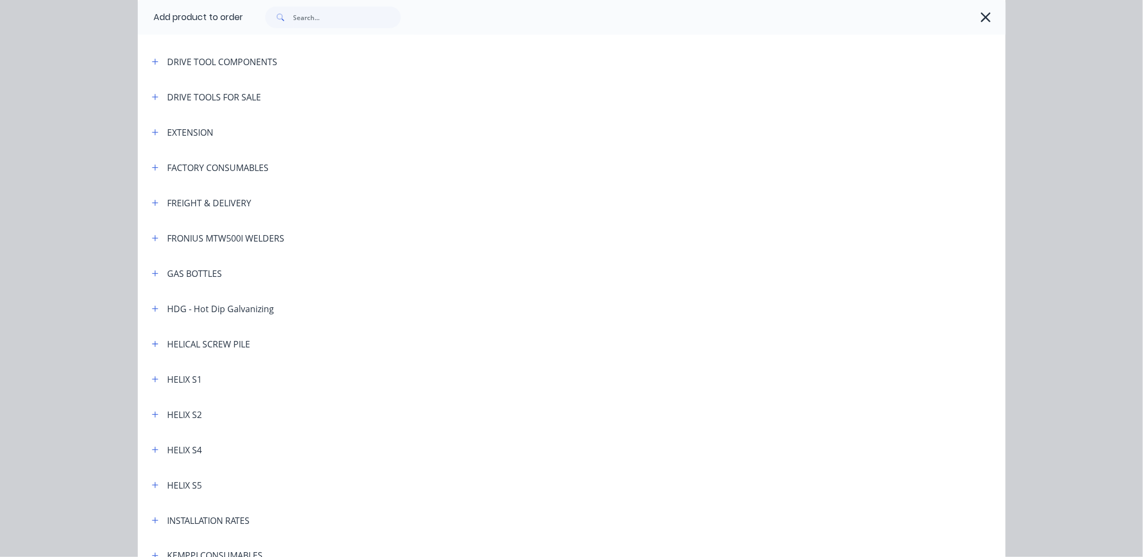
scroll to position [161, 0]
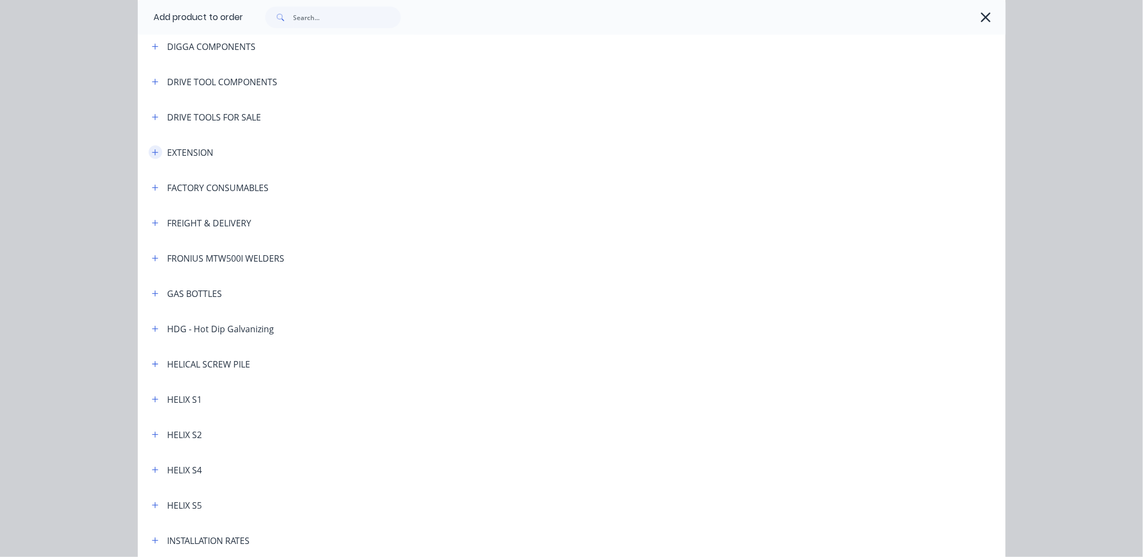
click at [152, 152] on icon "button" at bounding box center [155, 153] width 7 height 8
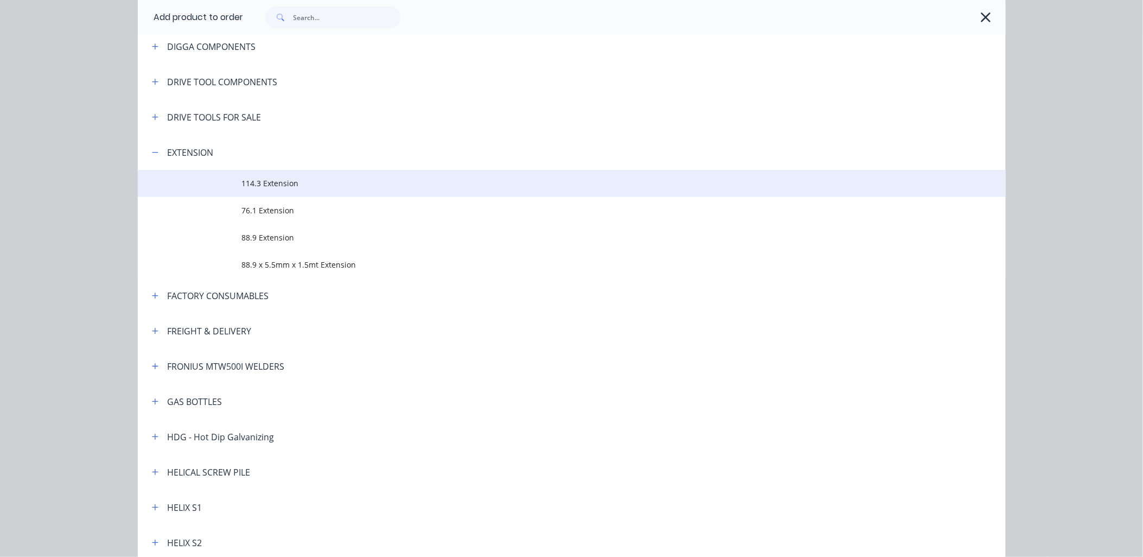
click at [301, 182] on span "114.3 Extension" at bounding box center [547, 182] width 611 height 11
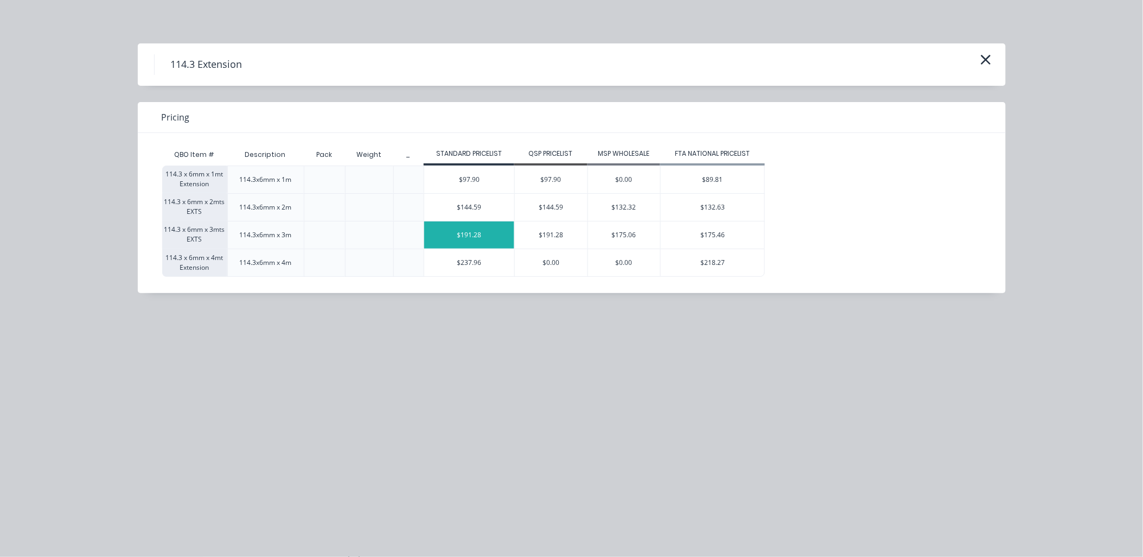
click at [484, 237] on div "$191.28" at bounding box center [469, 234] width 90 height 27
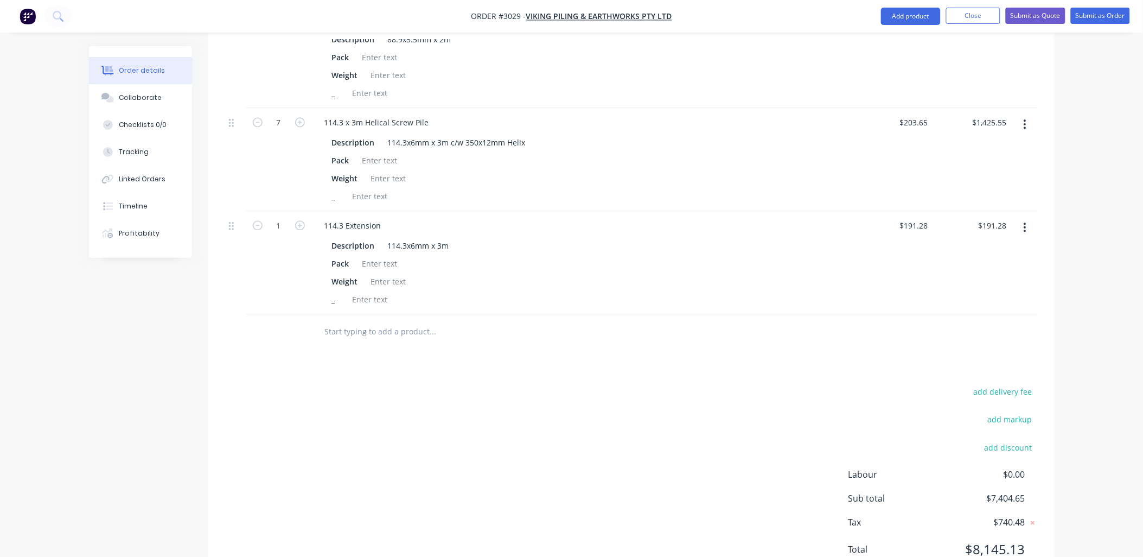
scroll to position [836, 0]
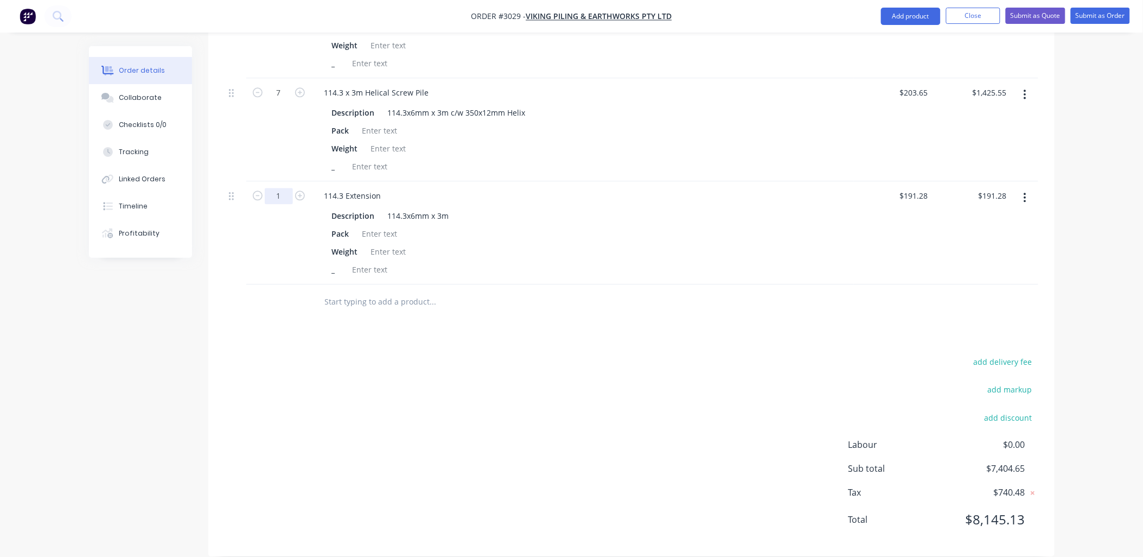
click at [286, 188] on input "1" at bounding box center [279, 196] width 28 height 16
type input "7"
type input "$1,338.96"
click at [410, 293] on input "text" at bounding box center [432, 302] width 217 height 22
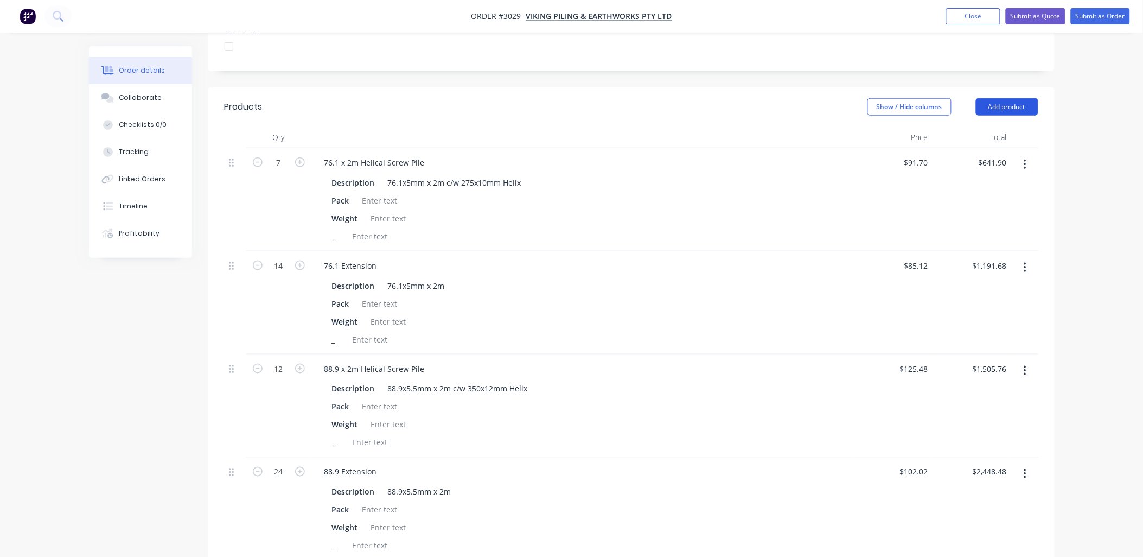
click at [1015, 98] on button "Add product" at bounding box center [1007, 106] width 62 height 17
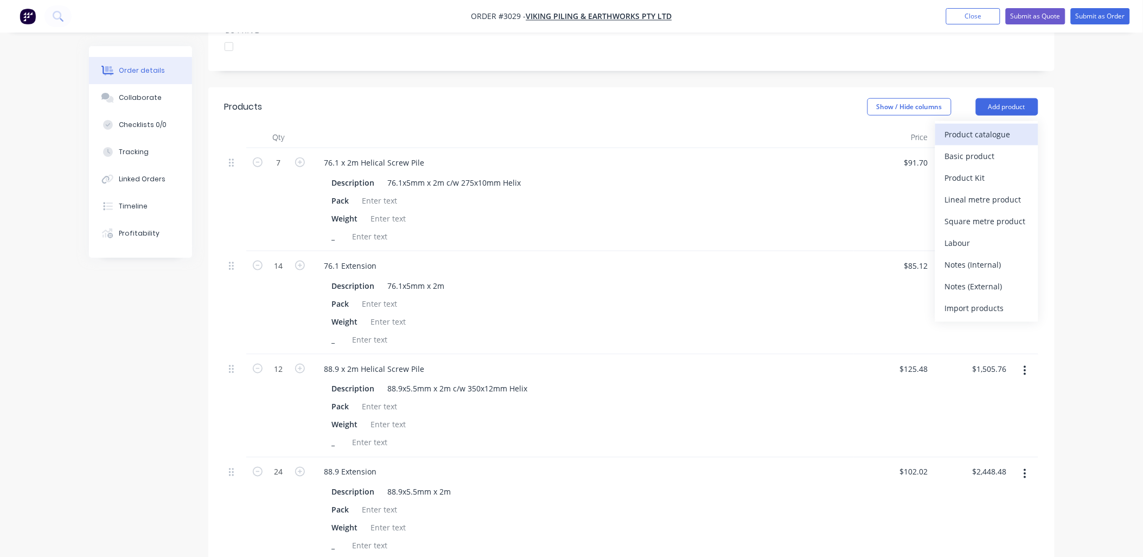
click at [1000, 126] on div "Product catalogue" at bounding box center [987, 134] width 84 height 16
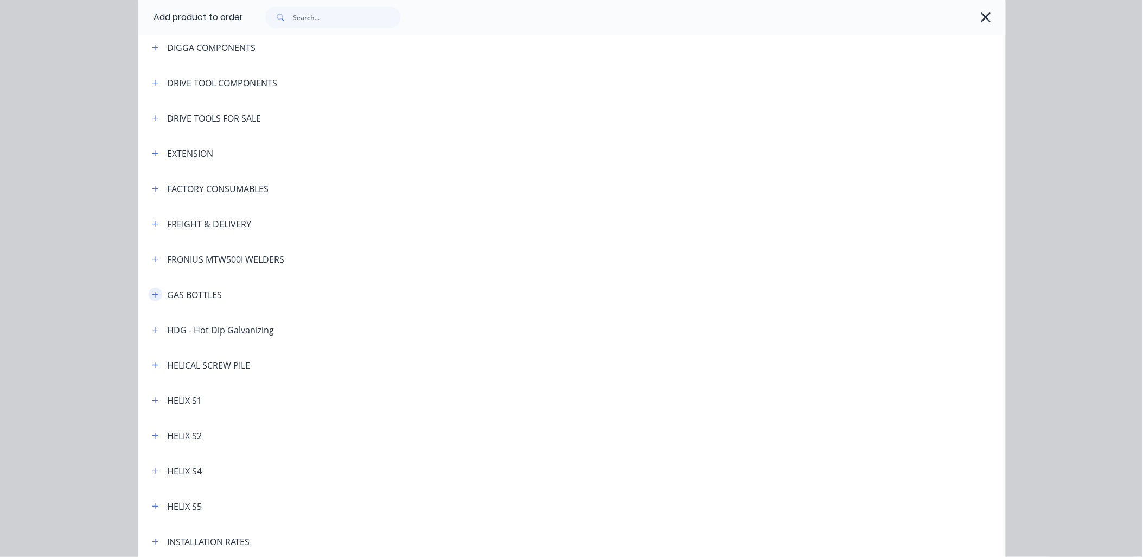
scroll to position [161, 0]
click at [152, 367] on icon "button" at bounding box center [155, 364] width 7 height 8
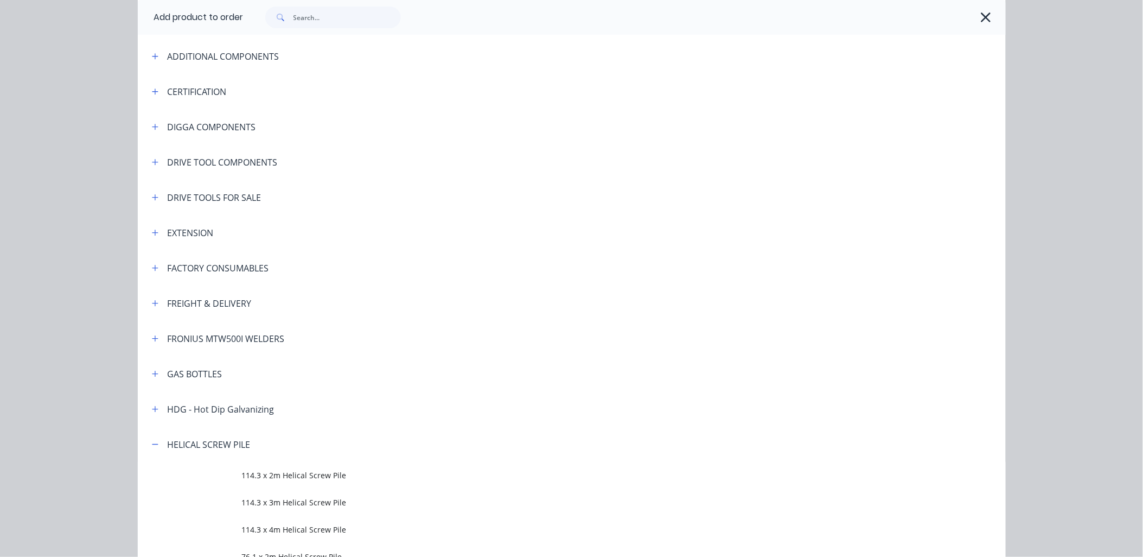
scroll to position [0, 0]
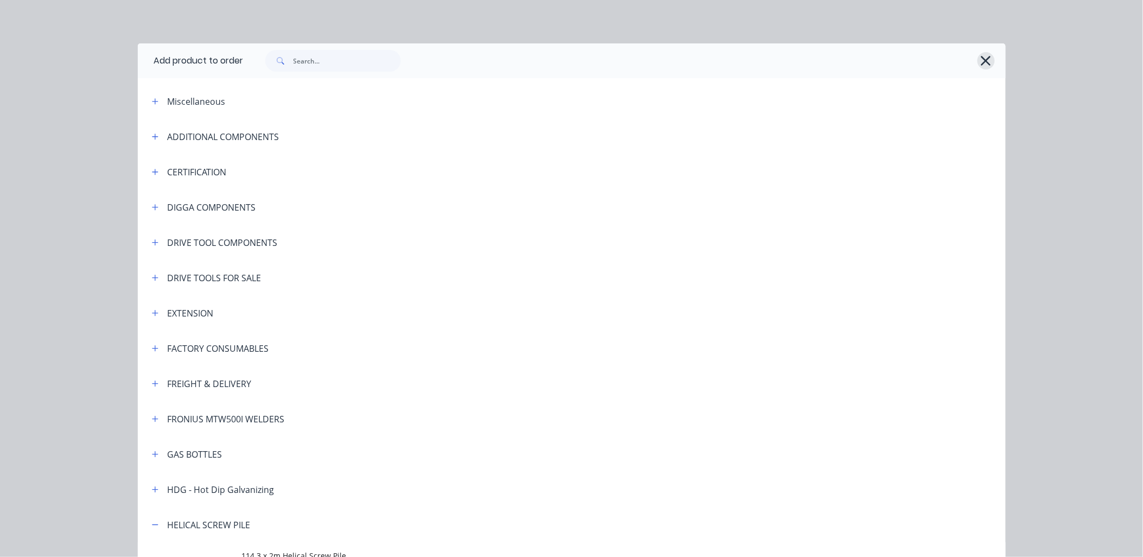
click at [981, 62] on icon "button" at bounding box center [986, 61] width 10 height 10
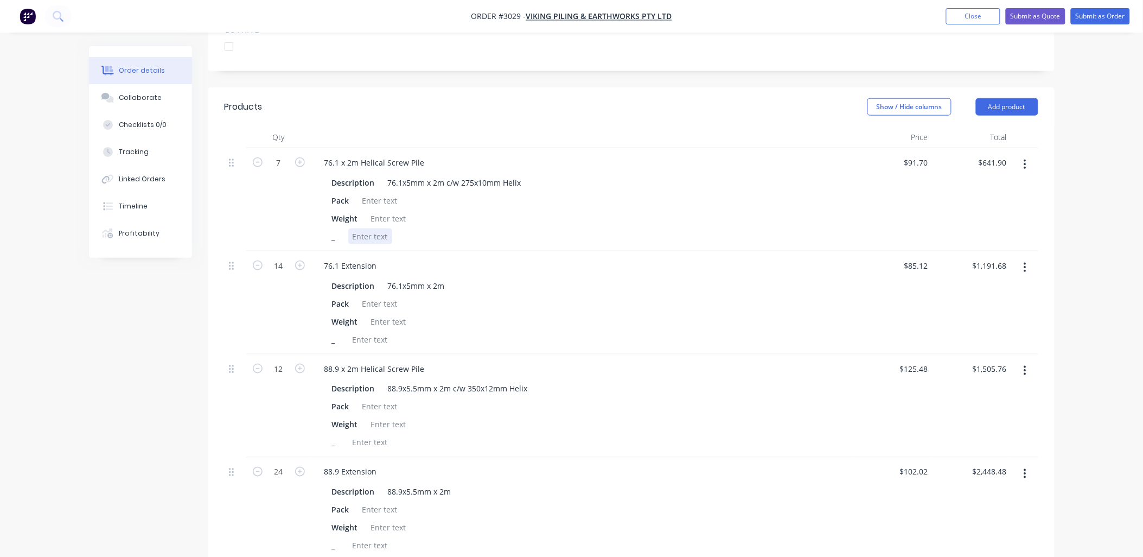
click at [366, 228] on div at bounding box center [370, 236] width 44 height 16
drag, startPoint x: 352, startPoint y: 220, endPoint x: 443, endPoint y: 226, distance: 91.3
click at [443, 228] on div "_ WELDED END CAP" at bounding box center [581, 236] width 506 height 16
copy div "WELDED END CAP"
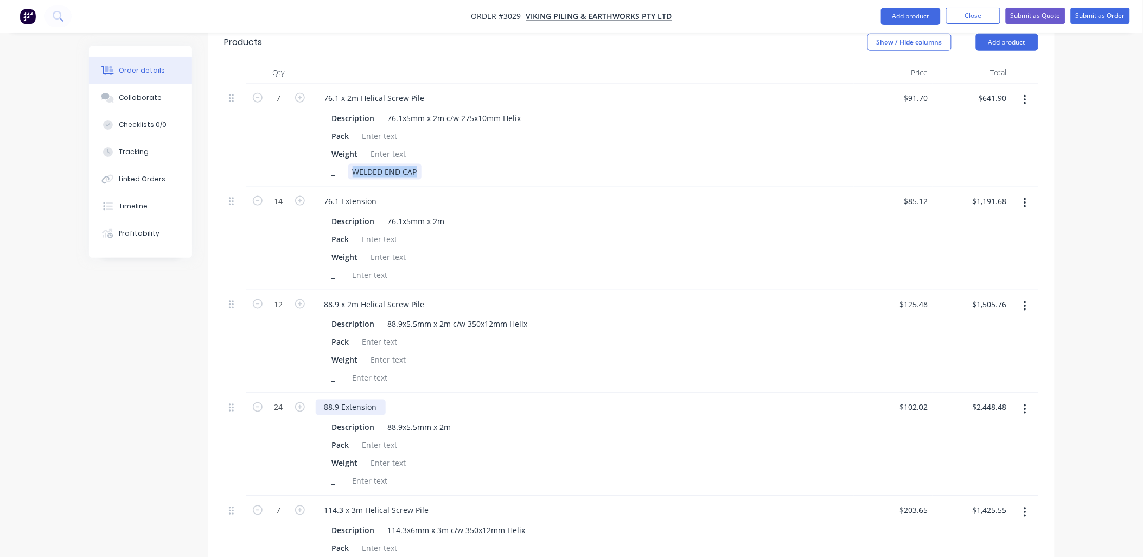
scroll to position [434, 0]
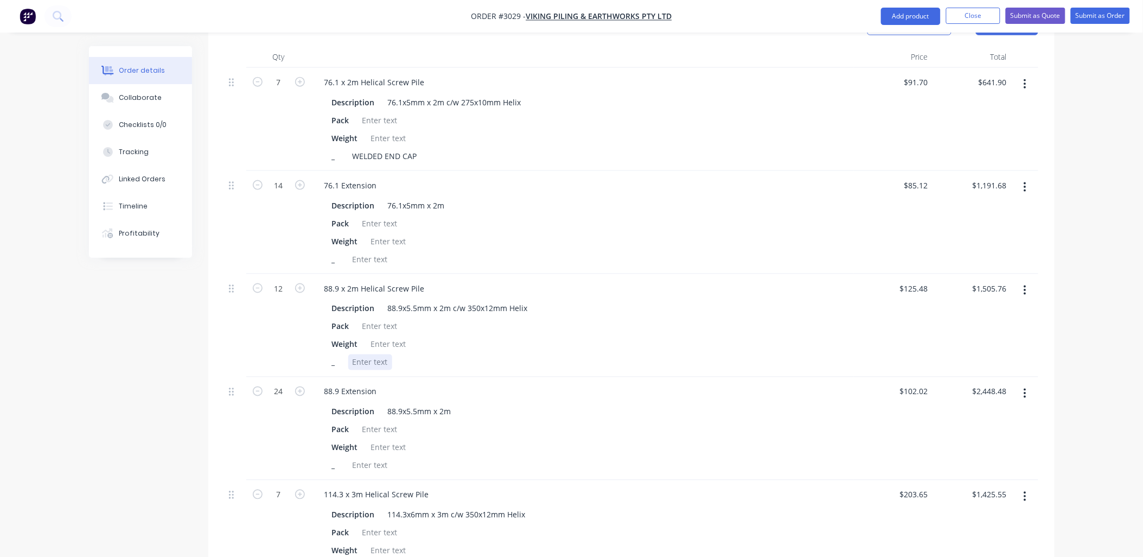
click at [364, 354] on div at bounding box center [370, 362] width 44 height 16
paste div
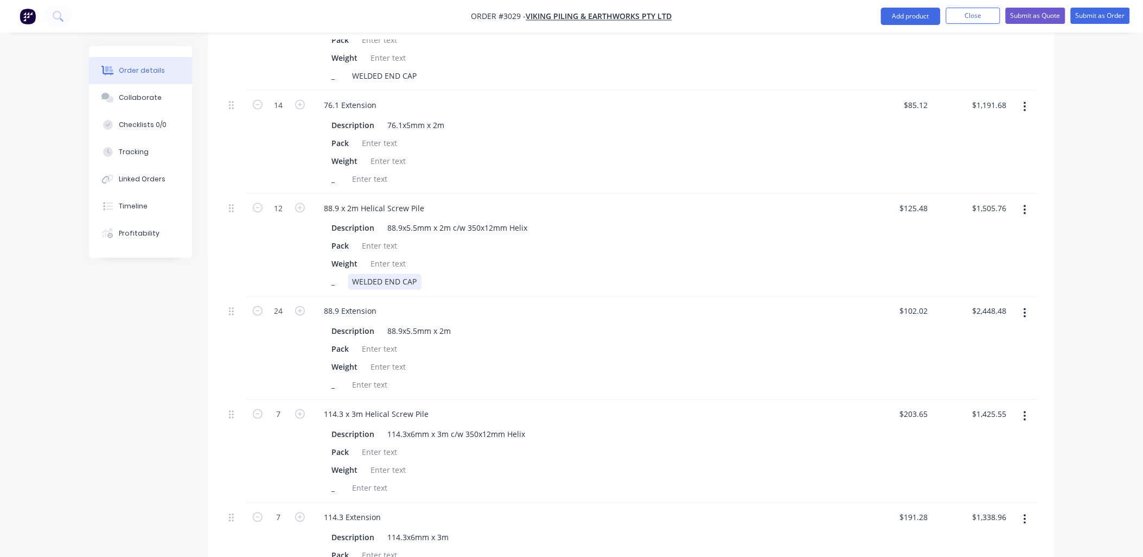
scroll to position [595, 0]
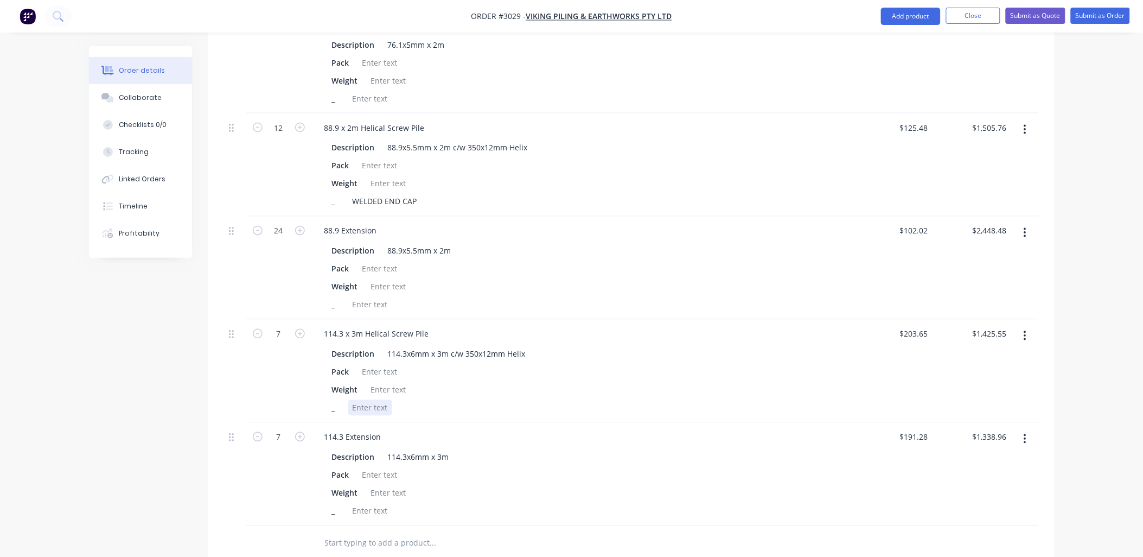
click at [379, 400] on div at bounding box center [370, 408] width 44 height 16
paste div
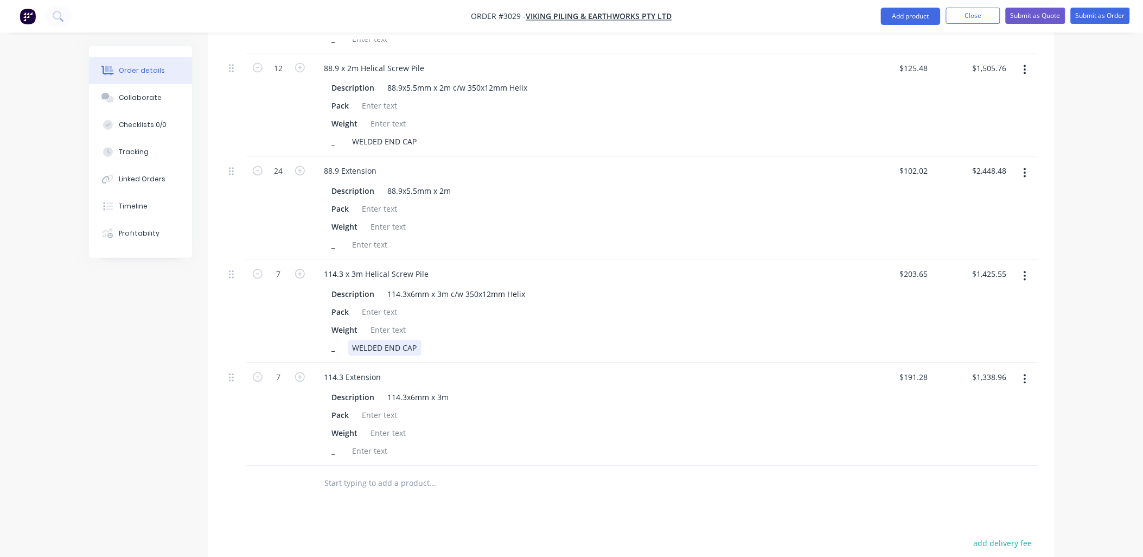
scroll to position [675, 0]
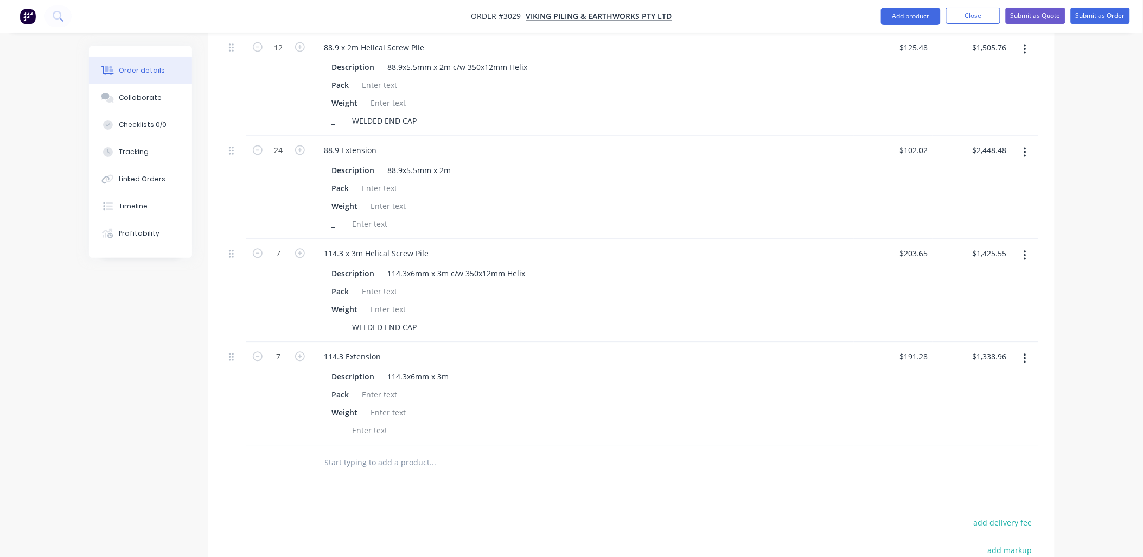
click at [481, 452] on input "text" at bounding box center [432, 463] width 217 height 22
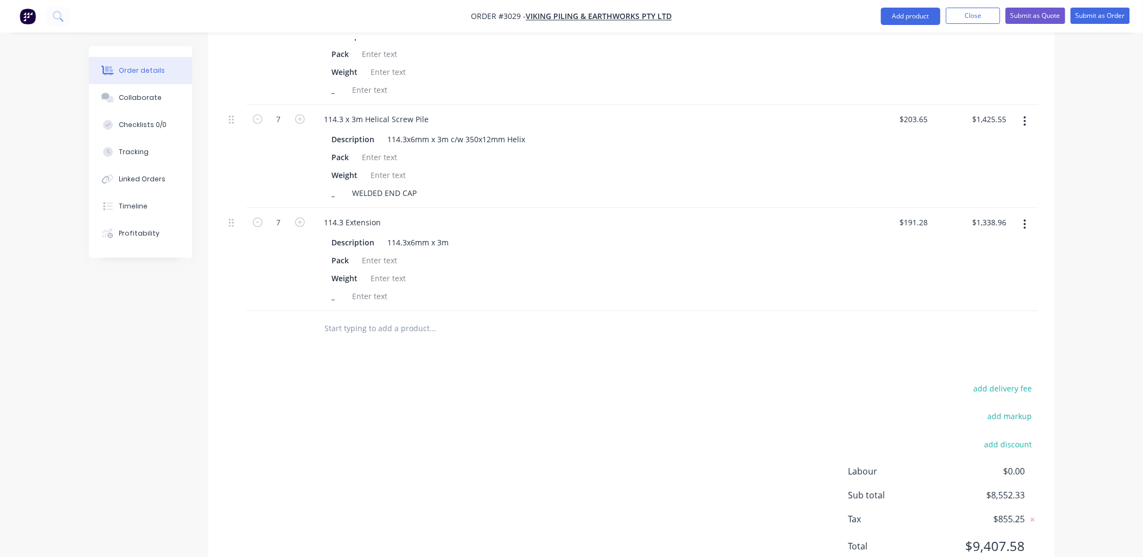
scroll to position [836, 0]
